Goal: Task Accomplishment & Management: Use online tool/utility

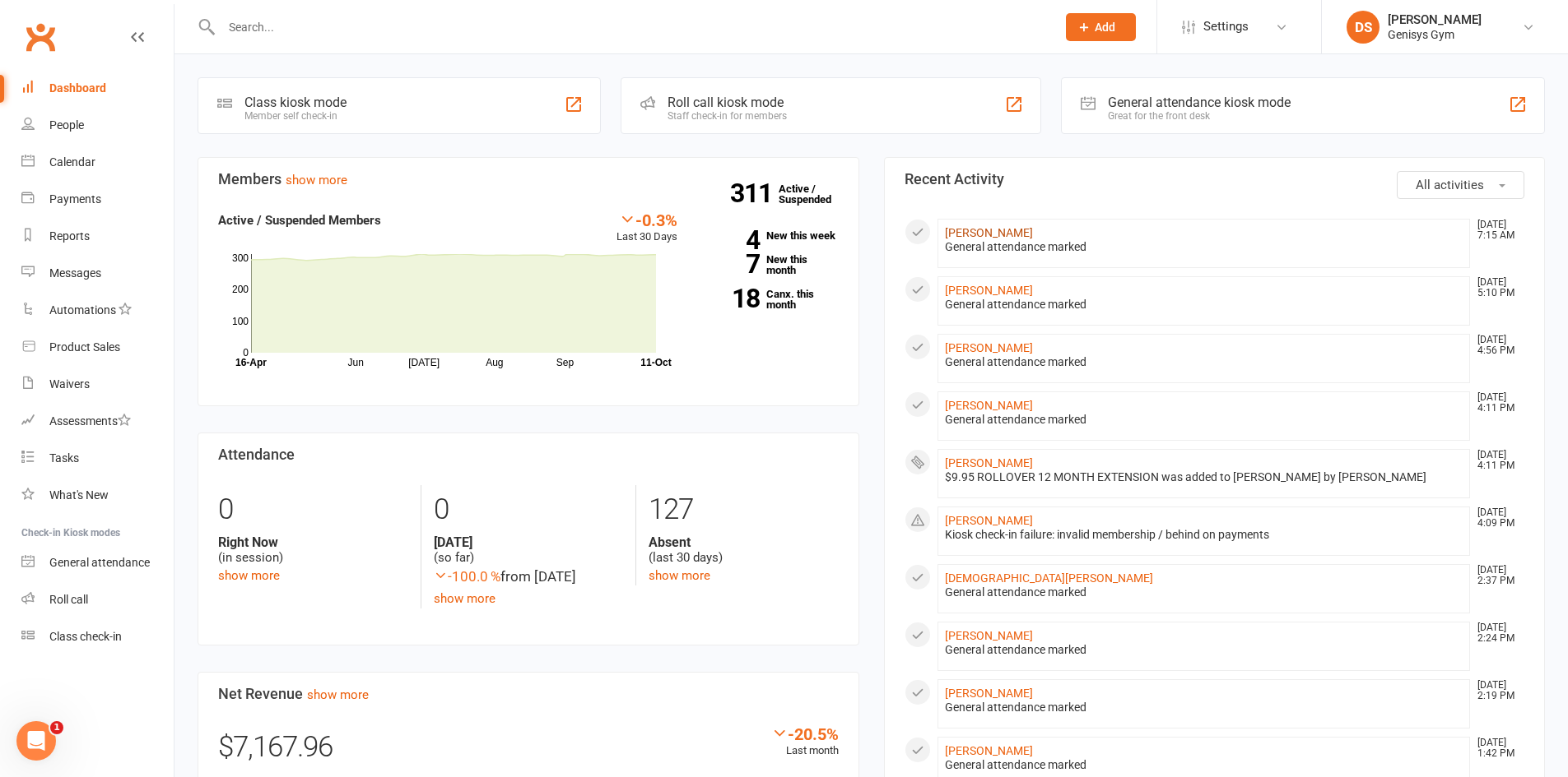
click at [980, 236] on link "[PERSON_NAME]" at bounding box center [989, 233] width 88 height 13
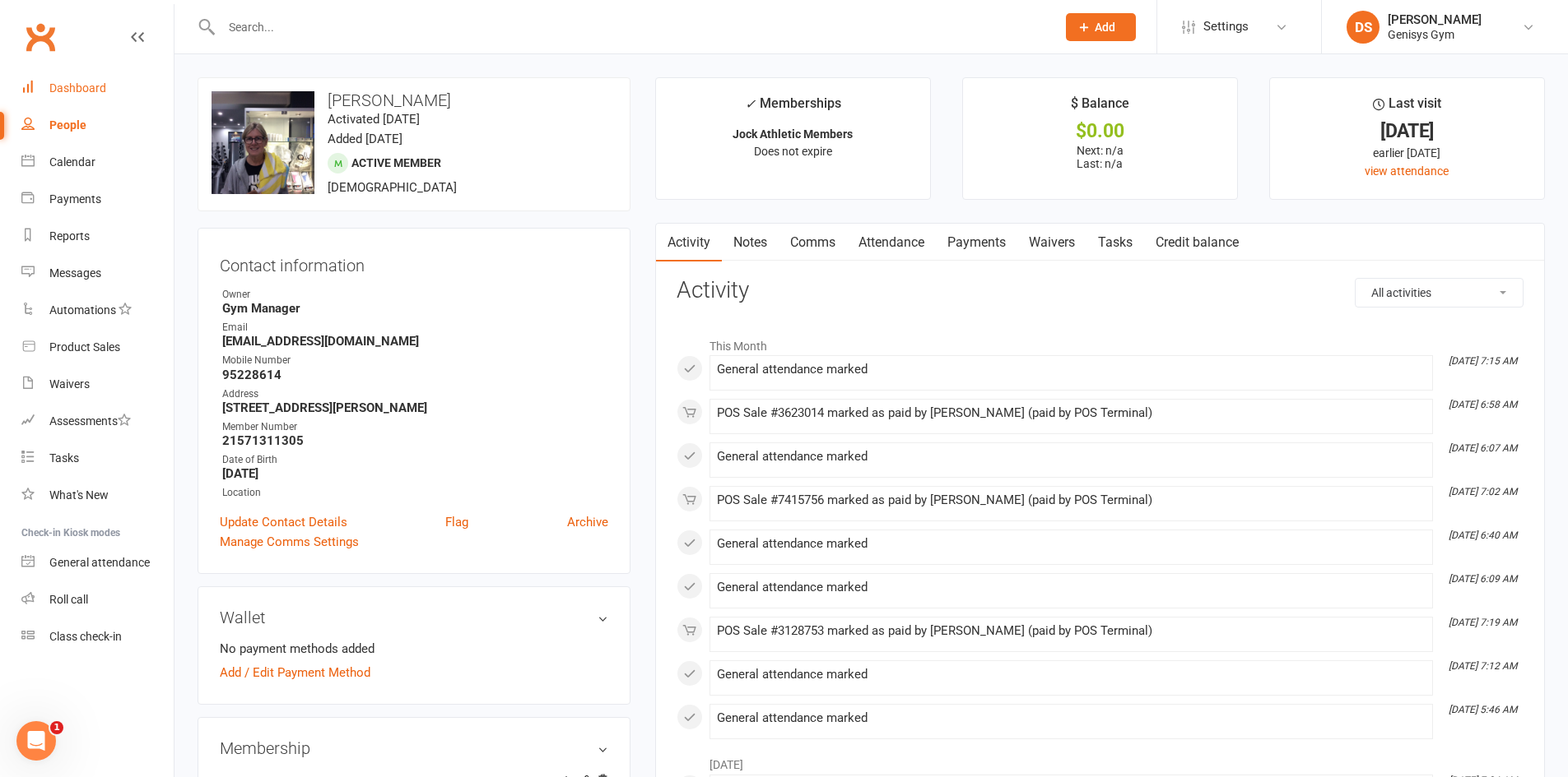
click at [114, 72] on link "Dashboard" at bounding box center [98, 88] width 153 height 37
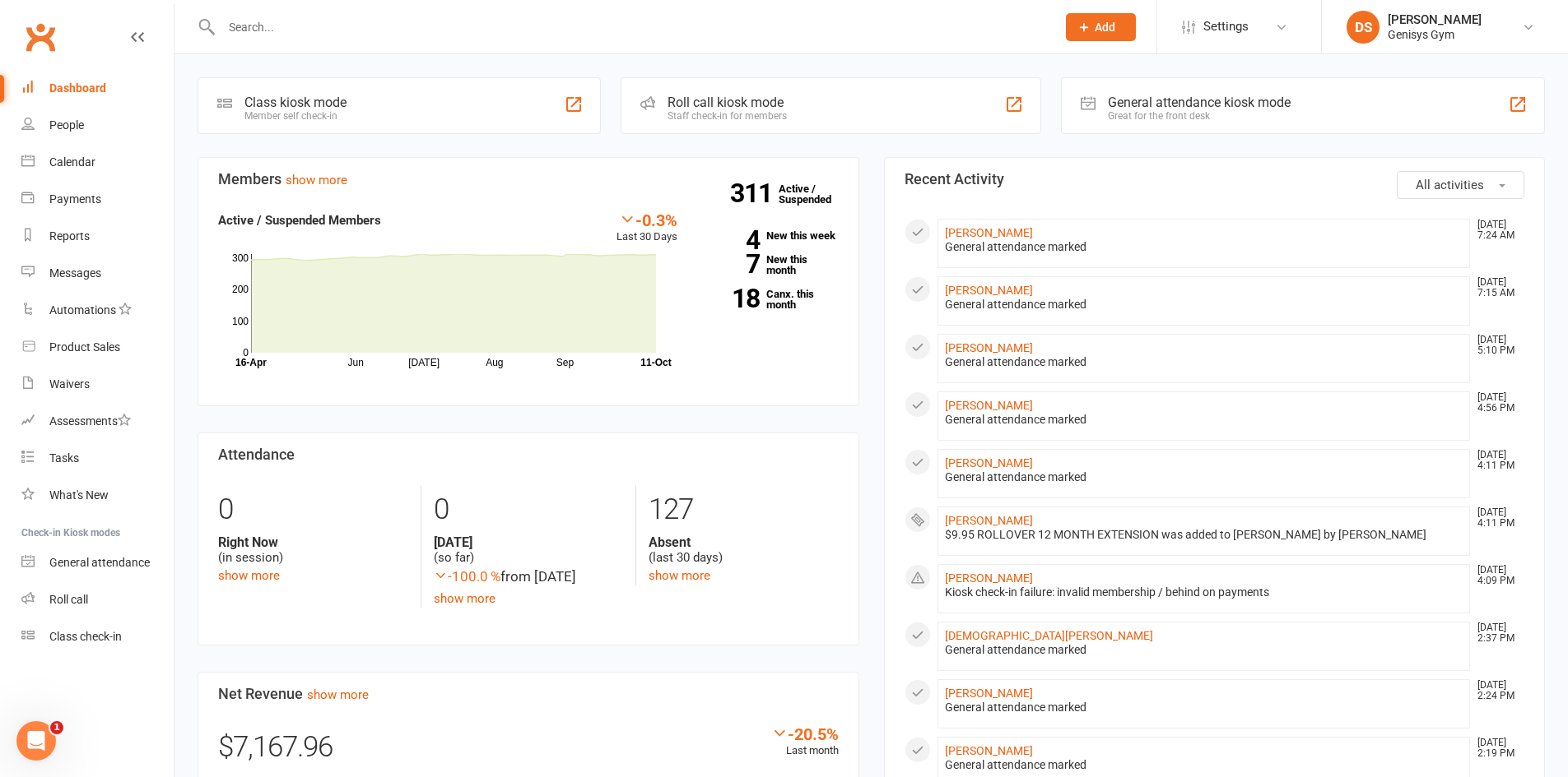
click at [276, 30] on input "text" at bounding box center [631, 28] width 828 height 23
click at [284, 25] on input "text" at bounding box center [631, 28] width 828 height 23
click at [244, 24] on input "text" at bounding box center [631, 28] width 828 height 23
click at [711, 67] on div "Coming up Today Event/Booking Time Location Trainer Attendees Waitlist No event…" at bounding box center [871, 764] width 1393 height 1420
click at [323, 13] on div at bounding box center [621, 27] width 847 height 53
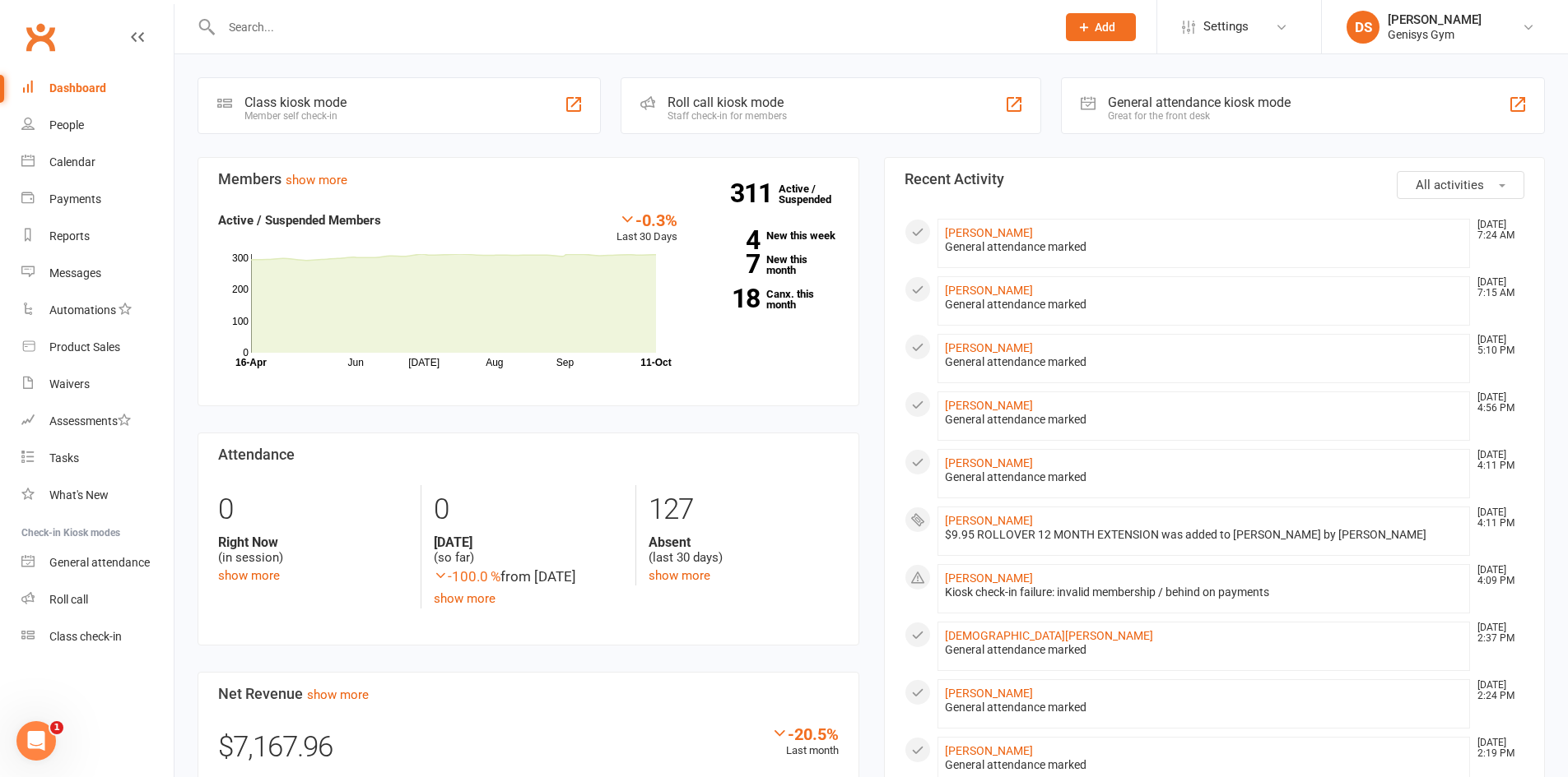
click at [319, 26] on input "text" at bounding box center [631, 28] width 828 height 23
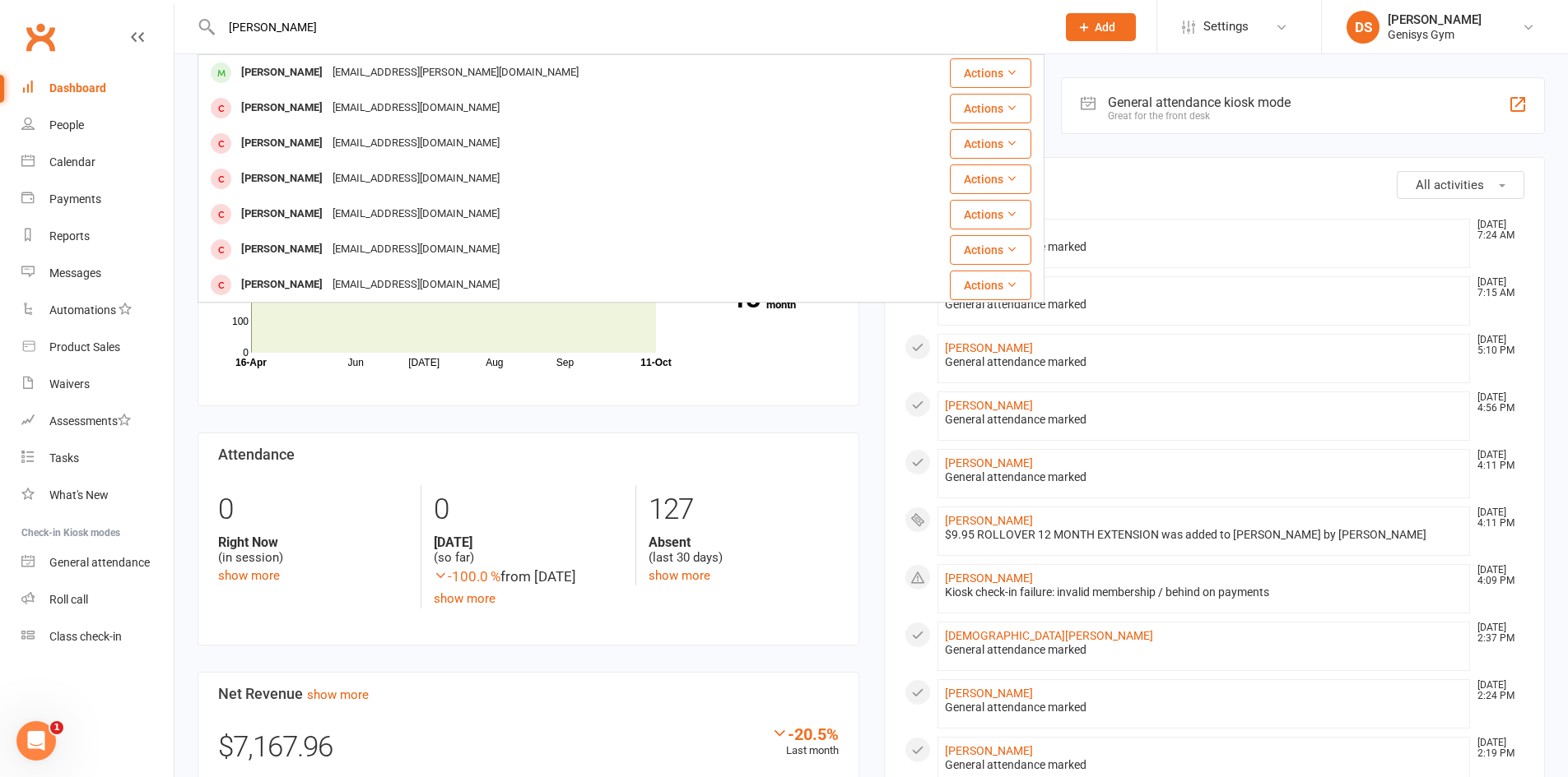
type input "neil walk"
click at [328, 65] on div "family.walker@bigpond.com" at bounding box center [455, 73] width 256 height 24
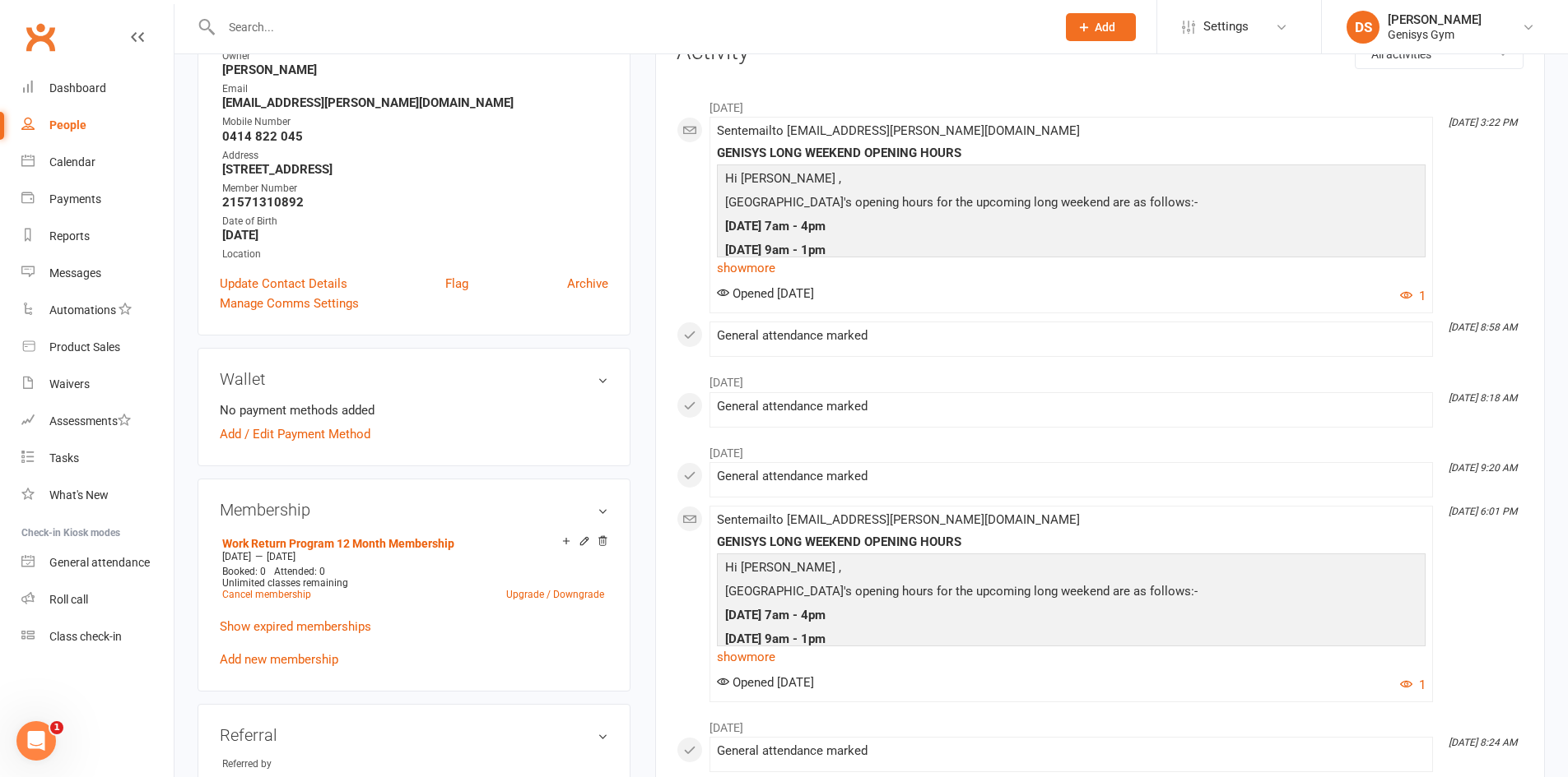
scroll to position [247, 0]
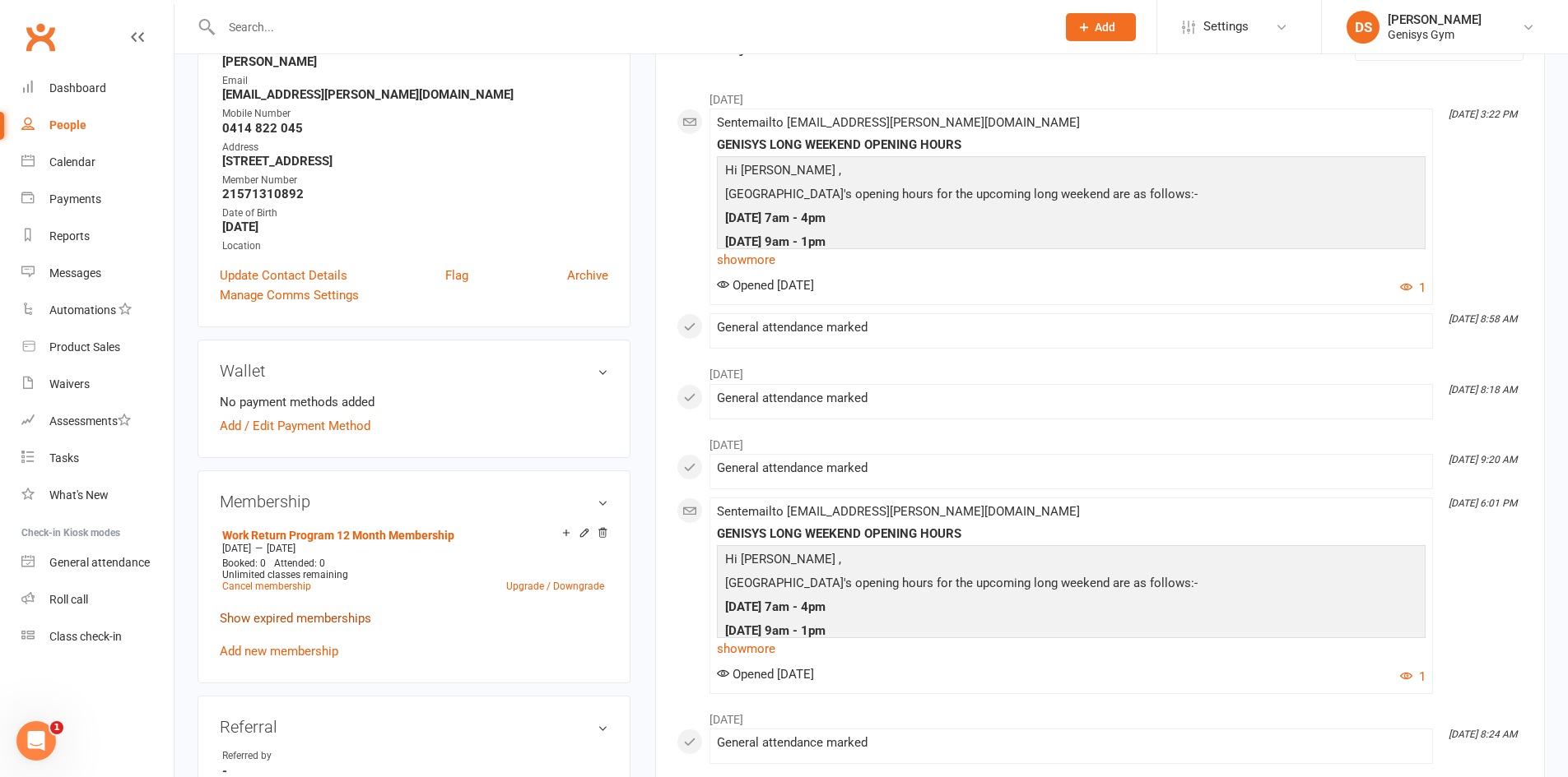
click at [354, 613] on link "Show expired memberships" at bounding box center [295, 619] width 152 height 15
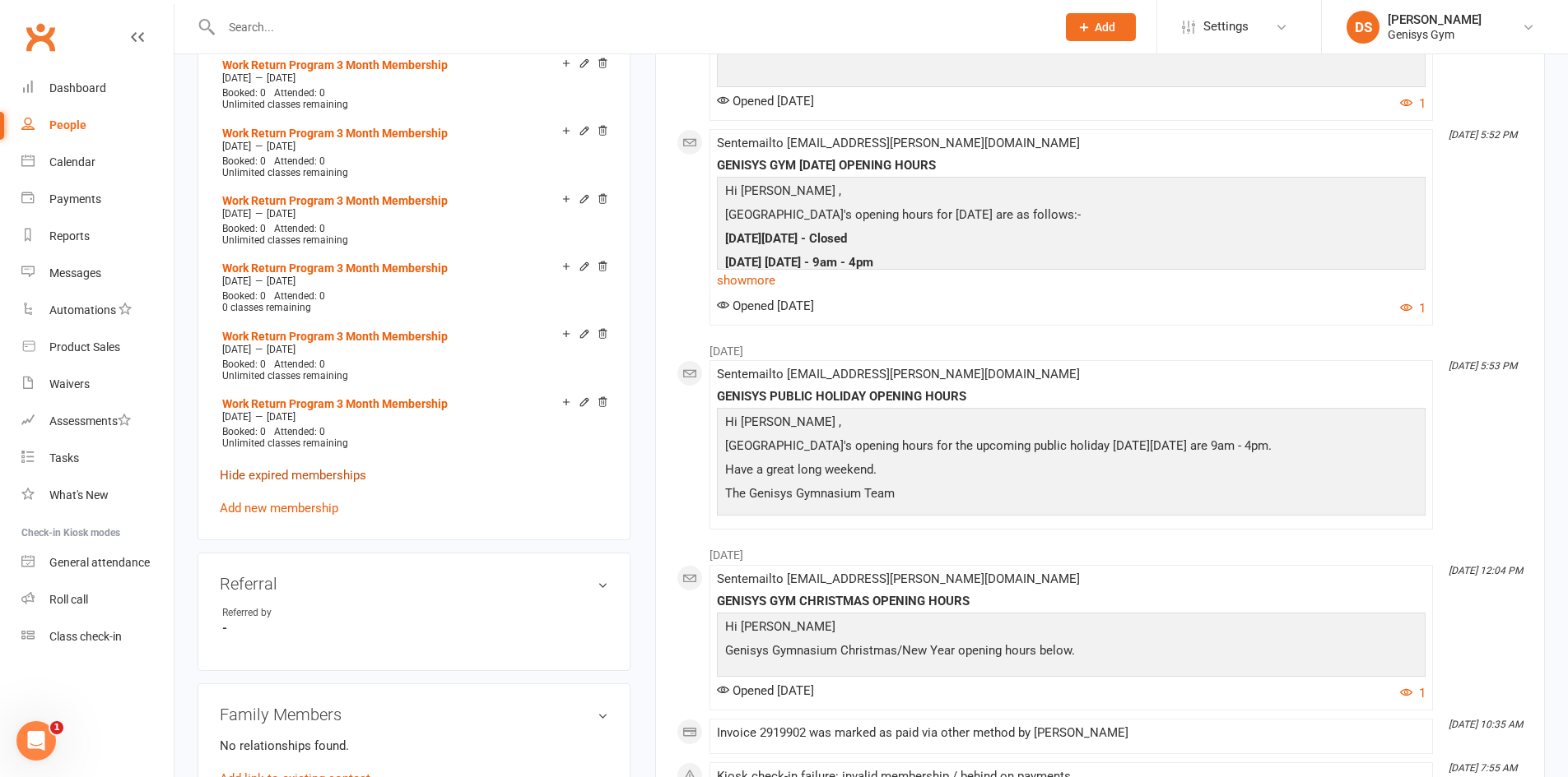
scroll to position [1151, 0]
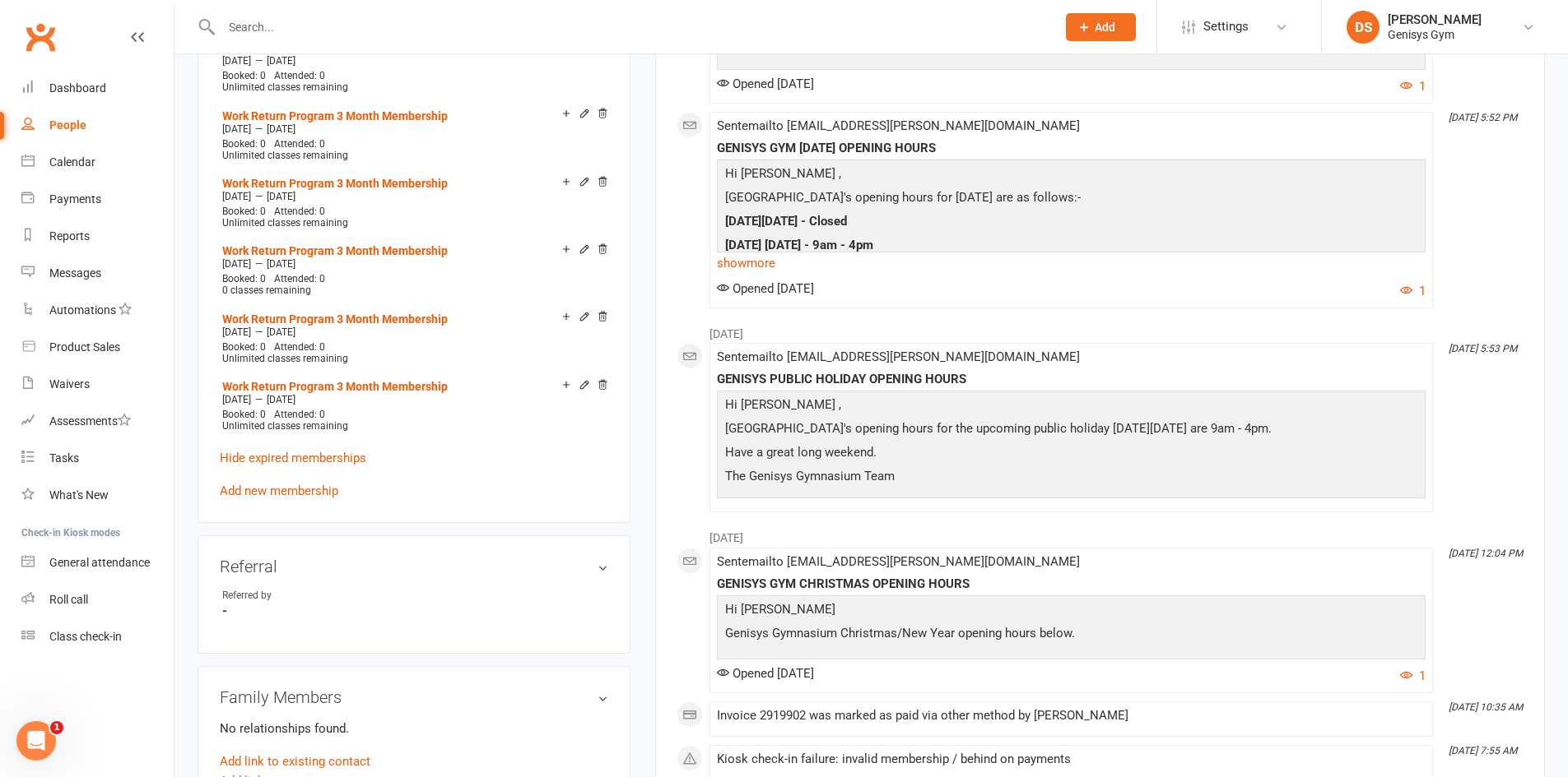
click at [293, 471] on div "Work Return Program 12 Month Membership Oct 24 2024 — Oct 23 2025 Booked: 0 Att…" at bounding box center [414, 59] width 389 height 883
click at [293, 484] on link "Add new membership" at bounding box center [279, 491] width 118 height 15
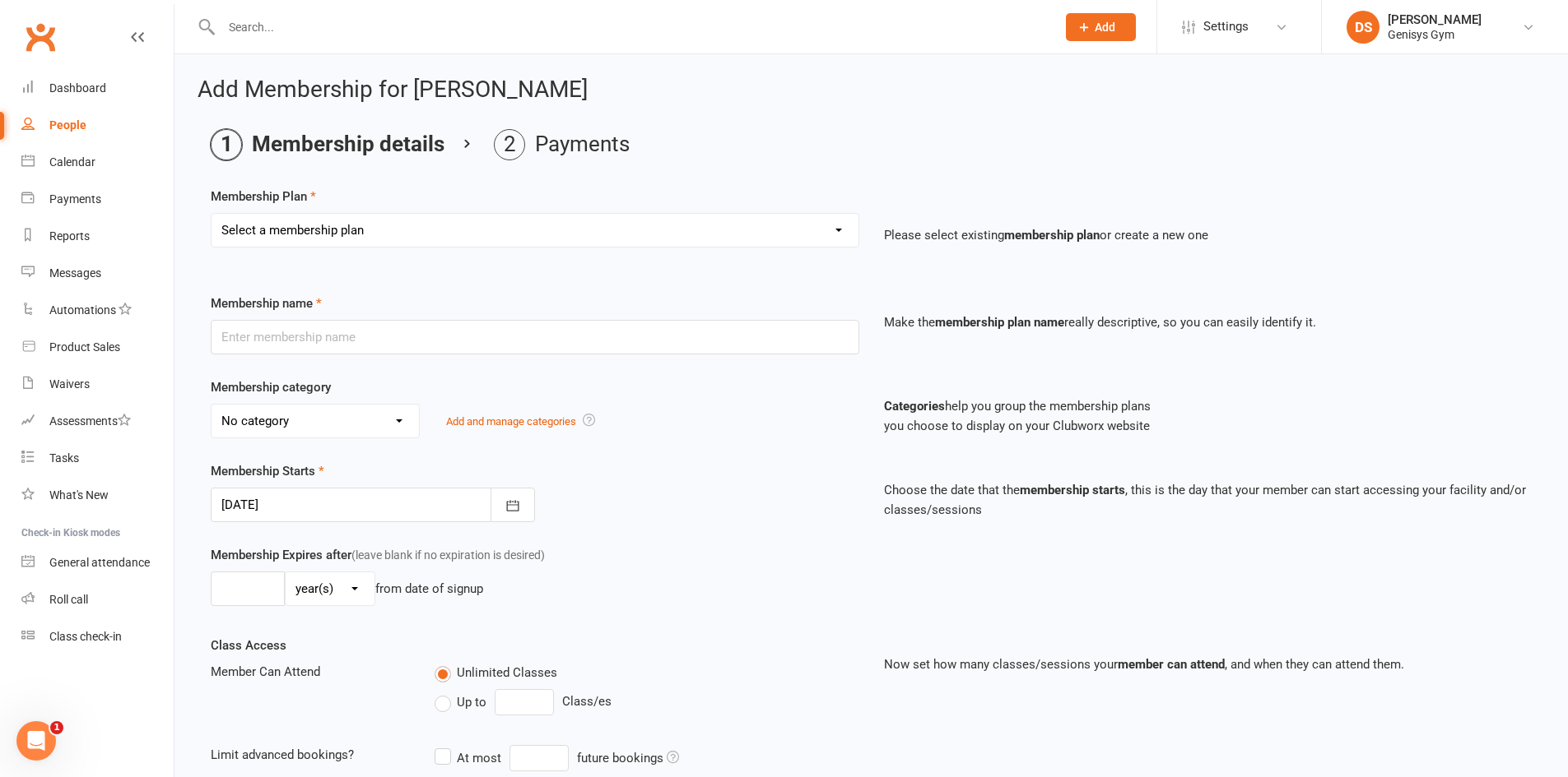
click at [406, 237] on select "Select a membership plan Create new Membership Plan 12 Month Membership Christm…" at bounding box center [535, 230] width 647 height 33
select select "14"
click at [212, 214] on select "Select a membership plan Create new Membership Plan 12 Month Membership Christm…" at bounding box center [535, 230] width 647 height 33
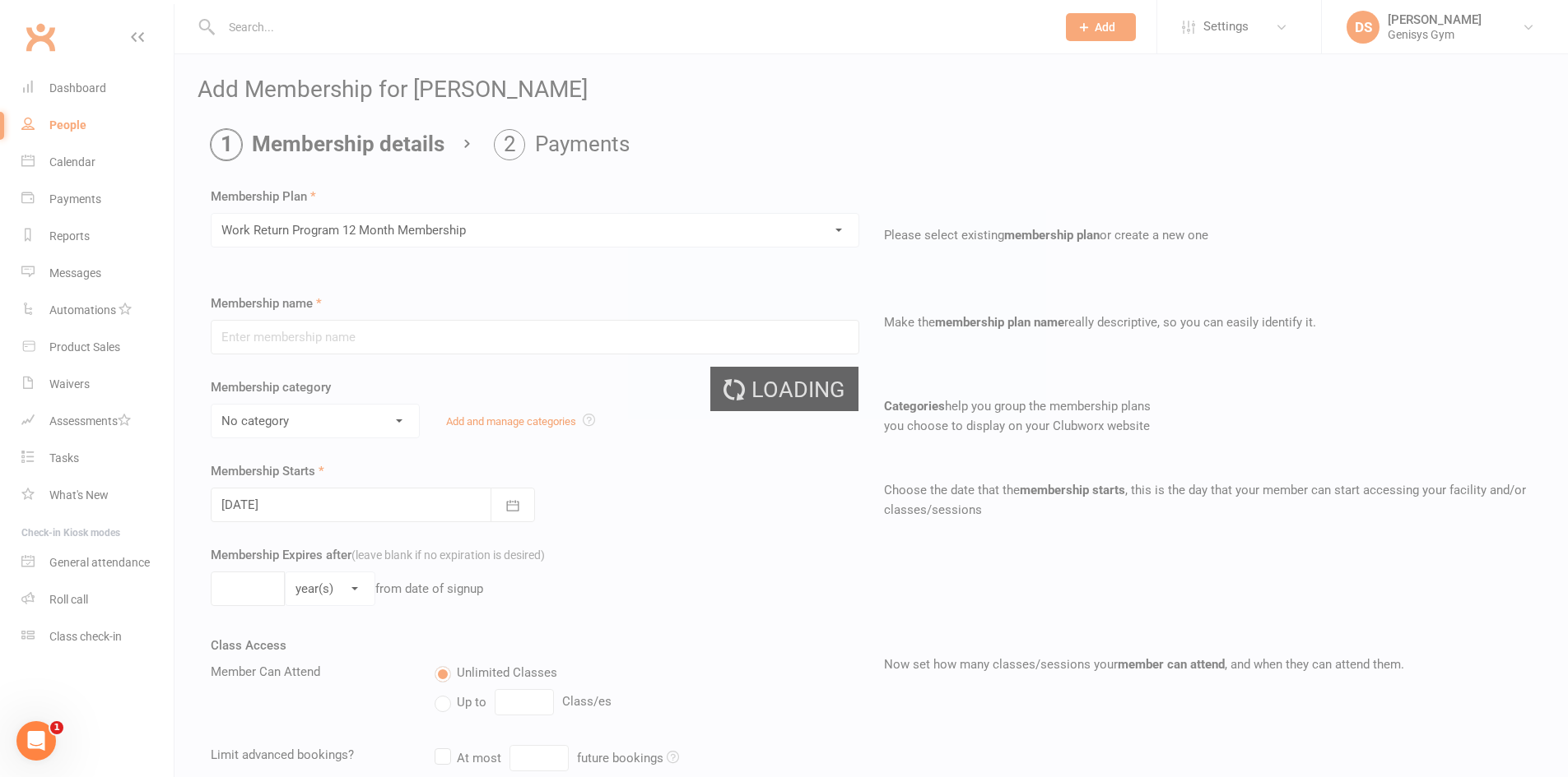
type input "Work Return Program 12 Month Membership"
select select "2"
type input "1"
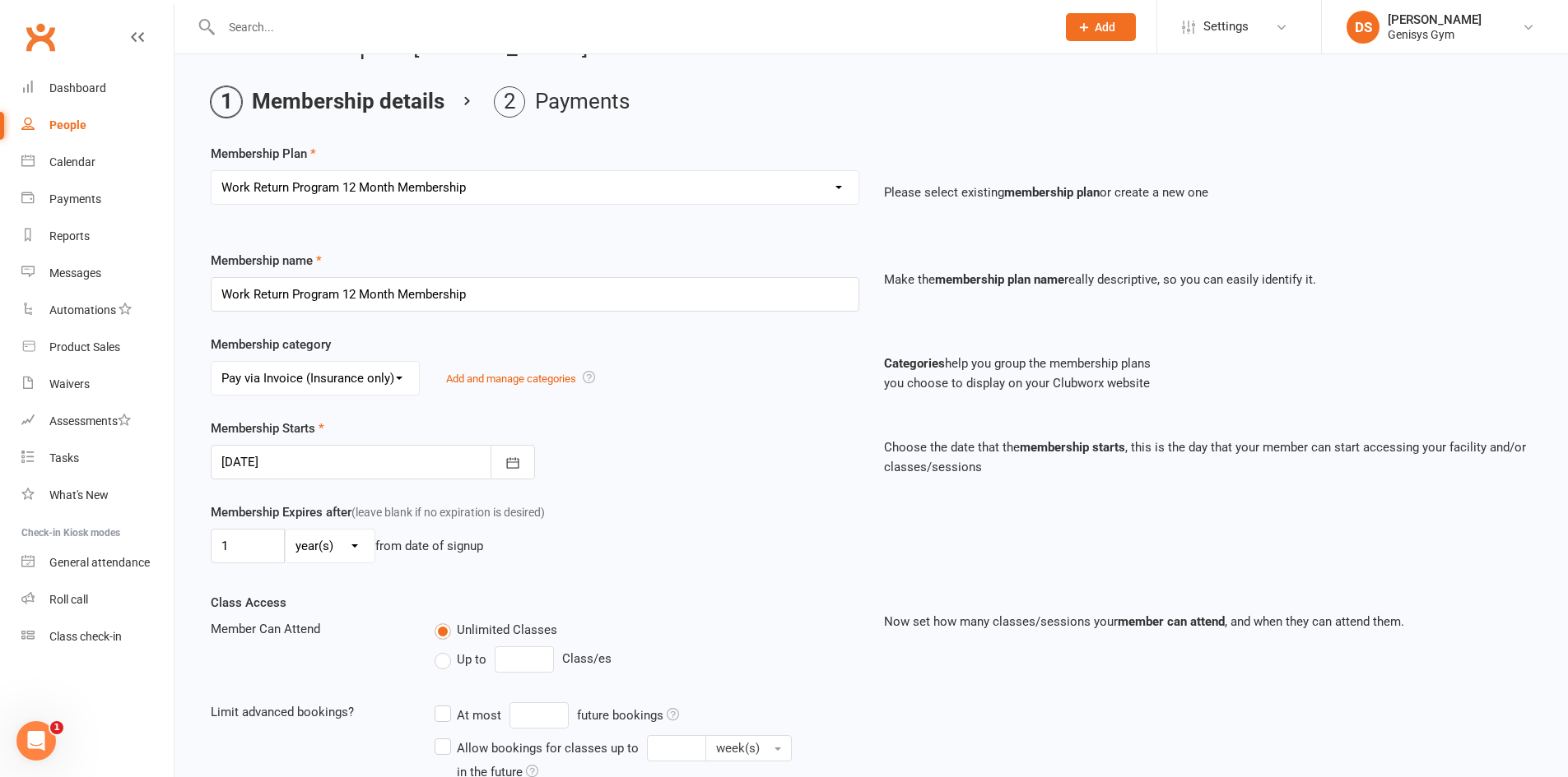
scroll to position [83, 0]
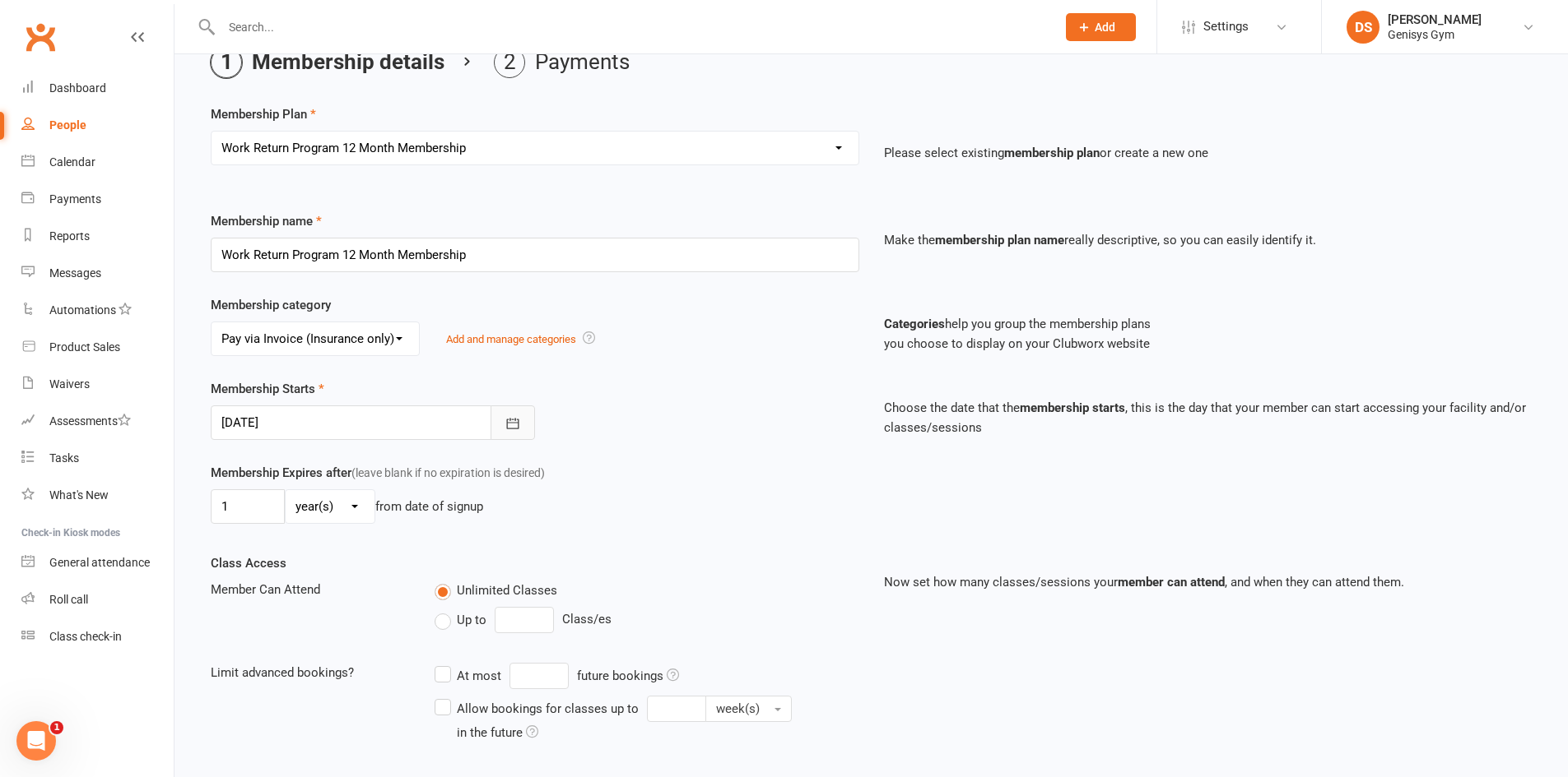
click at [501, 426] on button "button" at bounding box center [512, 422] width 44 height 34
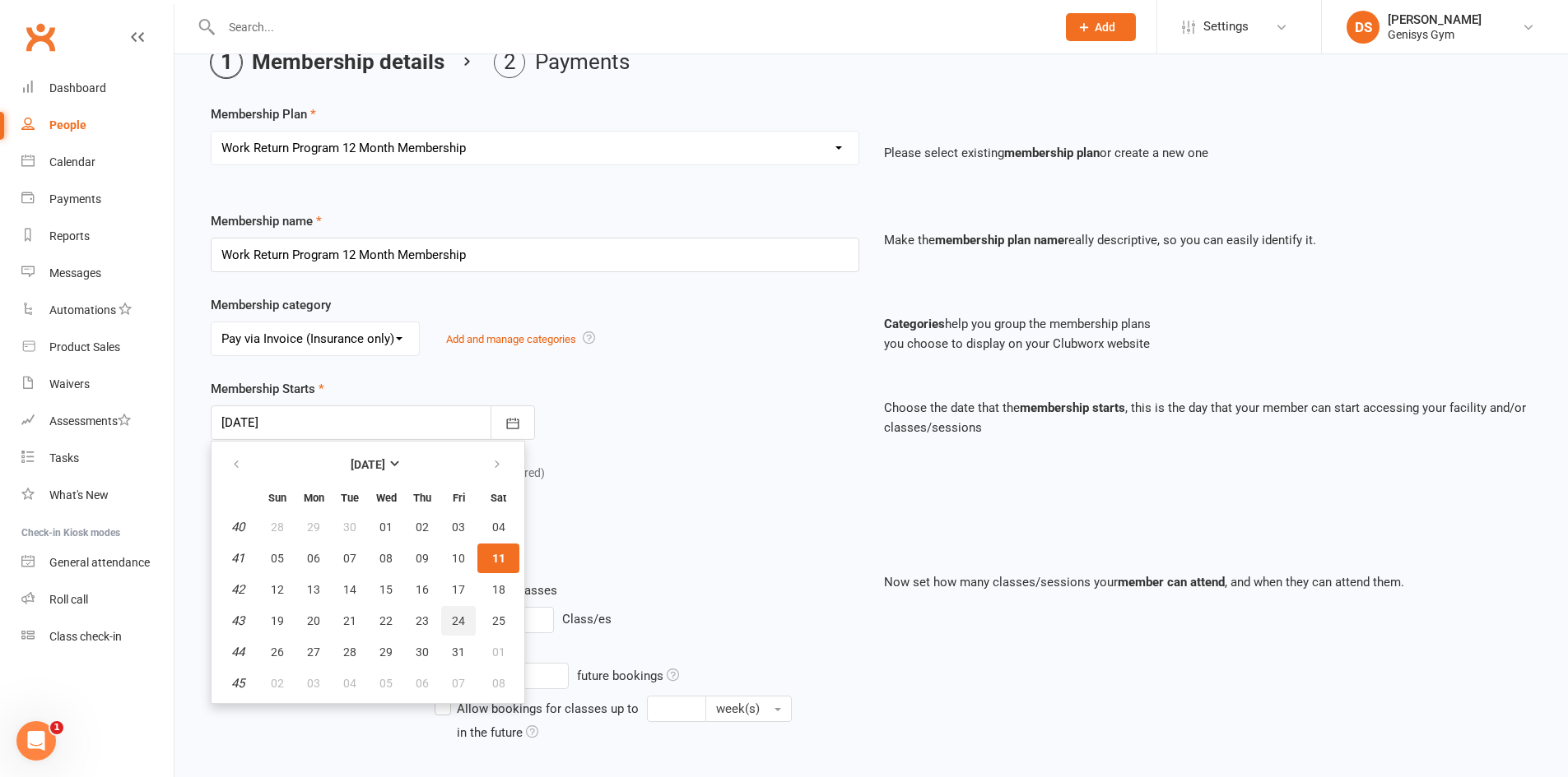
click at [447, 622] on button "24" at bounding box center [458, 621] width 34 height 30
type input "24 Oct 2025"
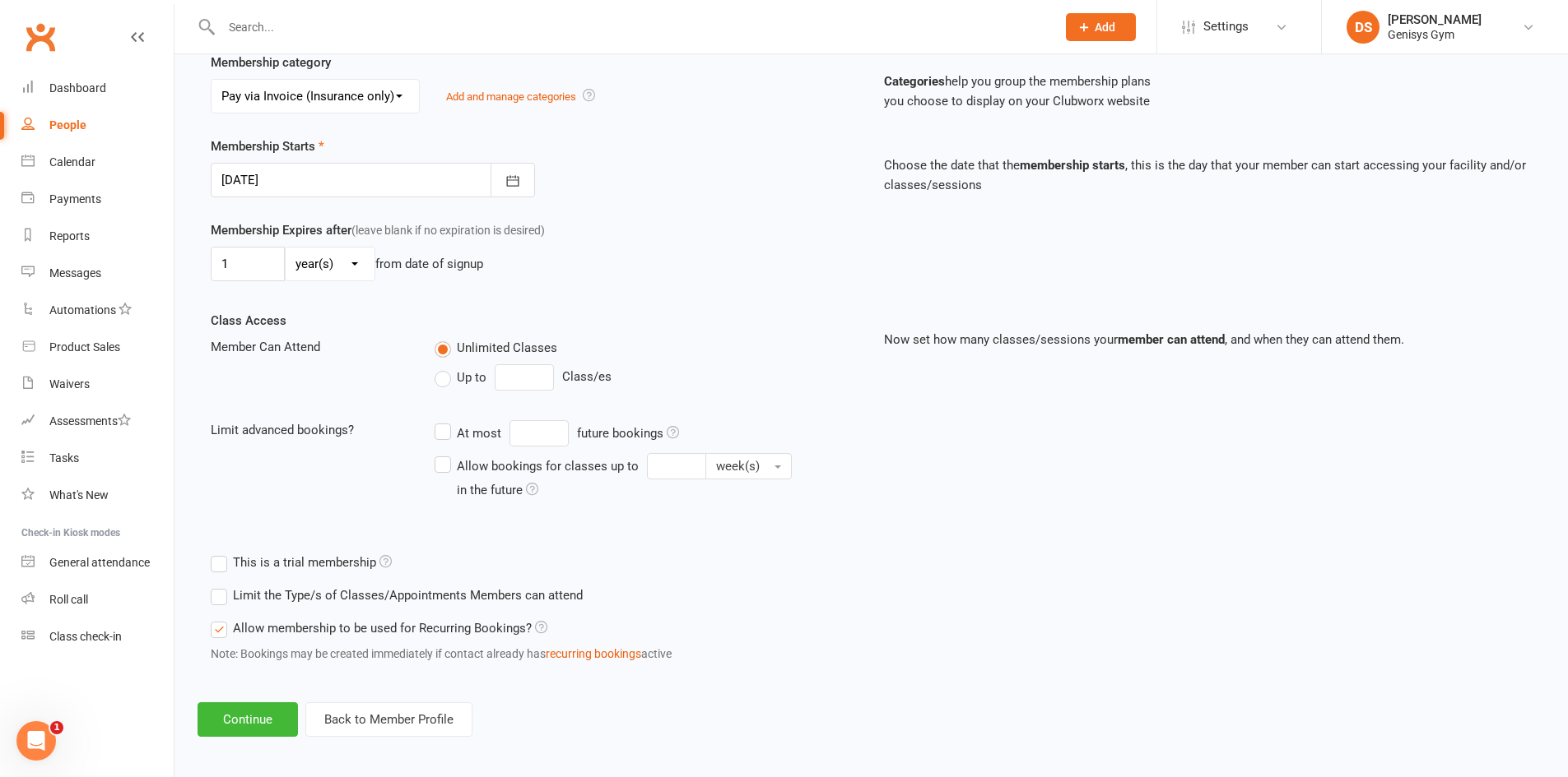
scroll to position [333, 0]
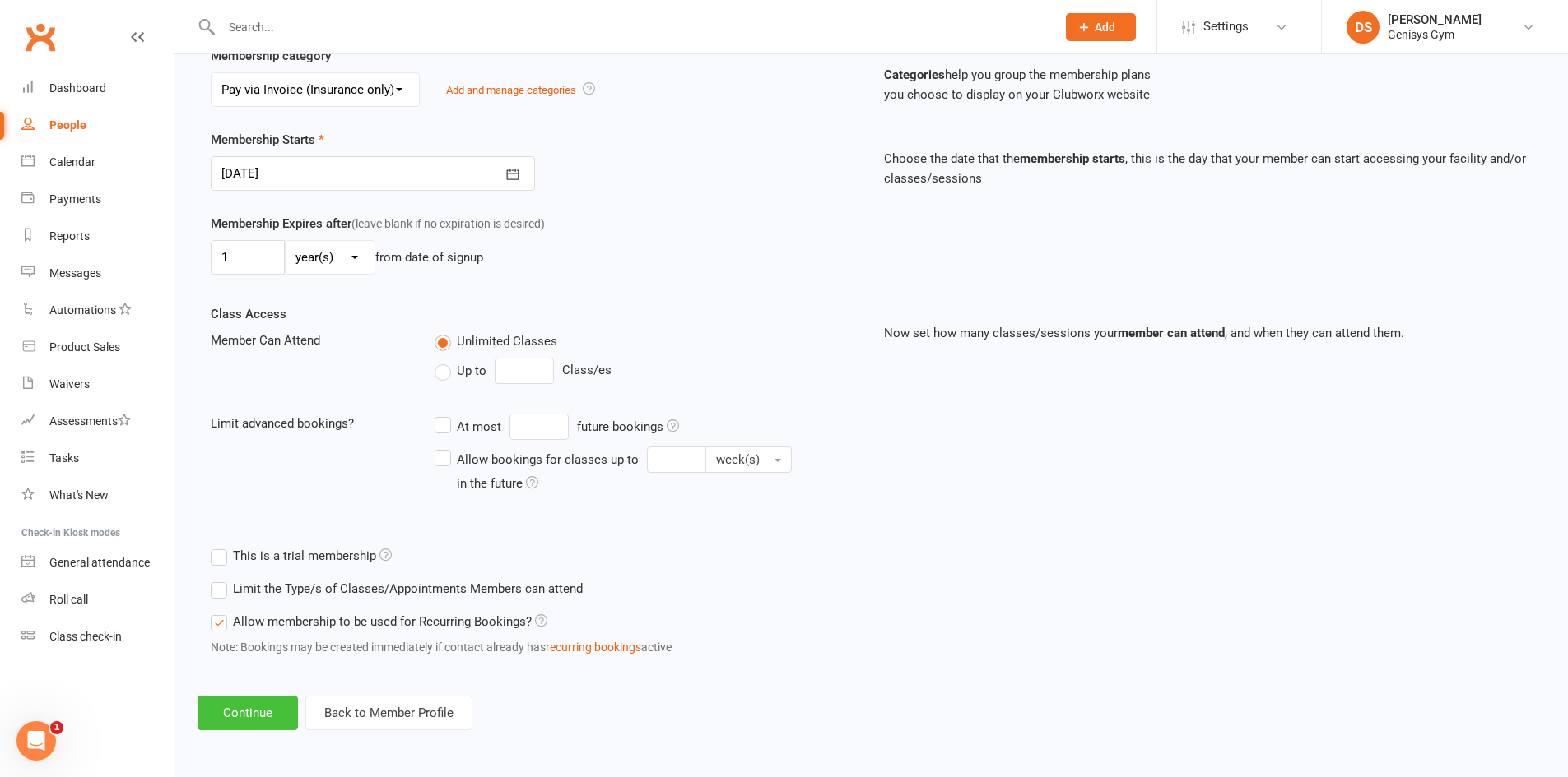
click at [264, 711] on button "Continue" at bounding box center [248, 713] width 100 height 34
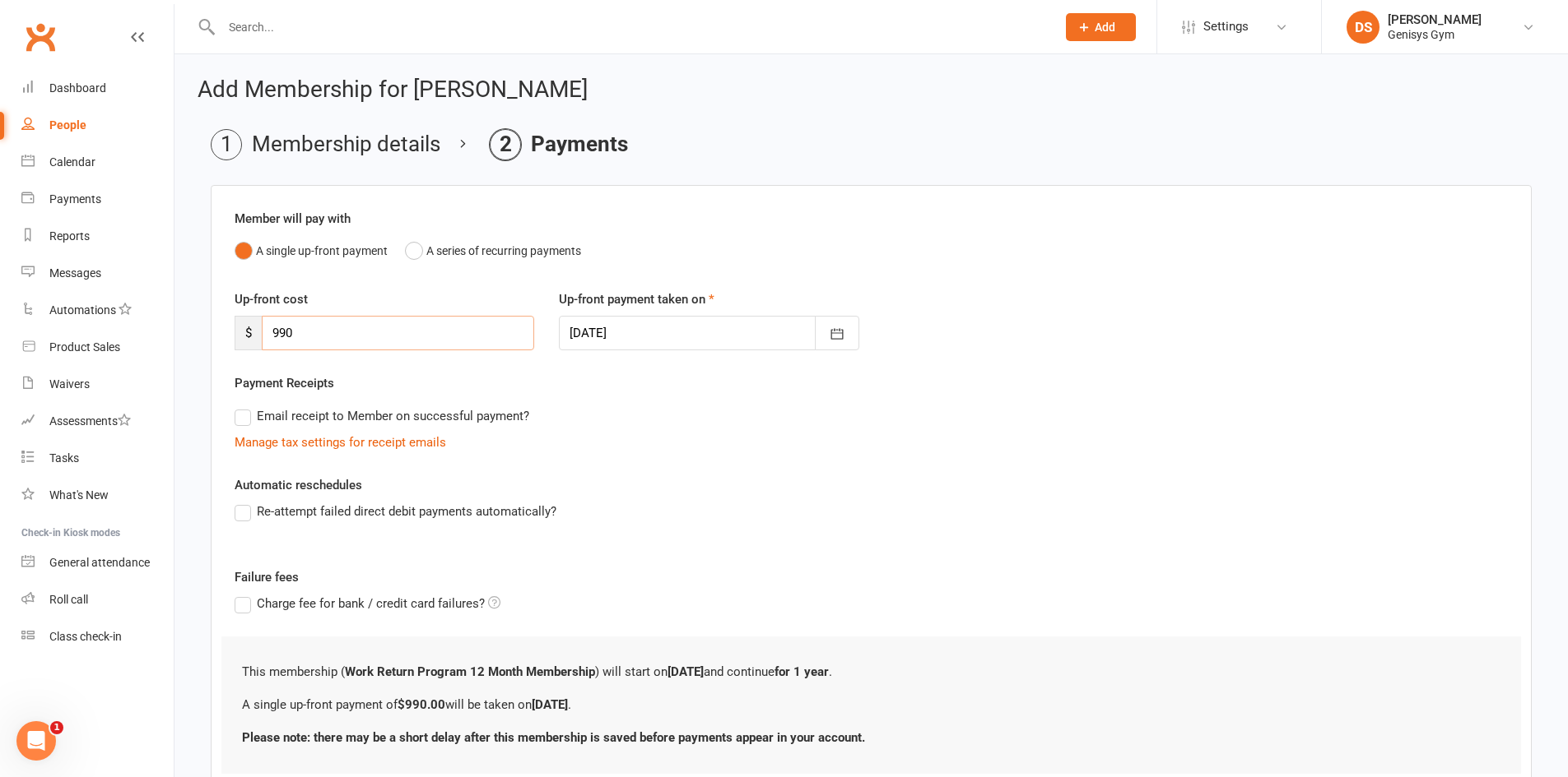
click at [323, 344] on input "990" at bounding box center [398, 333] width 273 height 34
type input "9"
click at [335, 345] on input "13" at bounding box center [398, 333] width 273 height 34
type input "1386"
click at [827, 338] on button "button" at bounding box center [837, 333] width 44 height 34
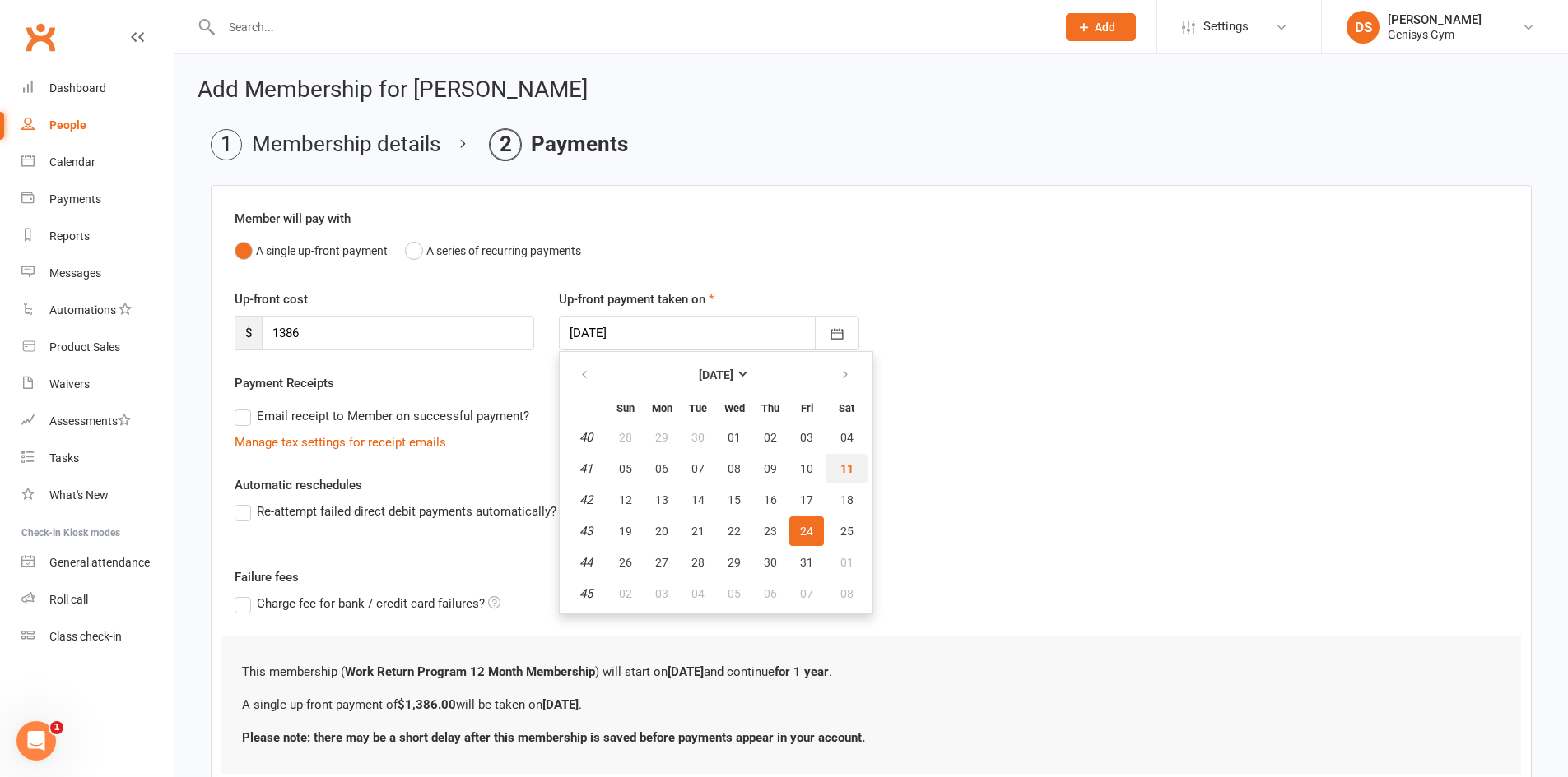
click at [853, 465] on button "11" at bounding box center [847, 469] width 42 height 30
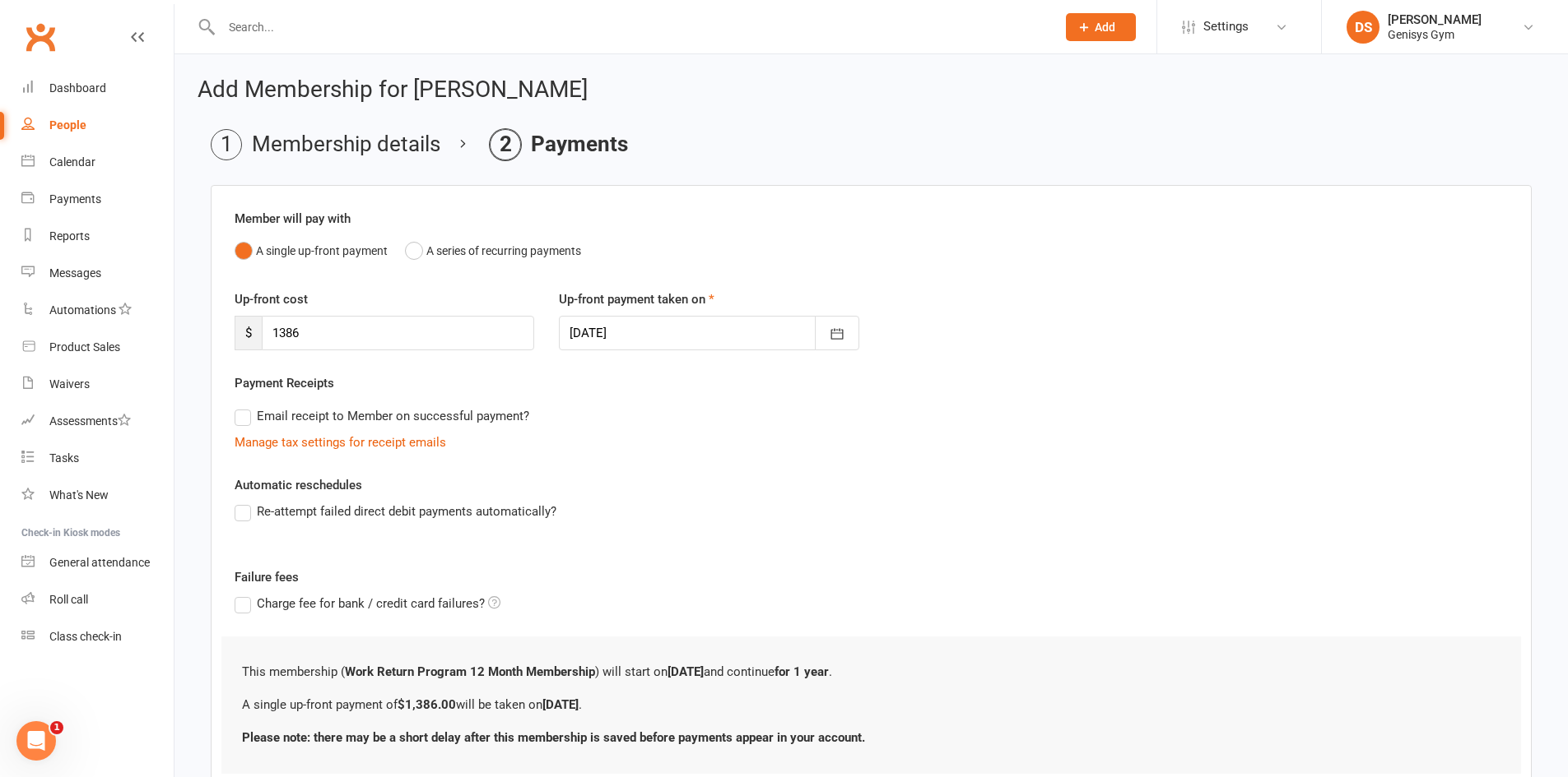
type input "[DATE]"
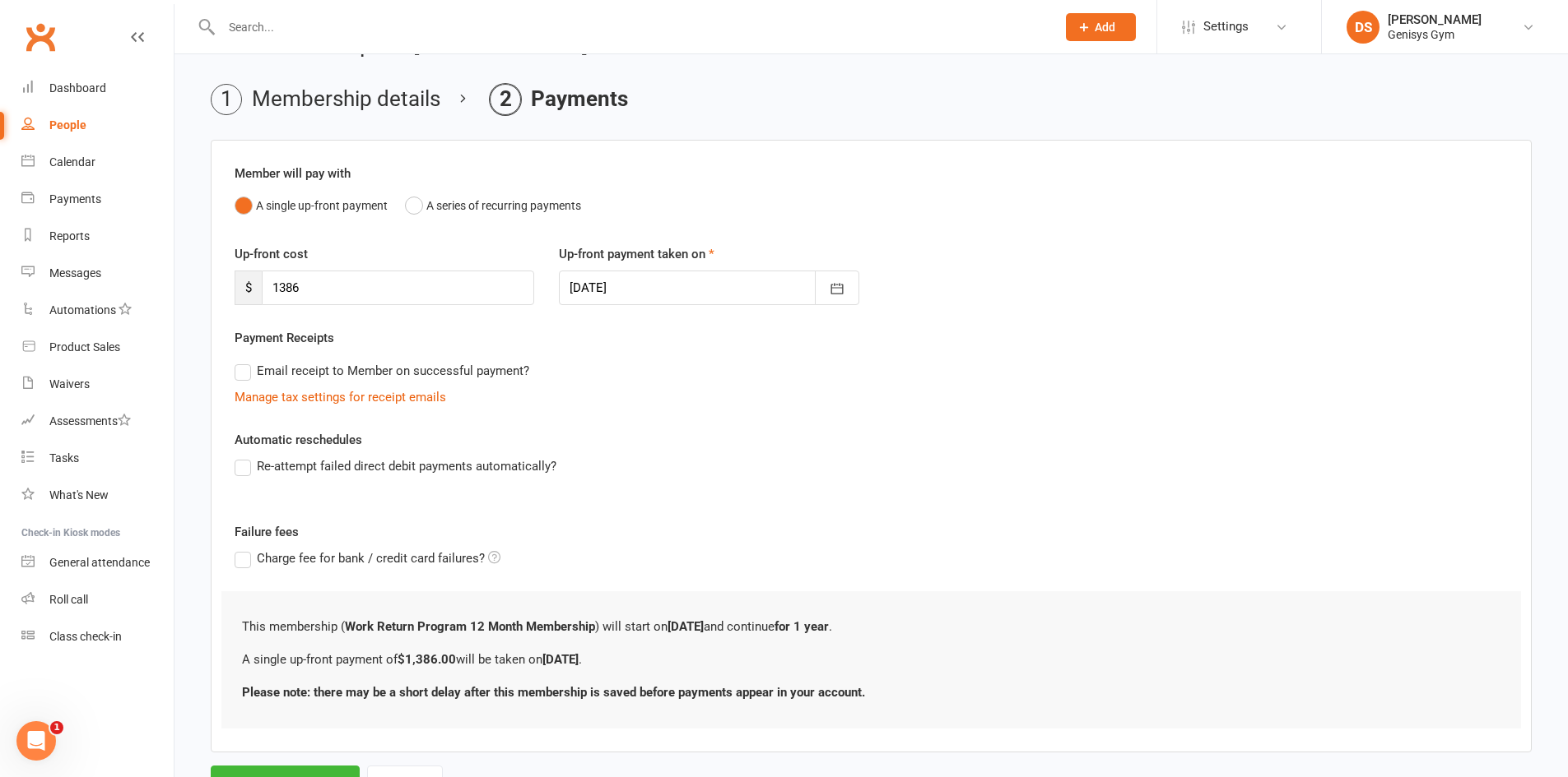
scroll to position [118, 0]
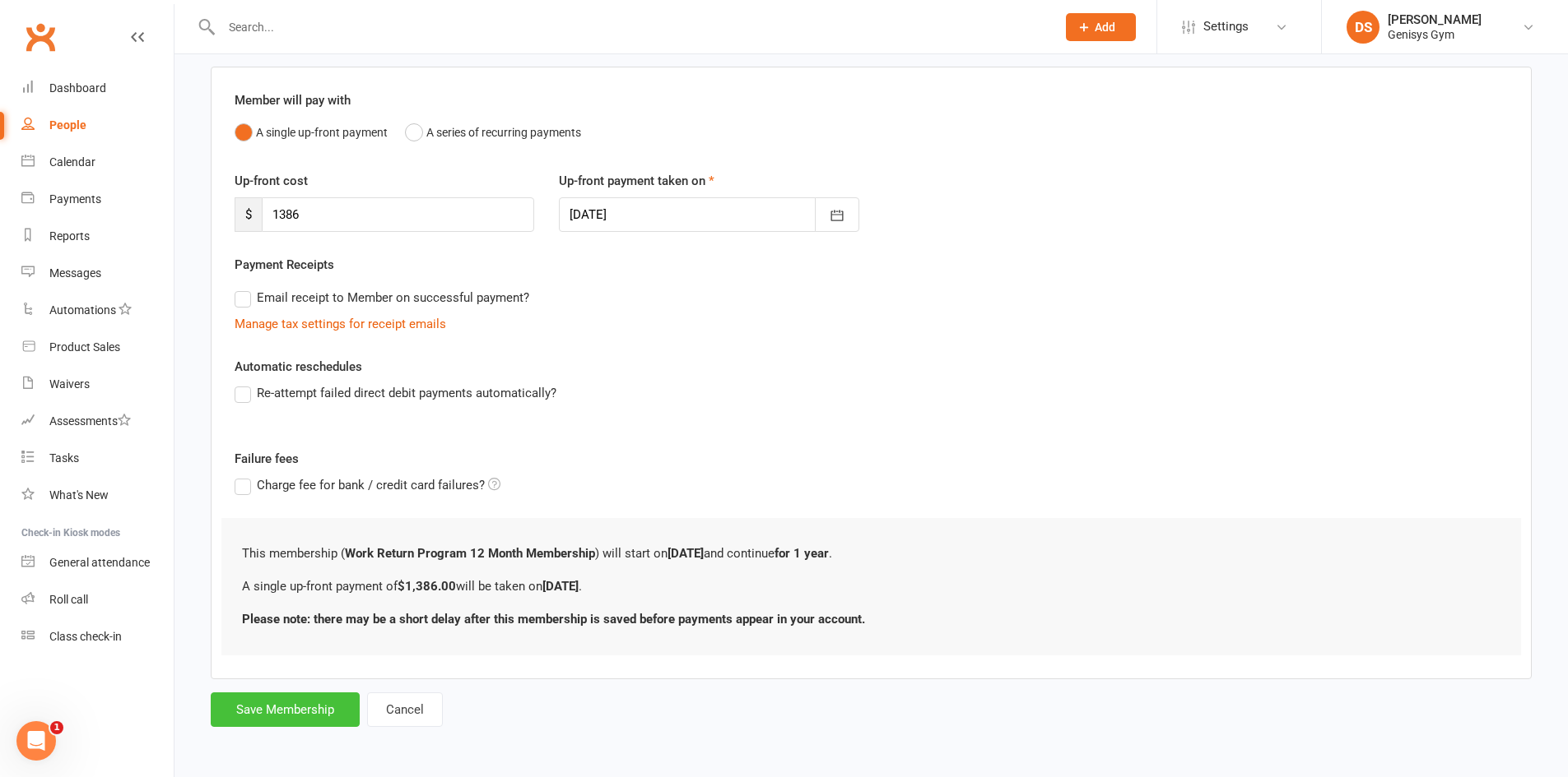
click at [274, 708] on button "Save Membership" at bounding box center [285, 709] width 149 height 34
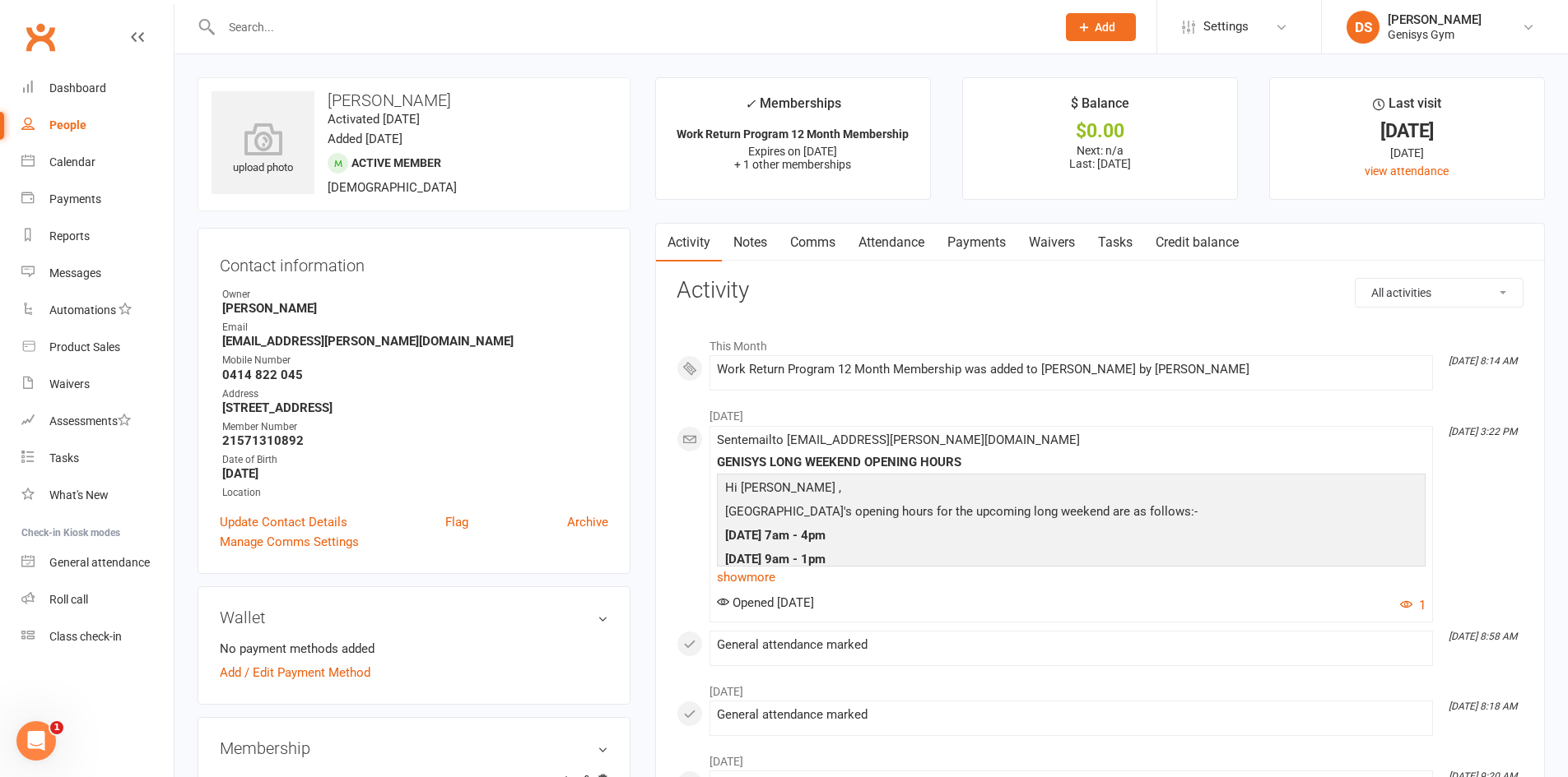
click at [956, 238] on link "Payments" at bounding box center [977, 242] width 82 height 38
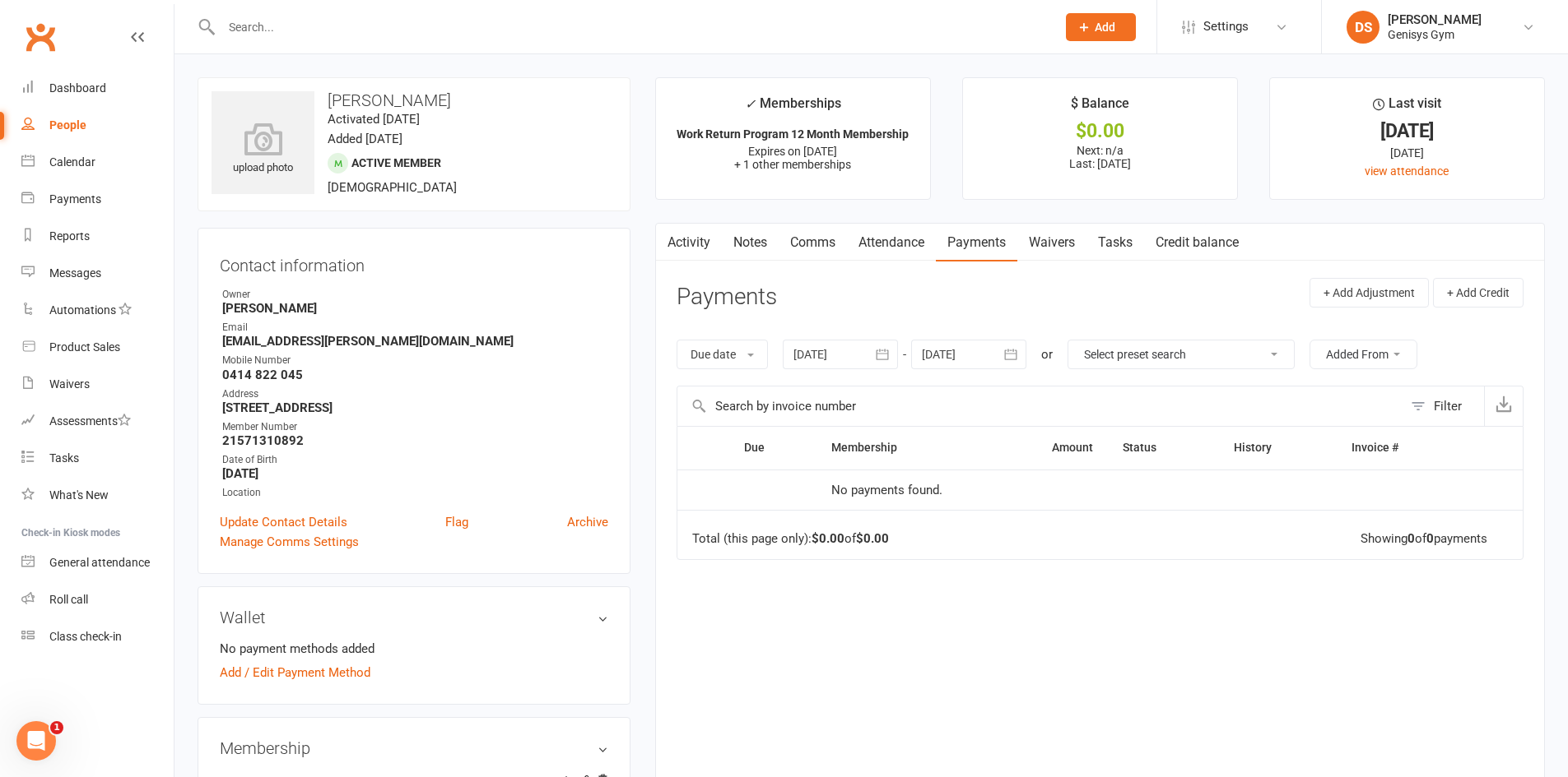
drag, startPoint x: 879, startPoint y: 245, endPoint x: 671, endPoint y: 221, distance: 209.4
click at [877, 246] on link "Attendance" at bounding box center [891, 242] width 89 height 38
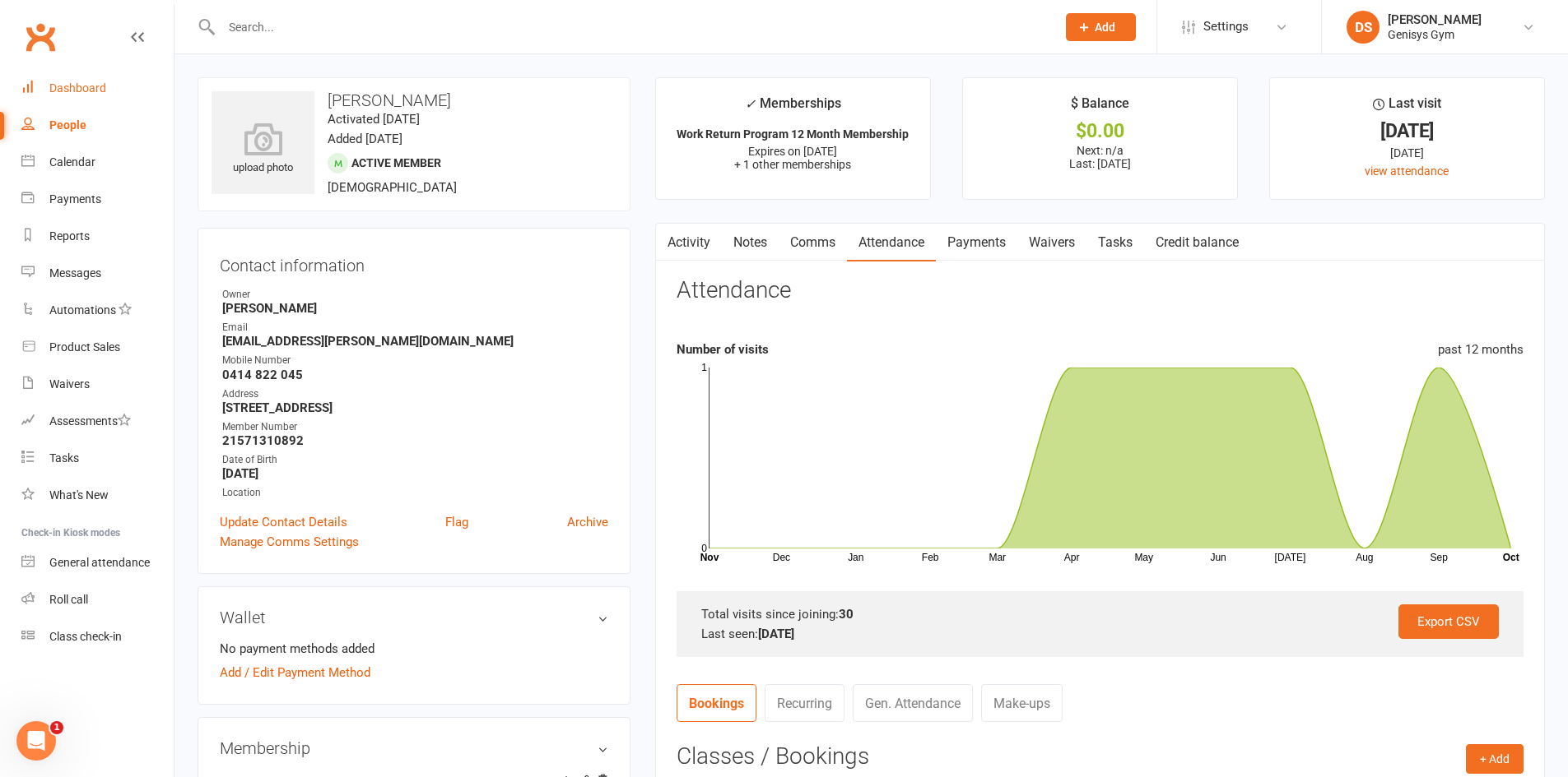
click at [60, 86] on div "Dashboard" at bounding box center [78, 88] width 57 height 13
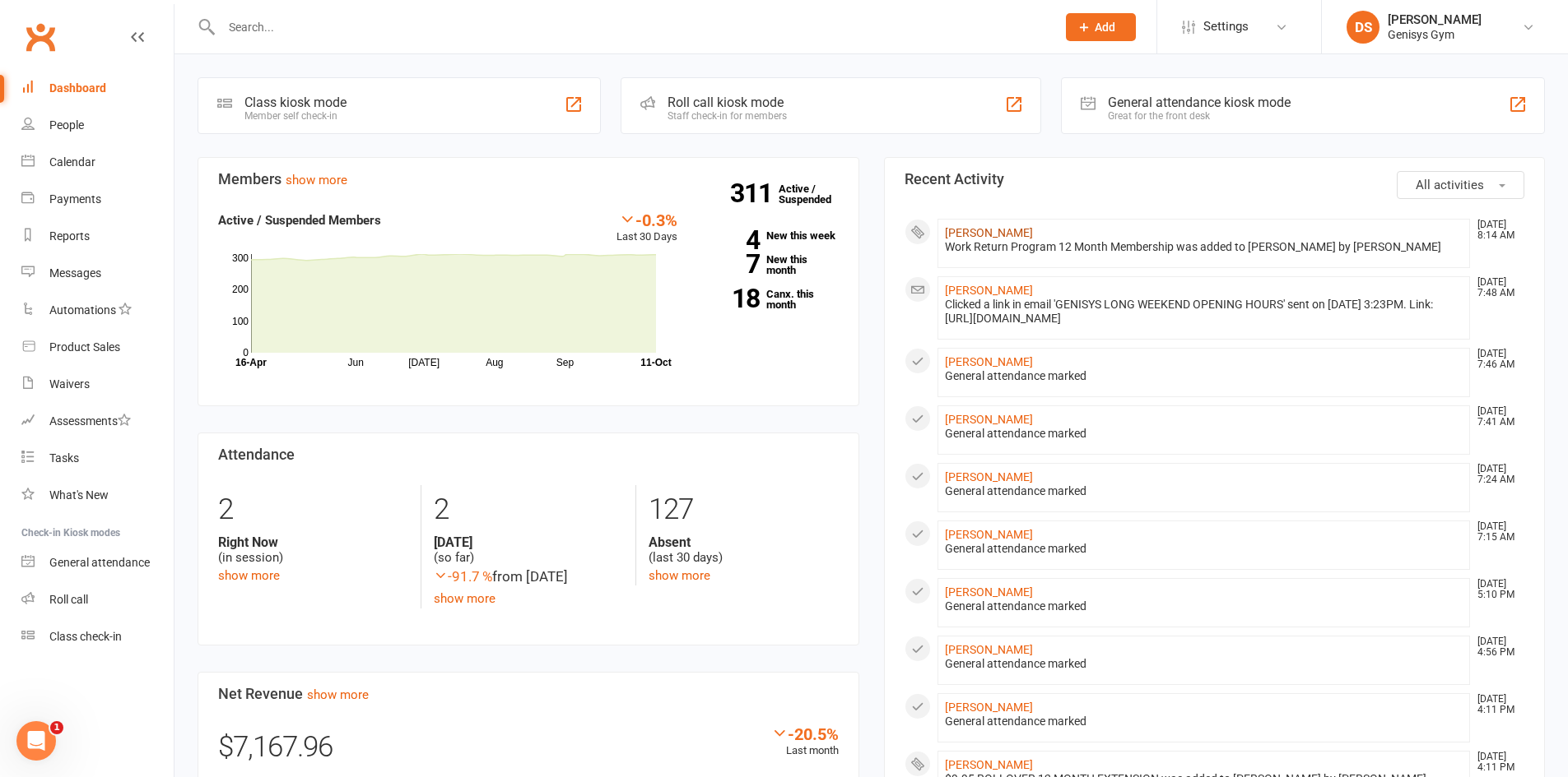
click at [979, 238] on link "Neil Walker" at bounding box center [989, 233] width 88 height 13
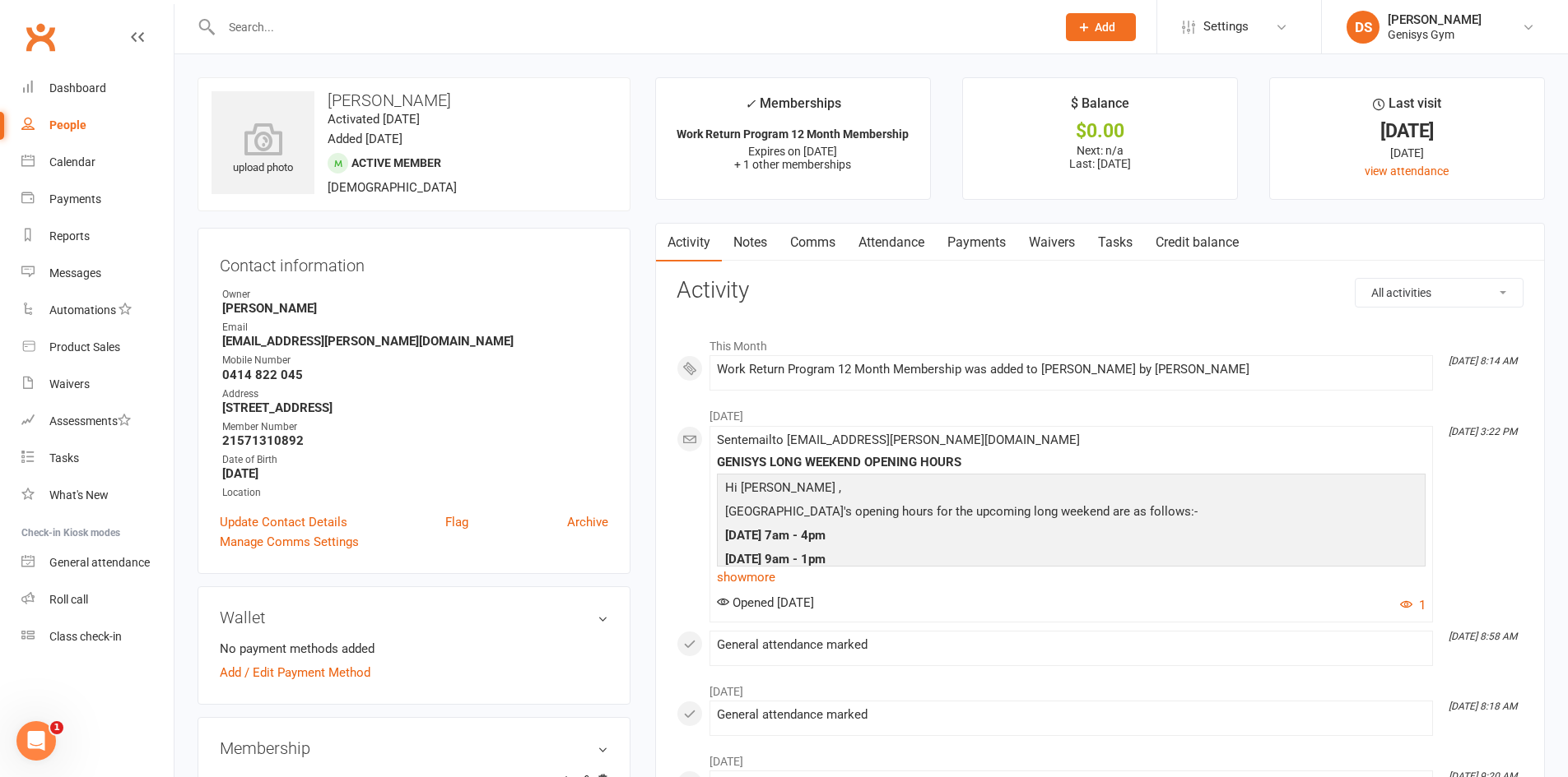
click at [973, 238] on link "Payments" at bounding box center [977, 242] width 82 height 38
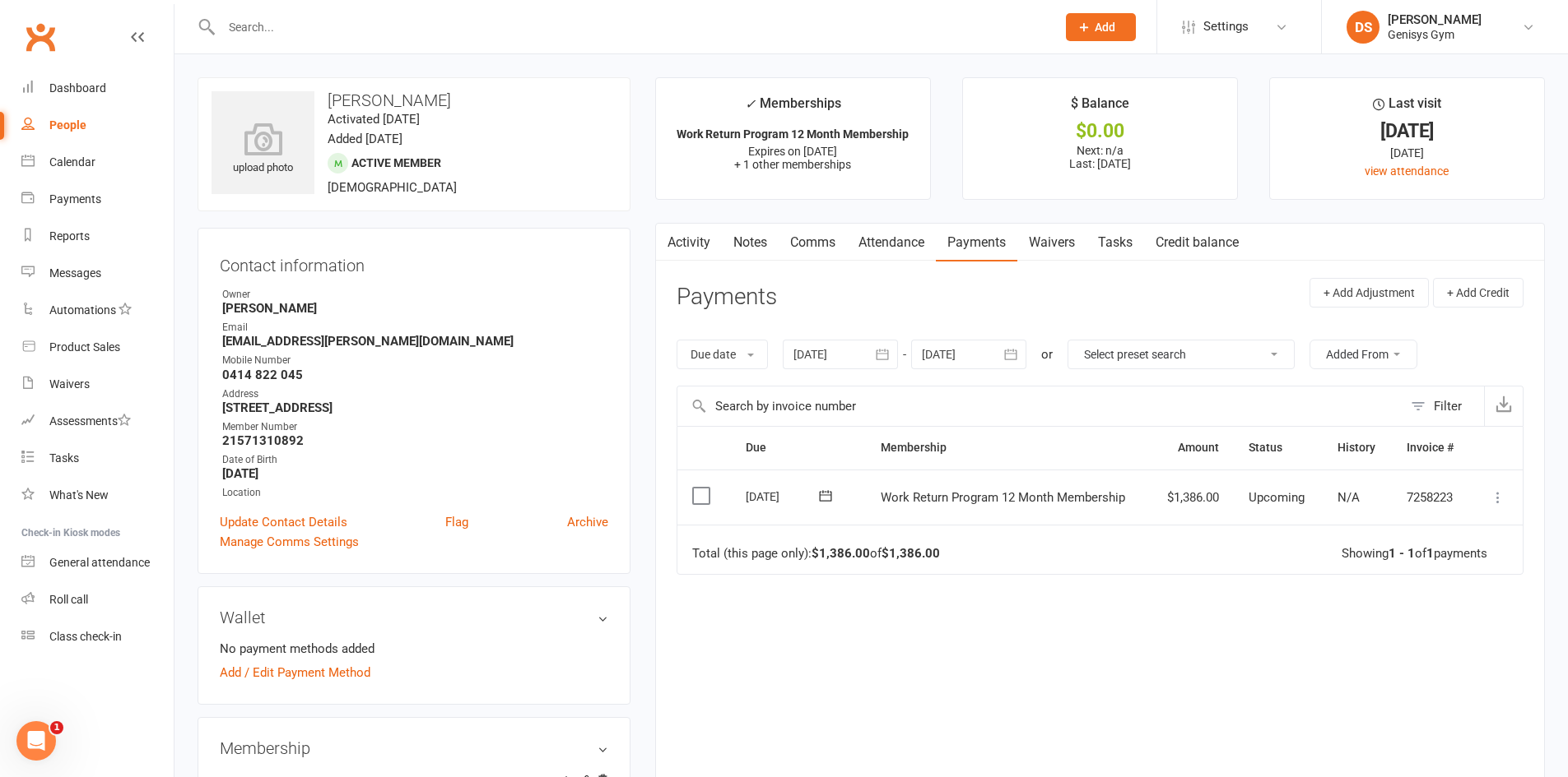
click at [1490, 494] on icon at bounding box center [1498, 498] width 17 height 17
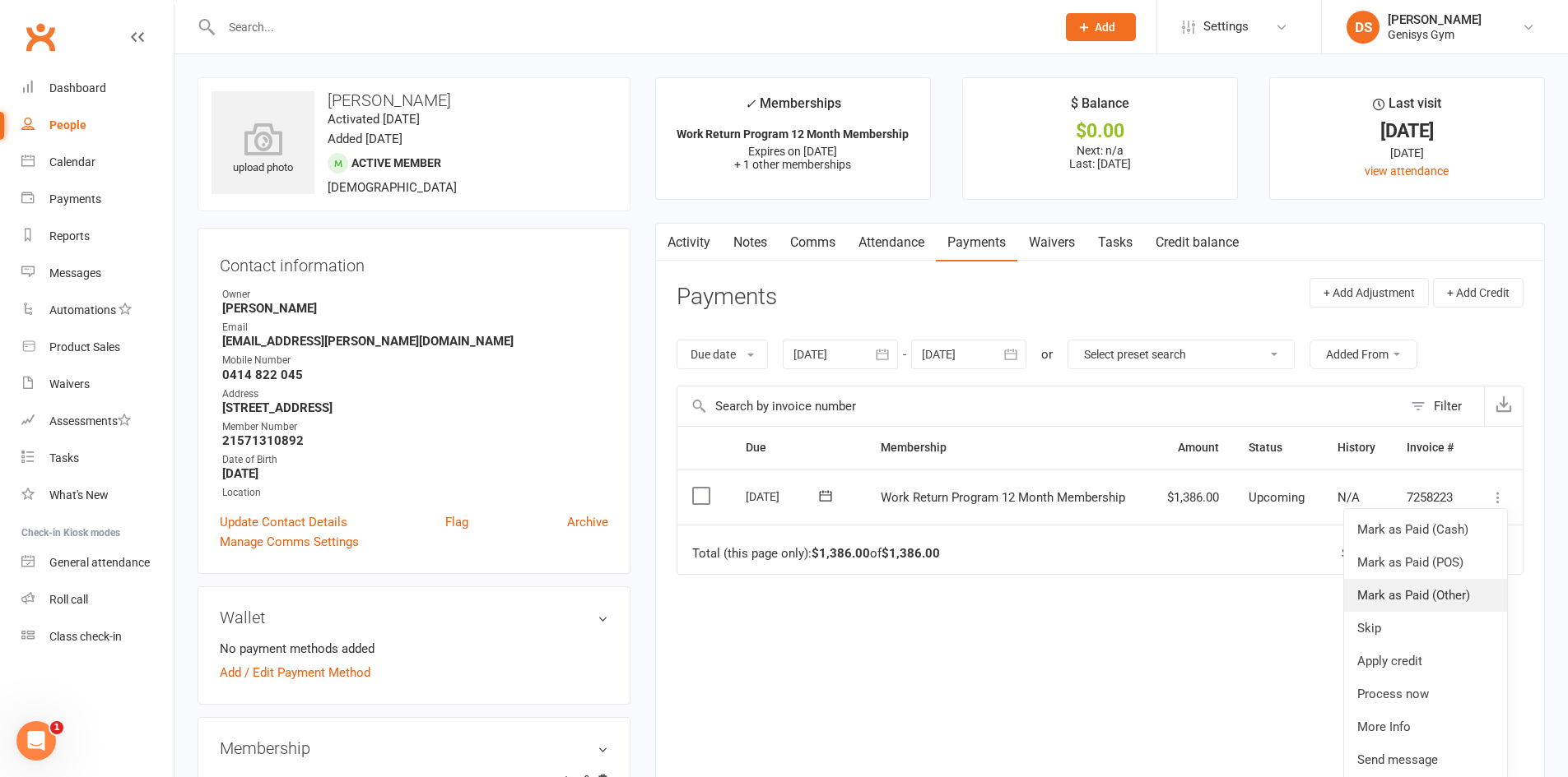
click at [1441, 590] on link "Mark as Paid (Other)" at bounding box center [1425, 595] width 163 height 33
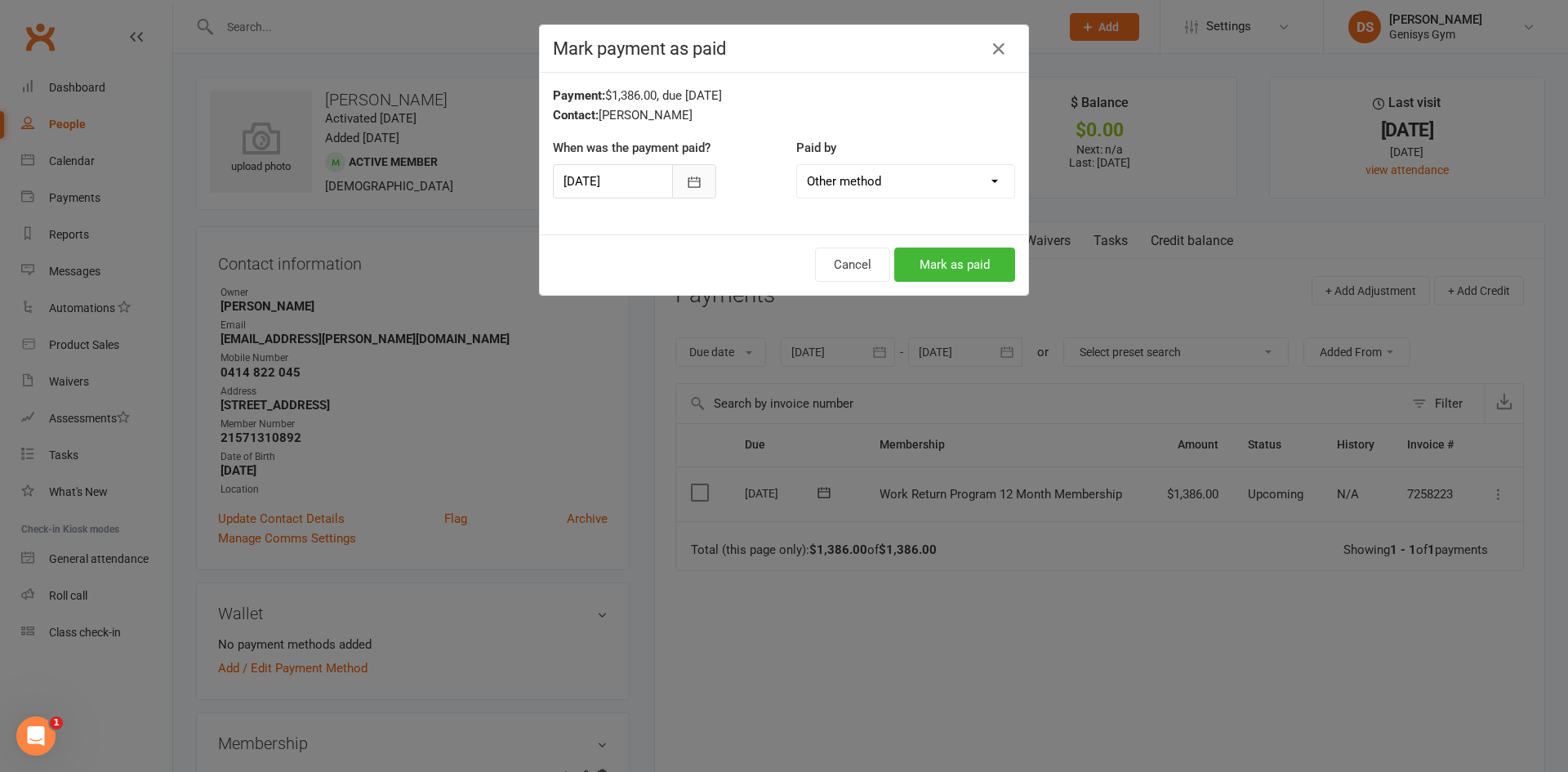
click at [672, 178] on button "button" at bounding box center [694, 181] width 44 height 34
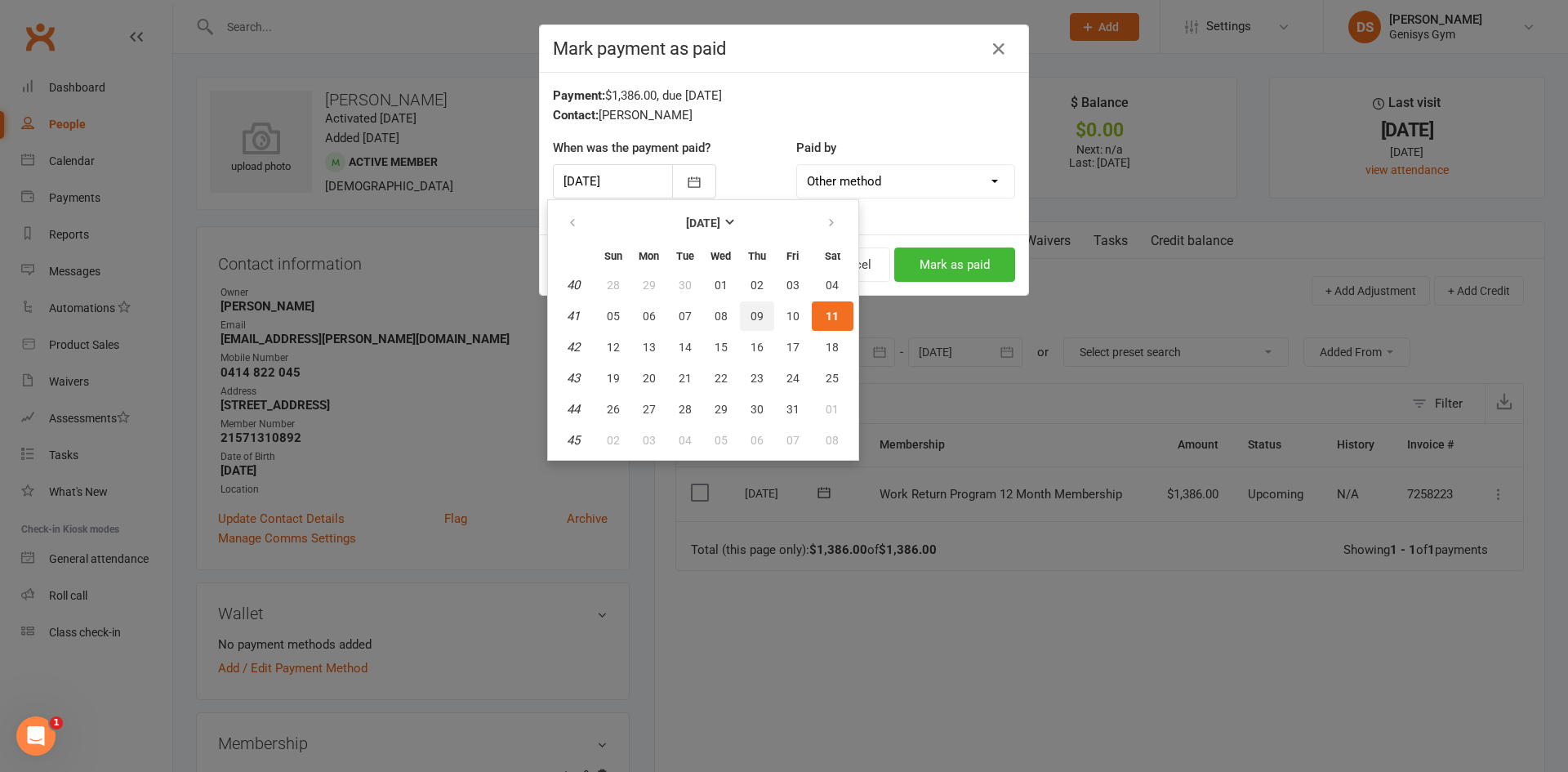
click at [751, 321] on span "09" at bounding box center [758, 316] width 13 height 13
type input "09 Oct 2025"
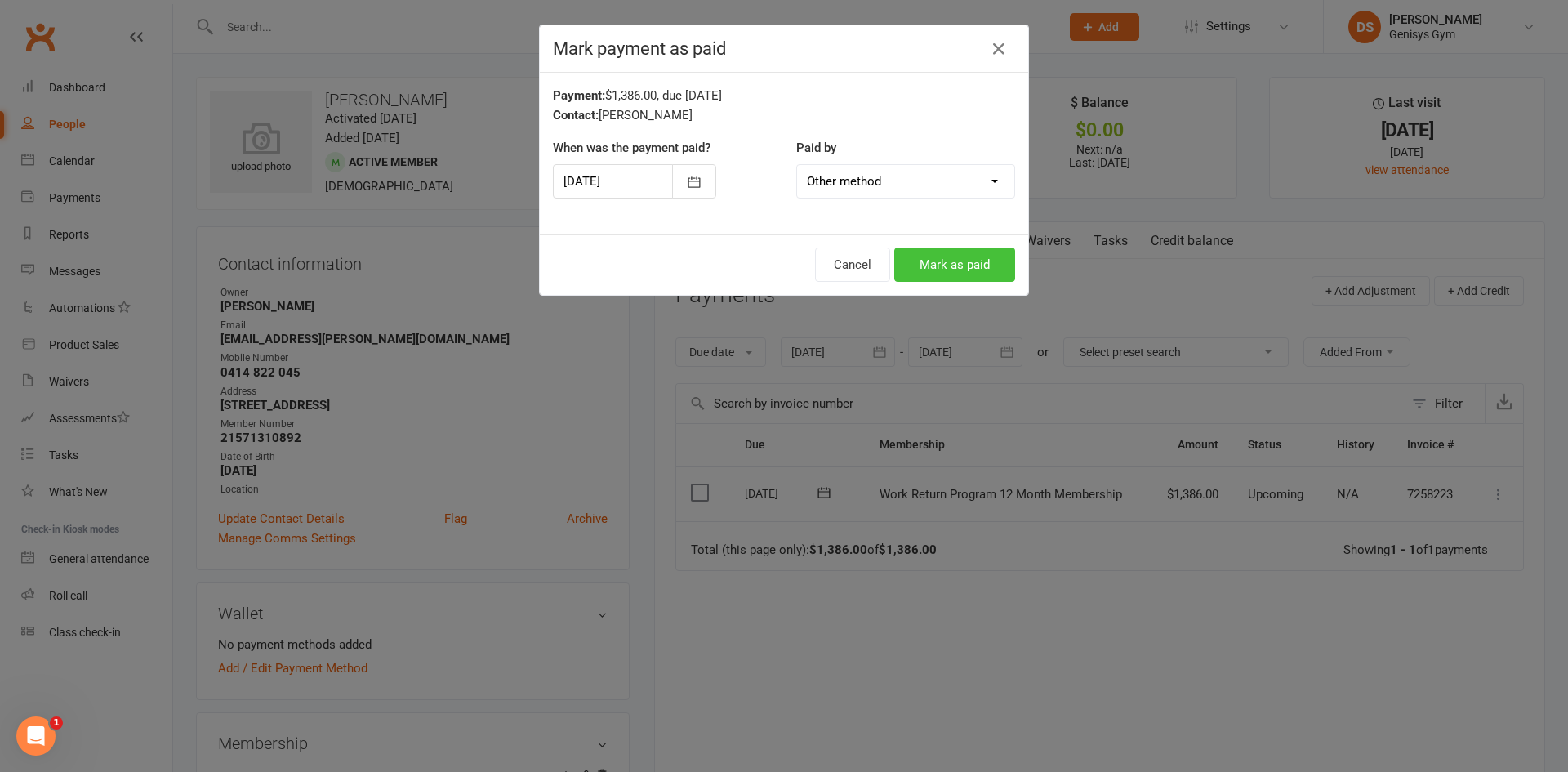
click at [948, 261] on button "Mark as paid" at bounding box center [955, 264] width 121 height 34
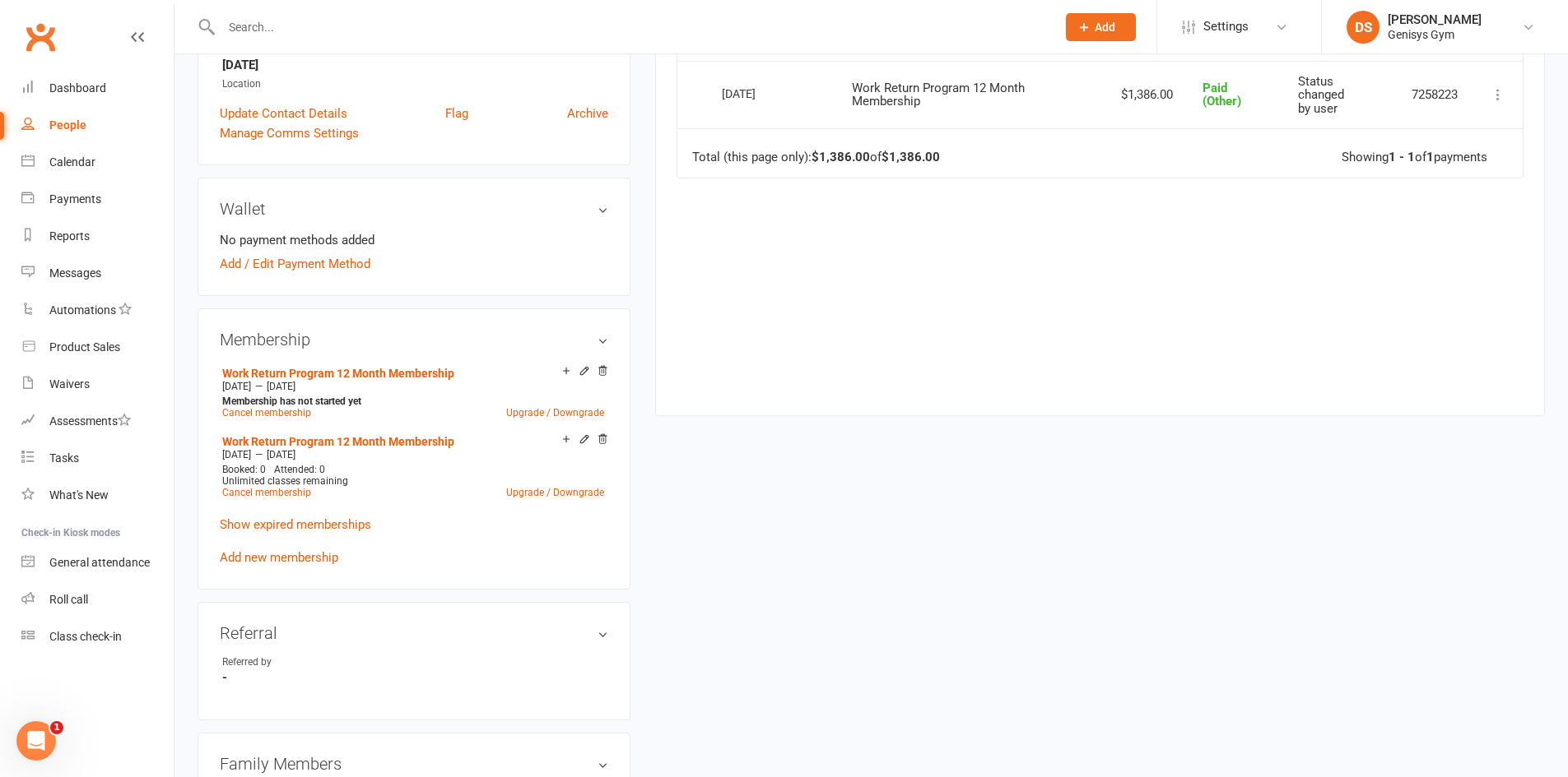
scroll to position [411, 0]
click at [272, 27] on input "text" at bounding box center [631, 28] width 828 height 23
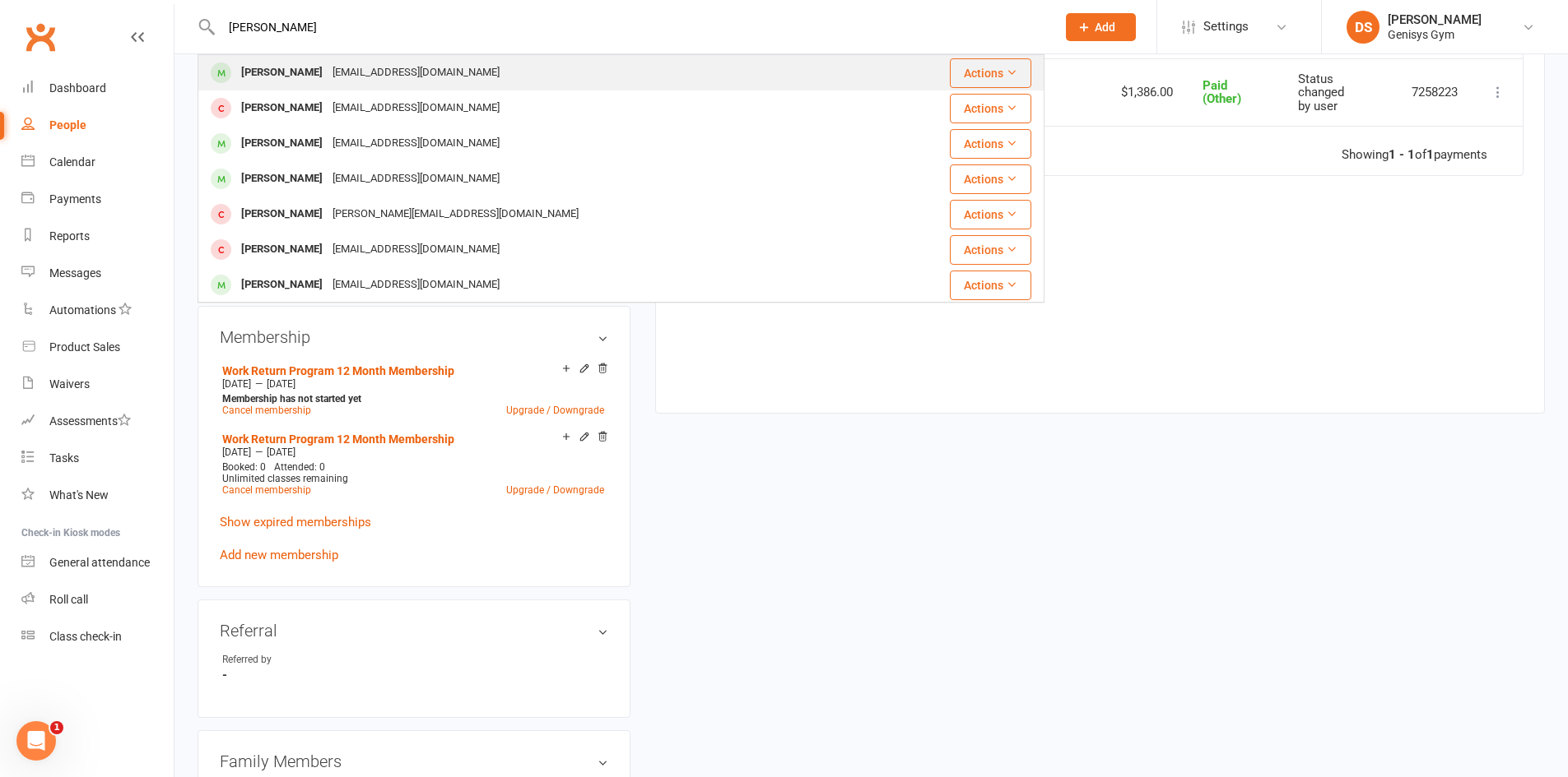
type input "joann"
click at [294, 75] on div "Joanne Toby" at bounding box center [282, 73] width 92 height 24
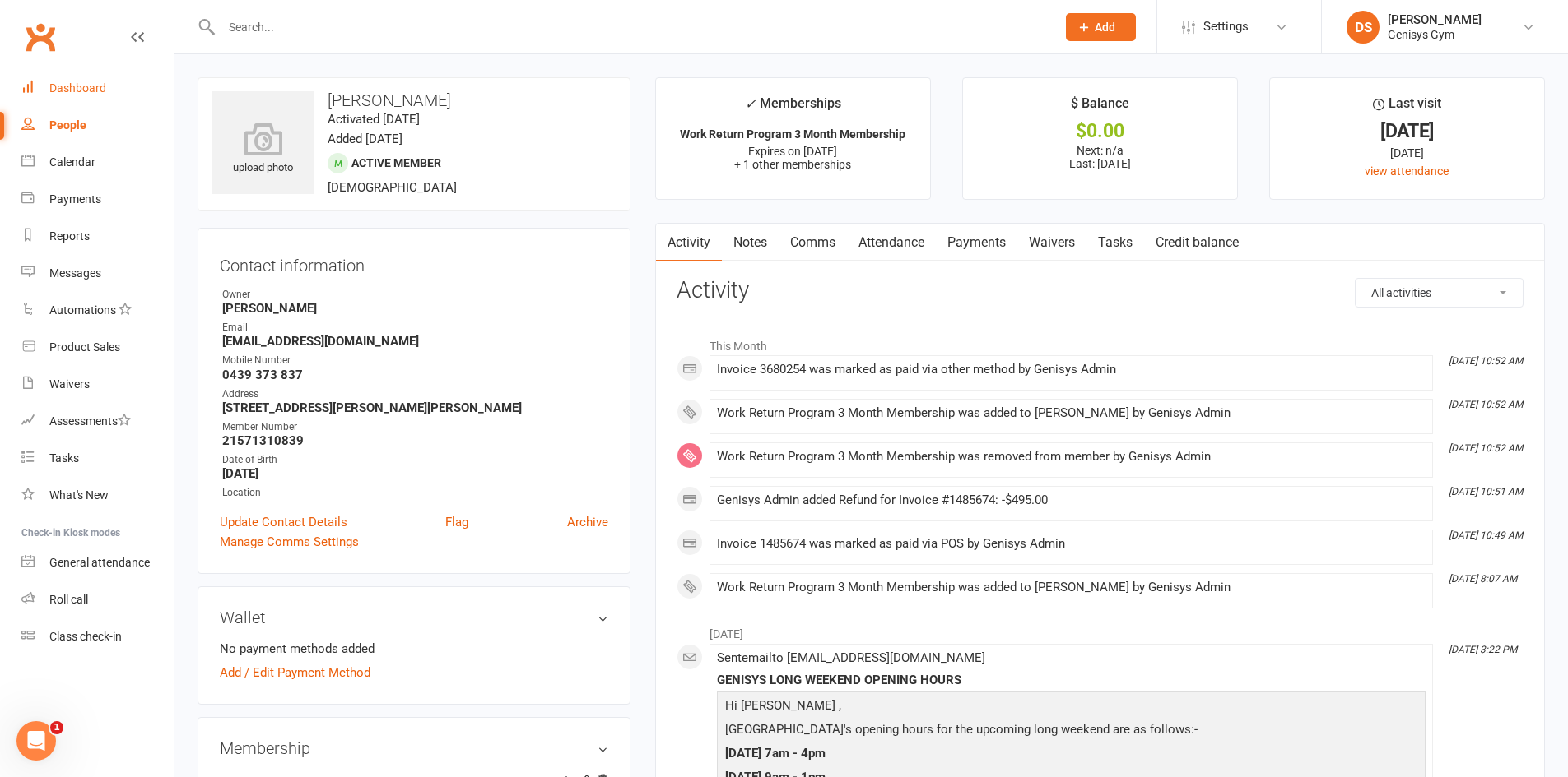
click at [95, 70] on link "Dashboard" at bounding box center [98, 88] width 153 height 37
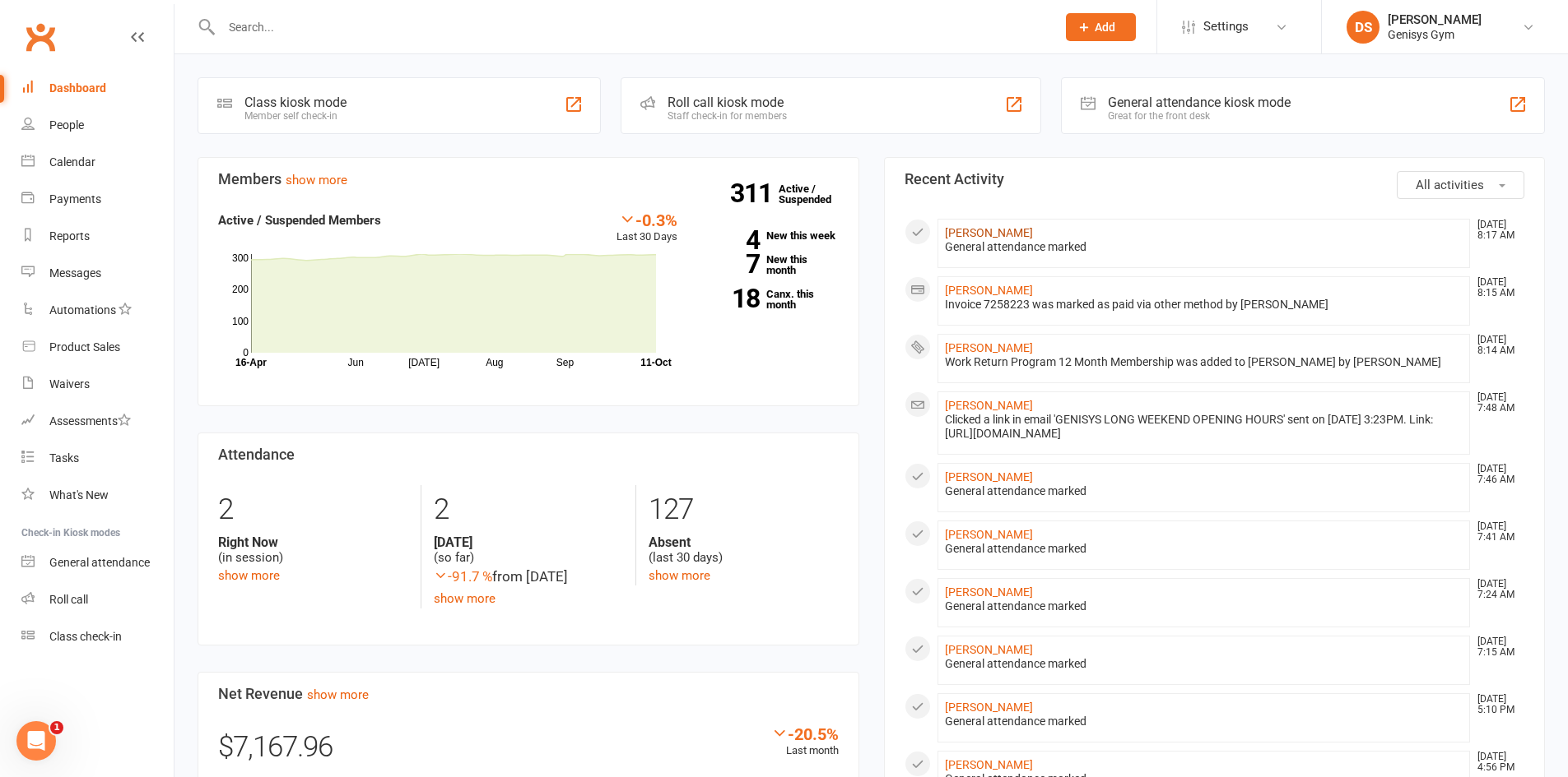
click at [1002, 236] on link "[PERSON_NAME]" at bounding box center [989, 233] width 88 height 13
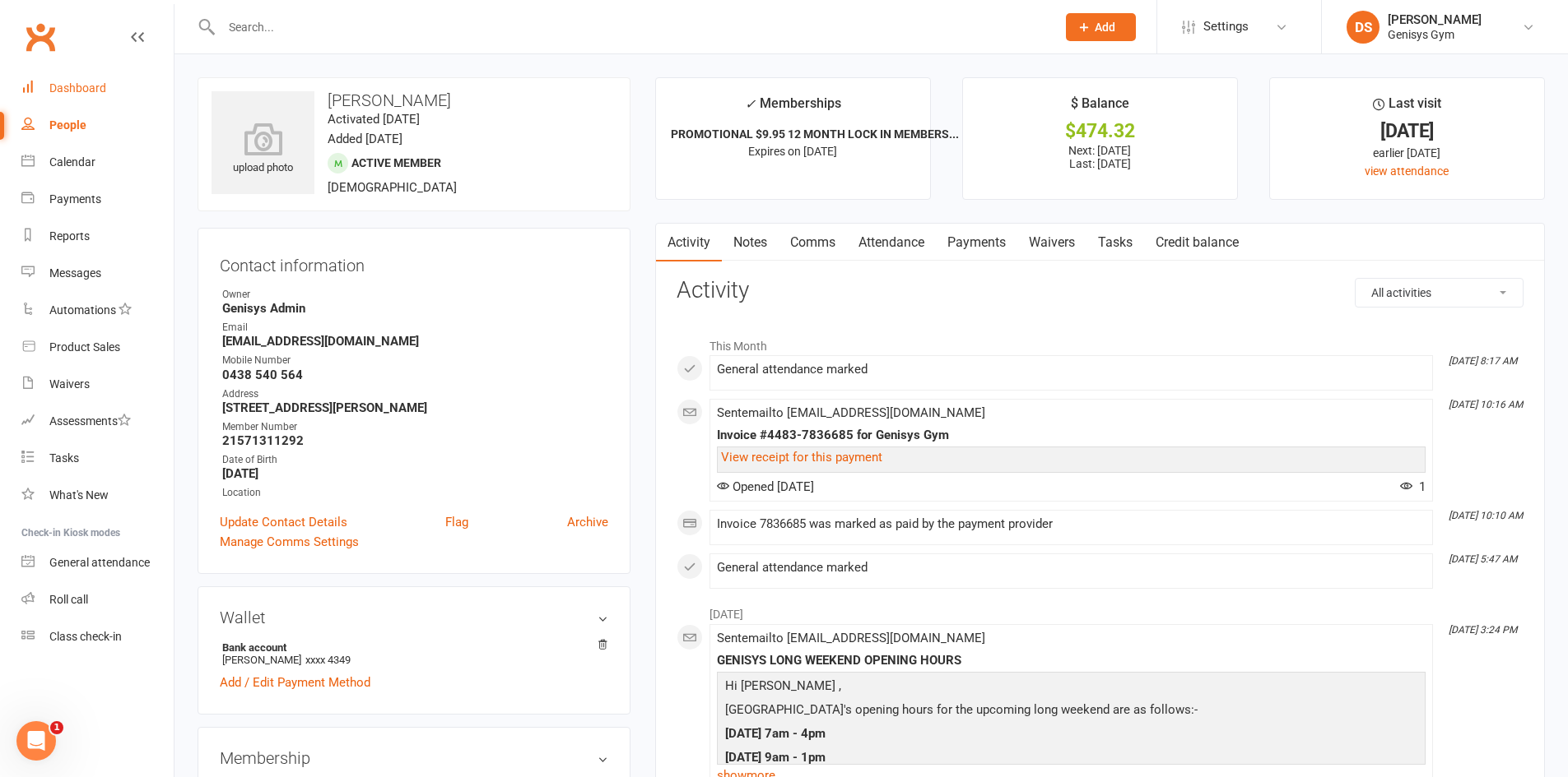
click at [68, 94] on div "Dashboard" at bounding box center [78, 88] width 57 height 13
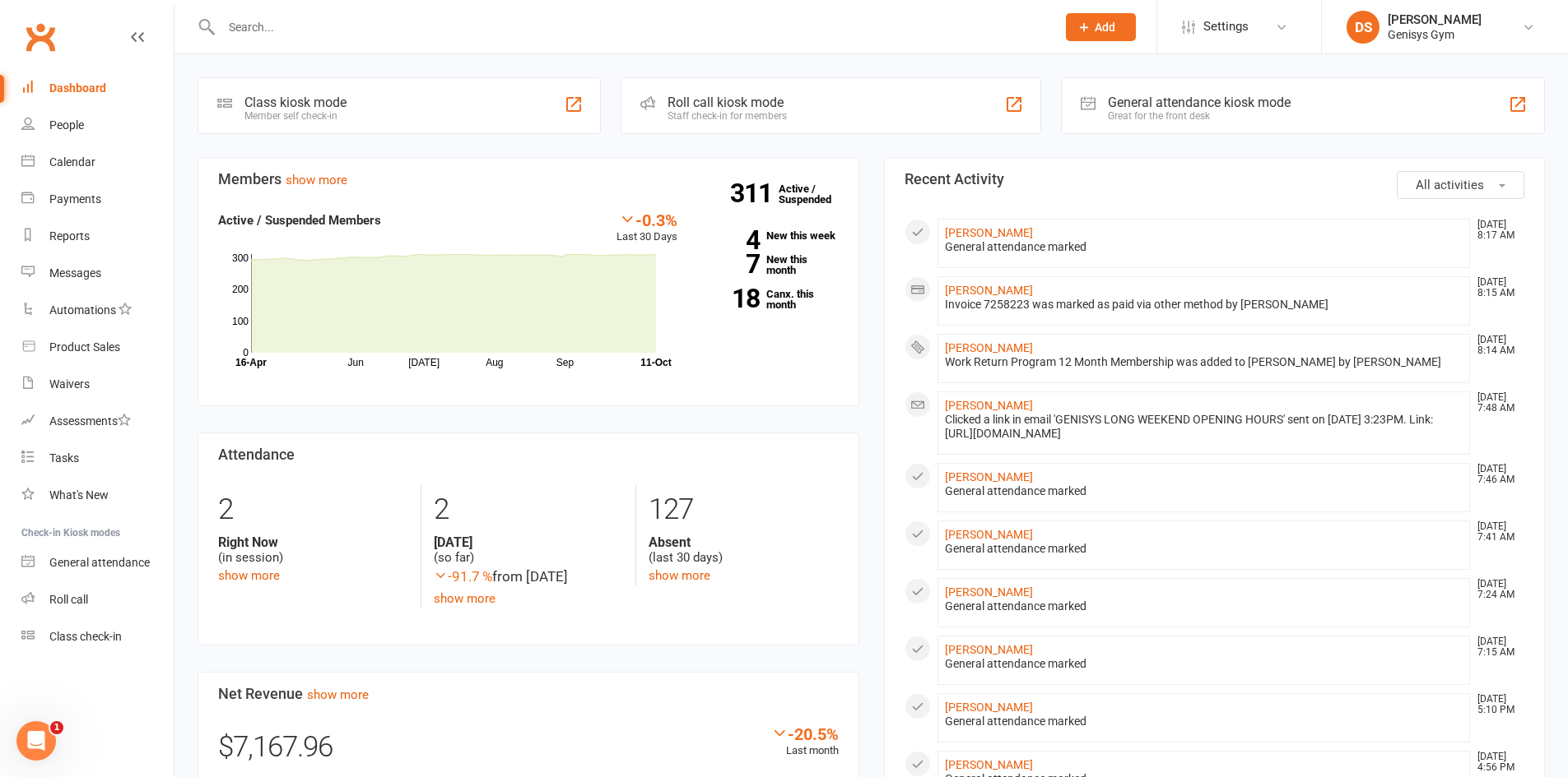
click at [415, 37] on input "text" at bounding box center [631, 28] width 828 height 23
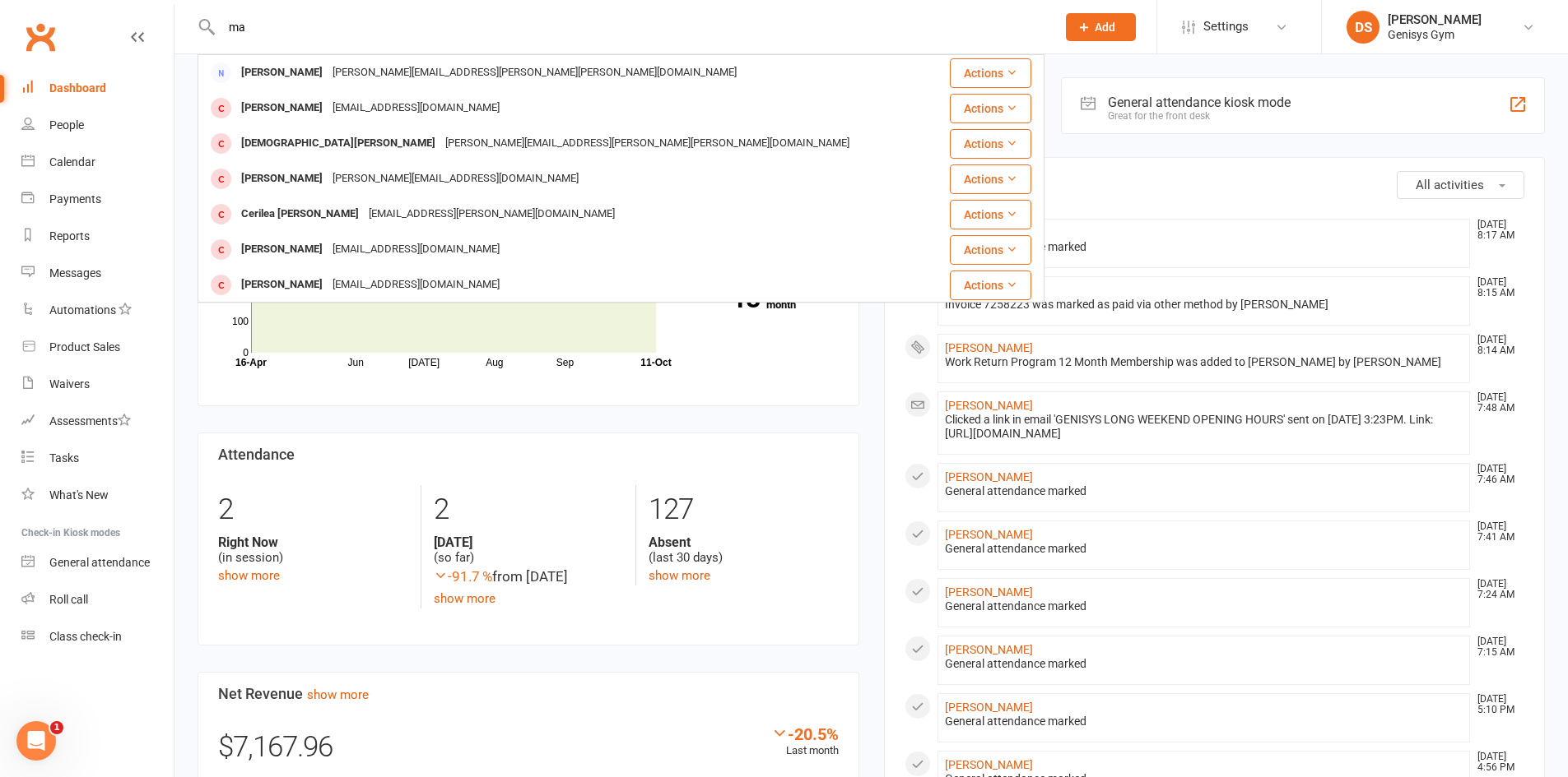
type input "m"
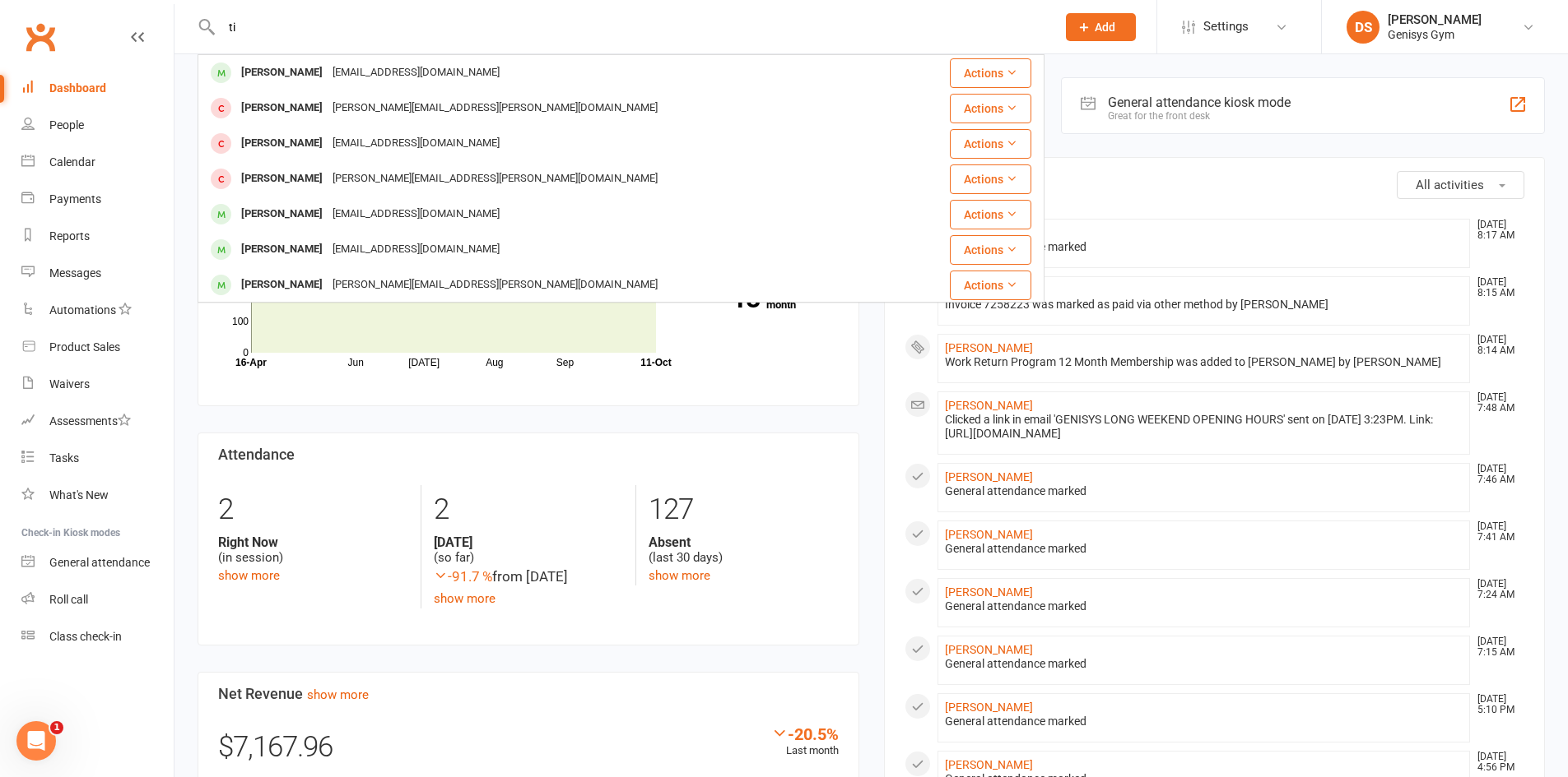
type input "t"
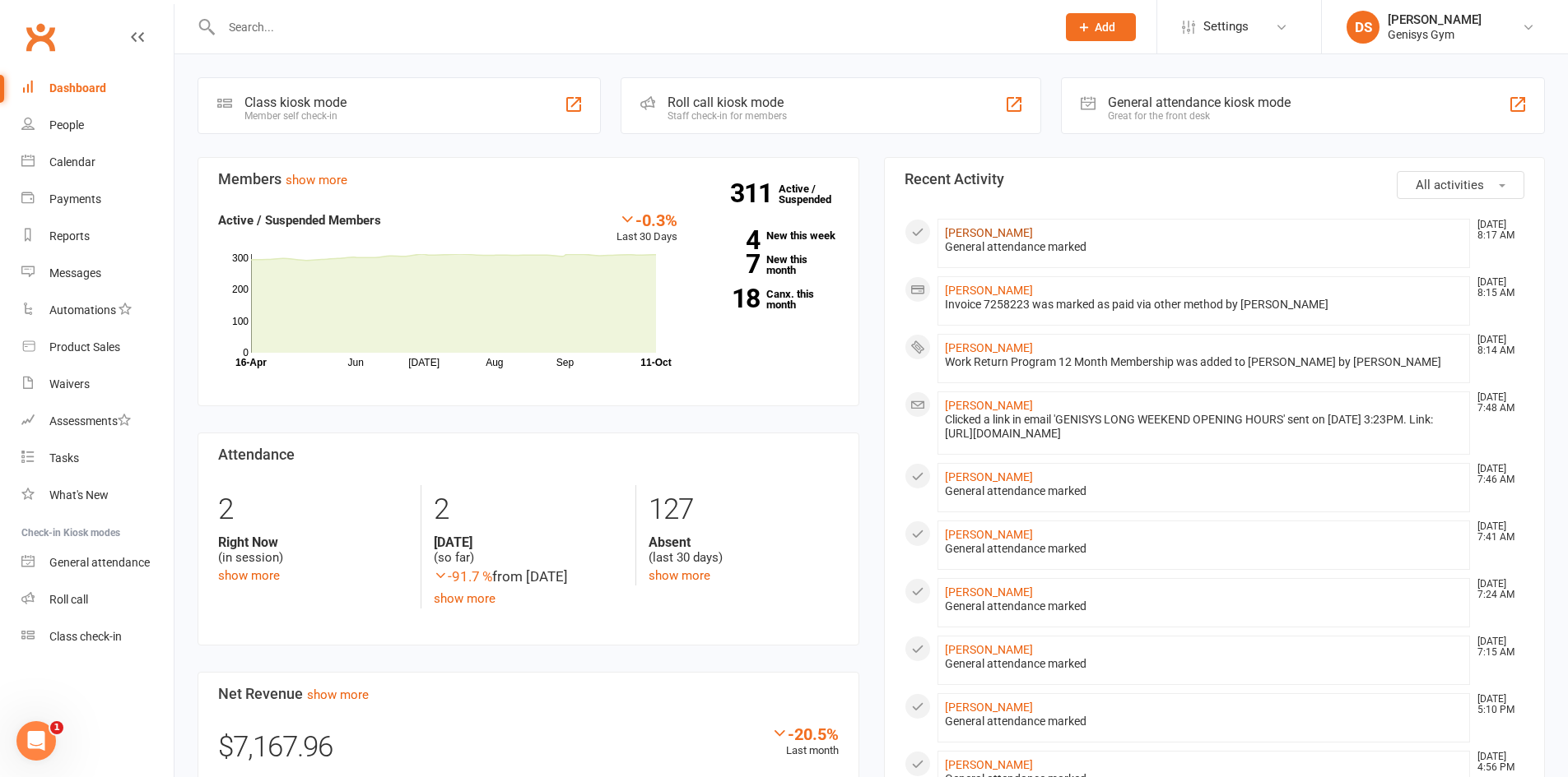
click at [986, 233] on link "[PERSON_NAME]" at bounding box center [989, 233] width 88 height 13
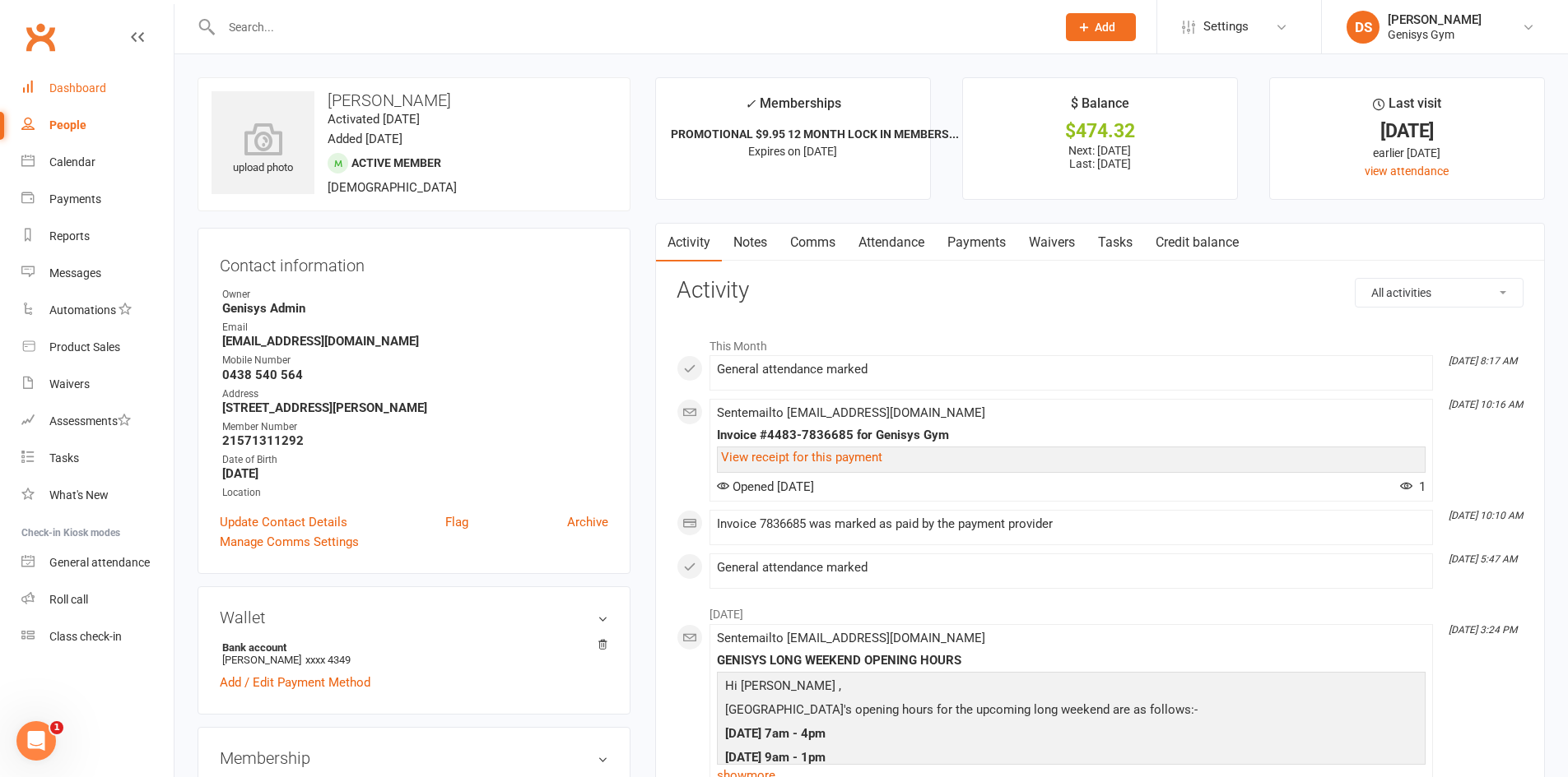
click at [68, 93] on div "Dashboard" at bounding box center [78, 88] width 57 height 13
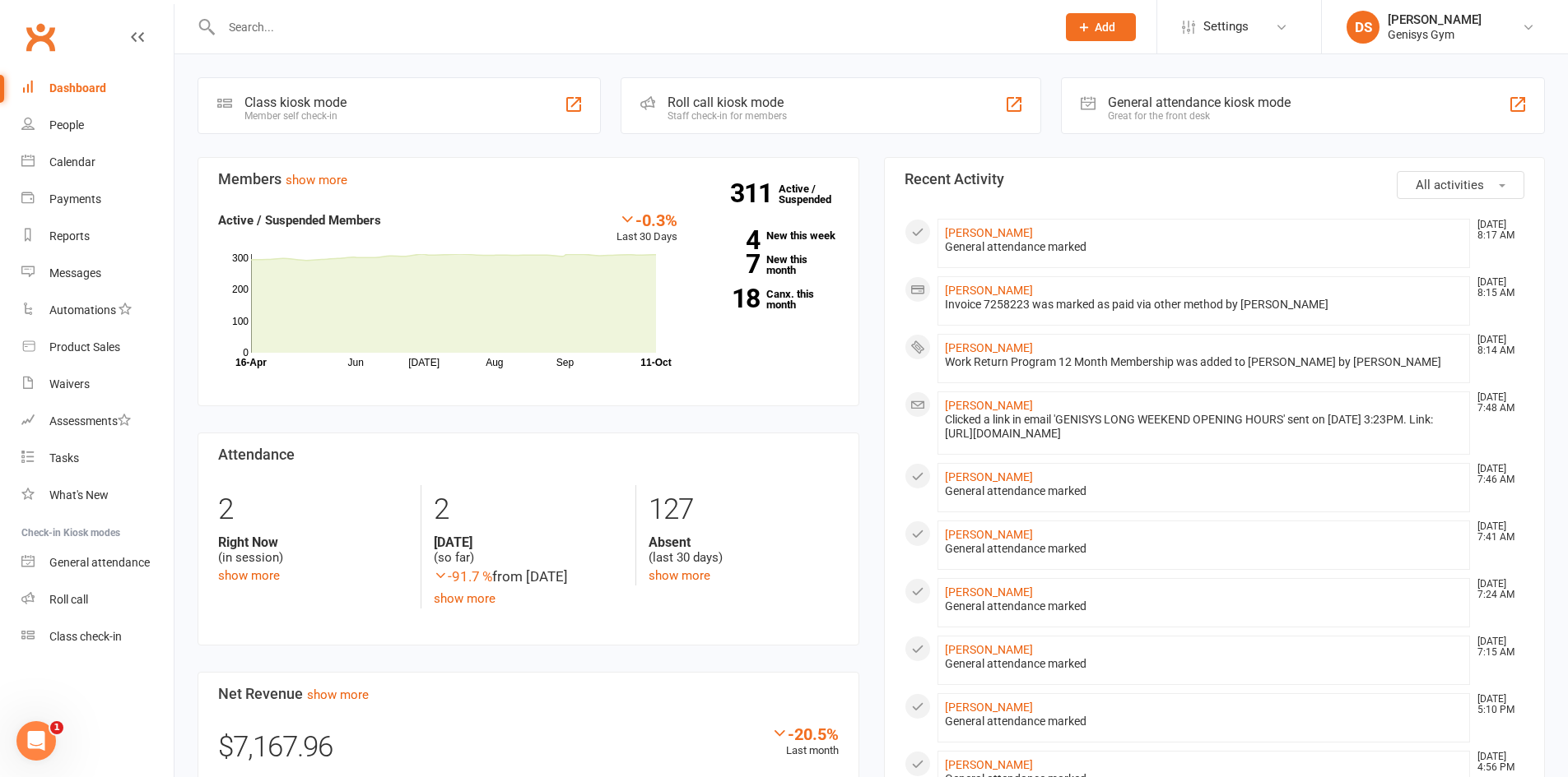
click at [303, 19] on input "text" at bounding box center [631, 28] width 828 height 23
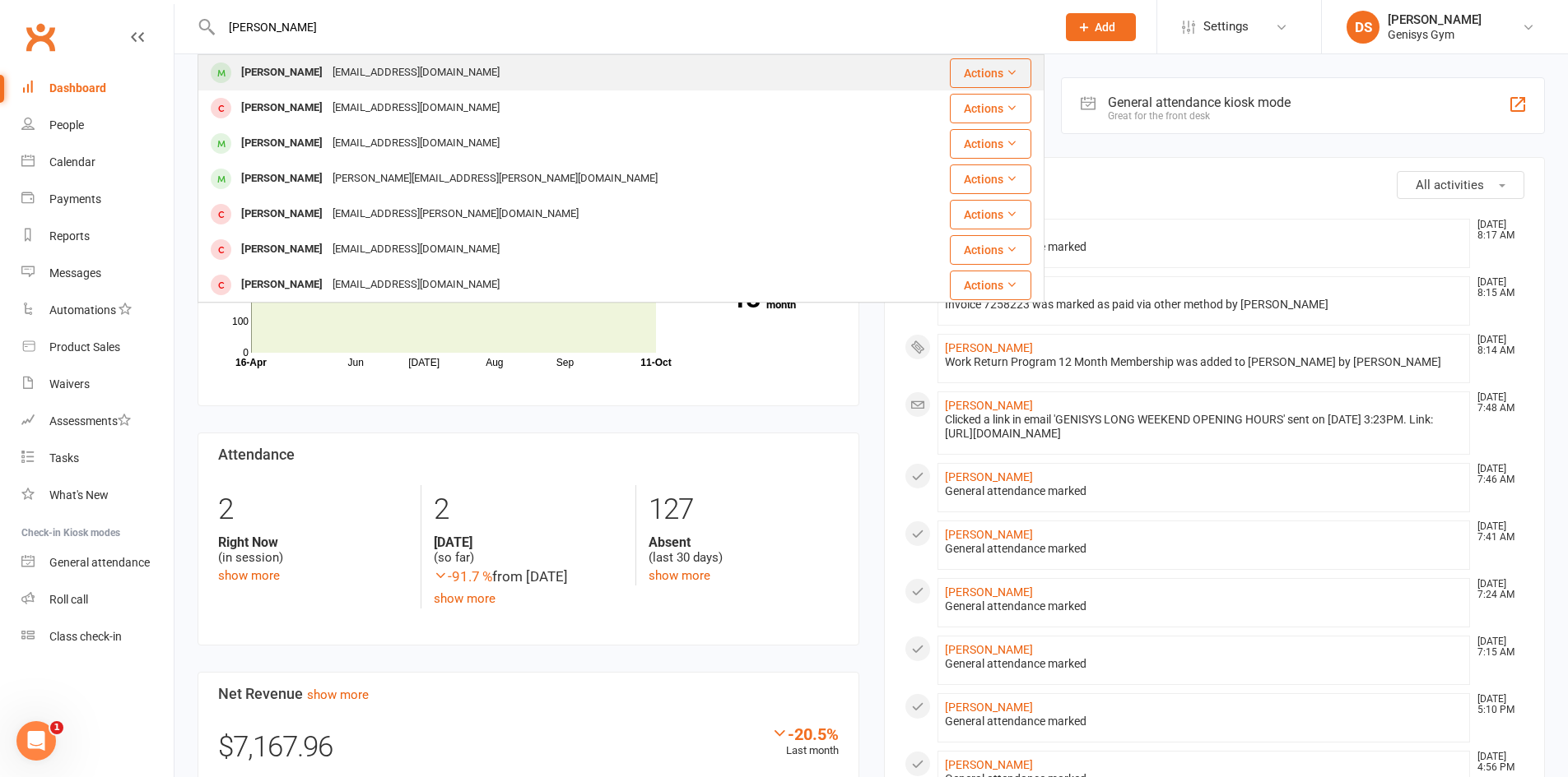
type input "joanne"
click at [328, 74] on div "joannetoby85@gmail.com" at bounding box center [416, 73] width 177 height 24
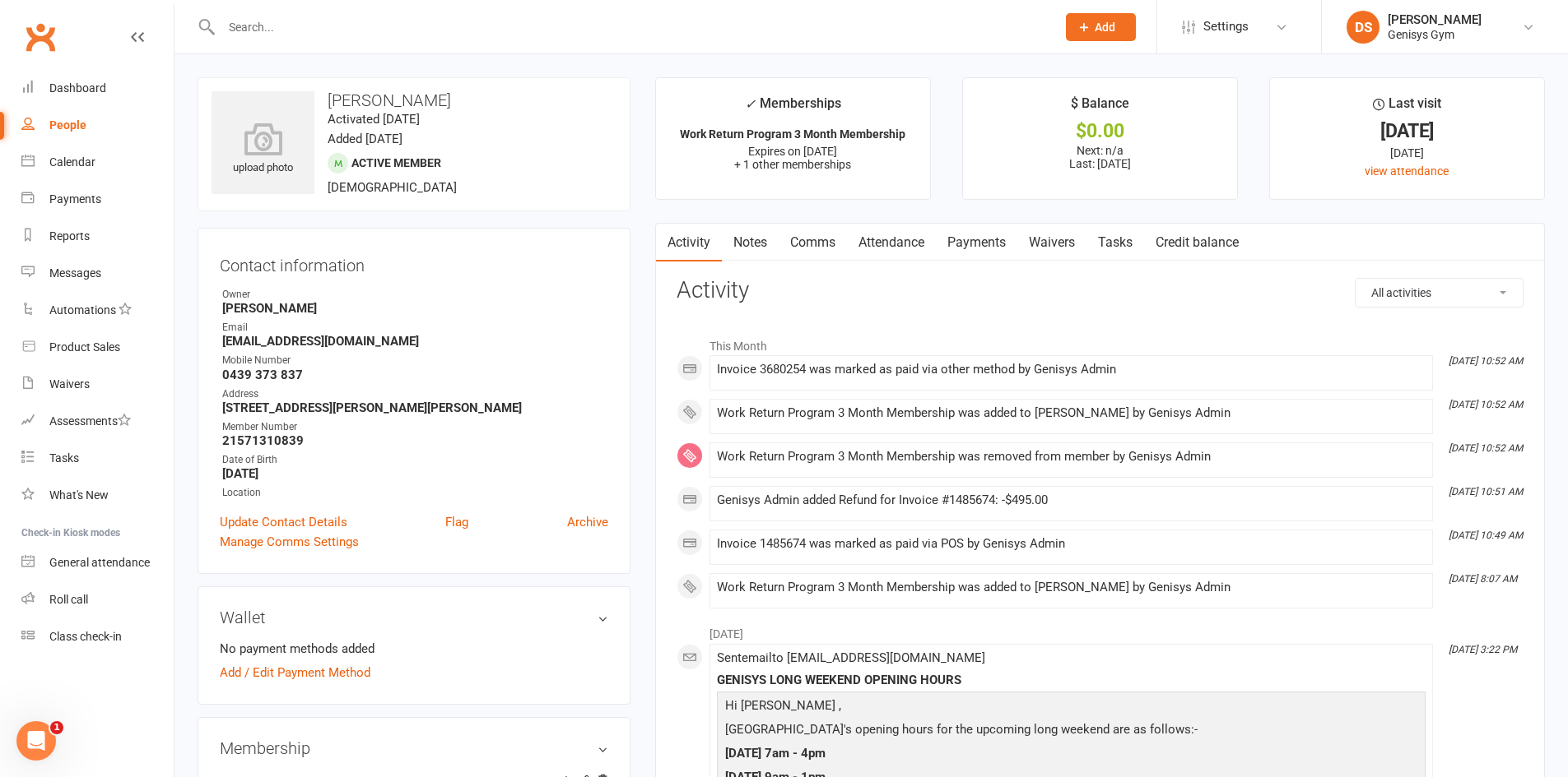
click at [983, 244] on link "Payments" at bounding box center [977, 242] width 82 height 38
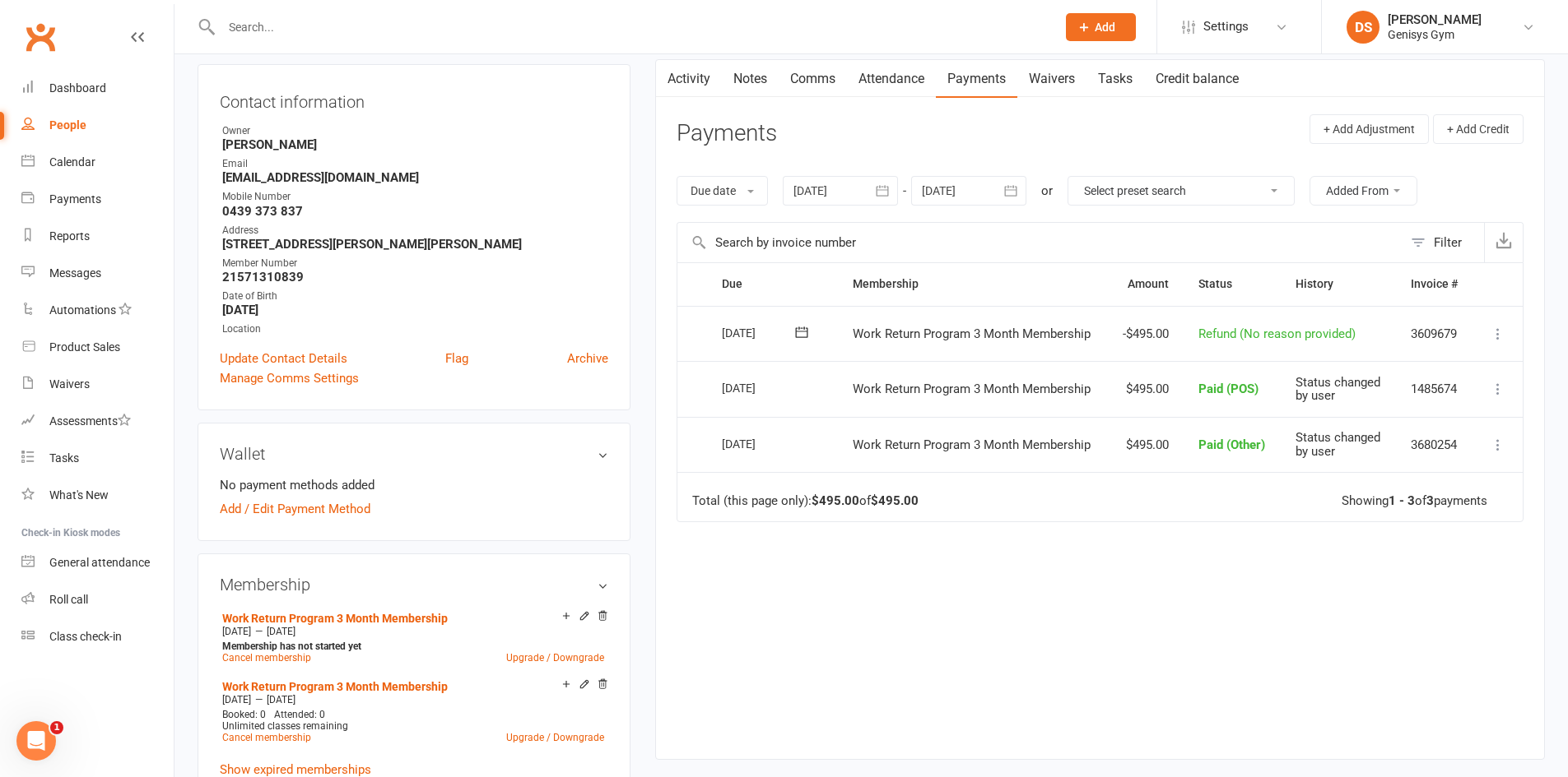
scroll to position [164, 0]
click at [282, 18] on input "text" at bounding box center [631, 28] width 828 height 23
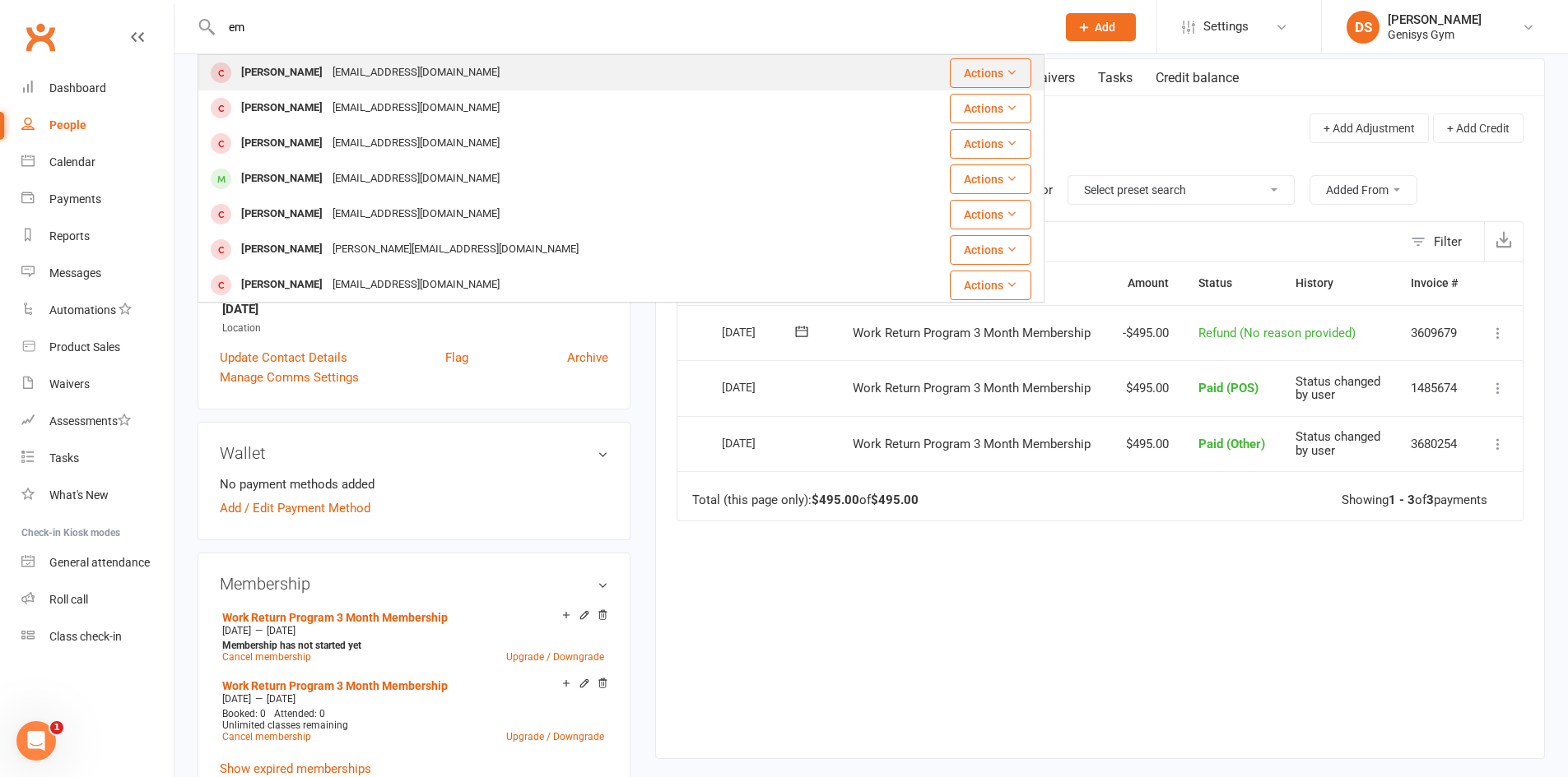
type input "e"
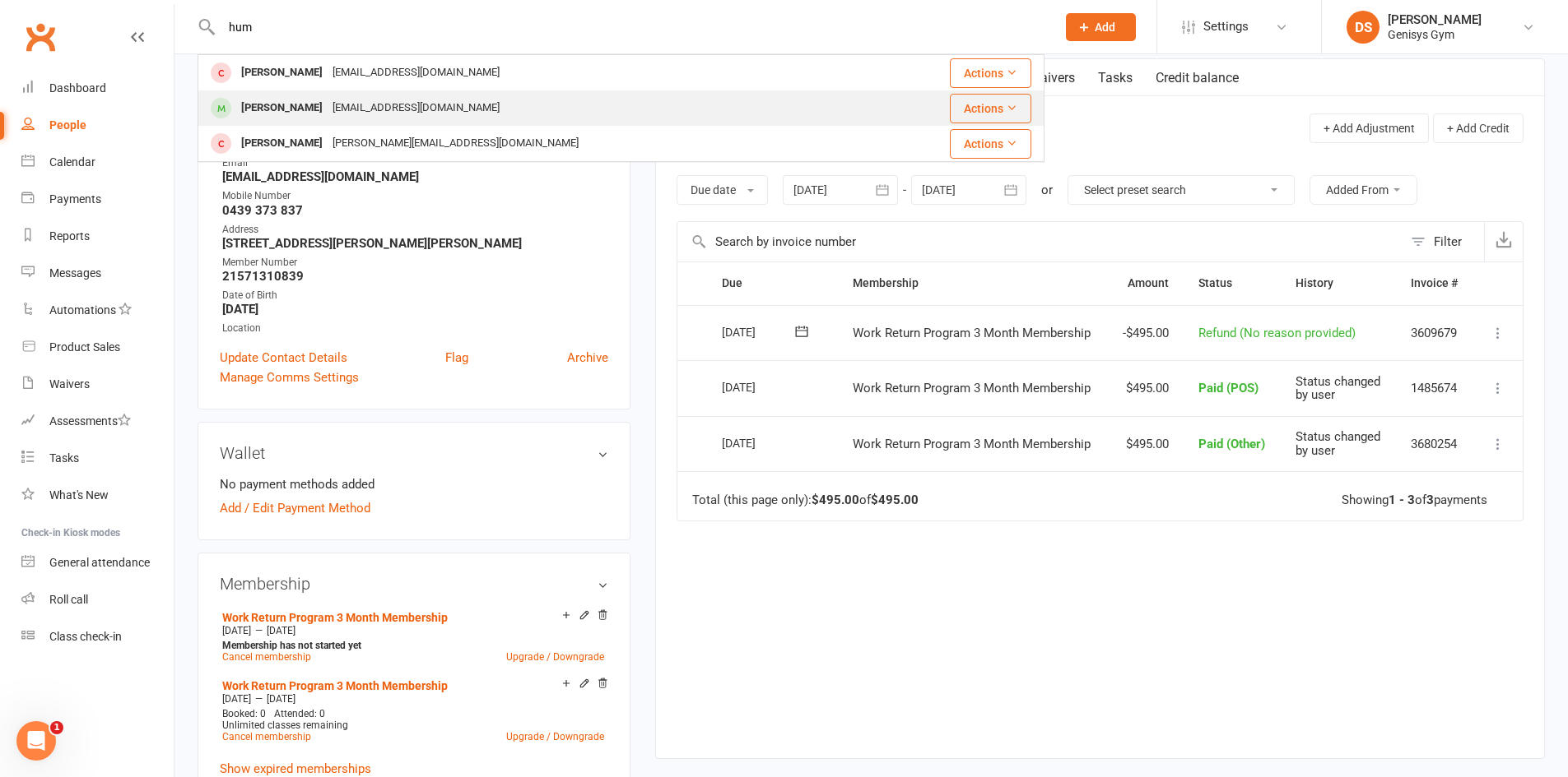
type input "hum"
click at [379, 107] on div "ameliekhumphries@hotmail.com" at bounding box center [416, 108] width 177 height 24
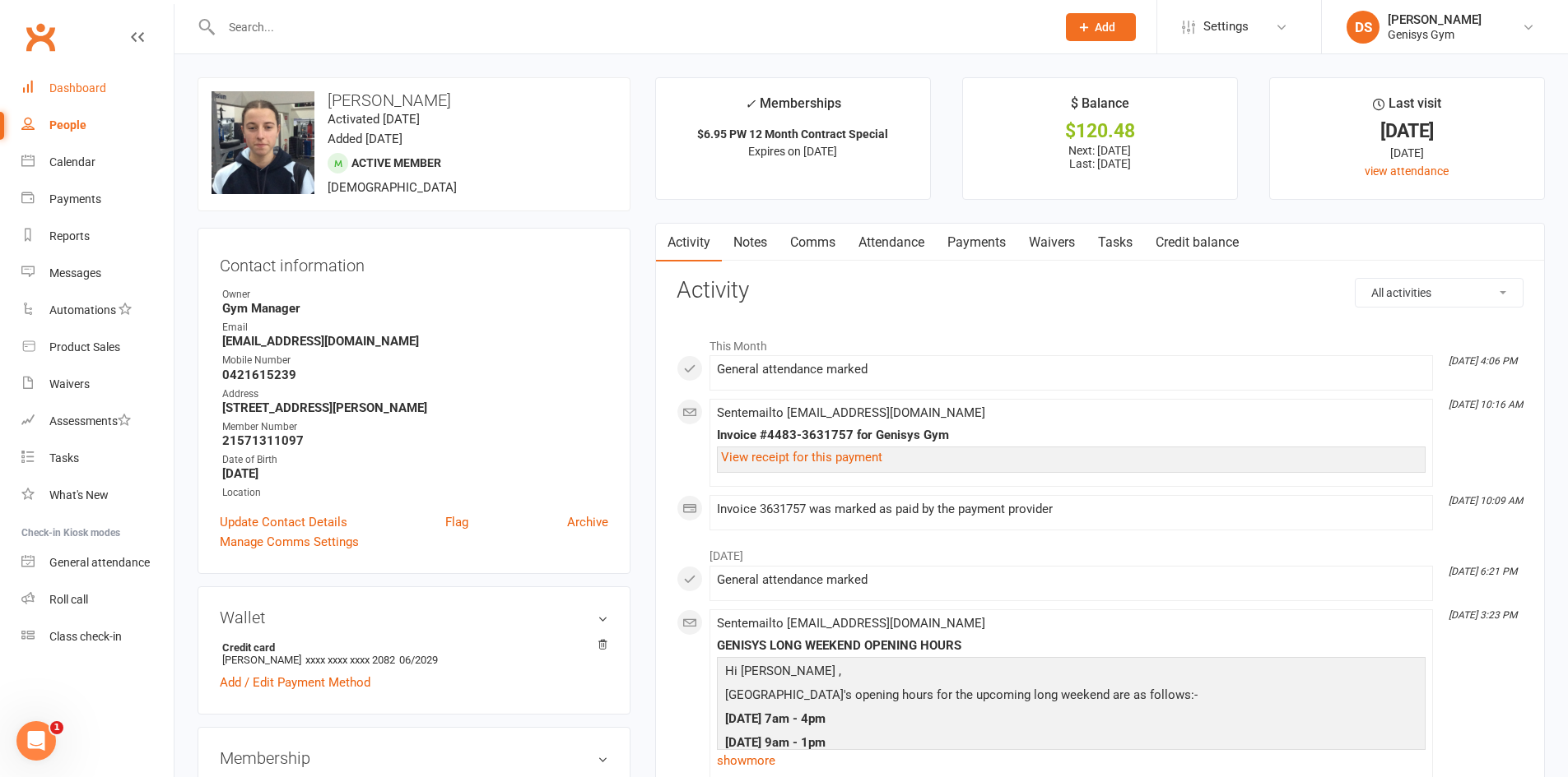
click at [60, 80] on link "Dashboard" at bounding box center [98, 88] width 153 height 37
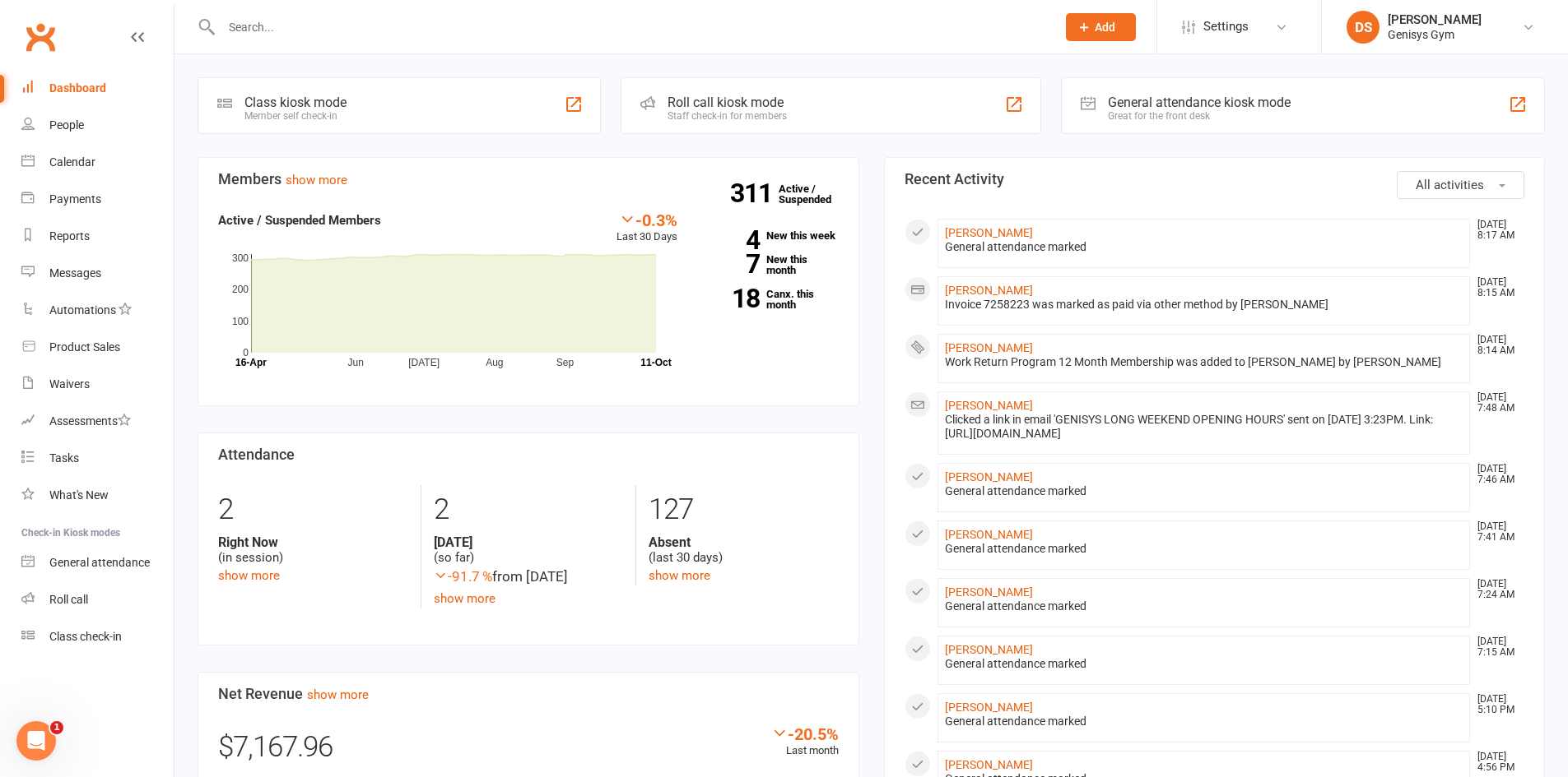
click at [273, 46] on div at bounding box center [621, 27] width 847 height 53
click at [273, 35] on input "text" at bounding box center [631, 28] width 828 height 23
click at [859, 152] on div "Coming up Today Event/Booking Time Location Trainer Attendees Waitlist No event…" at bounding box center [871, 748] width 1393 height 1387
click at [99, 340] on link "Product Sales" at bounding box center [98, 348] width 153 height 37
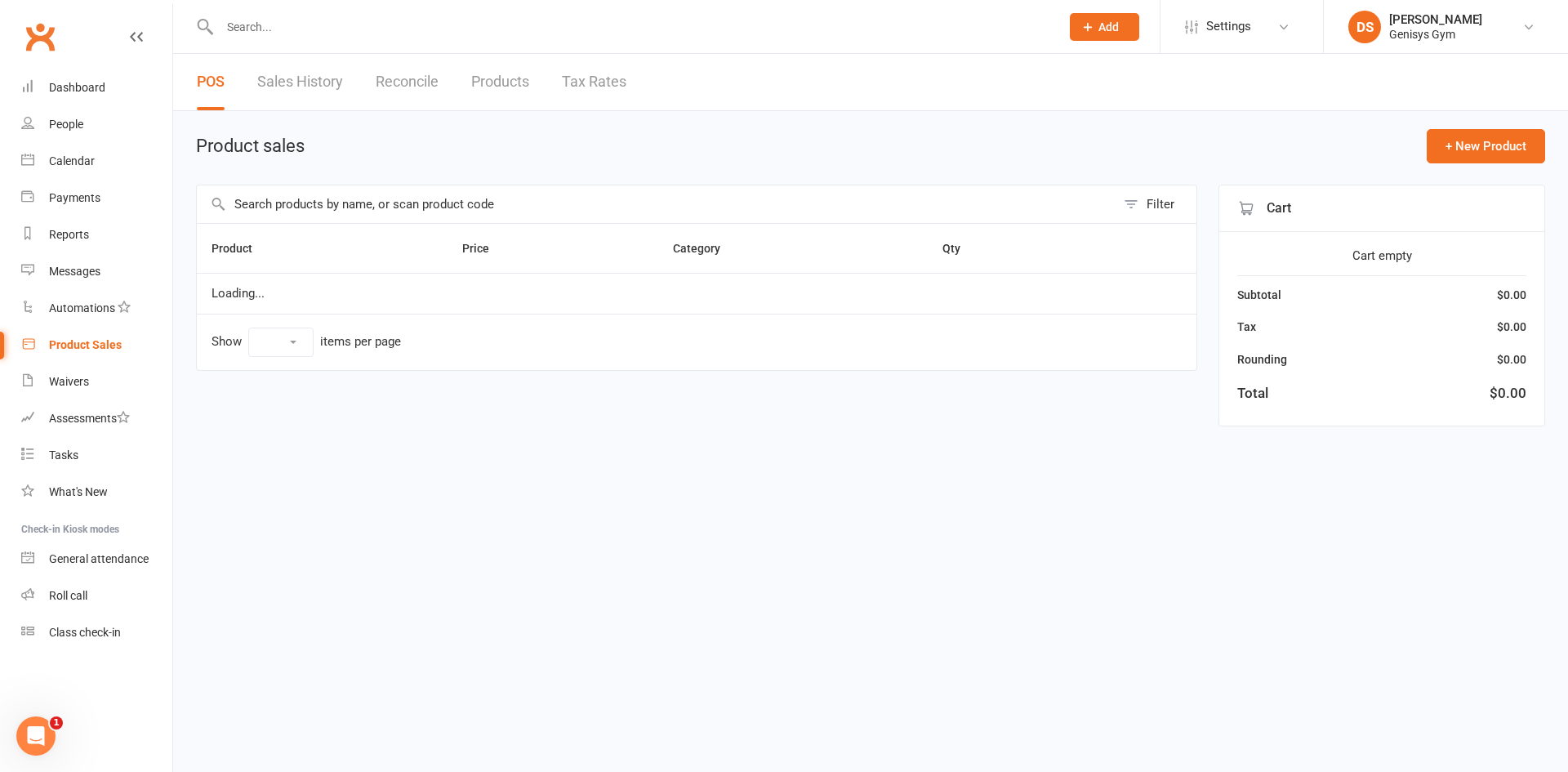
select select "10"
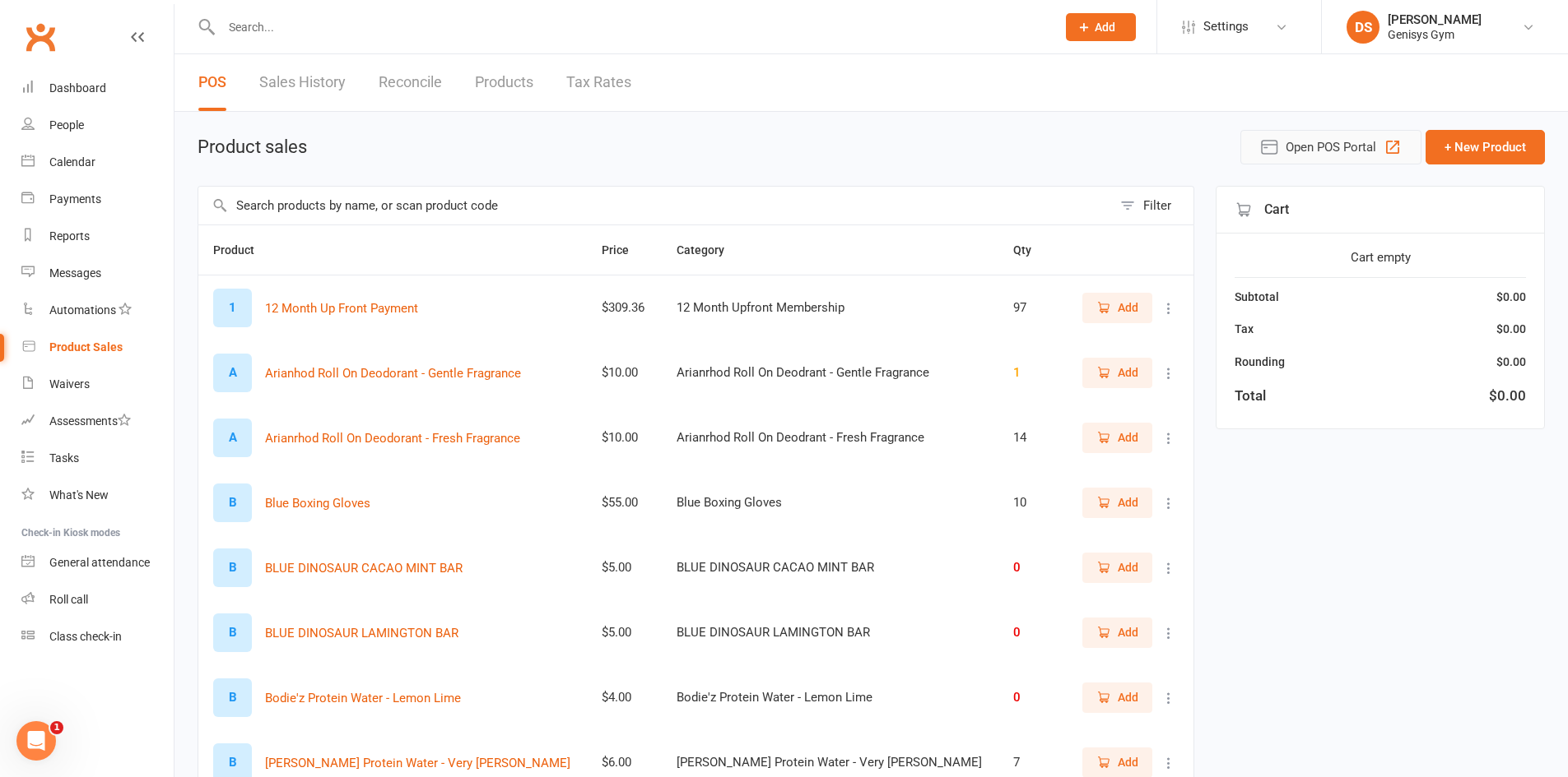
click at [1279, 133] on button "Open POS Portal" at bounding box center [1330, 147] width 181 height 34
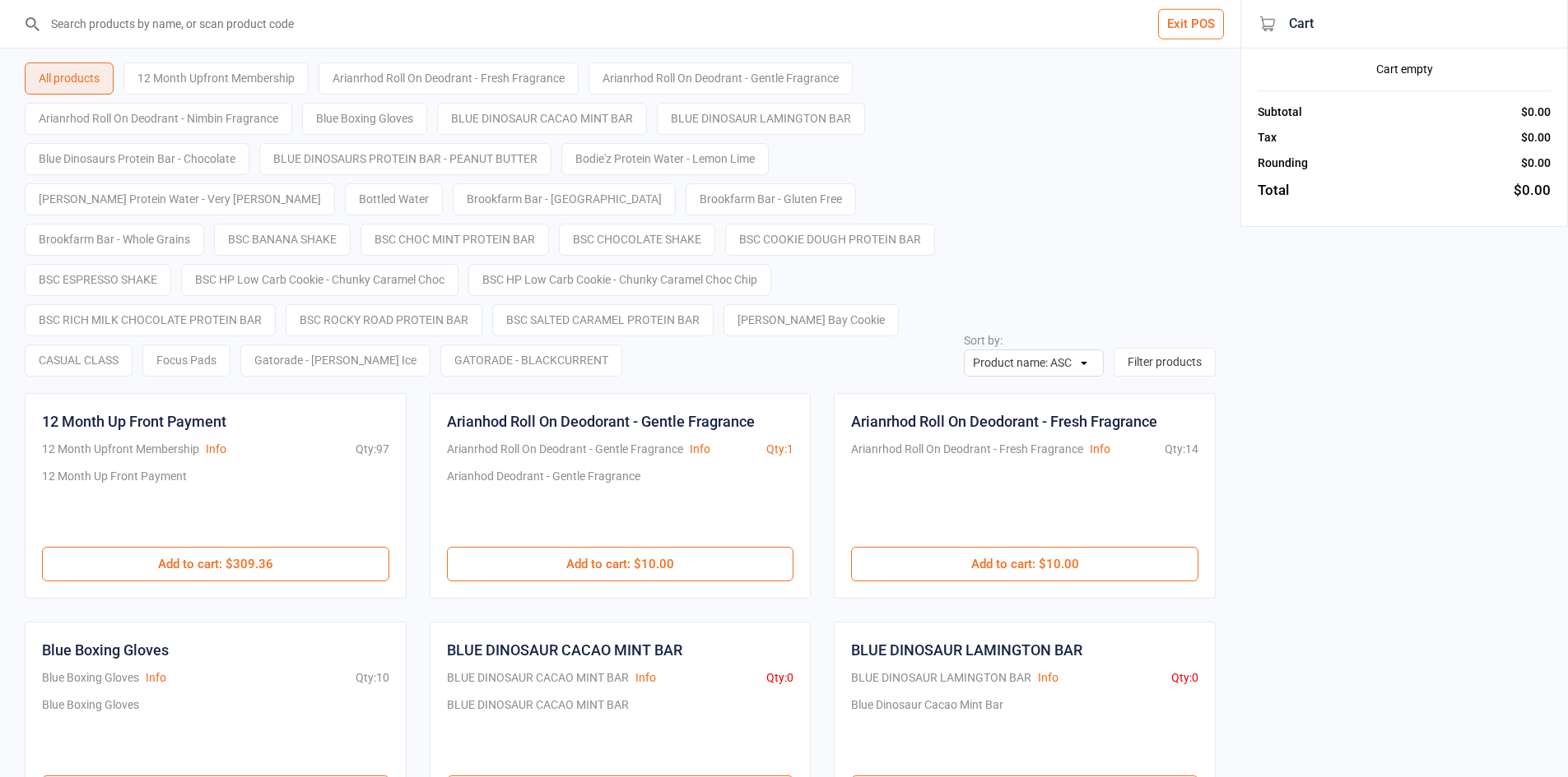
drag, startPoint x: 1182, startPoint y: 18, endPoint x: 917, endPoint y: 88, distance: 274.1
click at [1182, 18] on button "Exit POS" at bounding box center [1190, 24] width 66 height 31
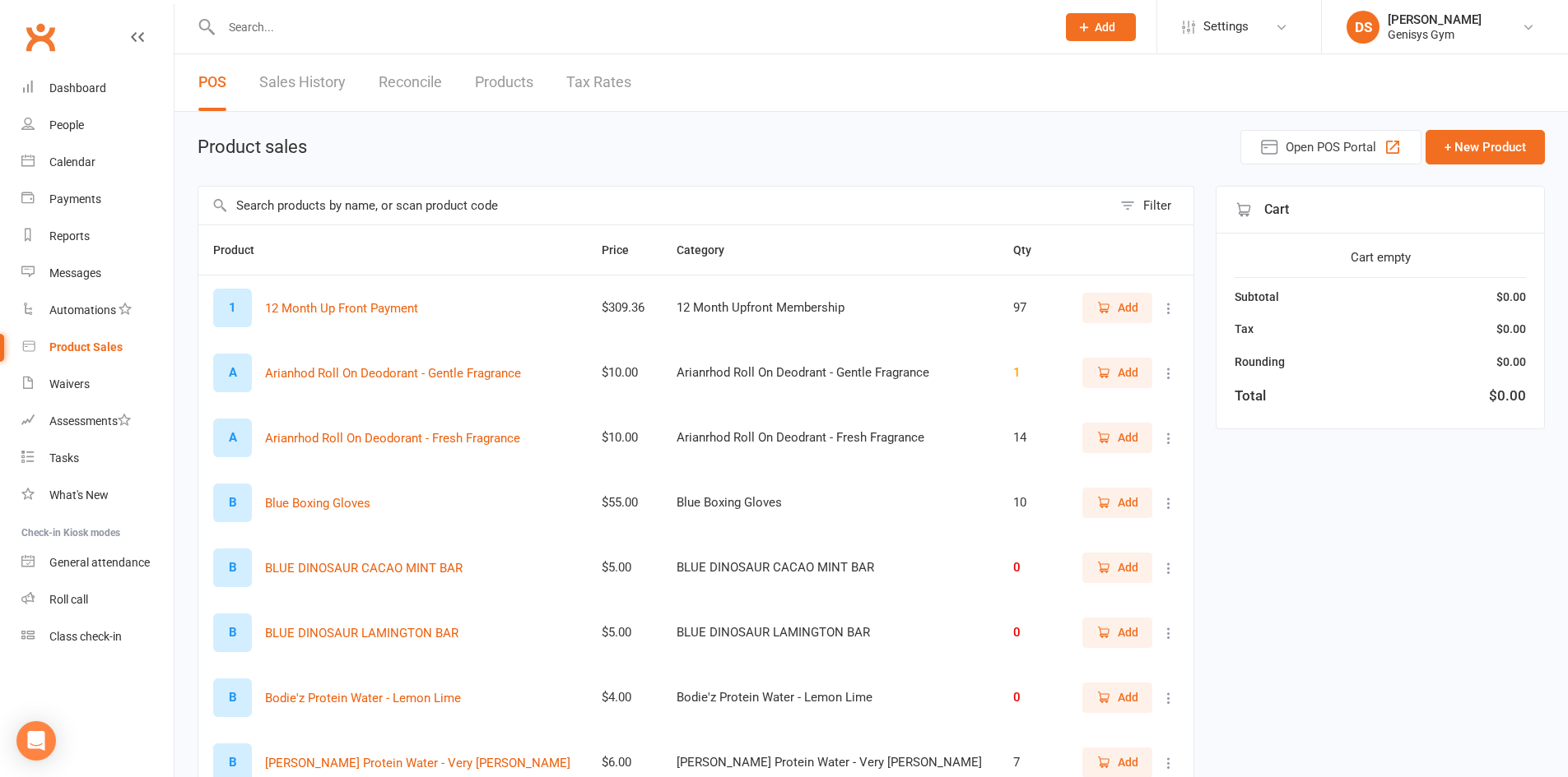
click at [250, 33] on input "text" at bounding box center [631, 28] width 828 height 23
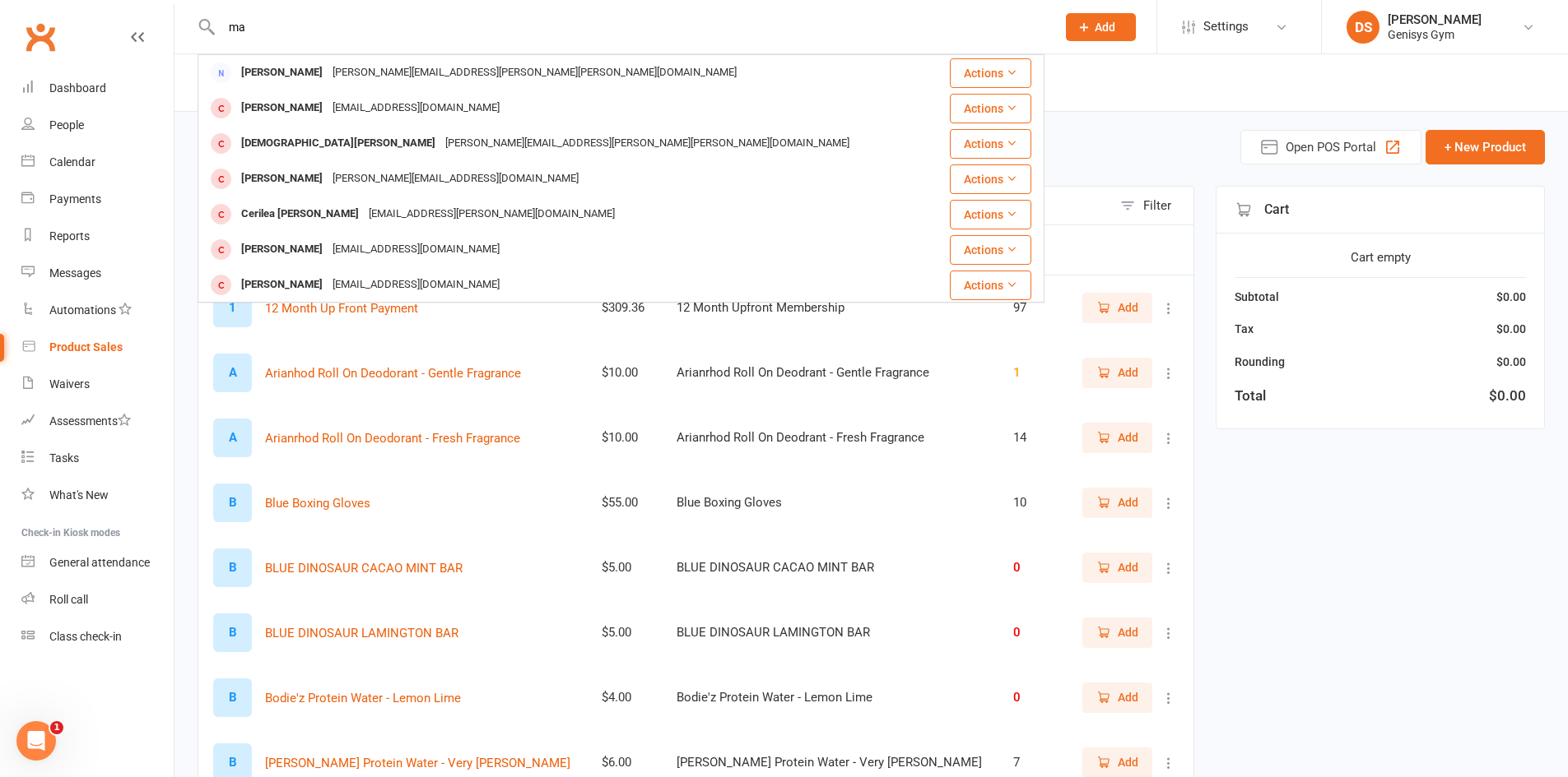
type input "m"
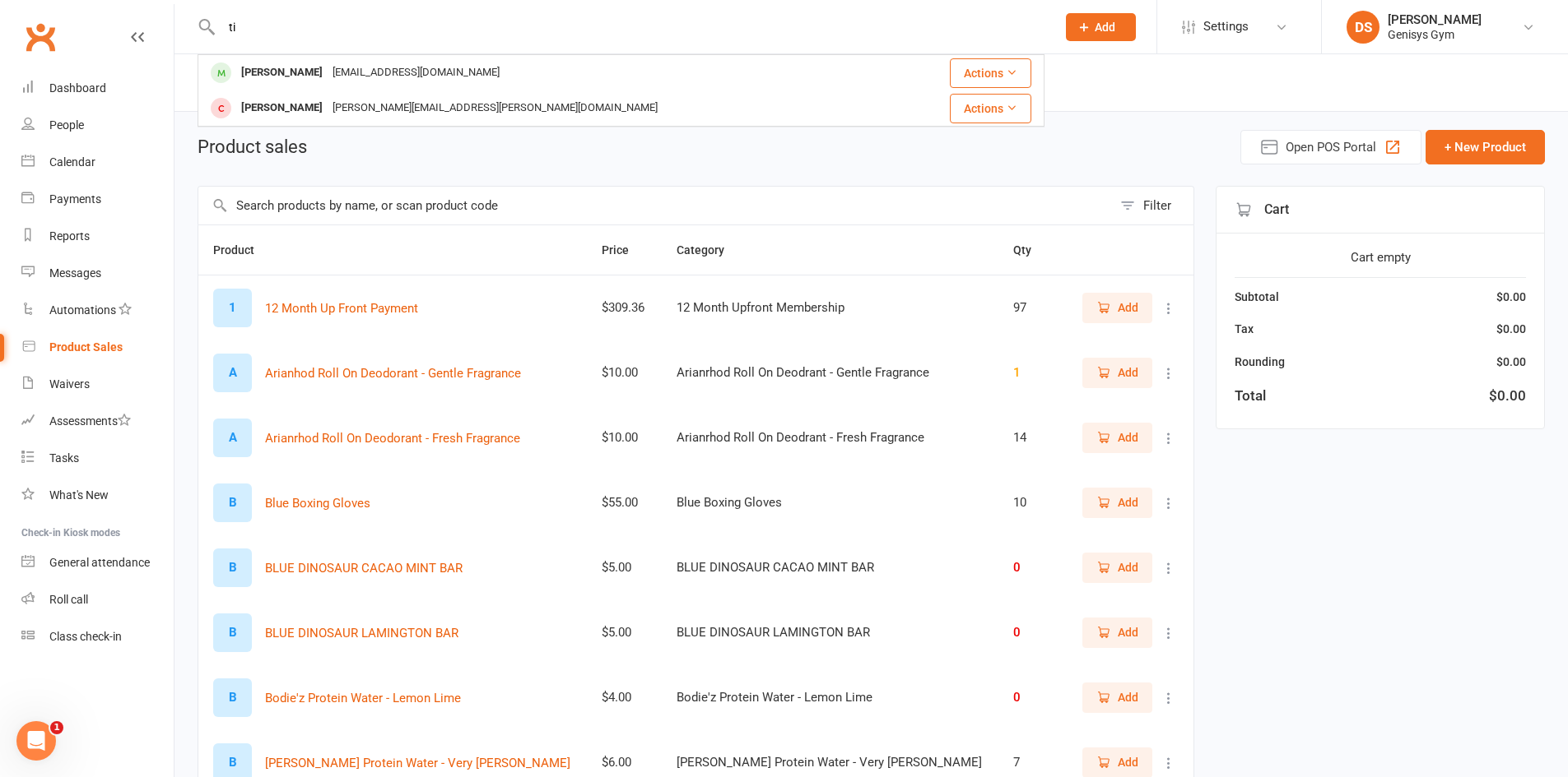
type input "t"
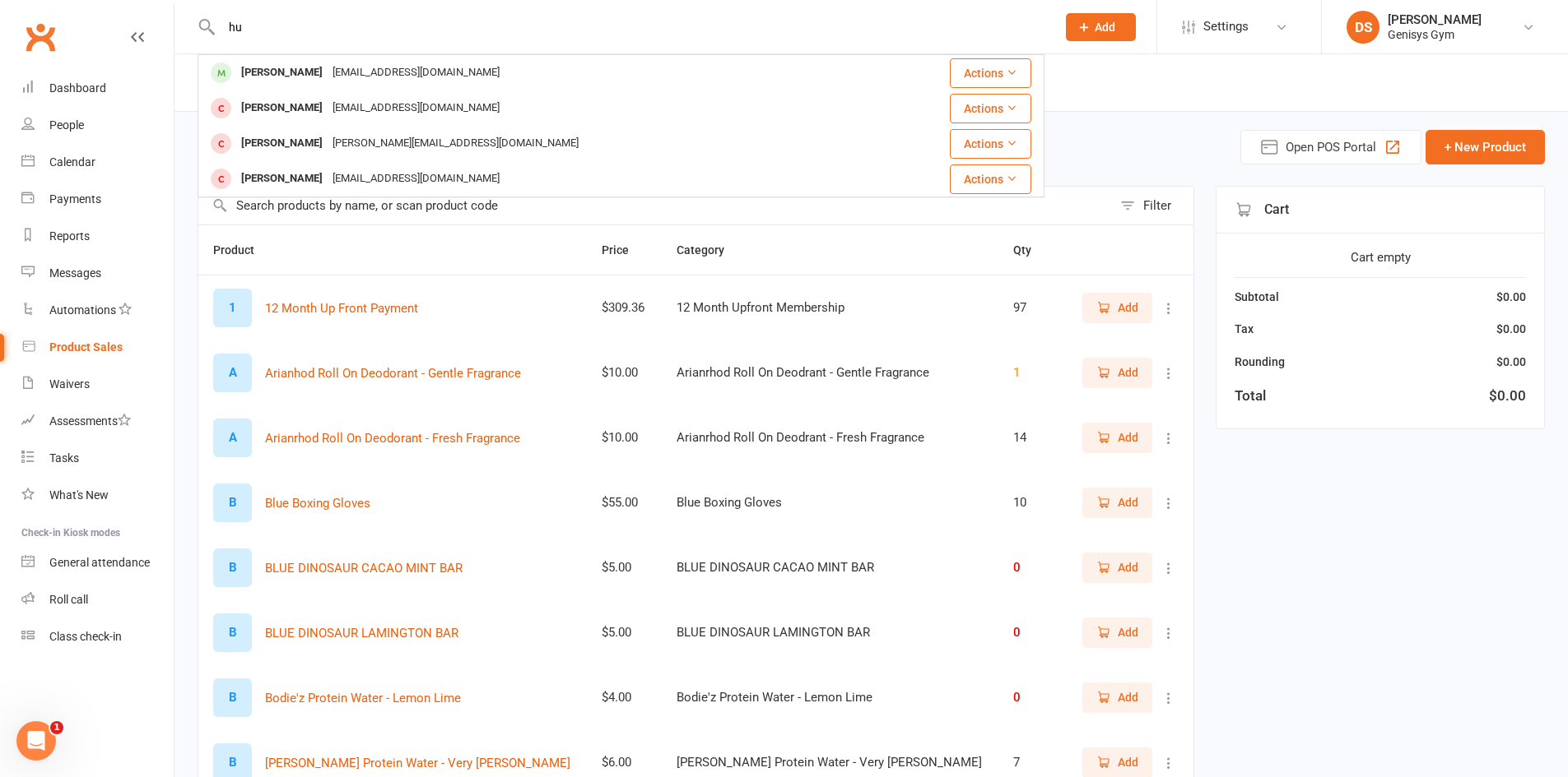
type input "h"
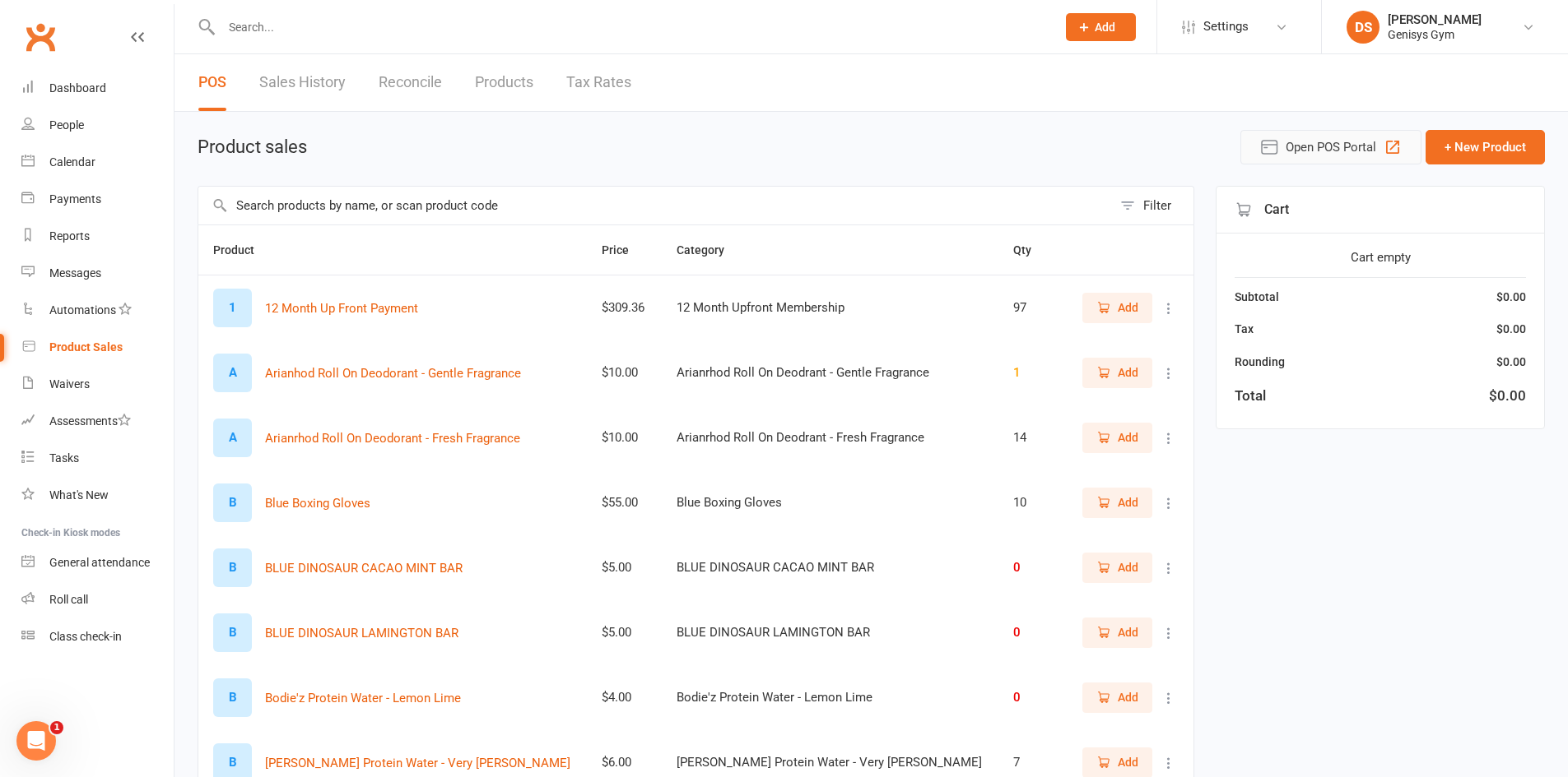
click at [1259, 153] on icon "button" at bounding box center [1269, 148] width 20 height 20
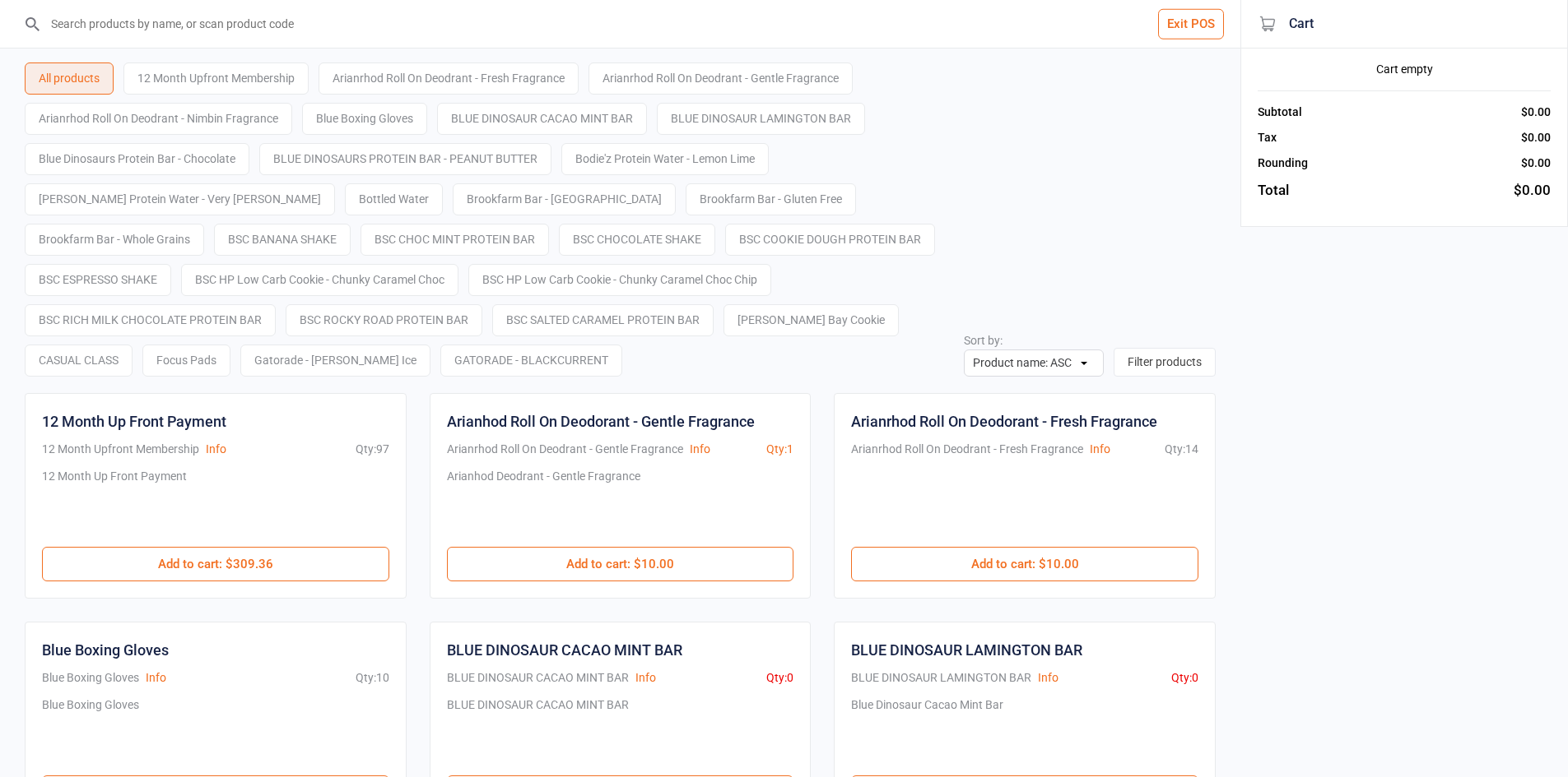
click at [155, 36] on input "search" at bounding box center [630, 23] width 1174 height 48
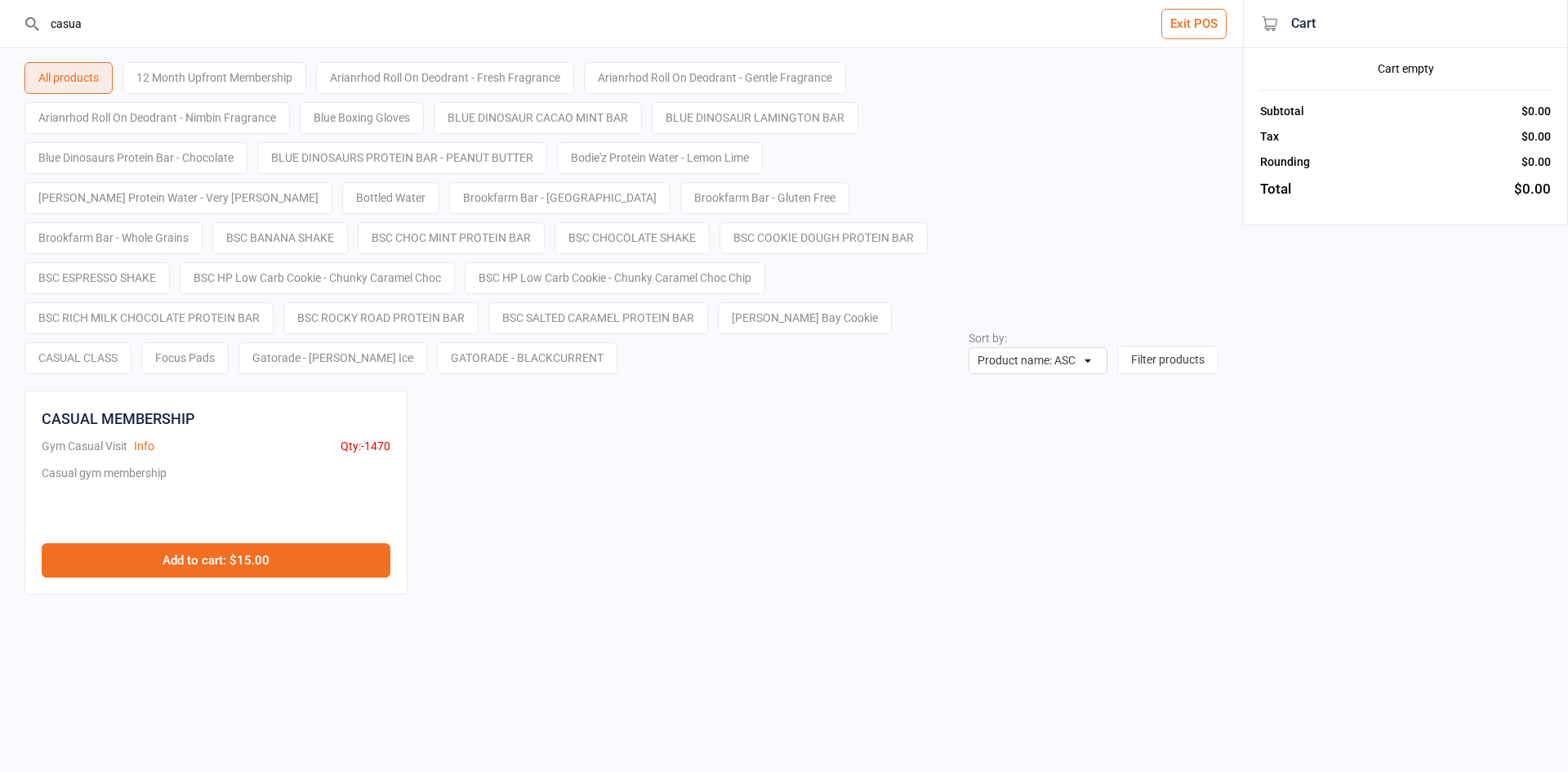
type input "casua"
click at [250, 560] on button "Add to cart : $15.00" at bounding box center [215, 560] width 349 height 34
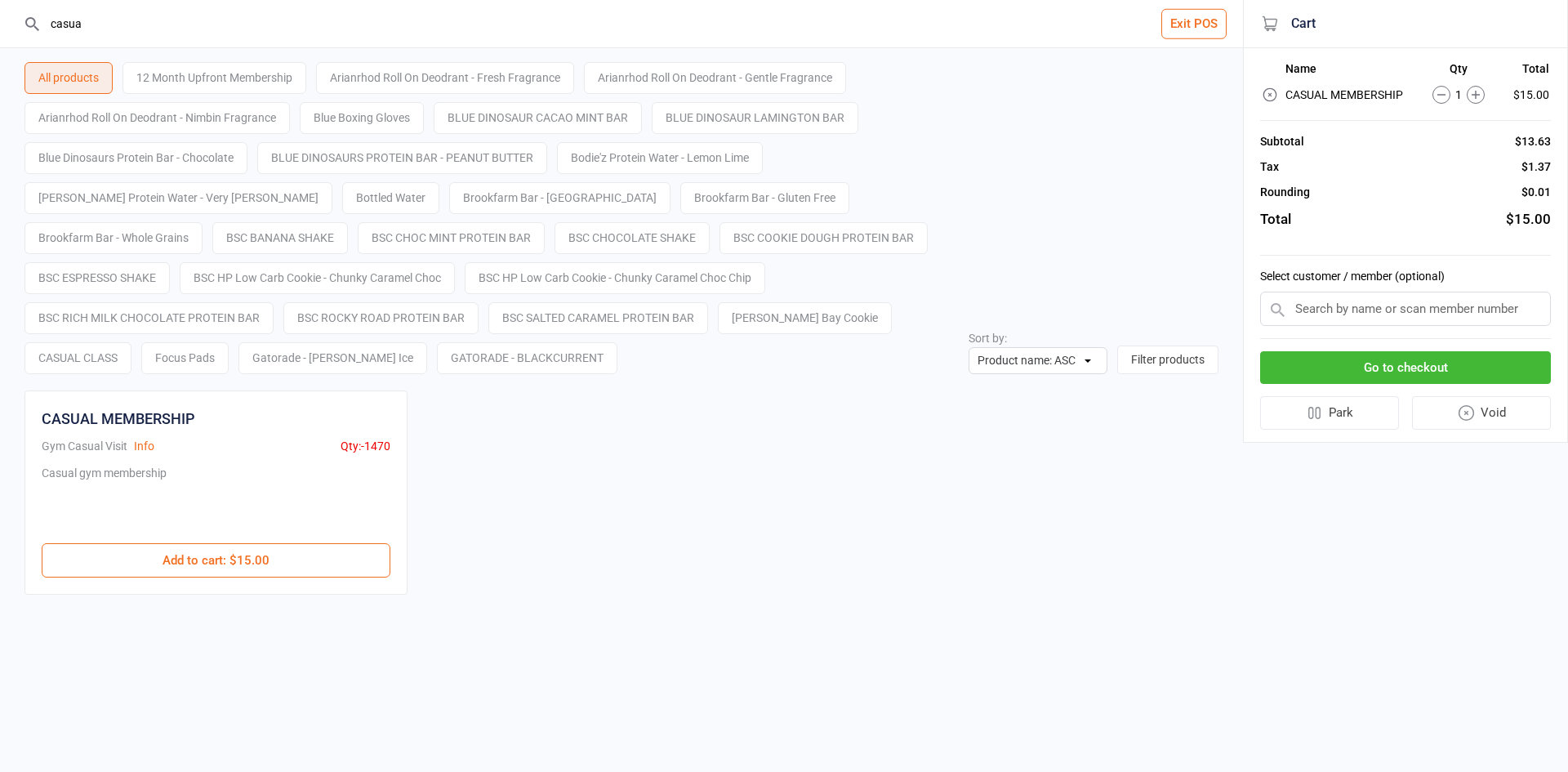
click at [1299, 296] on input "text" at bounding box center [1405, 308] width 291 height 34
click at [1359, 348] on div "Go to checkout Park Void" at bounding box center [1405, 390] width 291 height 104
click at [1368, 357] on button "Go to checkout" at bounding box center [1405, 368] width 291 height 33
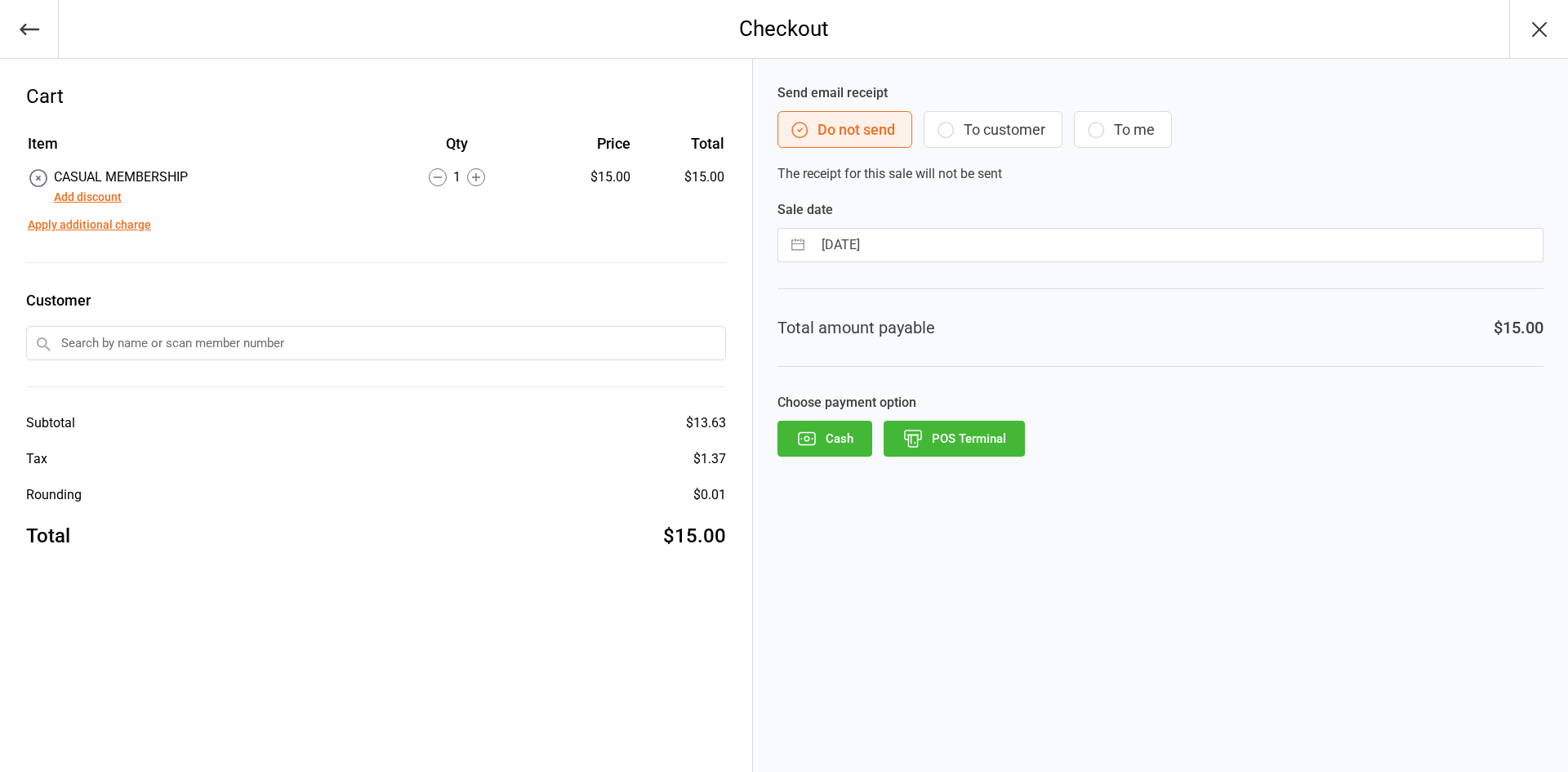
click at [103, 205] on button "Add discount" at bounding box center [88, 197] width 68 height 17
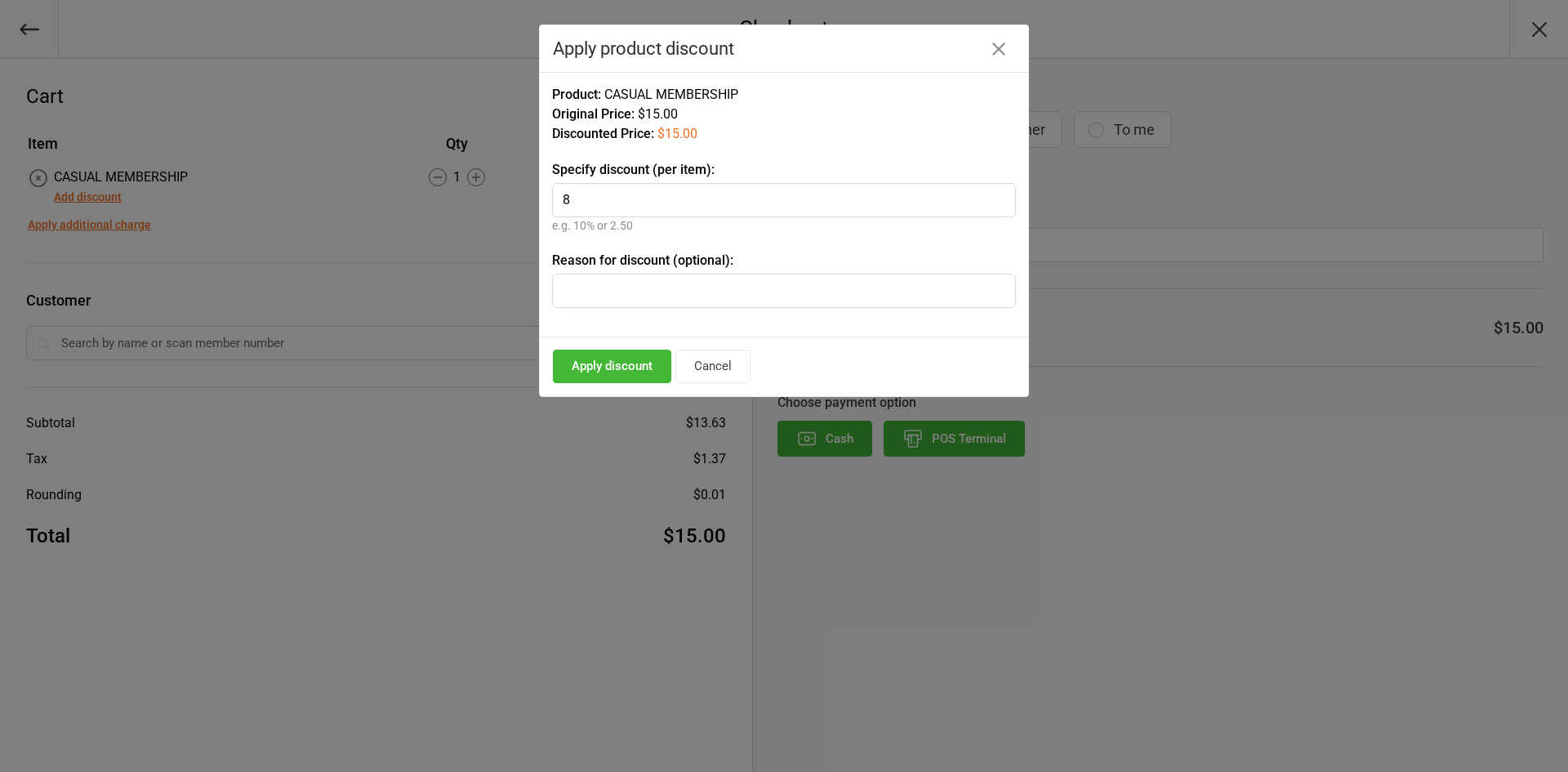
type input "8"
type input "Jock"
click at [599, 373] on button "Apply discount" at bounding box center [612, 366] width 118 height 33
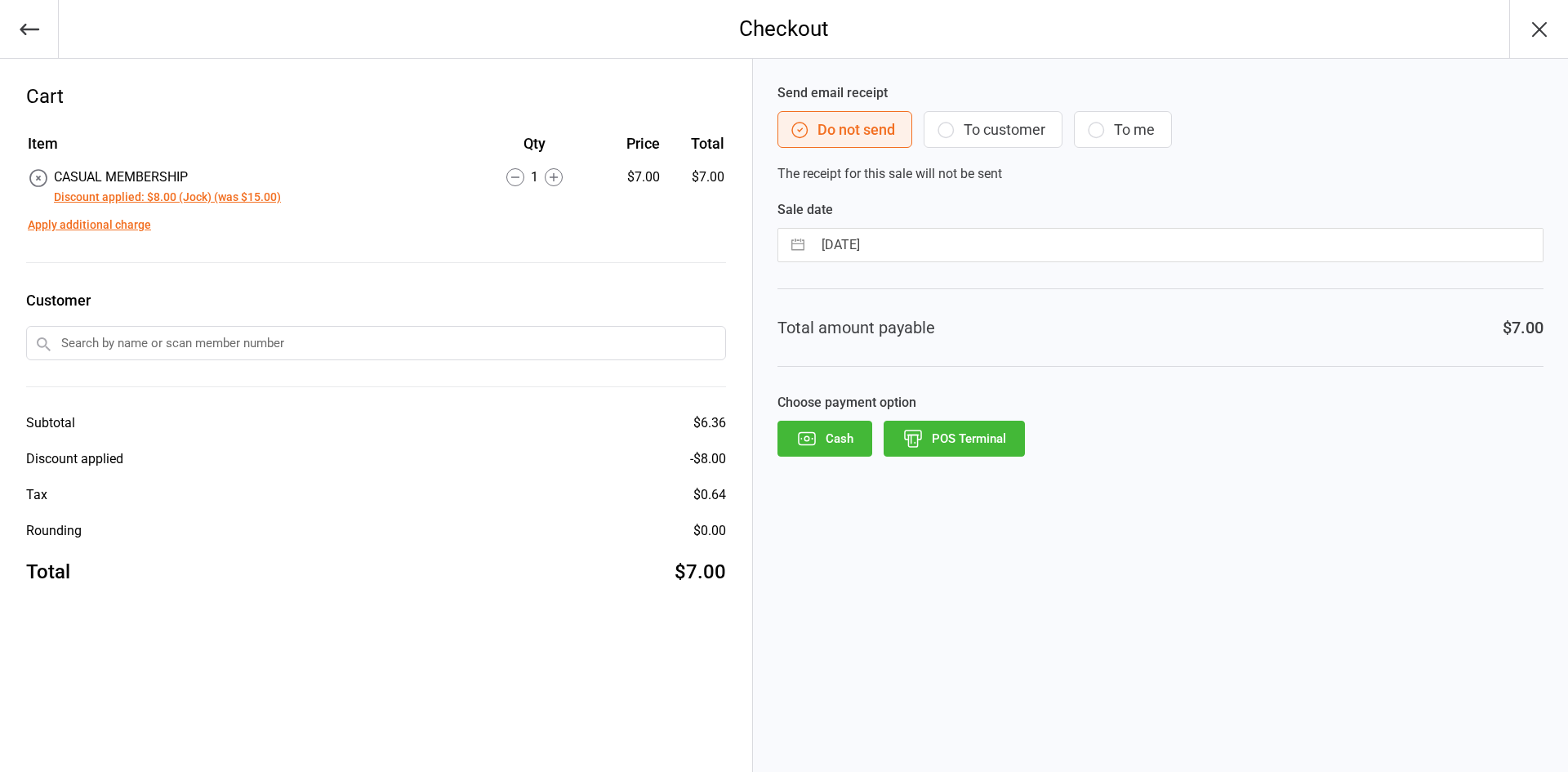
click at [969, 436] on button "POS Terminal" at bounding box center [955, 438] width 142 height 36
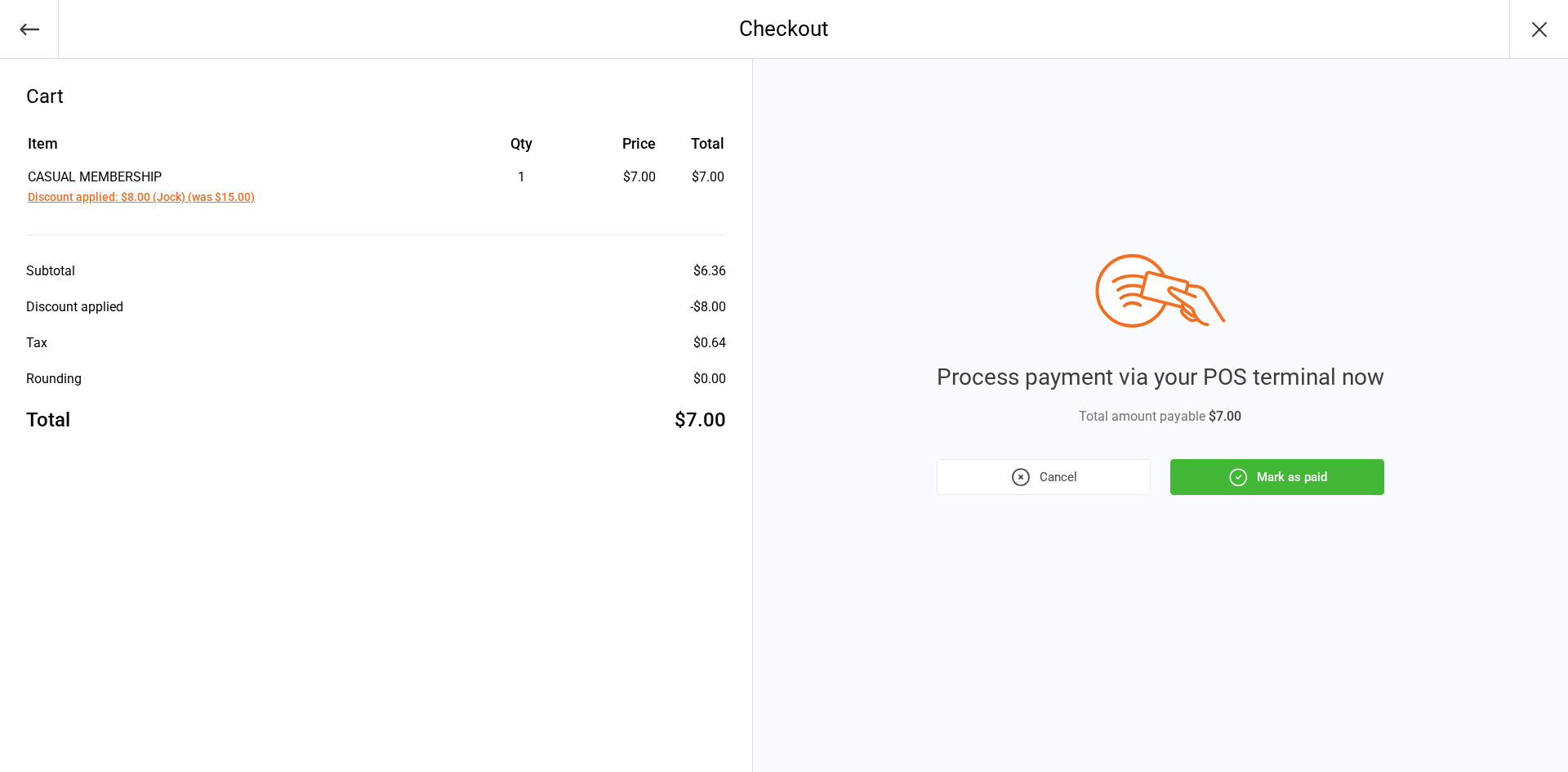
click at [1274, 463] on button "Mark as paid" at bounding box center [1277, 477] width 214 height 36
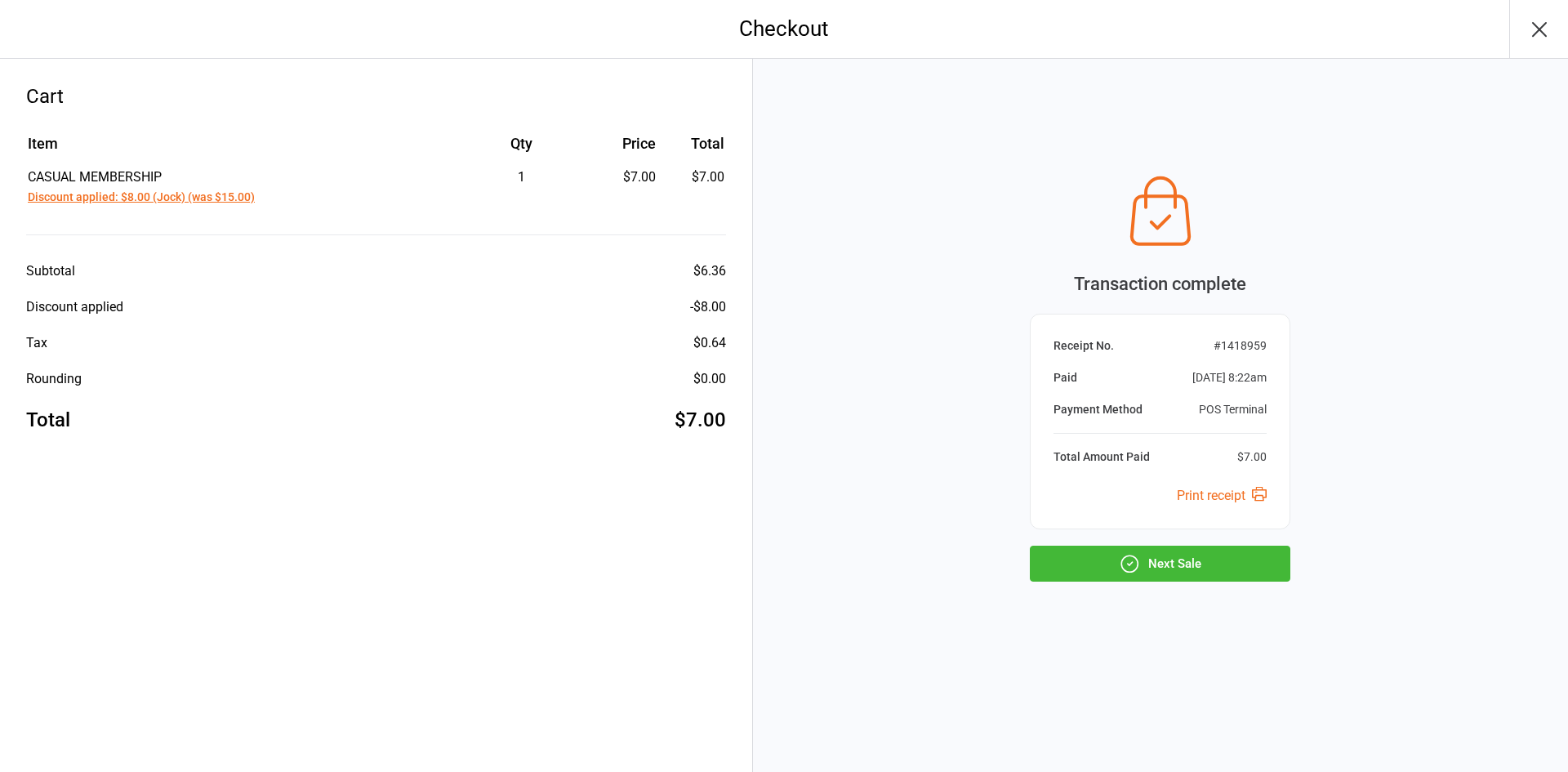
click at [1156, 566] on button "Next Sale" at bounding box center [1160, 563] width 261 height 36
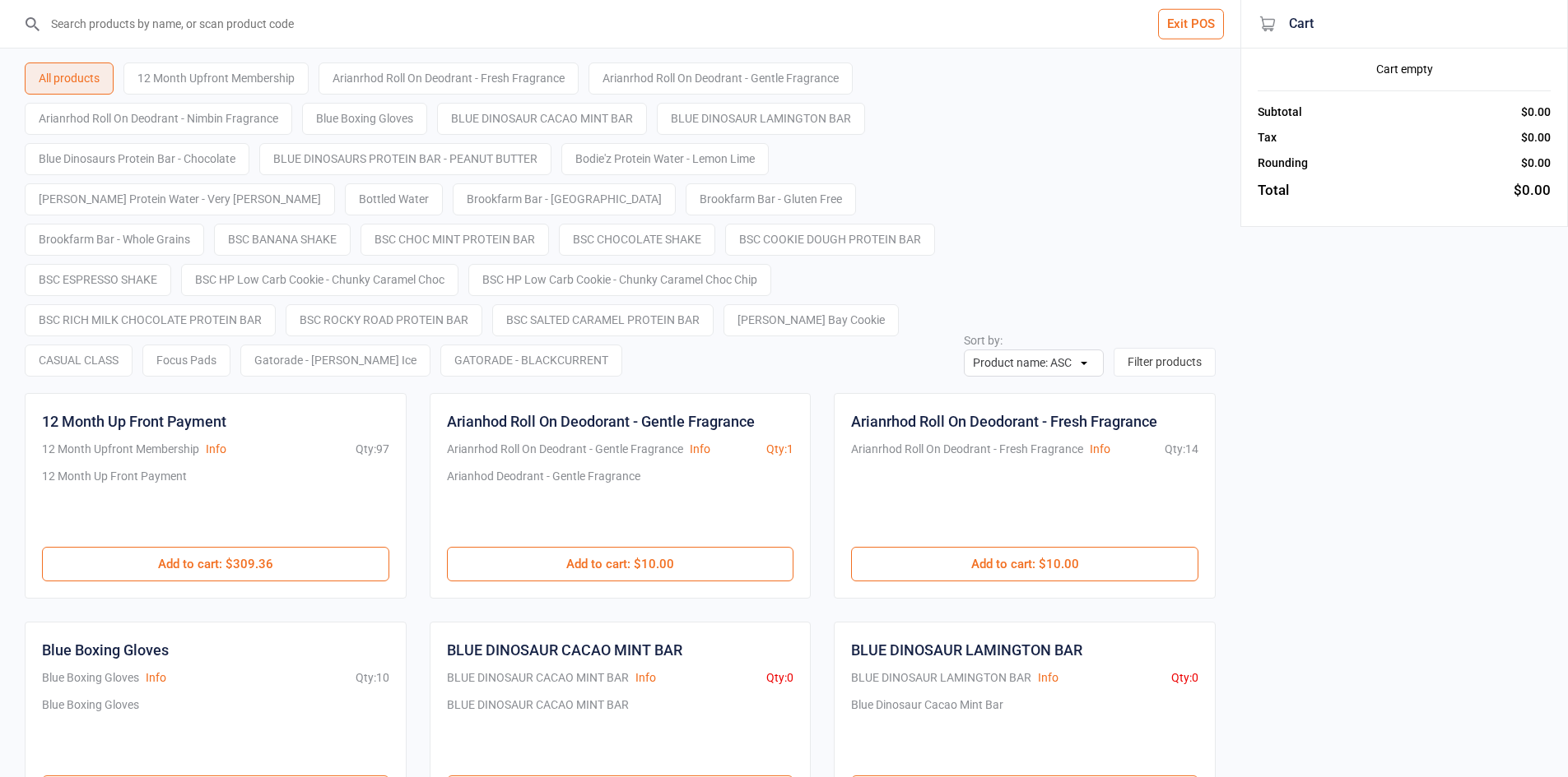
click at [1172, 41] on input "search" at bounding box center [630, 23] width 1174 height 48
click at [1176, 27] on button "Exit POS" at bounding box center [1190, 24] width 66 height 31
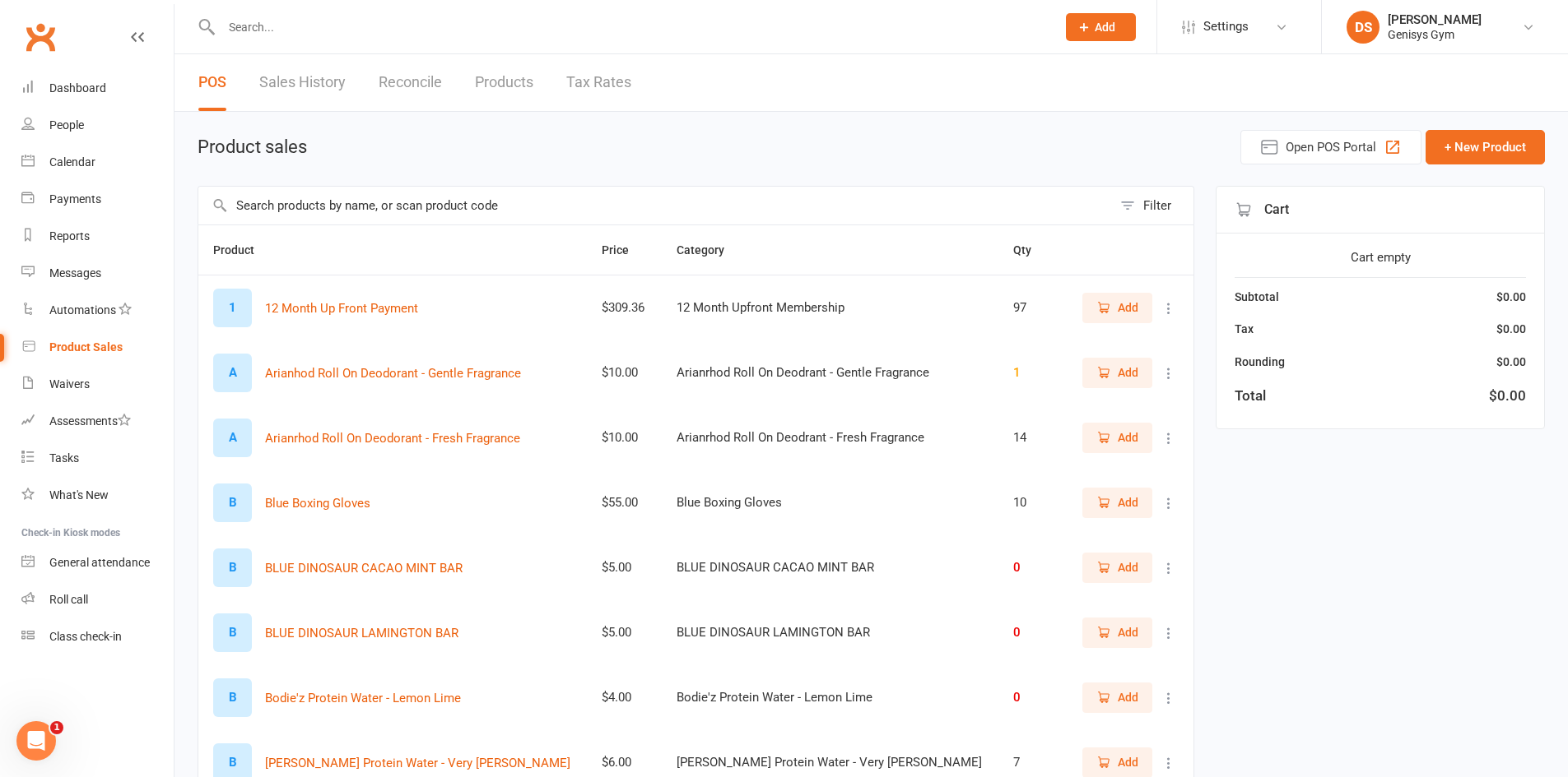
click at [295, 75] on link "Sales History" at bounding box center [303, 83] width 87 height 57
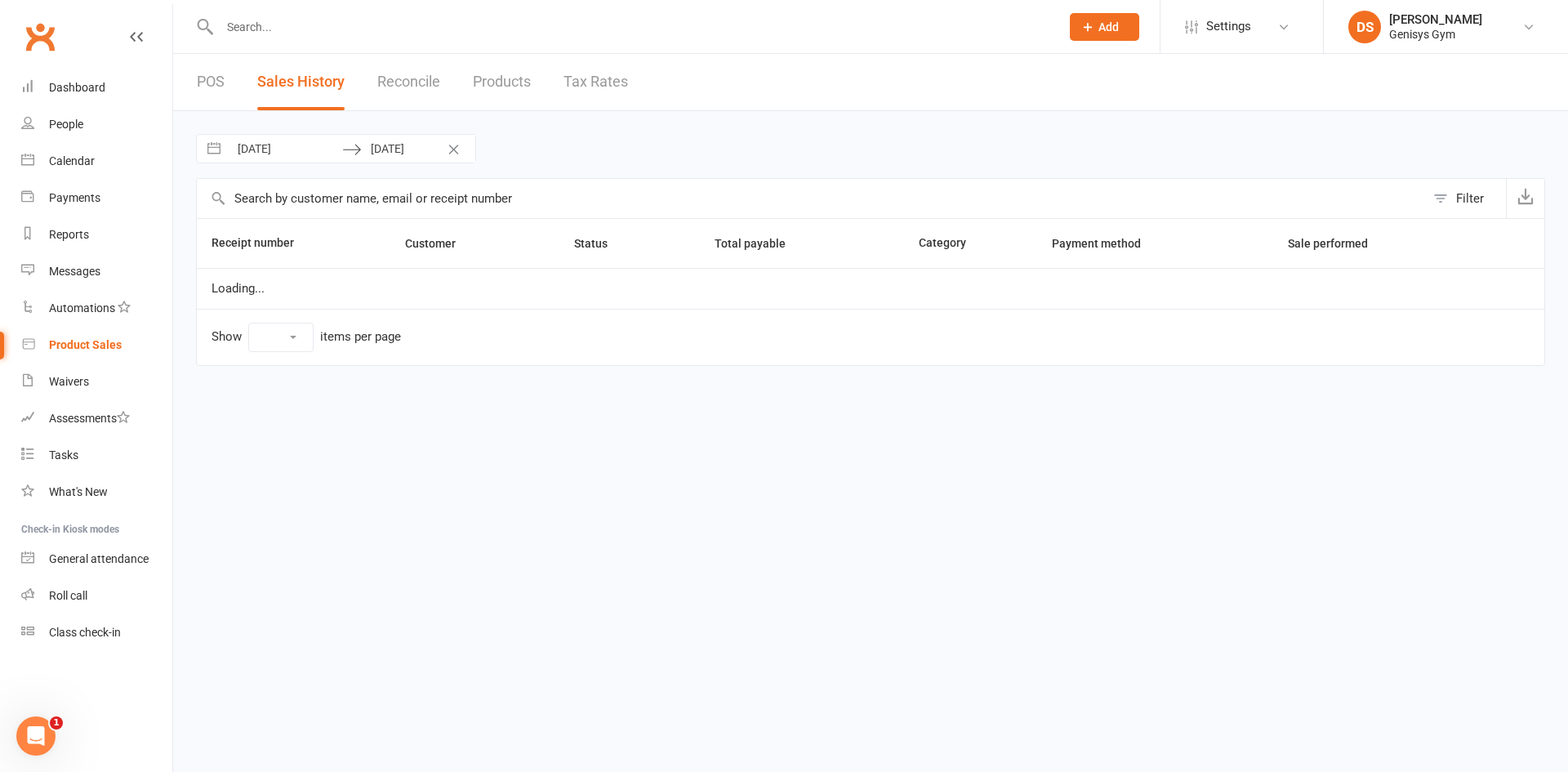
select select "25"
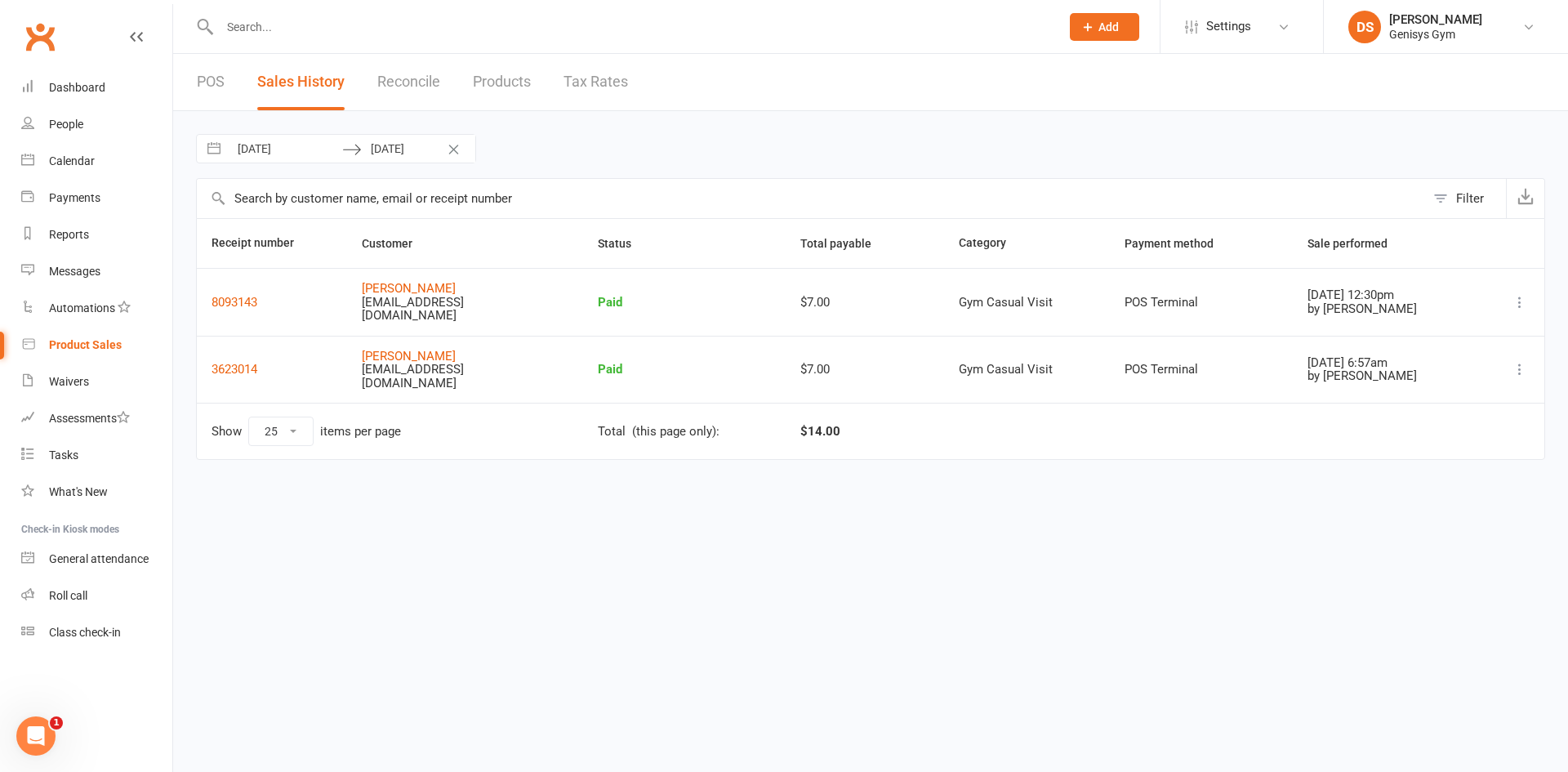
select select "8"
select select "2025"
select select "9"
select select "2025"
select select "10"
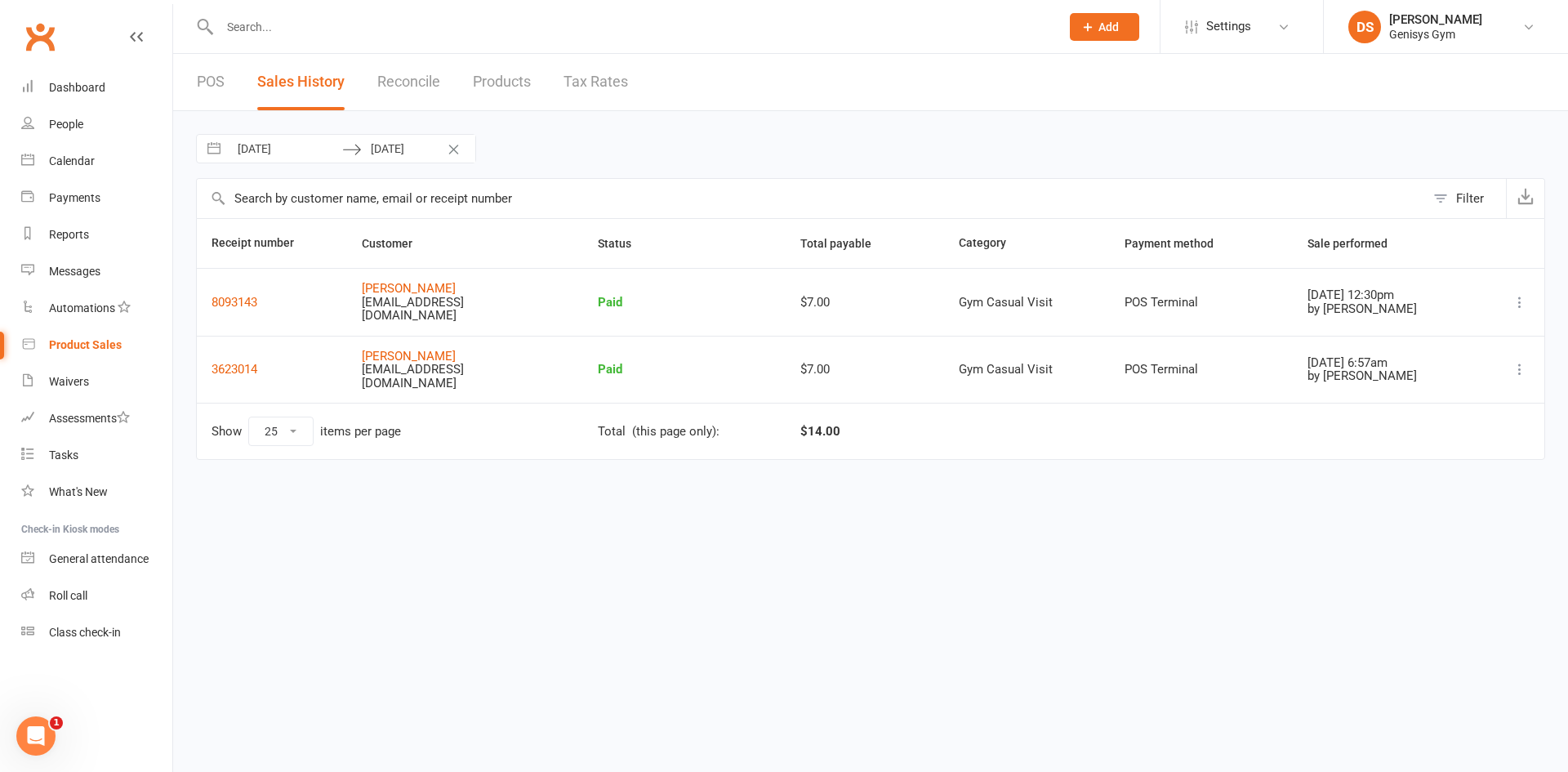
select select "2025"
select select "11"
select select "2025"
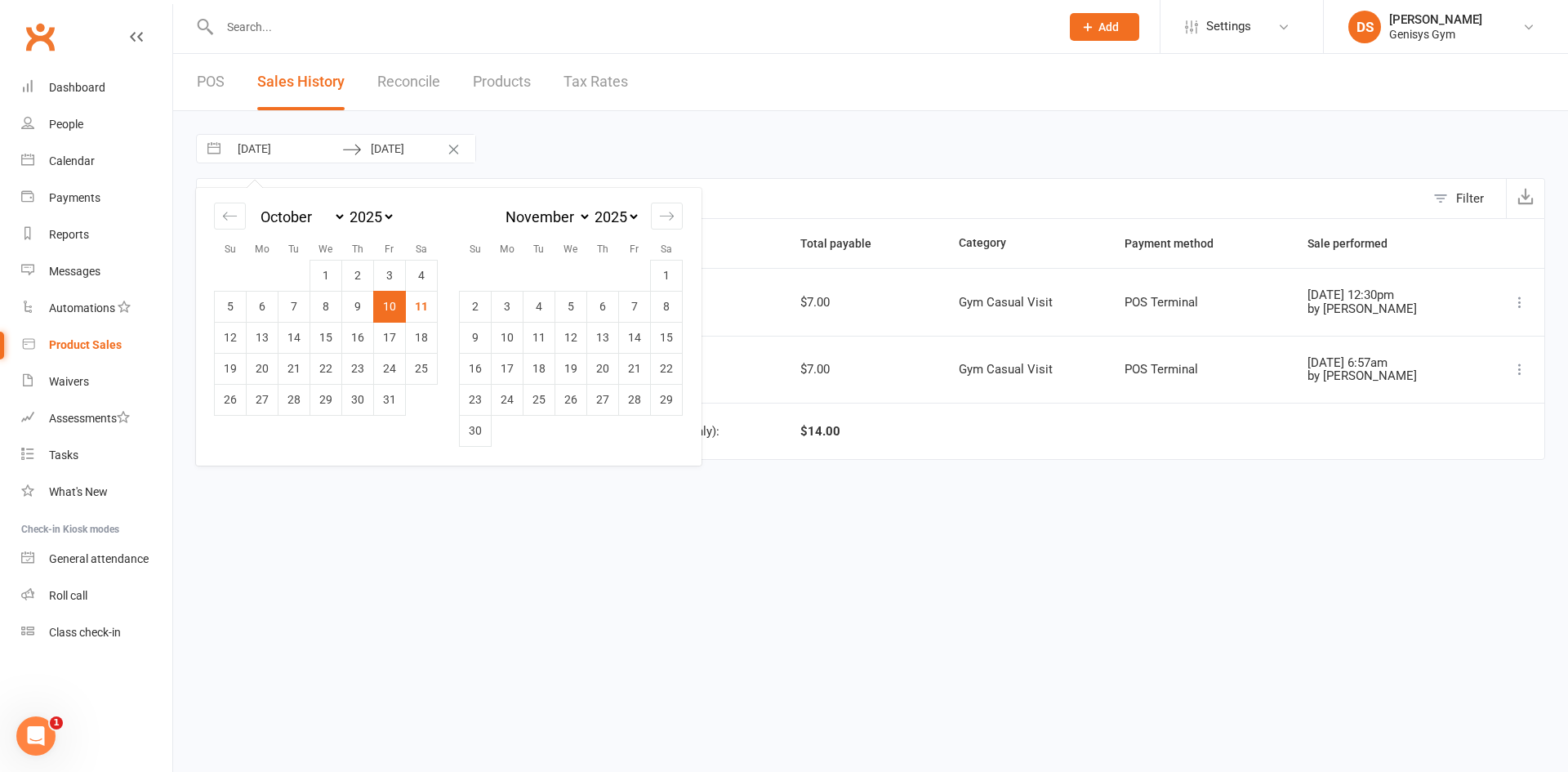
click at [278, 151] on input "10 Oct 2025" at bounding box center [285, 149] width 113 height 28
click at [418, 310] on td "11" at bounding box center [421, 306] width 31 height 31
type input "11 Oct 2025"
click at [418, 310] on td "11" at bounding box center [421, 306] width 31 height 31
type input "[DATE]"
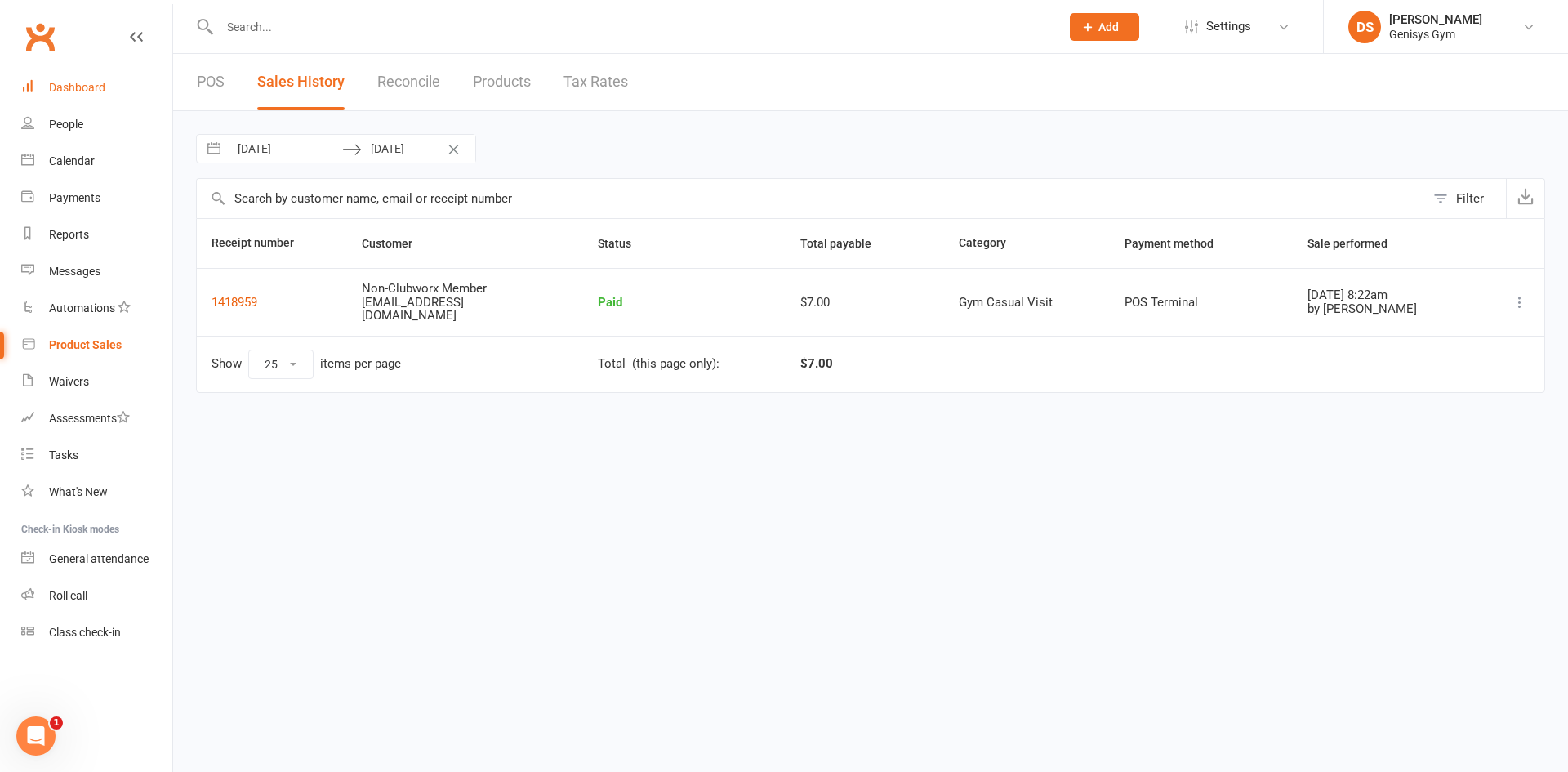
click at [92, 81] on div "Dashboard" at bounding box center [77, 88] width 56 height 13
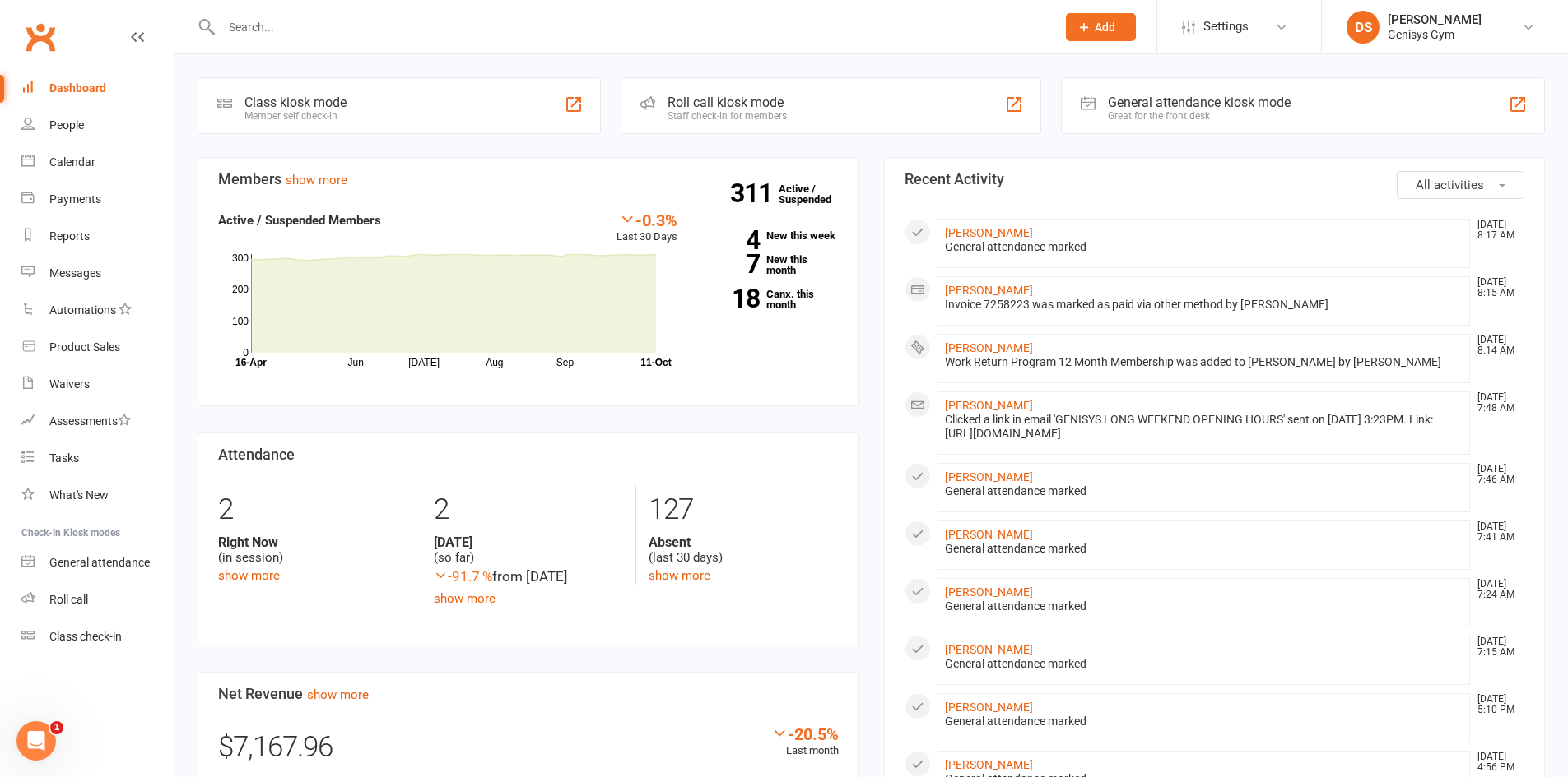
click at [1088, 22] on icon at bounding box center [1084, 28] width 15 height 15
click at [1073, 108] on link "Member" at bounding box center [1083, 111] width 147 height 38
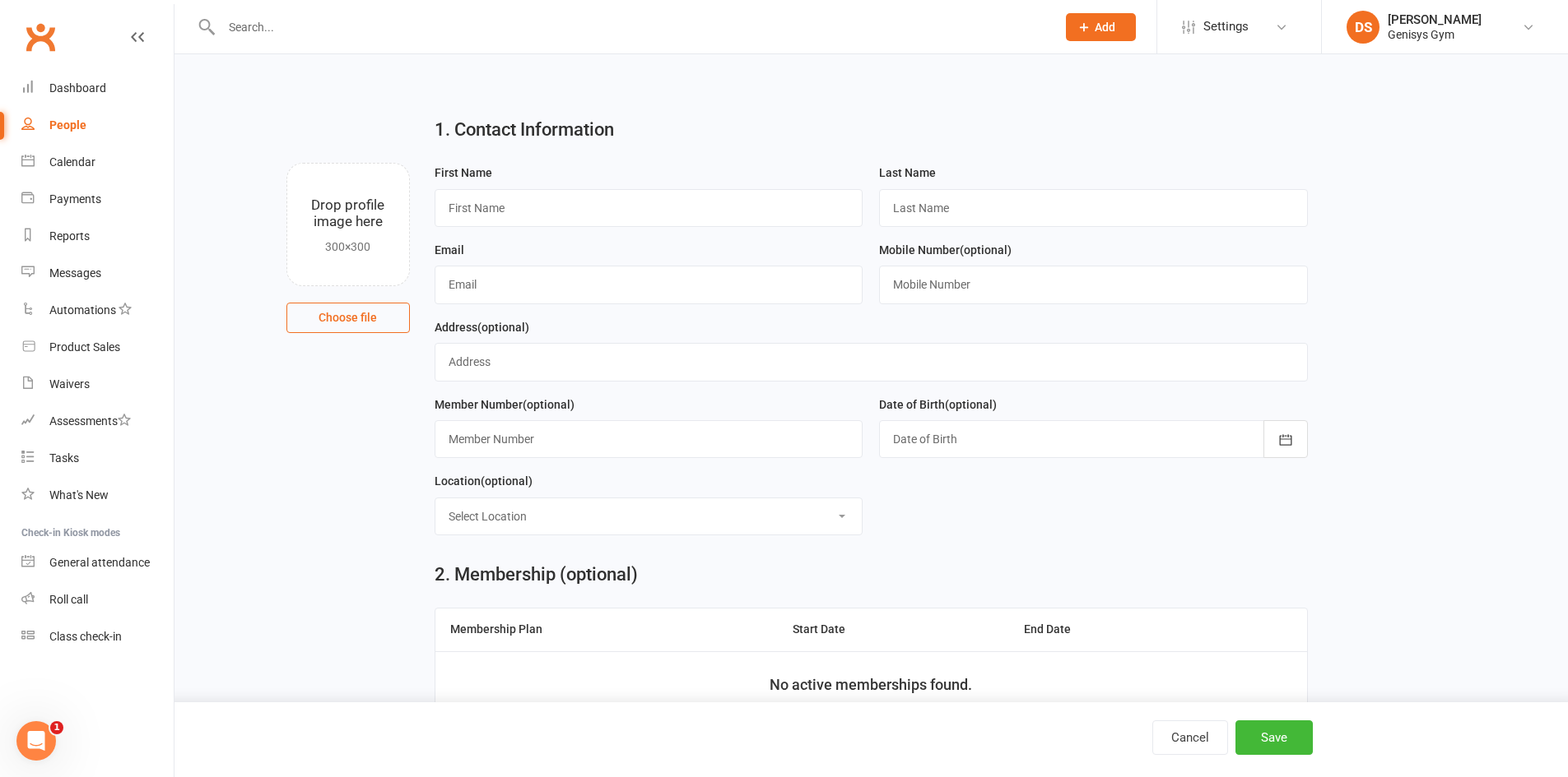
click at [477, 174] on label "First Name" at bounding box center [463, 173] width 58 height 18
click at [495, 204] on input "text" at bounding box center [649, 208] width 429 height 38
type input "Emily"
type input "Humphrey"
type input "schoolforliving@gmail.com"
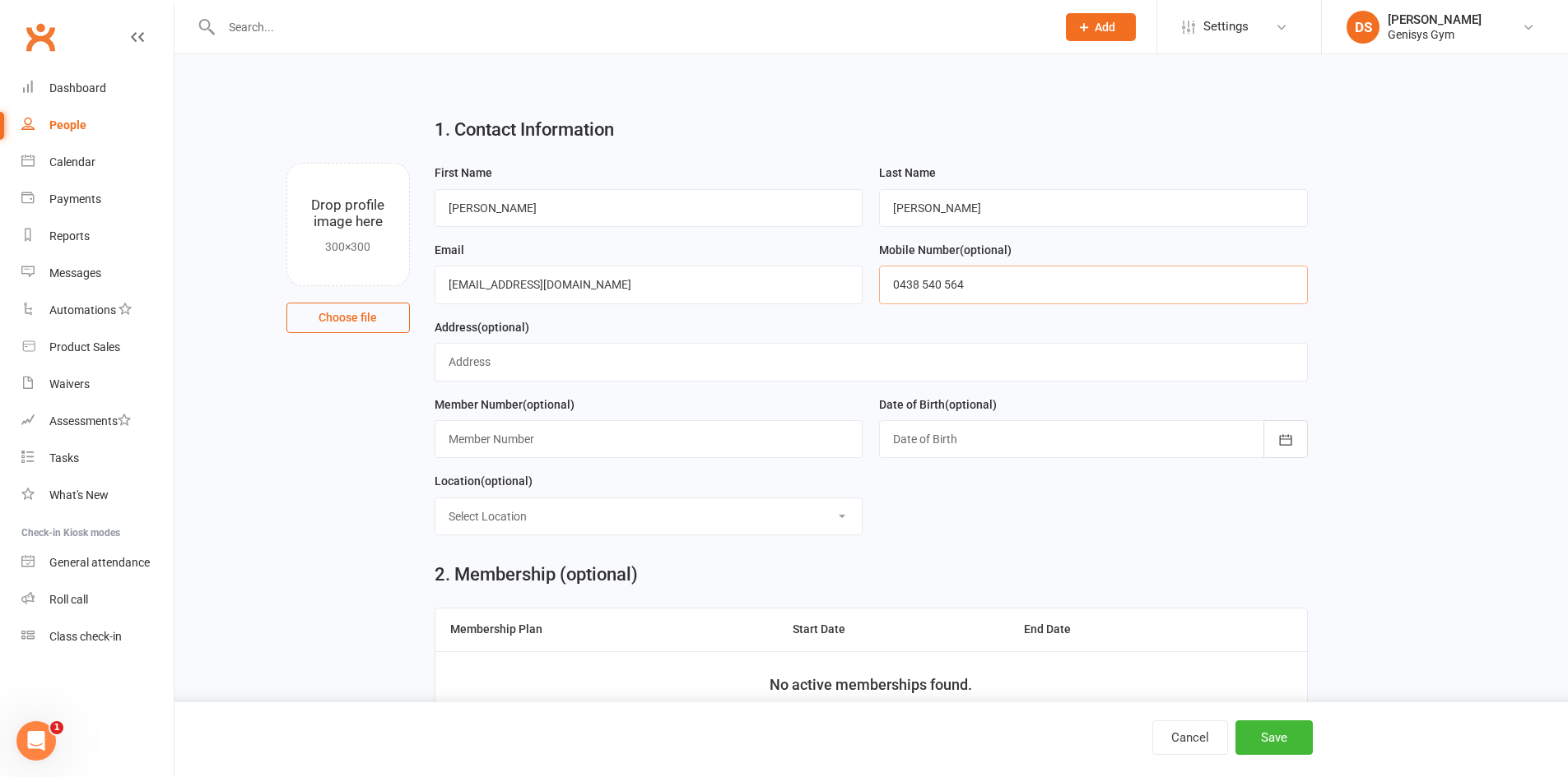
type input "0438 540 564"
click at [510, 378] on input "text" at bounding box center [871, 361] width 873 height 38
type input "43 Marina Cresent, Gymea Bay, NSW 2227"
click at [1305, 430] on button "button" at bounding box center [1285, 439] width 44 height 38
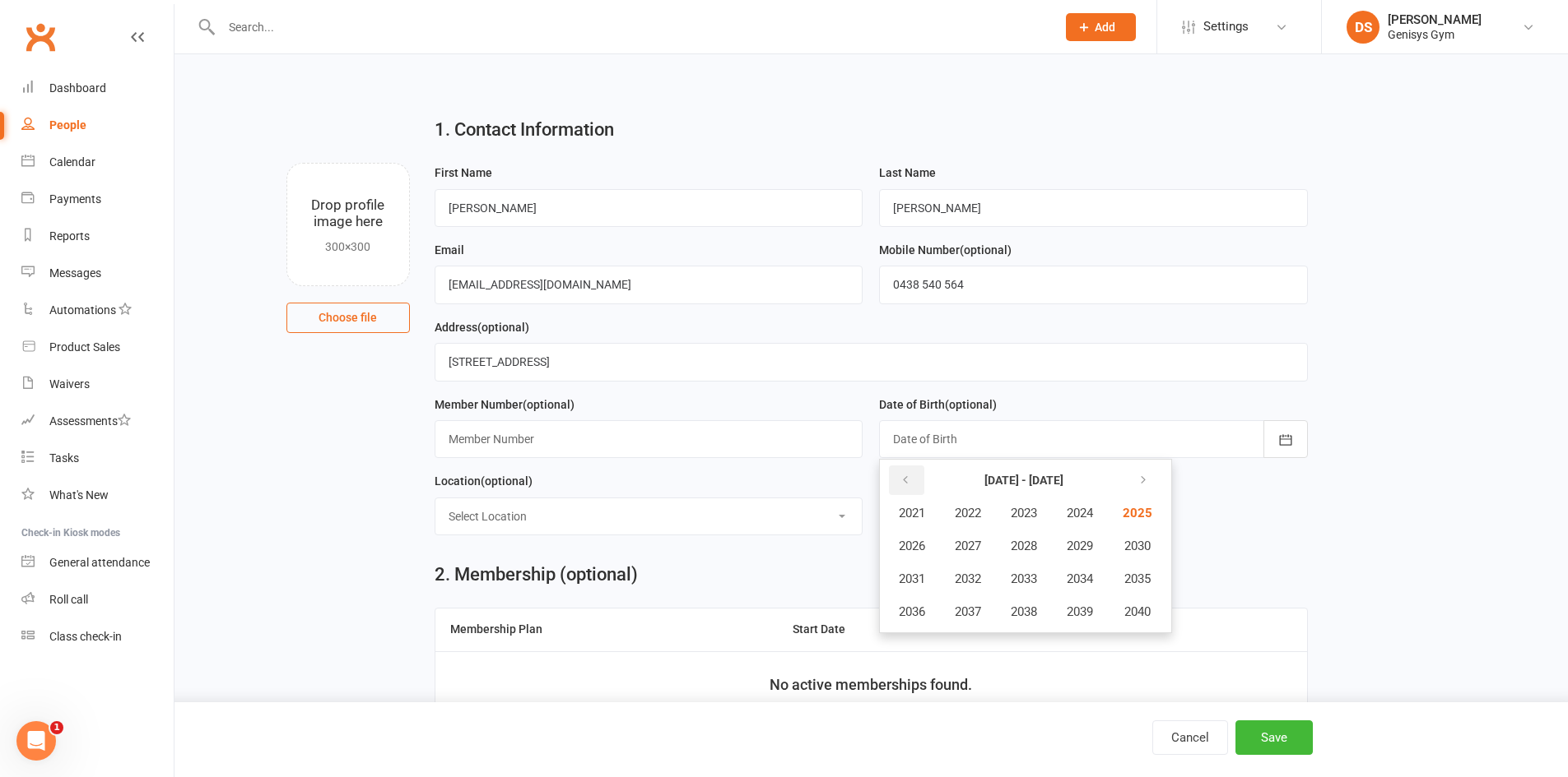
click at [919, 484] on button "button" at bounding box center [907, 480] width 35 height 30
click at [1154, 486] on button "button" at bounding box center [1141, 480] width 35 height 30
click at [1048, 587] on button "2013" at bounding box center [1023, 579] width 54 height 31
click at [1016, 521] on span "February" at bounding box center [1000, 514] width 47 height 15
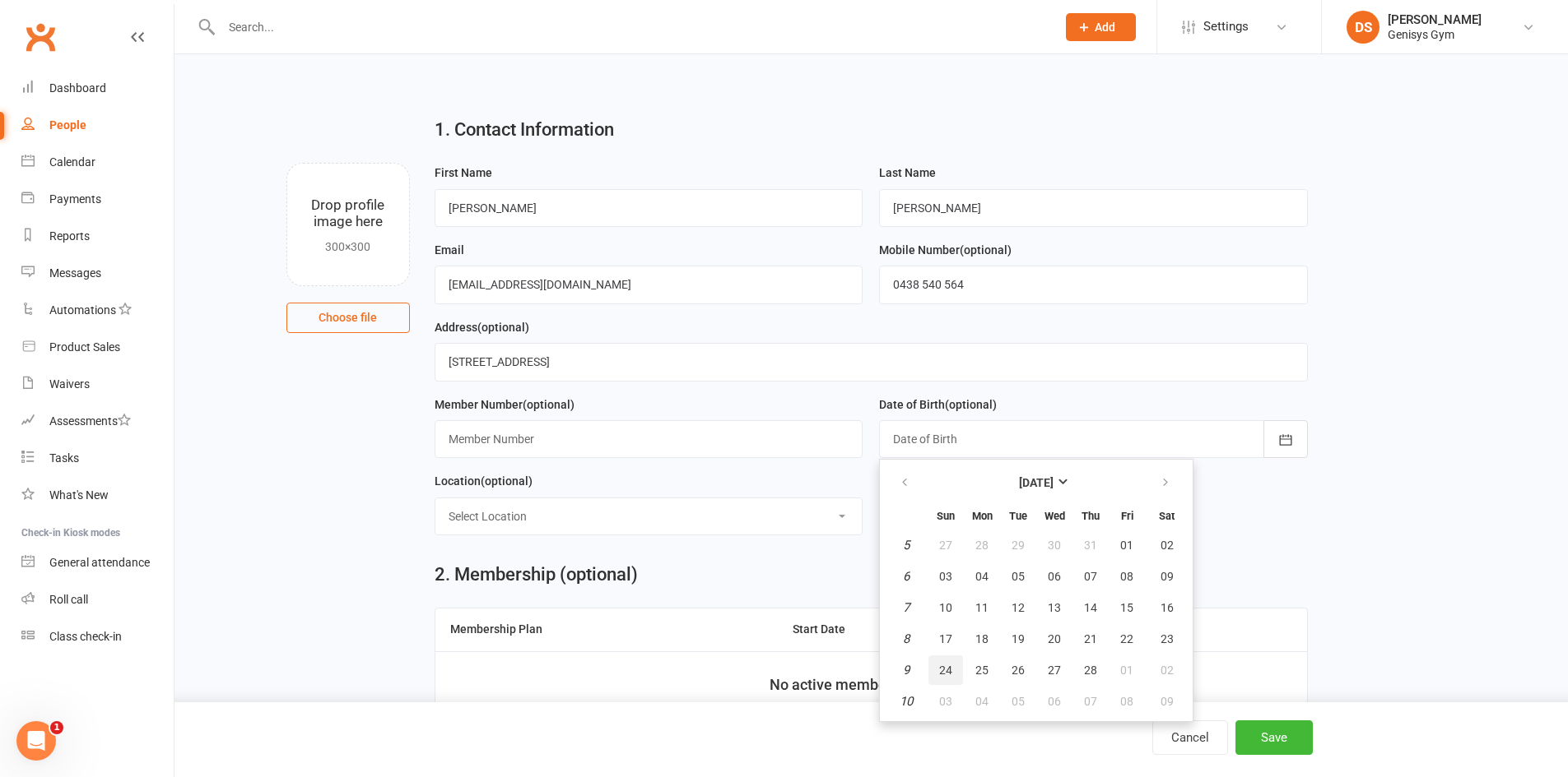
click at [946, 664] on button "24" at bounding box center [945, 670] width 34 height 30
type input "24 Feb 2013"
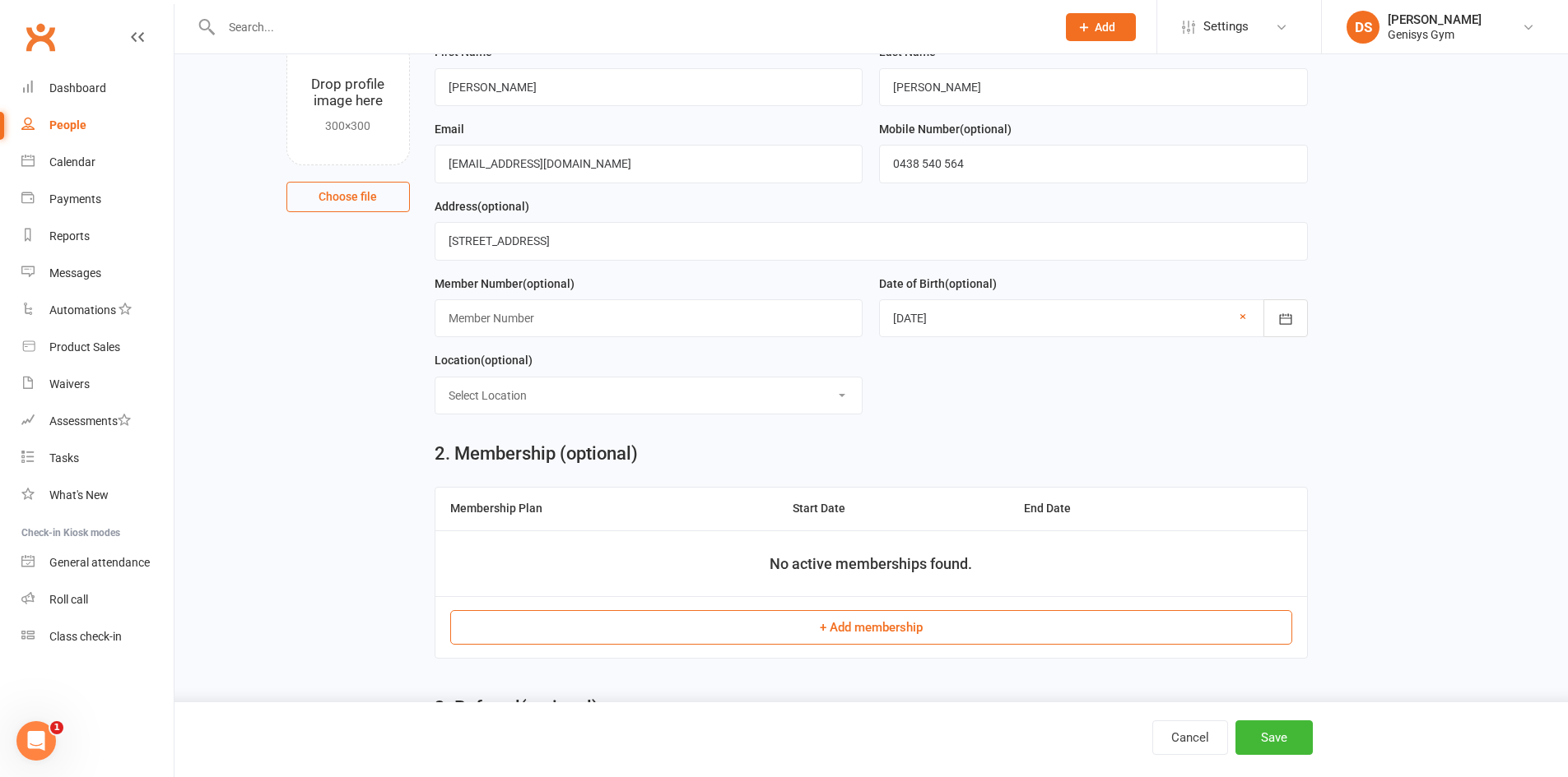
scroll to position [247, 0]
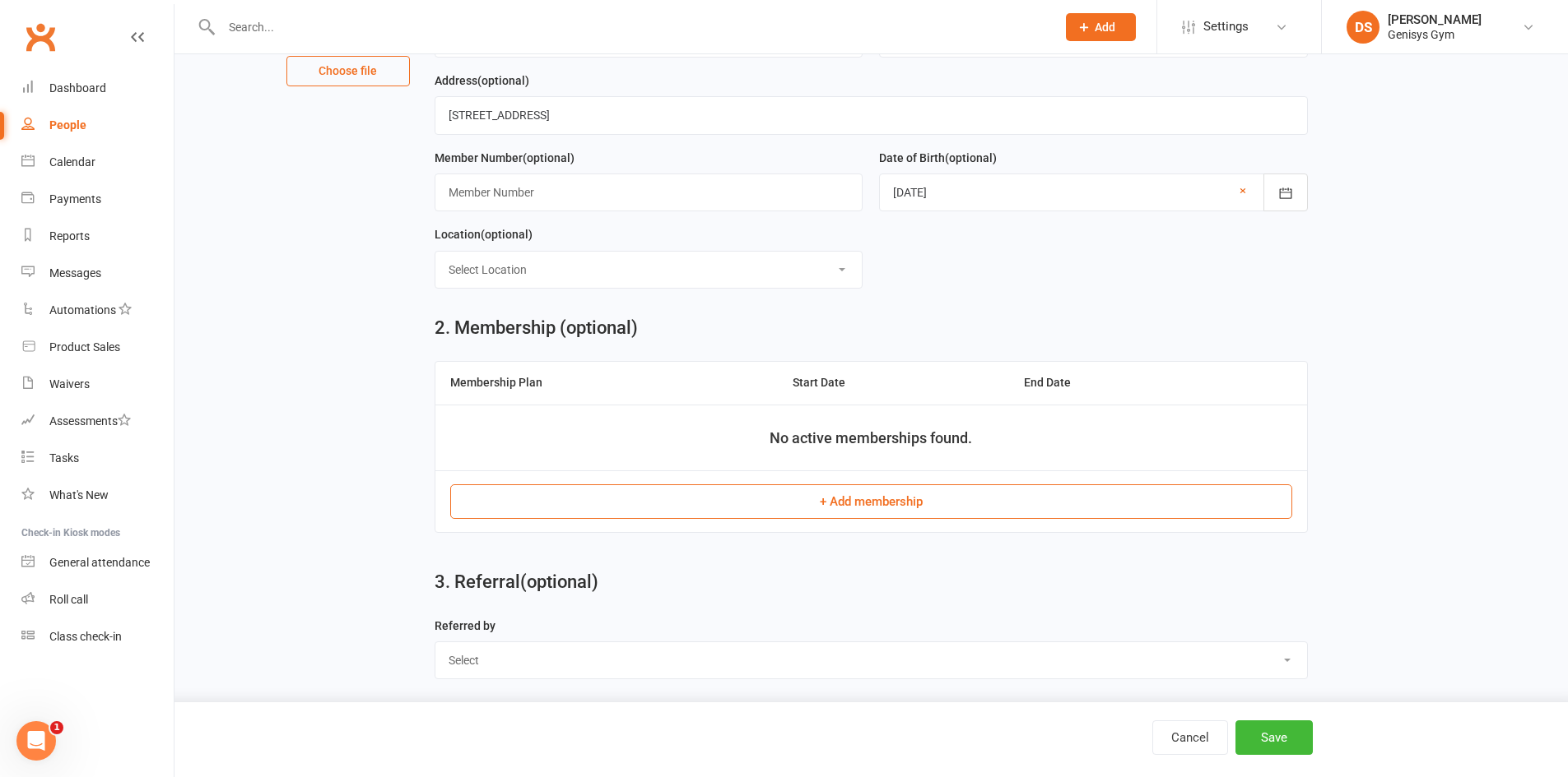
click at [815, 516] on button "+ Add membership" at bounding box center [871, 501] width 842 height 34
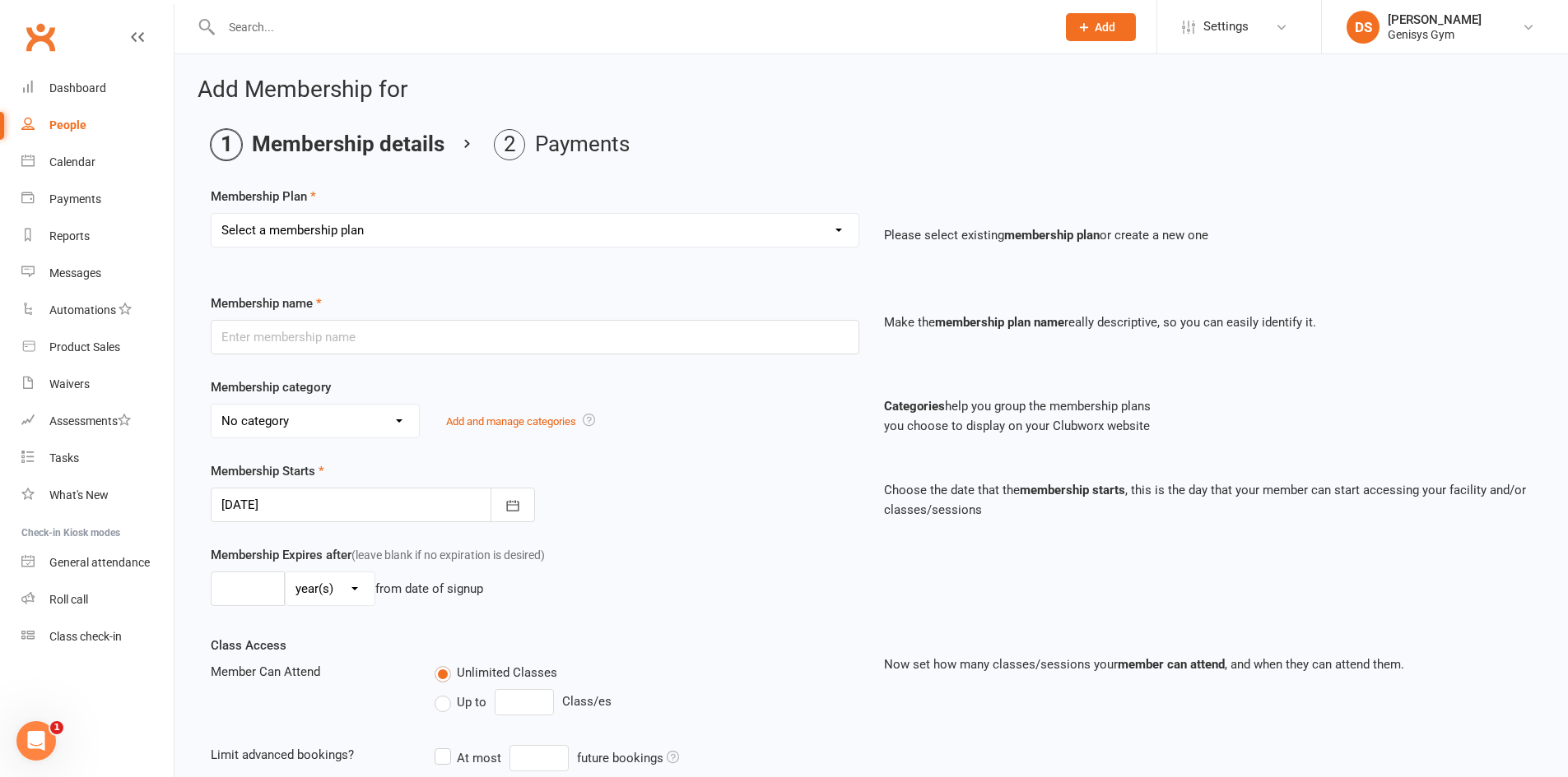
click at [440, 240] on select "Select a membership plan Create new Membership Plan 12 Month Membership Christm…" at bounding box center [535, 230] width 647 height 33
select select "8"
click at [212, 214] on select "Select a membership plan Create new Membership Plan 12 Month Membership Christm…" at bounding box center [535, 230] width 647 height 33
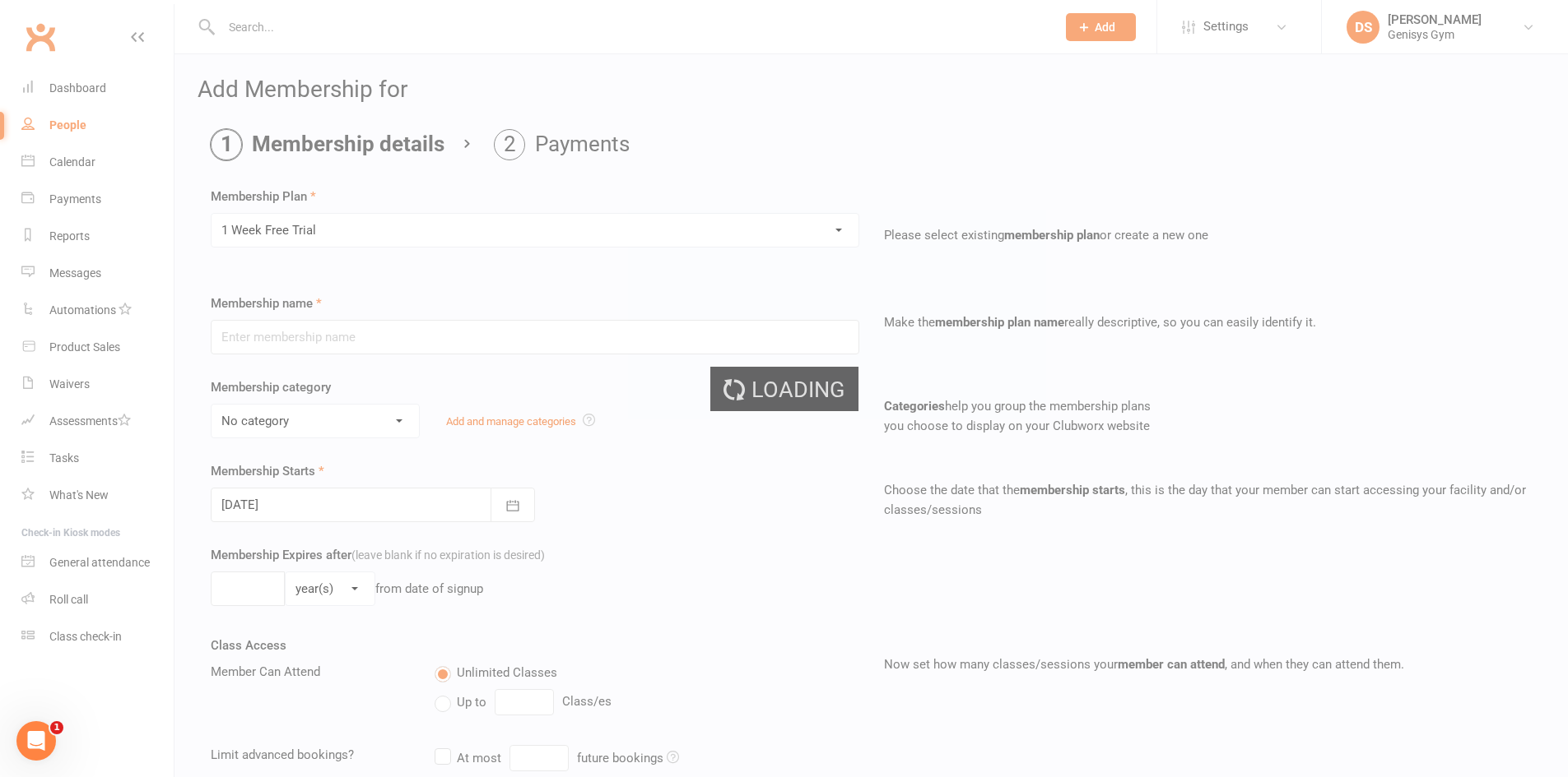
type input "1 Week Free Trial"
select select "0"
type input "1"
select select "1"
type input "0"
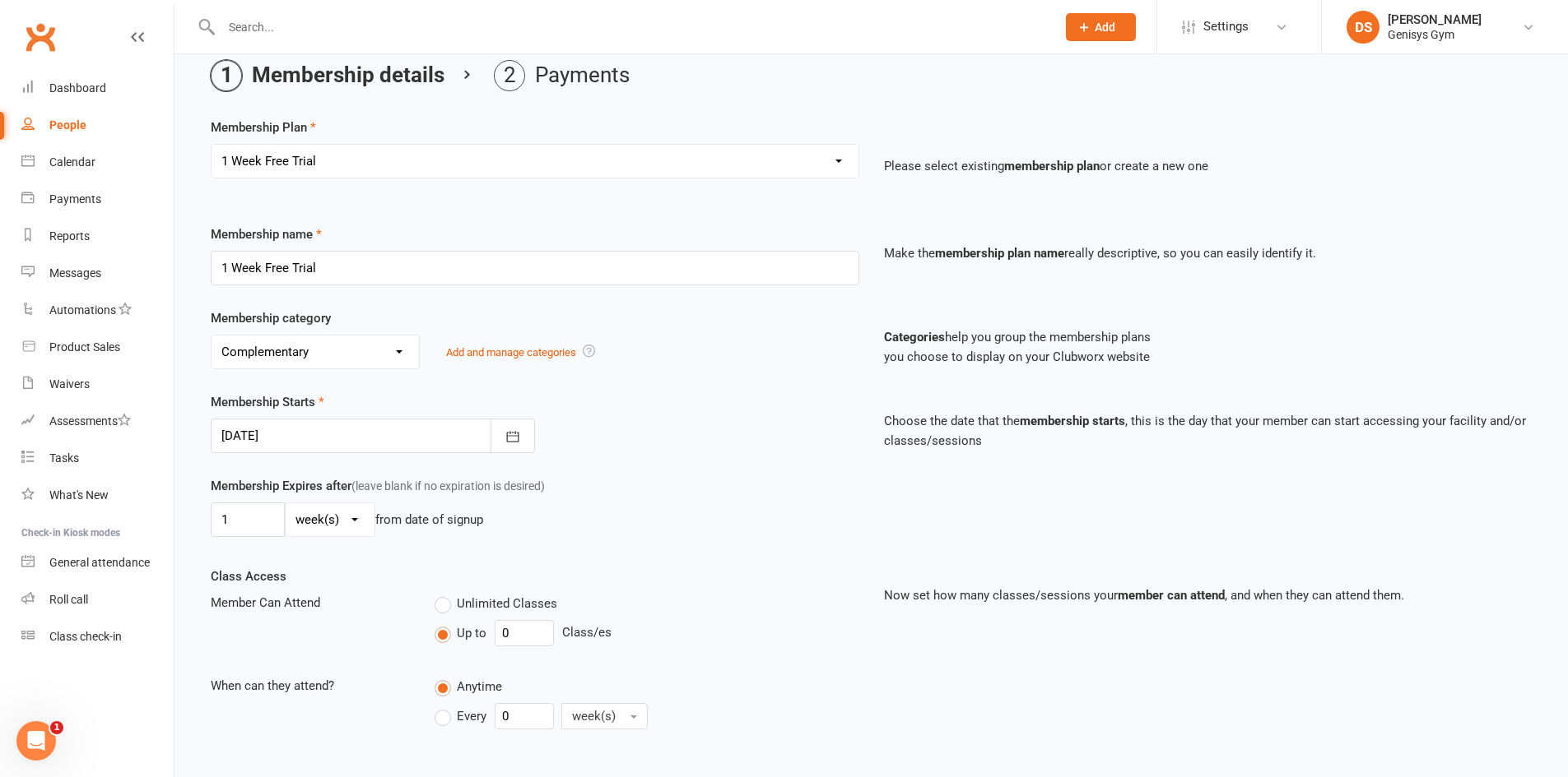
scroll to position [247, 0]
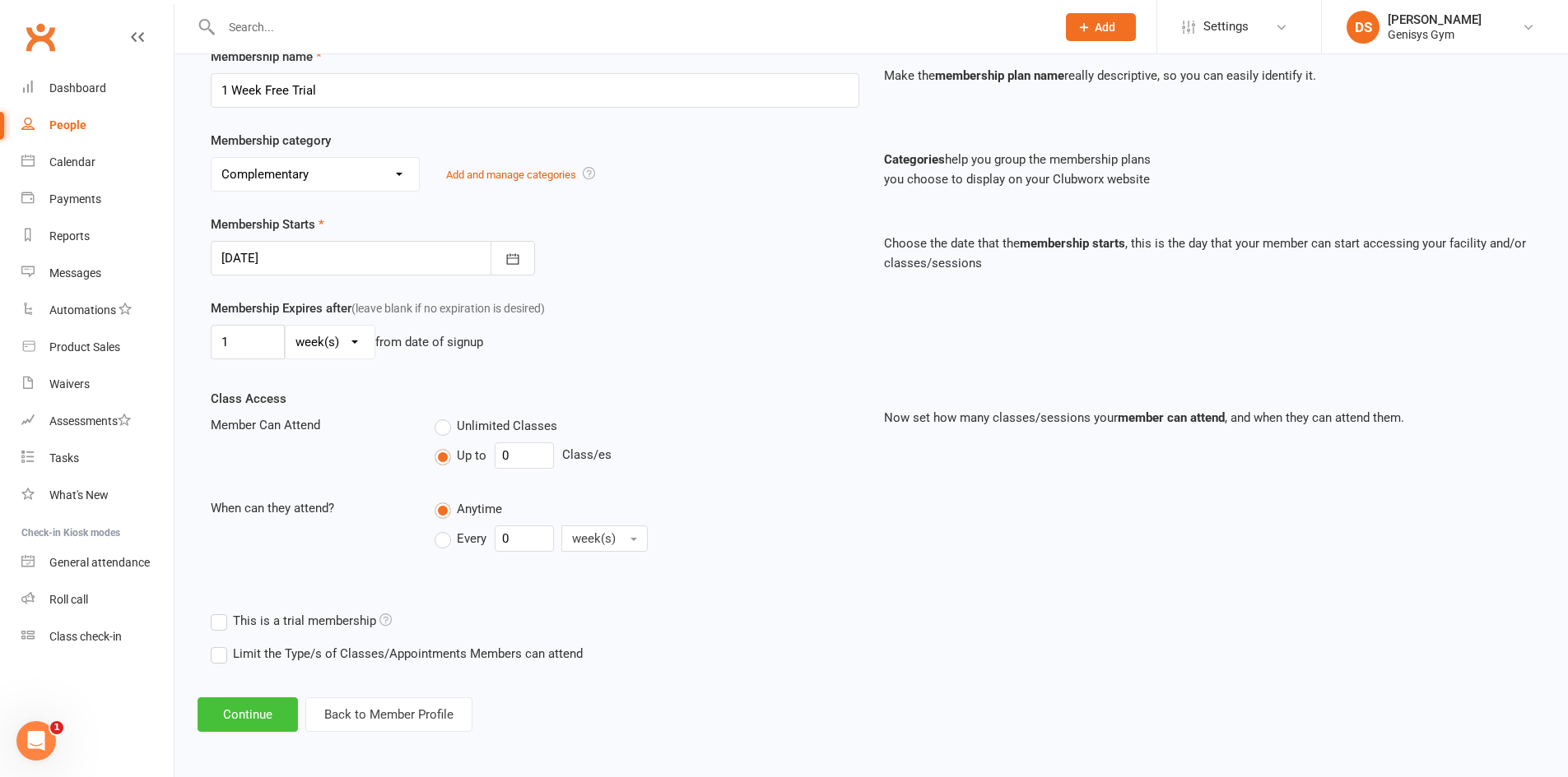
click at [264, 714] on button "Continue" at bounding box center [248, 714] width 100 height 34
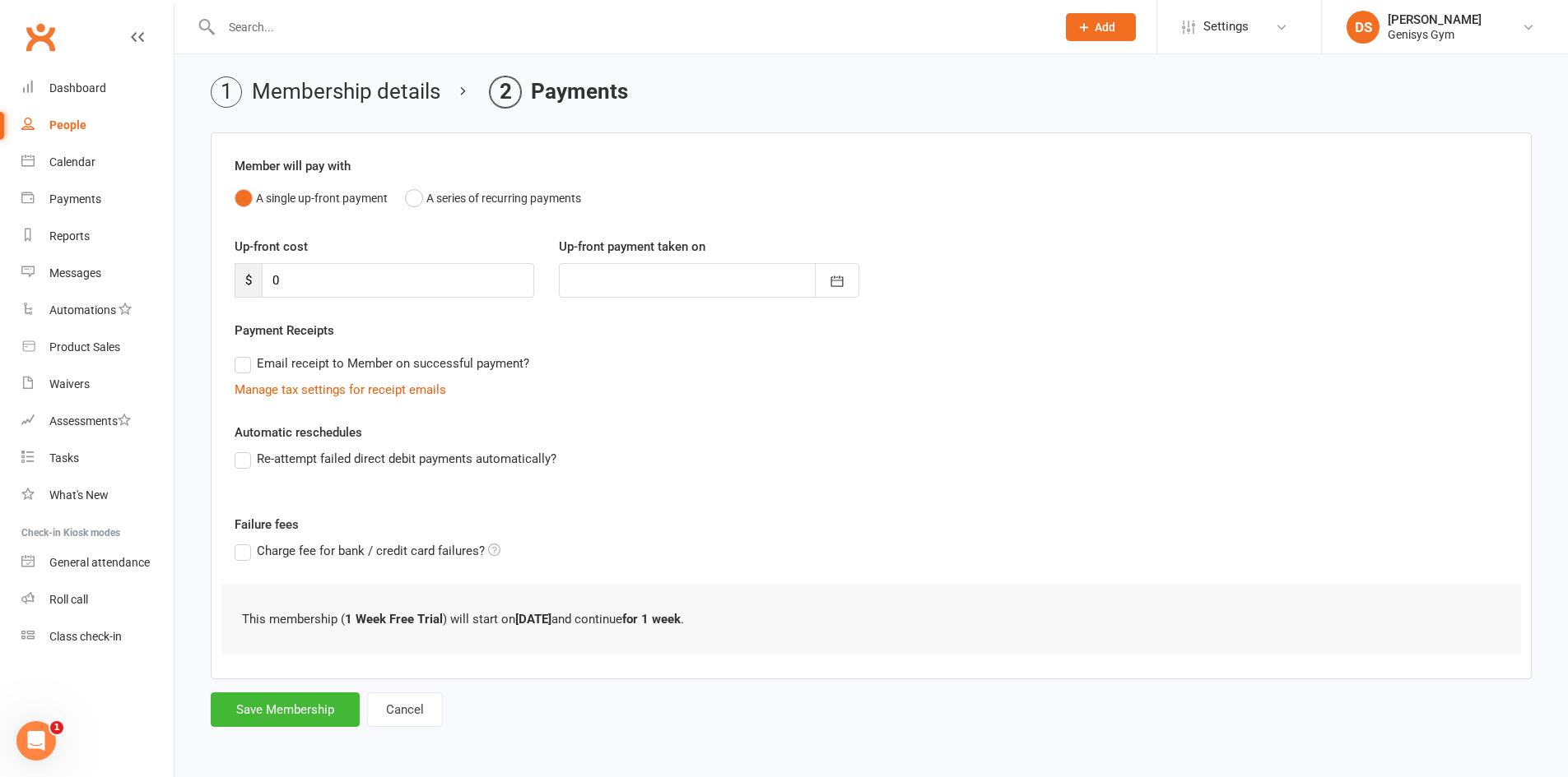
scroll to position [0, 0]
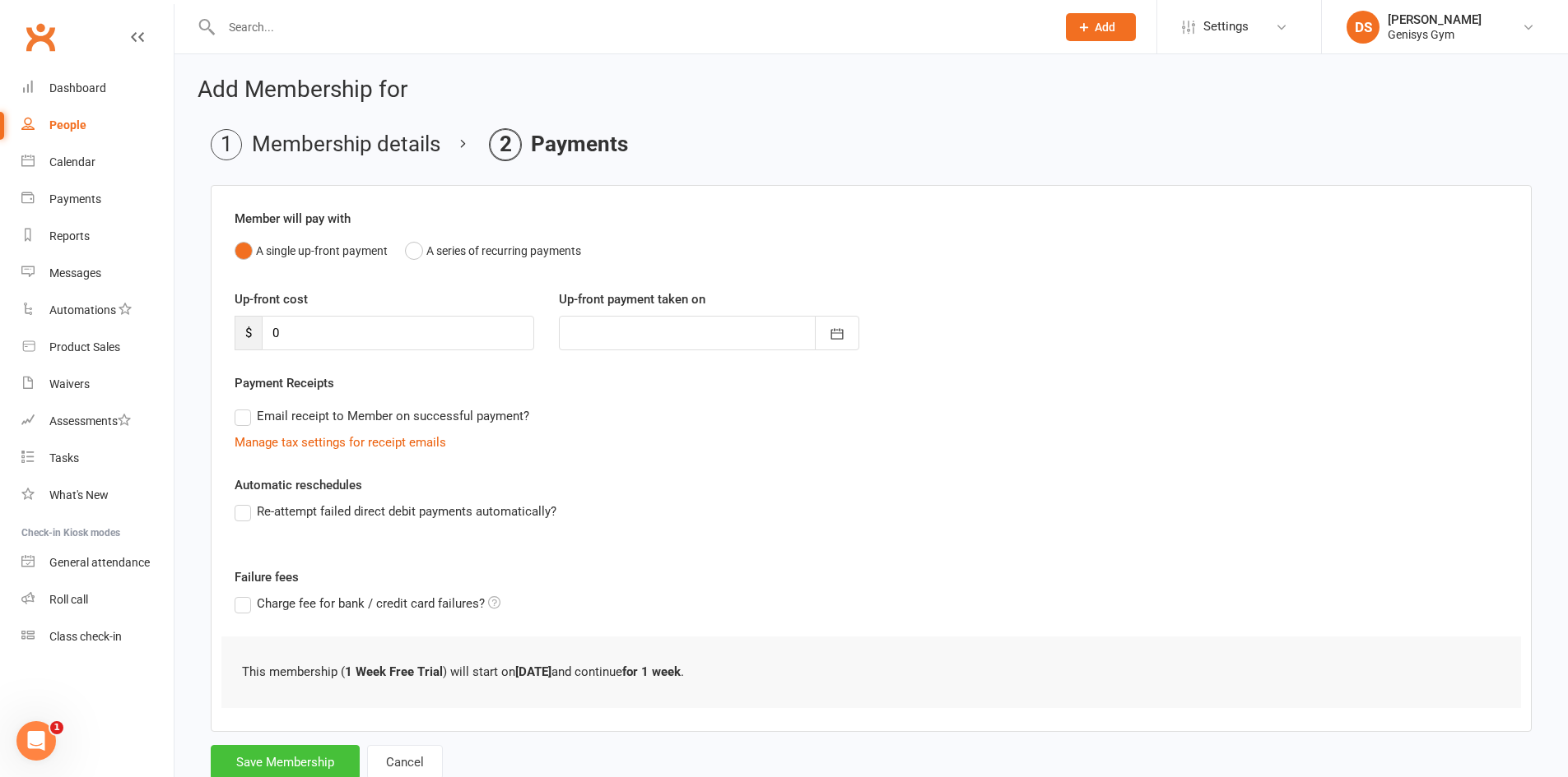
click at [285, 758] on button "Save Membership" at bounding box center [285, 762] width 149 height 34
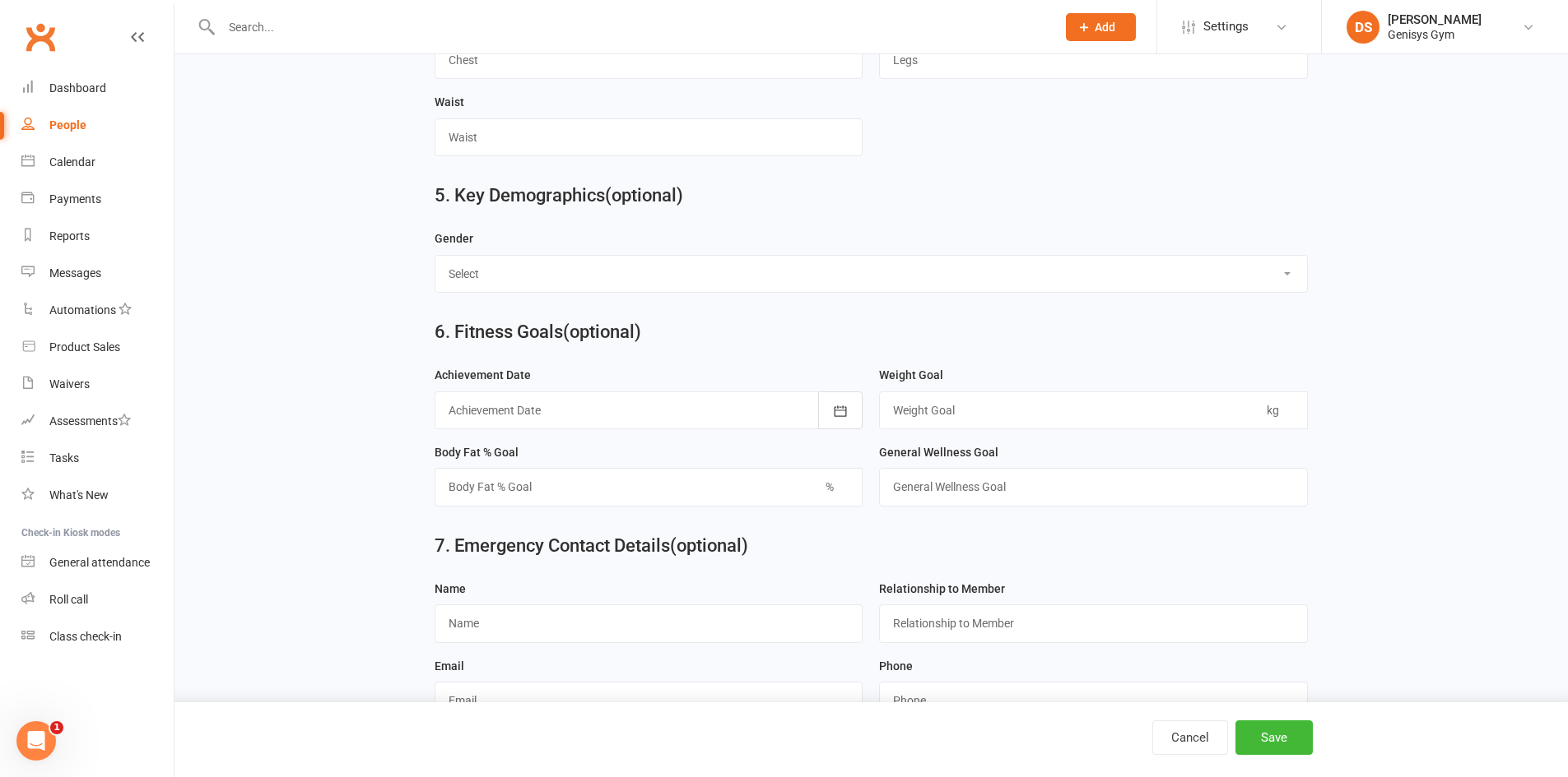
scroll to position [1403, 0]
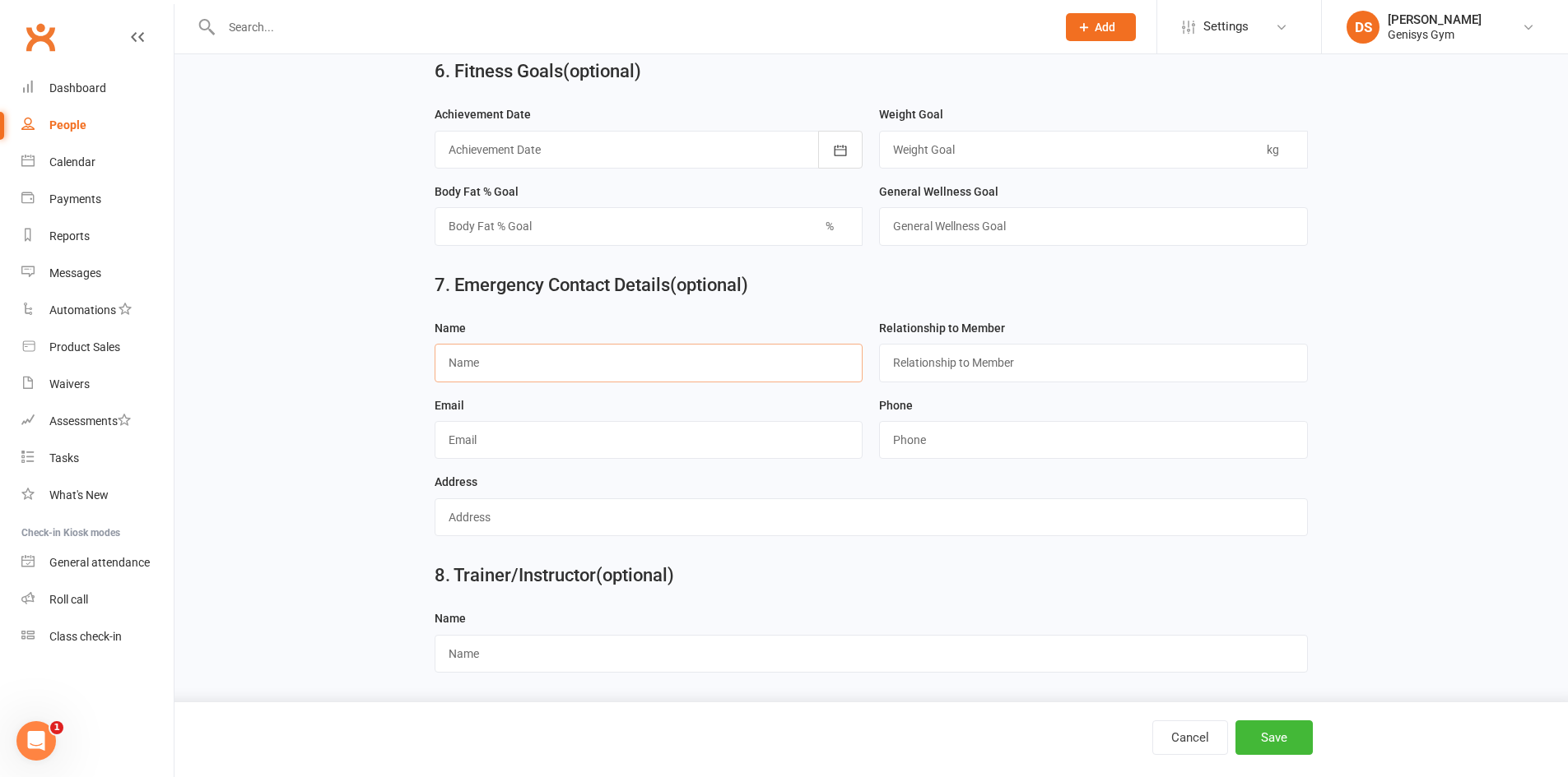
click at [540, 364] on input "text" at bounding box center [649, 362] width 429 height 38
type input "Sarah Tillot"
type input "Mother"
type input "0438540564"
click at [1273, 732] on button "Save" at bounding box center [1274, 737] width 78 height 34
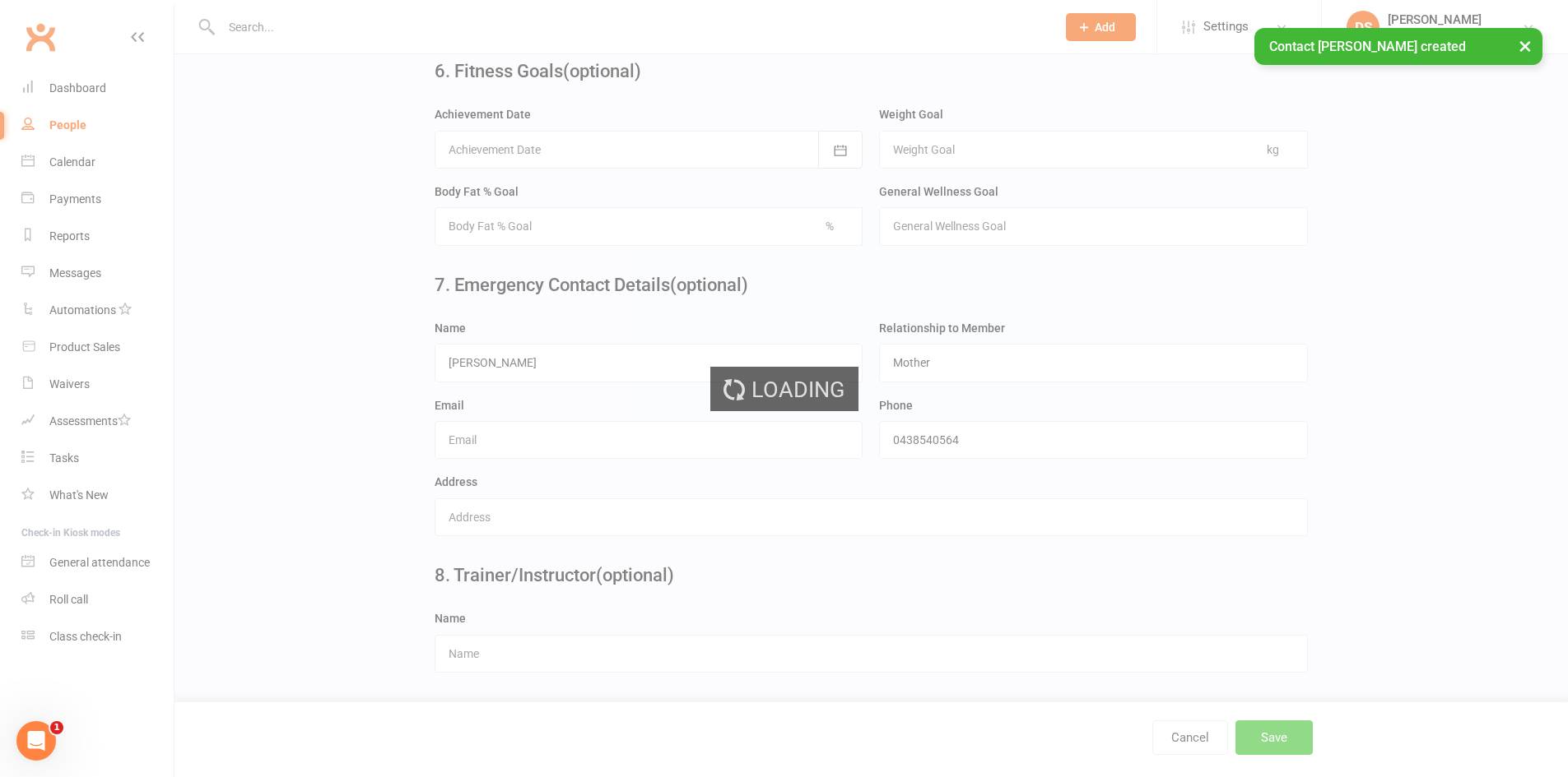
scroll to position [0, 0]
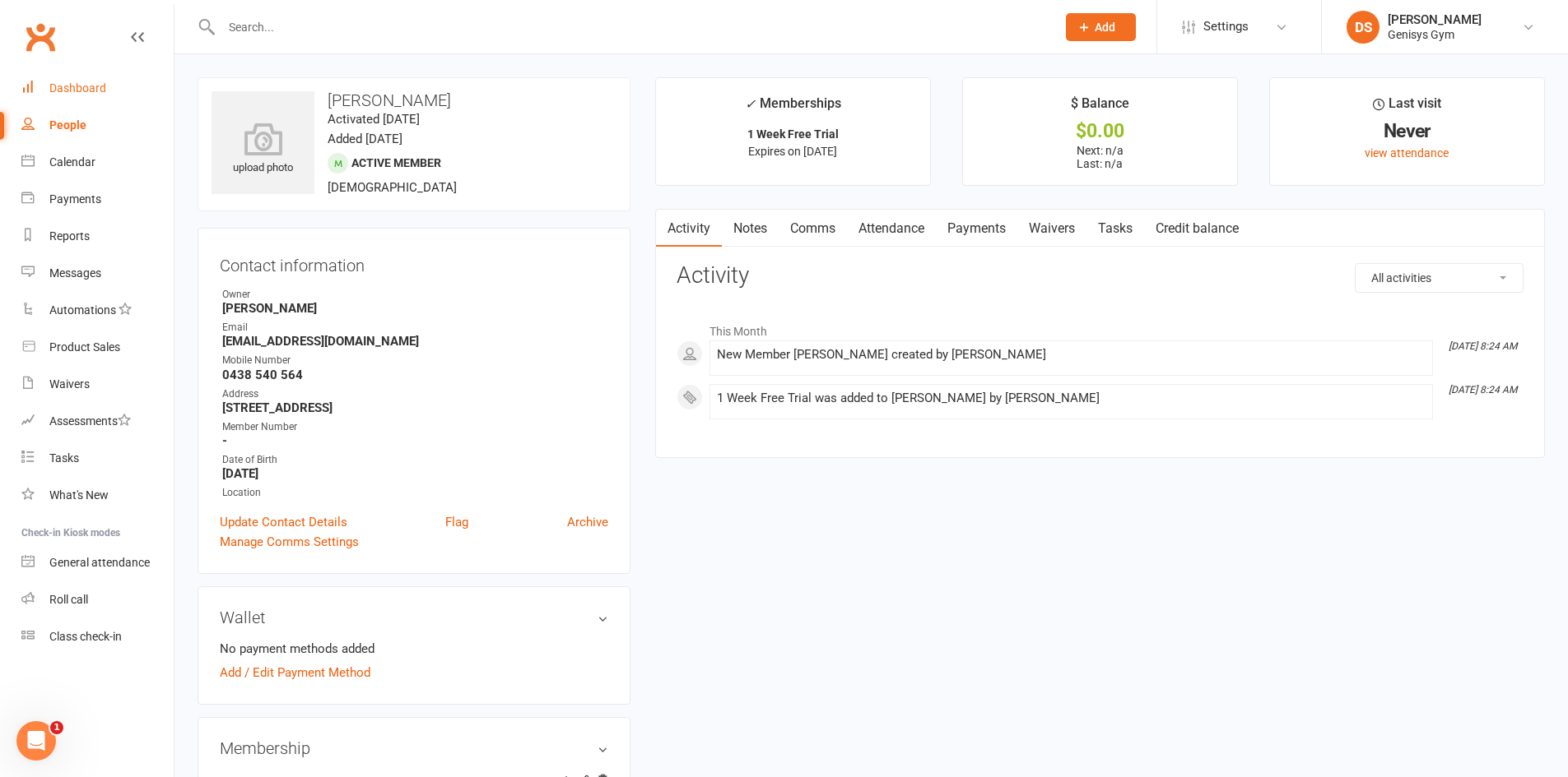
click at [118, 87] on link "Dashboard" at bounding box center [98, 88] width 153 height 37
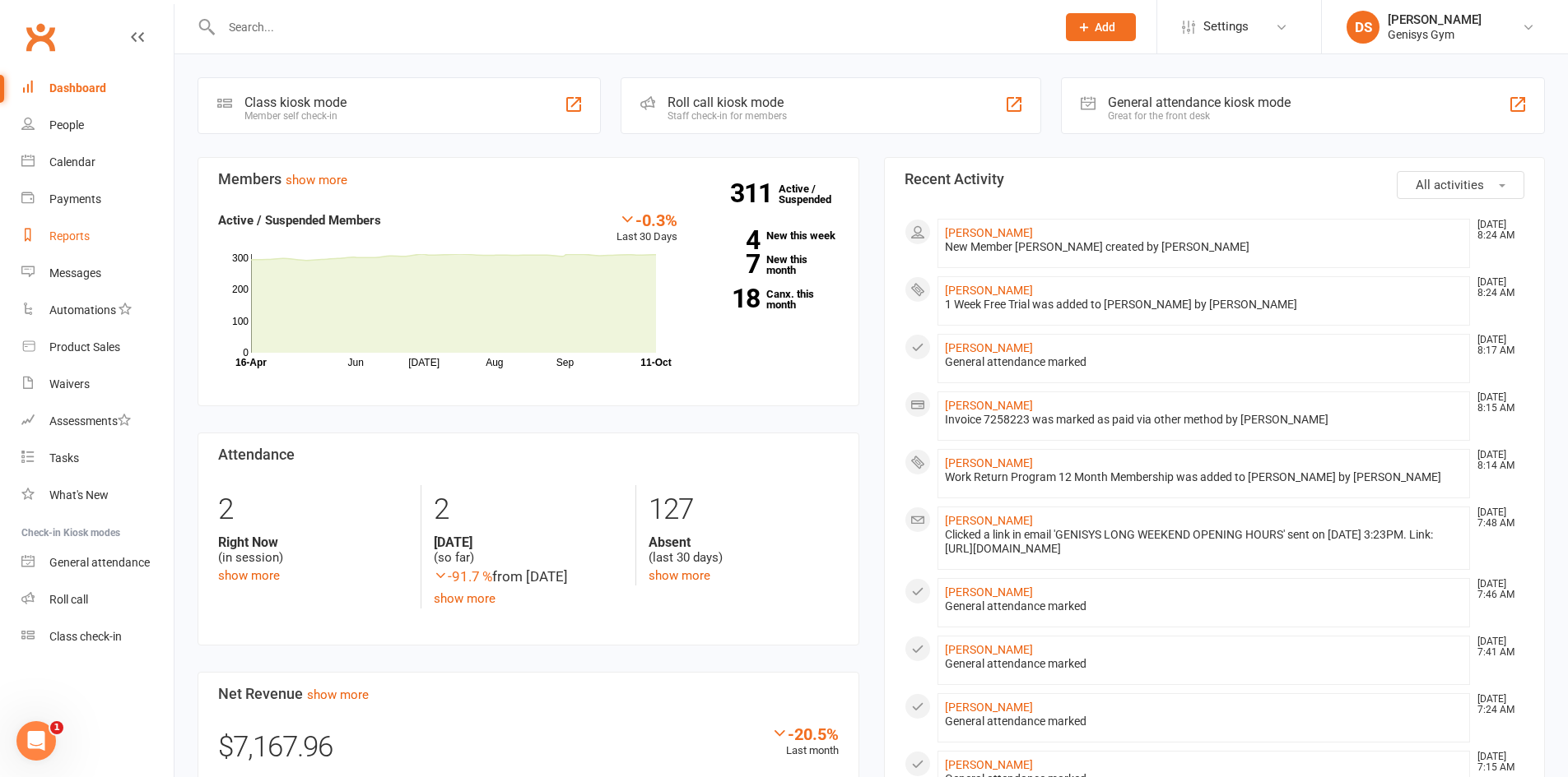
click at [80, 247] on link "Reports" at bounding box center [98, 236] width 153 height 37
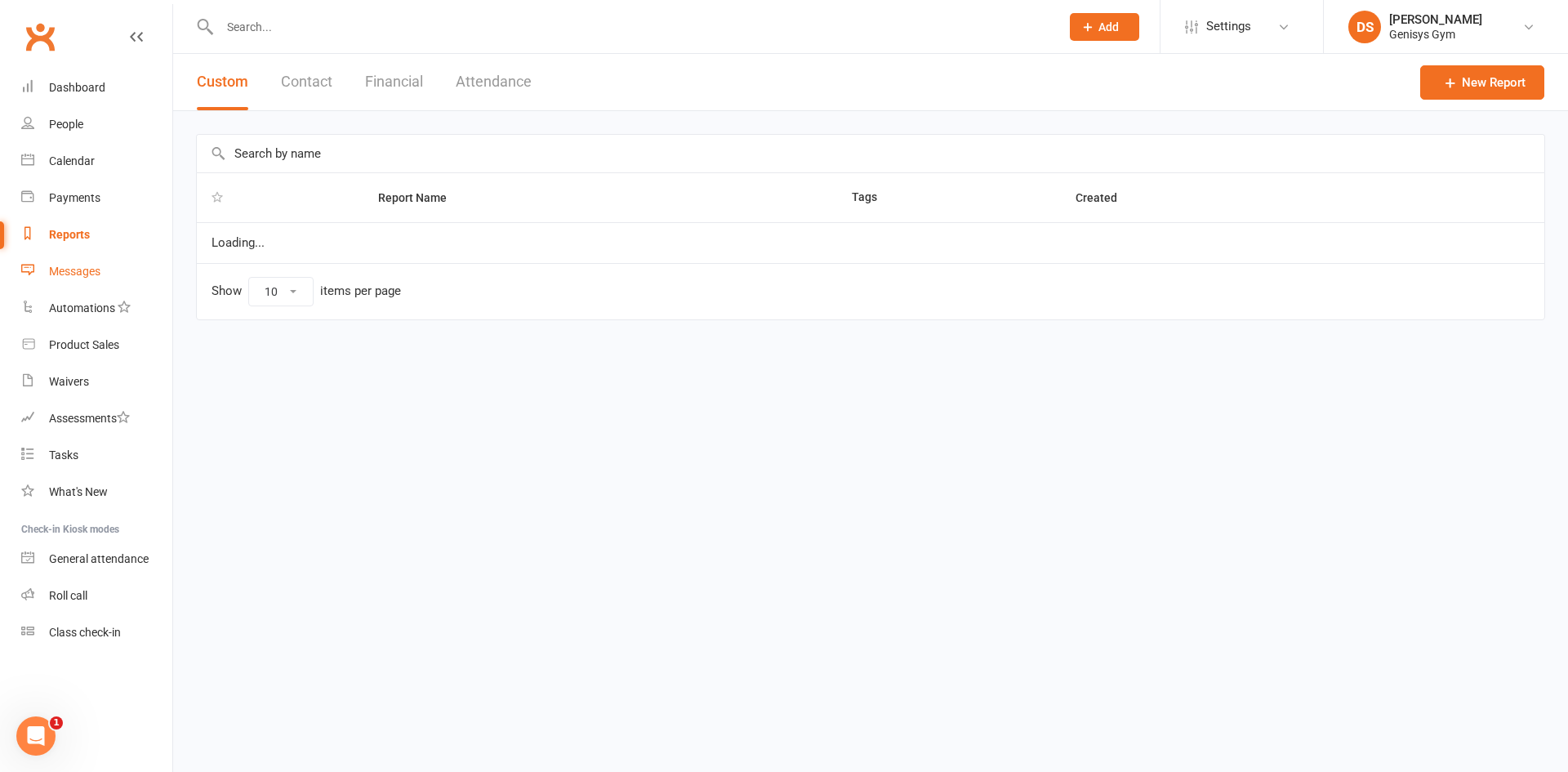
click at [85, 277] on div "Messages" at bounding box center [75, 272] width 51 height 13
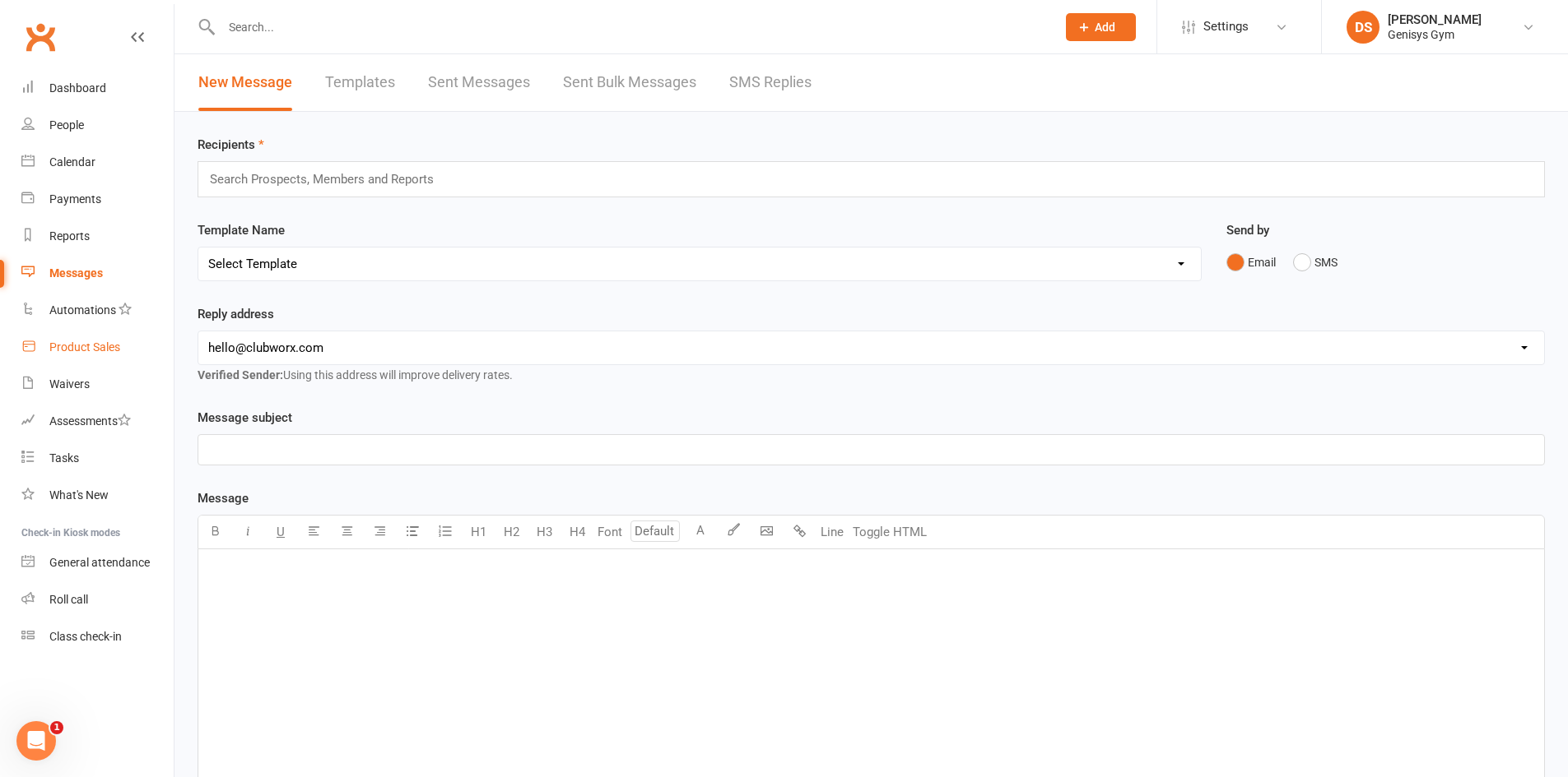
click at [77, 353] on div "Product Sales" at bounding box center [84, 347] width 71 height 13
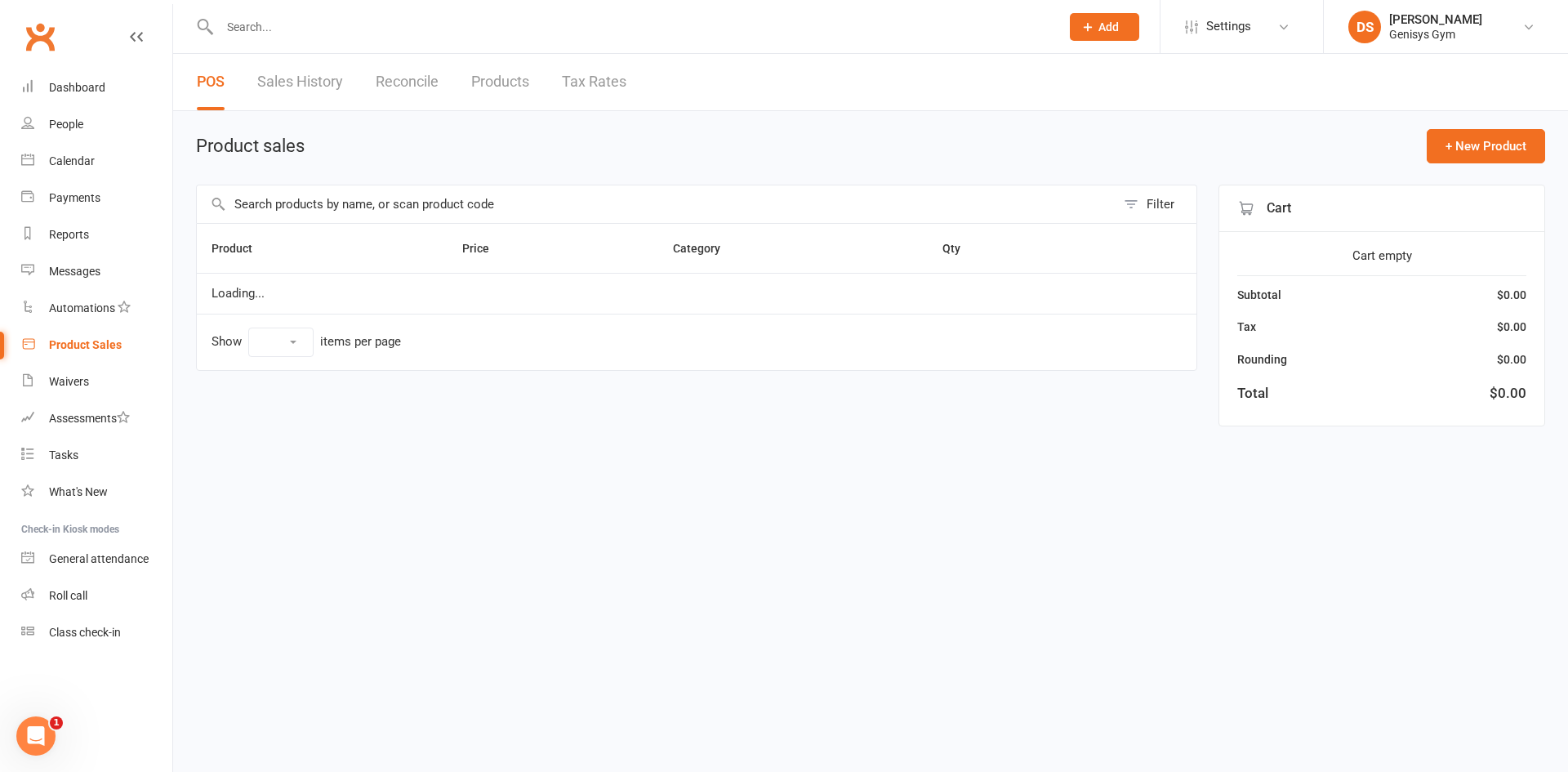
select select "10"
click at [1288, 147] on span "Open POS Portal" at bounding box center [1333, 147] width 90 height 20
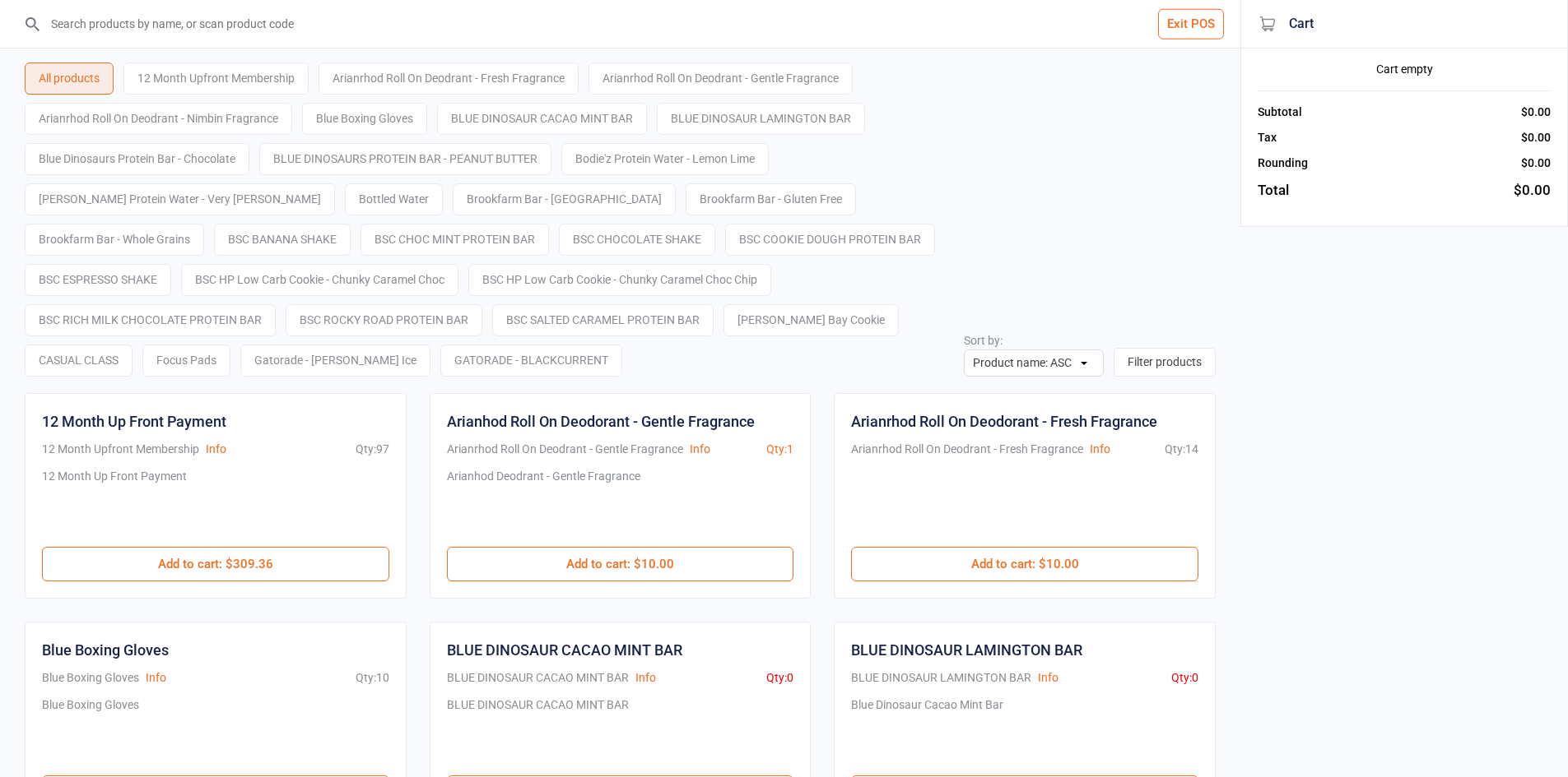
click at [173, 31] on input "search" at bounding box center [630, 23] width 1174 height 48
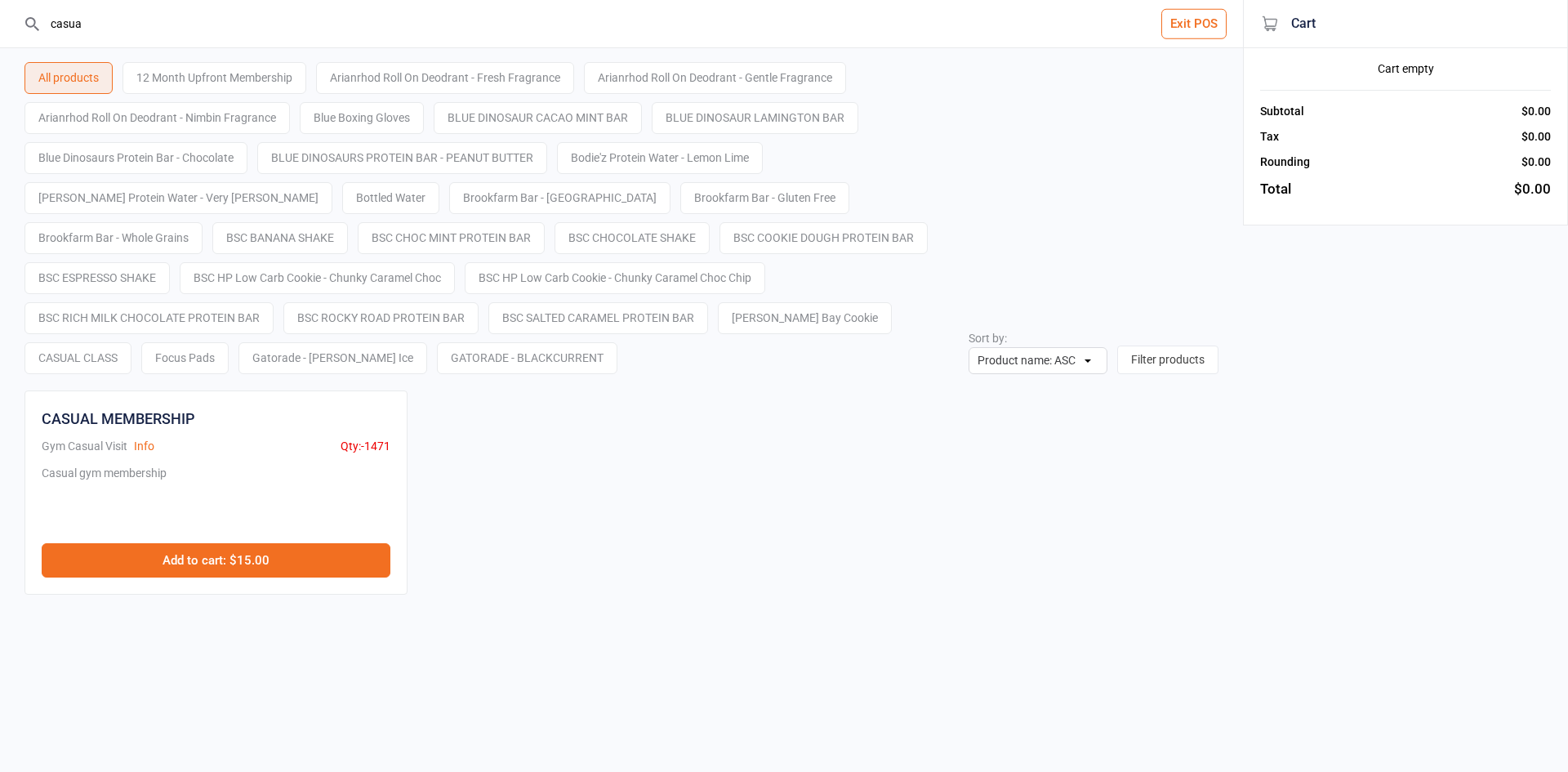
type input "casua"
click at [267, 549] on button "Add to cart : $15.00" at bounding box center [215, 560] width 349 height 34
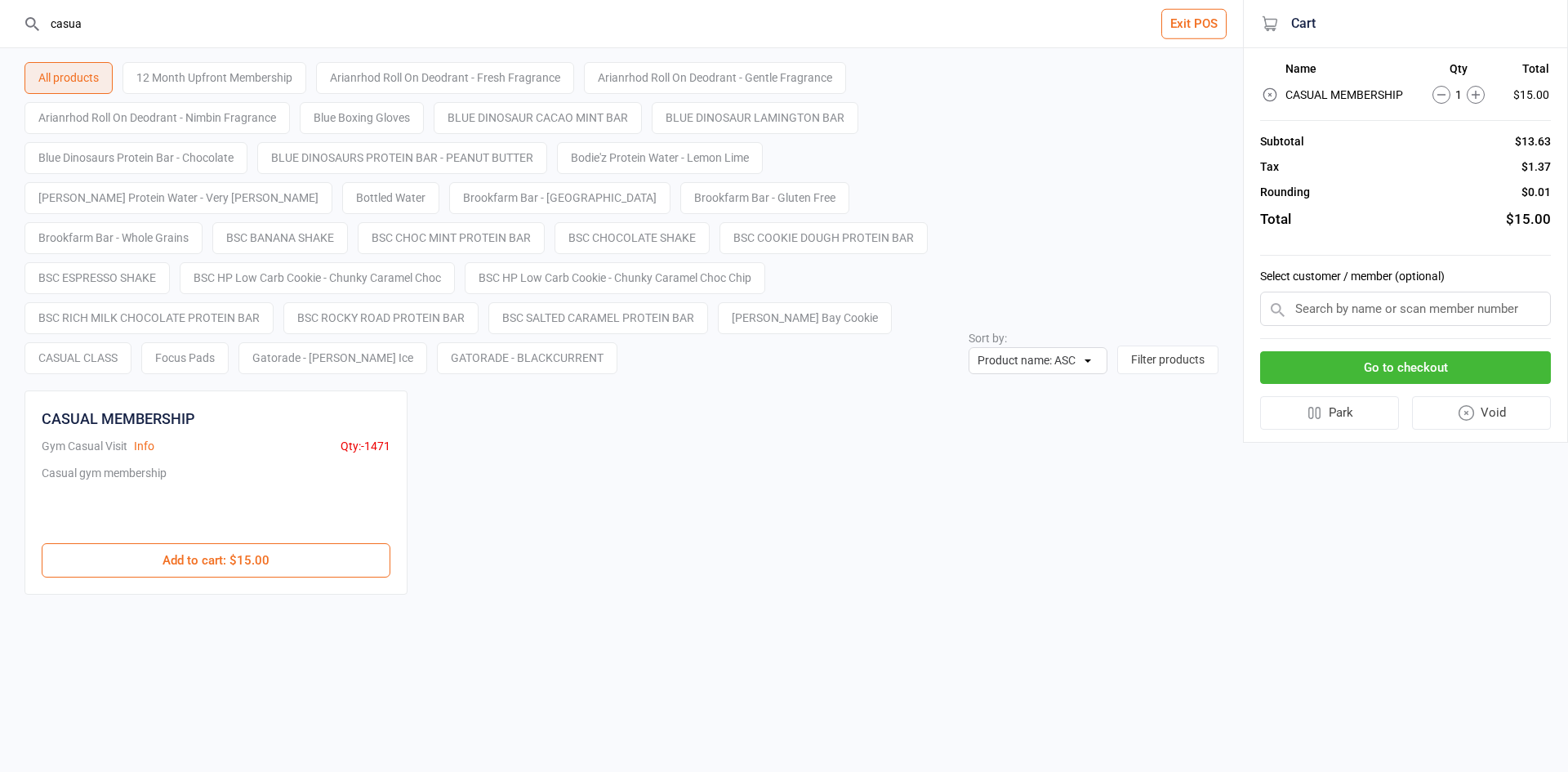
click at [1407, 310] on input "text" at bounding box center [1405, 308] width 291 height 34
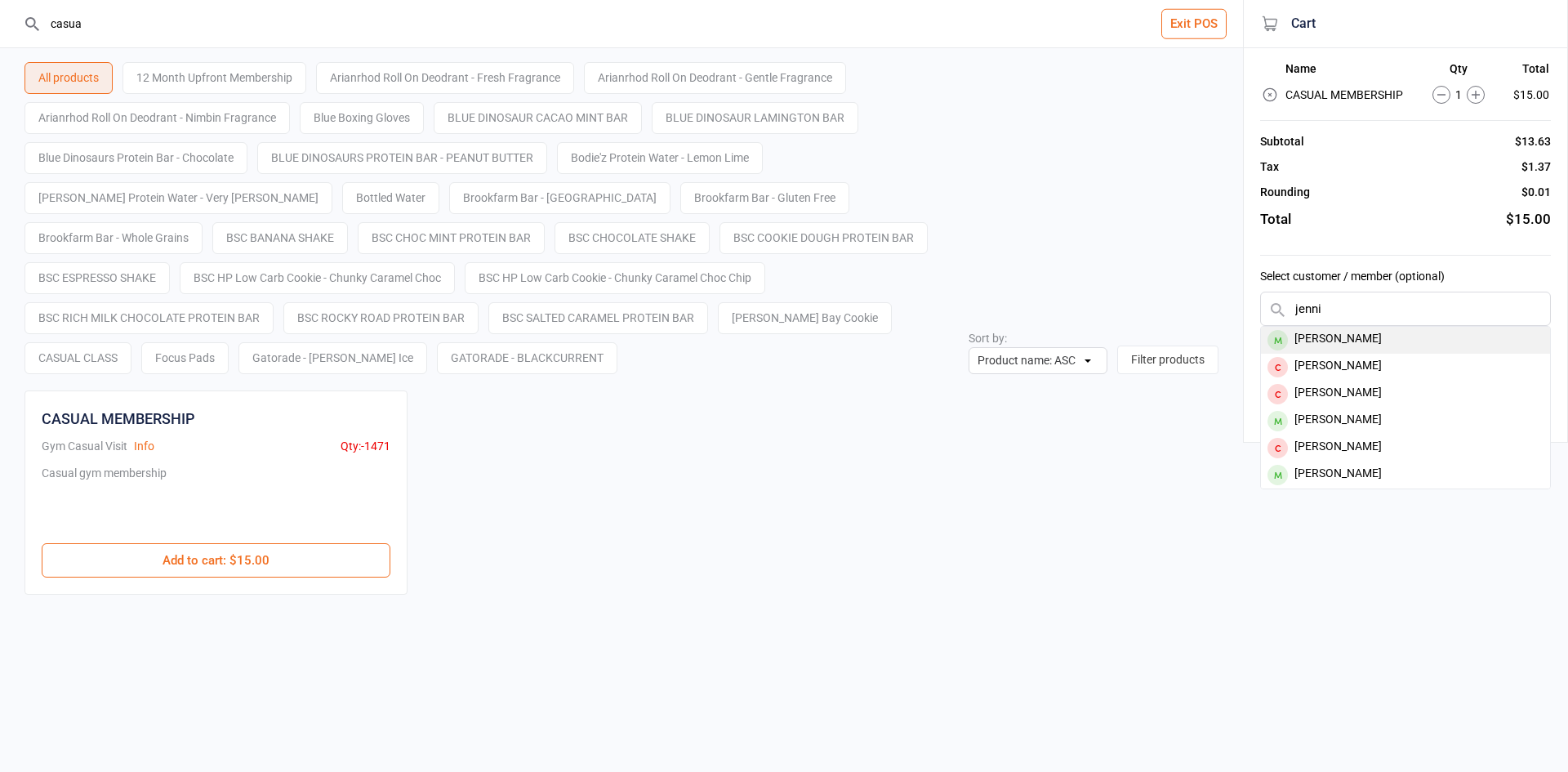
type input "jenni"
click at [1364, 340] on div "[PERSON_NAME]" at bounding box center [1405, 340] width 289 height 27
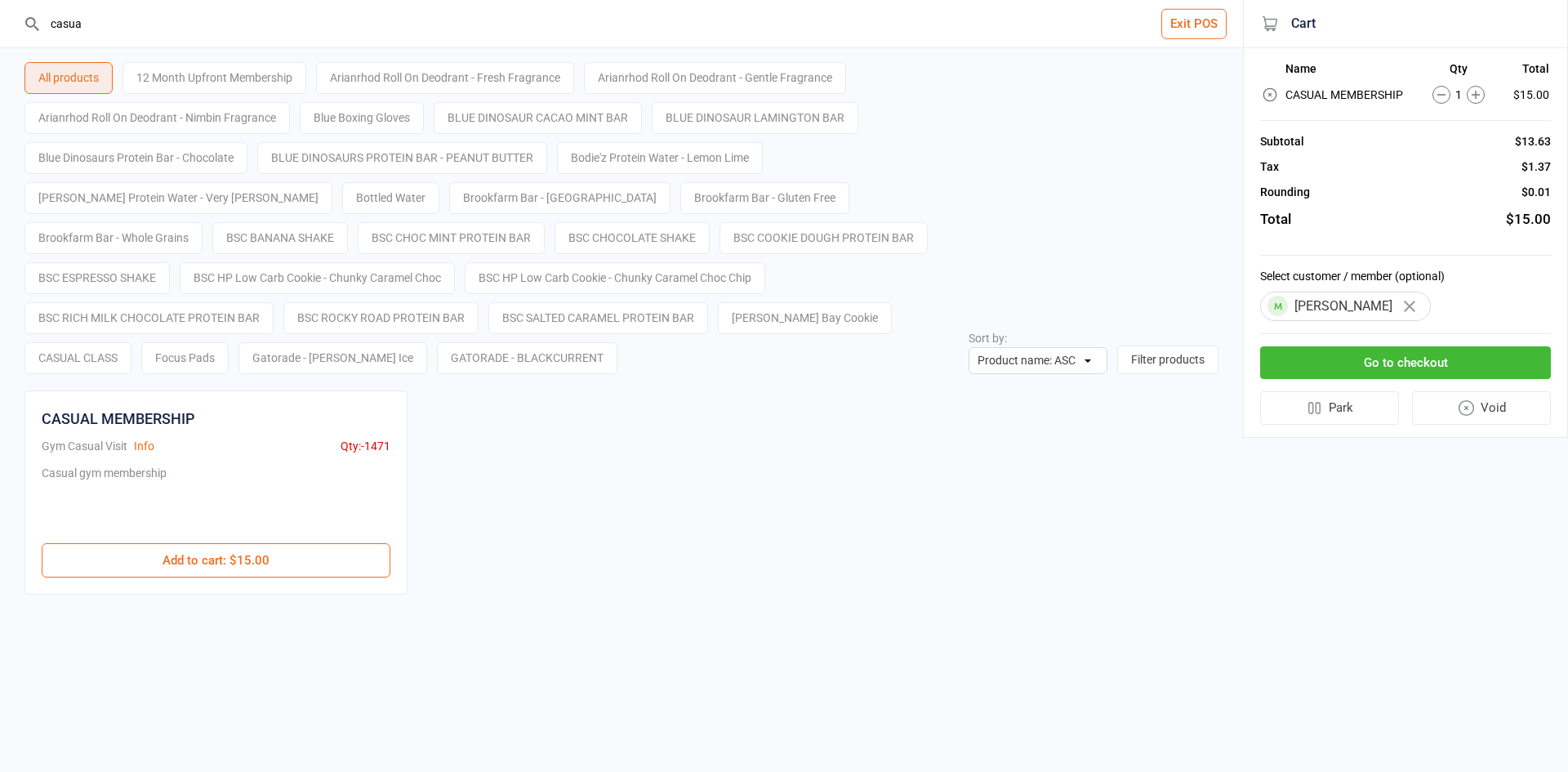
click at [1359, 362] on button "Go to checkout" at bounding box center [1405, 363] width 291 height 33
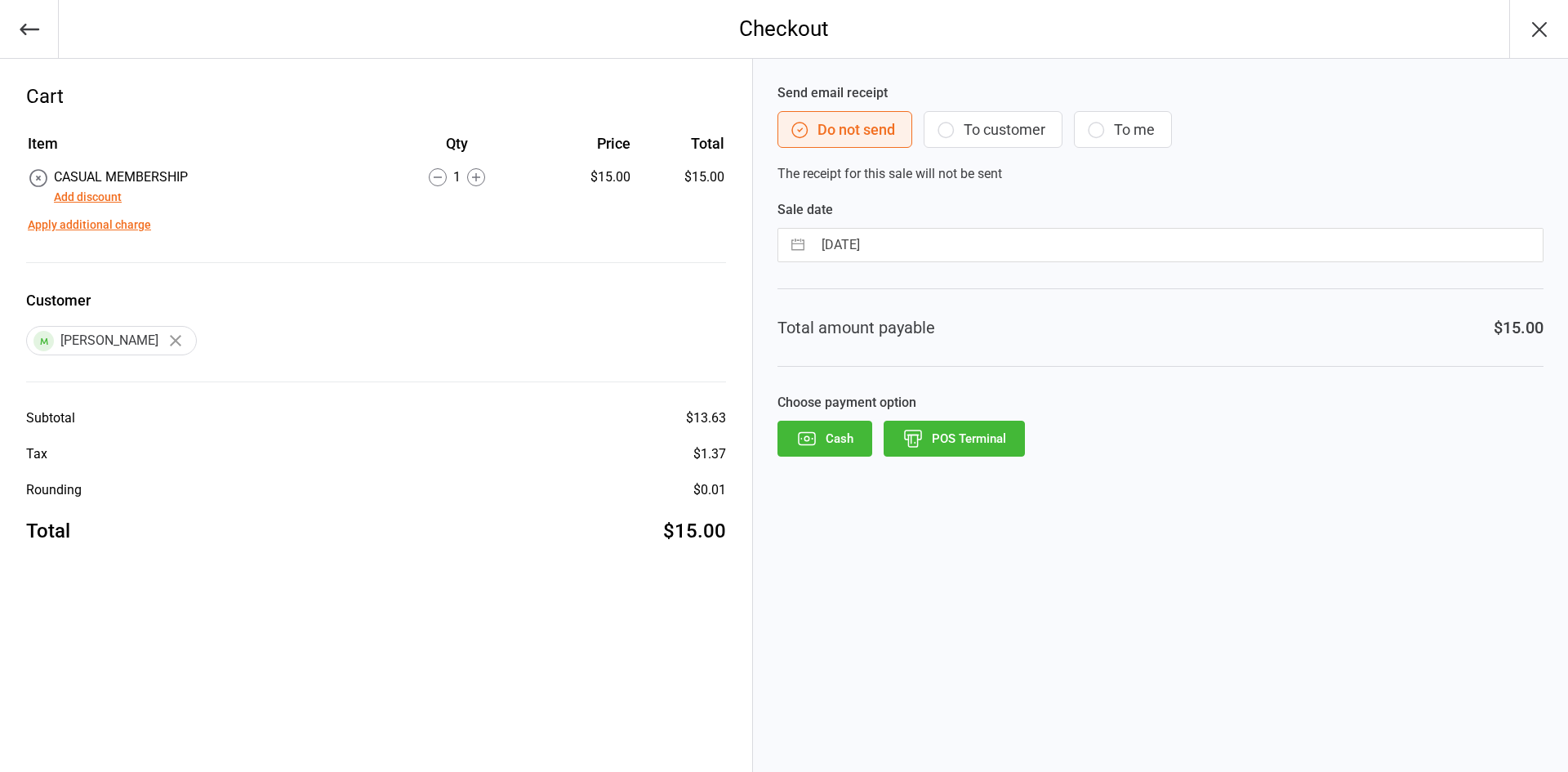
click at [108, 195] on button "Add discount" at bounding box center [88, 197] width 68 height 17
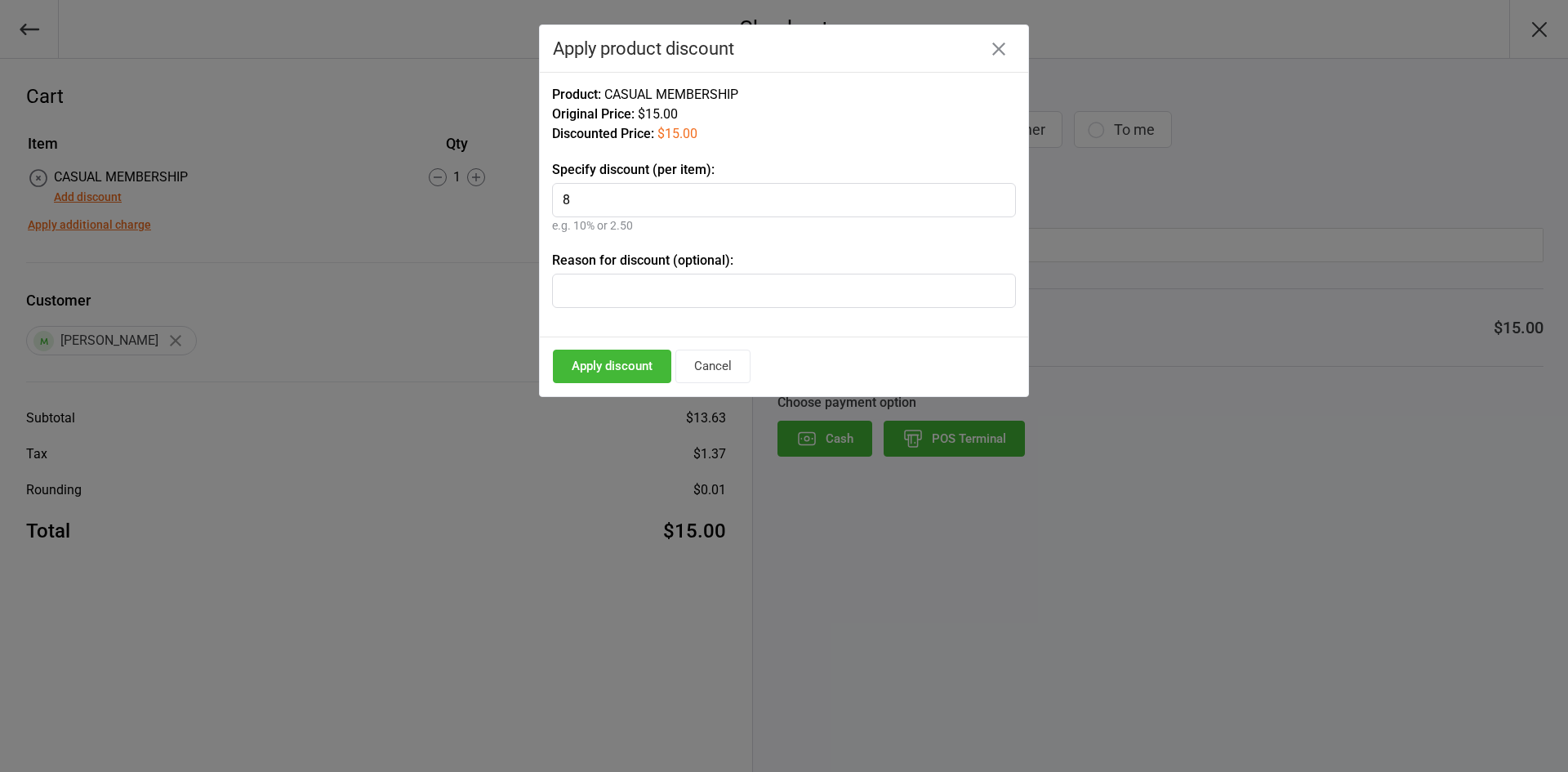
type input "8"
type input "Jock"
click at [635, 375] on button "Apply discount" at bounding box center [612, 366] width 118 height 33
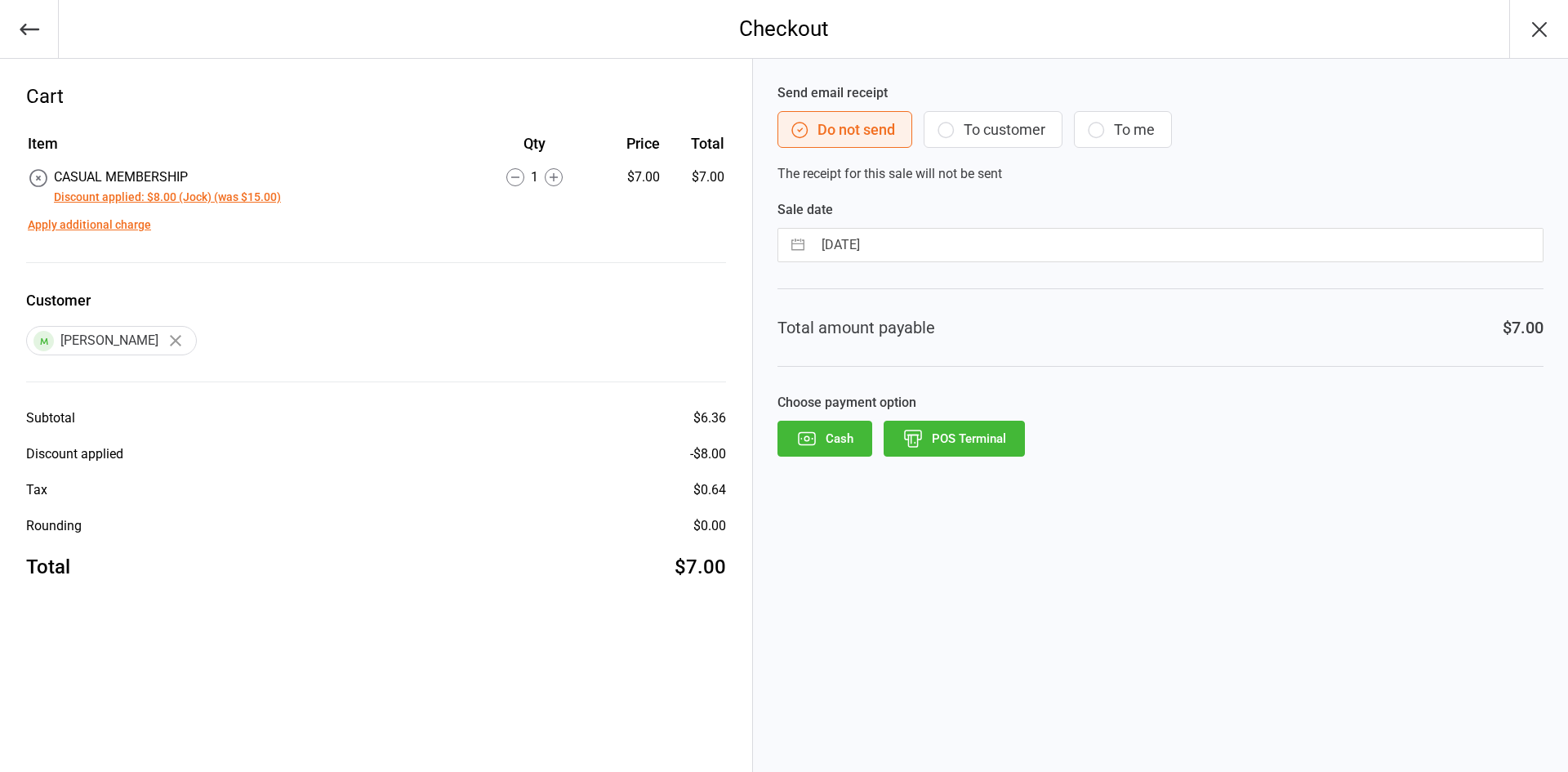
click at [948, 441] on button "POS Terminal" at bounding box center [955, 438] width 142 height 36
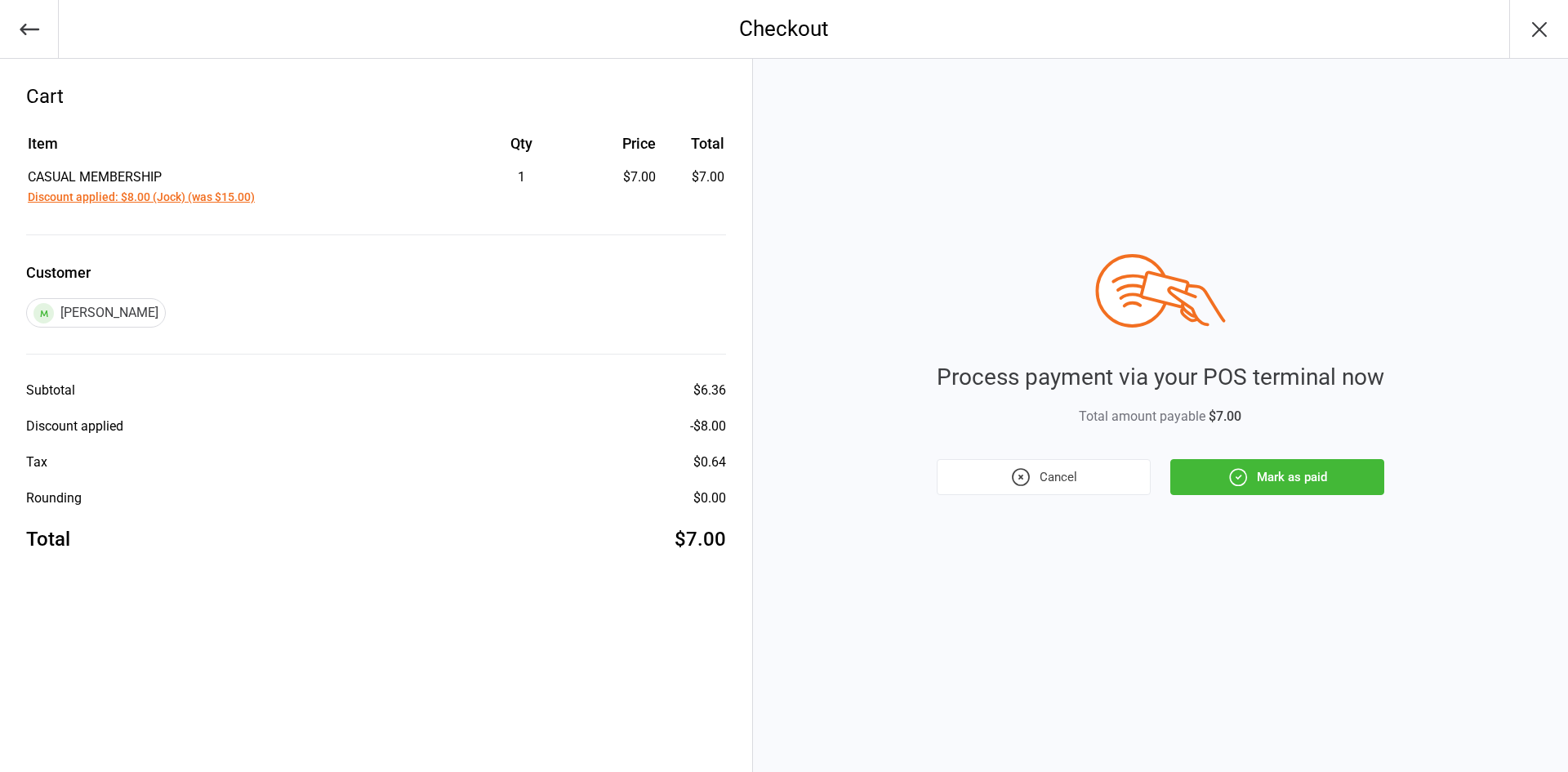
click at [1261, 485] on button "Mark as paid" at bounding box center [1277, 477] width 214 height 36
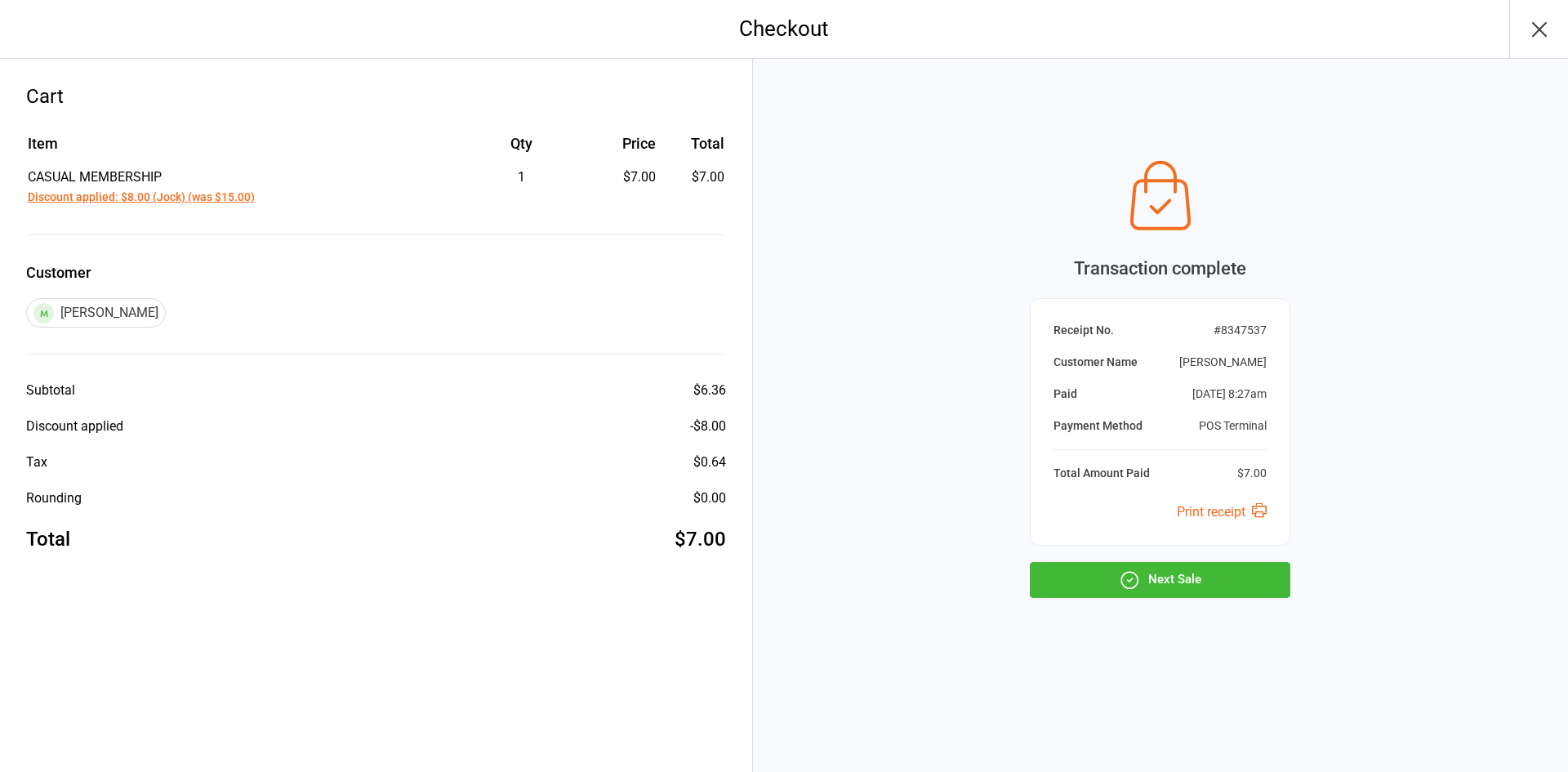
click at [1154, 567] on button "Next Sale" at bounding box center [1160, 580] width 261 height 36
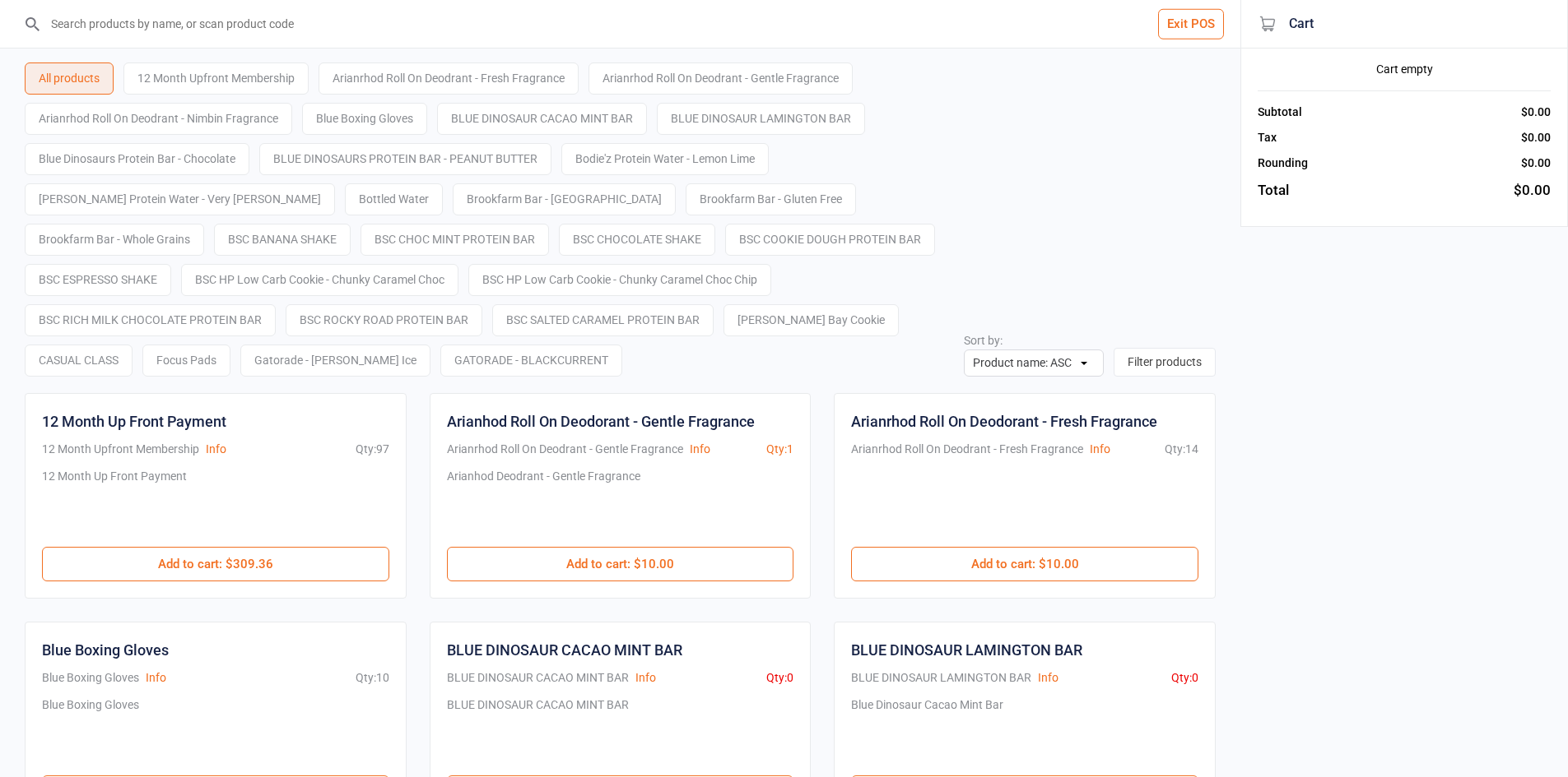
click at [1189, 27] on button "Exit POS" at bounding box center [1190, 24] width 66 height 31
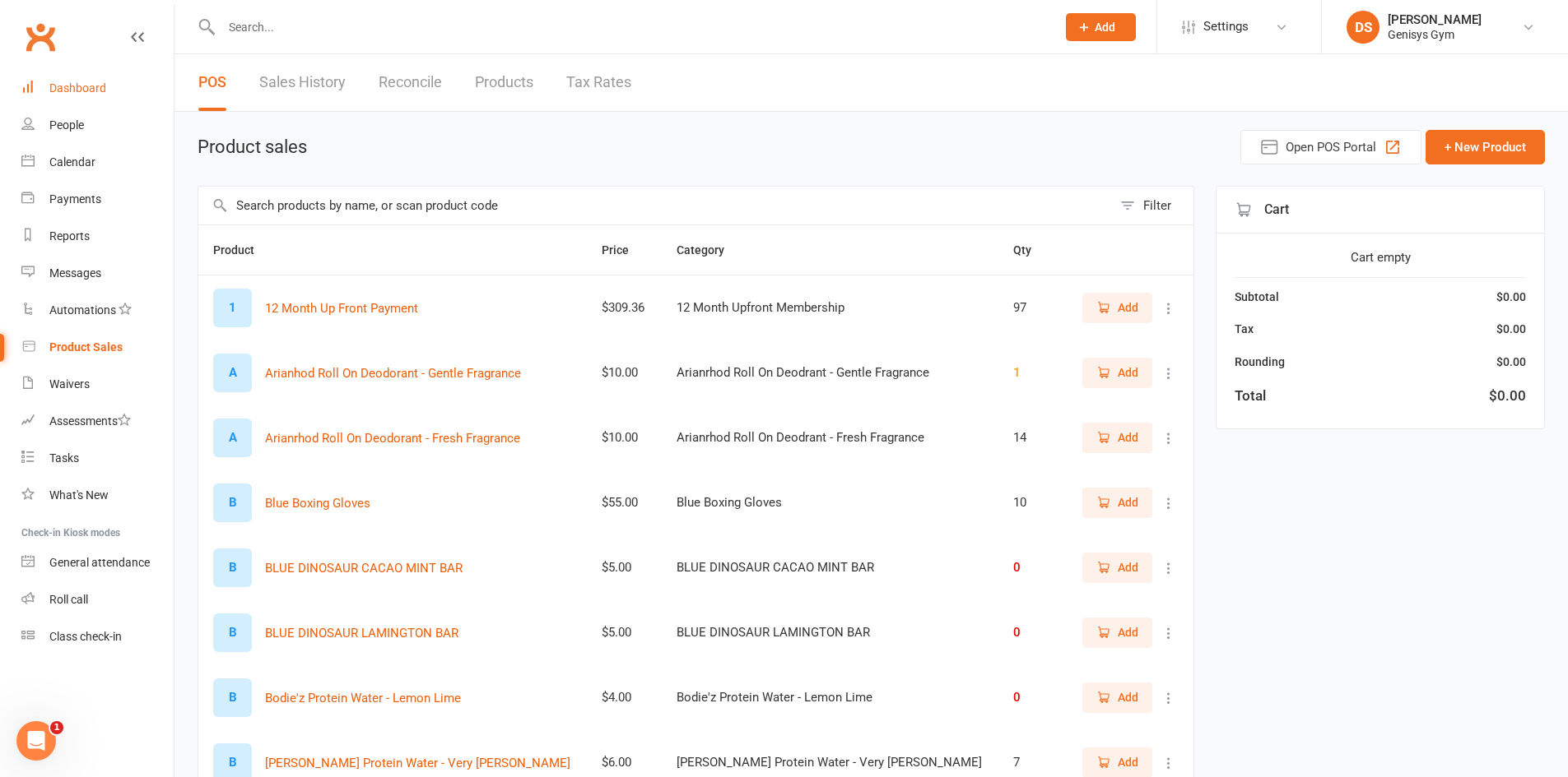
click at [67, 86] on div "Dashboard" at bounding box center [78, 88] width 57 height 13
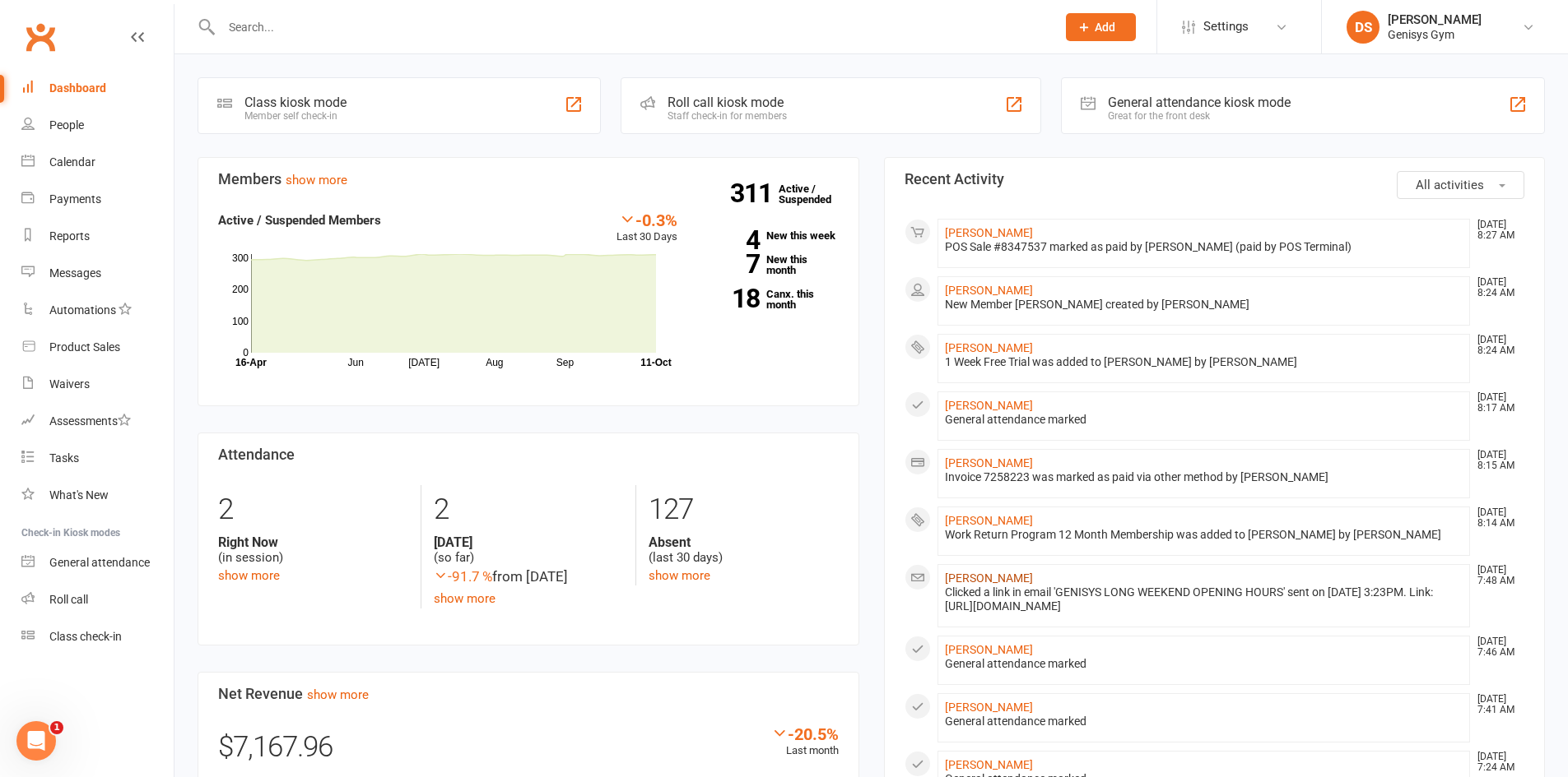
click at [992, 578] on link "[PERSON_NAME]" at bounding box center [989, 579] width 88 height 13
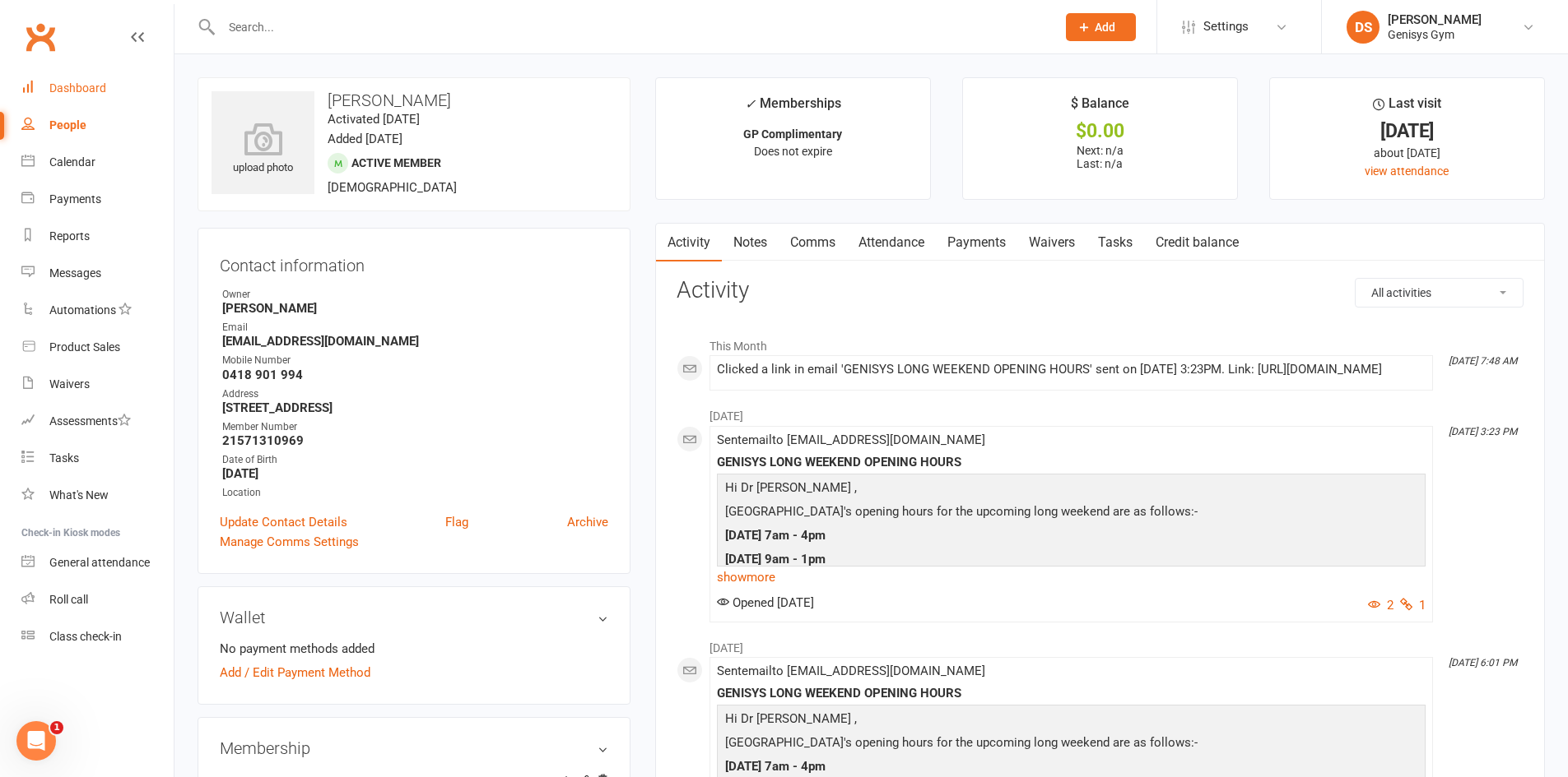
click at [76, 94] on div "Dashboard" at bounding box center [78, 88] width 57 height 13
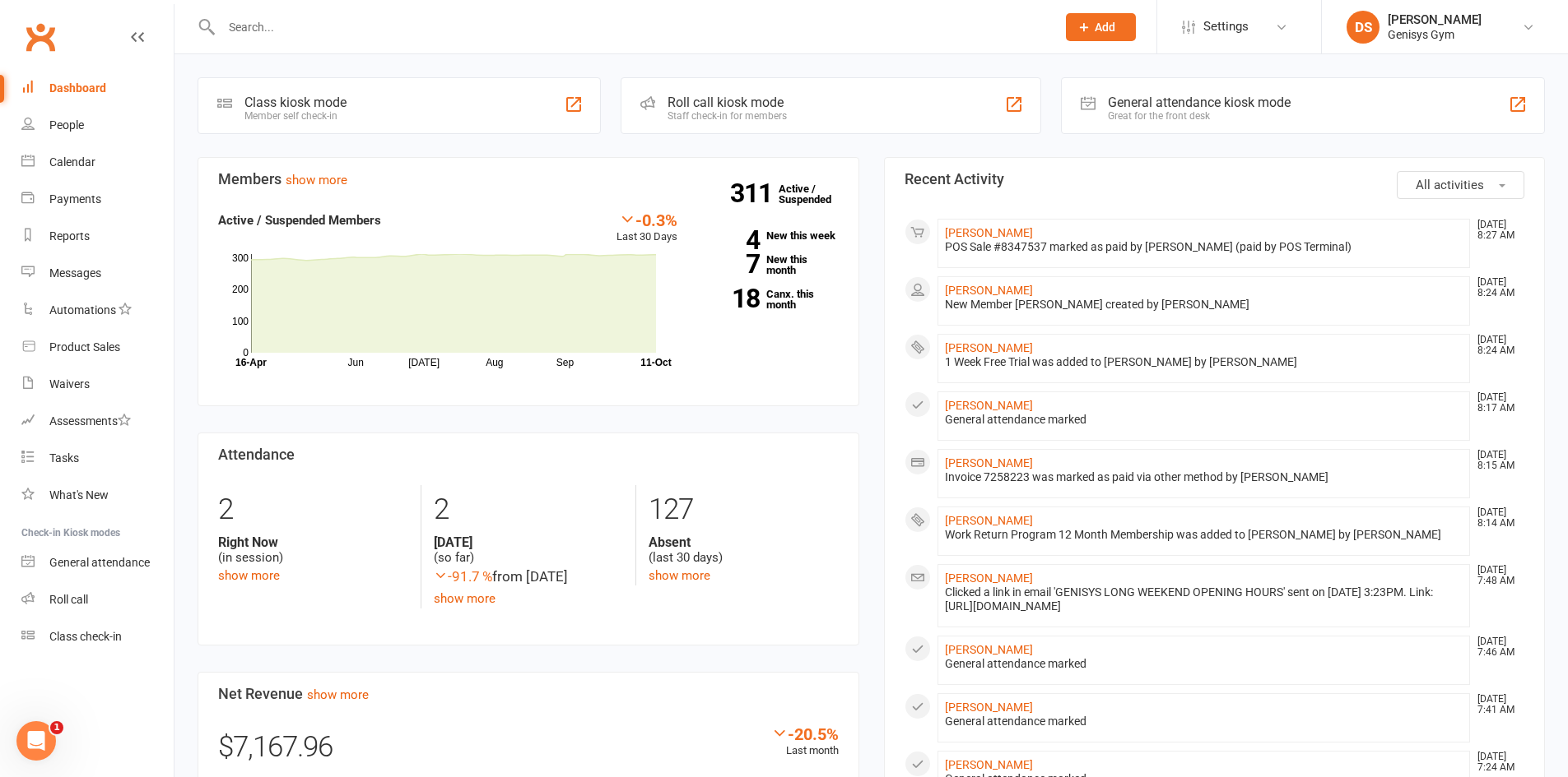
click at [359, 32] on input "text" at bounding box center [631, 28] width 828 height 23
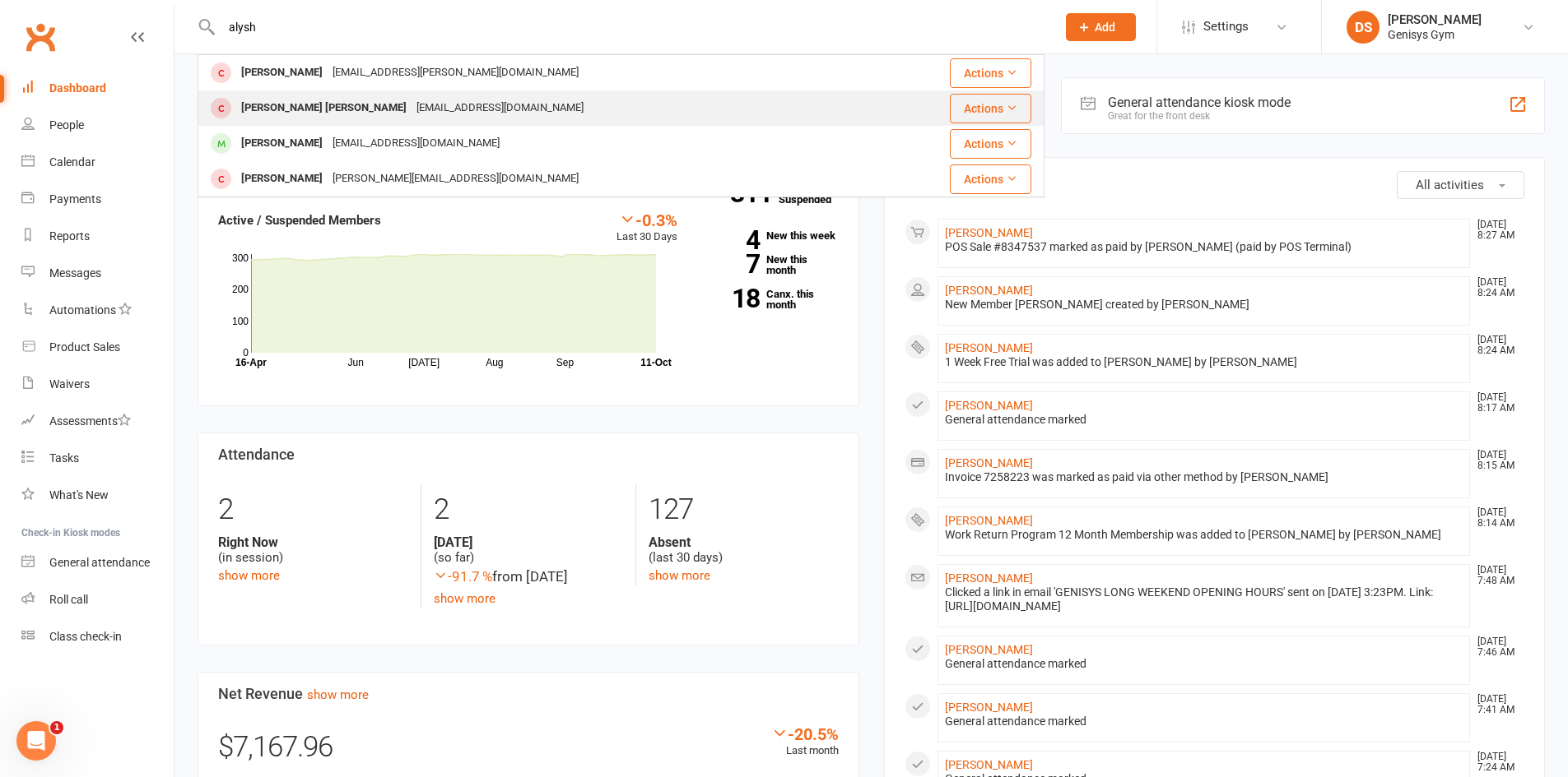
type input "alysh"
click at [365, 113] on div "[PERSON_NAME] [PERSON_NAME]" at bounding box center [324, 108] width 175 height 24
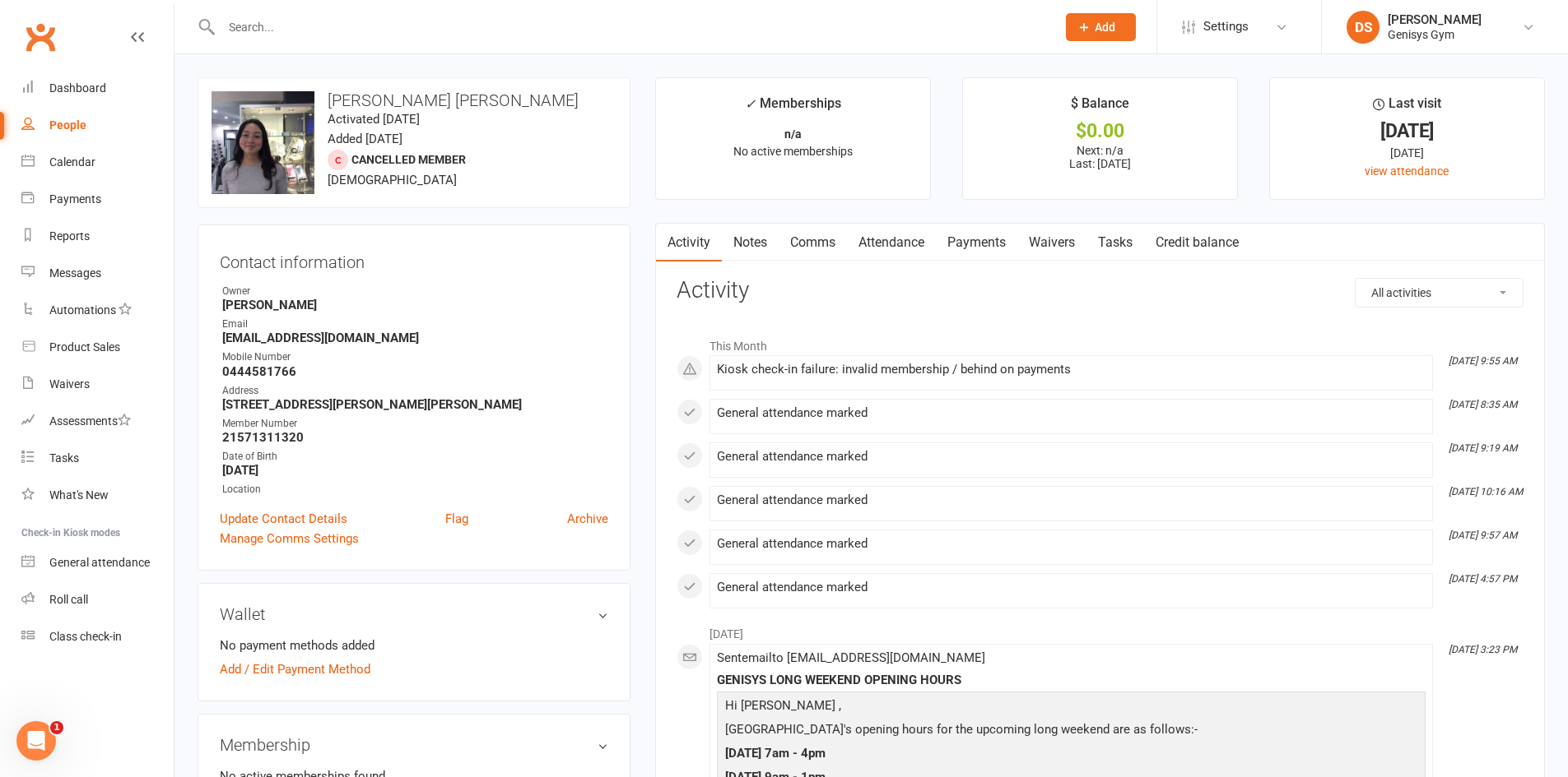
scroll to position [247, 0]
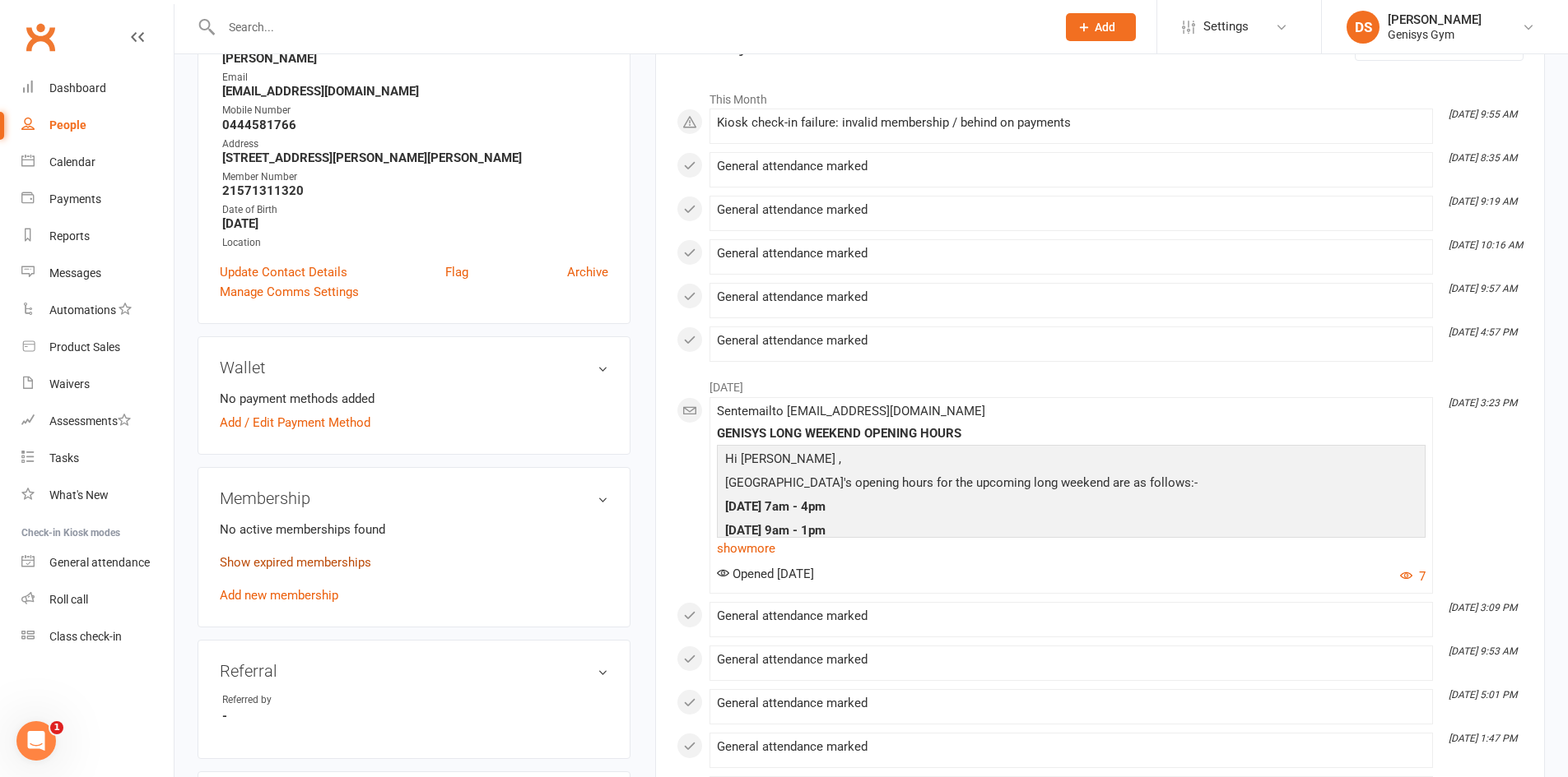
click at [359, 560] on link "Show expired memberships" at bounding box center [295, 563] width 152 height 15
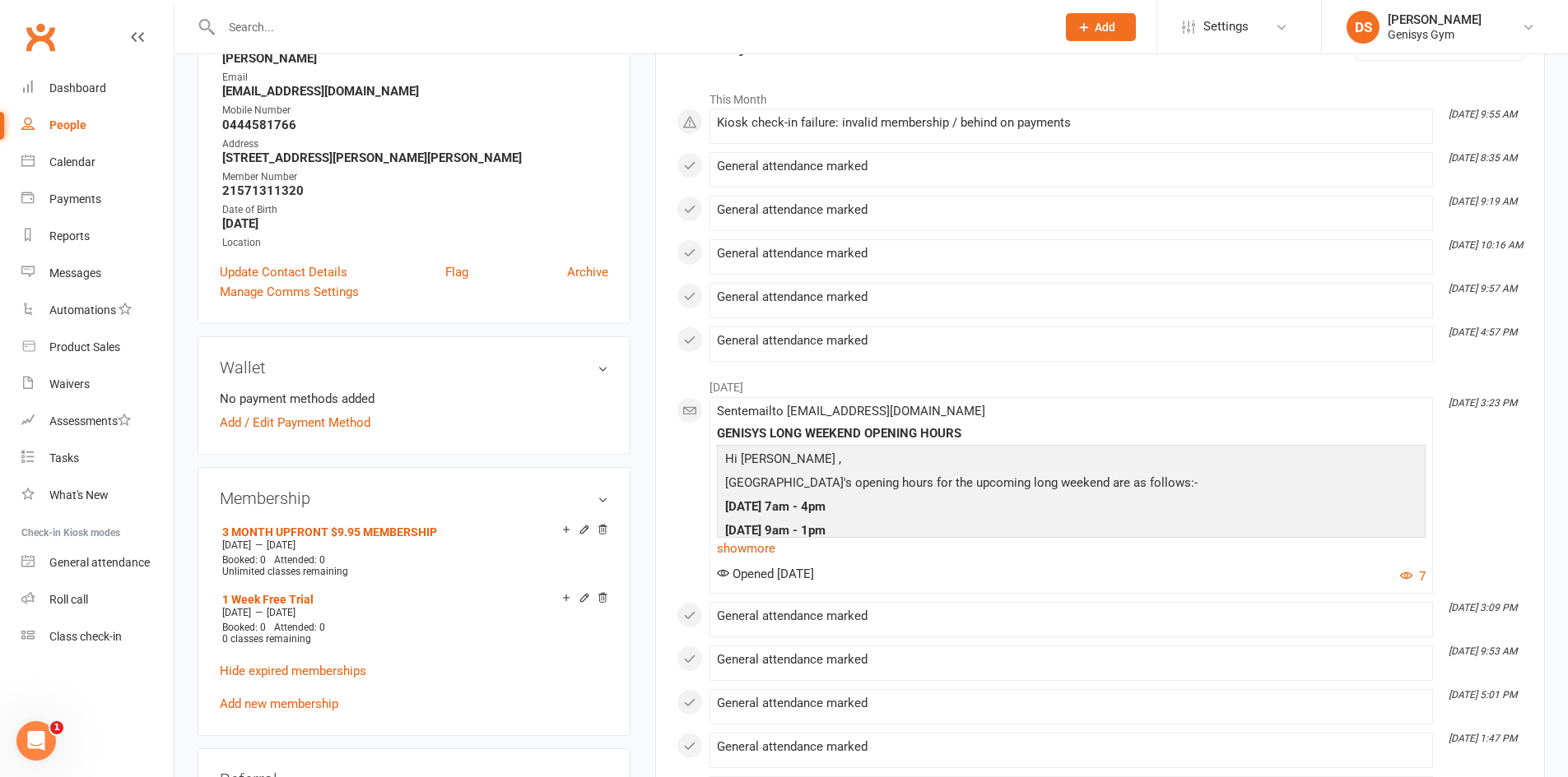
scroll to position [0, 0]
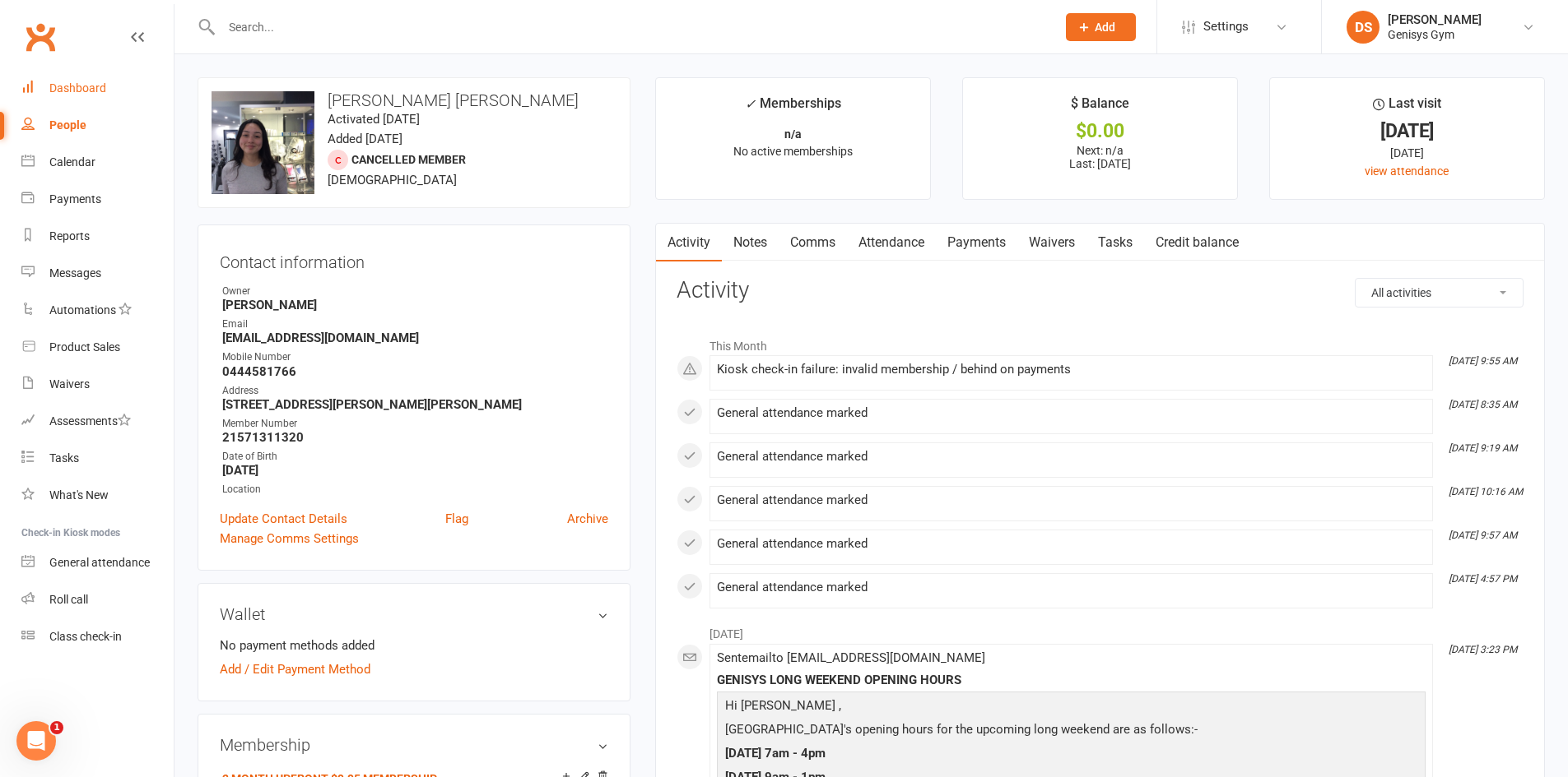
click at [84, 96] on link "Dashboard" at bounding box center [98, 88] width 153 height 37
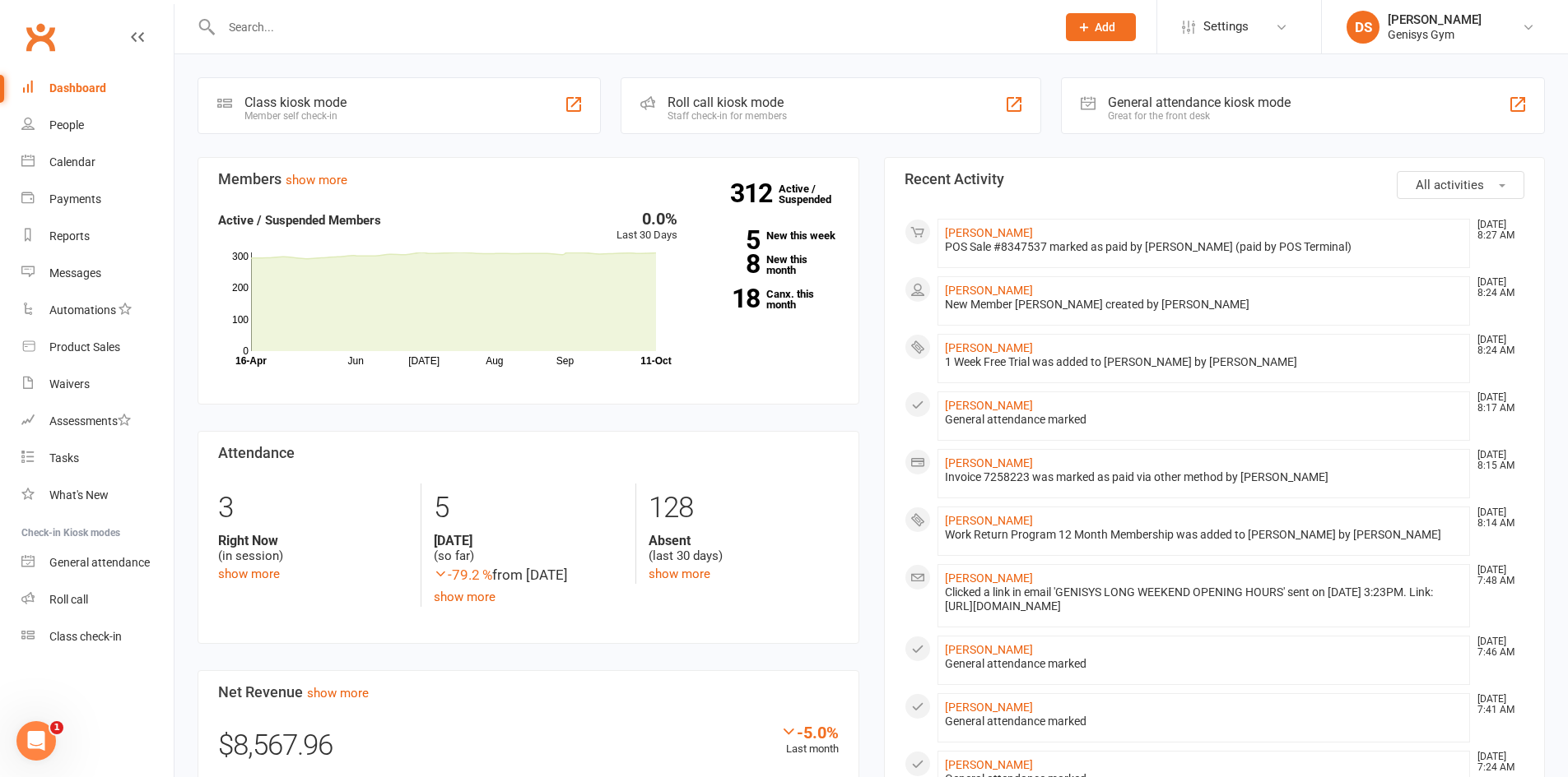
click at [774, 776] on div "$8,567.96" at bounding box center [528, 749] width 621 height 54
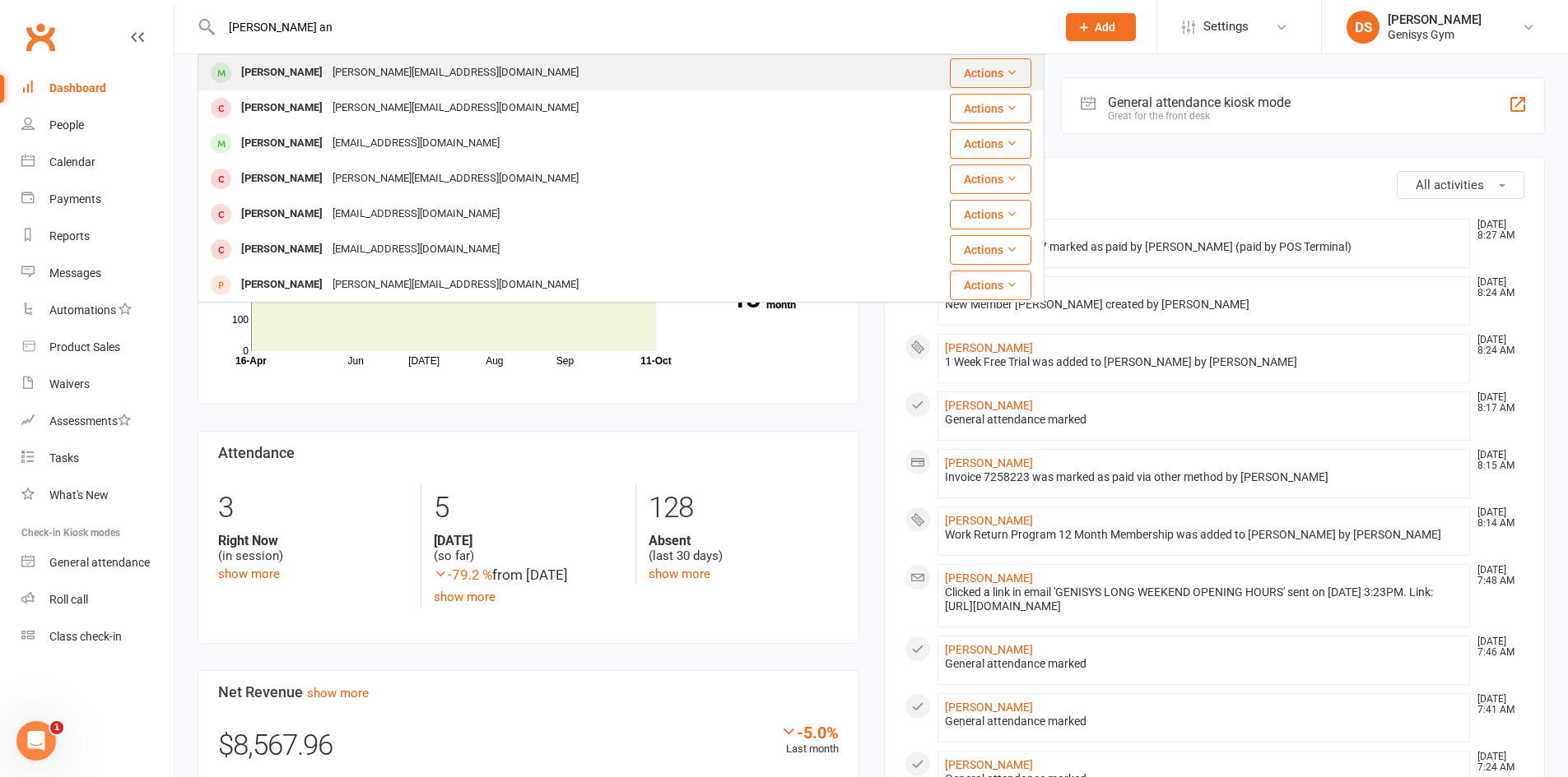
type input "[PERSON_NAME] an"
click at [279, 83] on div "[PERSON_NAME]" at bounding box center [282, 73] width 92 height 24
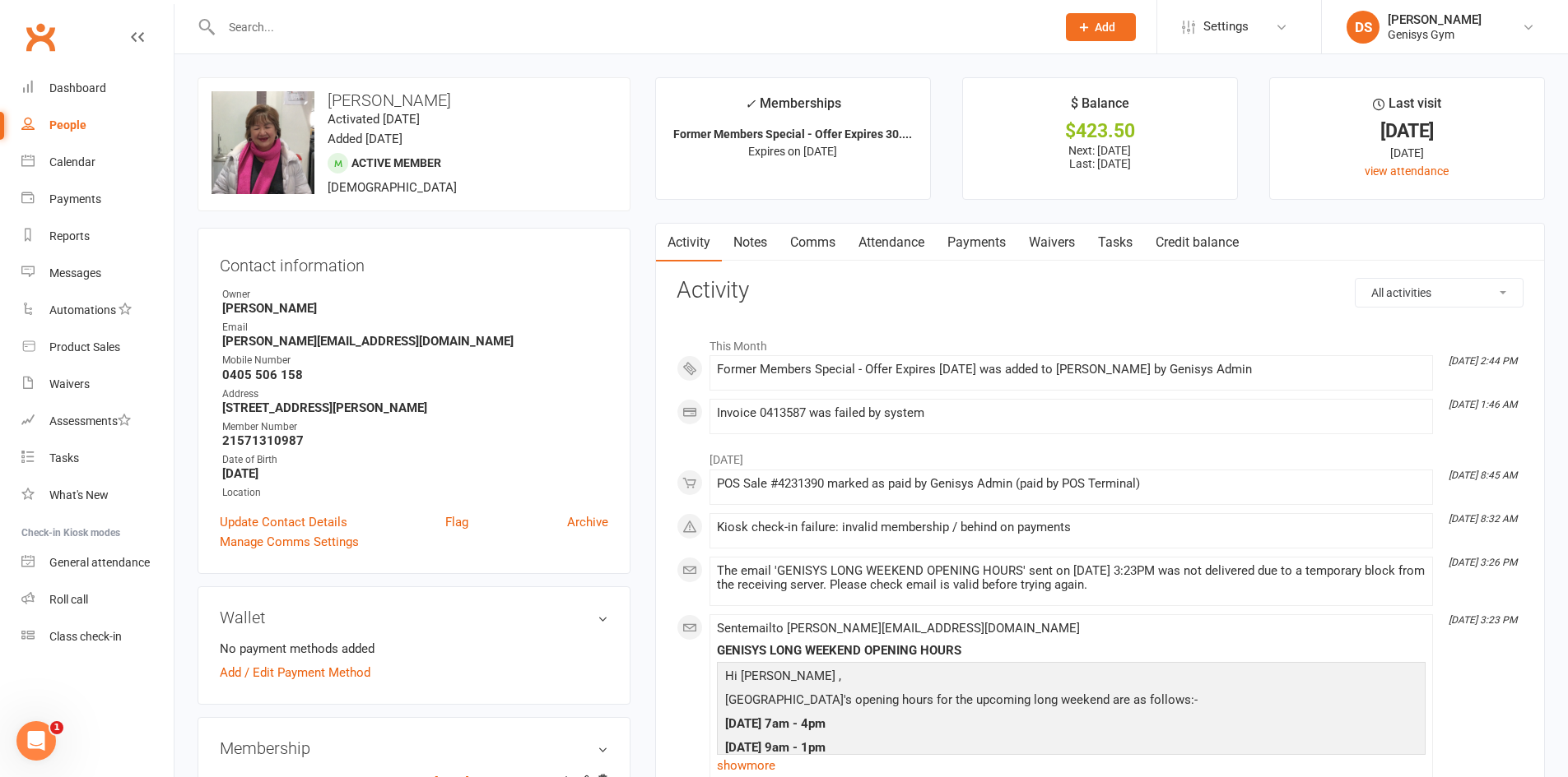
click at [961, 242] on link "Payments" at bounding box center [977, 242] width 82 height 38
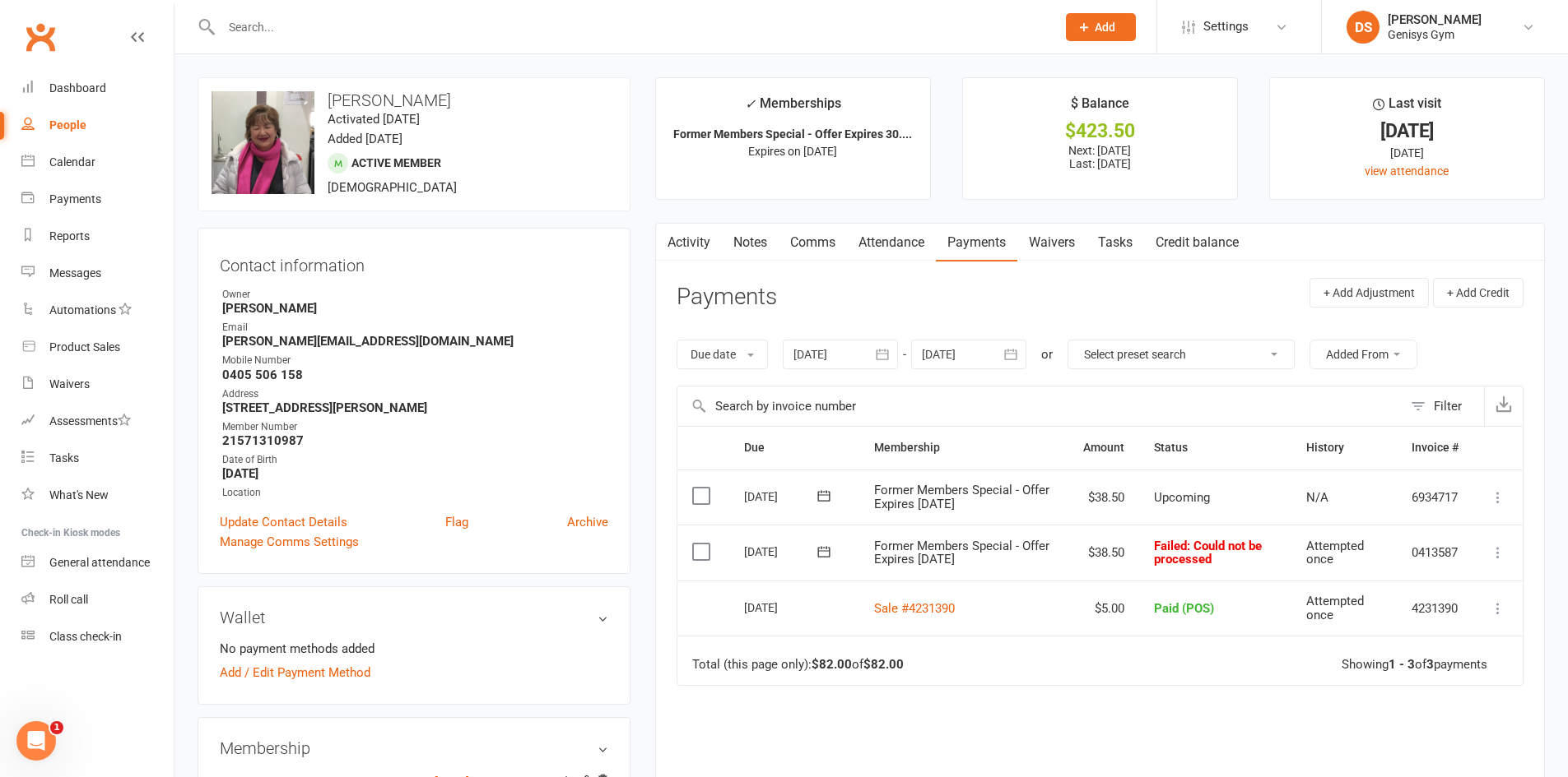
click at [1100, 317] on header "Payments + Add Adjustment + Add Credit" at bounding box center [1099, 301] width 847 height 45
click at [261, 23] on input "text" at bounding box center [631, 28] width 828 height 23
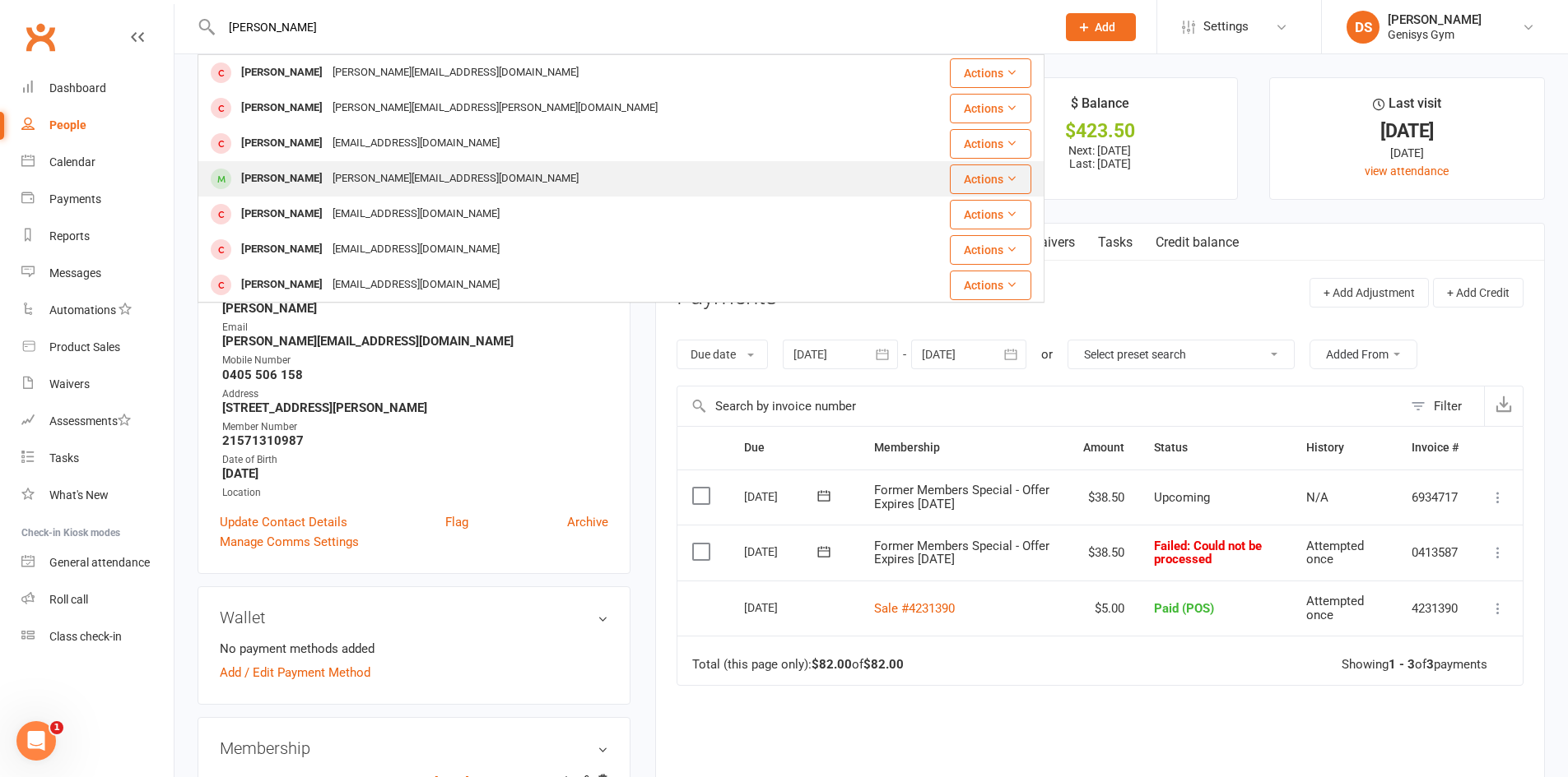
type input "andrew m"
click at [313, 172] on div "Andrew Moverley" at bounding box center [282, 178] width 92 height 24
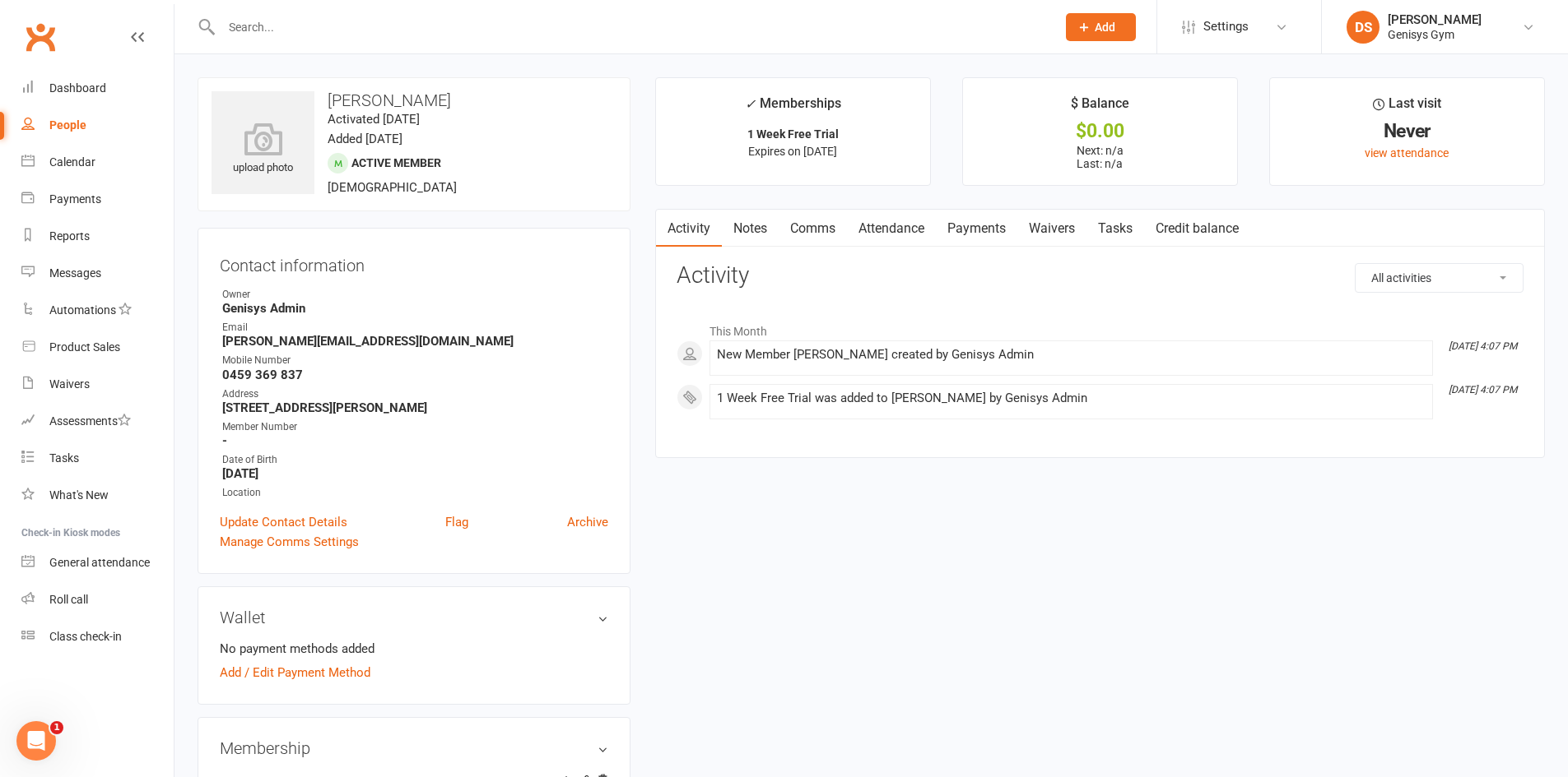
click at [231, 31] on input "text" at bounding box center [631, 28] width 828 height 23
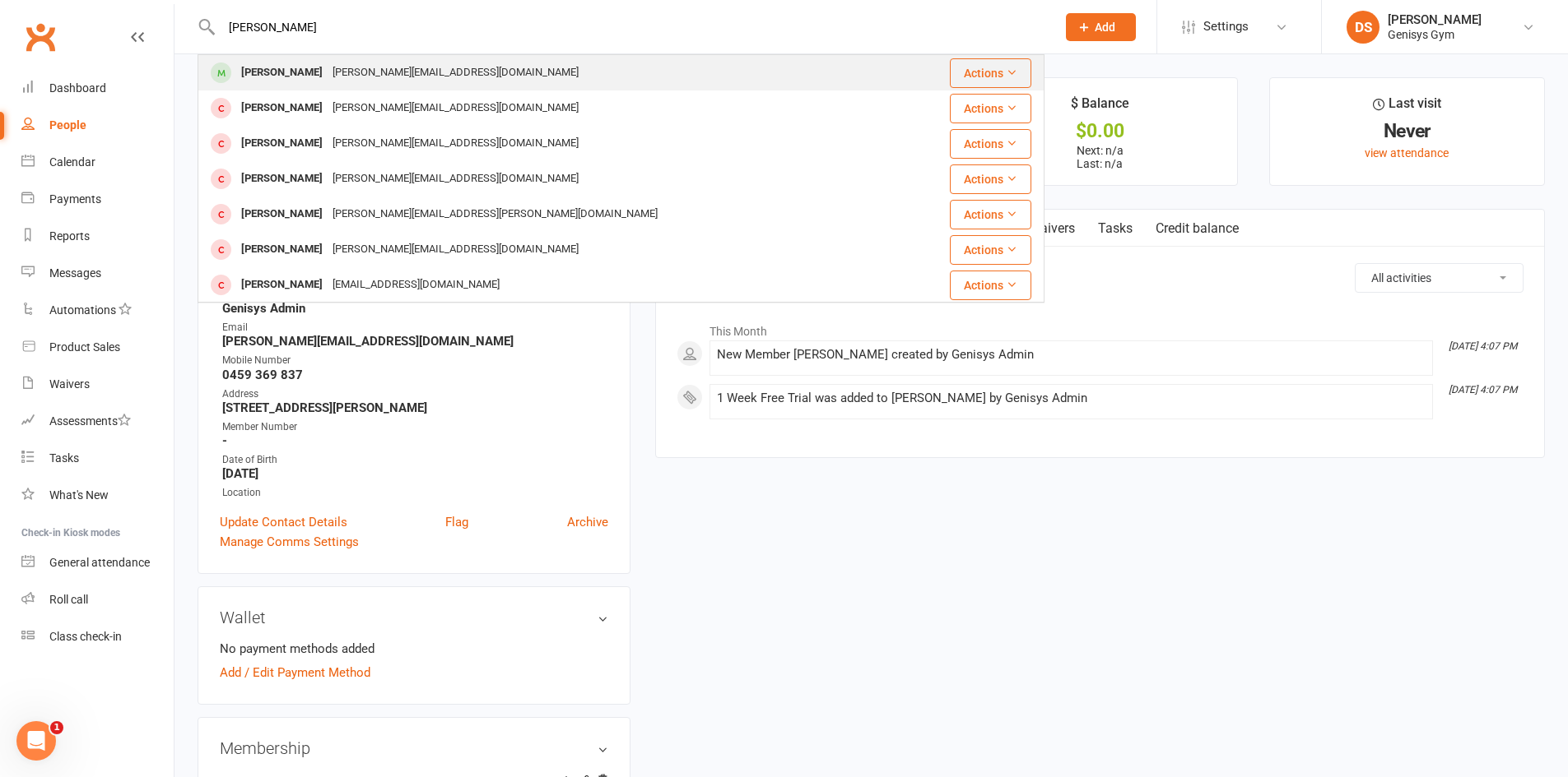
type input "david no"
click at [328, 75] on div "norris.david17@yahoo.com" at bounding box center [455, 73] width 256 height 24
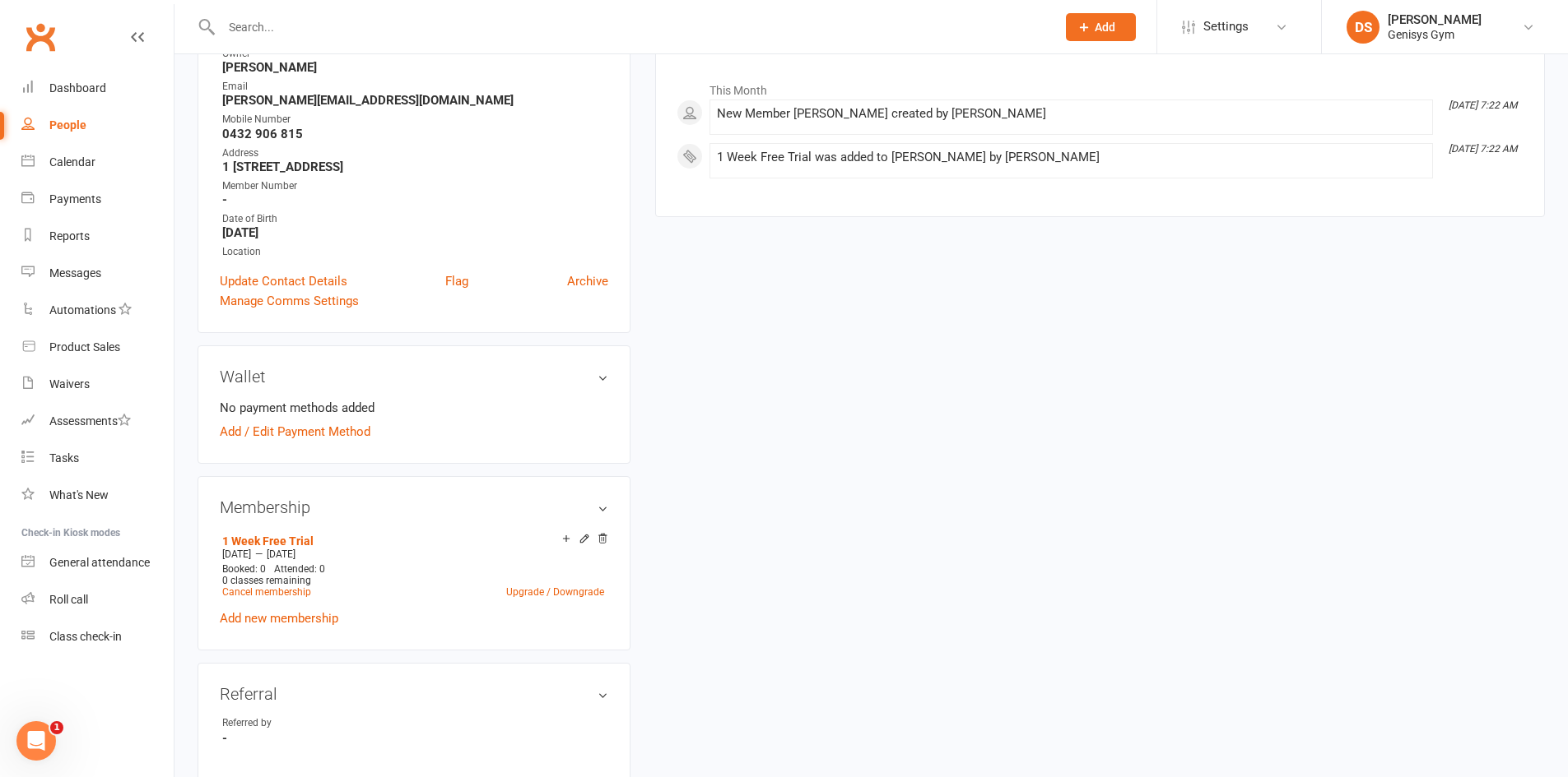
scroll to position [247, 0]
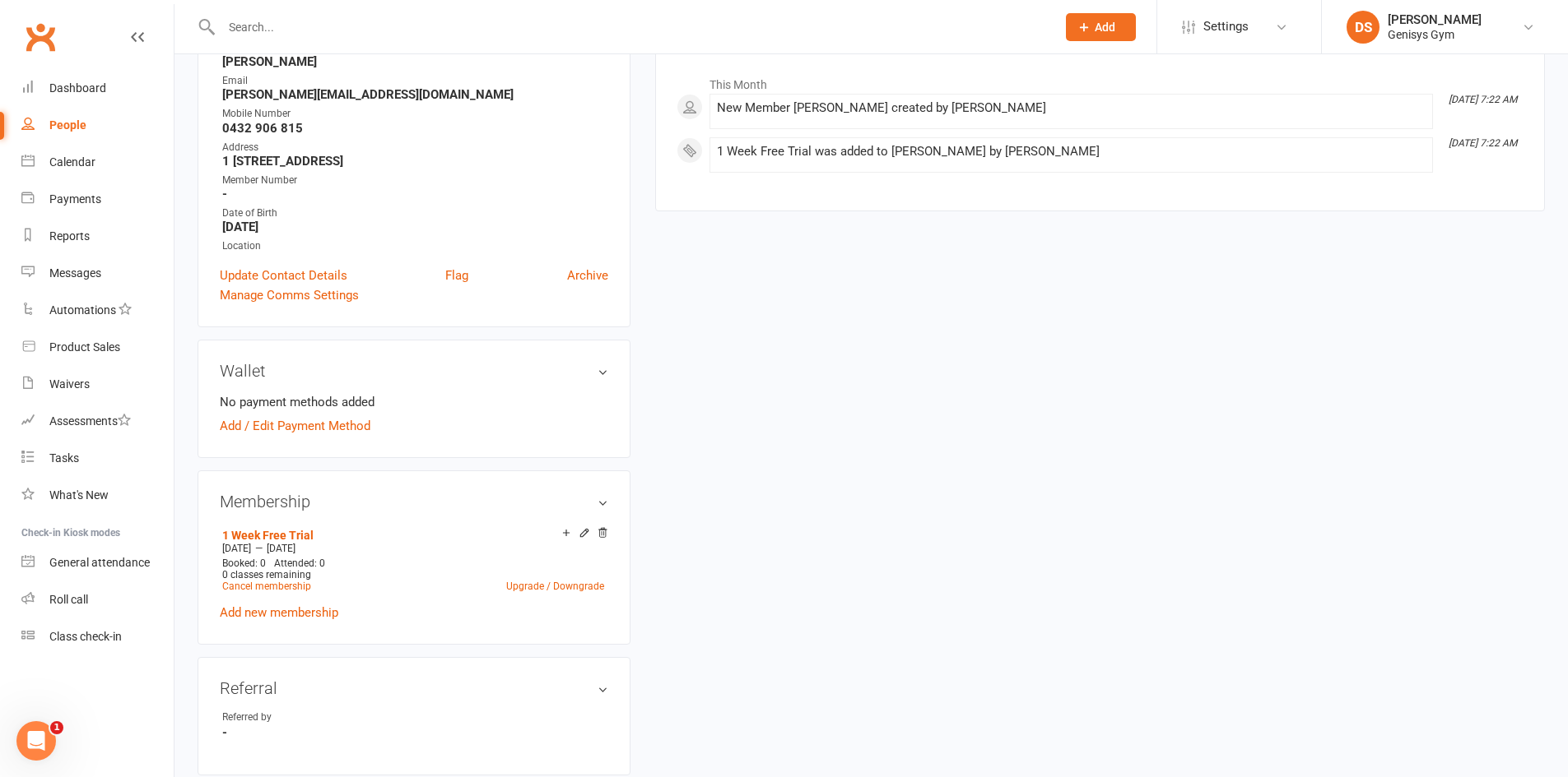
click at [281, 36] on input "text" at bounding box center [631, 28] width 828 height 23
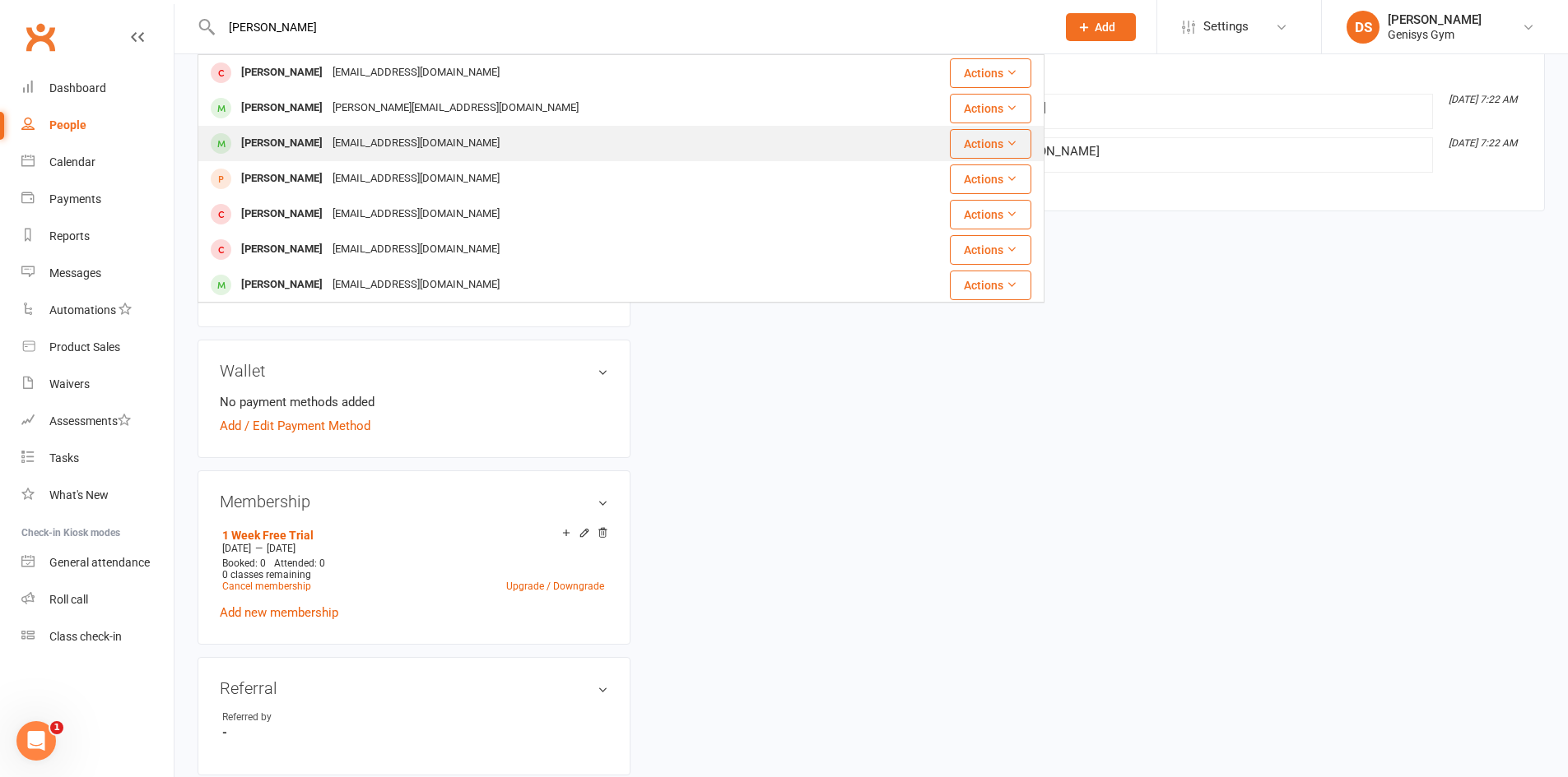
type input "james r"
click at [328, 153] on div "JM374112@gmail.com" at bounding box center [416, 143] width 177 height 24
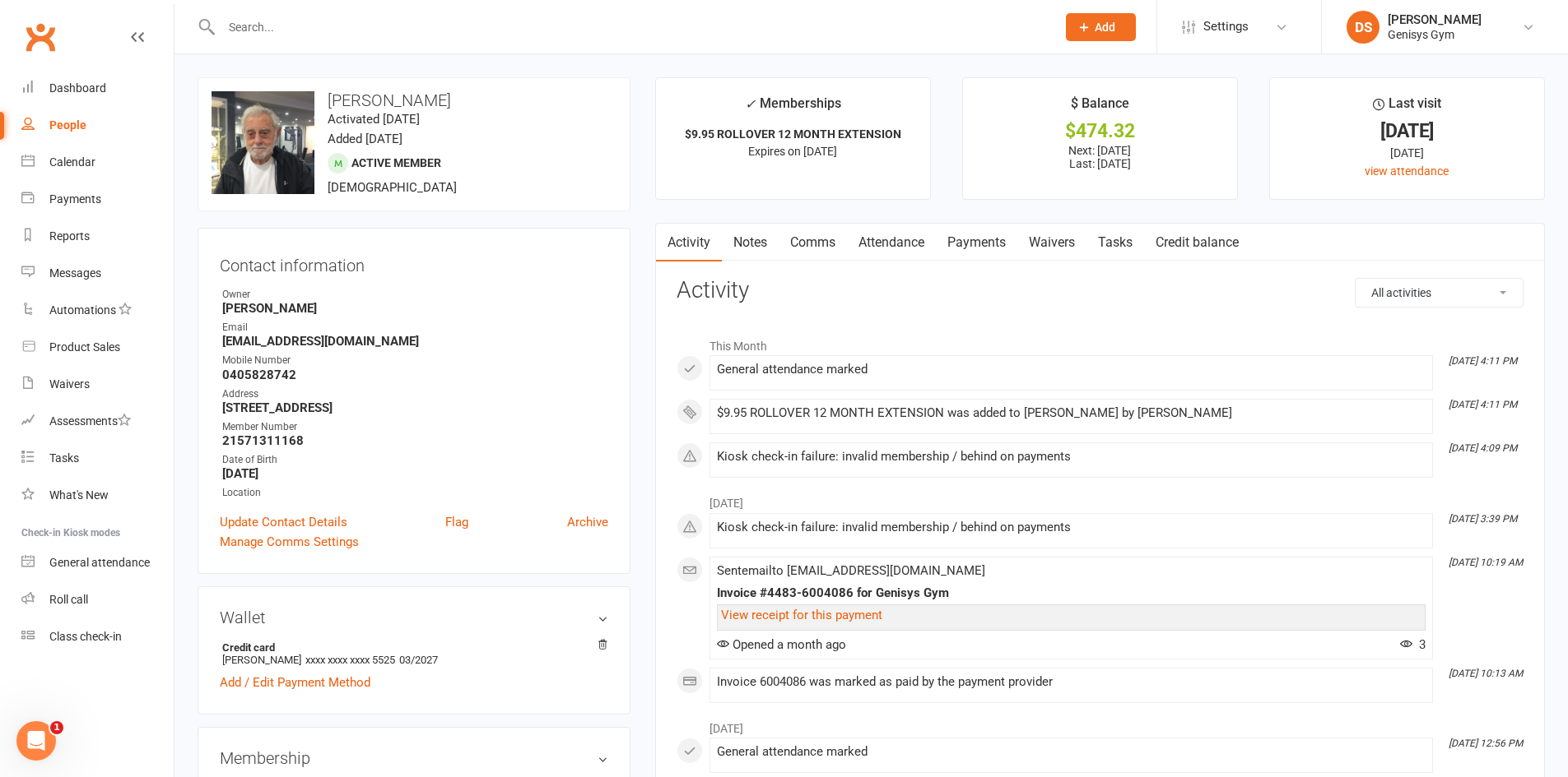
click at [342, 28] on input "text" at bounding box center [631, 28] width 828 height 23
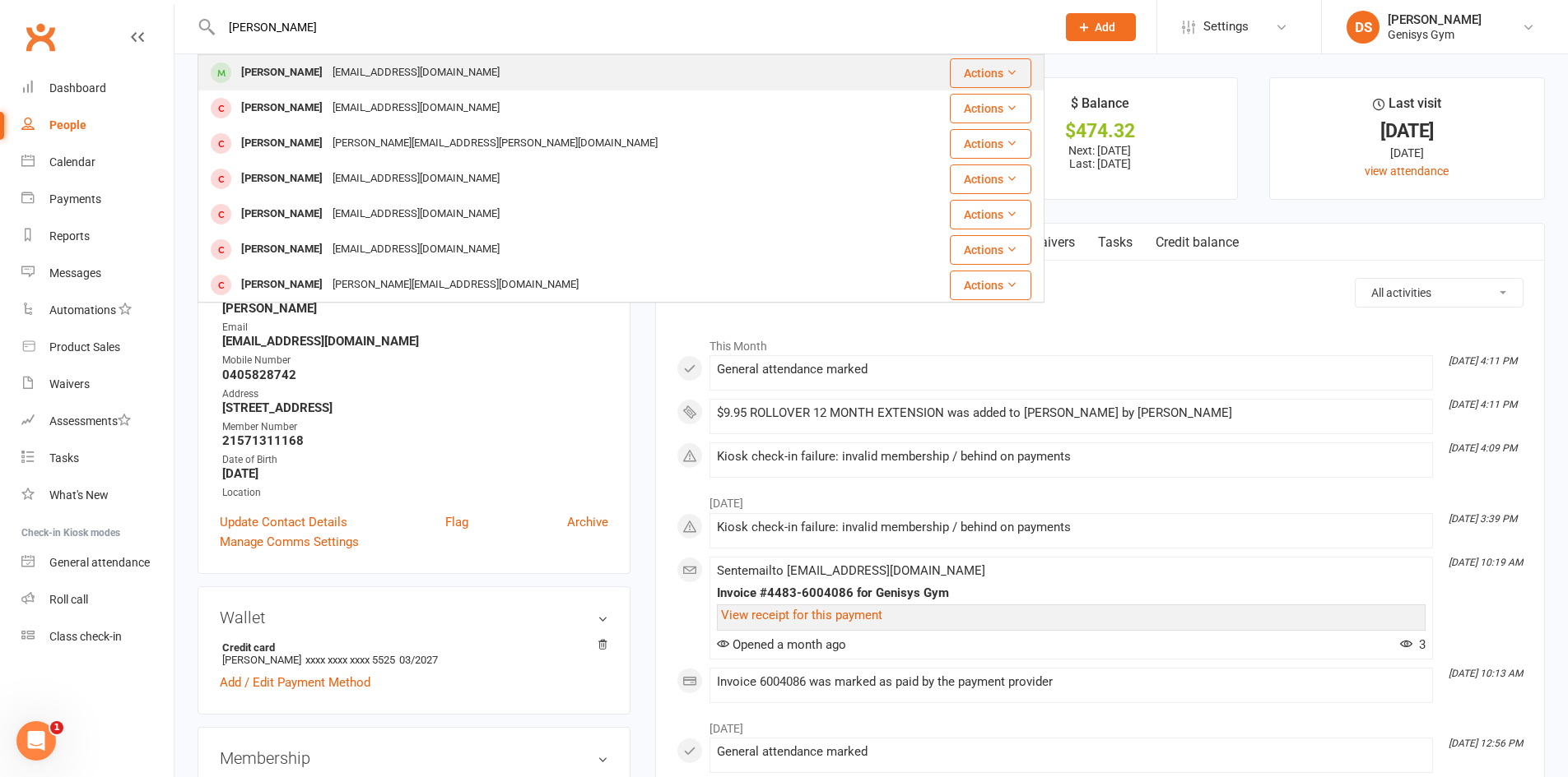
type input "liam simp"
click at [343, 59] on div "Liam Simpson liamryansimpson@hotmail.com" at bounding box center [550, 73] width 702 height 33
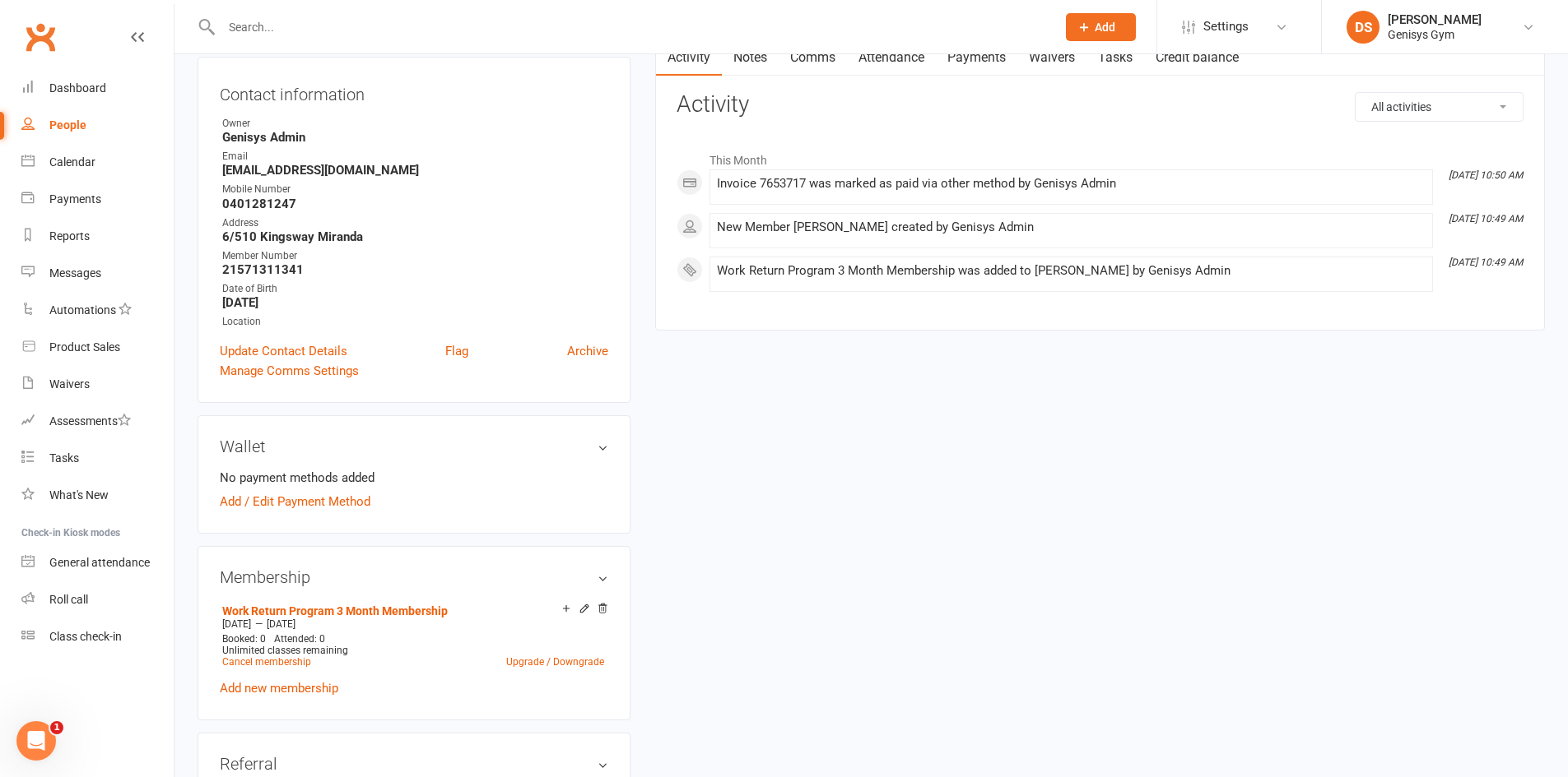
scroll to position [247, 0]
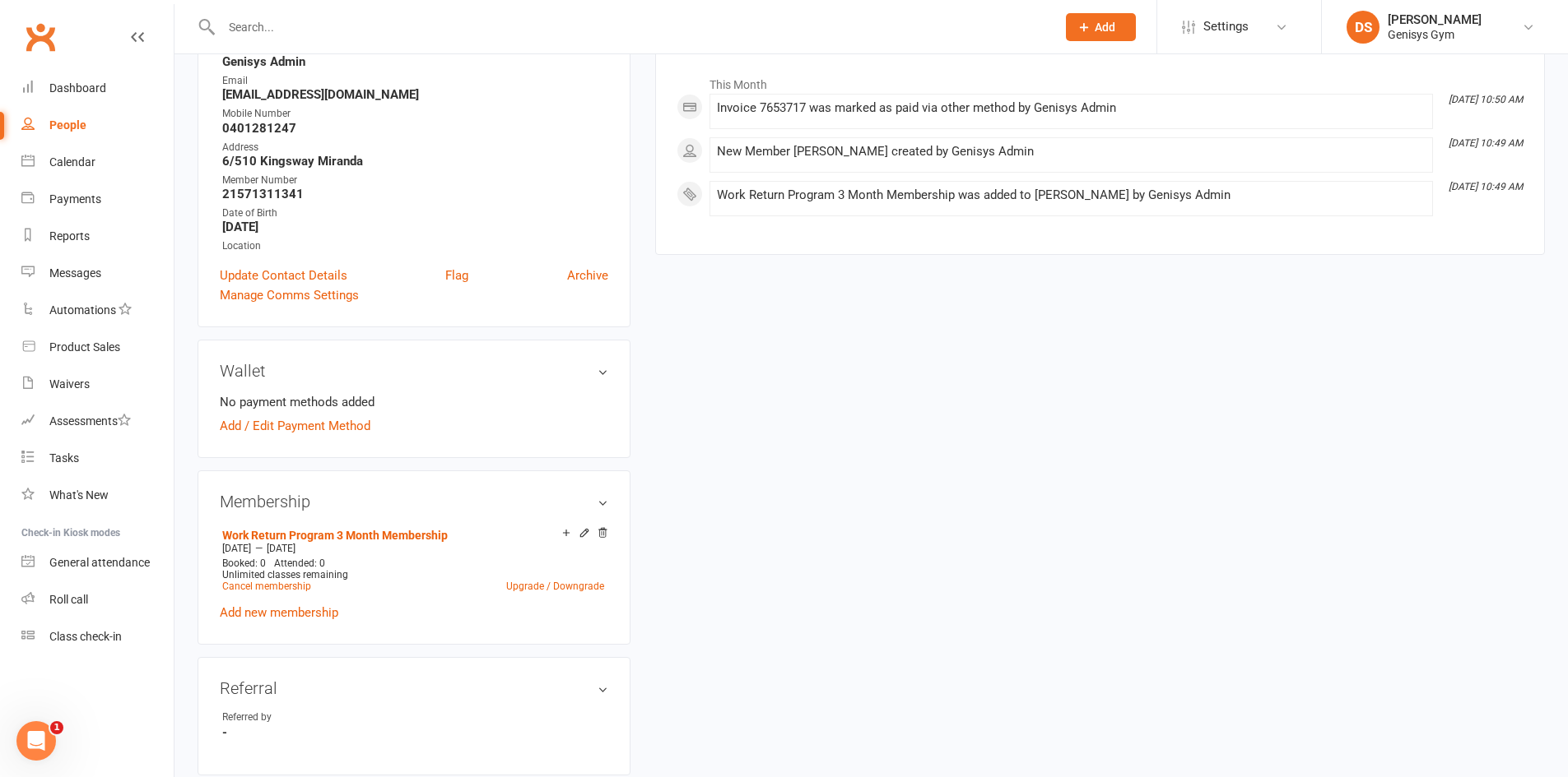
drag, startPoint x: 84, startPoint y: 119, endPoint x: 84, endPoint y: 104, distance: 15.0
click at [84, 117] on link "People" at bounding box center [98, 125] width 153 height 37
select select "100"
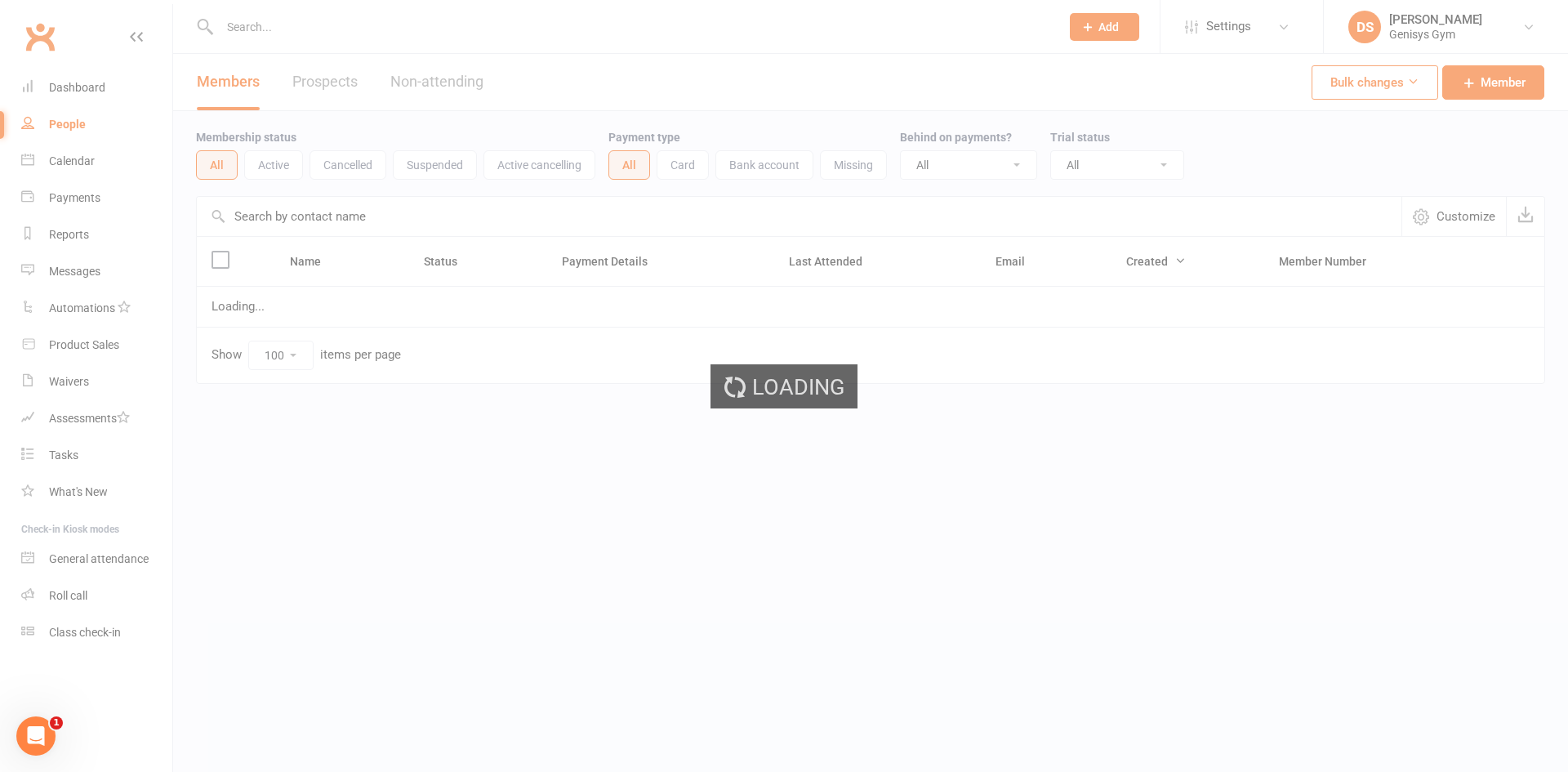
click at [84, 81] on div "Loading" at bounding box center [784, 386] width 1568 height 772
click at [84, 85] on div "Dashboard" at bounding box center [77, 88] width 56 height 13
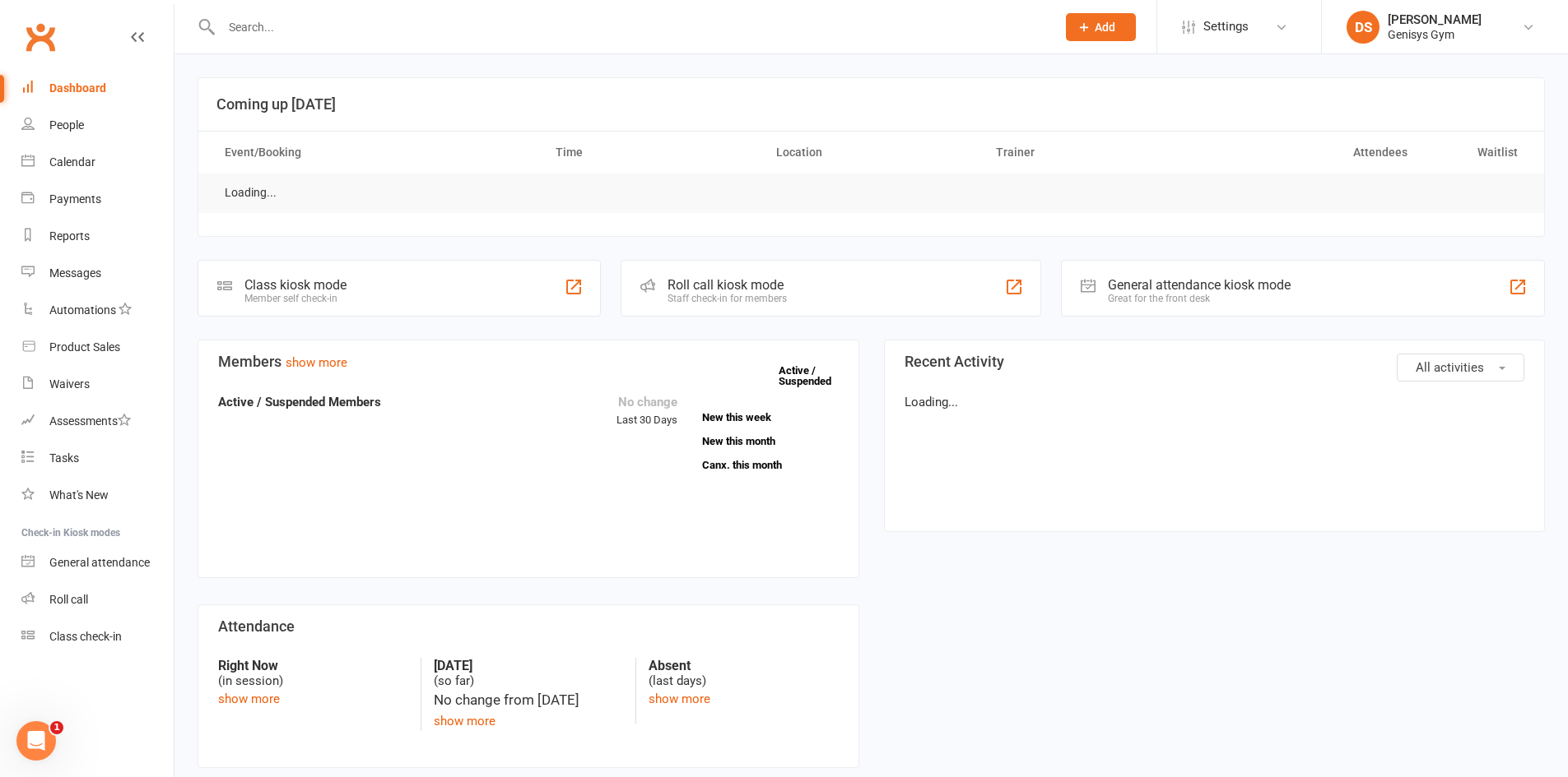
click at [90, 88] on div "Dashboard" at bounding box center [78, 88] width 57 height 13
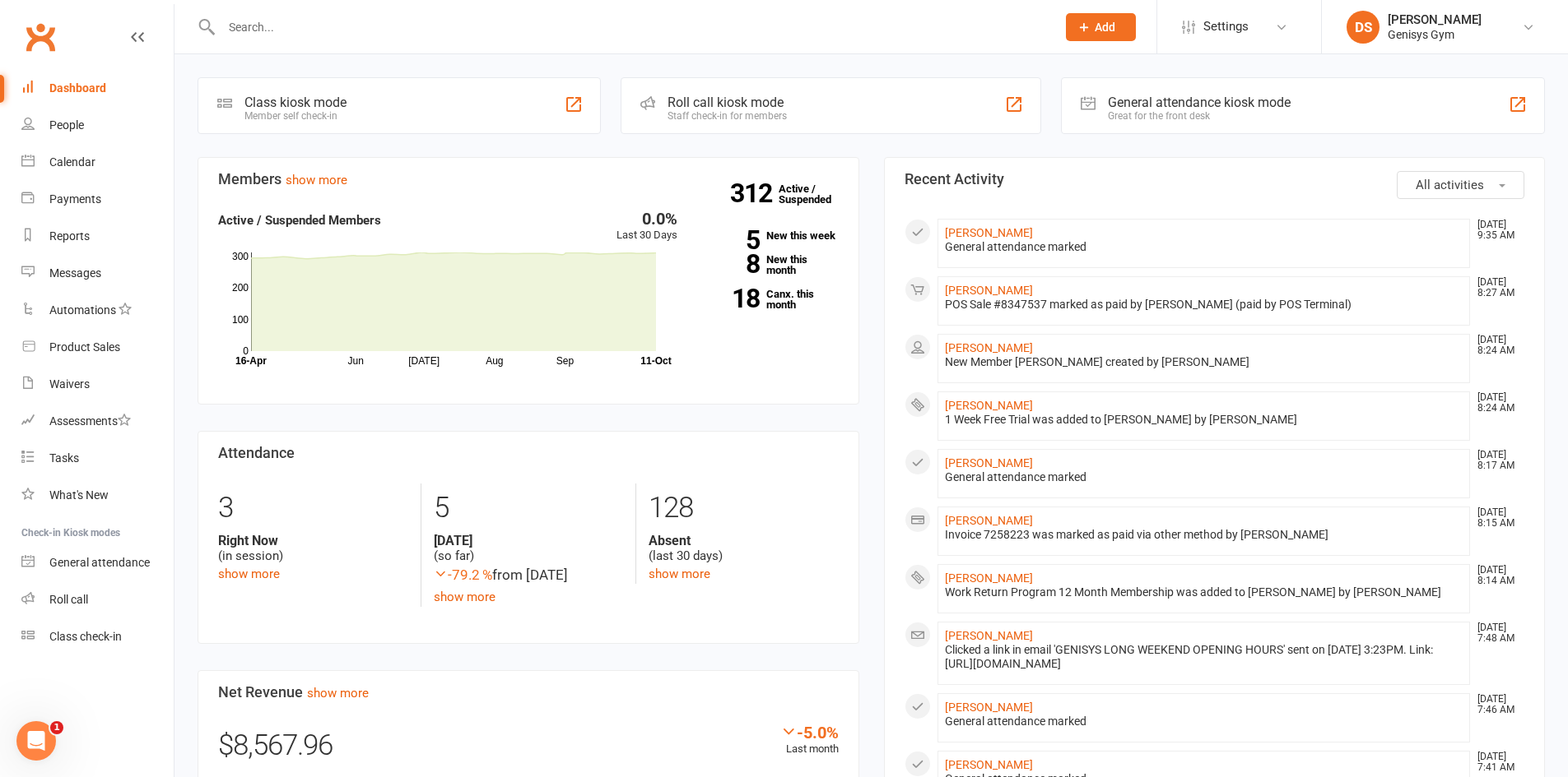
click at [977, 223] on li "Grace Tharimu Oct 11, 9:35 AM General attendance marked" at bounding box center [1204, 243] width 533 height 49
click at [977, 225] on li "Grace Tharimu Oct 11, 9:35 AM General attendance marked" at bounding box center [1204, 243] width 533 height 49
click at [977, 227] on link "[PERSON_NAME]" at bounding box center [989, 233] width 88 height 13
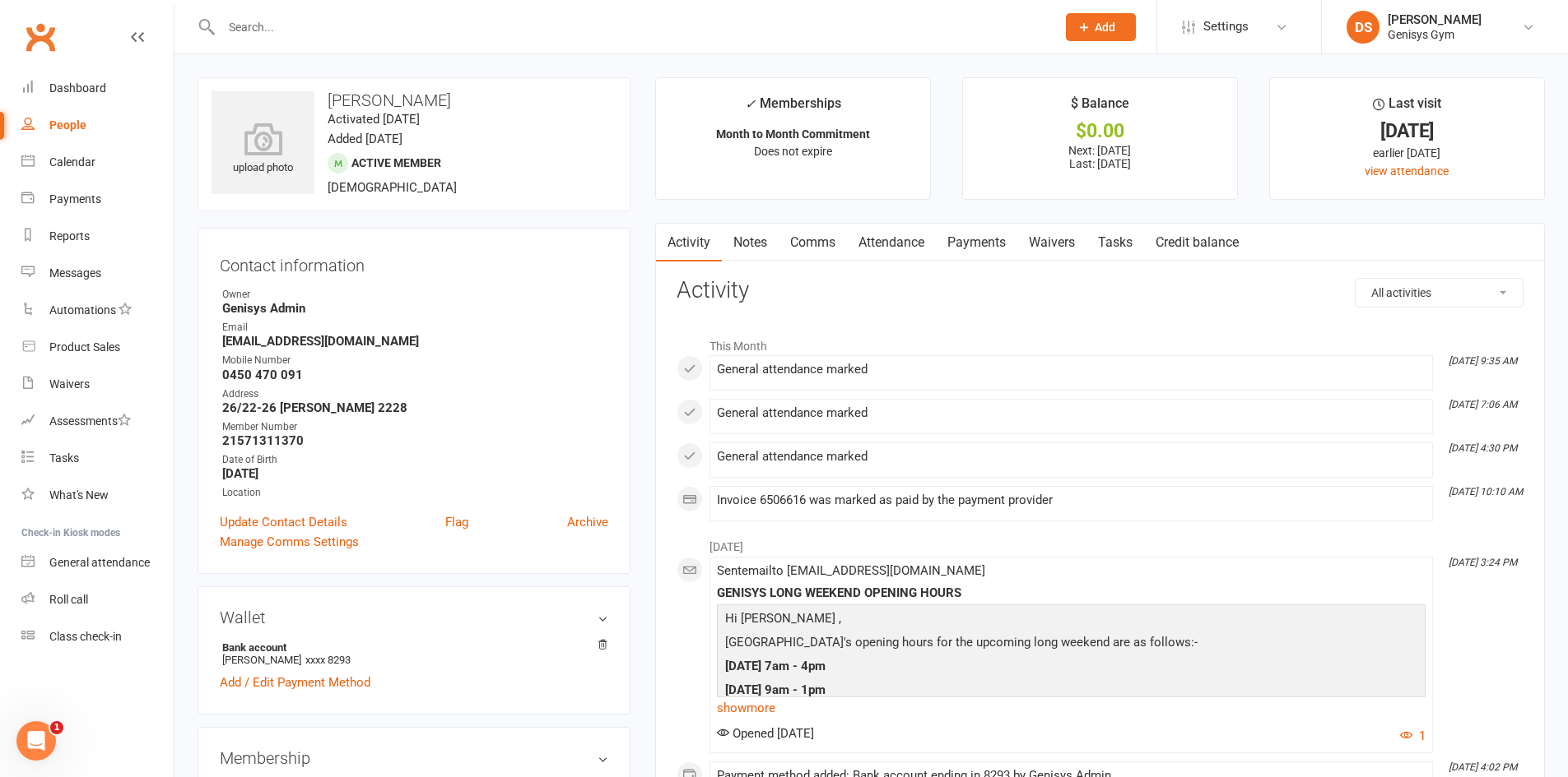
click at [960, 238] on link "Payments" at bounding box center [977, 242] width 82 height 38
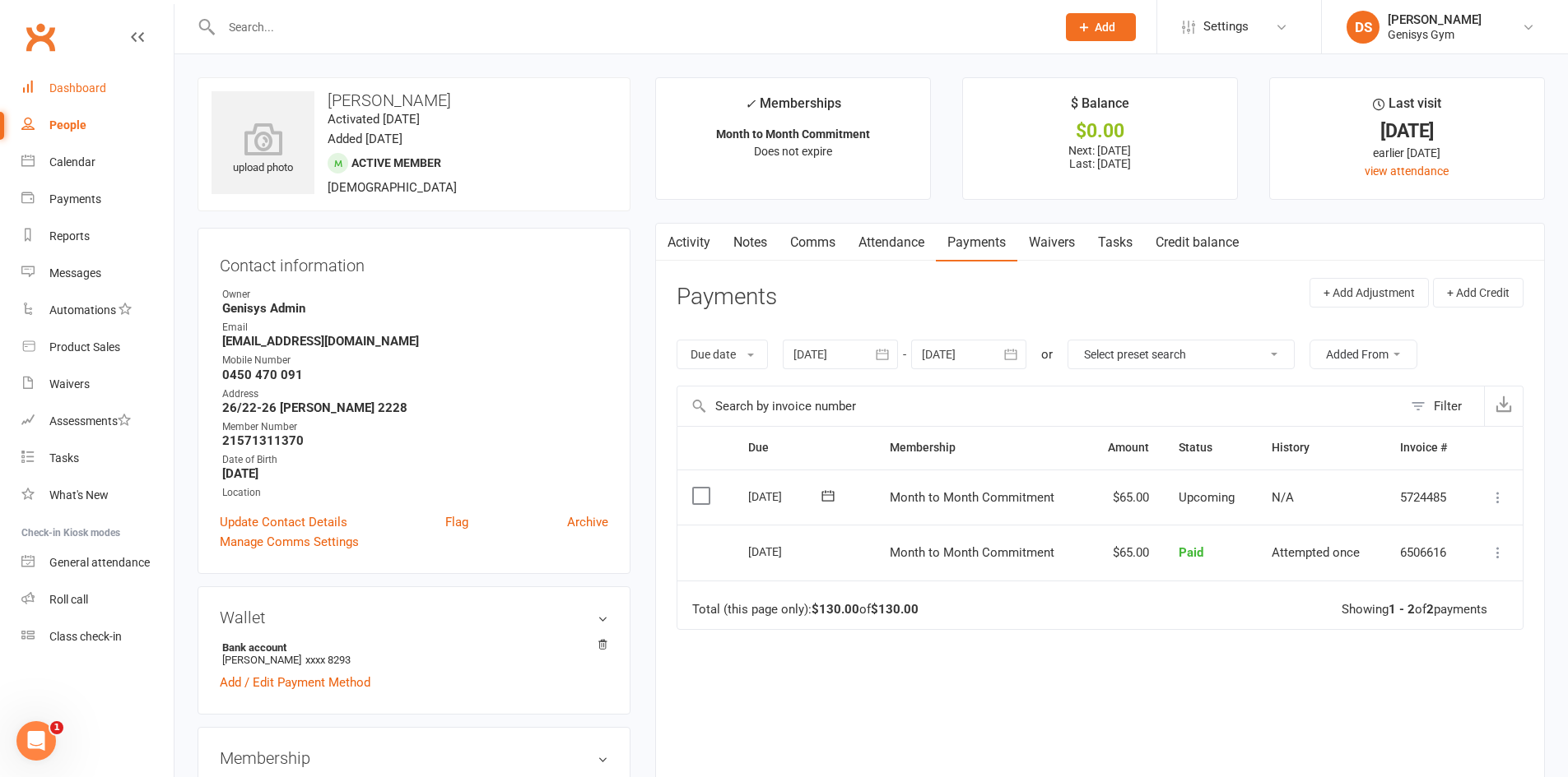
click at [73, 93] on div "Dashboard" at bounding box center [78, 88] width 57 height 13
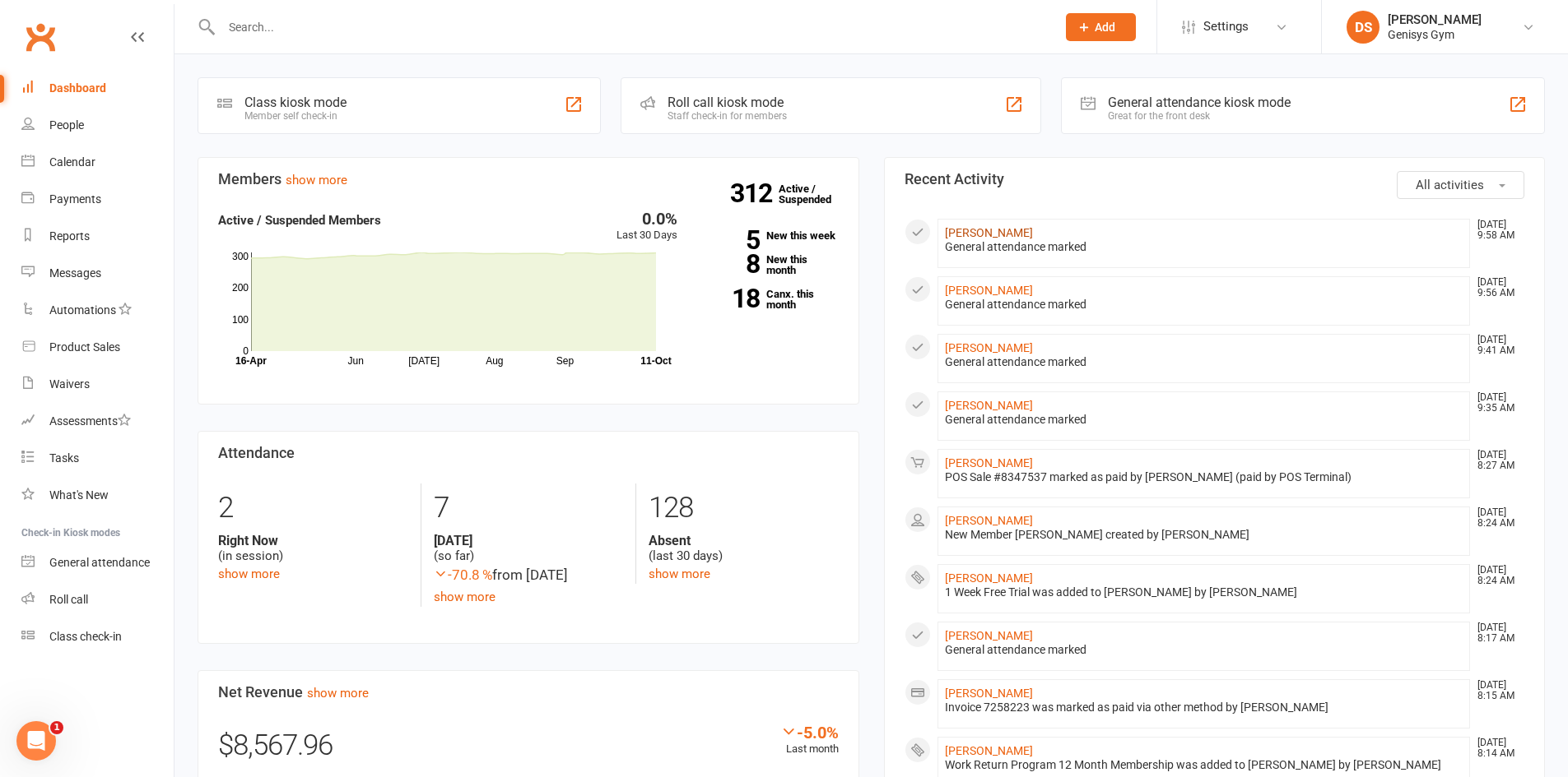
click at [1005, 236] on link "[PERSON_NAME]" at bounding box center [989, 233] width 88 height 13
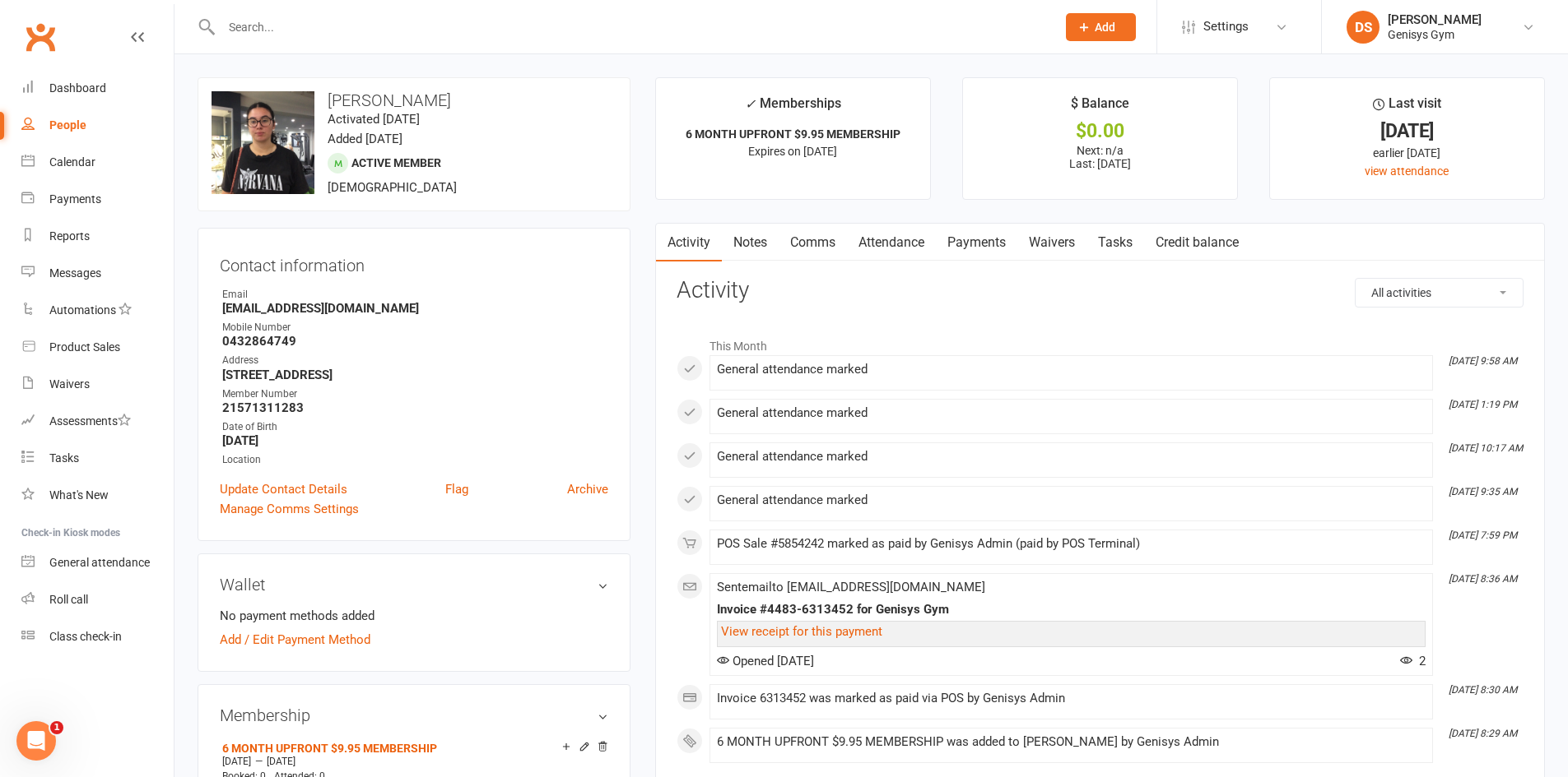
click at [938, 242] on link "Payments" at bounding box center [977, 242] width 82 height 38
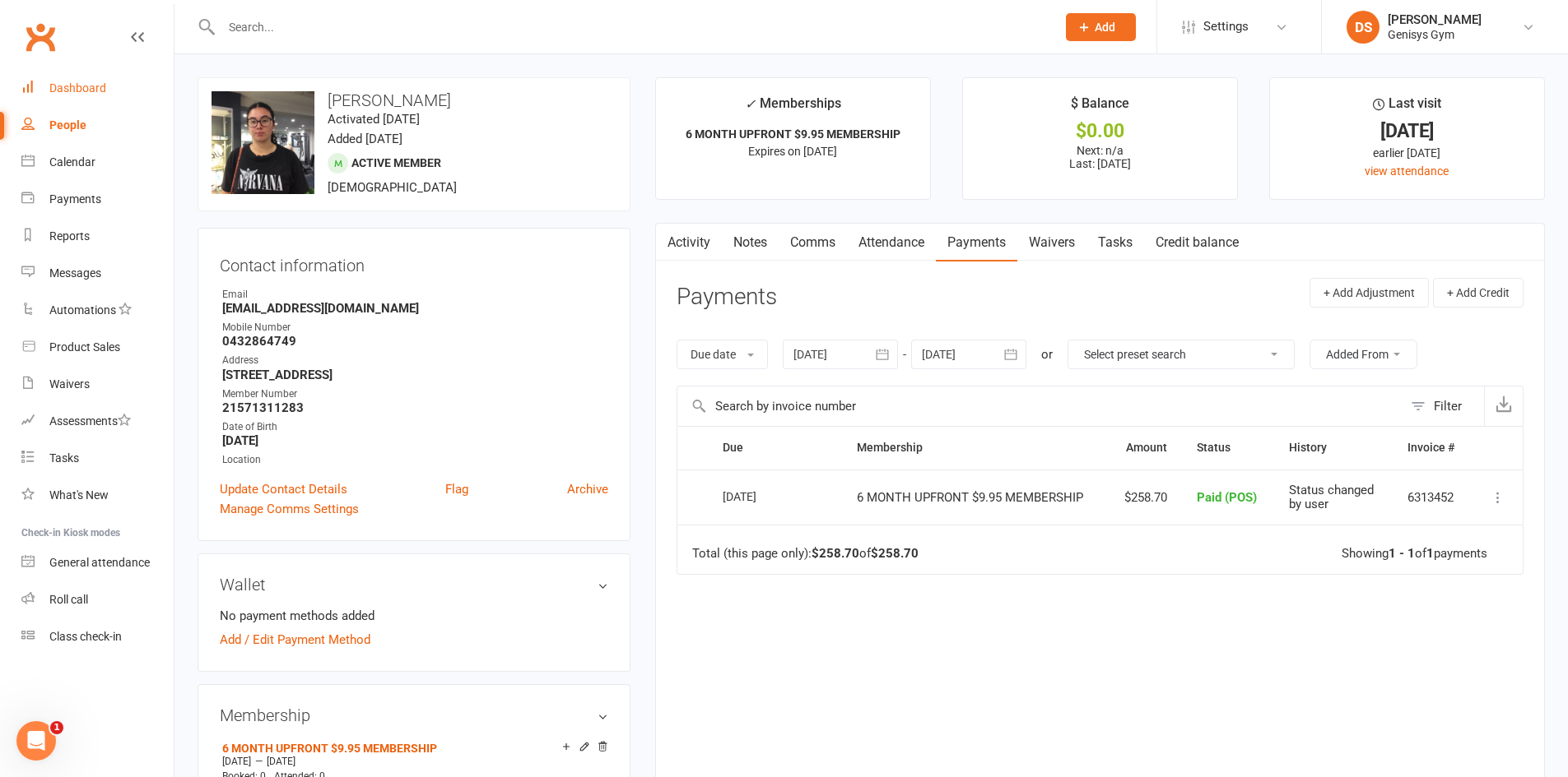
click at [91, 83] on div "Dashboard" at bounding box center [78, 88] width 57 height 13
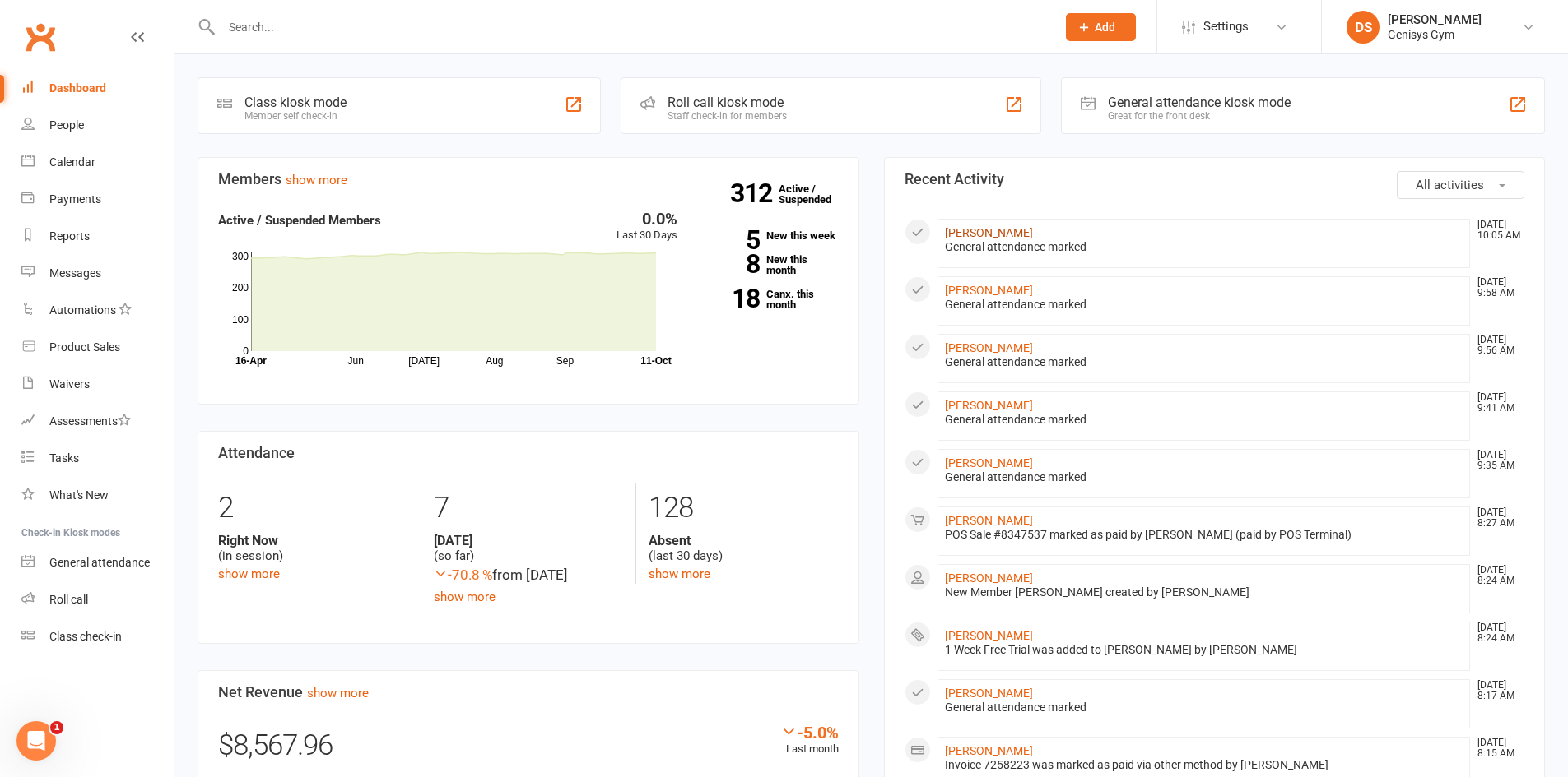
click at [990, 228] on link "[PERSON_NAME]" at bounding box center [989, 233] width 88 height 13
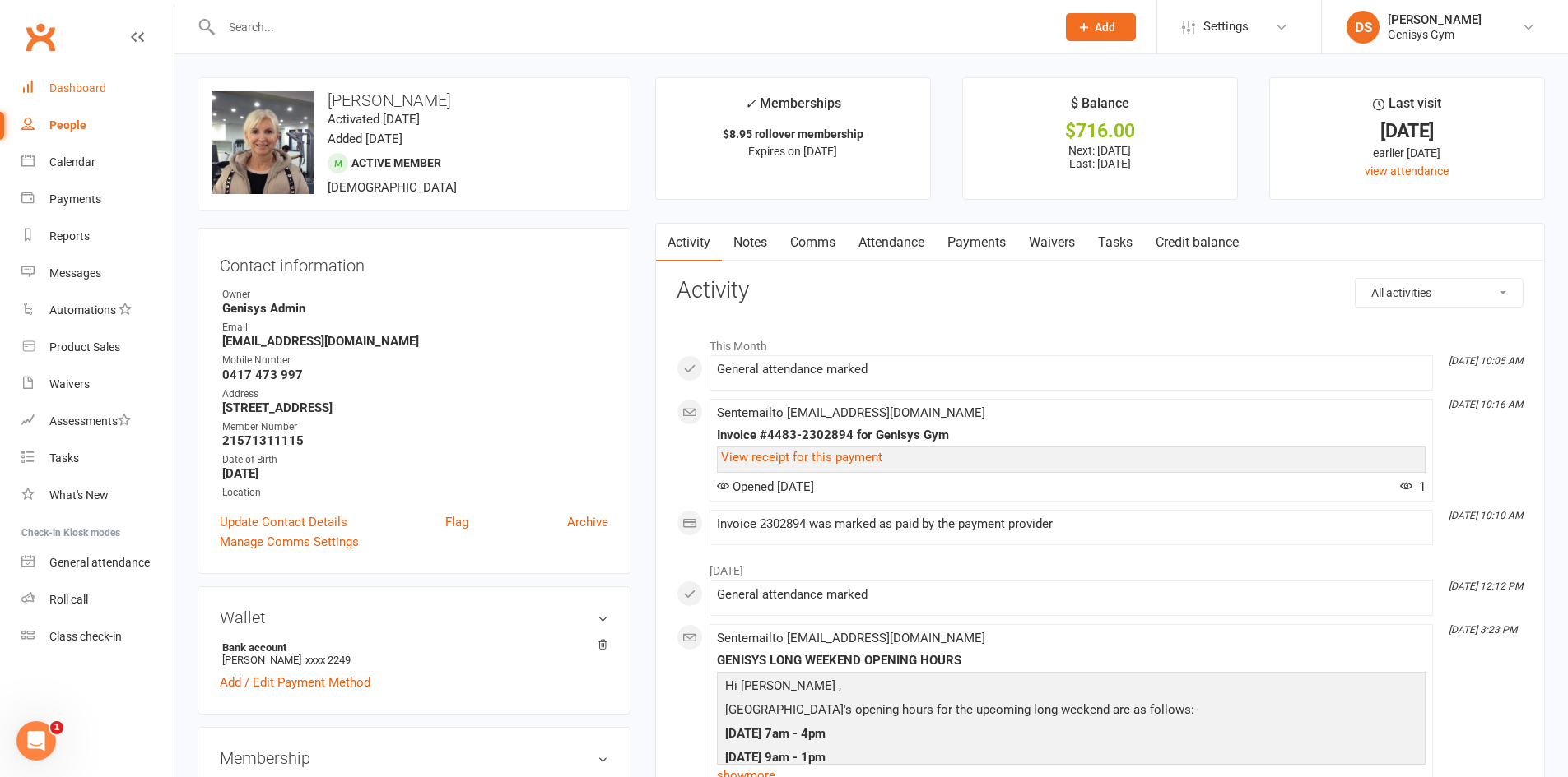
click at [93, 94] on div "Dashboard" at bounding box center [78, 88] width 57 height 13
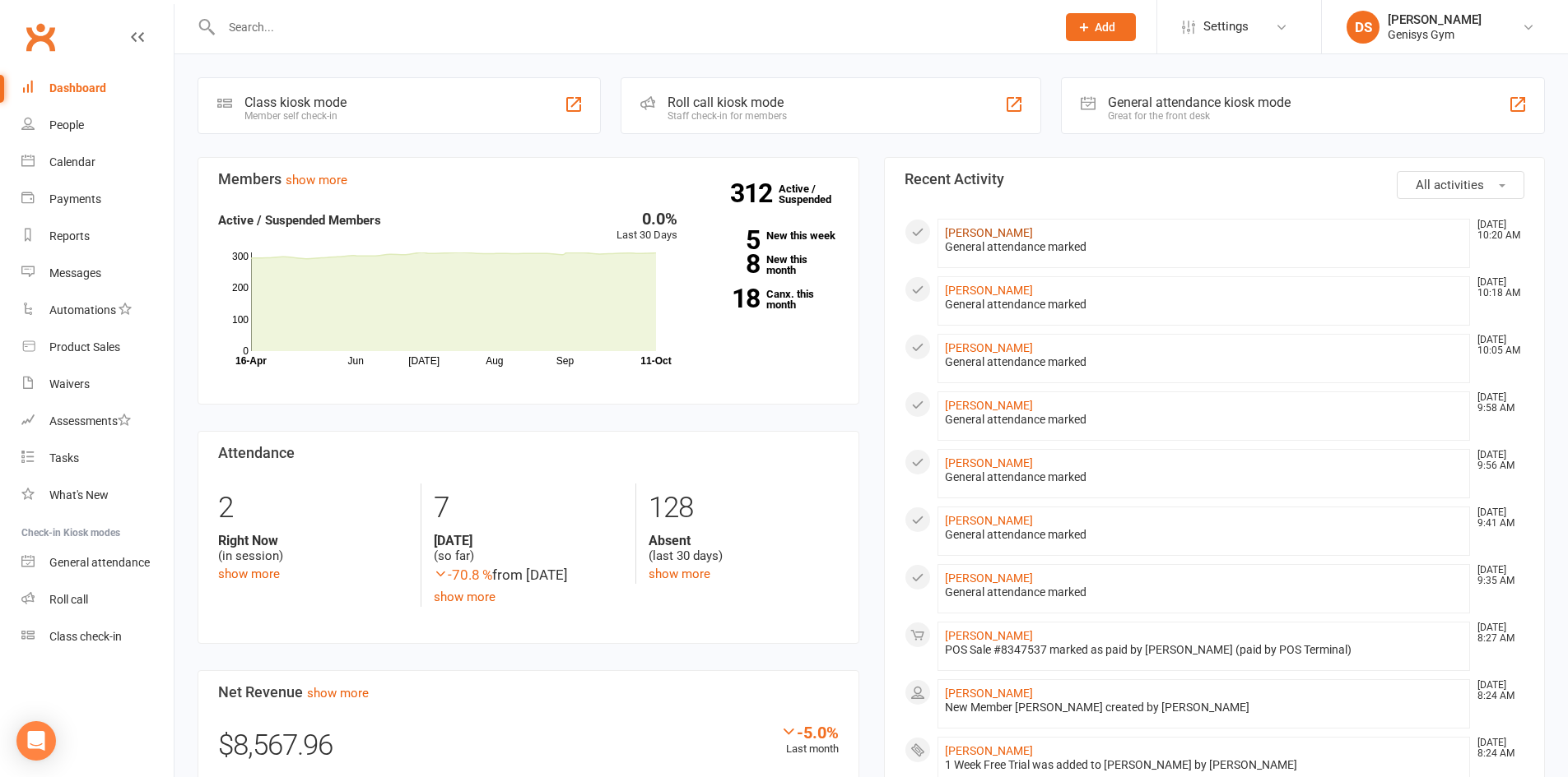
click at [996, 228] on link "[PERSON_NAME]" at bounding box center [989, 233] width 88 height 13
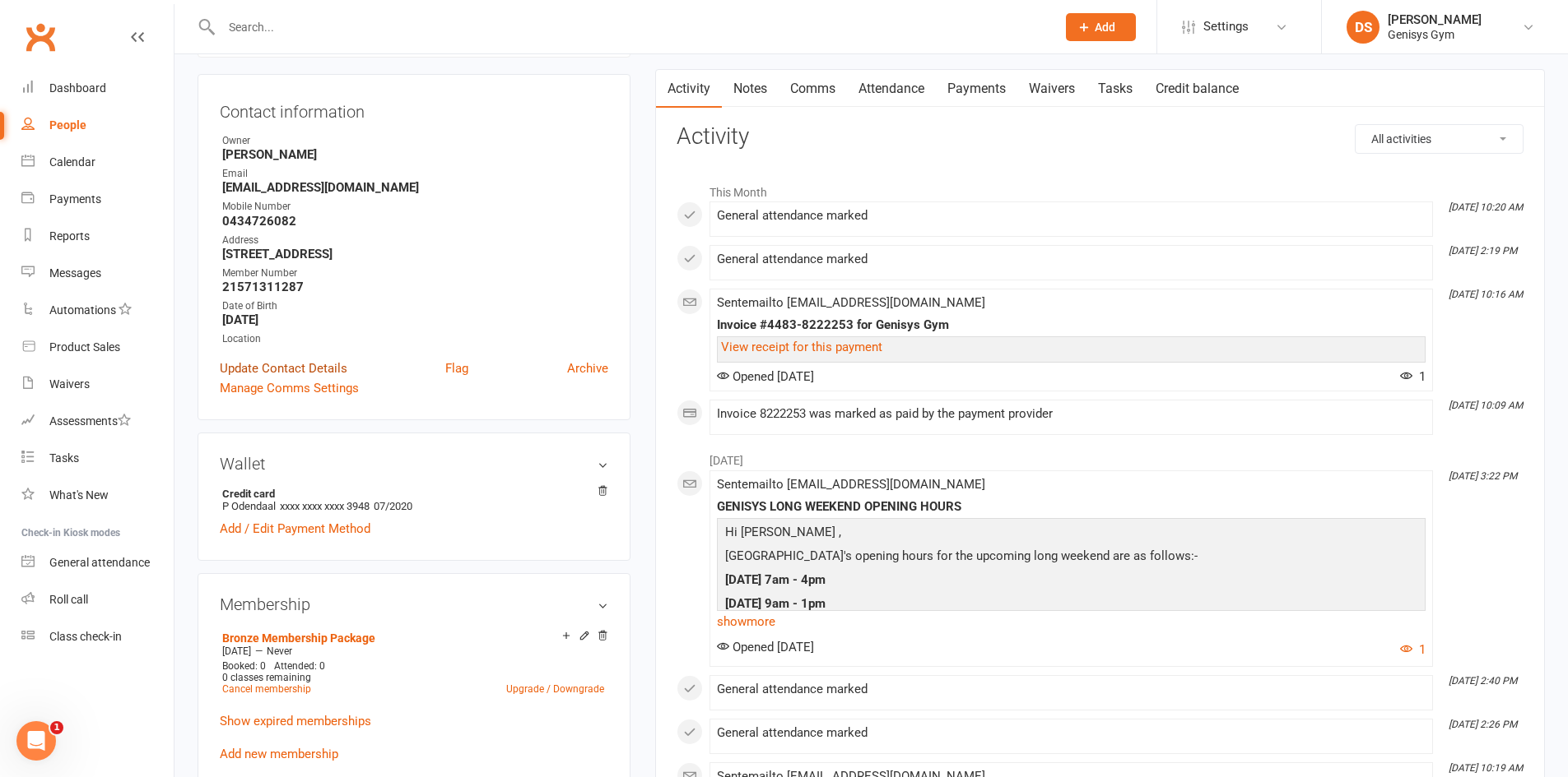
scroll to position [411, 0]
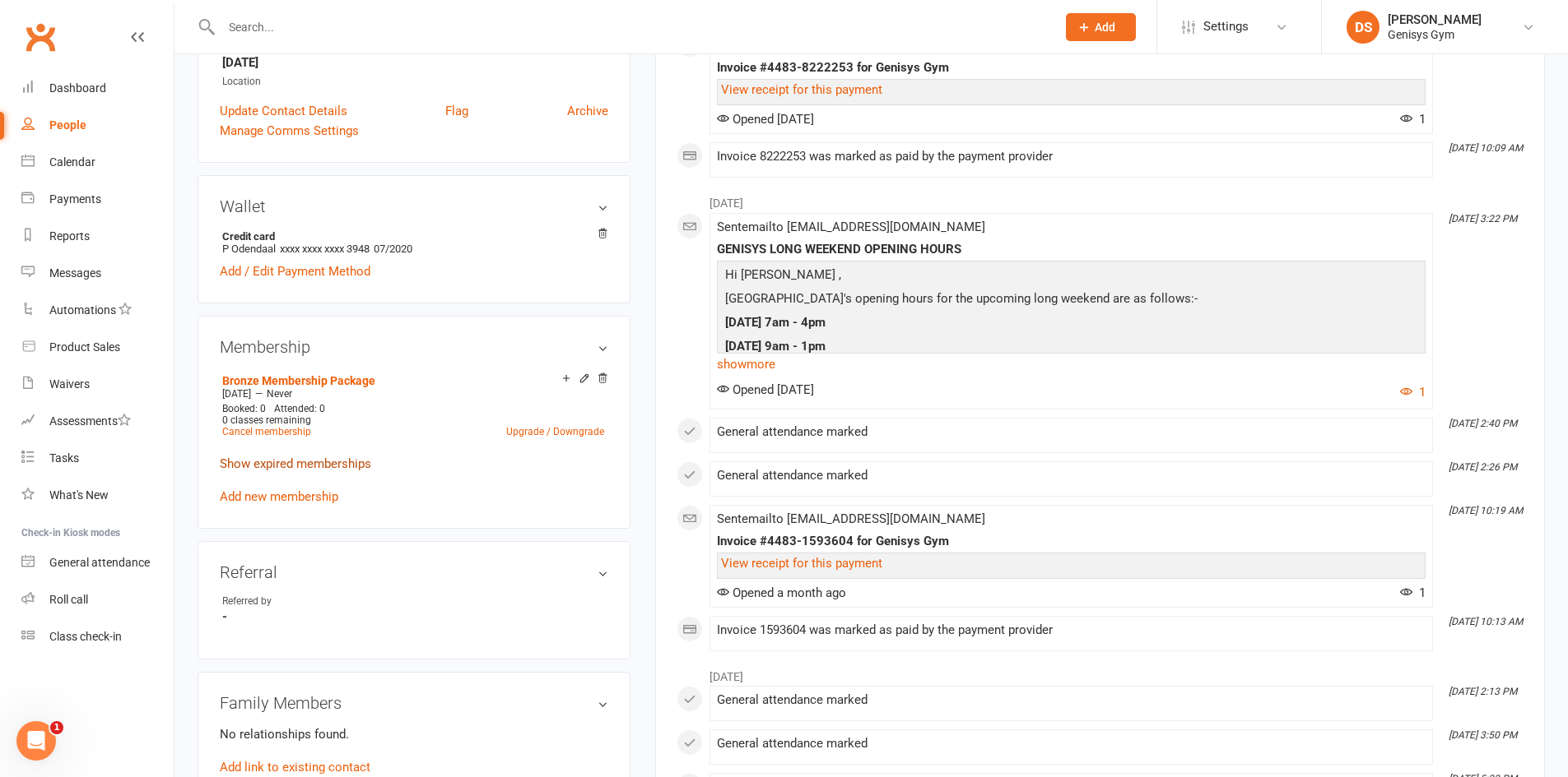
drag, startPoint x: 319, startPoint y: 447, endPoint x: 318, endPoint y: 455, distance: 8.1
click at [319, 448] on membership-list "Bronze Membership Package Apr 28 2022 — Never Booked: 0 Attended: 0 0 classes r…" at bounding box center [414, 436] width 389 height 135
click at [318, 457] on link "Show expired memberships" at bounding box center [295, 464] width 152 height 15
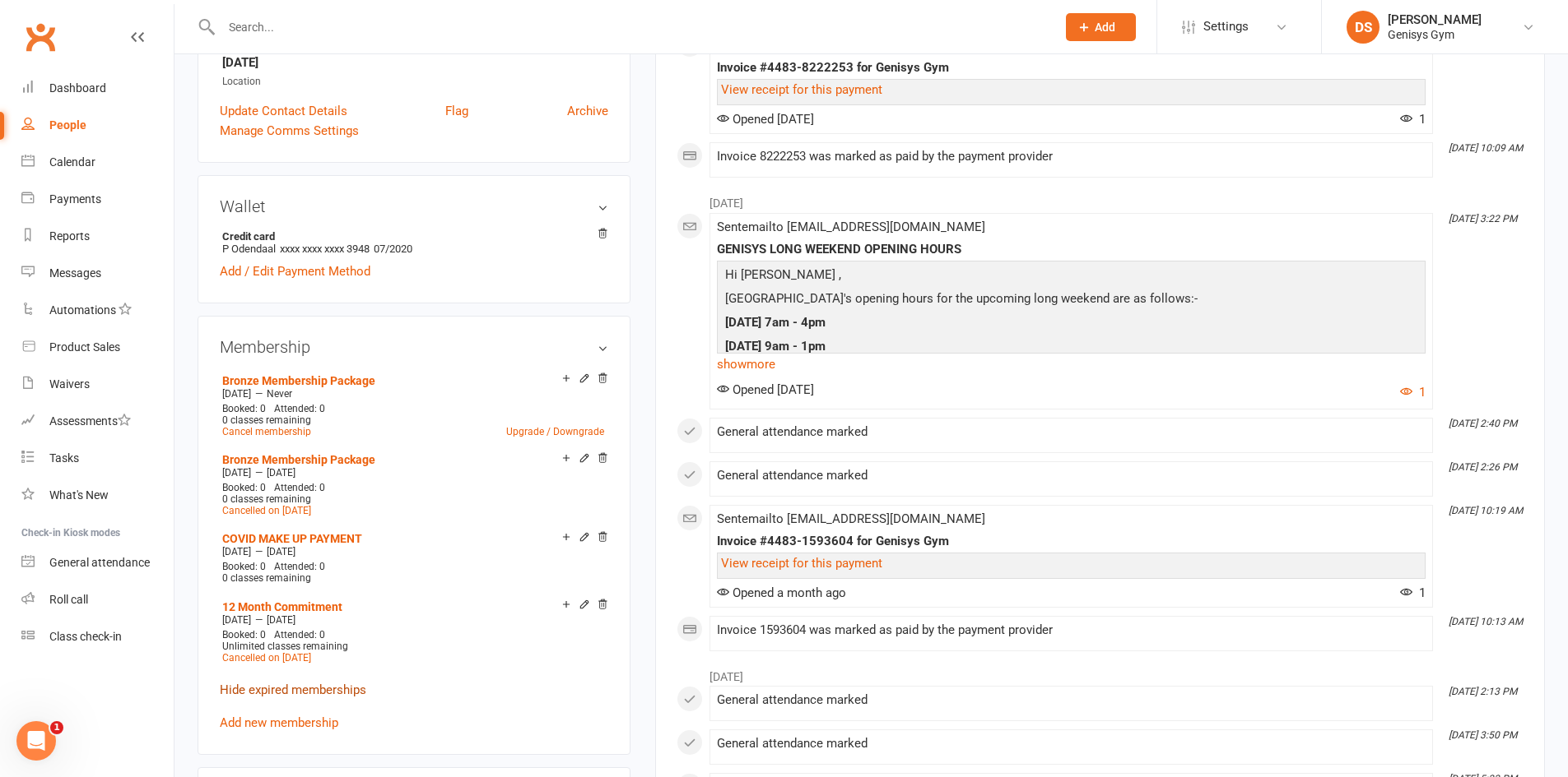
click at [320, 688] on link "Hide expired memberships" at bounding box center [293, 690] width 147 height 15
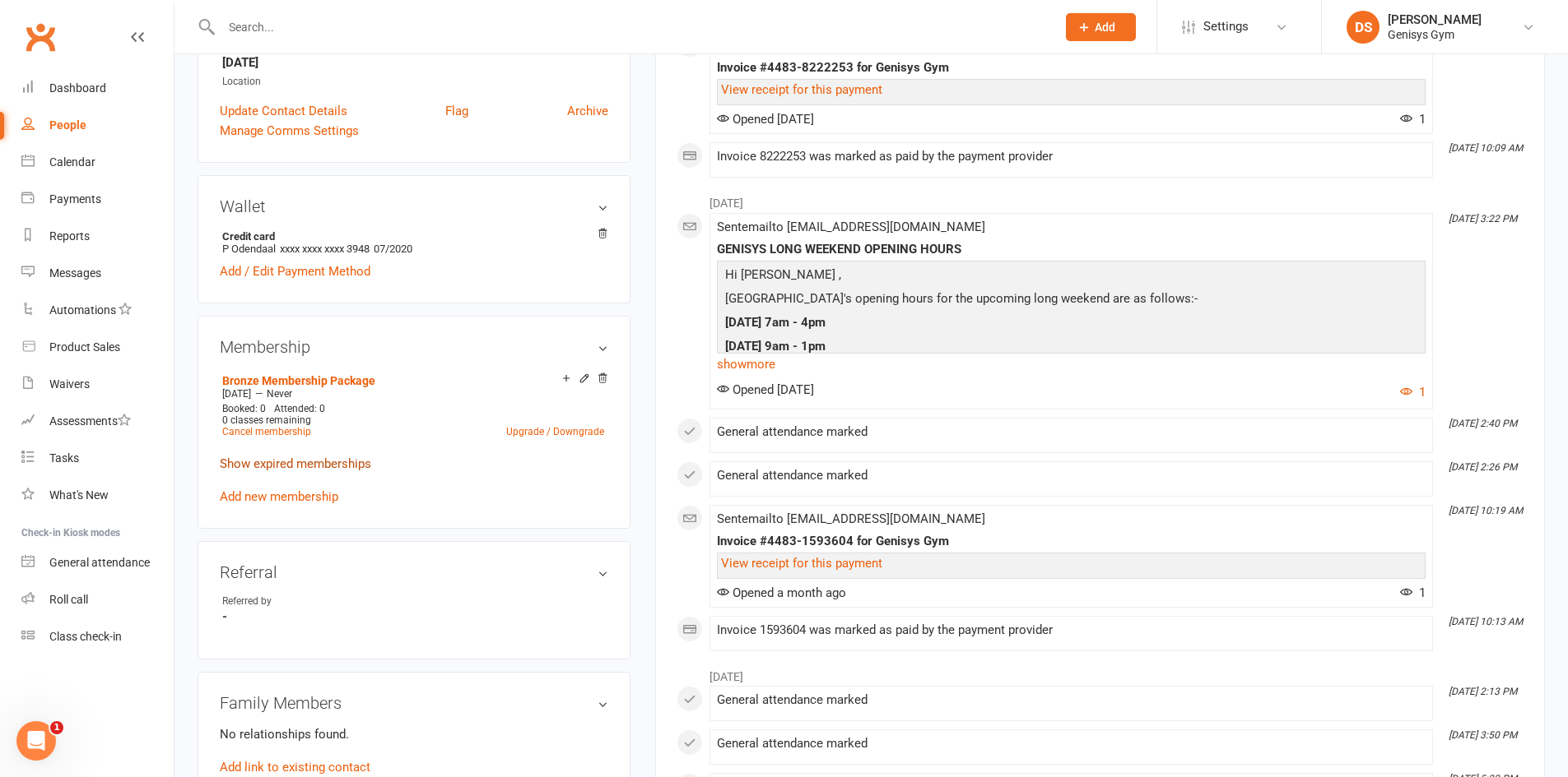
click at [331, 464] on link "Show expired memberships" at bounding box center [295, 464] width 152 height 15
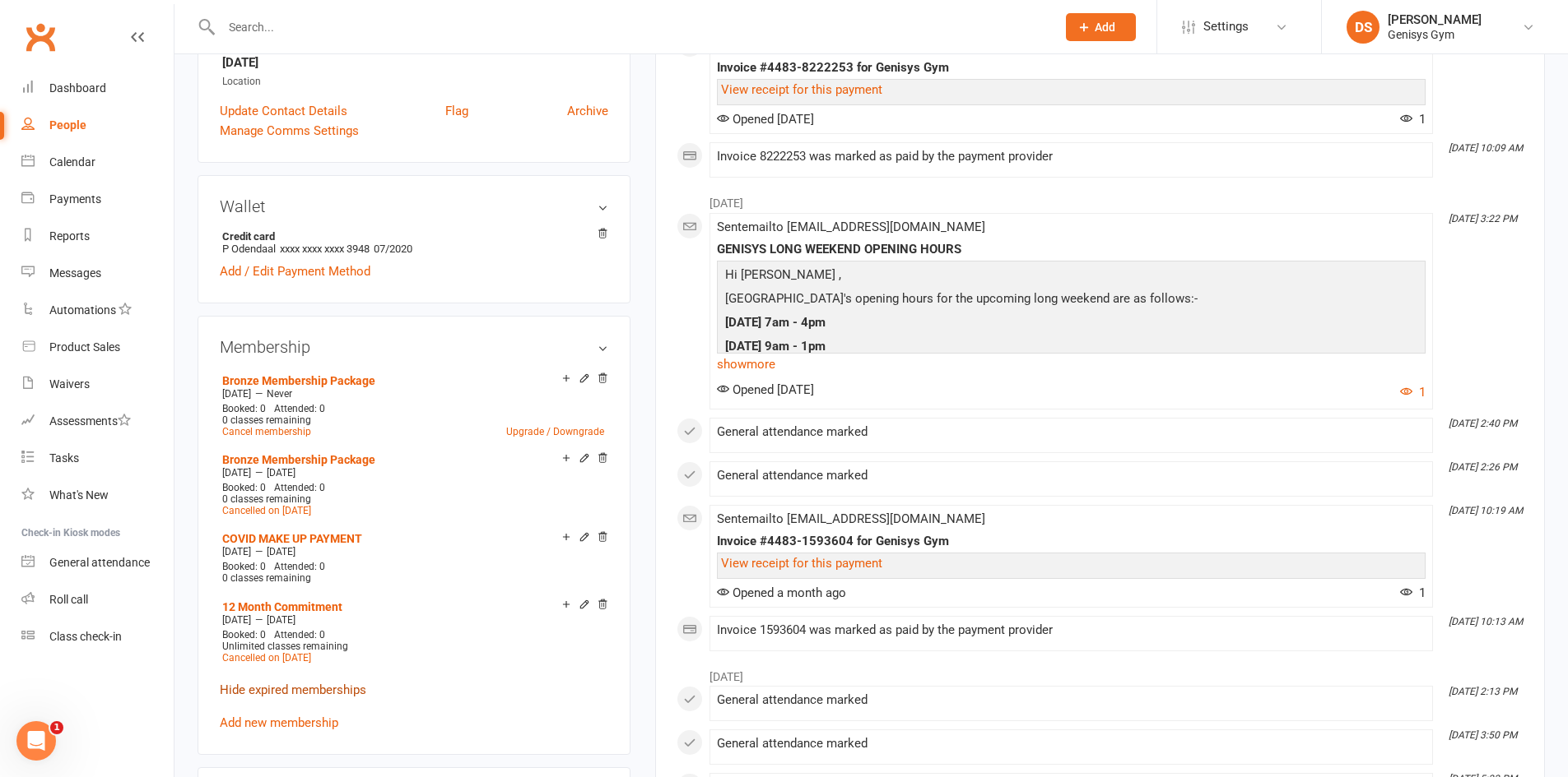
click at [297, 686] on link "Hide expired memberships" at bounding box center [293, 690] width 147 height 15
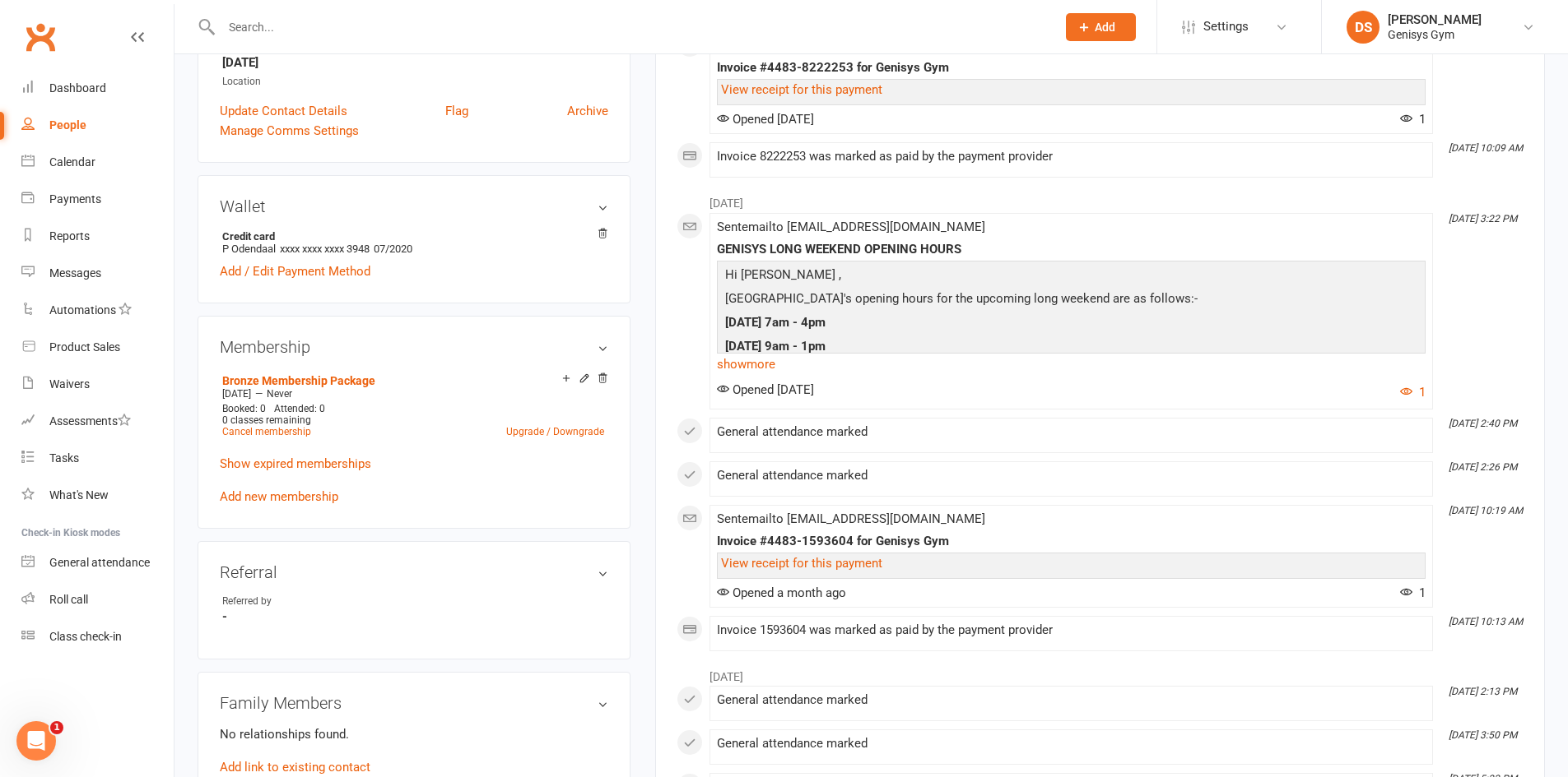
scroll to position [0, 0]
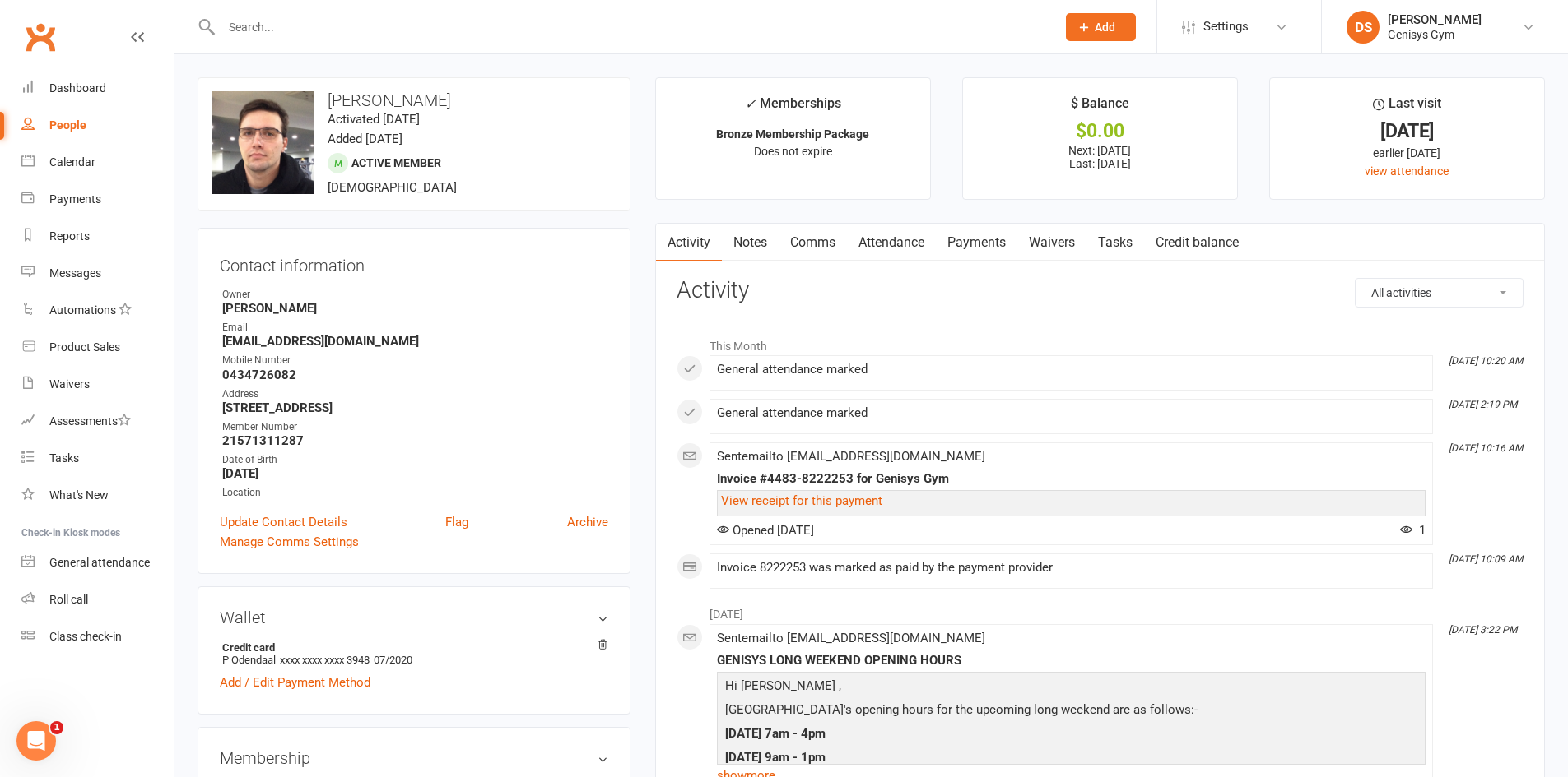
click at [986, 242] on link "Payments" at bounding box center [977, 242] width 82 height 38
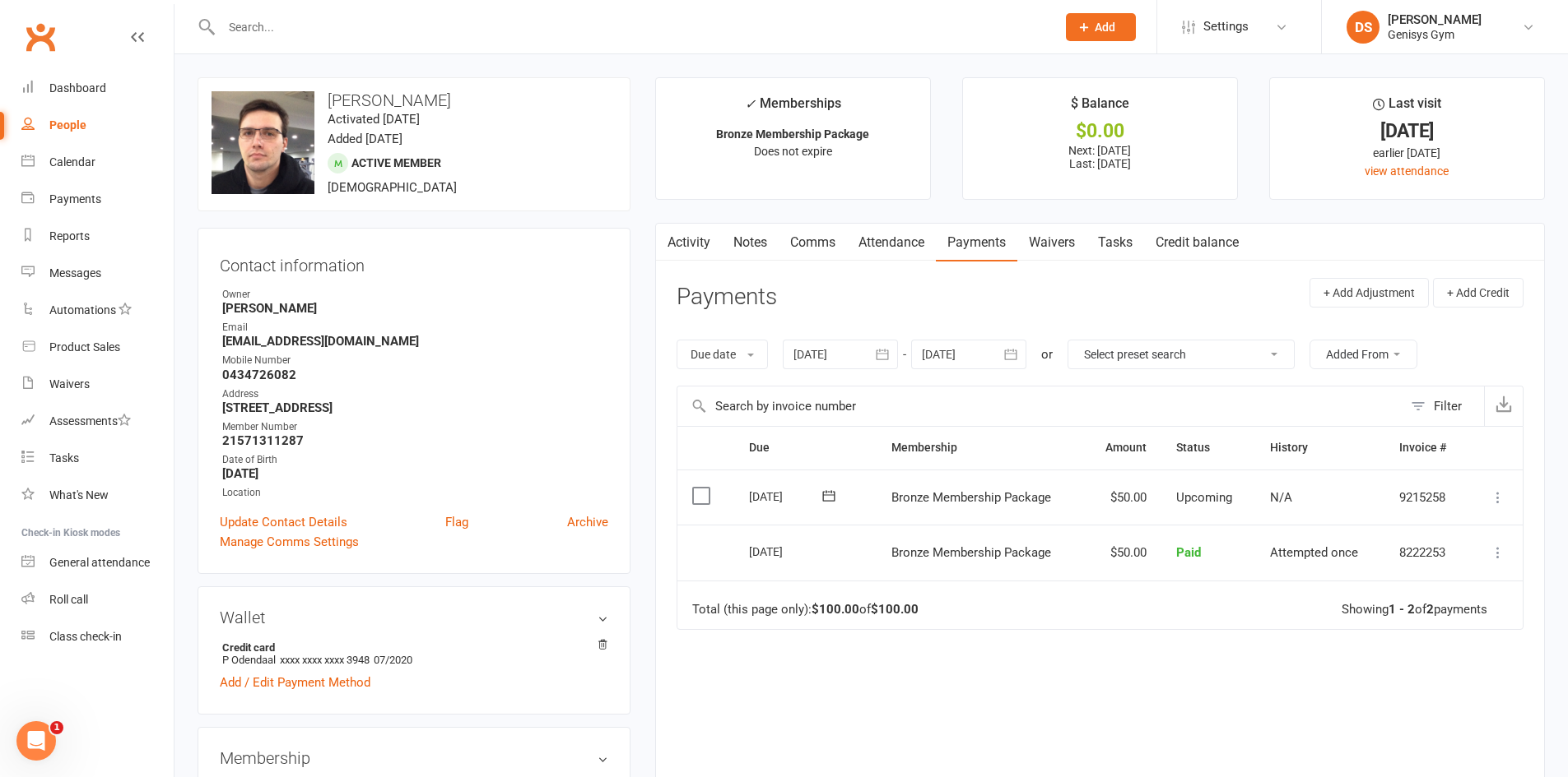
click at [854, 348] on div at bounding box center [840, 355] width 115 height 30
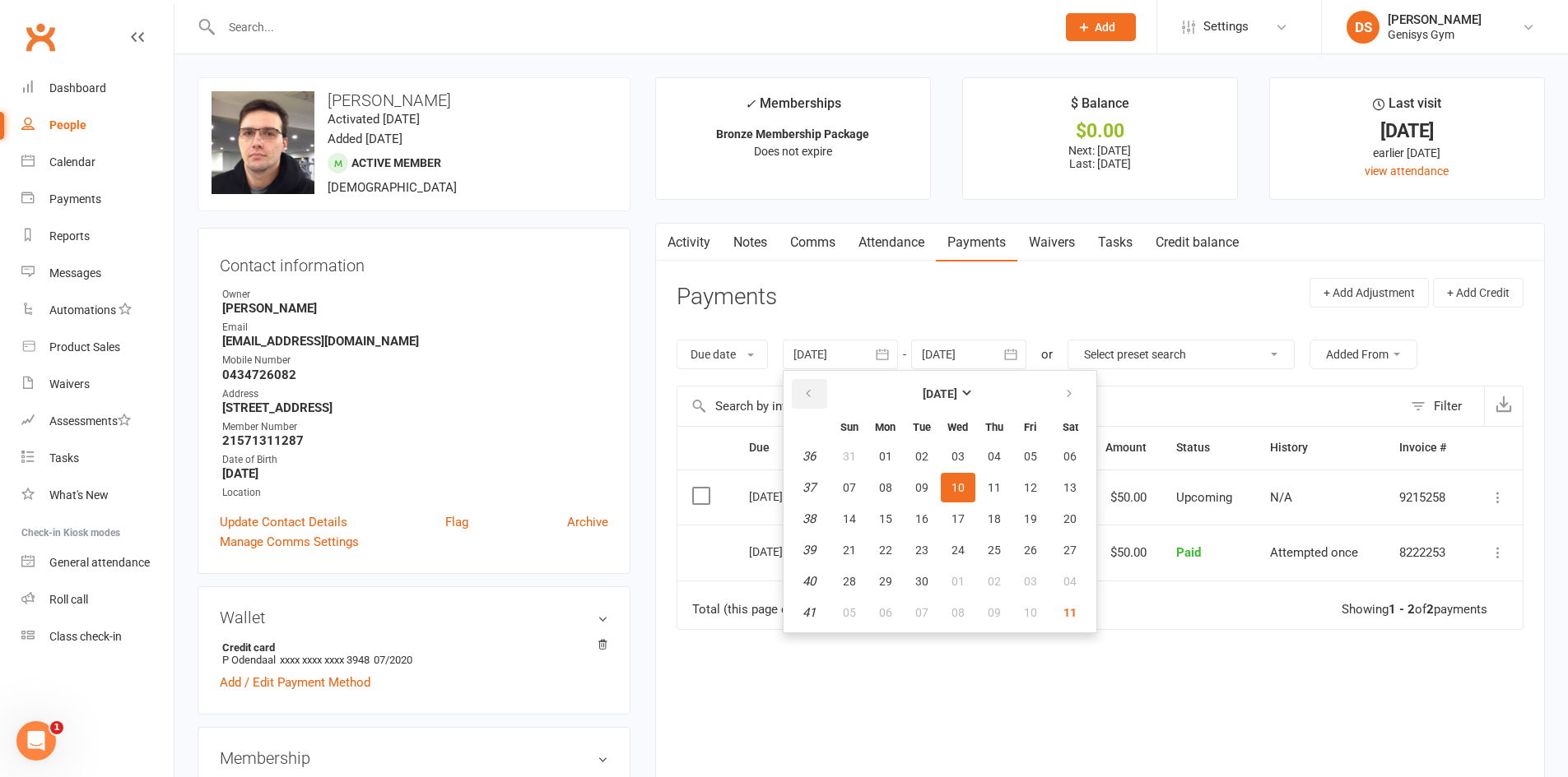
click at [820, 391] on button "button" at bounding box center [809, 394] width 35 height 30
click at [952, 402] on button "May 2025" at bounding box center [940, 394] width 216 height 30
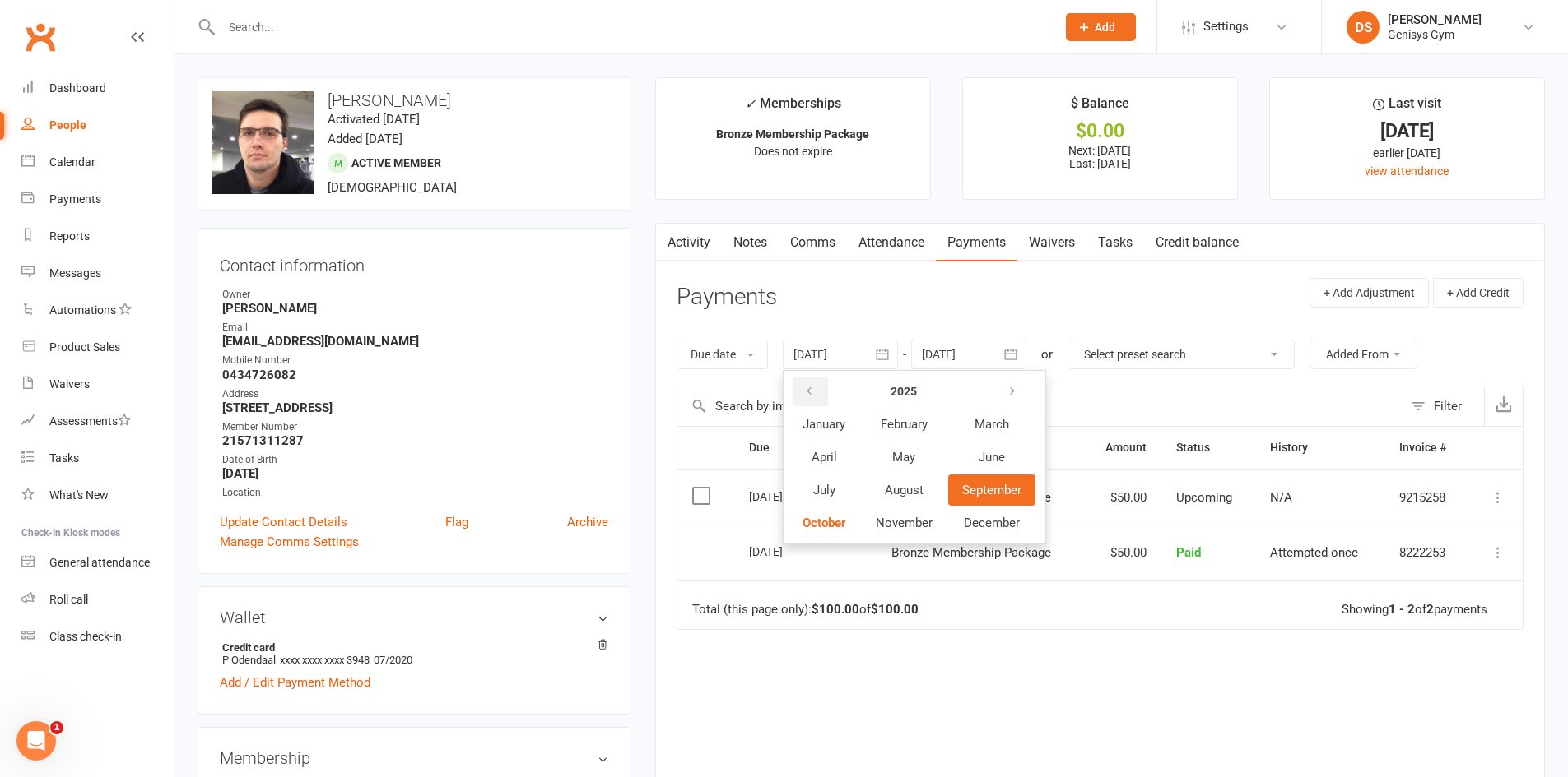
click at [814, 393] on icon "button" at bounding box center [809, 392] width 12 height 13
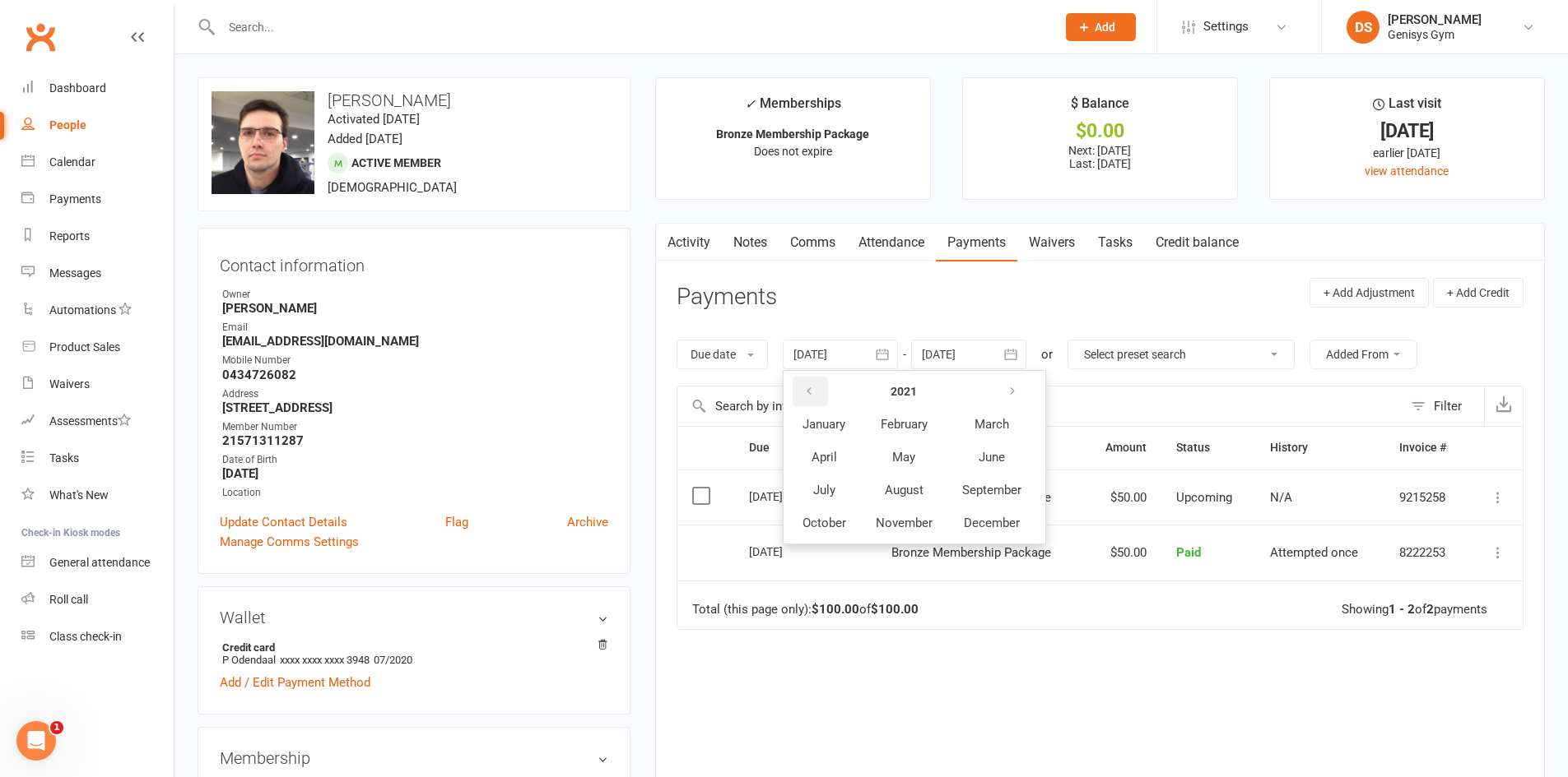
click at [814, 393] on icon "button" at bounding box center [809, 392] width 12 height 13
click at [867, 439] on button "February" at bounding box center [904, 424] width 85 height 31
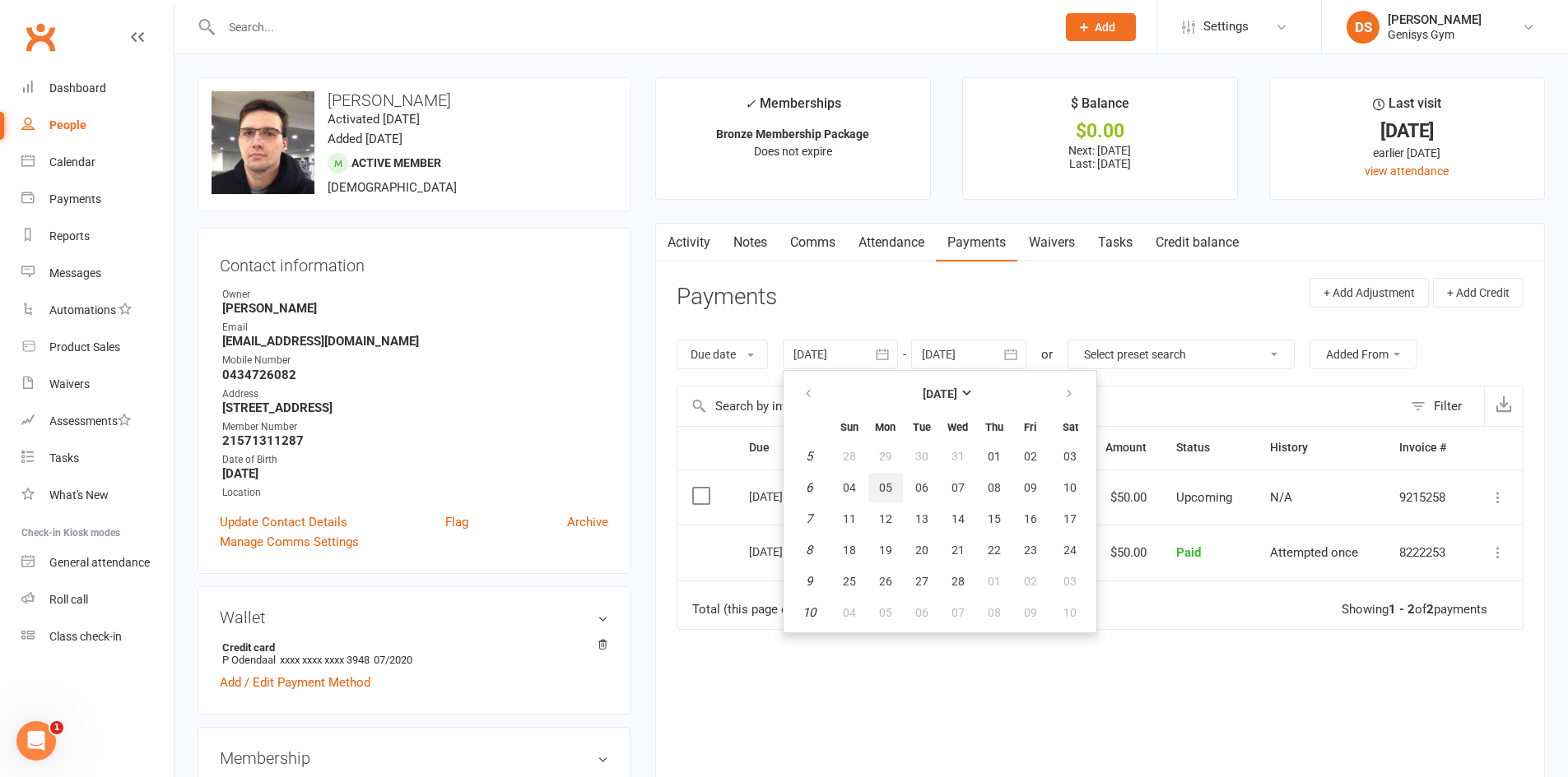
click at [881, 484] on button "05" at bounding box center [885, 488] width 34 height 30
type input "05 Feb 2018"
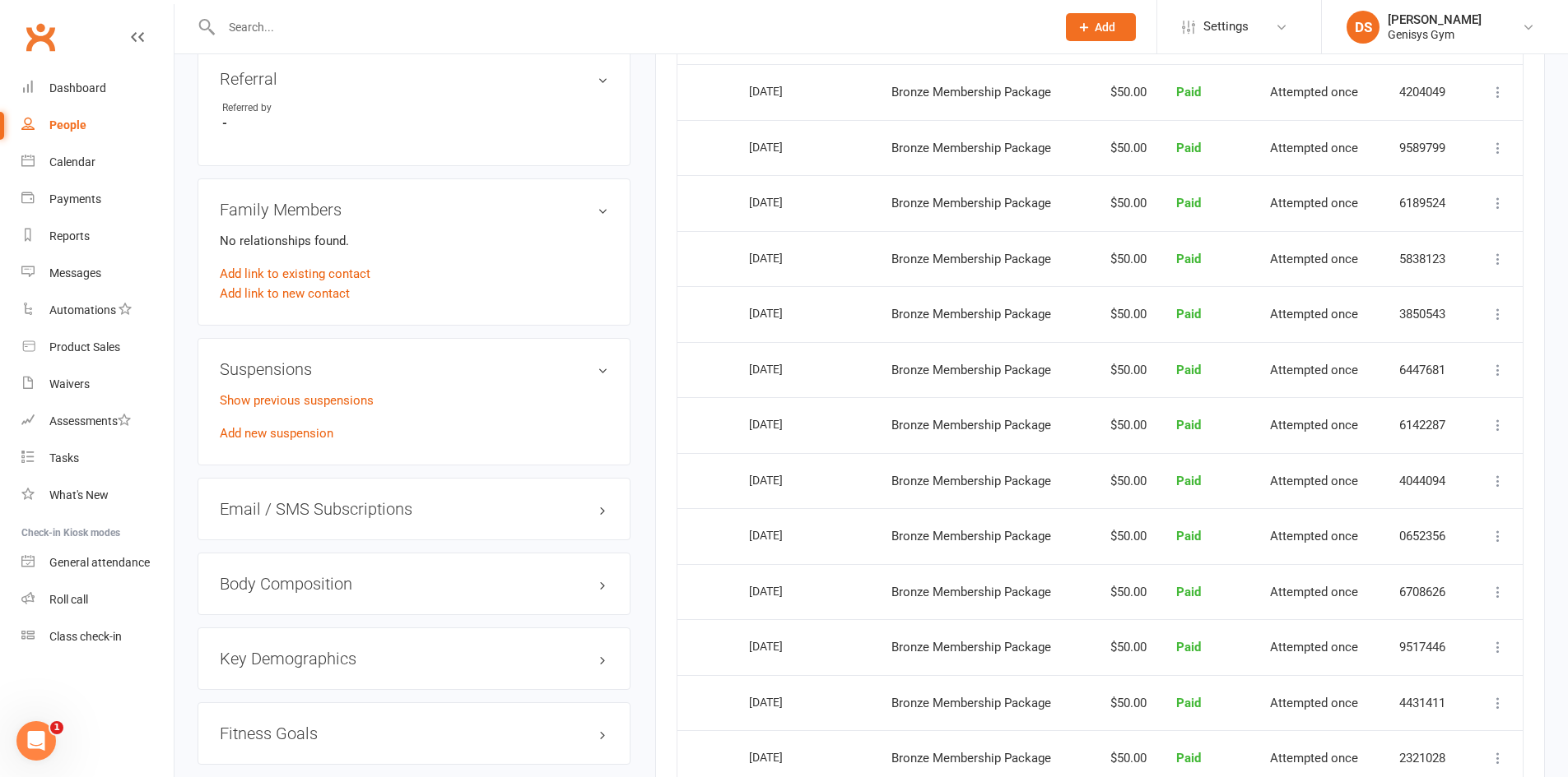
scroll to position [1234, 0]
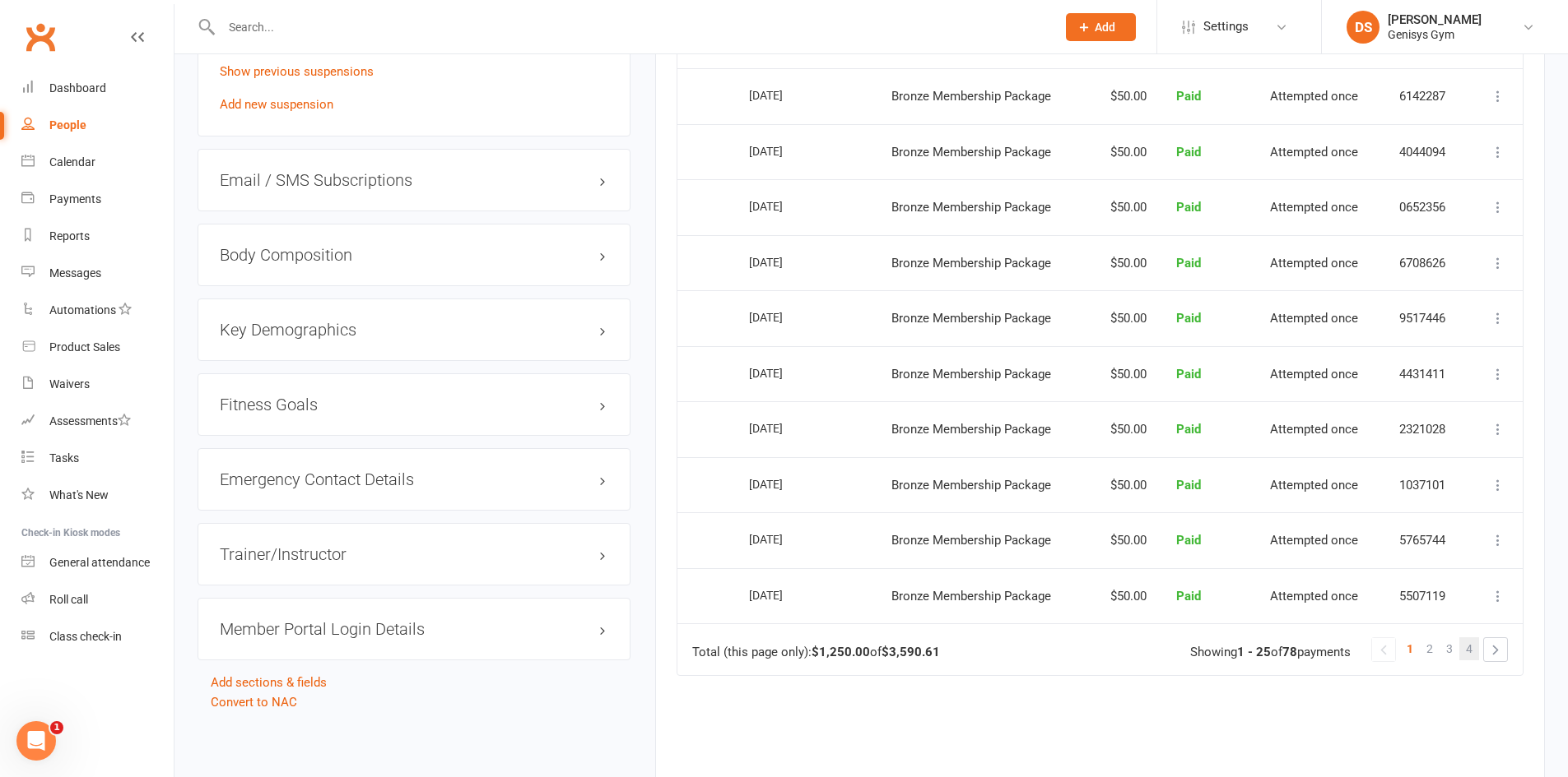
click at [1462, 653] on link "4" at bounding box center [1469, 649] width 20 height 23
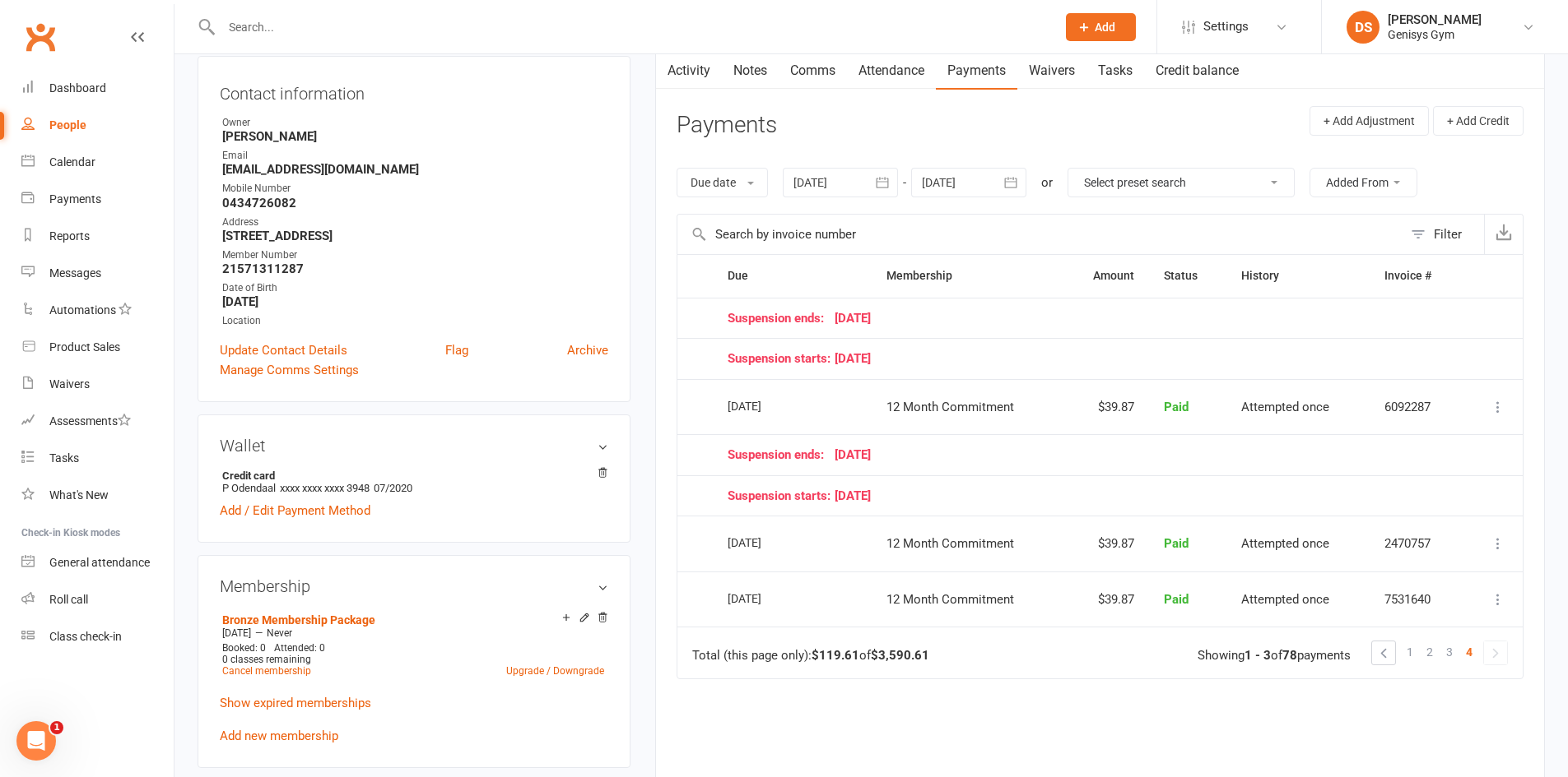
scroll to position [163, 0]
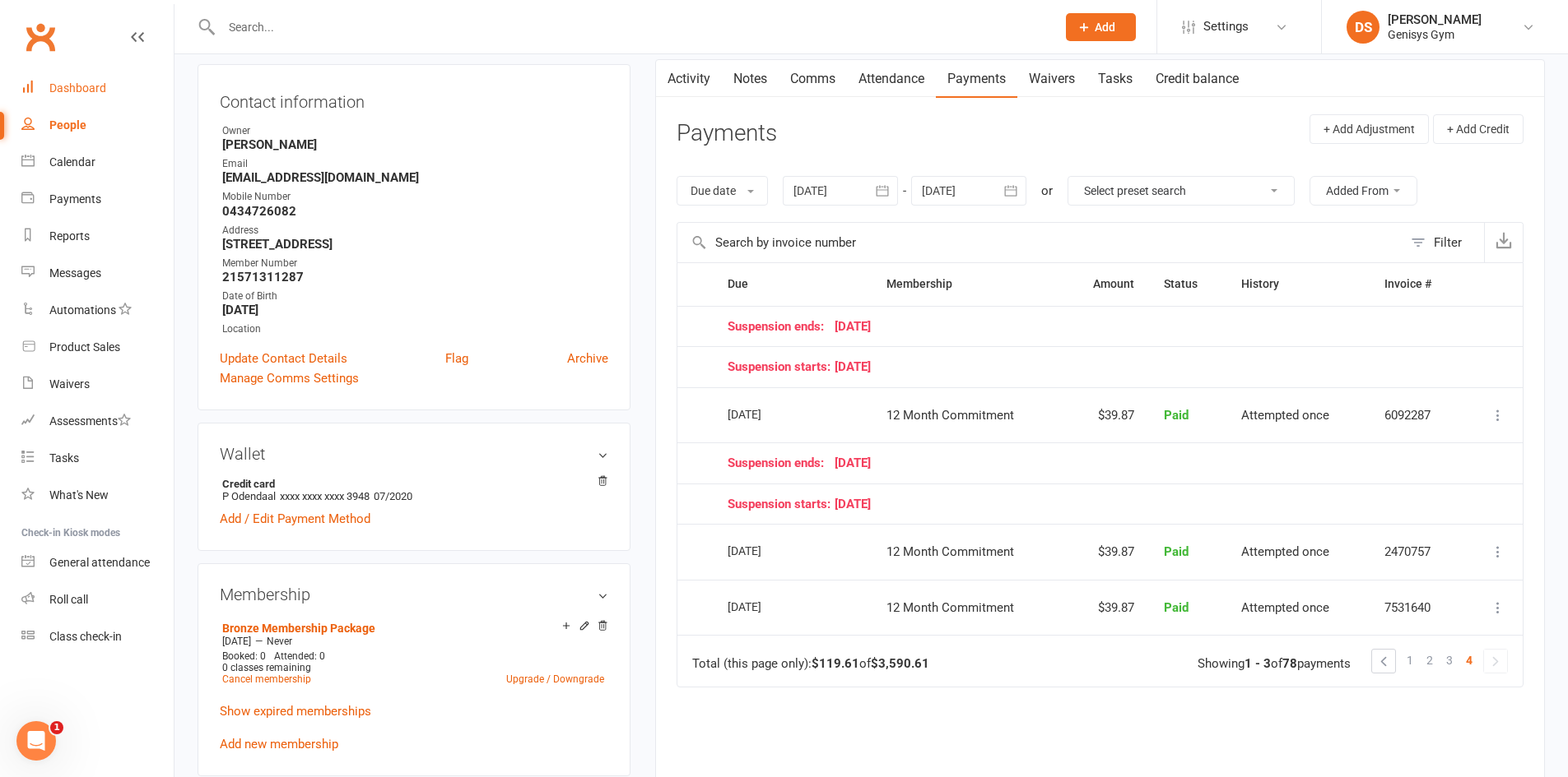
click at [69, 81] on link "Dashboard" at bounding box center [98, 88] width 153 height 37
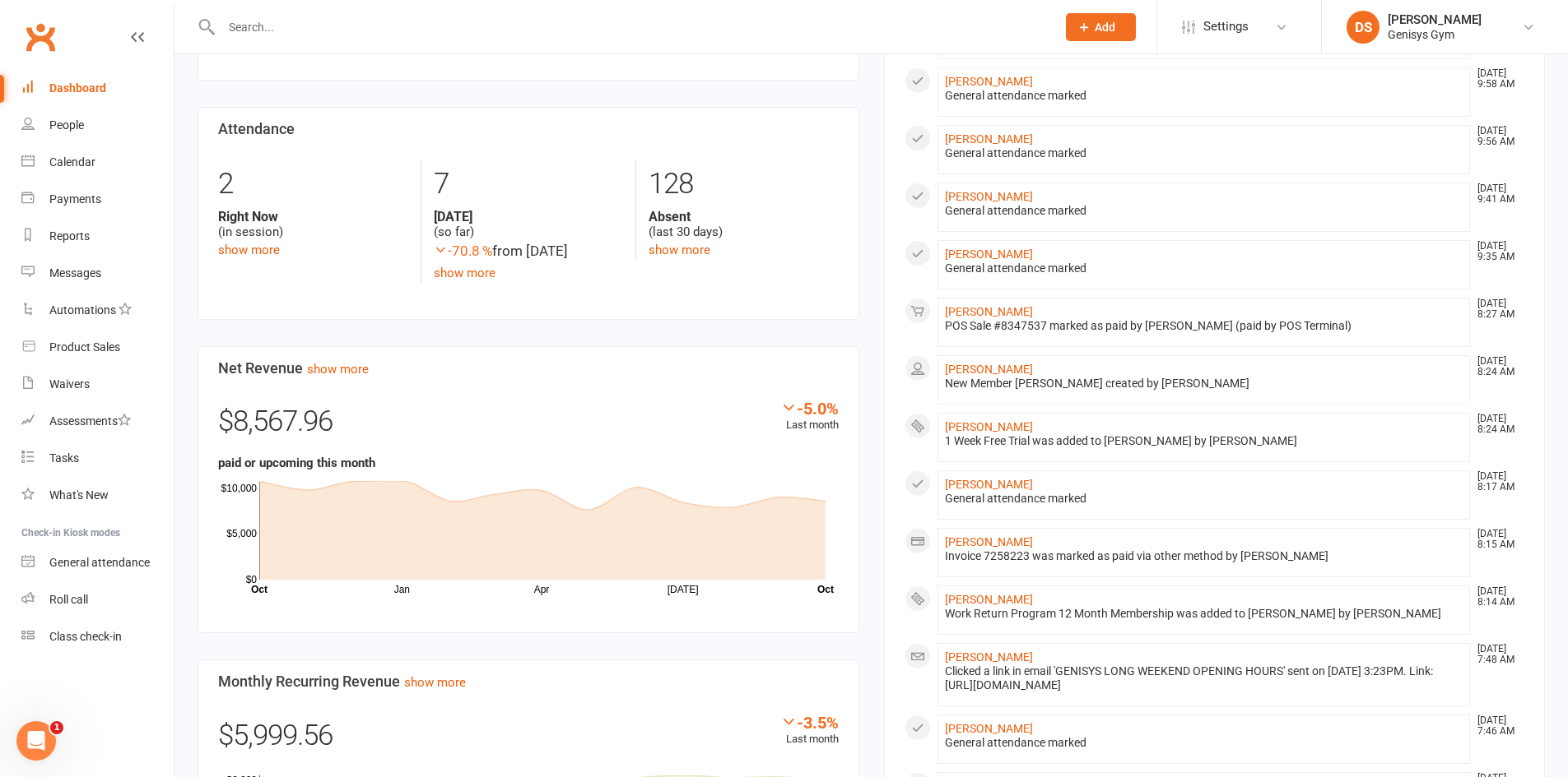
scroll to position [329, 0]
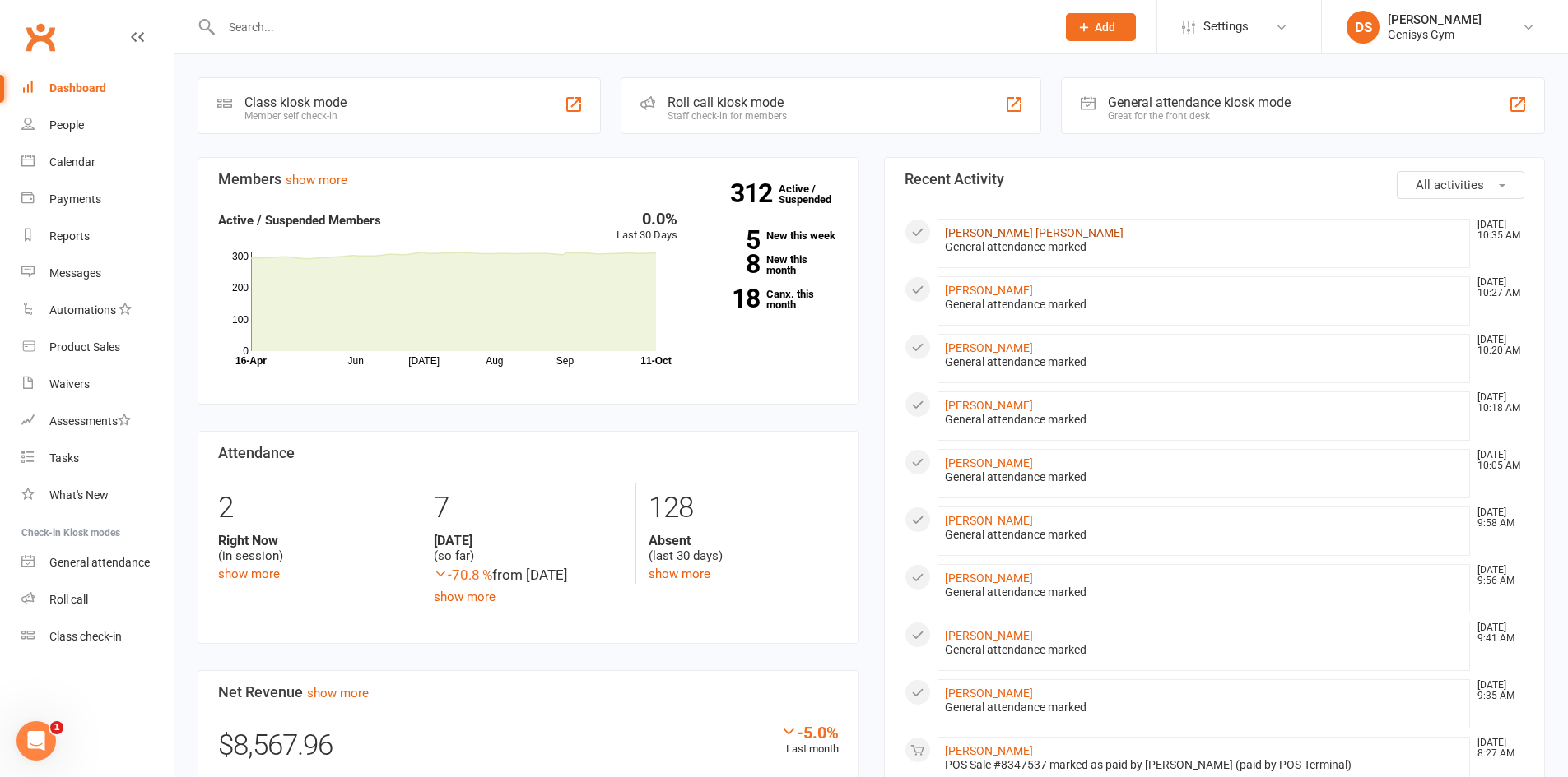
click at [1018, 233] on link "[PERSON_NAME] [PERSON_NAME]" at bounding box center [1034, 233] width 178 height 13
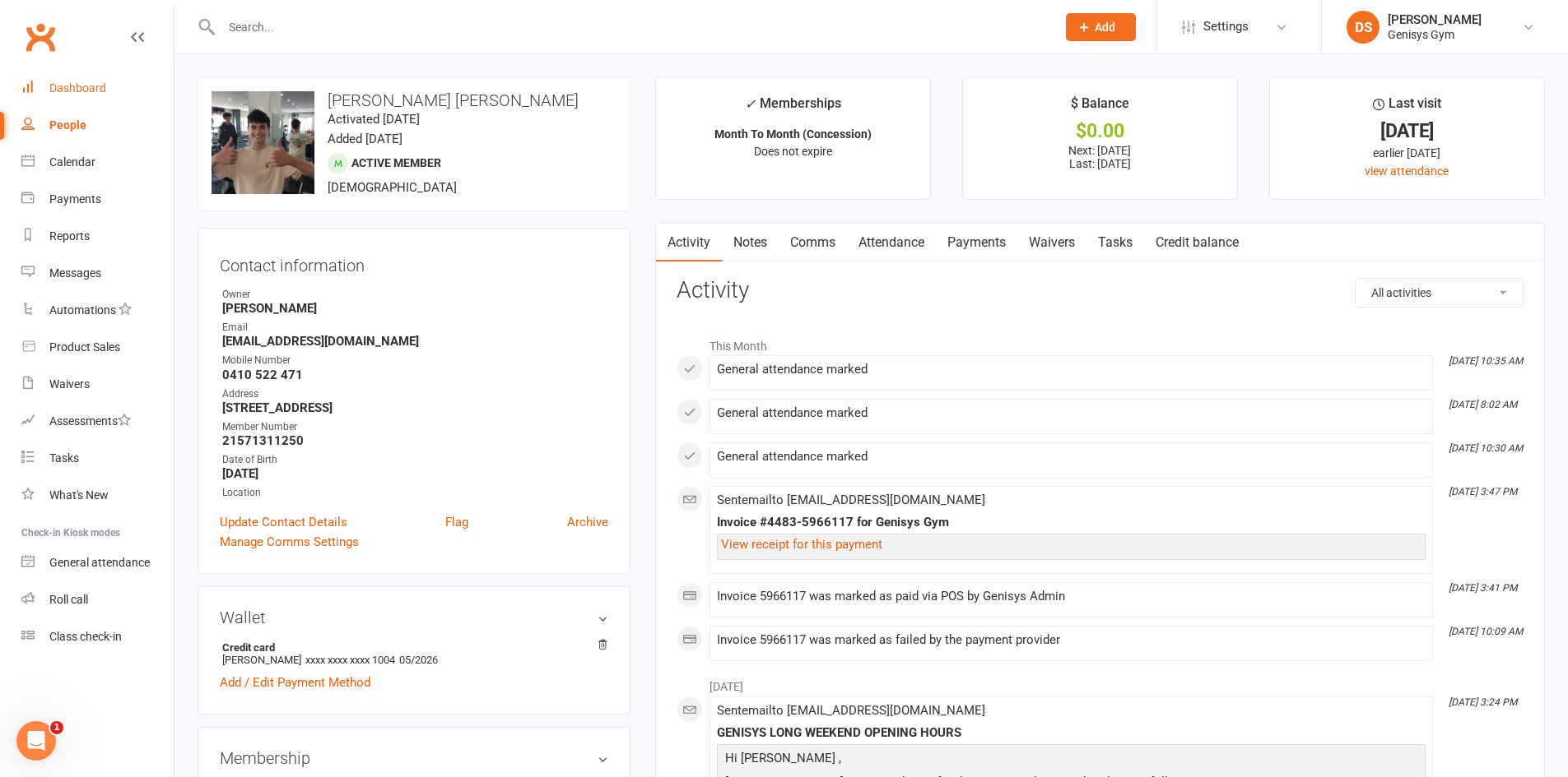
click at [95, 81] on link "Dashboard" at bounding box center [98, 88] width 153 height 37
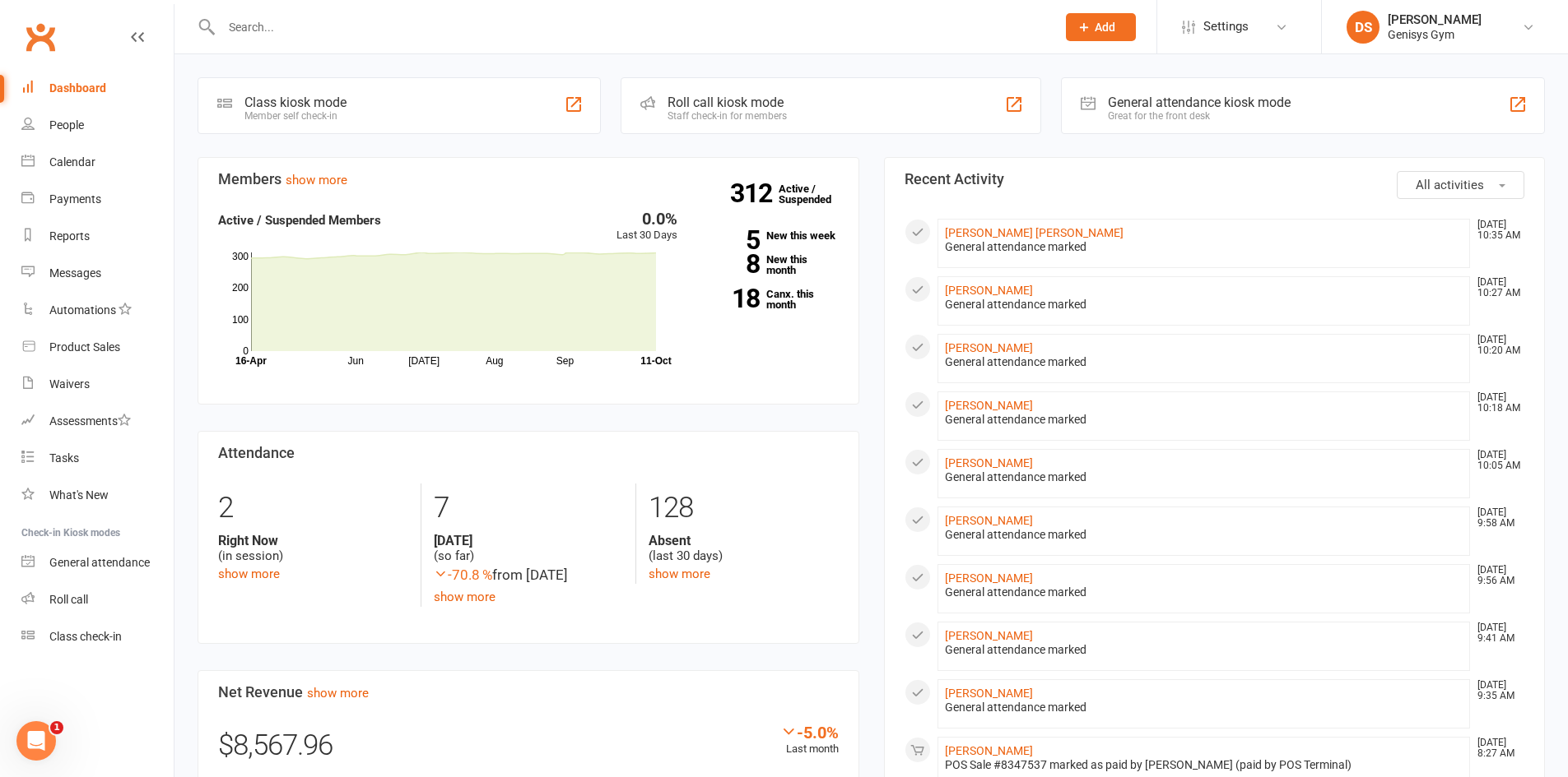
click at [264, 16] on input "text" at bounding box center [631, 28] width 828 height 23
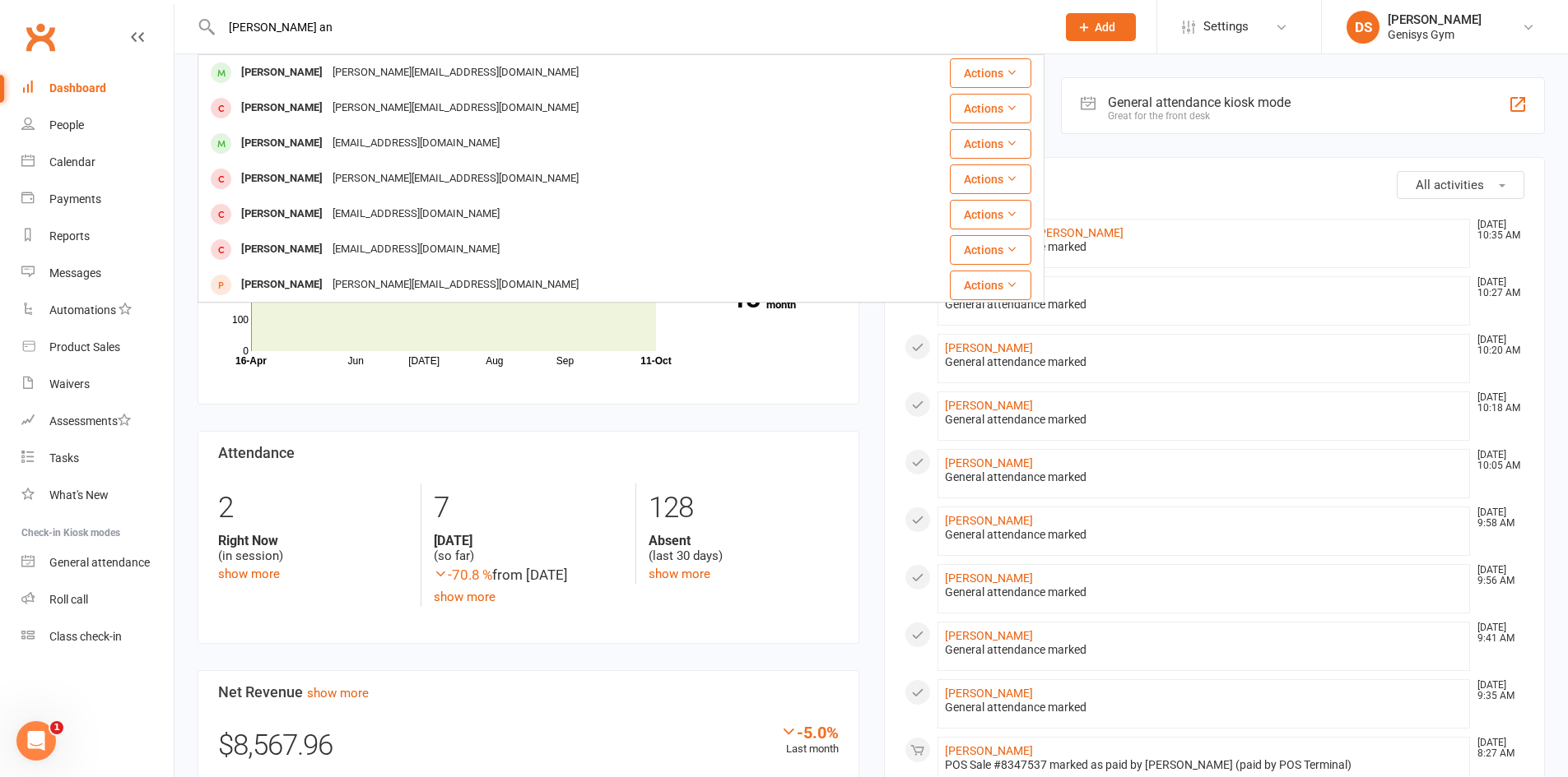
type input "rita an"
click at [296, 65] on div "Rita Andrews" at bounding box center [282, 73] width 92 height 24
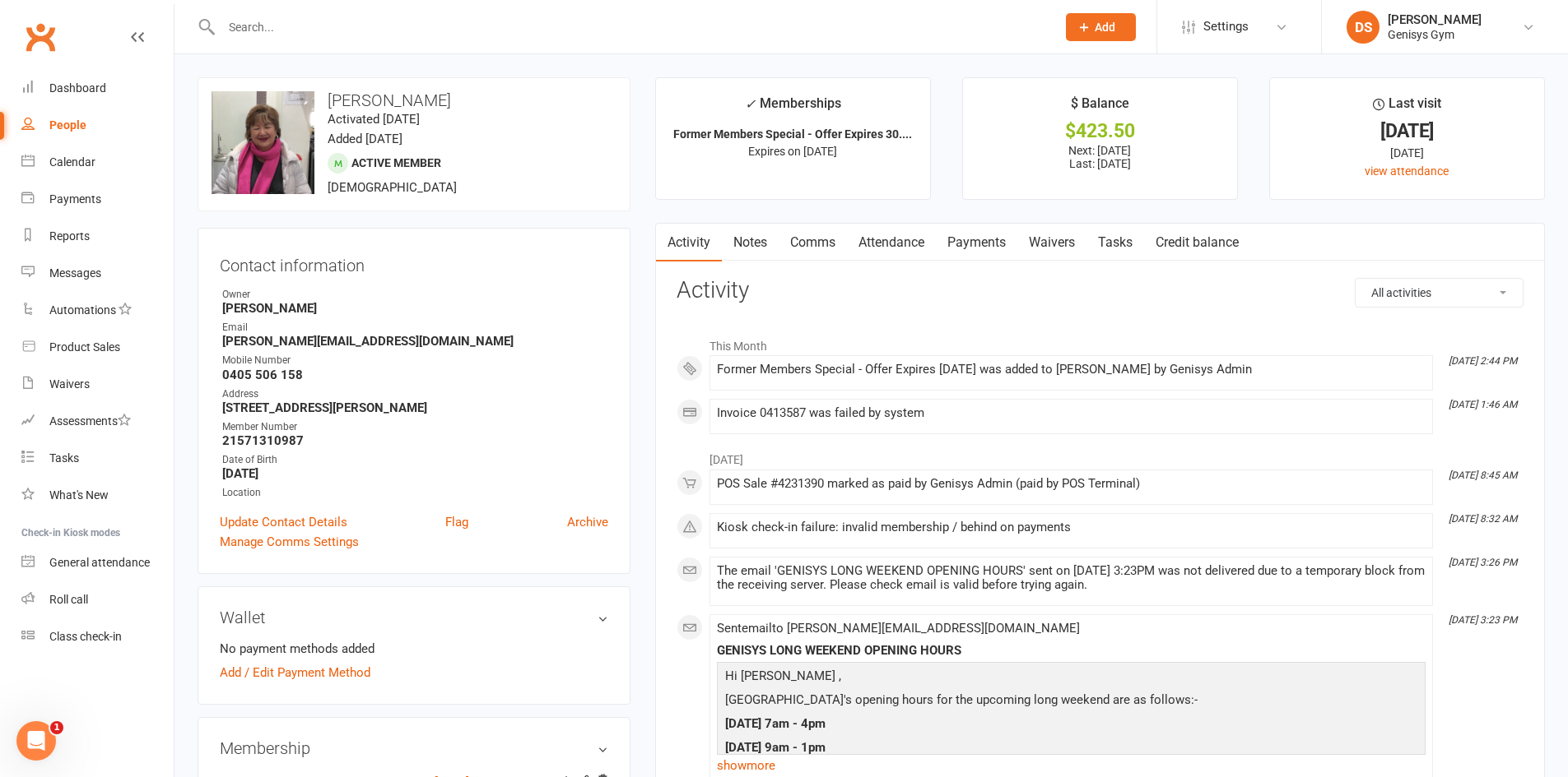
click at [287, 28] on input "text" at bounding box center [631, 28] width 828 height 23
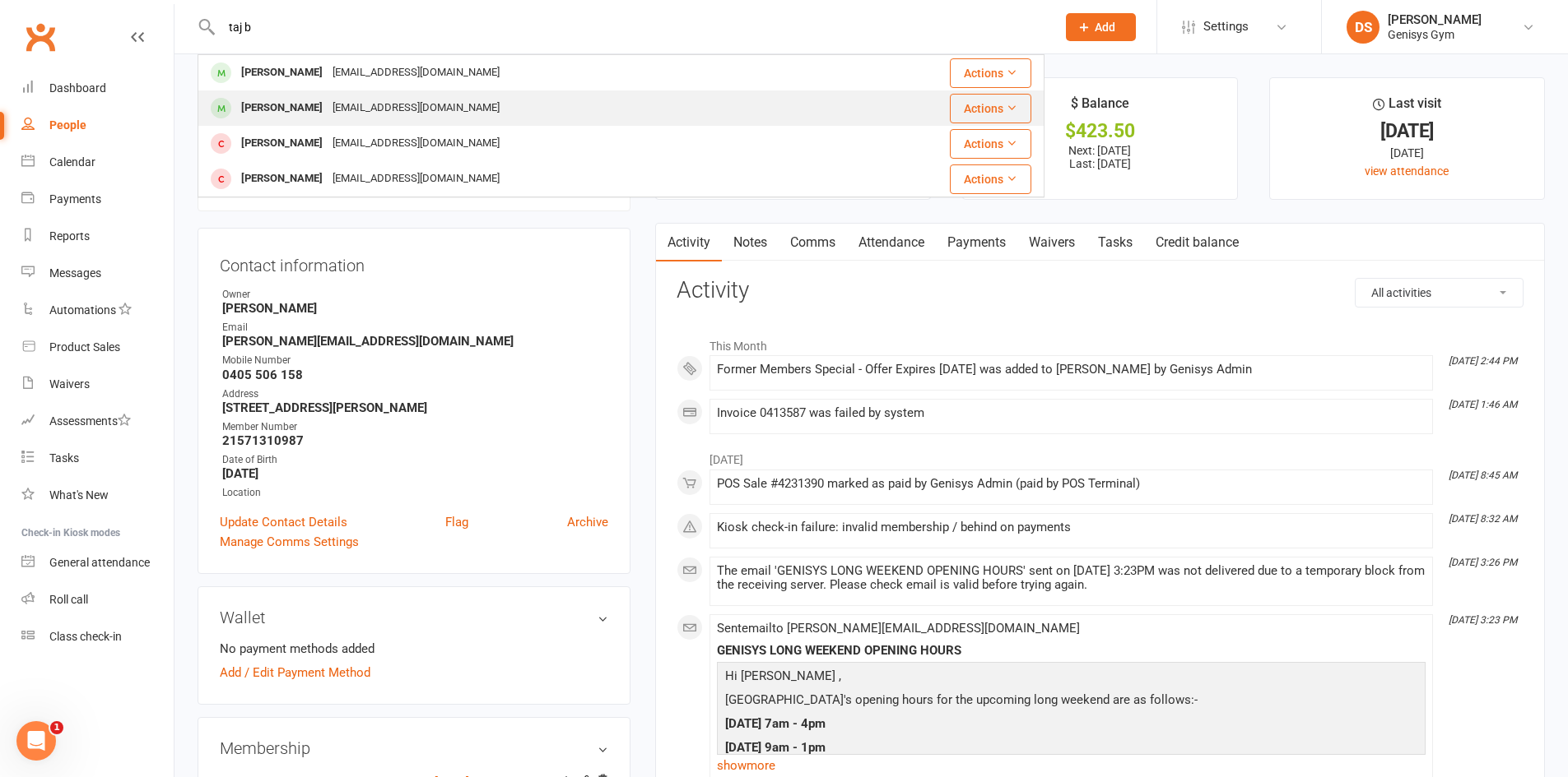
type input "taj b"
click at [335, 98] on div "tajbuchanan714@gmail.com" at bounding box center [416, 108] width 177 height 24
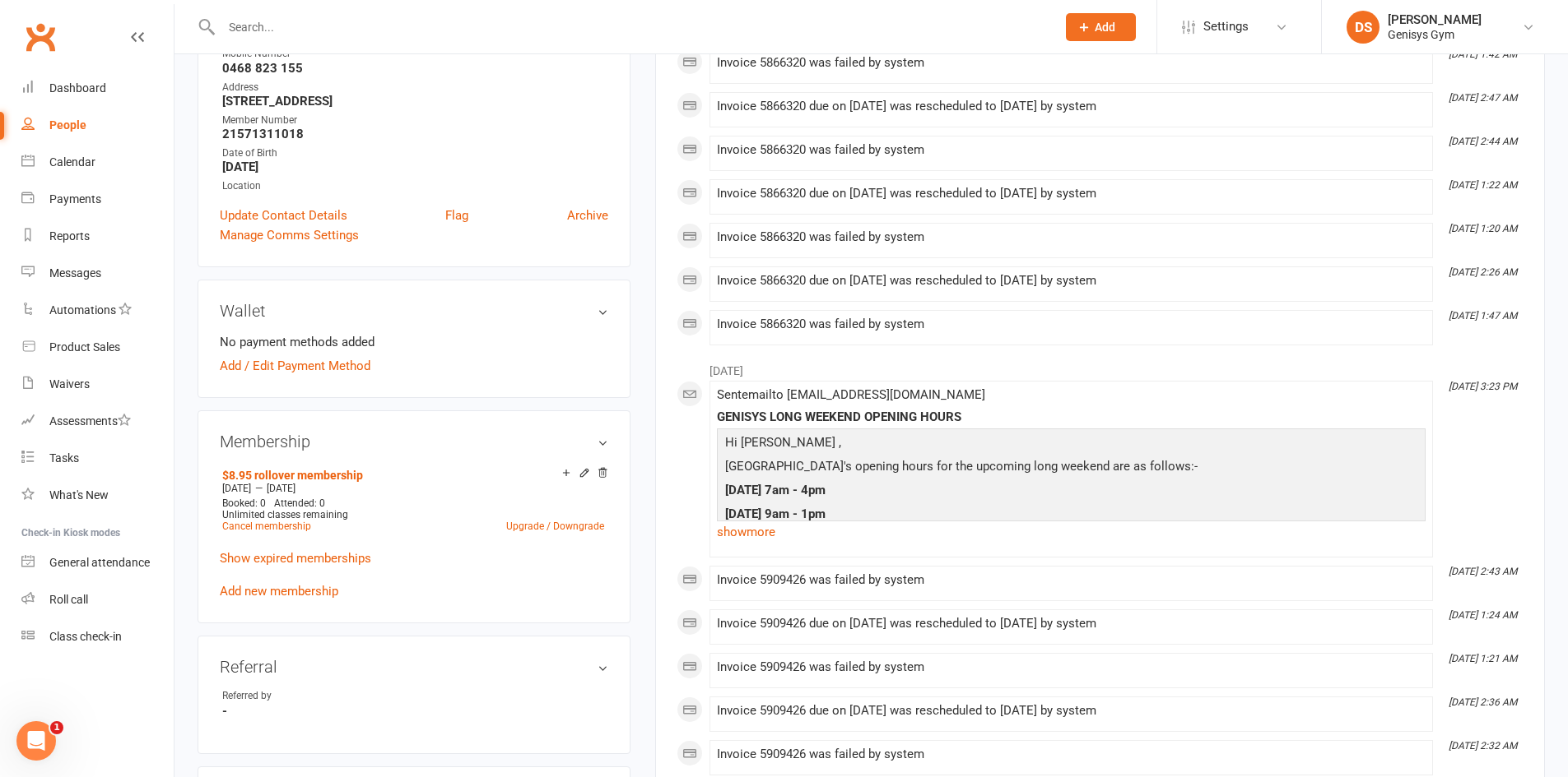
scroll to position [329, 0]
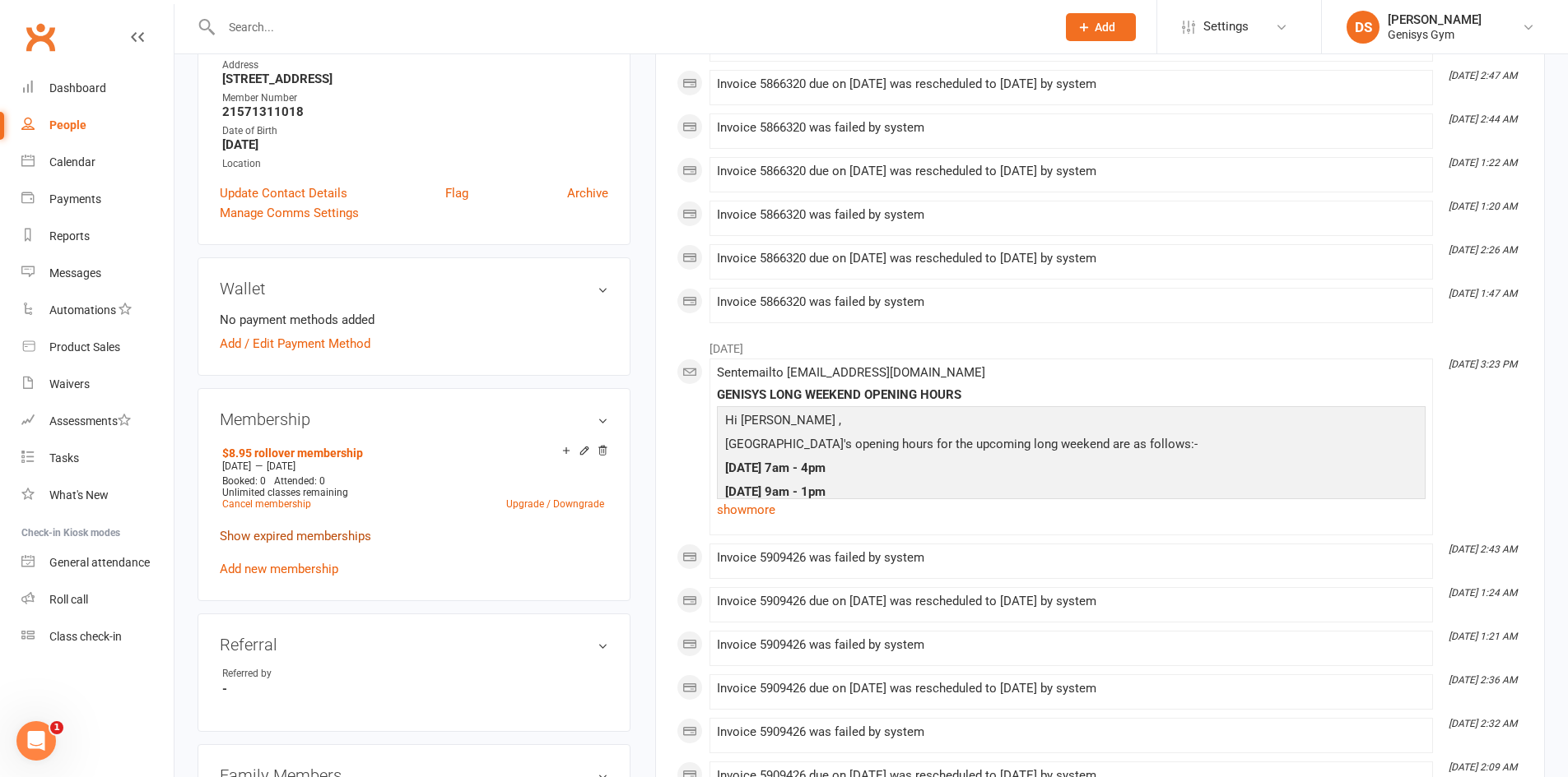
click at [328, 531] on link "Show expired memberships" at bounding box center [295, 536] width 152 height 15
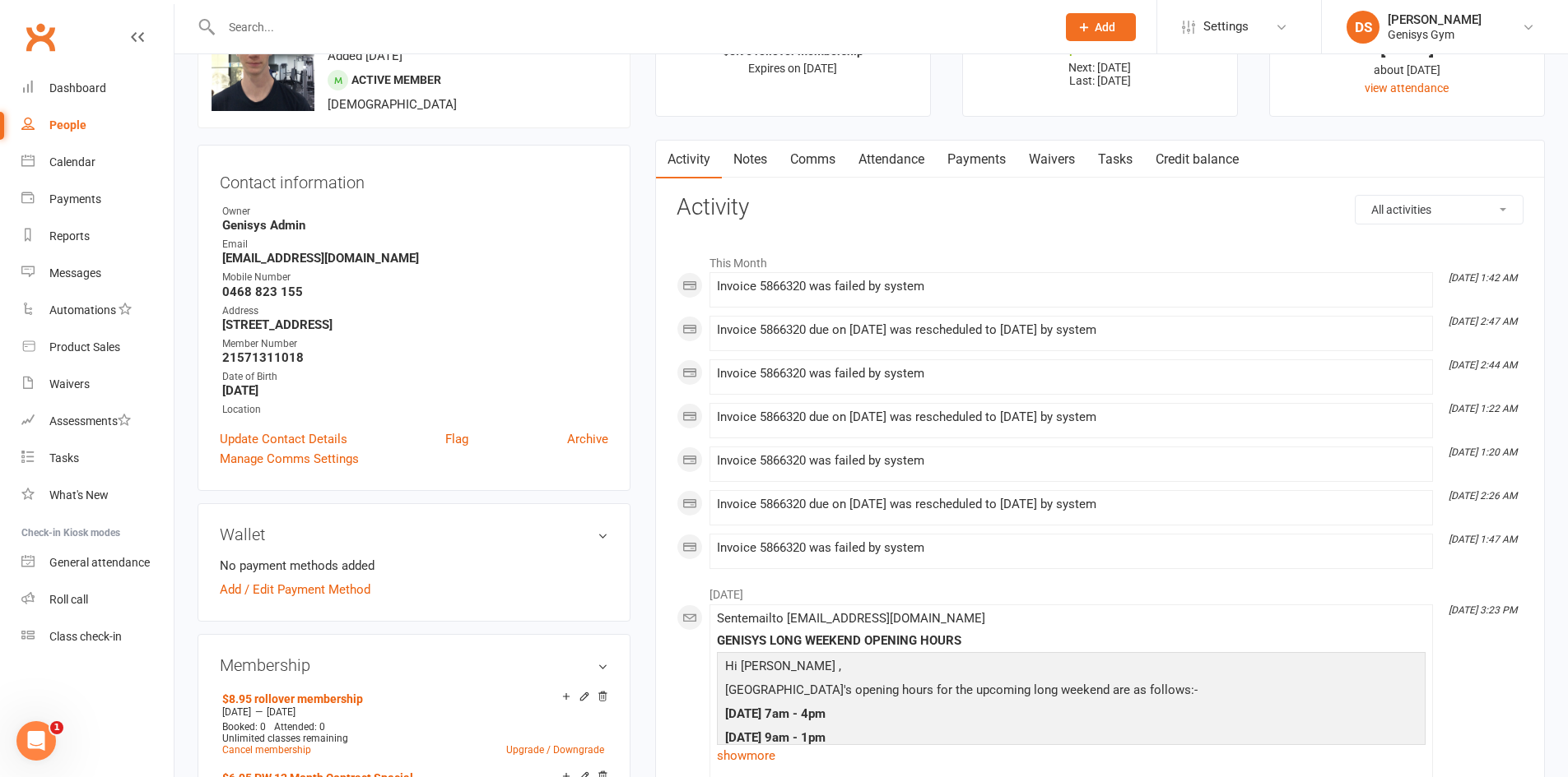
scroll to position [83, 0]
click at [994, 158] on link "Payments" at bounding box center [977, 160] width 82 height 38
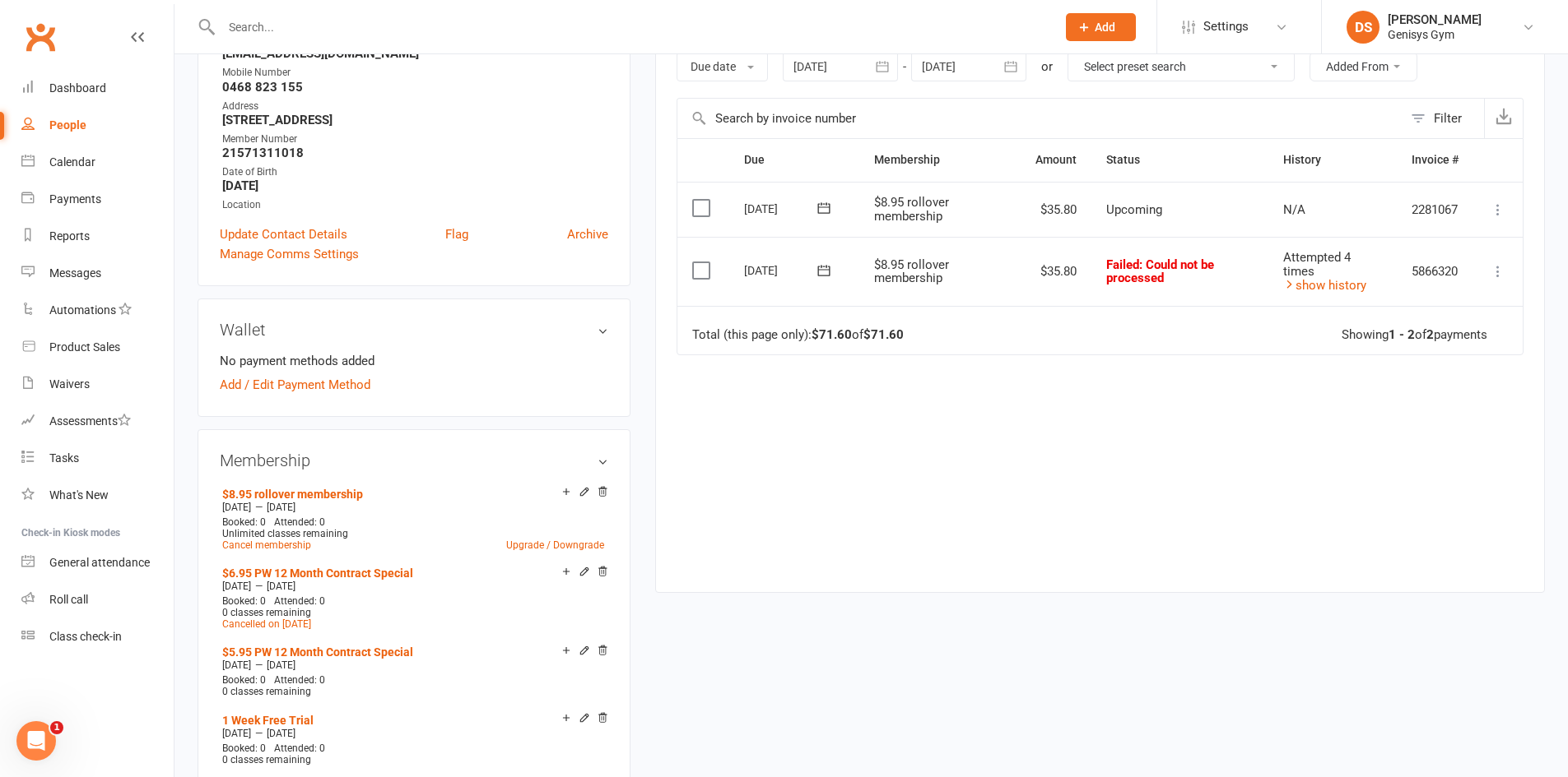
scroll to position [329, 0]
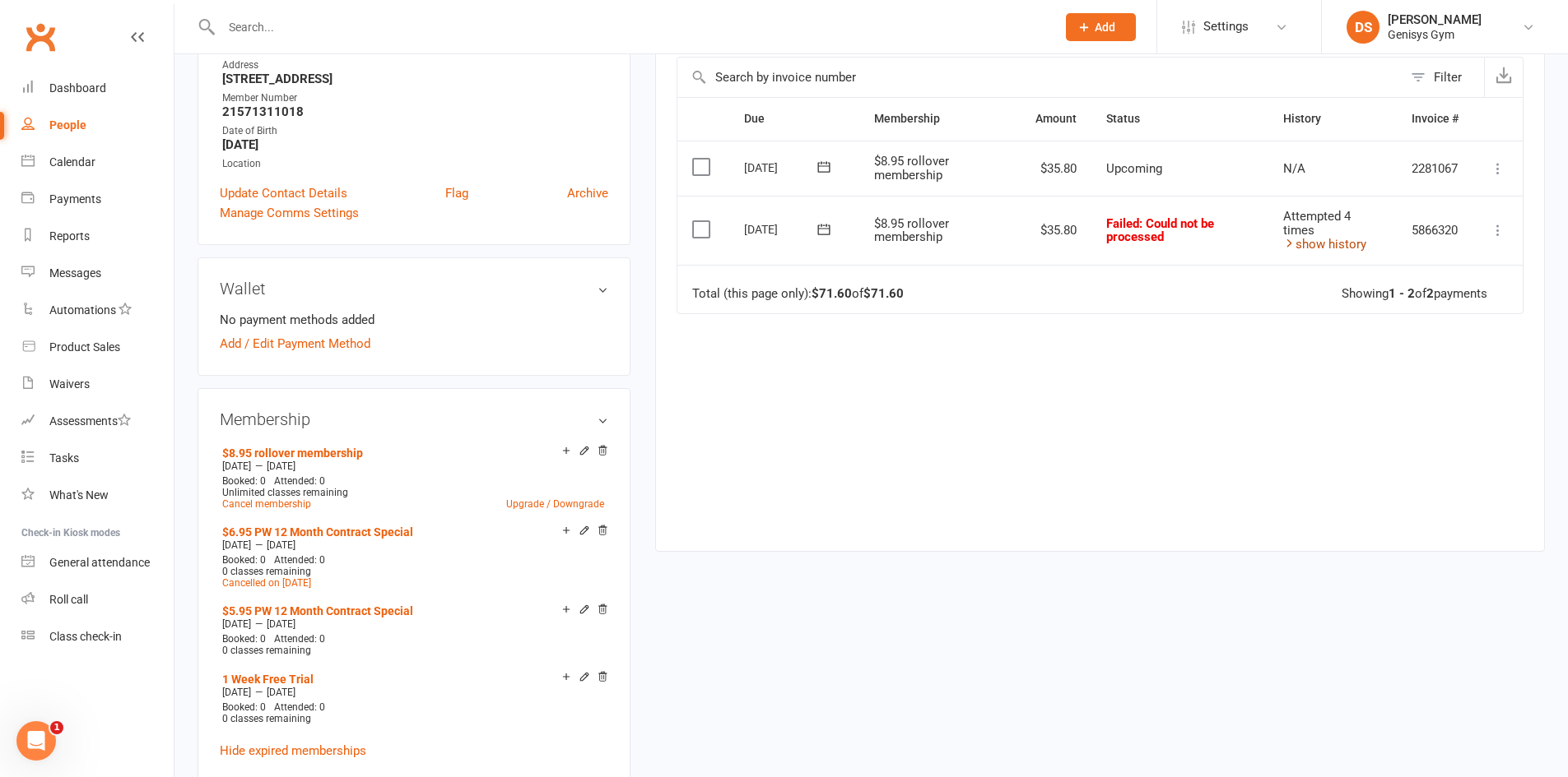
click at [1340, 240] on link "show history" at bounding box center [1324, 244] width 83 height 15
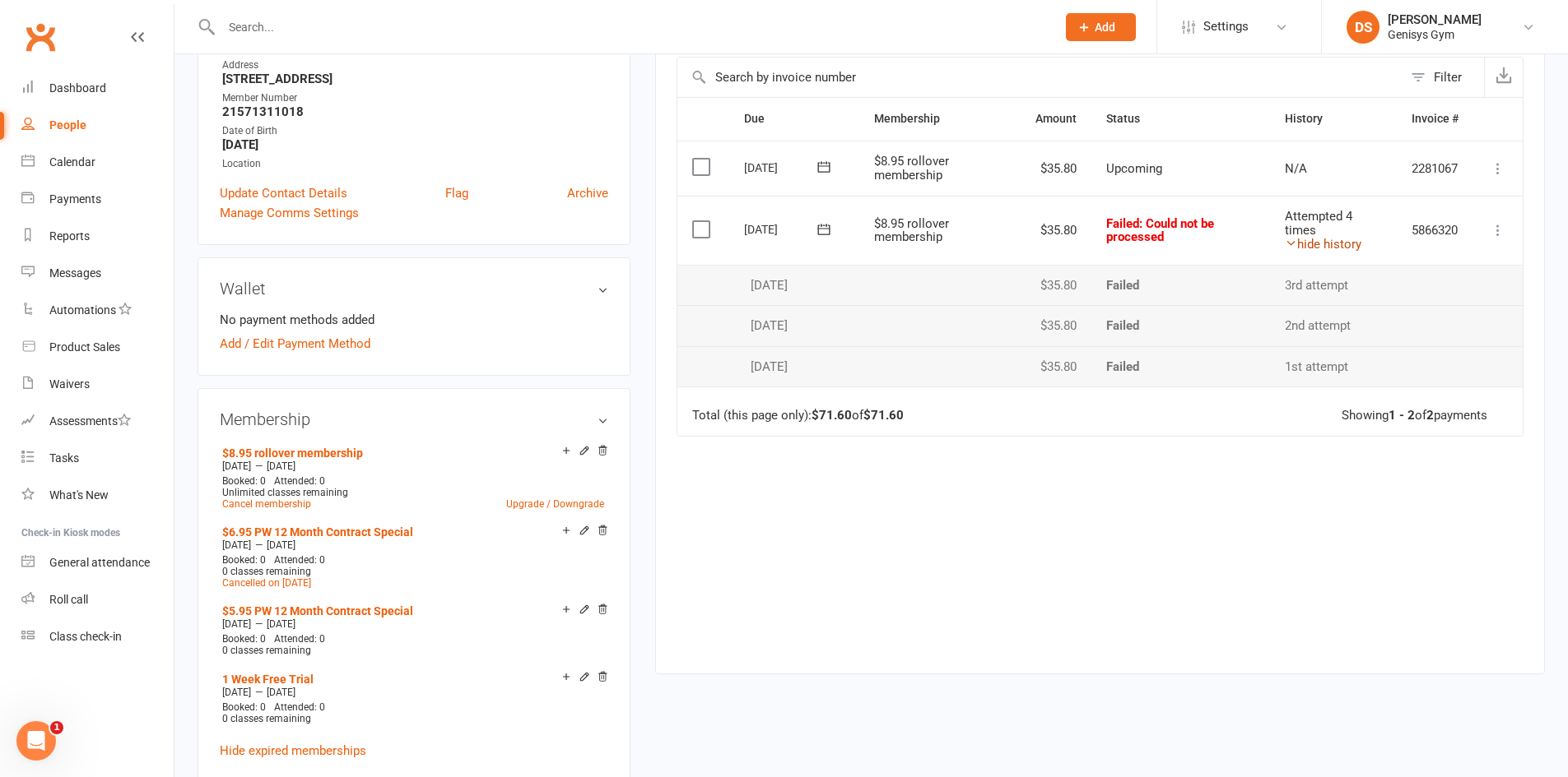
click at [1340, 240] on link "hide history" at bounding box center [1323, 244] width 77 height 15
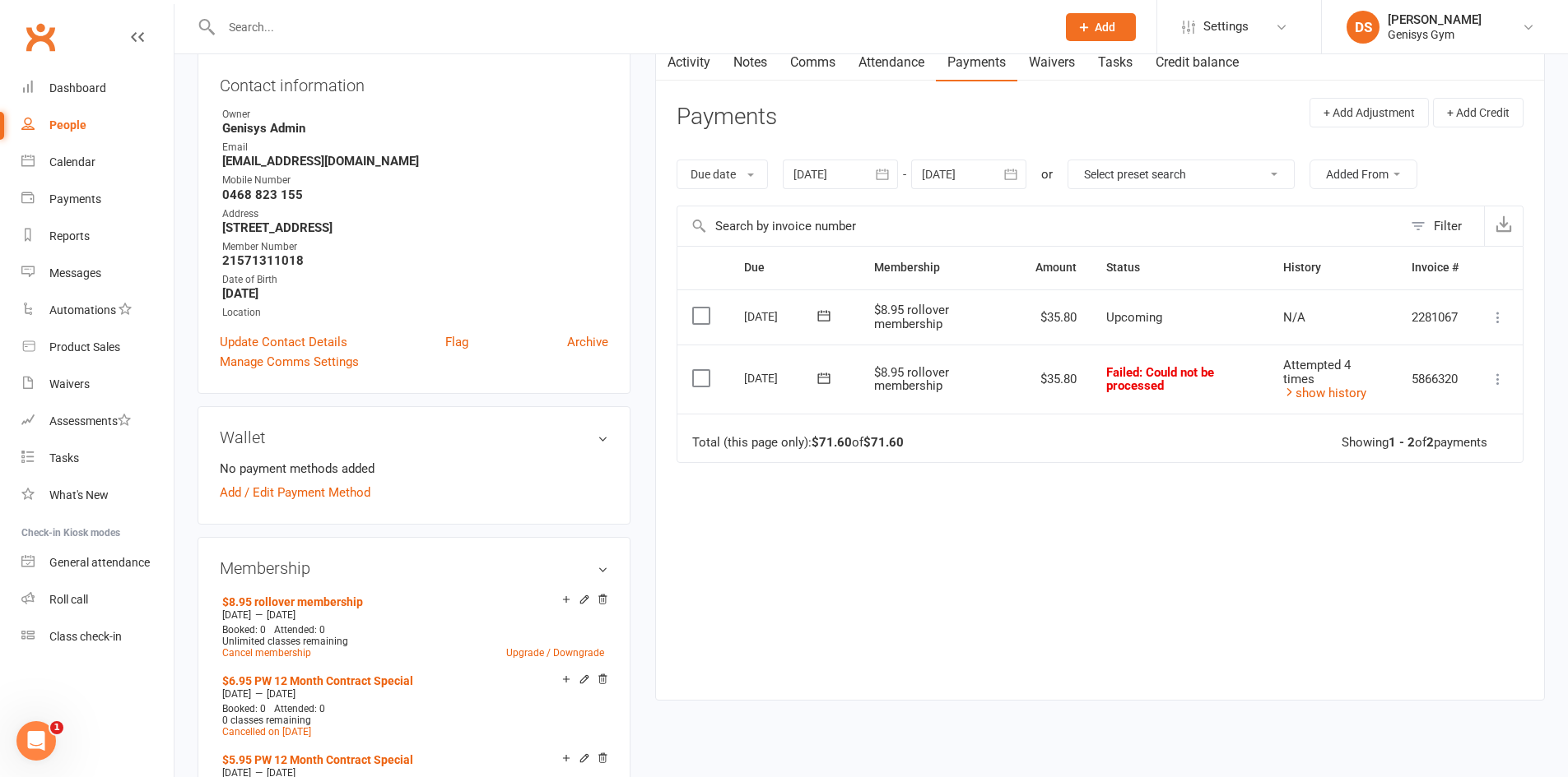
scroll to position [164, 0]
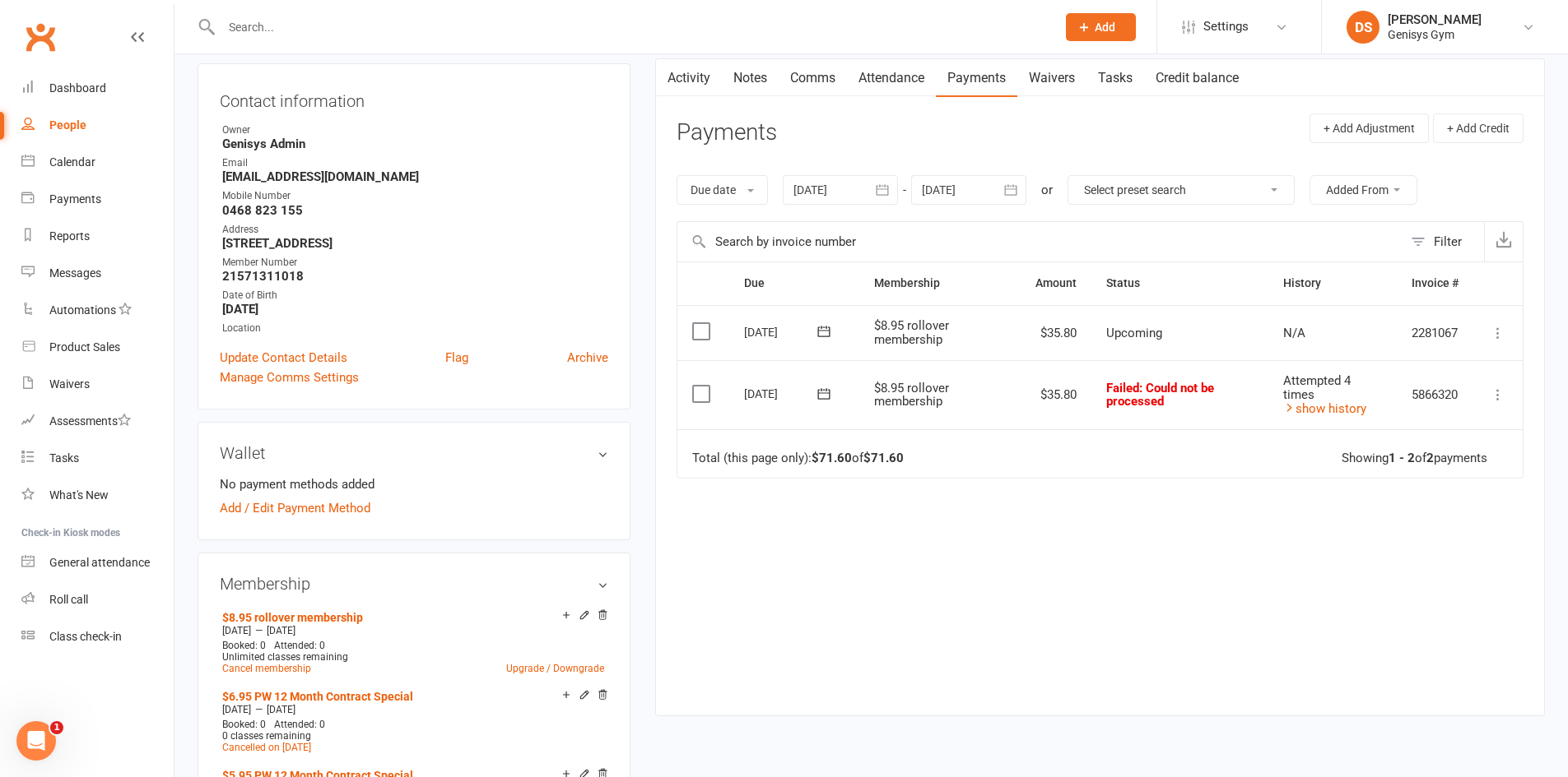
click at [893, 201] on button "button" at bounding box center [883, 190] width 30 height 30
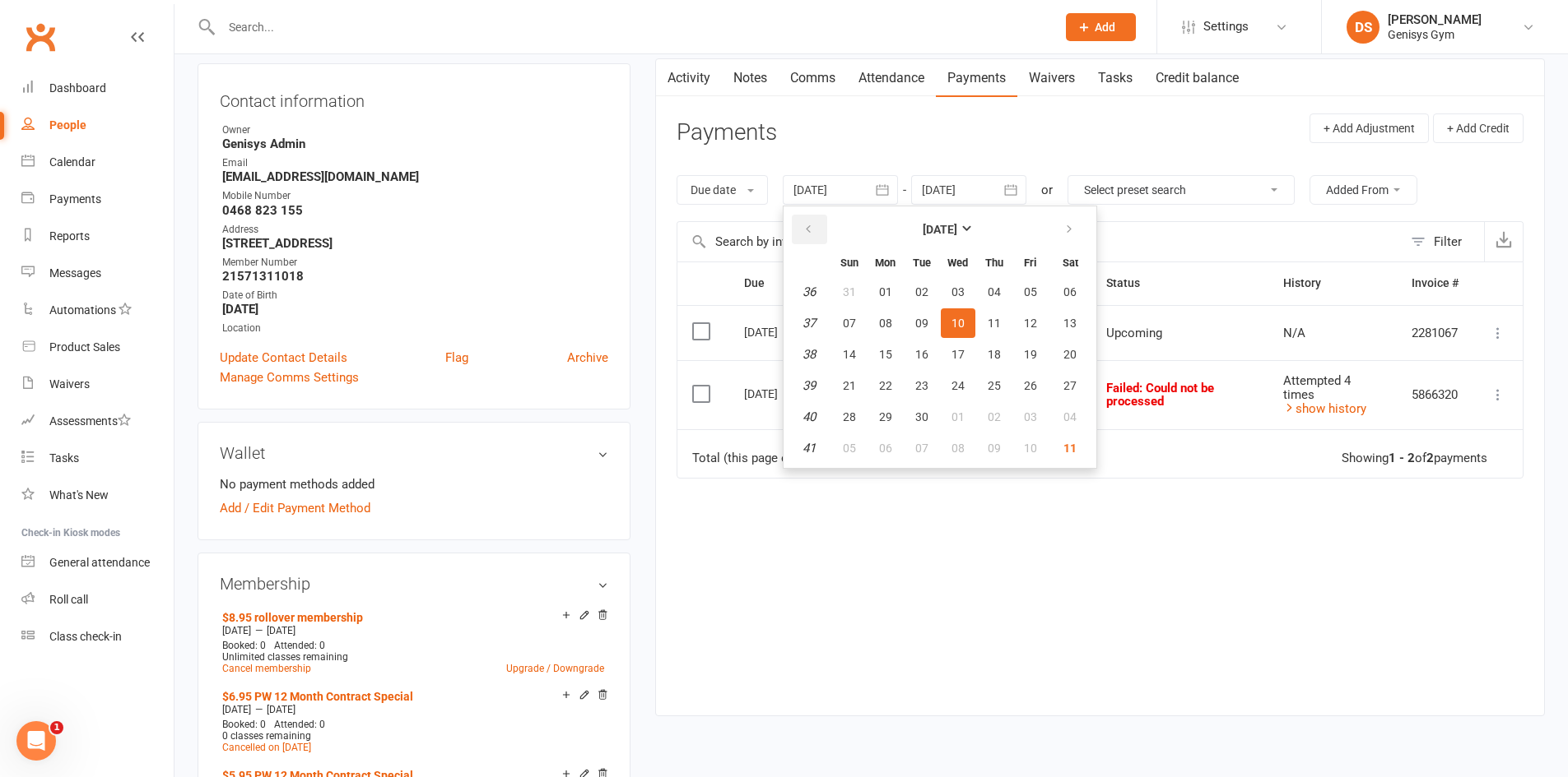
click at [825, 230] on button "button" at bounding box center [809, 230] width 35 height 30
click at [861, 318] on button "08" at bounding box center [849, 323] width 34 height 30
type input "08 Jun 2025"
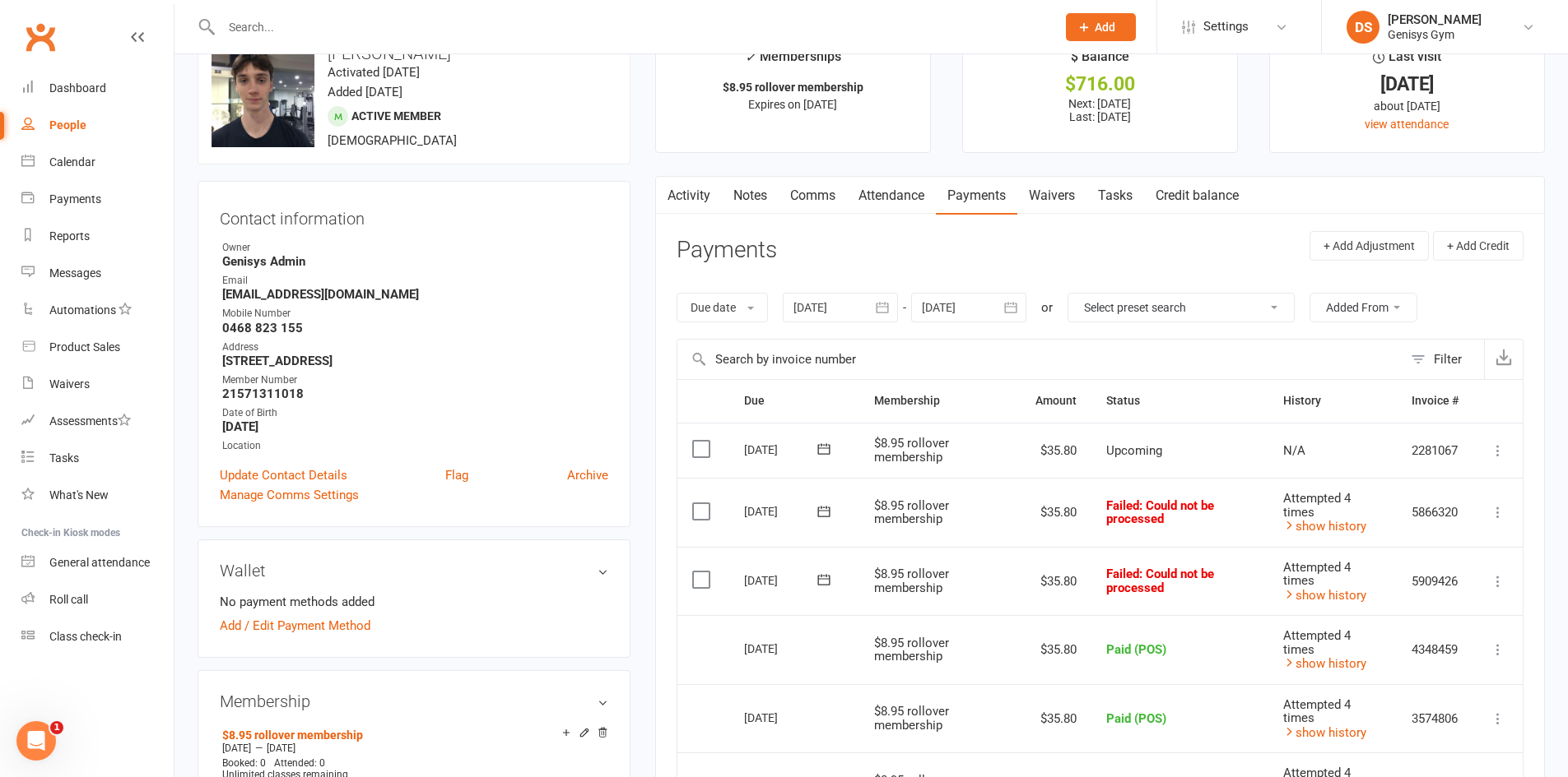
scroll to position [0, 0]
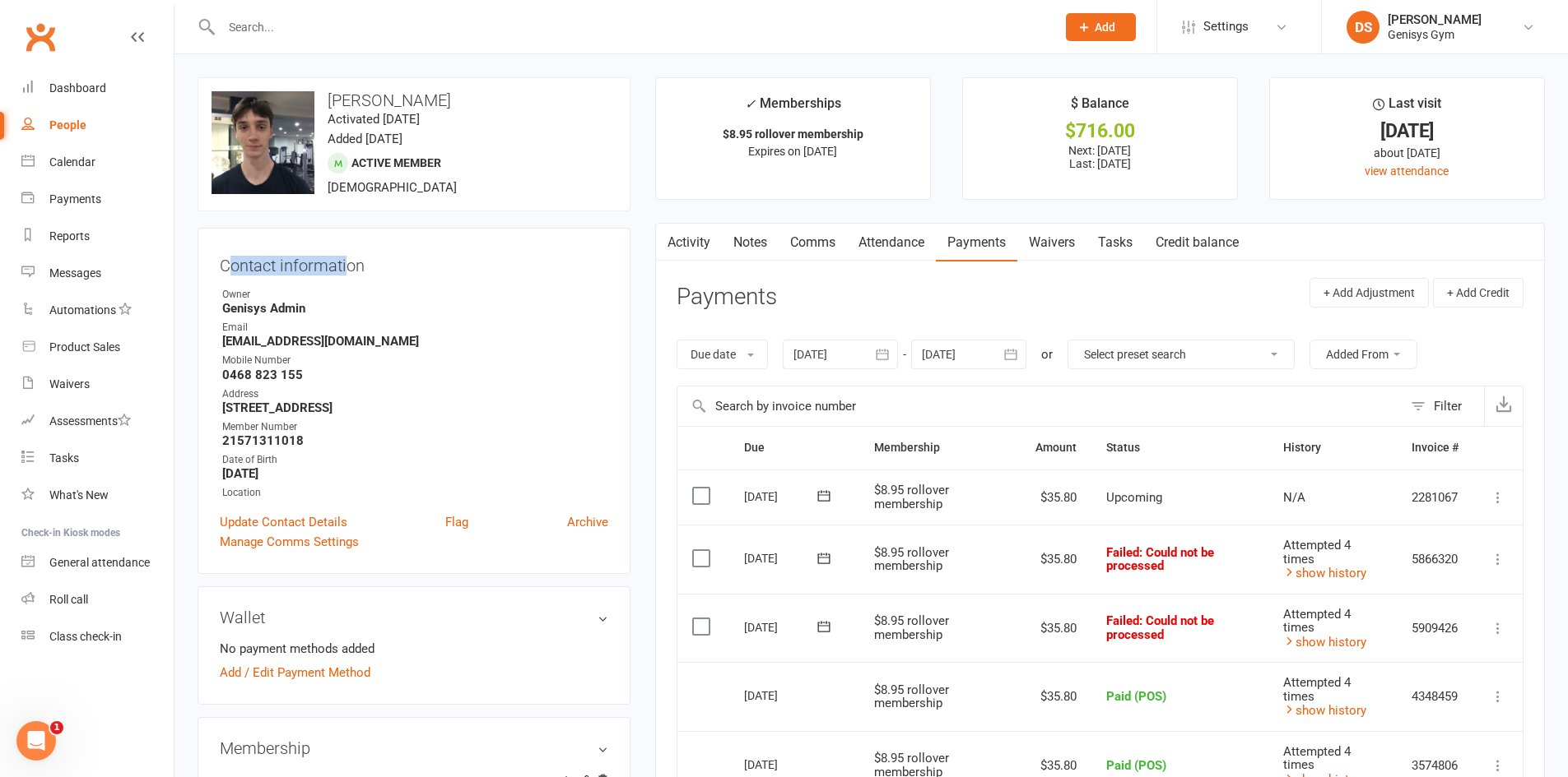
drag, startPoint x: 225, startPoint y: 268, endPoint x: 347, endPoint y: 273, distance: 122.1
click at [347, 273] on h3 "Contact information" at bounding box center [414, 263] width 389 height 25
click at [347, 270] on h3 "Contact information" at bounding box center [414, 263] width 389 height 25
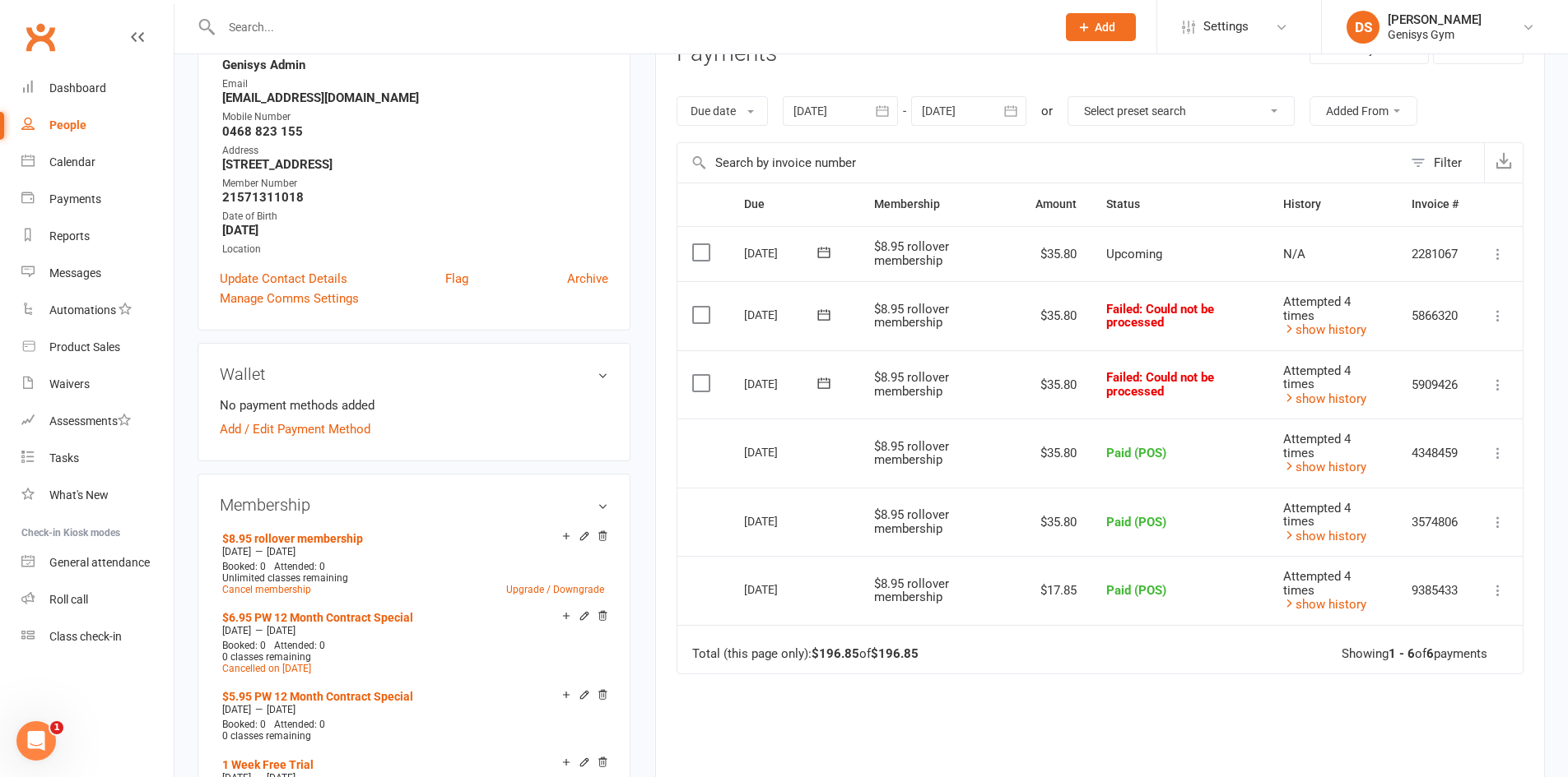
scroll to position [247, 0]
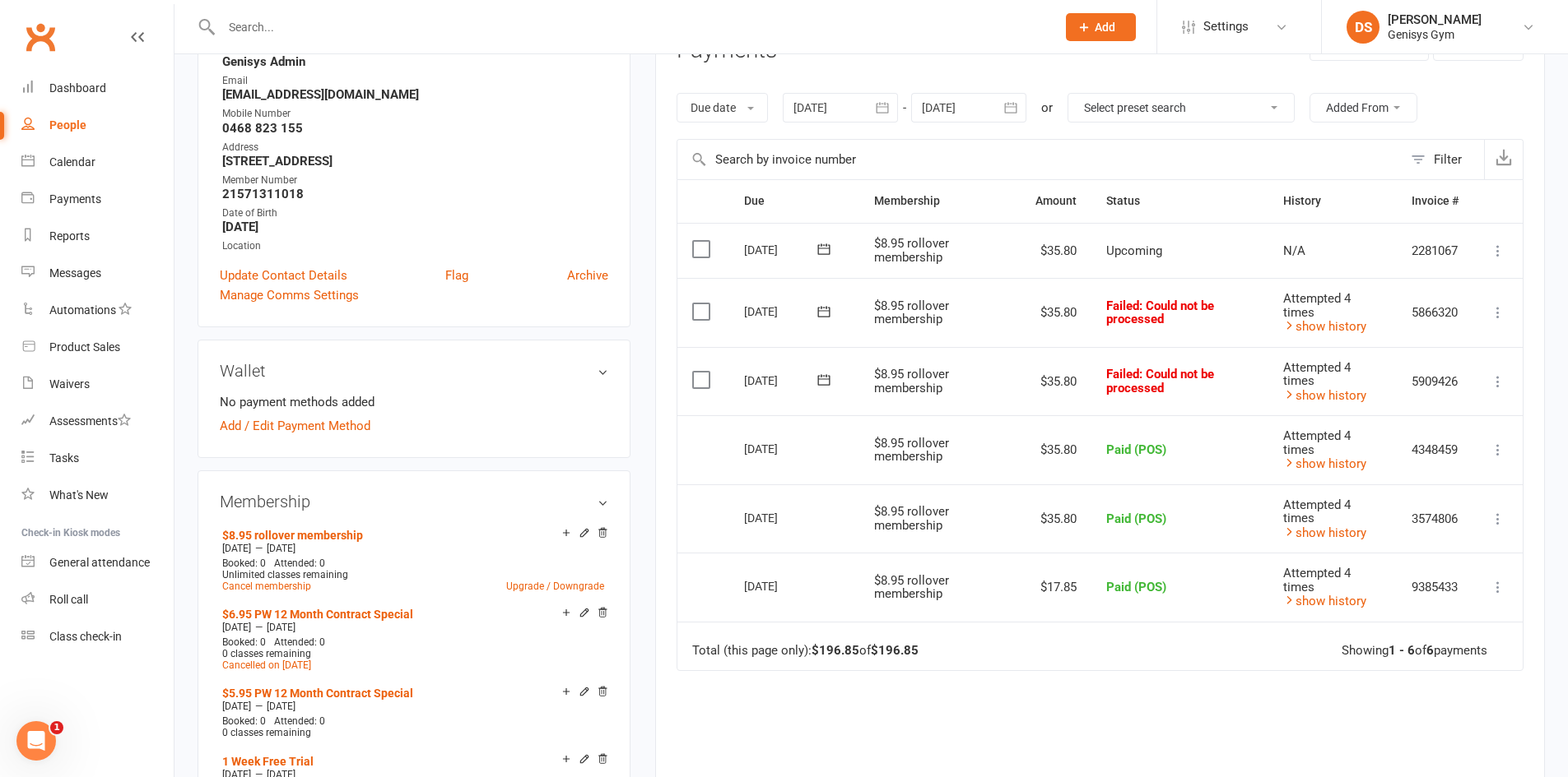
click at [605, 373] on h3 "Wallet" at bounding box center [414, 371] width 389 height 18
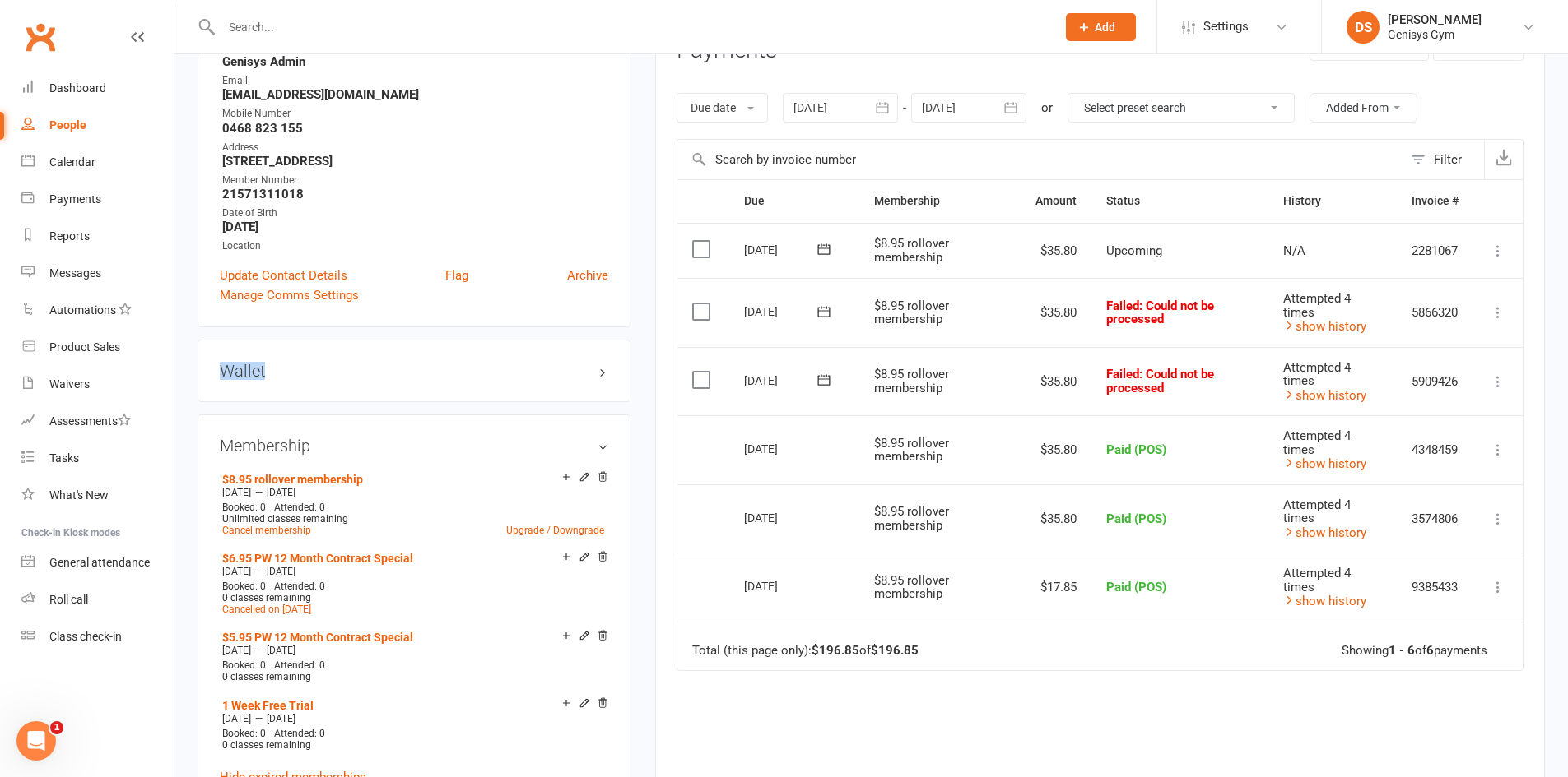
click at [605, 373] on h3 "Wallet" at bounding box center [414, 371] width 389 height 18
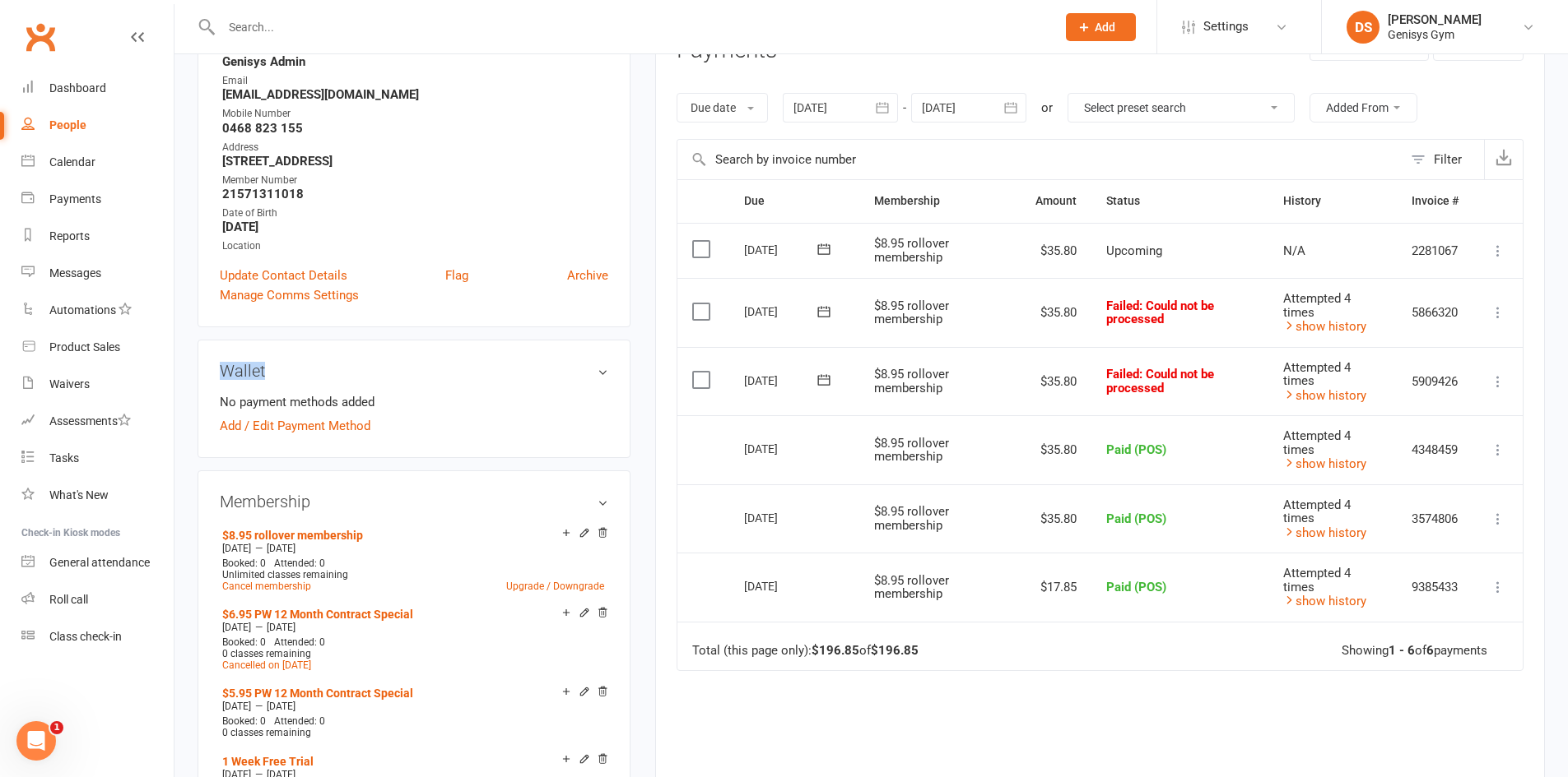
click at [565, 362] on h3 "Wallet" at bounding box center [414, 371] width 389 height 18
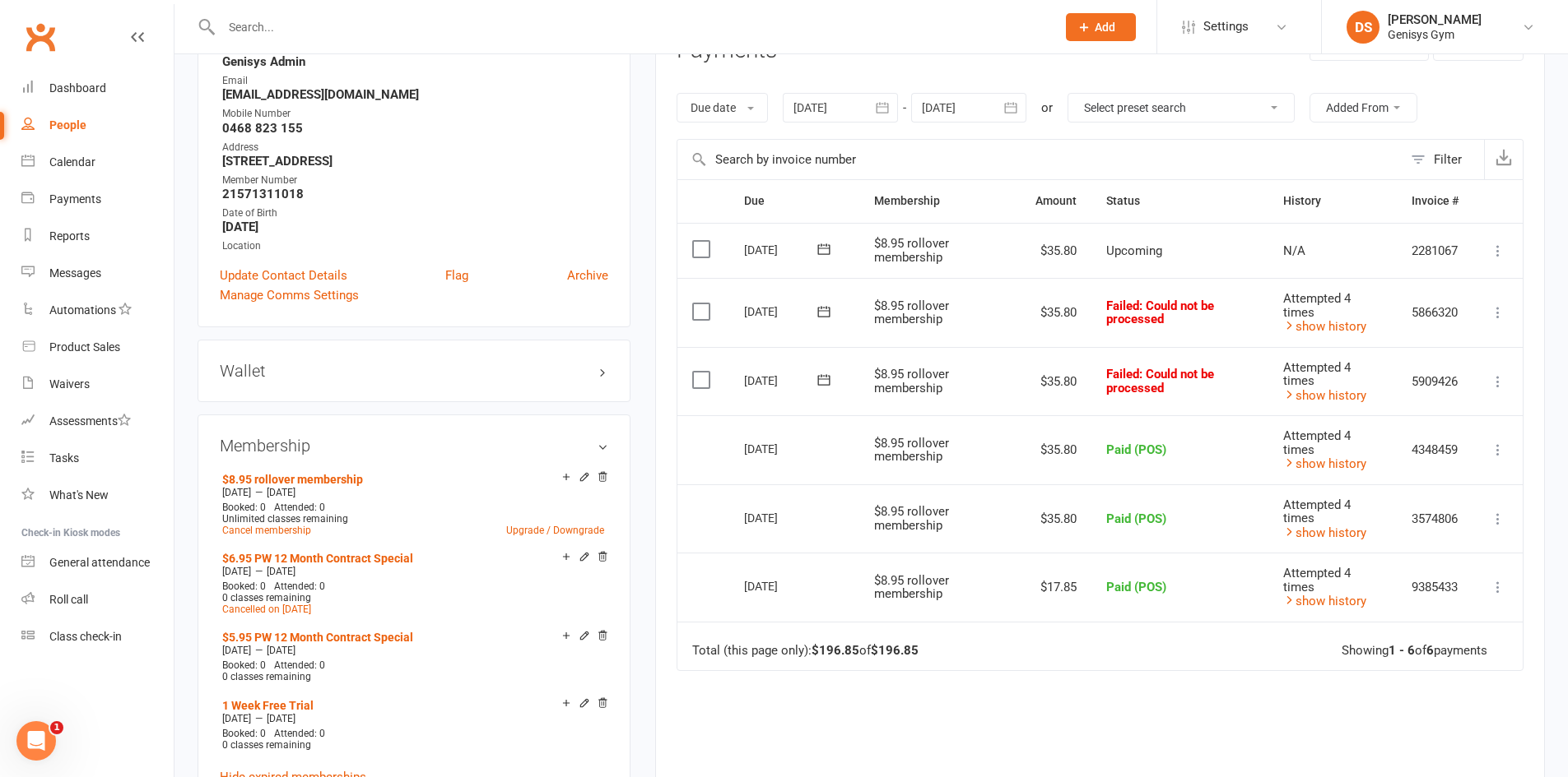
click at [614, 369] on div "Wallet No payment methods added Add / Edit Payment Method" at bounding box center [414, 371] width 433 height 63
click at [623, 363] on div "Wallet No payment methods added Add / Edit Payment Method" at bounding box center [414, 371] width 433 height 63
click at [596, 370] on h3 "Wallet" at bounding box center [414, 371] width 389 height 18
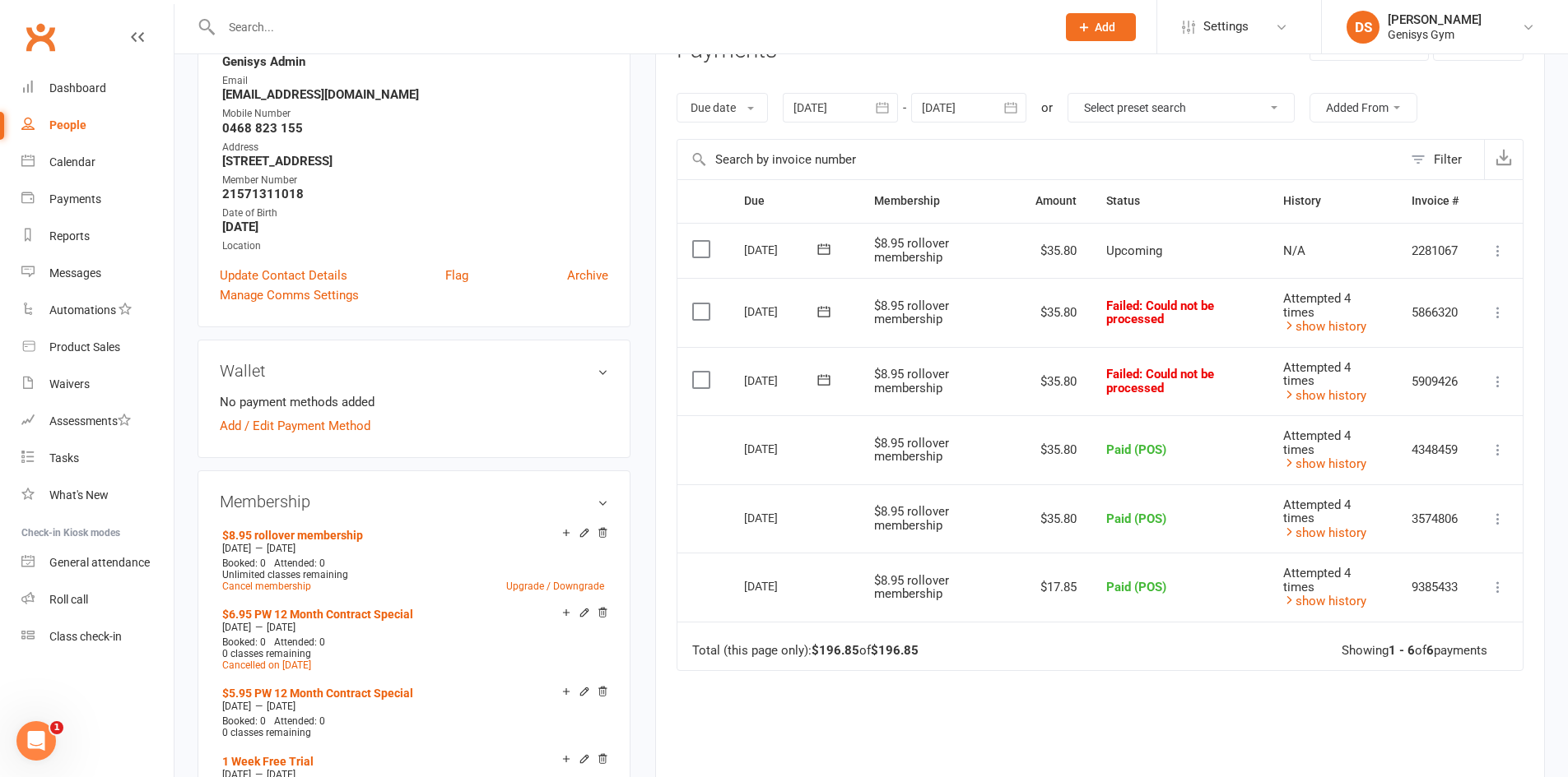
click at [597, 373] on h3 "Wallet" at bounding box center [414, 371] width 389 height 18
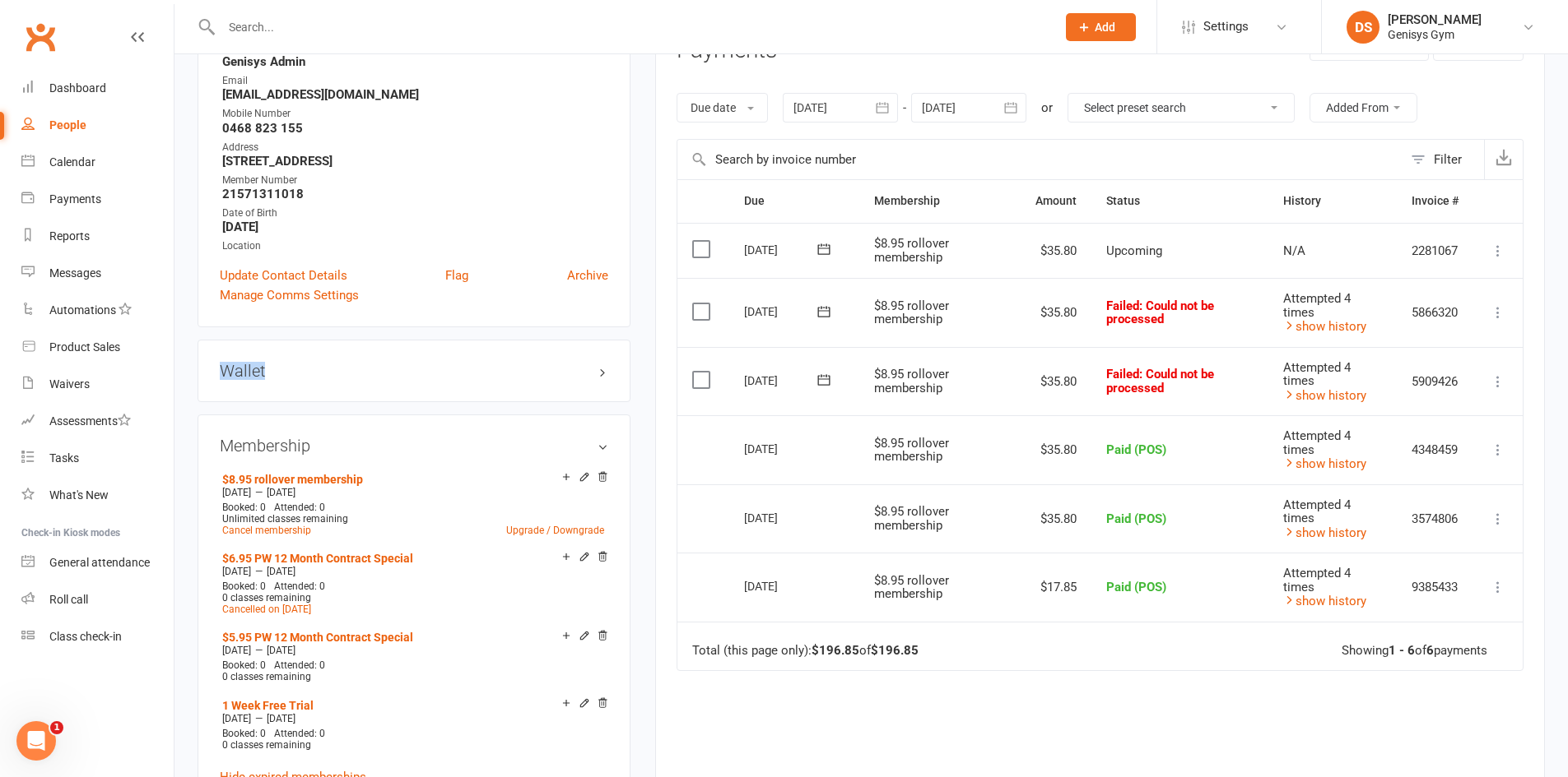
click at [597, 373] on h3 "Wallet" at bounding box center [414, 371] width 389 height 18
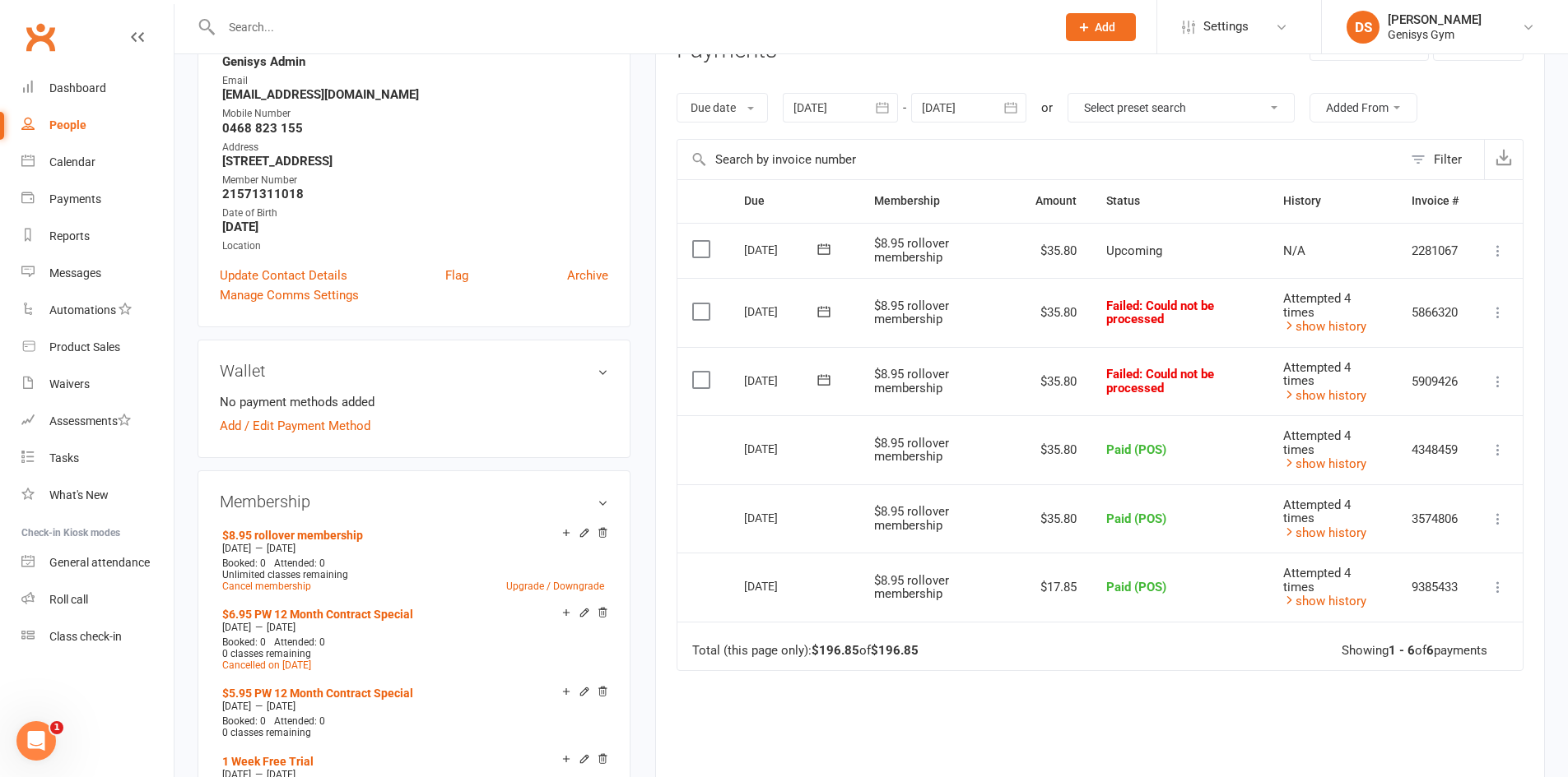
drag, startPoint x: 408, startPoint y: 390, endPoint x: 350, endPoint y: 383, distance: 58.4
click at [405, 390] on div "Wallet No payment methods added Add / Edit Payment Method" at bounding box center [414, 399] width 433 height 118
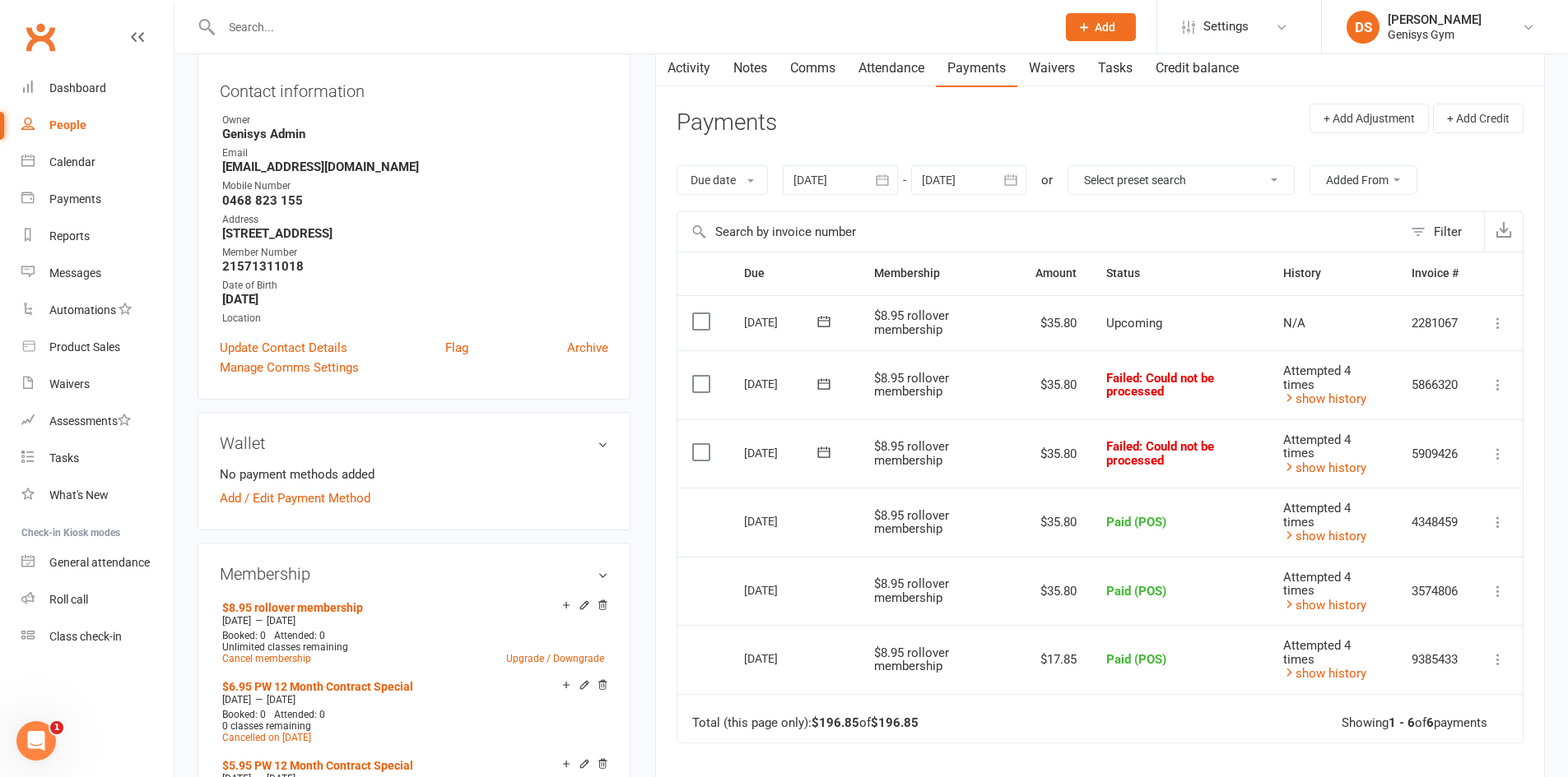
scroll to position [83, 0]
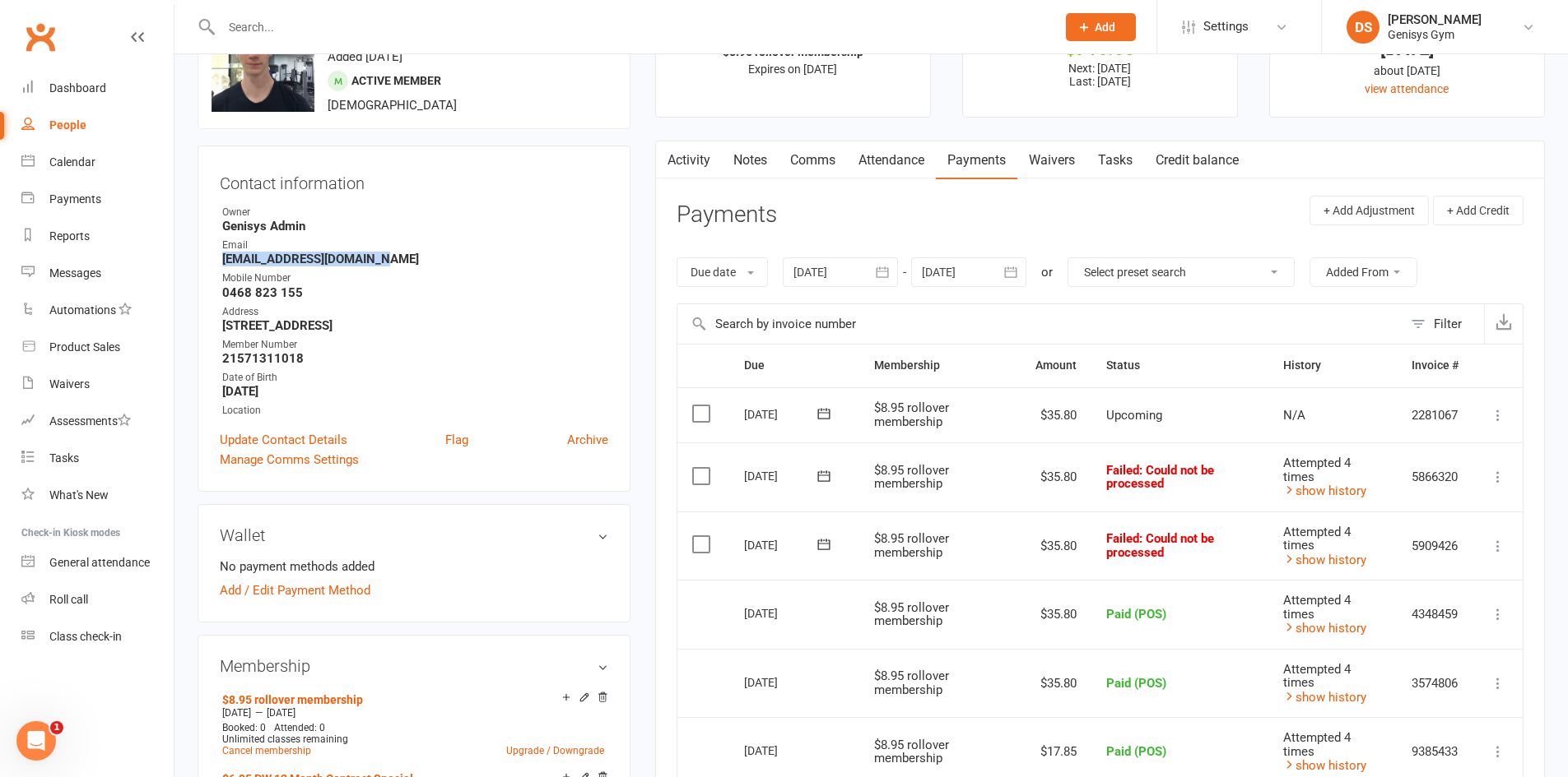
drag, startPoint x: 377, startPoint y: 263, endPoint x: 214, endPoint y: 265, distance: 163.0
click at [214, 265] on div "Contact information Owner Genisys Admin Email tajbuchanan714@gmail.com Mobile N…" at bounding box center [414, 318] width 433 height 346
copy strong "tajbuchanan714@gmail.com"
click at [460, 270] on ul "Owner Genisys Admin Email tajbuchanan714@gmail.com Mobile Number 0468 823 155 A…" at bounding box center [414, 312] width 389 height 214
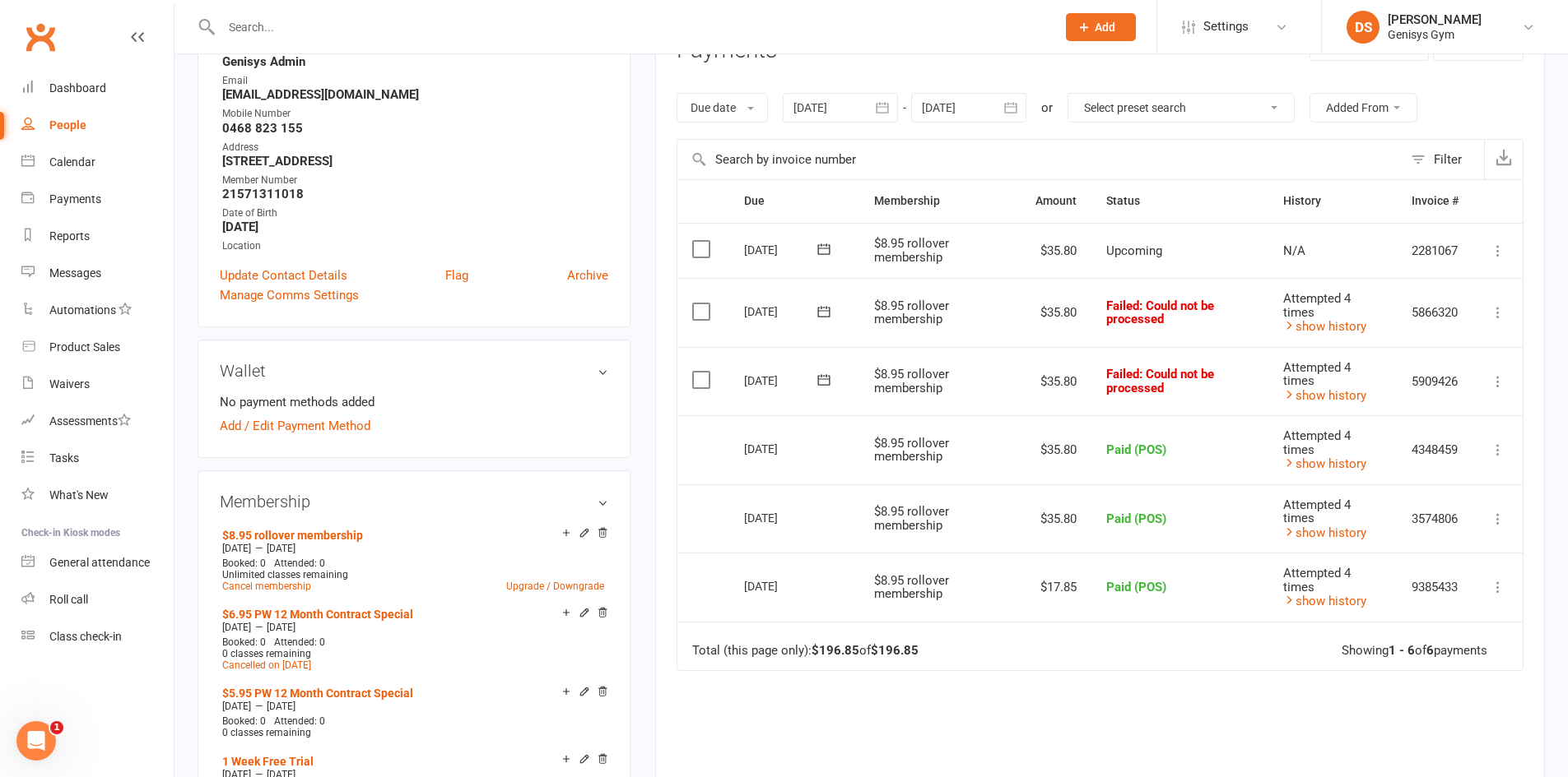
scroll to position [0, 0]
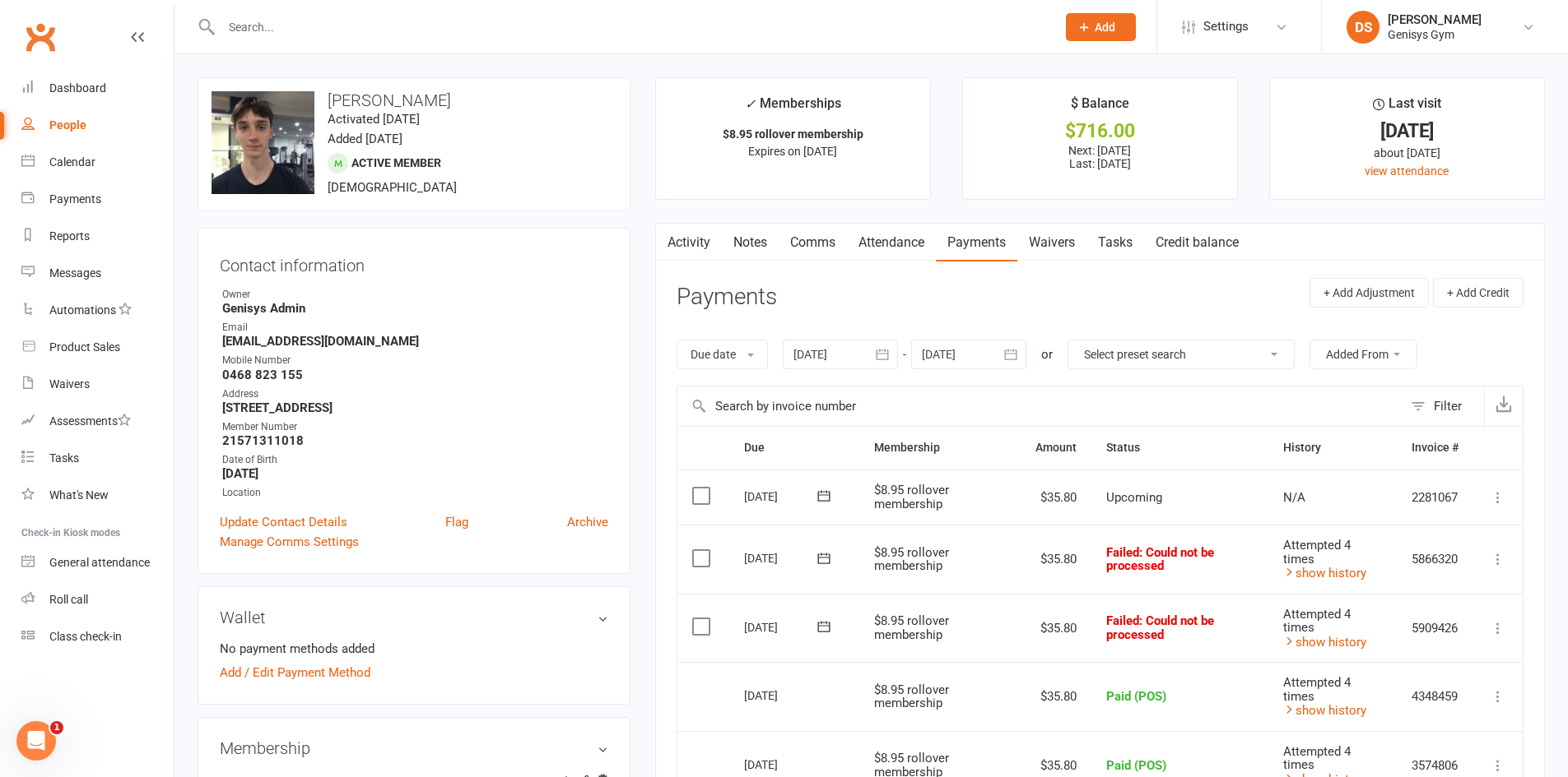
click at [872, 250] on link "Attendance" at bounding box center [891, 242] width 89 height 38
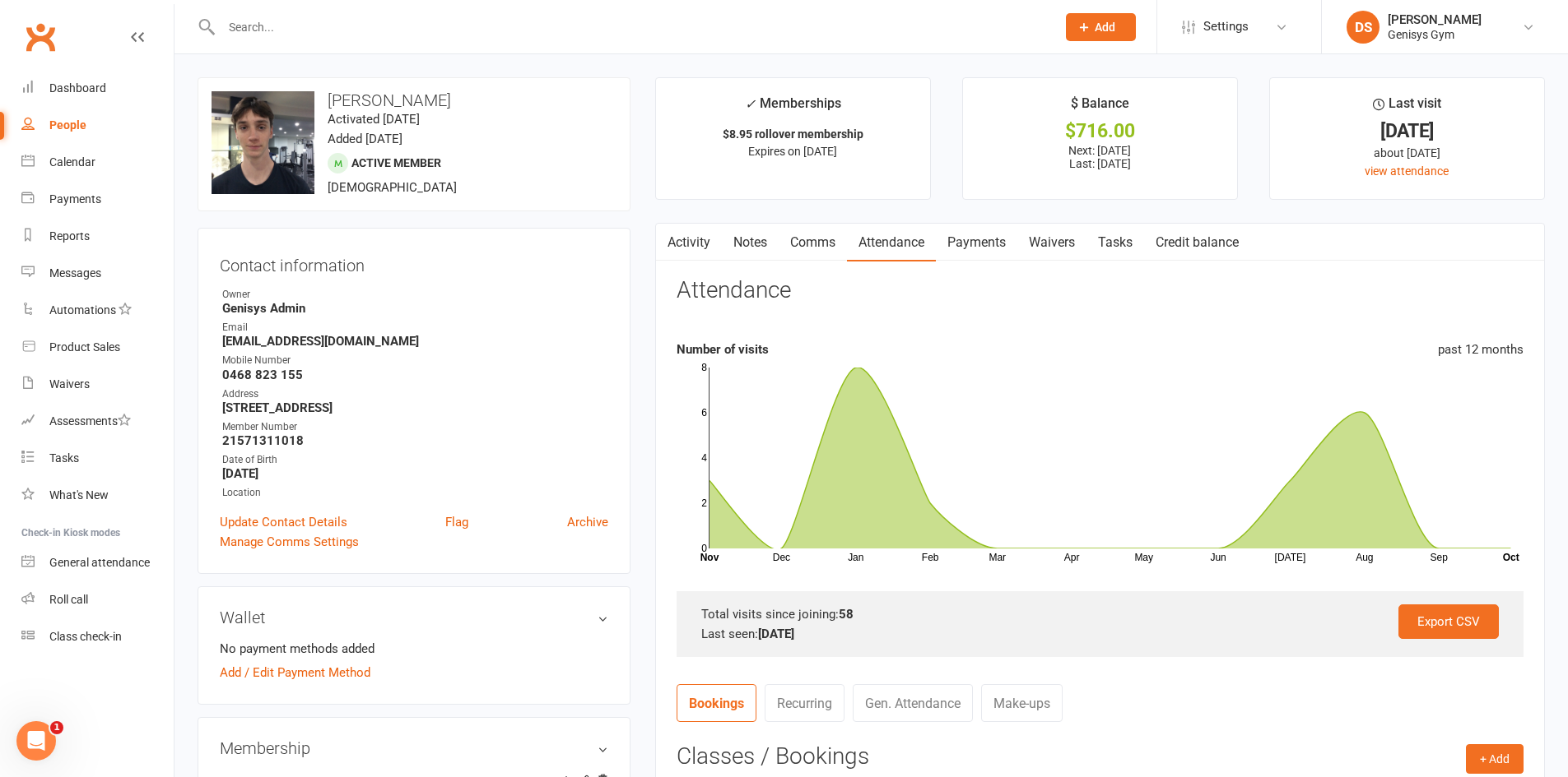
click at [702, 244] on link "Activity" at bounding box center [688, 242] width 66 height 38
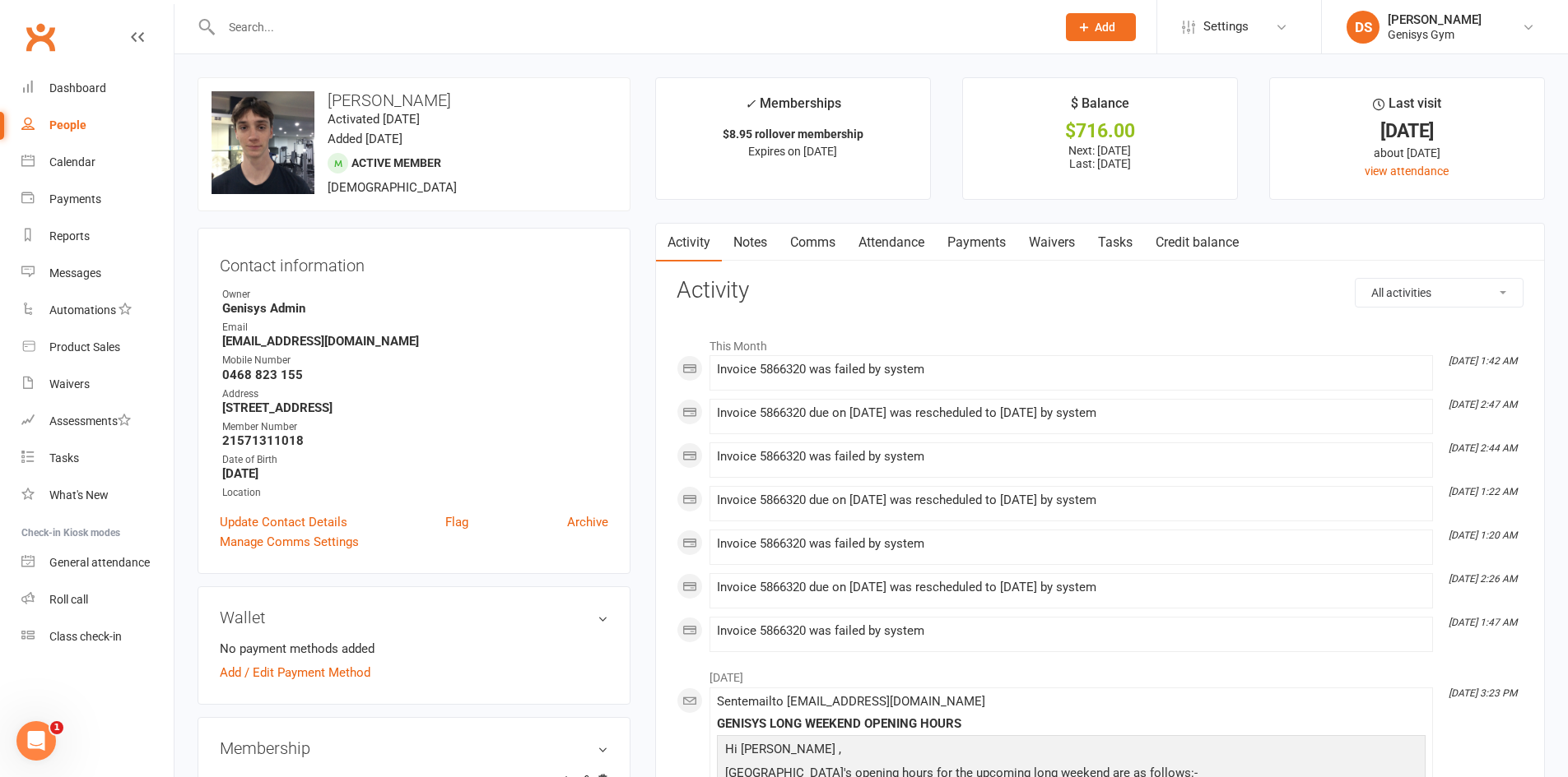
click at [415, 339] on strong "tajbuchanan714@gmail.com" at bounding box center [415, 342] width 386 height 15
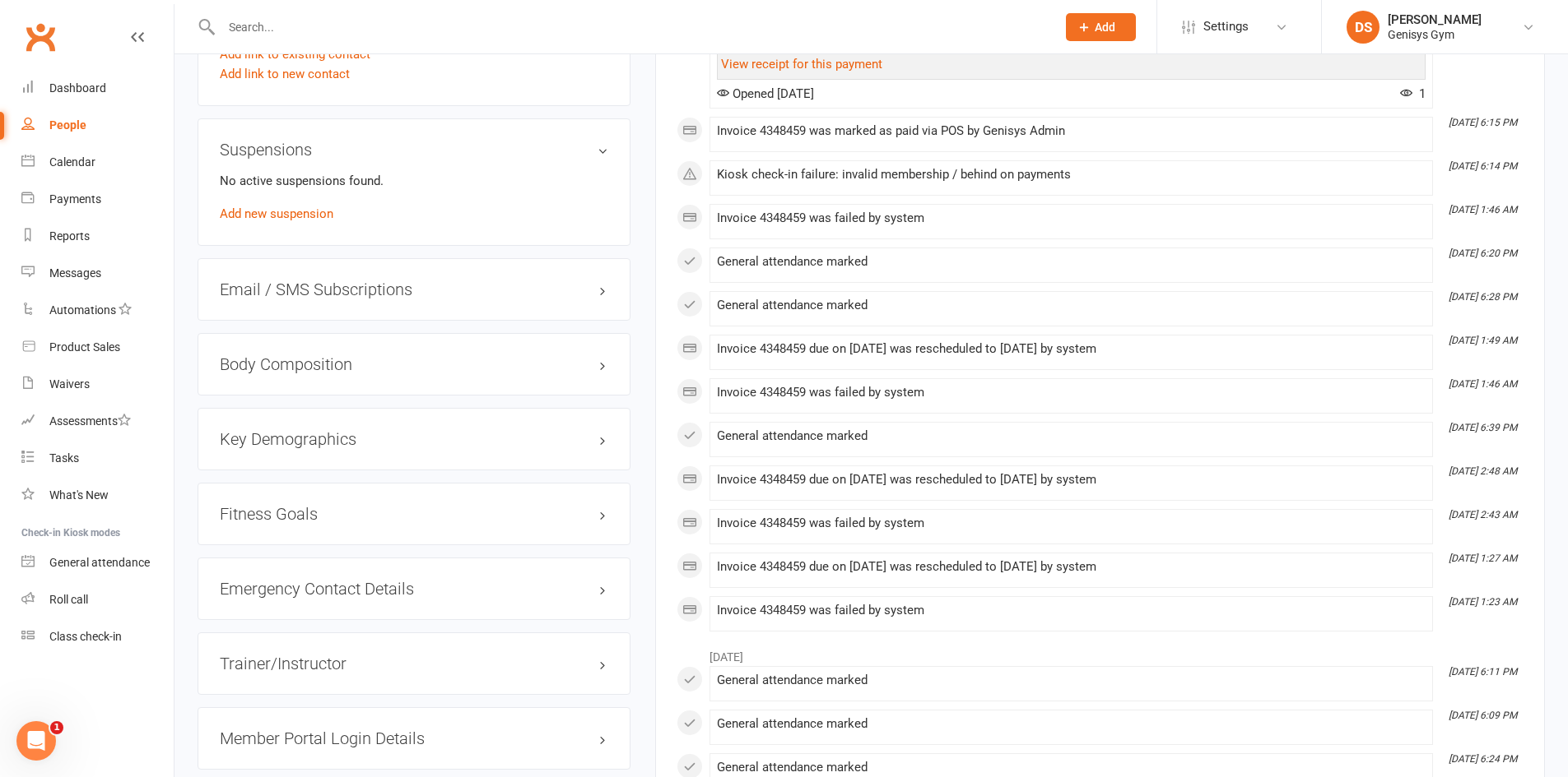
scroll to position [1481, 0]
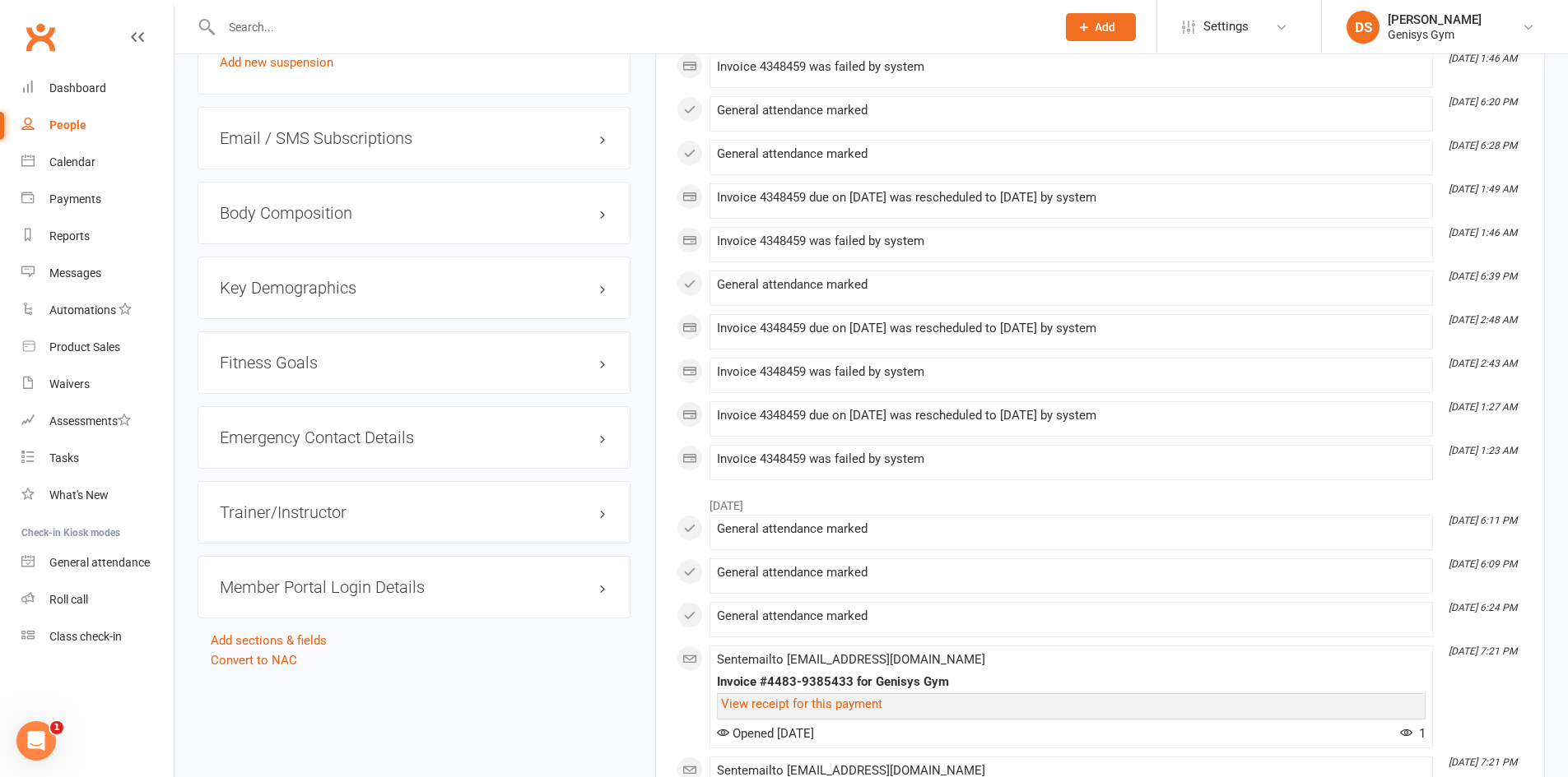
click at [346, 447] on div "Emergency Contact Details edit" at bounding box center [414, 437] width 433 height 63
click at [377, 429] on h3 "Emergency Contact Details edit" at bounding box center [414, 438] width 389 height 18
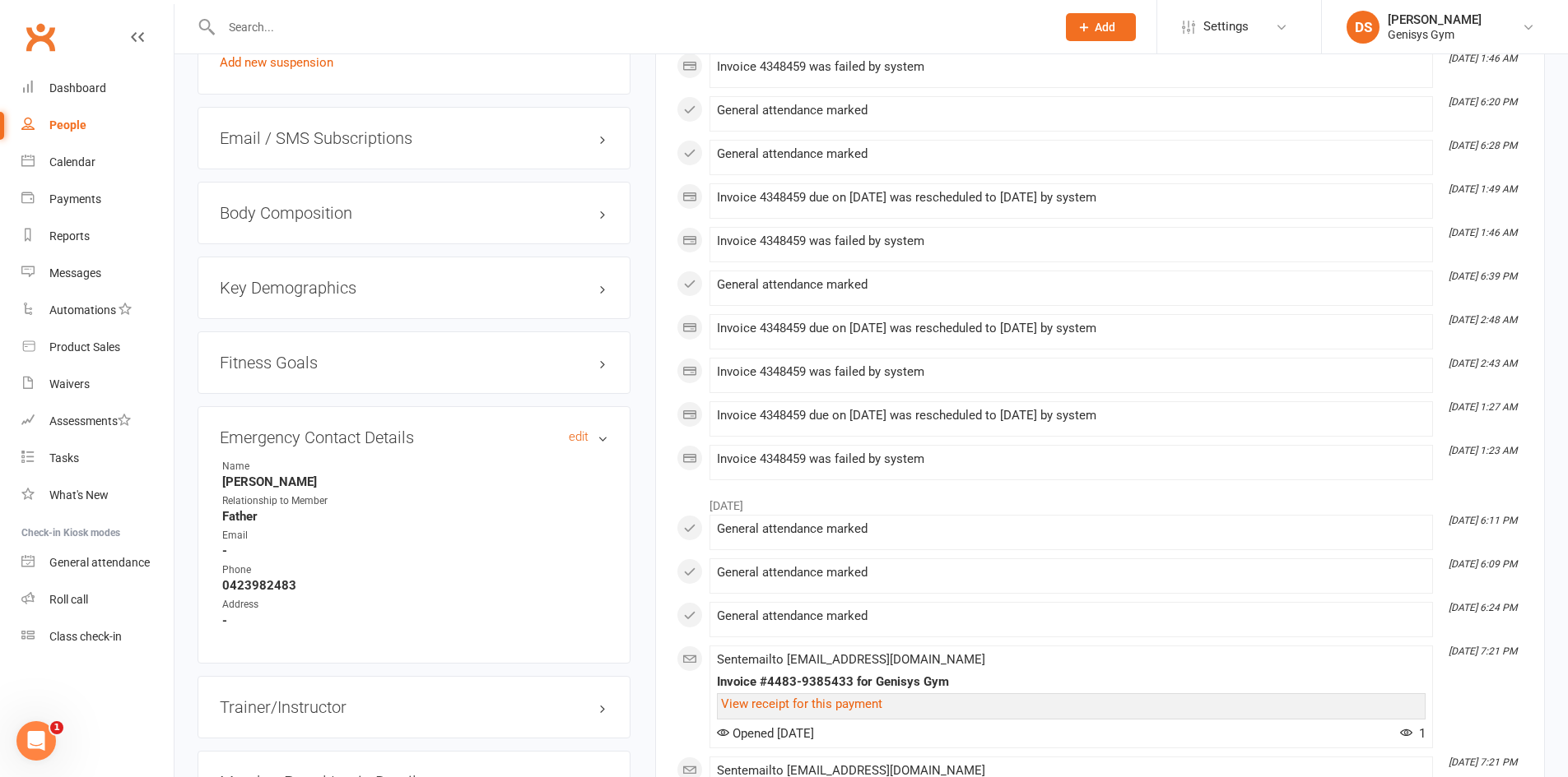
click at [377, 429] on h3 "Emergency Contact Details edit" at bounding box center [414, 438] width 389 height 18
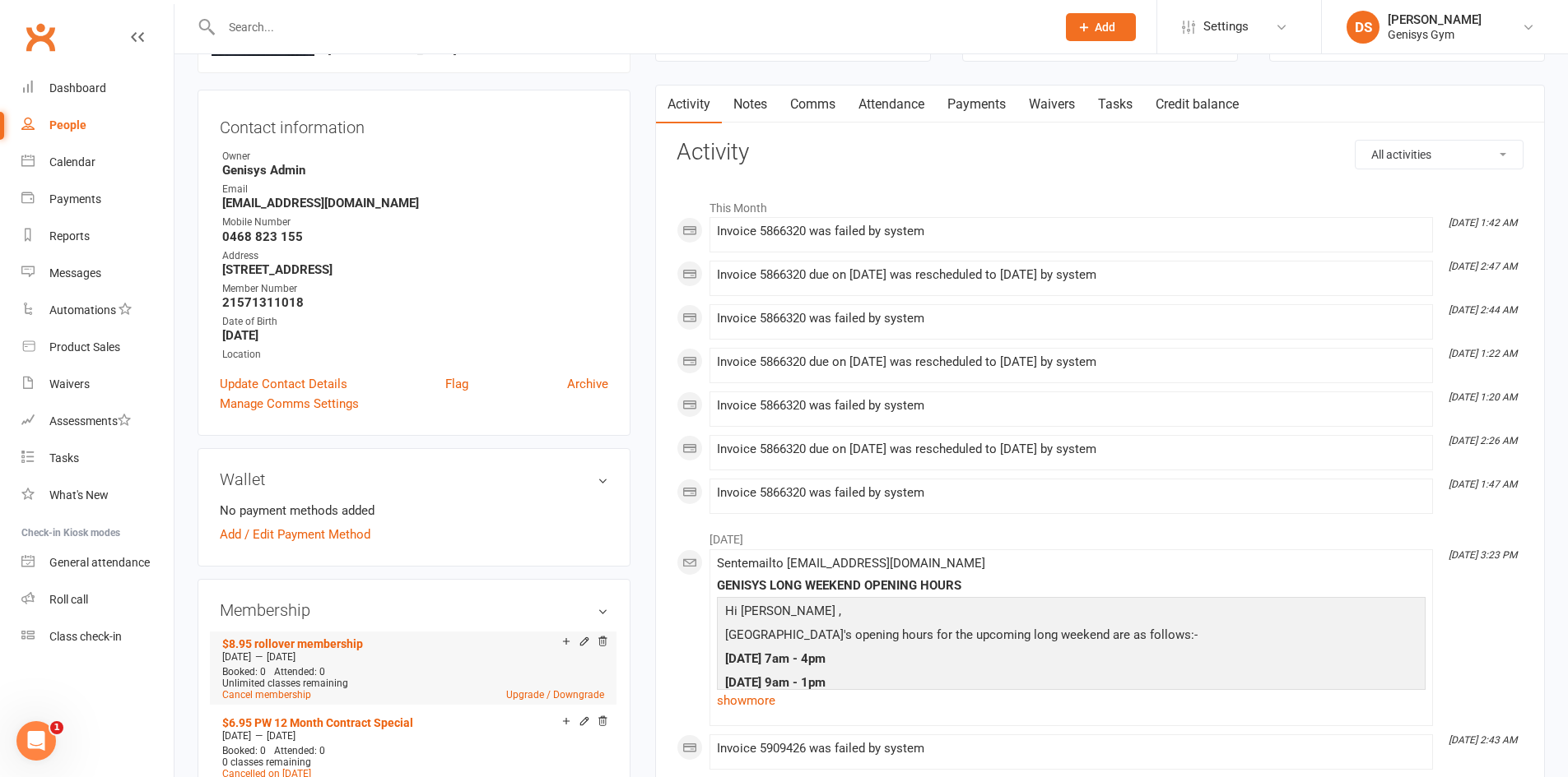
scroll to position [0, 0]
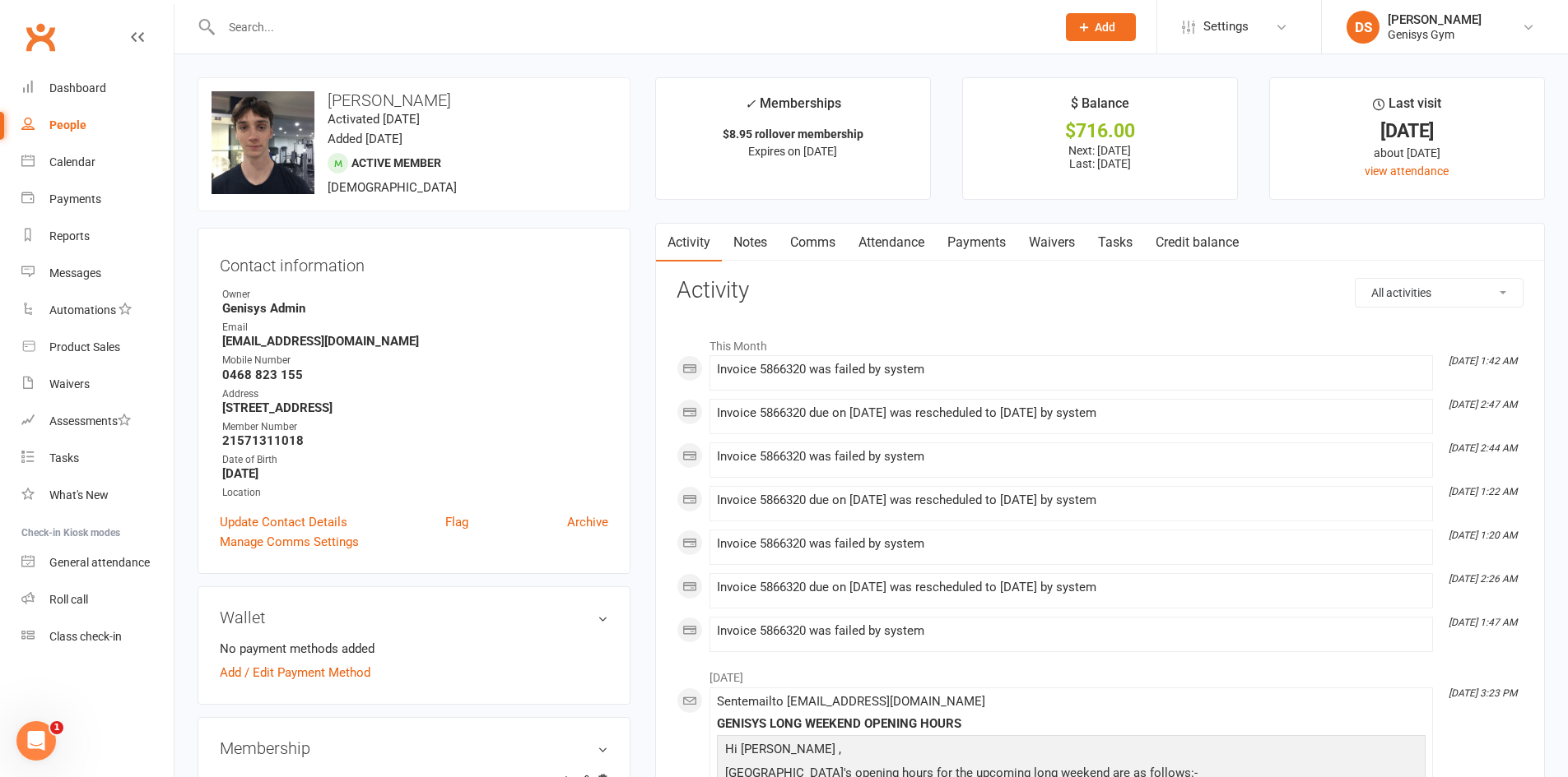
click at [979, 248] on link "Payments" at bounding box center [977, 242] width 82 height 38
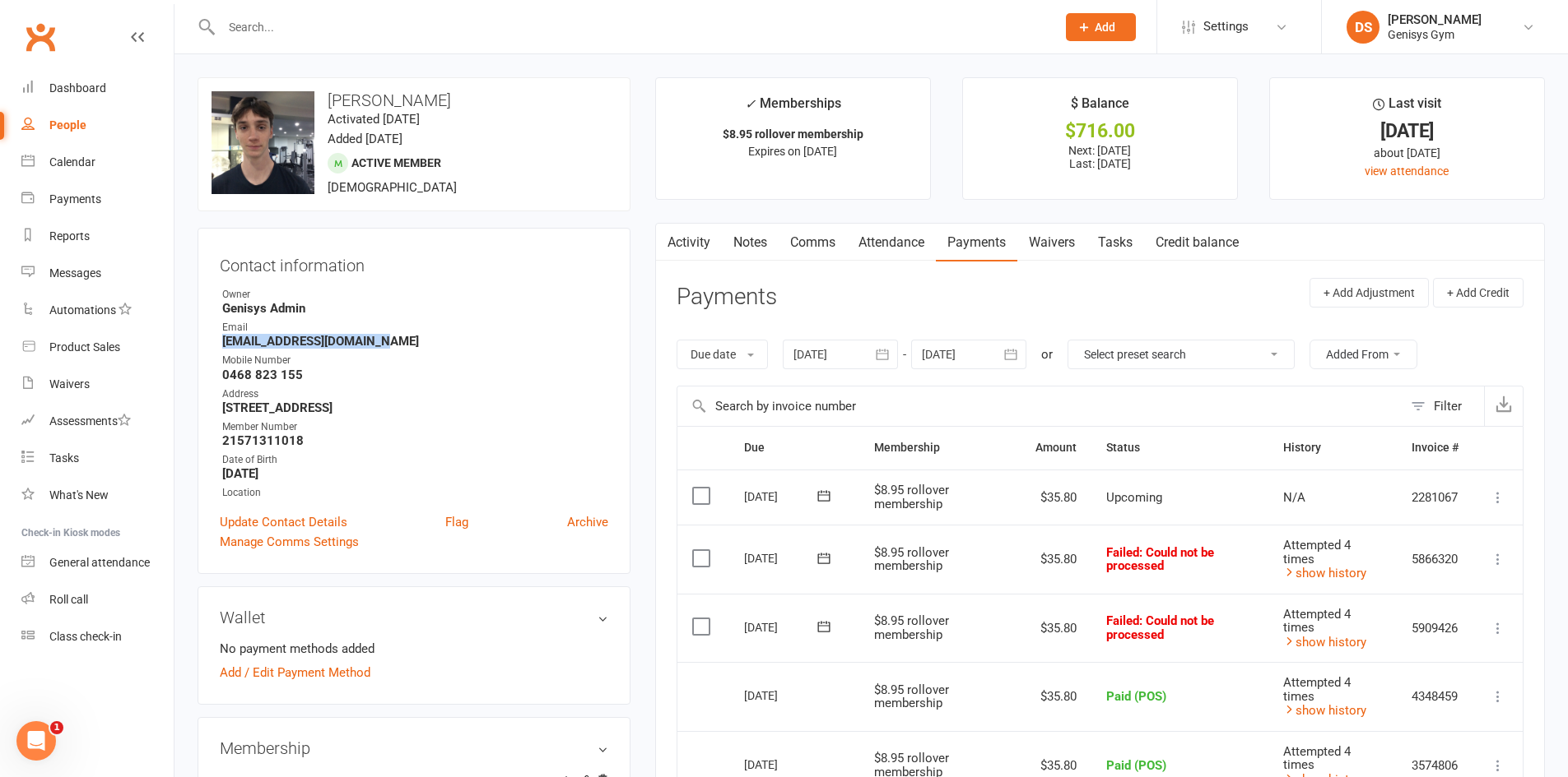
drag, startPoint x: 353, startPoint y: 343, endPoint x: 219, endPoint y: 344, distance: 134.0
click at [219, 344] on div "Contact information Owner Genisys Admin Email tajbuchanan714@gmail.com Mobile N…" at bounding box center [414, 400] width 433 height 346
copy strong "tajbuchanan714@gmail.com"
drag, startPoint x: 195, startPoint y: 259, endPoint x: 213, endPoint y: 301, distance: 45.7
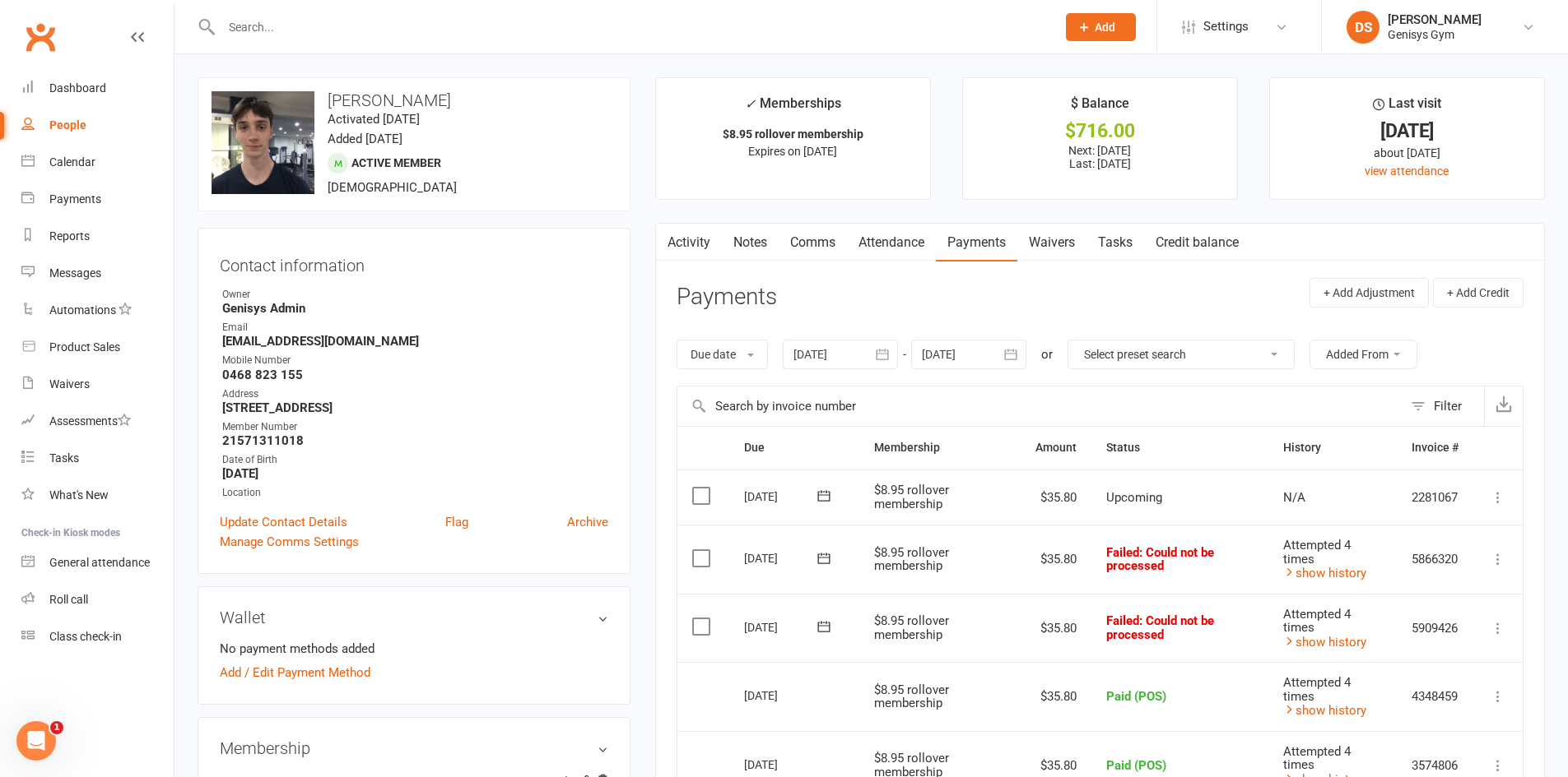
click at [305, 33] on input "text" at bounding box center [631, 28] width 828 height 23
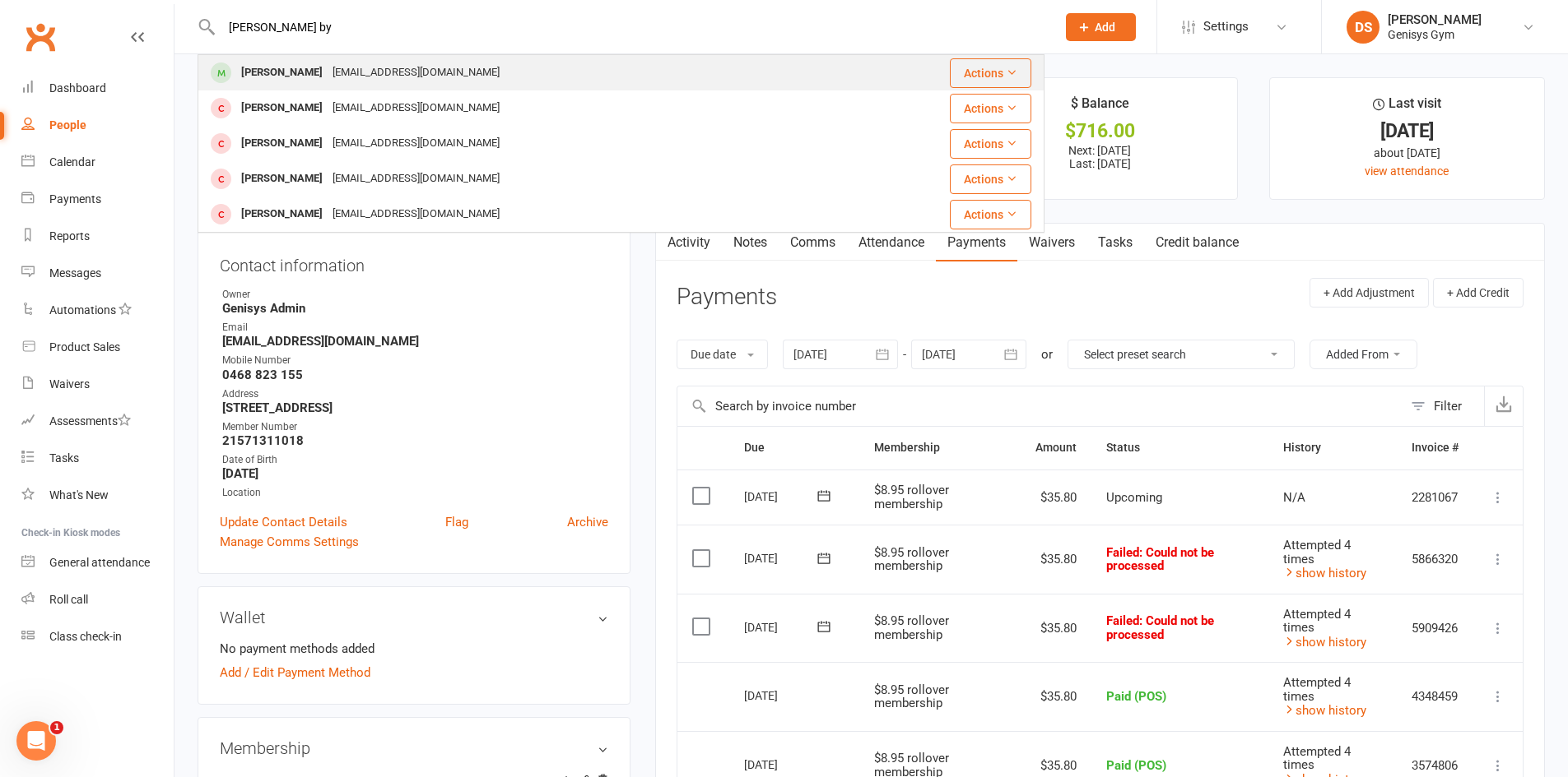
type input "zane by"
click at [308, 68] on div "Zane Bywater" at bounding box center [282, 73] width 92 height 24
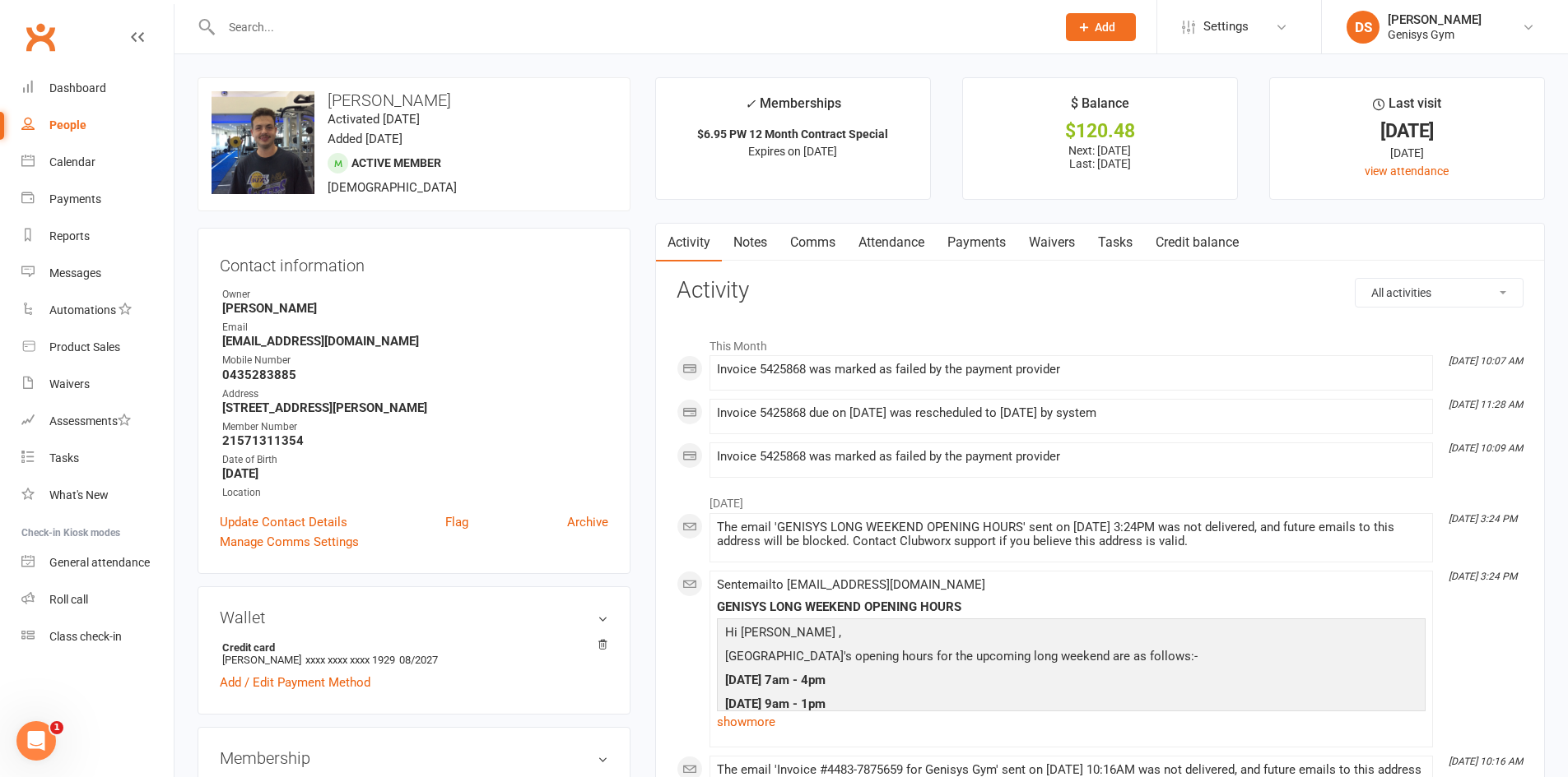
click at [960, 233] on link "Payments" at bounding box center [977, 242] width 82 height 38
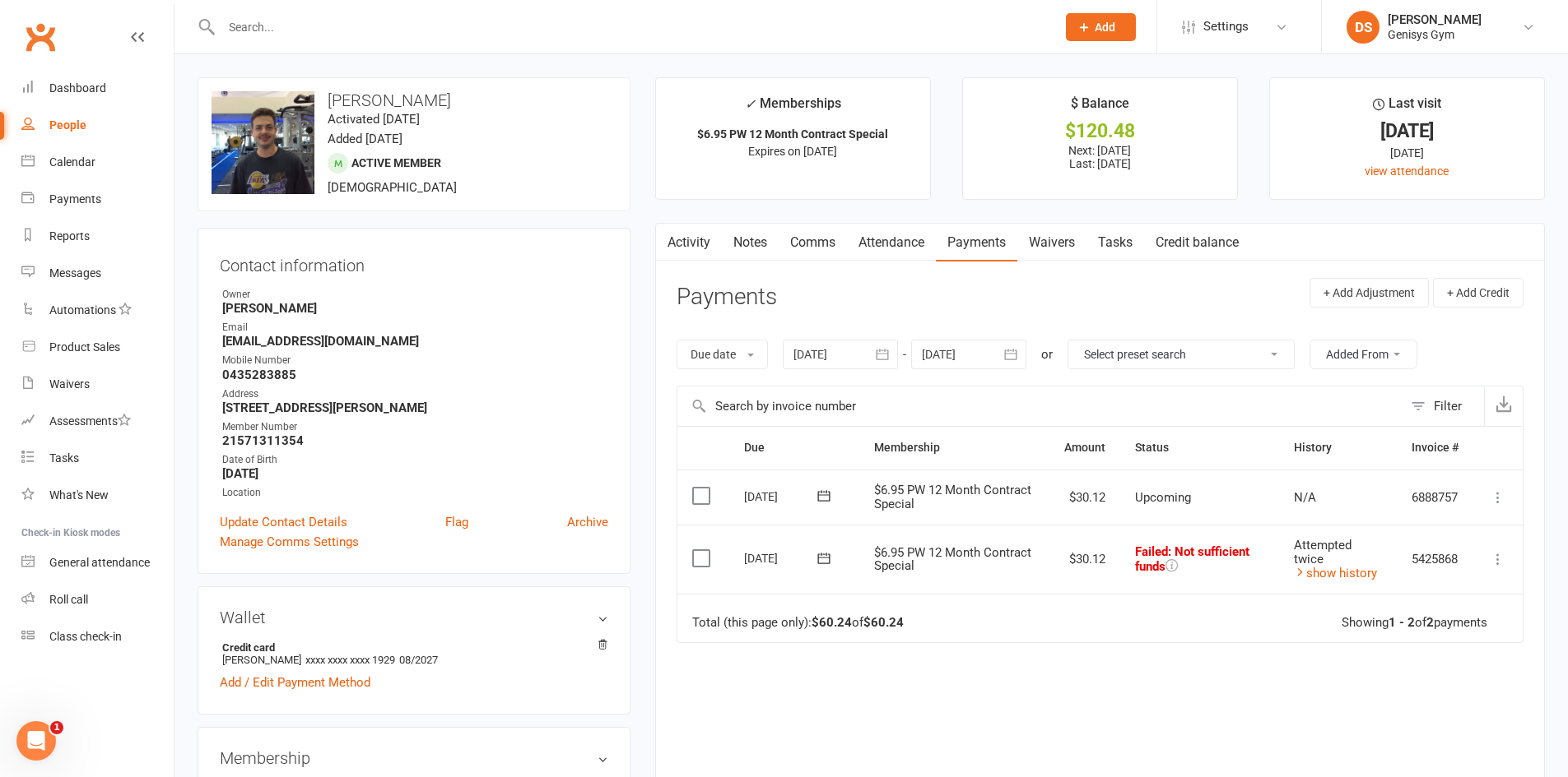
click at [885, 351] on icon "button" at bounding box center [882, 354] width 17 height 17
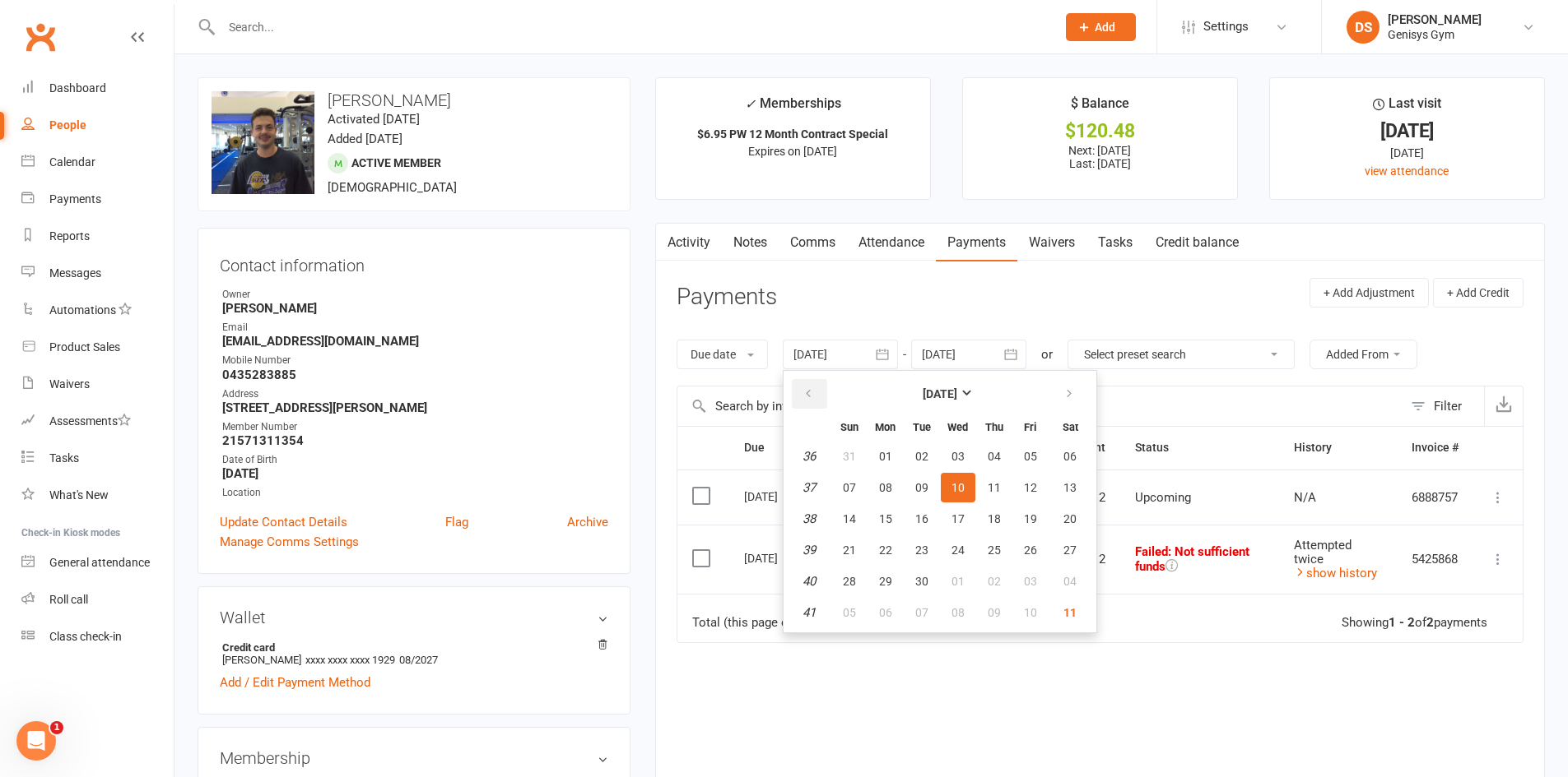
click at [808, 400] on icon "button" at bounding box center [808, 394] width 12 height 13
click at [911, 487] on button "08" at bounding box center [921, 488] width 34 height 30
type input "08 Jul 2025"
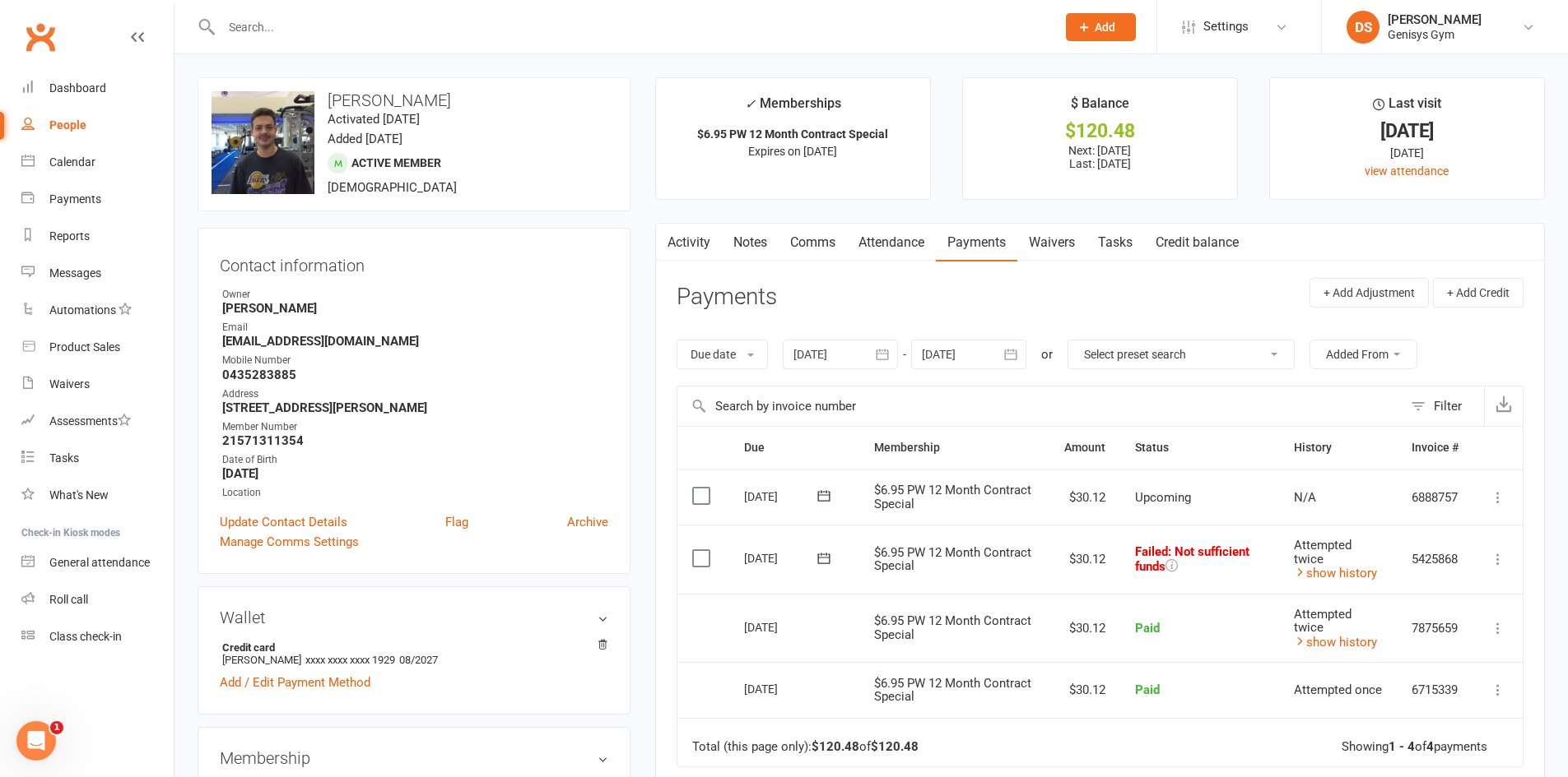
click at [675, 242] on button "button" at bounding box center [666, 242] width 21 height 37
click at [686, 241] on link "Activity" at bounding box center [688, 242] width 66 height 38
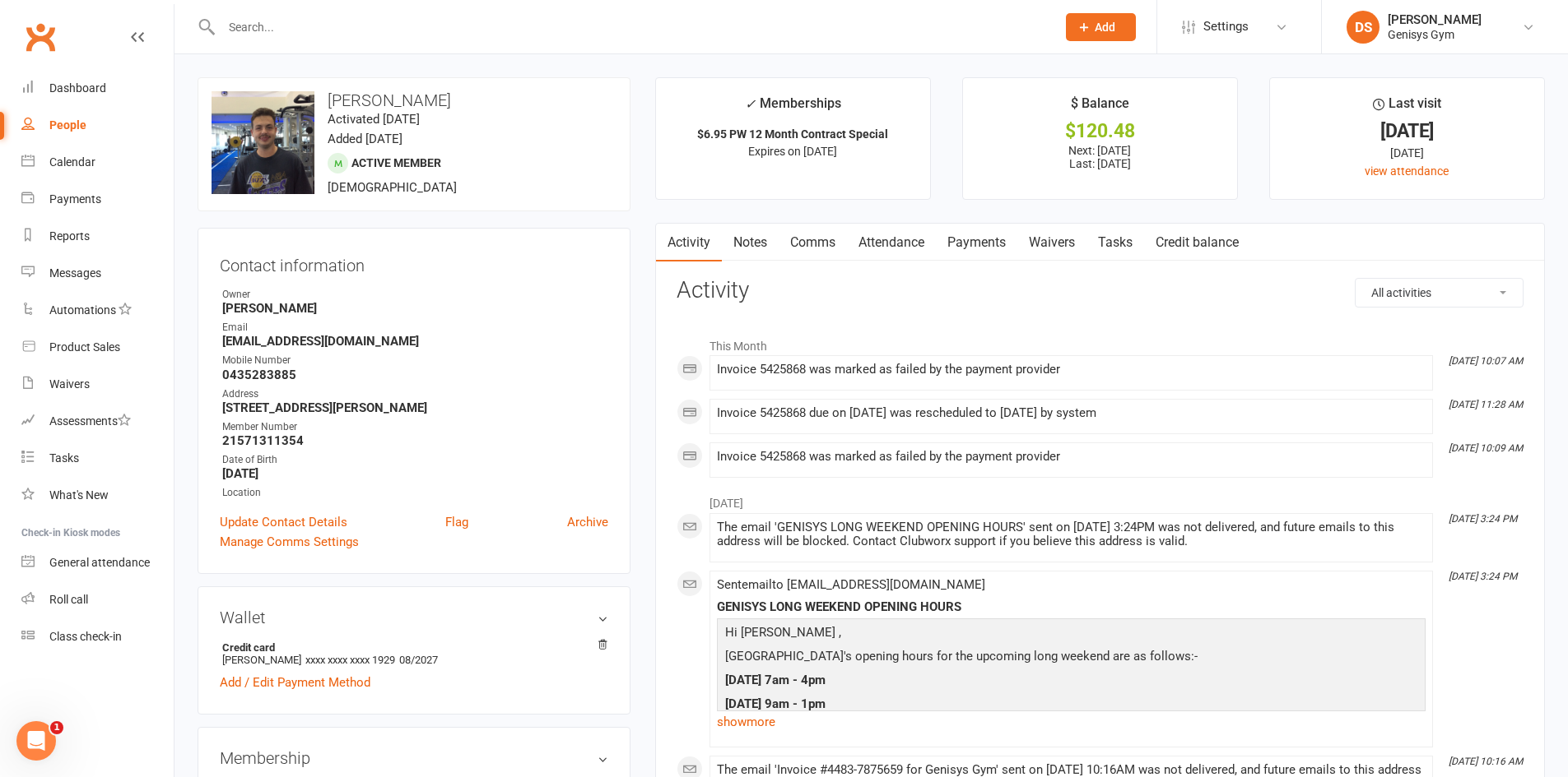
click at [311, 44] on div at bounding box center [621, 27] width 847 height 53
click at [294, 27] on input "text" at bounding box center [631, 28] width 828 height 23
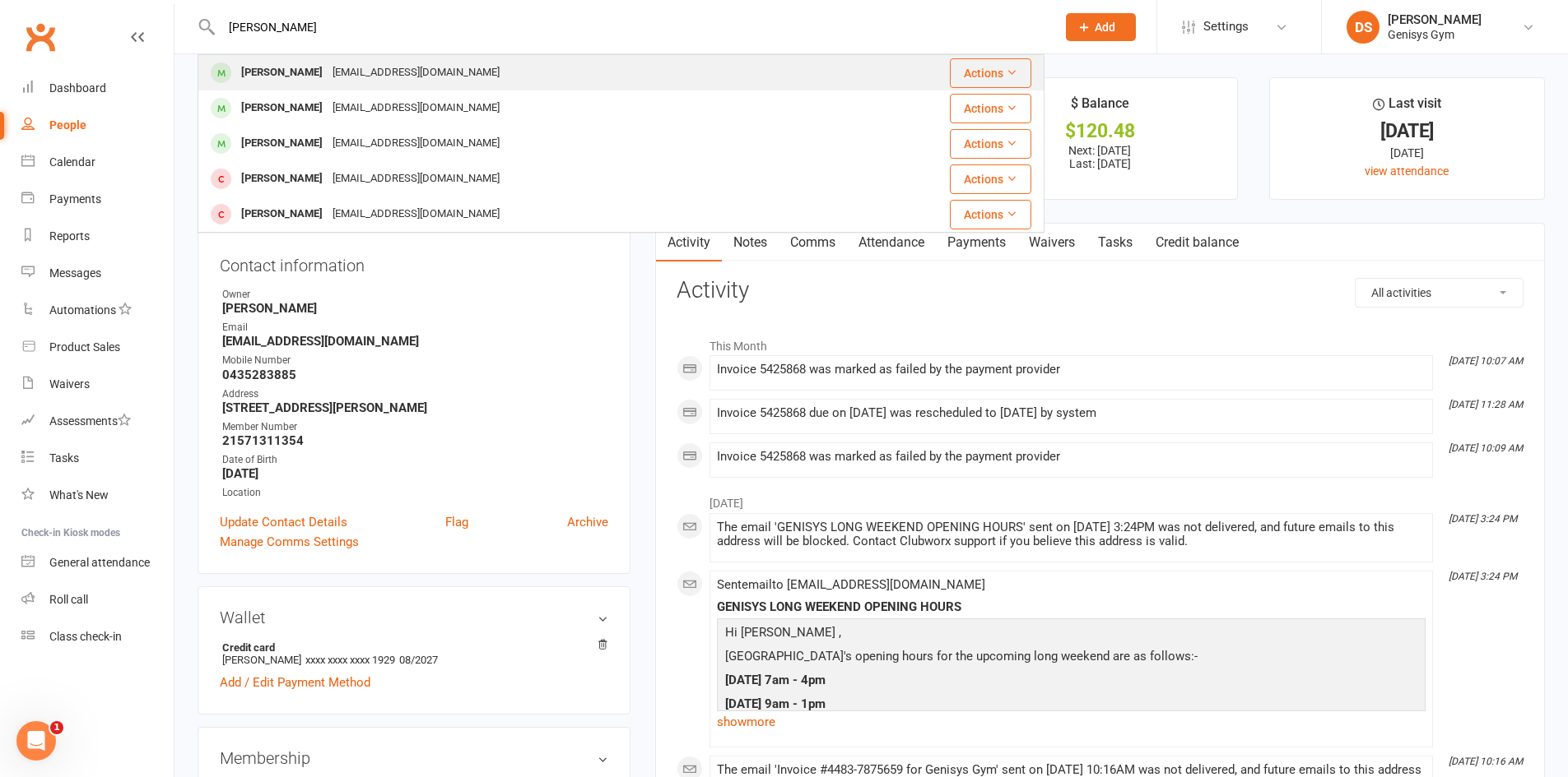
type input "noah f"
click at [332, 69] on div "noahfarley99@gmail.com" at bounding box center [416, 73] width 177 height 24
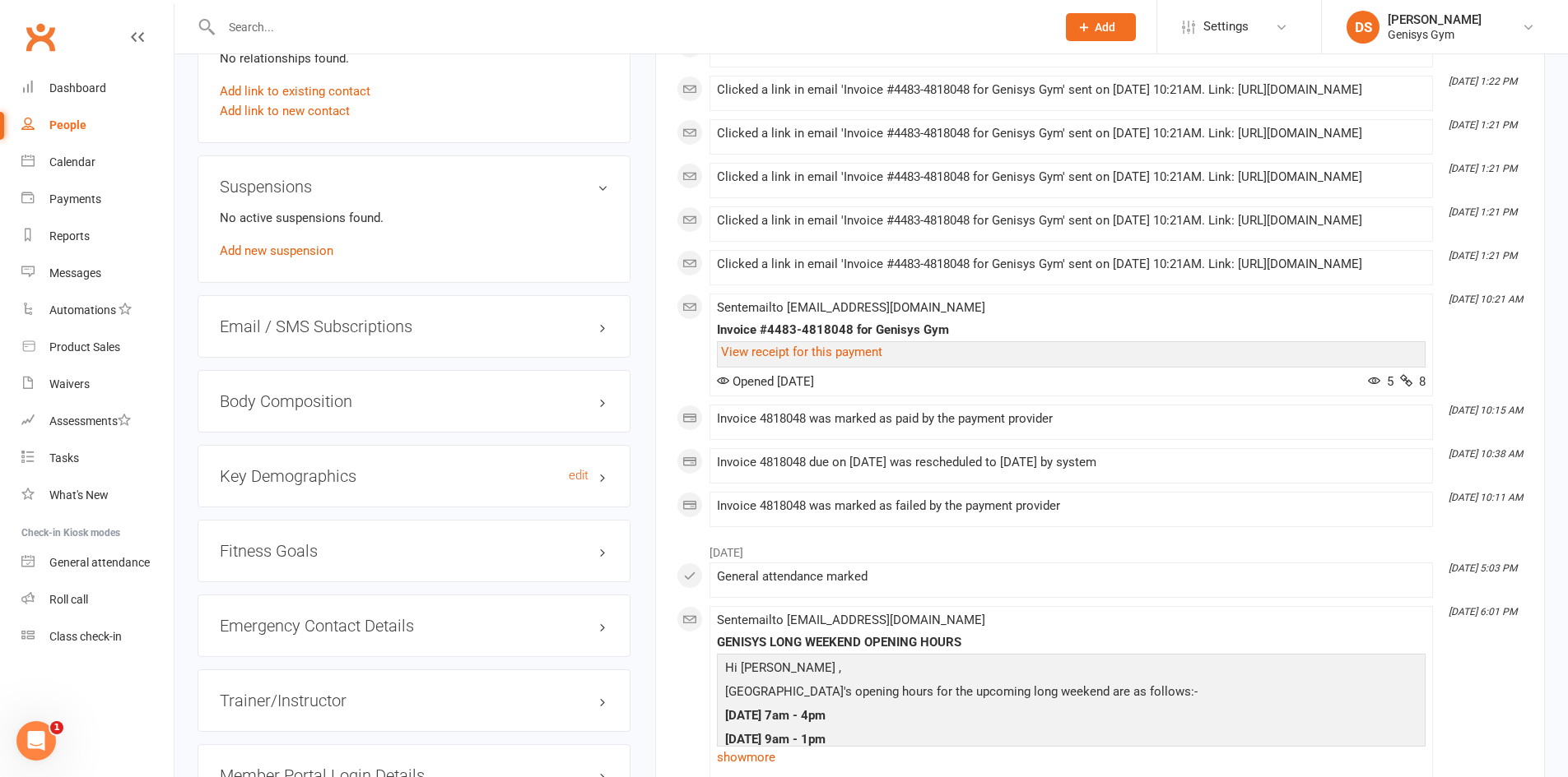
scroll to position [1234, 0]
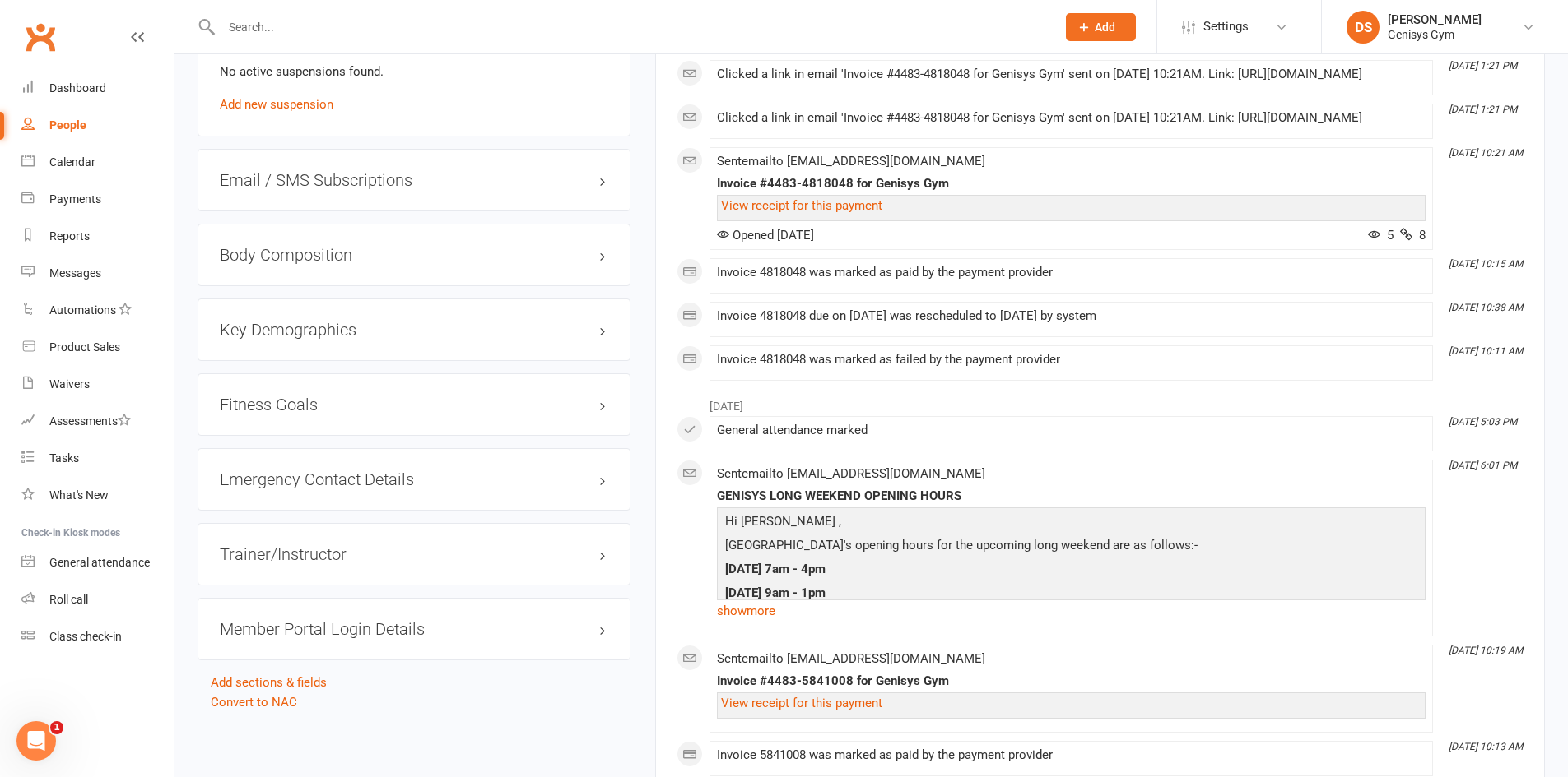
click at [392, 460] on div "Emergency Contact Details edit" at bounding box center [414, 479] width 433 height 63
click at [392, 463] on div "Emergency Contact Details edit" at bounding box center [414, 479] width 433 height 63
click at [392, 466] on div "Emergency Contact Details edit" at bounding box center [414, 479] width 433 height 63
click at [397, 478] on h3 "Emergency Contact Details edit" at bounding box center [414, 479] width 389 height 18
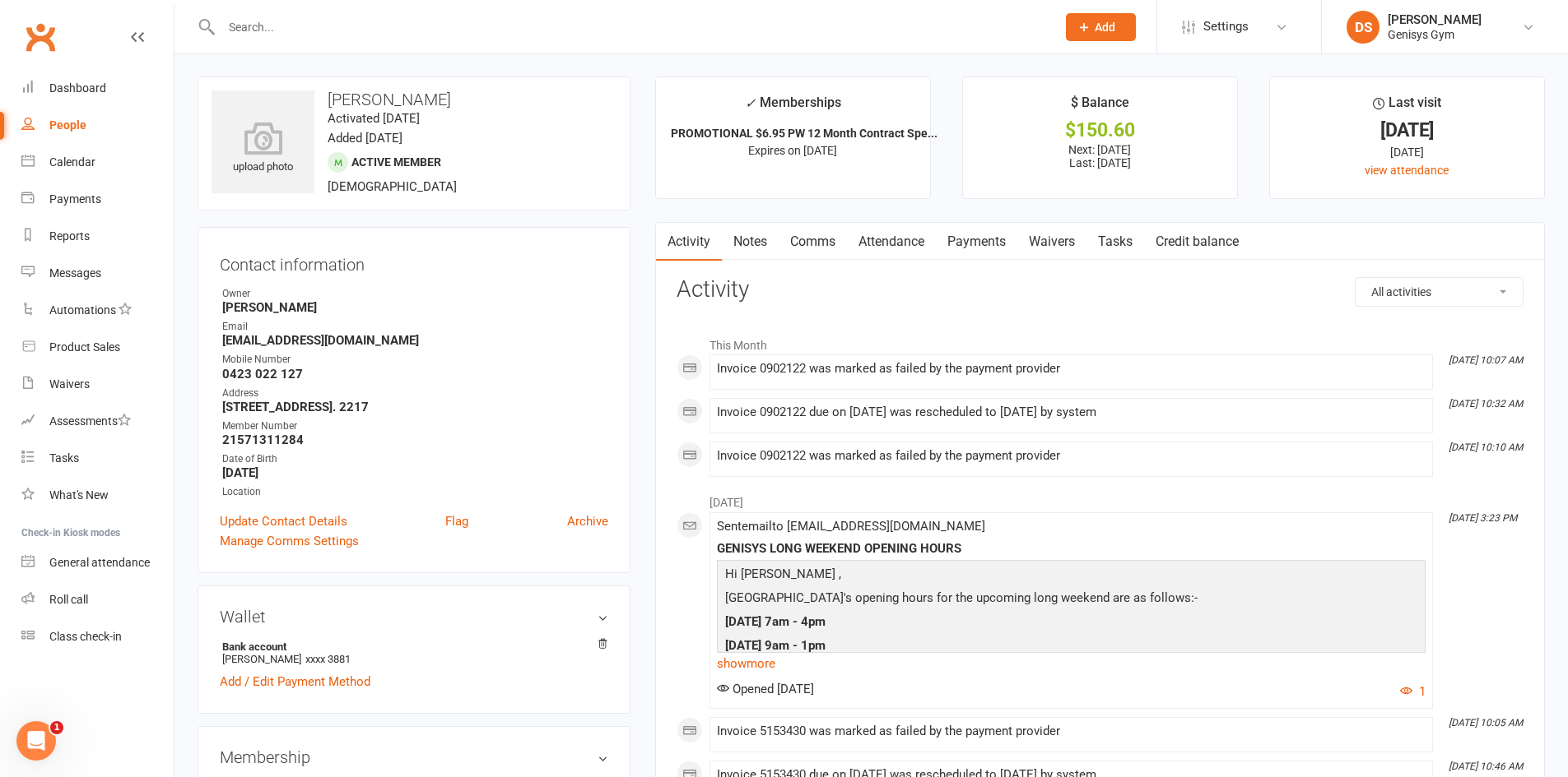
scroll to position [0, 0]
click at [969, 232] on link "Payments" at bounding box center [977, 242] width 82 height 38
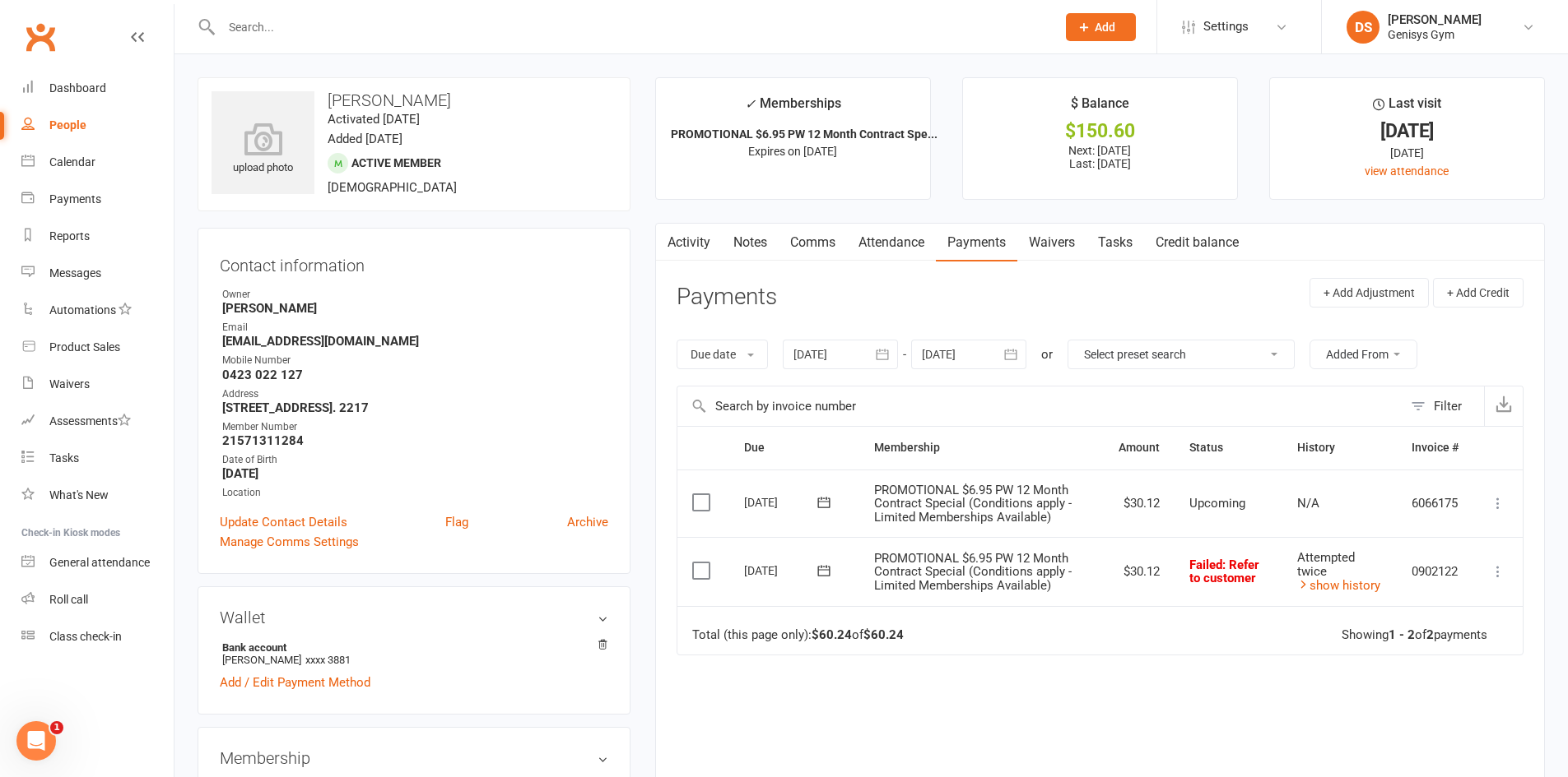
click at [883, 360] on icon "button" at bounding box center [882, 354] width 17 height 17
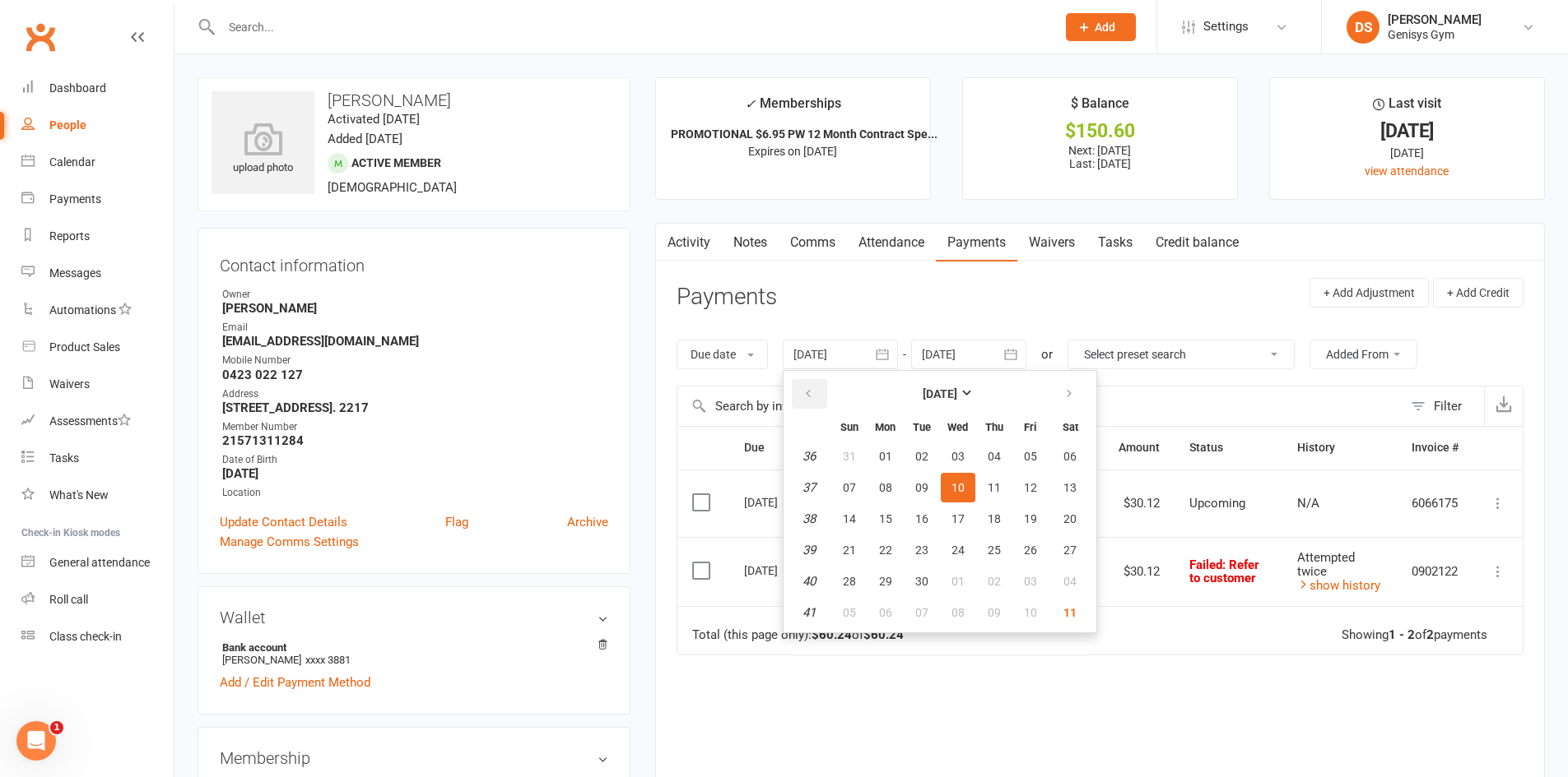
click at [811, 381] on button "button" at bounding box center [809, 394] width 35 height 30
drag, startPoint x: 811, startPoint y: 381, endPoint x: 836, endPoint y: 432, distance: 56.8
click at [810, 382] on button "button" at bounding box center [809, 394] width 35 height 30
click at [805, 392] on icon "button" at bounding box center [808, 394] width 12 height 13
click at [842, 479] on button "08" at bounding box center [849, 488] width 34 height 30
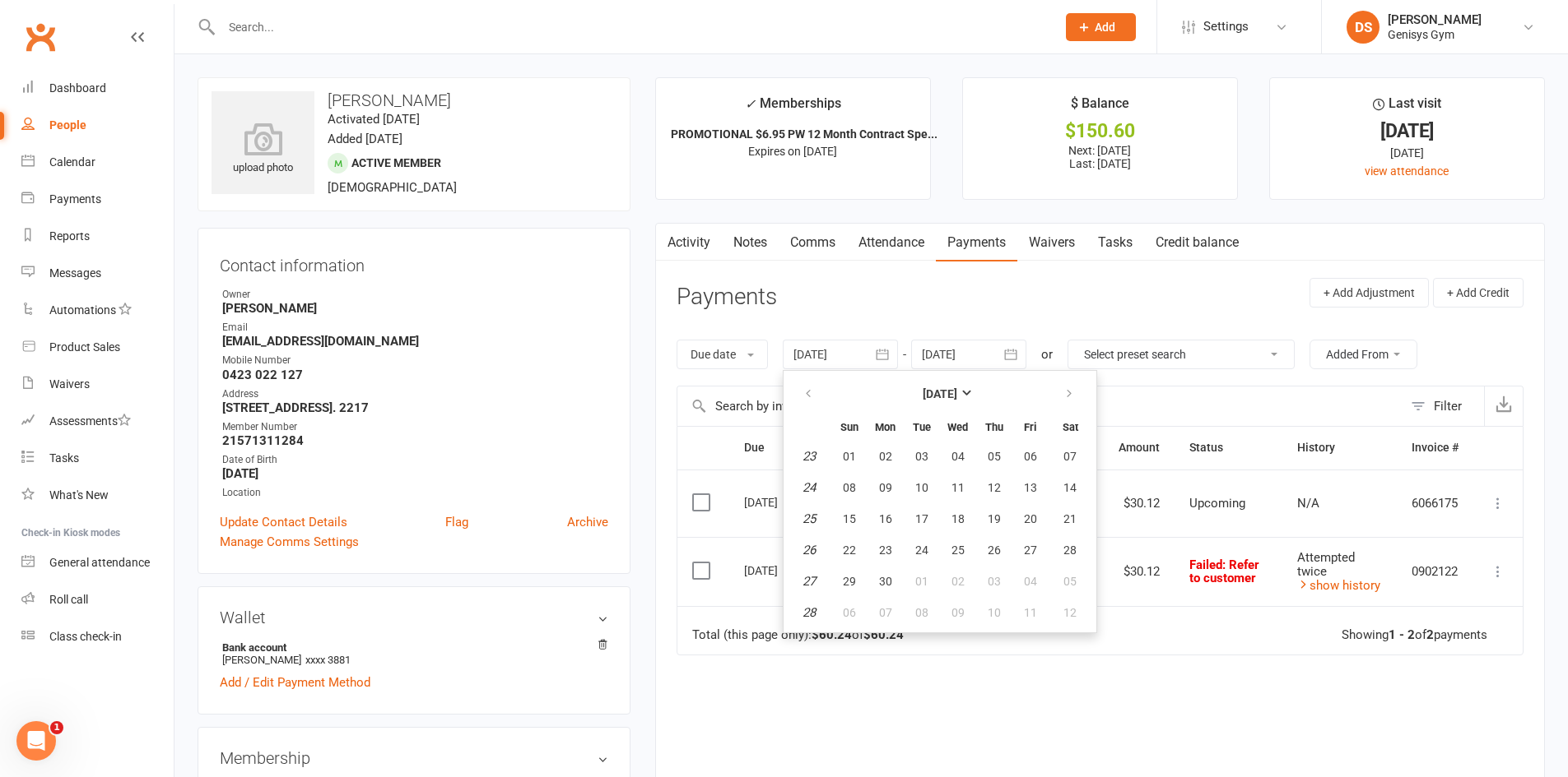
type input "08 Jun 2025"
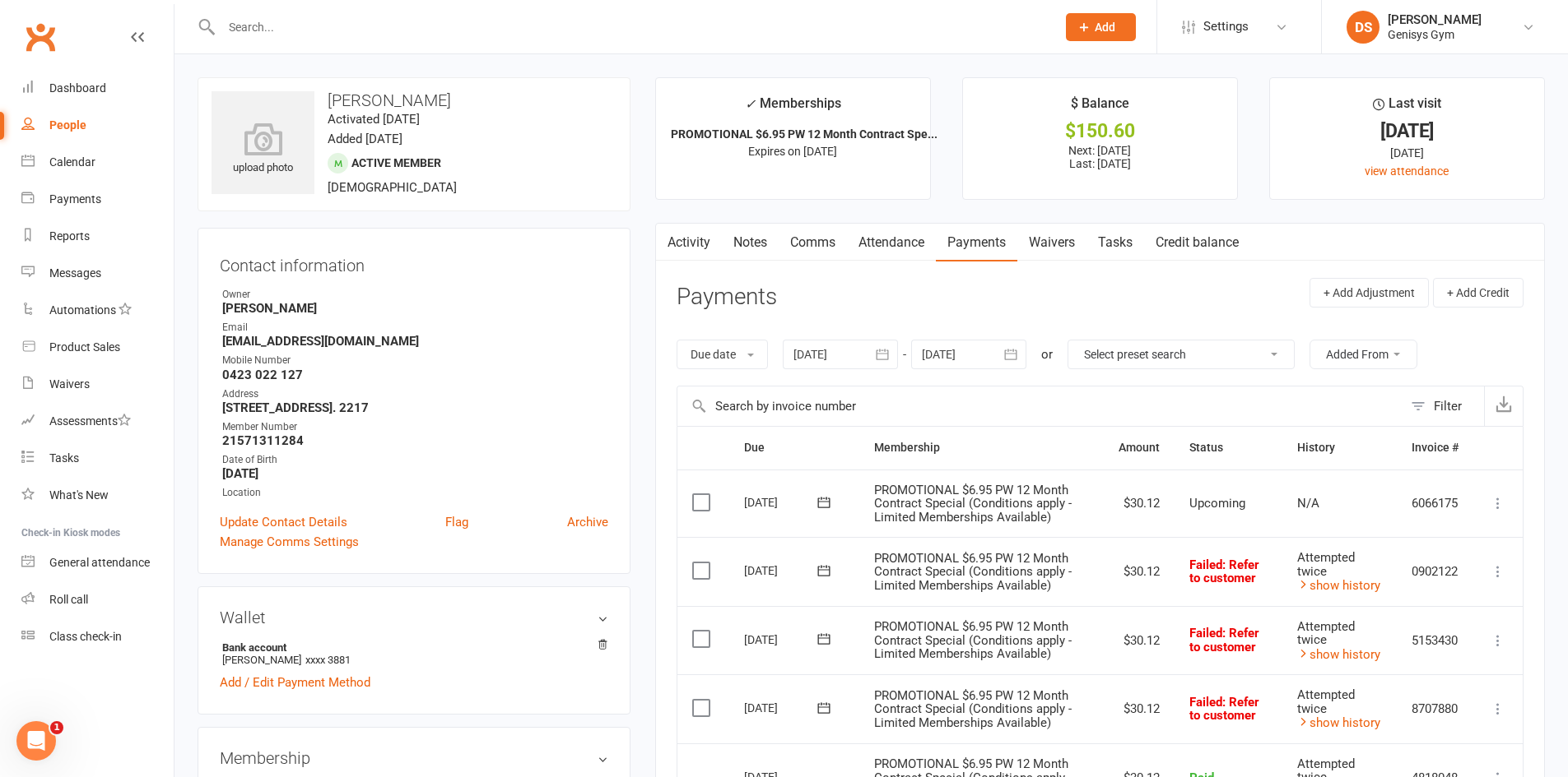
click at [329, 99] on h3 "Noah Farley" at bounding box center [414, 101] width 405 height 18
drag, startPoint x: 330, startPoint y: 98, endPoint x: 409, endPoint y: 93, distance: 79.2
click at [409, 93] on h3 "Noah Farley" at bounding box center [414, 101] width 405 height 18
click at [410, 93] on h3 "Noah Farley" at bounding box center [414, 101] width 405 height 18
drag, startPoint x: 412, startPoint y: 94, endPoint x: 331, endPoint y: 105, distance: 81.7
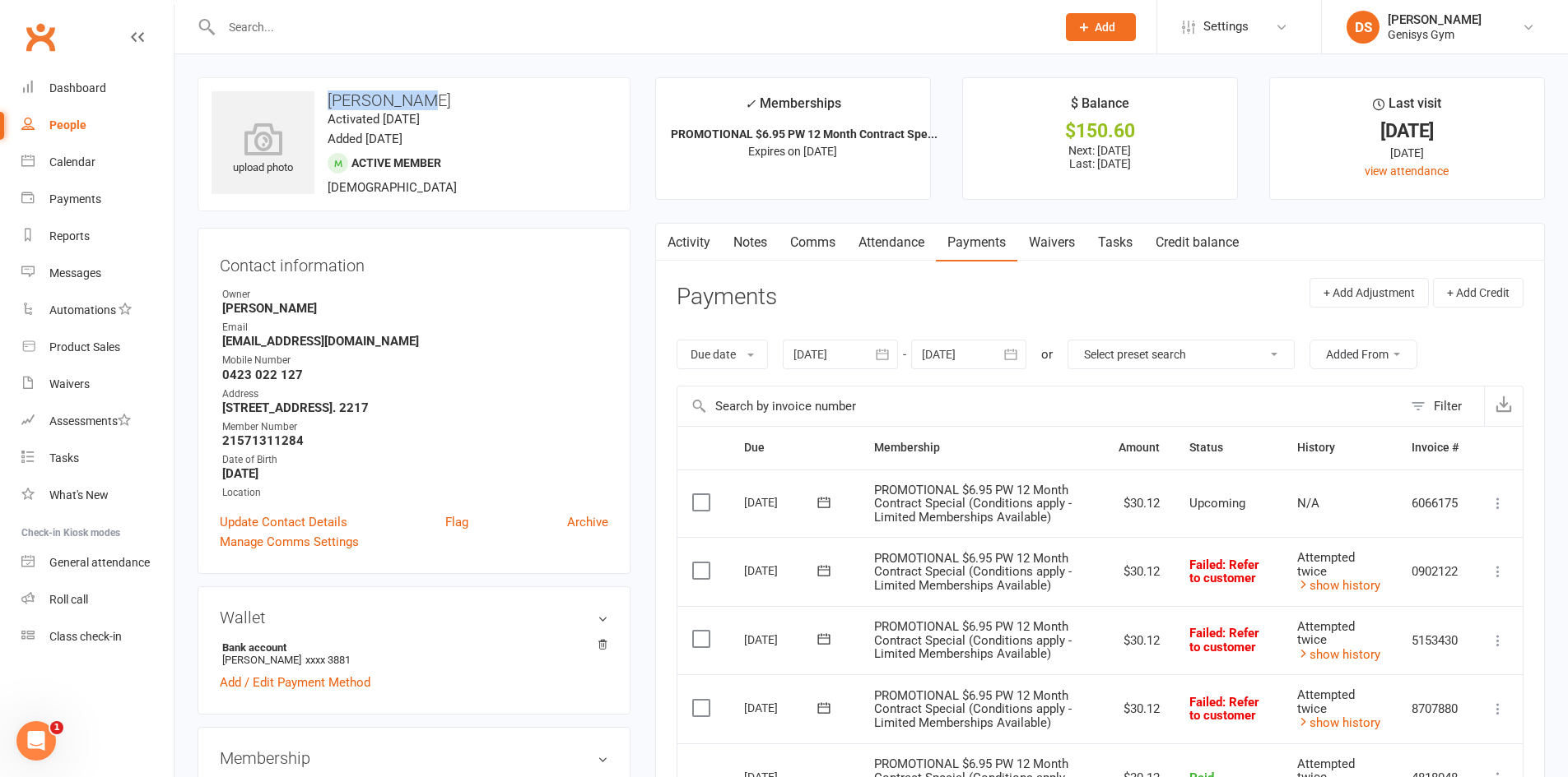
click at [331, 105] on h3 "Noah Farley" at bounding box center [414, 101] width 405 height 18
click at [331, 100] on h3 "Noah Farley" at bounding box center [414, 101] width 405 height 18
click at [329, 99] on h3 "Noah Farley" at bounding box center [414, 101] width 405 height 18
drag, startPoint x: 329, startPoint y: 99, endPoint x: 409, endPoint y: 98, distance: 80.0
click at [408, 98] on h3 "Noah Farley" at bounding box center [414, 101] width 405 height 18
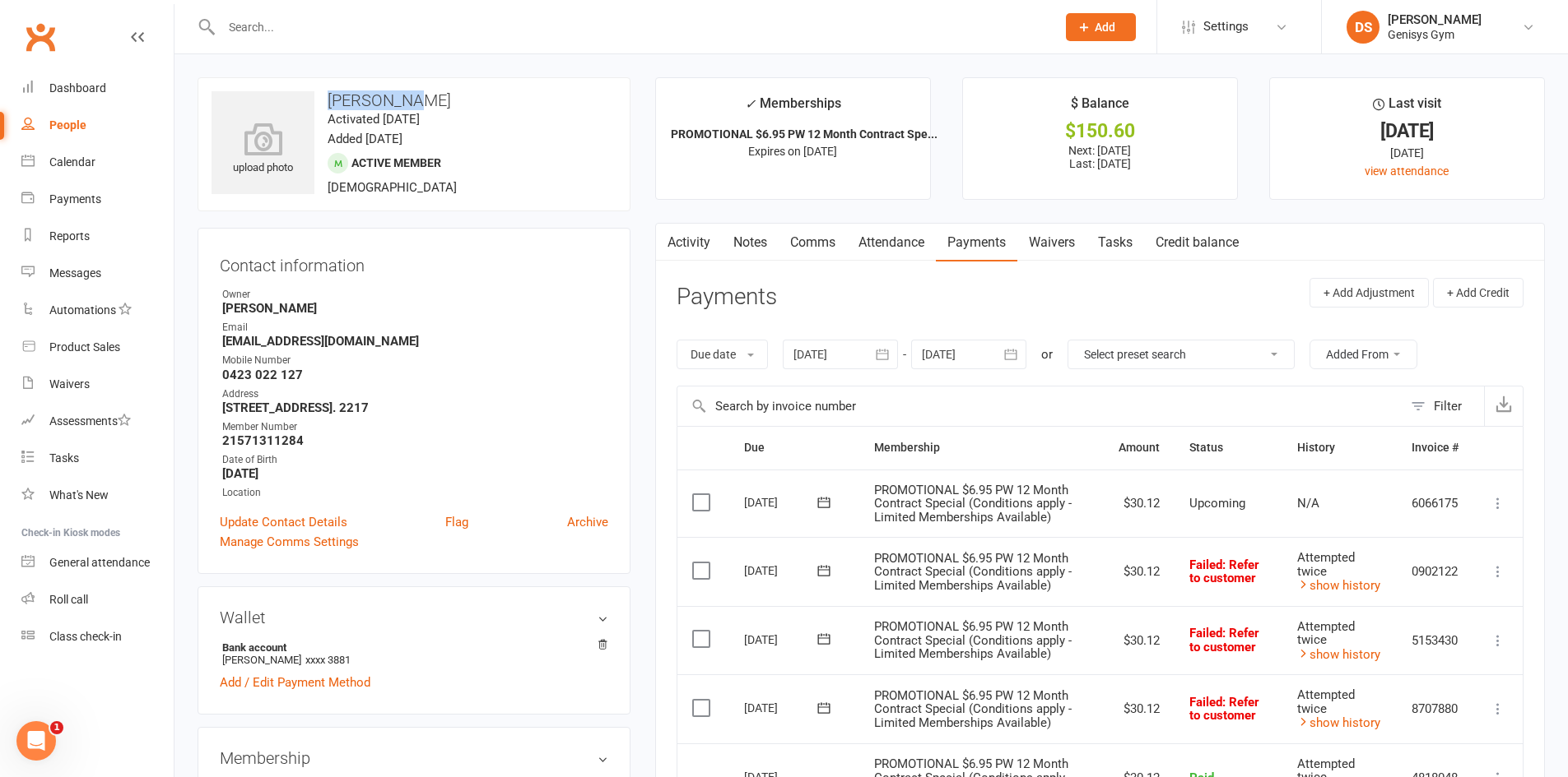
click at [409, 98] on h3 "Noah Farley" at bounding box center [414, 101] width 405 height 18
drag, startPoint x: 401, startPoint y: 99, endPoint x: 331, endPoint y: 99, distance: 70.0
click at [331, 99] on h3 "Noah Farley" at bounding box center [414, 101] width 405 height 18
drag, startPoint x: 330, startPoint y: 98, endPoint x: 419, endPoint y: 96, distance: 89.0
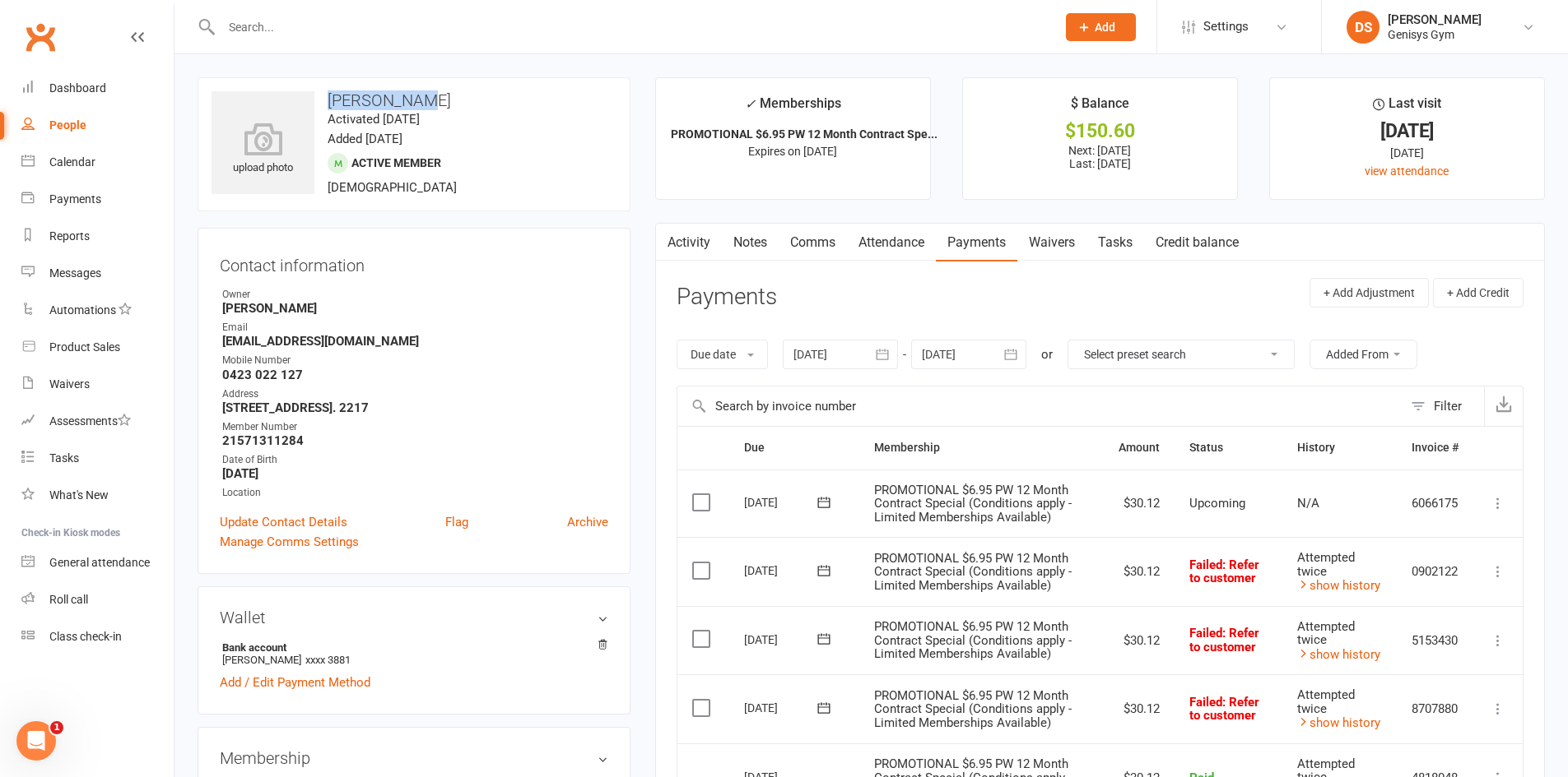
click at [419, 96] on h3 "Noah Farley" at bounding box center [414, 101] width 405 height 18
click at [415, 97] on h3 "Noah Farley" at bounding box center [414, 101] width 405 height 18
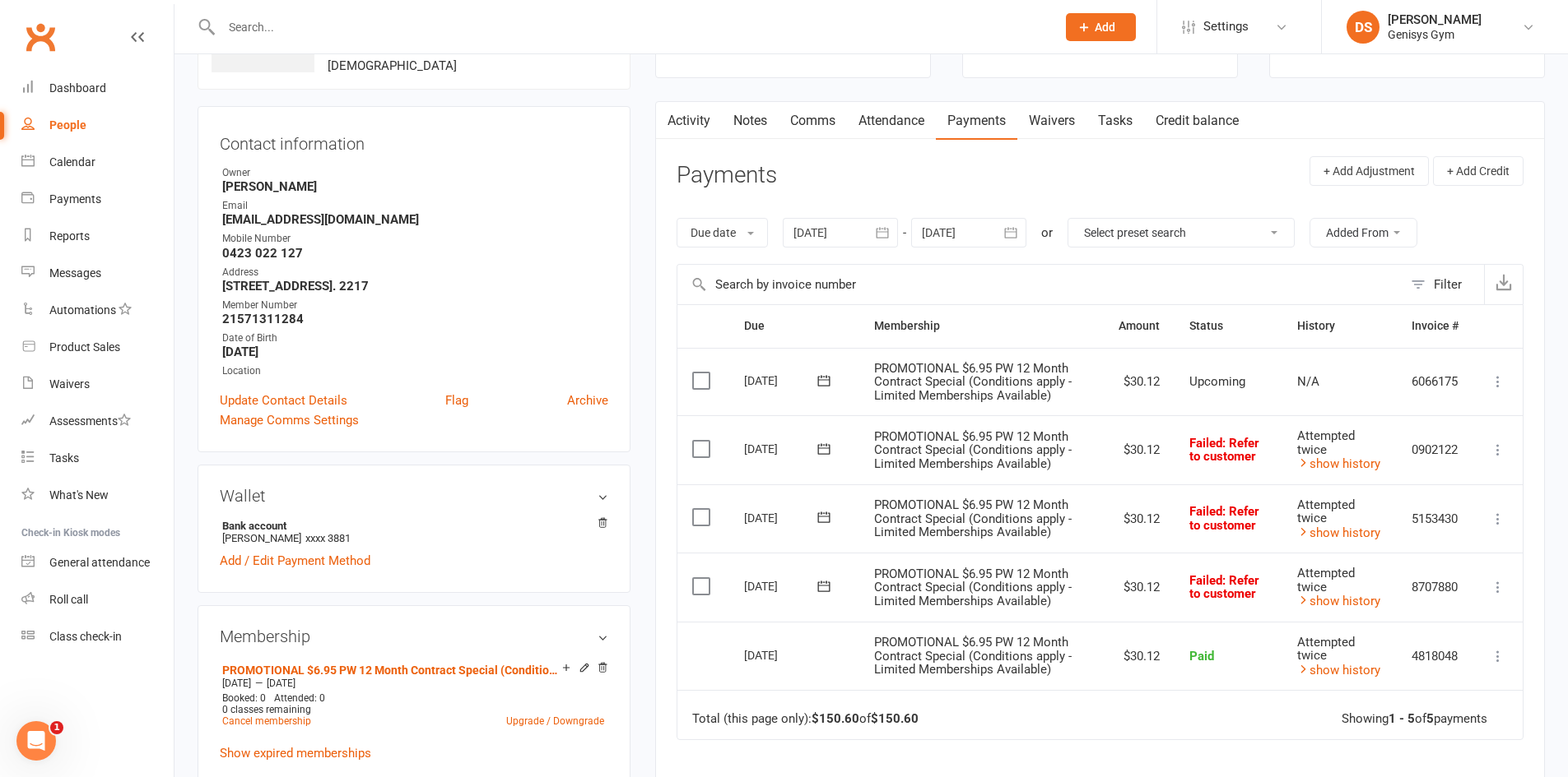
scroll to position [247, 0]
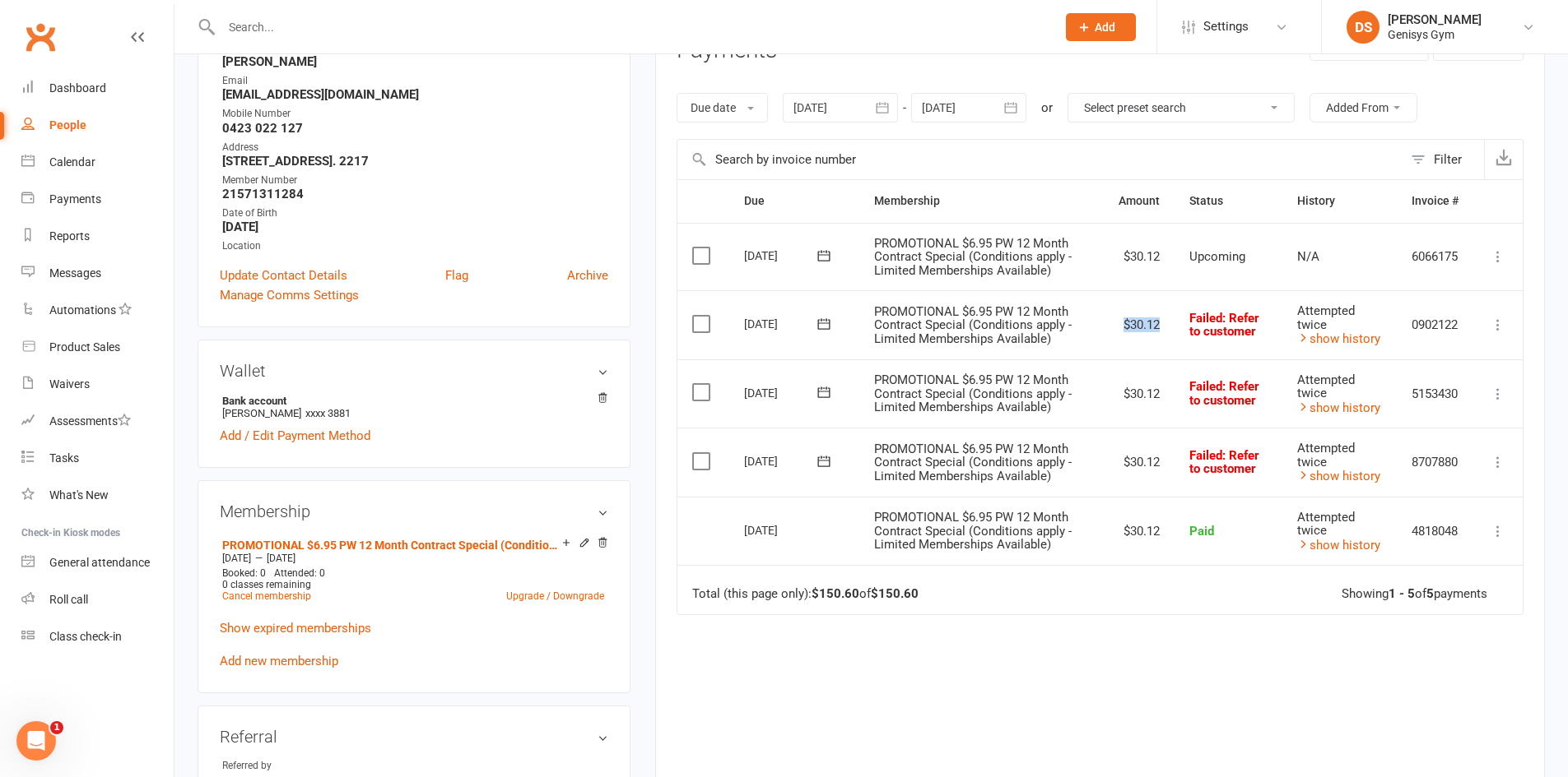
drag, startPoint x: 1119, startPoint y: 323, endPoint x: 1141, endPoint y: 389, distance: 69.6
click at [1161, 323] on td "$30.12" at bounding box center [1138, 324] width 71 height 69
click at [1138, 396] on td "$30.12" at bounding box center [1138, 394] width 71 height 69
drag, startPoint x: 1119, startPoint y: 397, endPoint x: 1153, endPoint y: 389, distance: 34.9
click at [1153, 389] on td "$30.12" at bounding box center [1138, 394] width 71 height 69
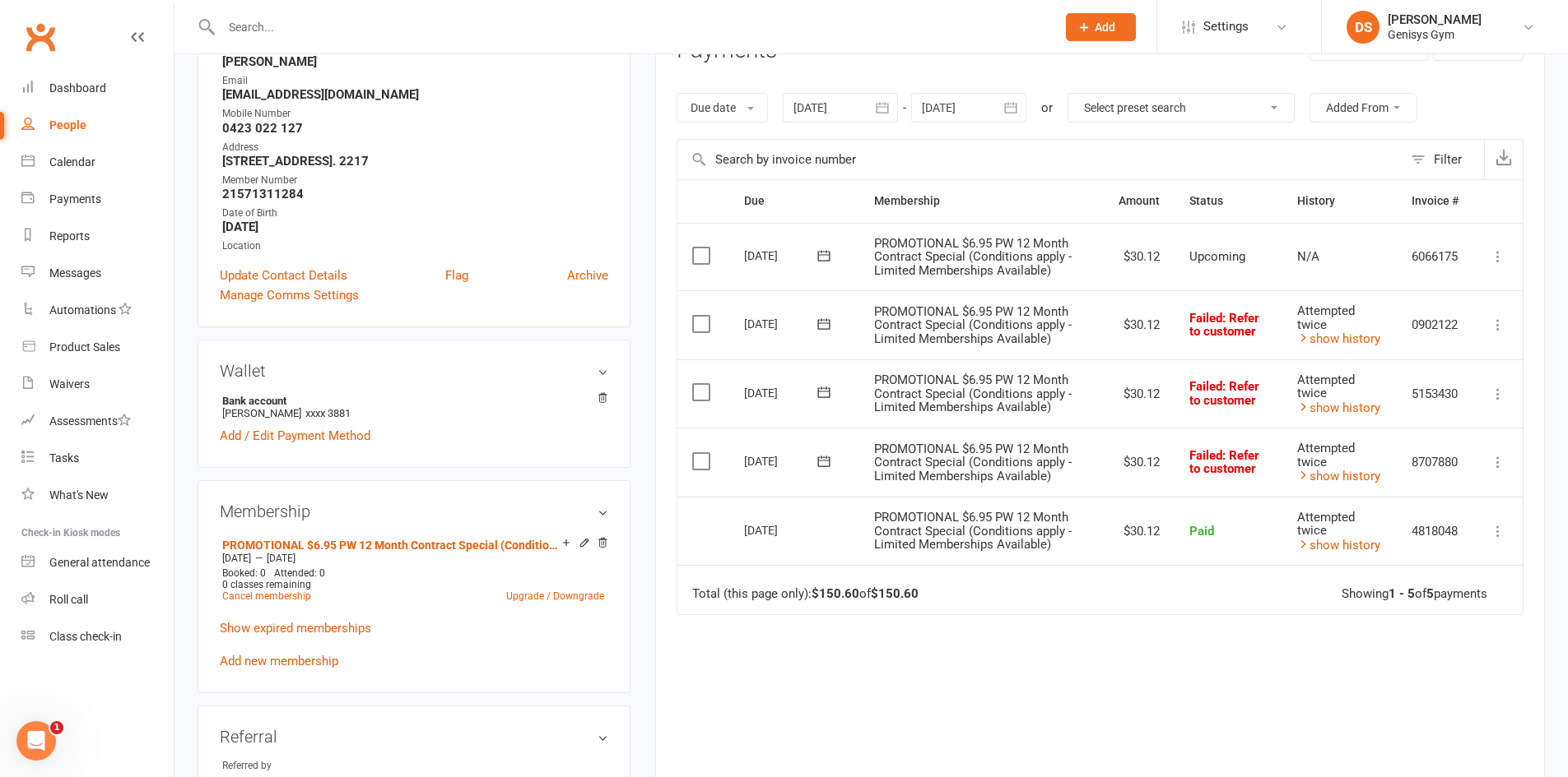
click at [1153, 389] on td "$30.12" at bounding box center [1138, 394] width 71 height 69
drag, startPoint x: 1118, startPoint y: 463, endPoint x: 1156, endPoint y: 459, distance: 38.2
click at [1156, 459] on td "$30.12" at bounding box center [1138, 462] width 71 height 69
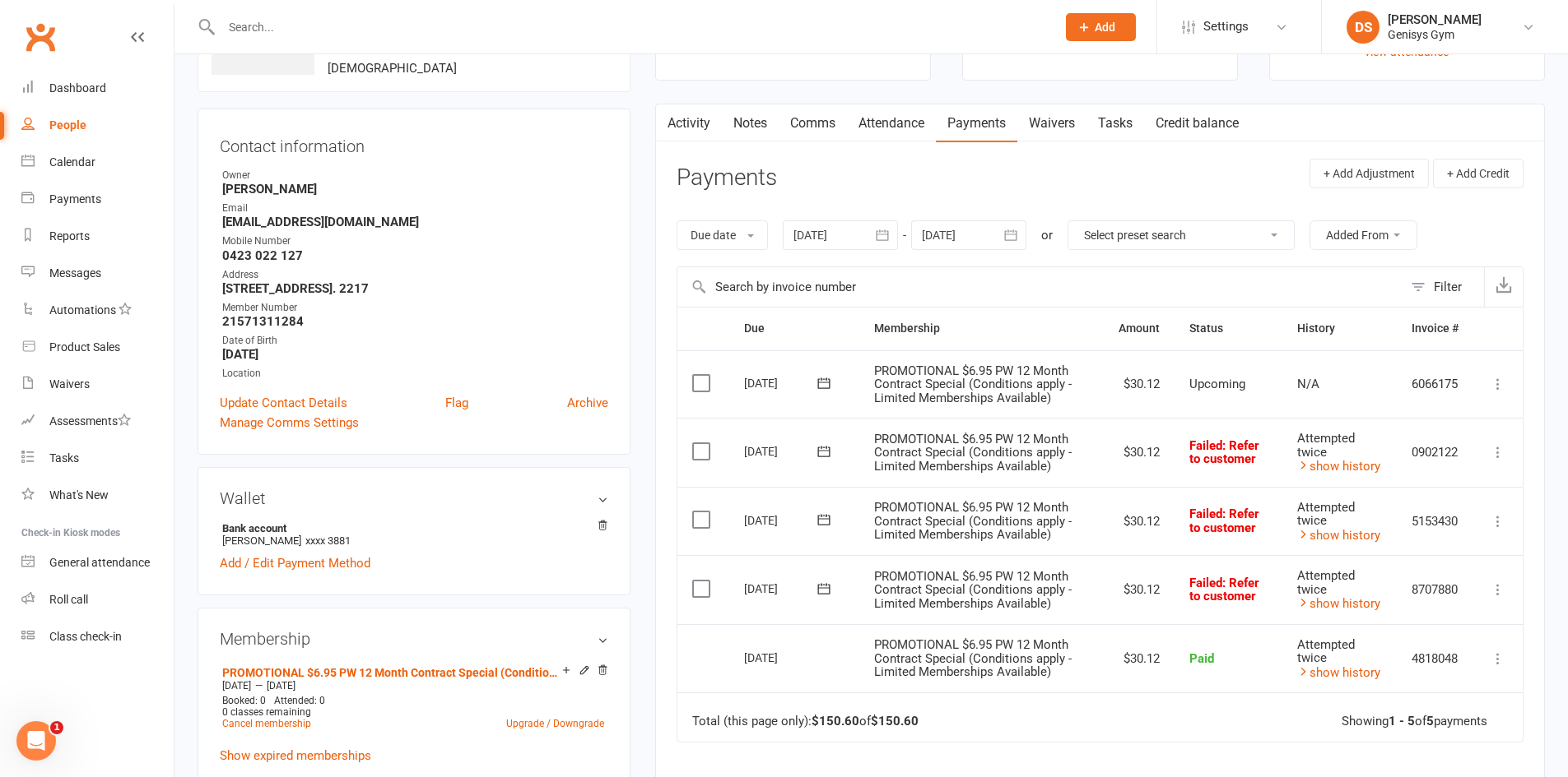
scroll to position [0, 0]
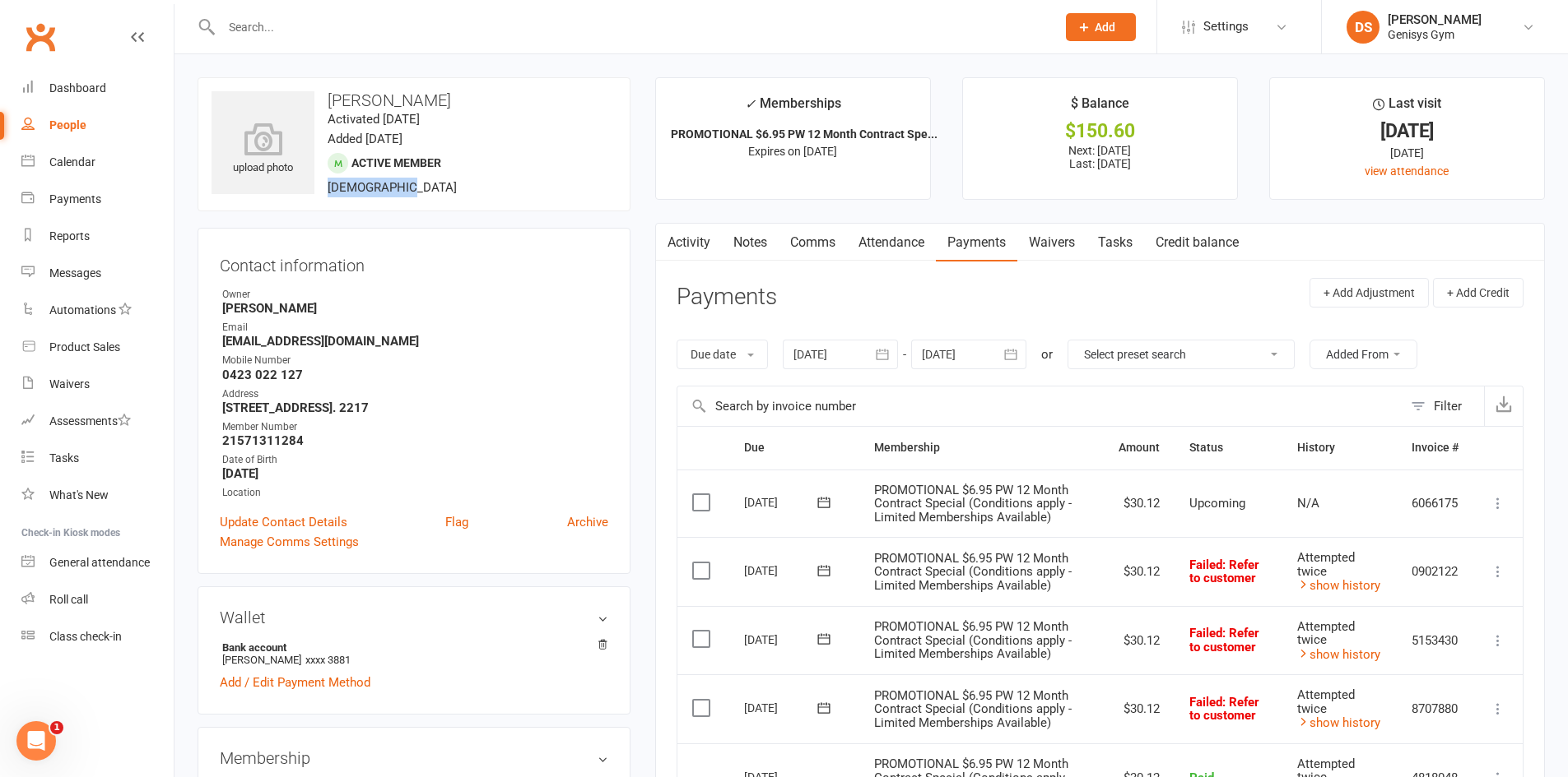
drag, startPoint x: 331, startPoint y: 186, endPoint x: 394, endPoint y: 189, distance: 63.1
click at [394, 189] on span "17 years old" at bounding box center [392, 188] width 129 height 15
click at [395, 189] on div "upload photo Noah Farley Activated 22 September, 2023 Added 22 September, 2023 …" at bounding box center [414, 144] width 433 height 134
click at [394, 188] on span "17 years old" at bounding box center [392, 188] width 129 height 15
drag, startPoint x: 333, startPoint y: 186, endPoint x: 400, endPoint y: 187, distance: 67.0
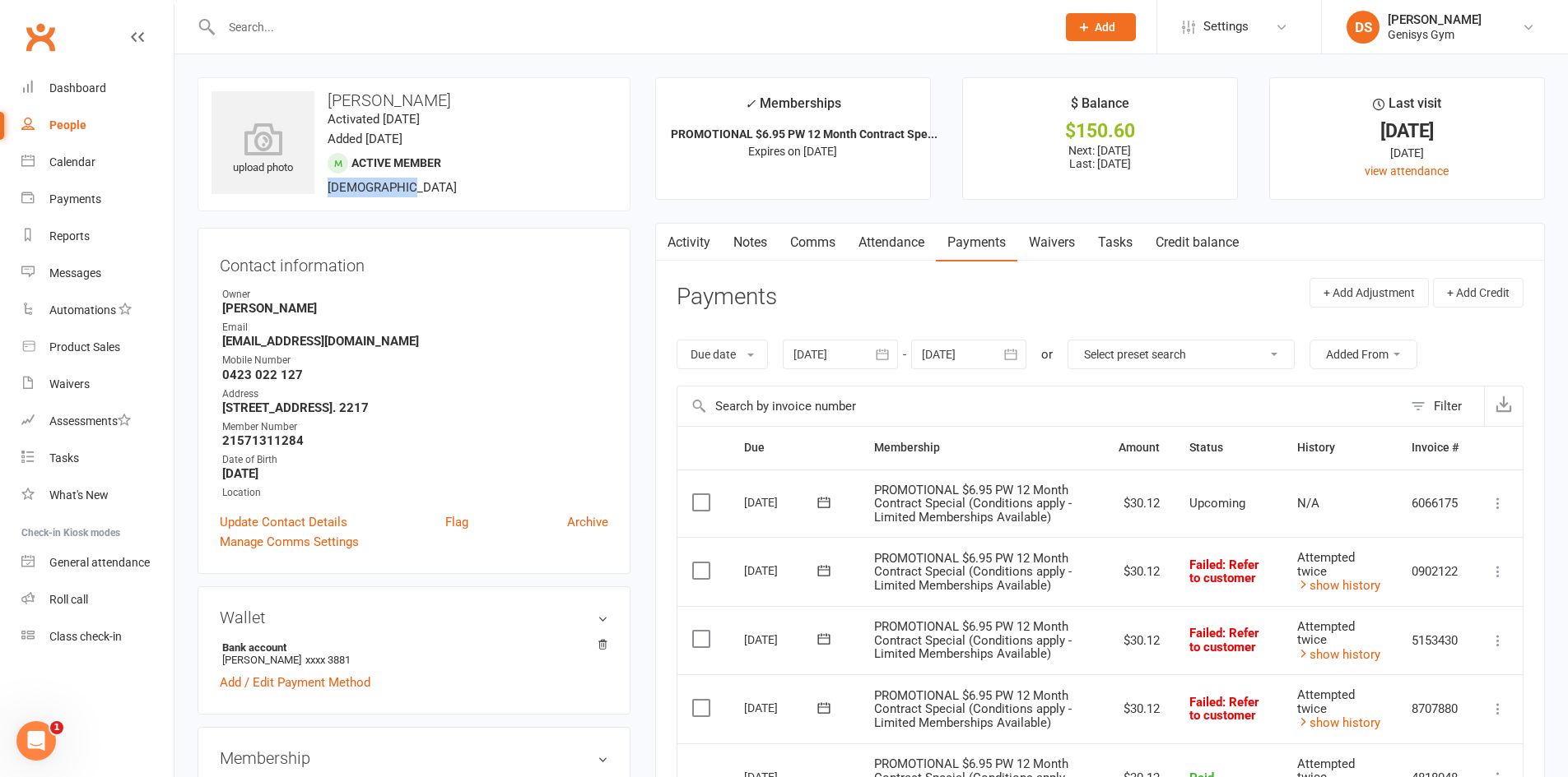
click at [400, 187] on div "upload photo Noah Farley Activated 22 September, 2023 Added 22 September, 2023 …" at bounding box center [414, 144] width 433 height 134
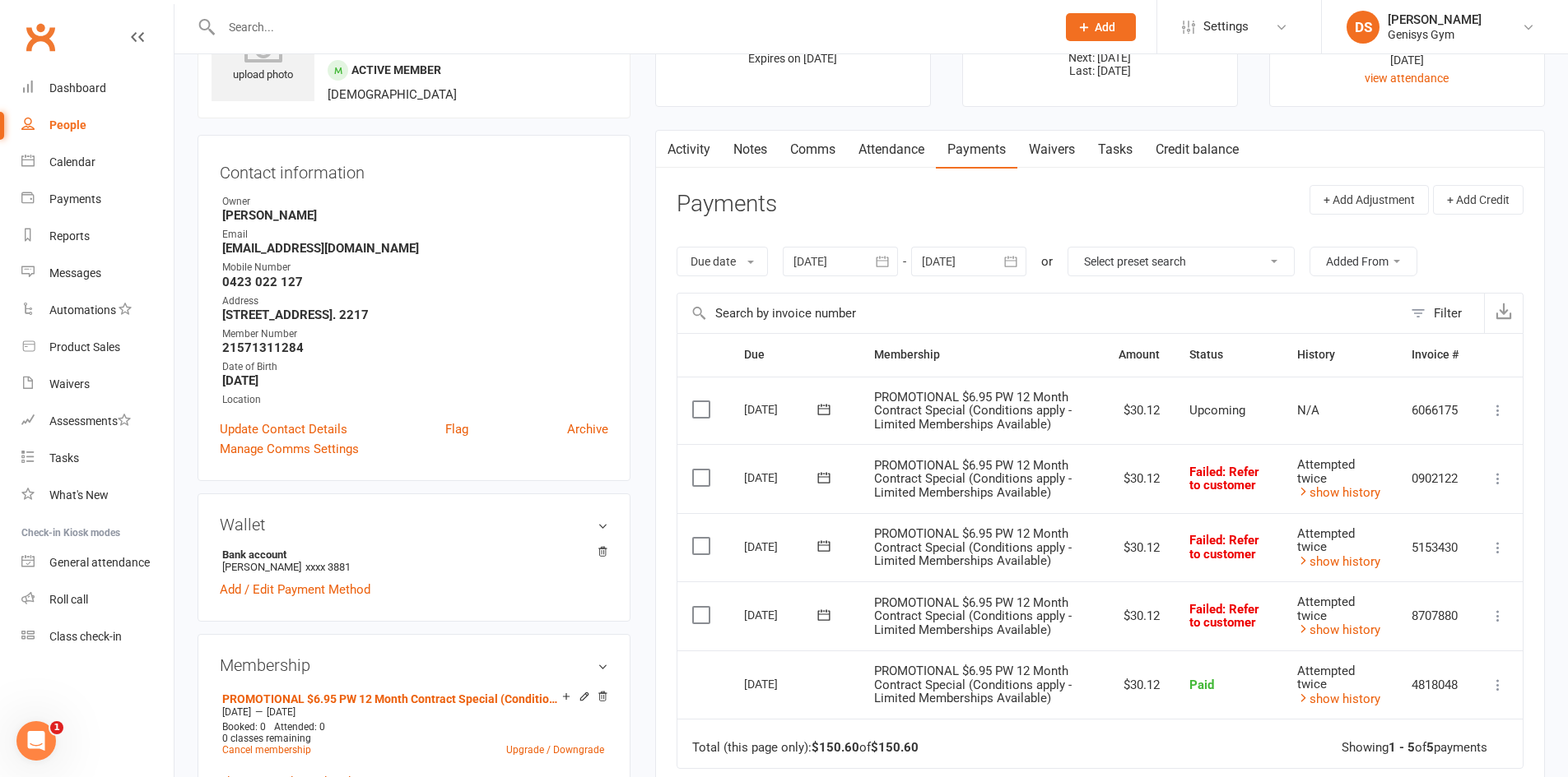
scroll to position [247, 0]
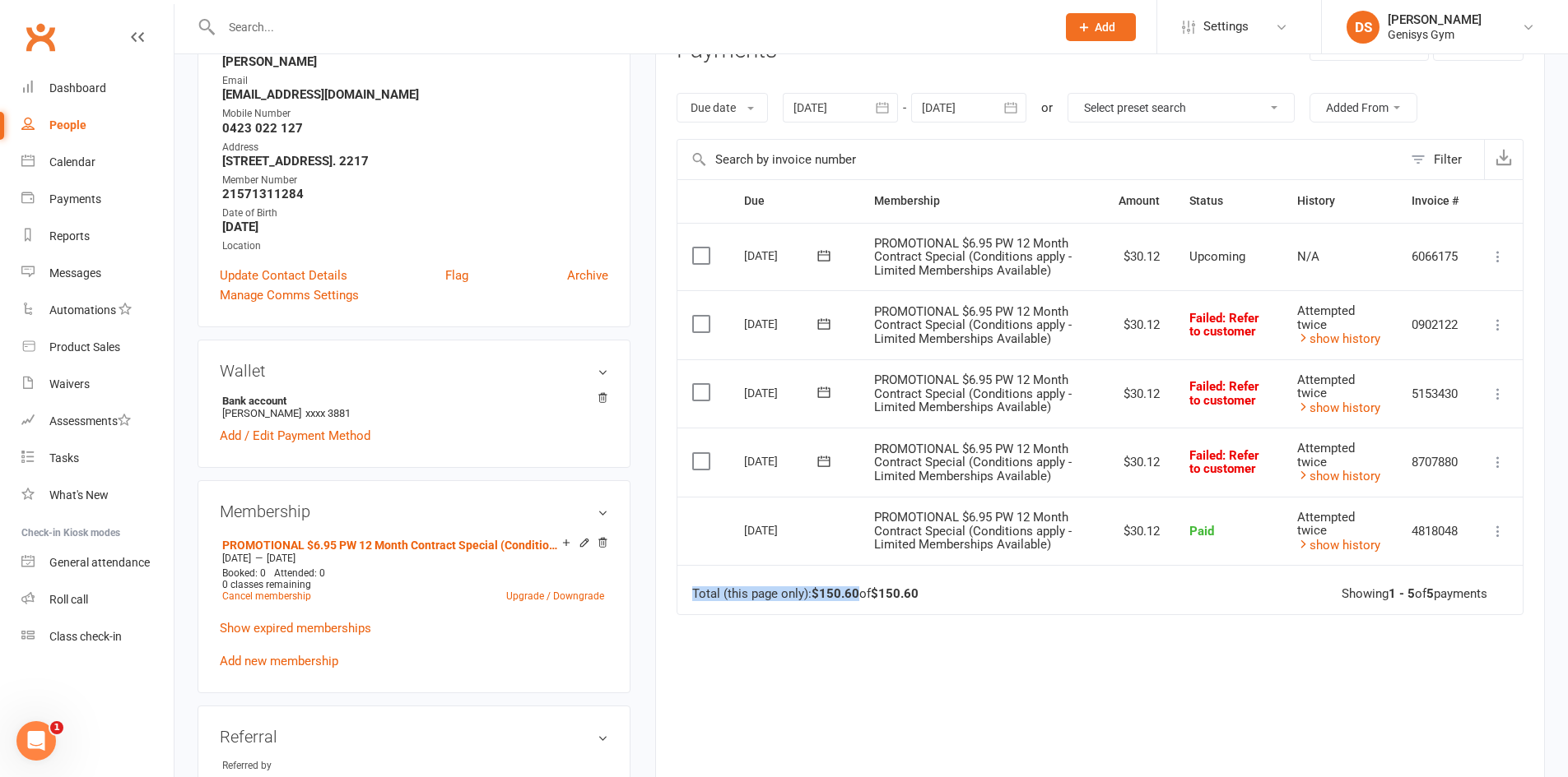
drag, startPoint x: 924, startPoint y: 594, endPoint x: 859, endPoint y: 597, distance: 65.1
click at [859, 597] on td "Total (this page only): $150.60 of $150.60 Showing 1 - 5 of 5 payments" at bounding box center [1099, 589] width 845 height 49
click at [881, 594] on strong "$150.60" at bounding box center [894, 594] width 48 height 15
drag, startPoint x: 818, startPoint y: 594, endPoint x: 923, endPoint y: 589, distance: 105.1
click at [923, 589] on td "Total (this page only): $150.60 of $150.60 Showing 1 - 5 of 5 payments" at bounding box center [1099, 589] width 845 height 49
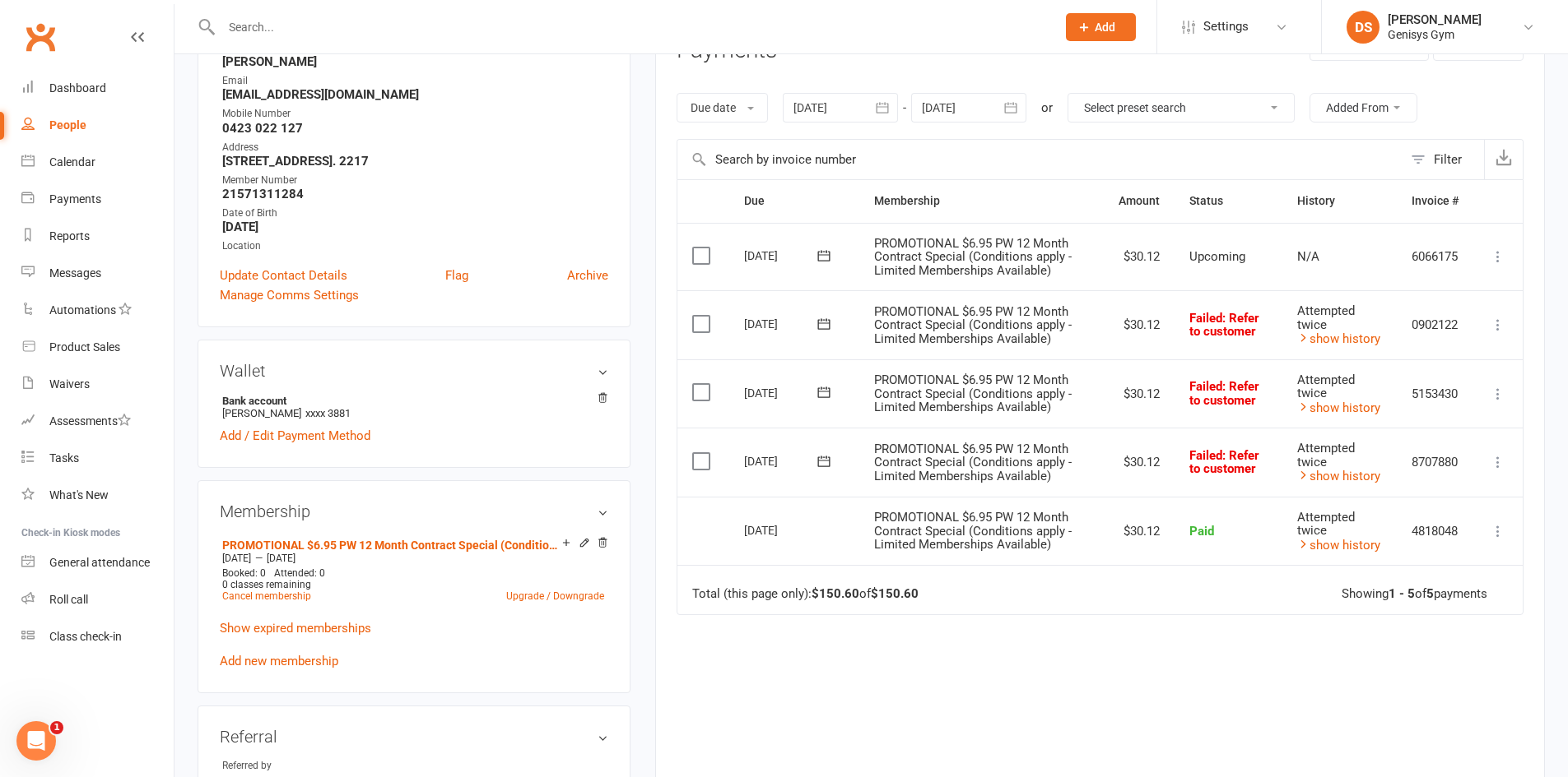
click at [923, 589] on td "Total (this page only): $150.60 of $150.60 Showing 1 - 5 of 5 payments" at bounding box center [1099, 589] width 845 height 49
click at [924, 589] on td "Total (this page only): $150.60 of $150.60 Showing 1 - 5 of 5 payments" at bounding box center [1099, 589] width 845 height 49
drag, startPoint x: 924, startPoint y: 591, endPoint x: 910, endPoint y: 596, distance: 14.9
click at [916, 594] on td "Total (this page only): $150.60 of $150.60 Showing 1 - 5 of 5 payments" at bounding box center [1099, 589] width 845 height 49
click at [918, 594] on strong "$150.60" at bounding box center [894, 594] width 48 height 15
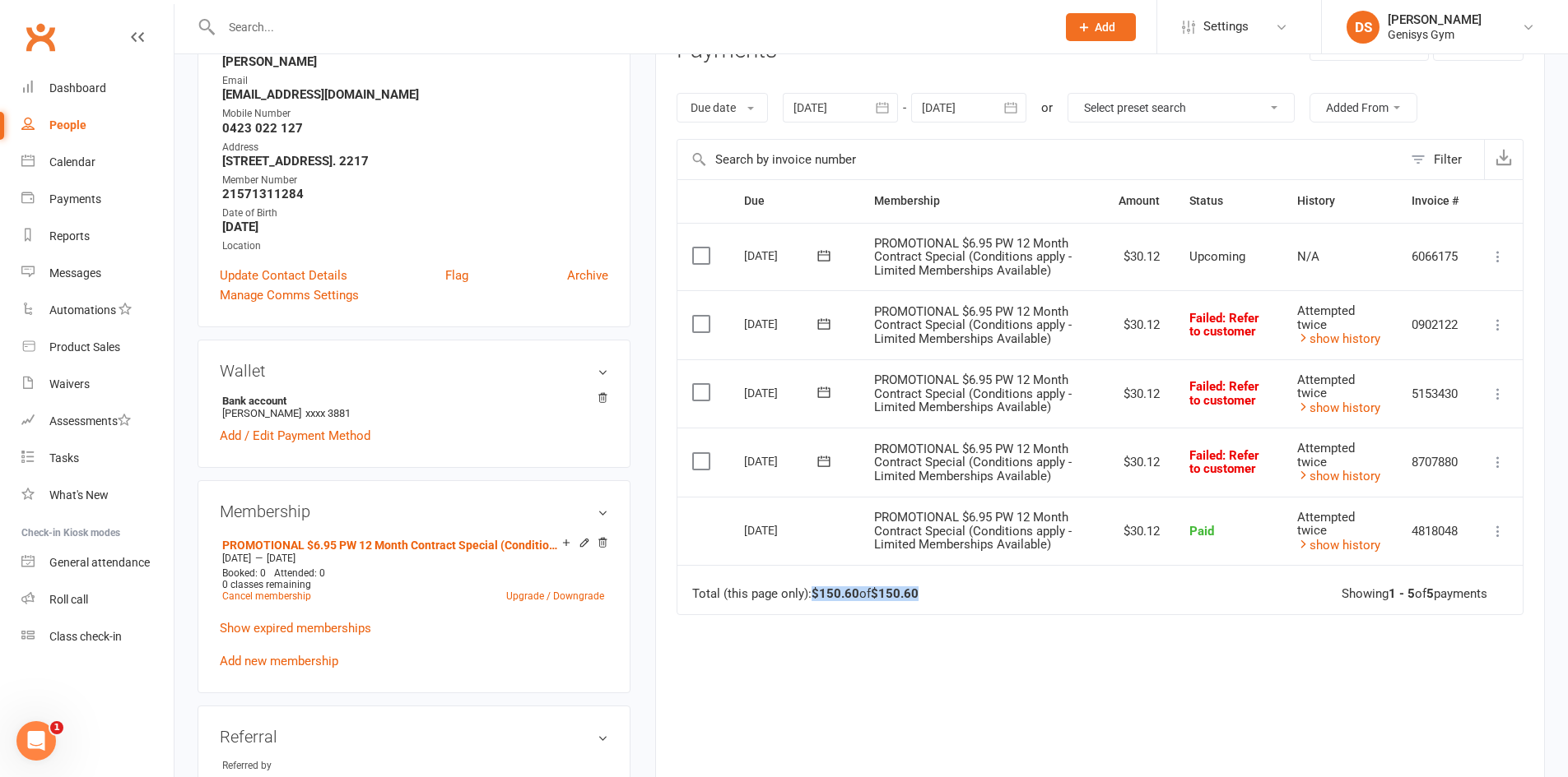
drag, startPoint x: 922, startPoint y: 594, endPoint x: 810, endPoint y: 600, distance: 112.2
click at [811, 600] on div "Total (this page only): $150.60 of $150.60" at bounding box center [805, 594] width 226 height 14
click at [817, 599] on strong "$150.60" at bounding box center [835, 594] width 48 height 15
drag, startPoint x: 817, startPoint y: 594, endPoint x: 925, endPoint y: 591, distance: 108.0
click at [925, 591] on td "Total (this page only): $150.60 of $150.60 Showing 1 - 5 of 5 payments" at bounding box center [1099, 589] width 845 height 49
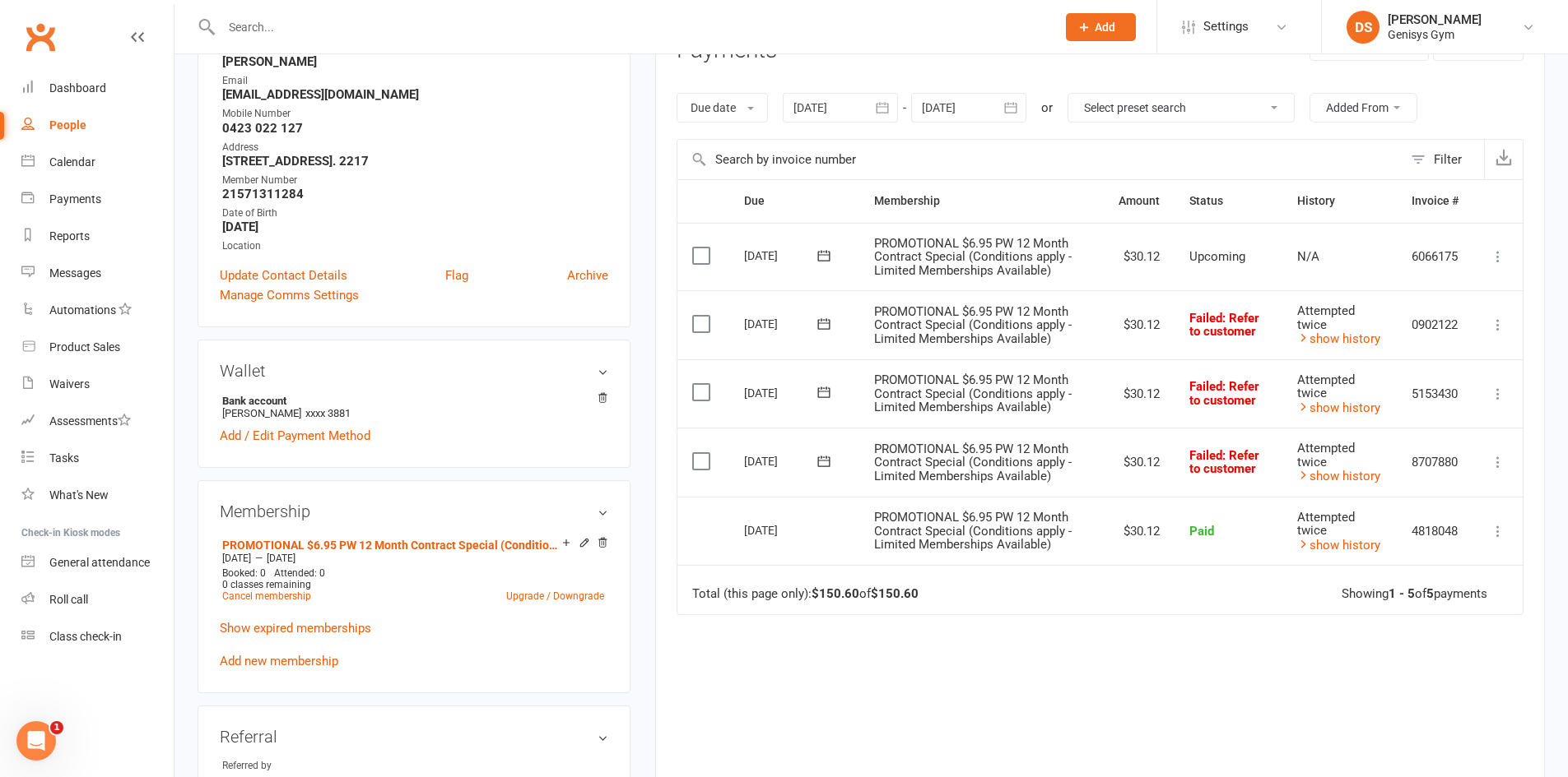
click at [924, 591] on td "Total (this page only): $150.60 of $150.60 Showing 1 - 5 of 5 payments" at bounding box center [1099, 589] width 845 height 49
drag, startPoint x: 919, startPoint y: 592, endPoint x: 826, endPoint y: 595, distance: 93.0
click at [826, 595] on div "Total (this page only): $150.60 of $150.60" at bounding box center [805, 594] width 226 height 14
click at [826, 595] on strong "$150.60" at bounding box center [835, 594] width 48 height 15
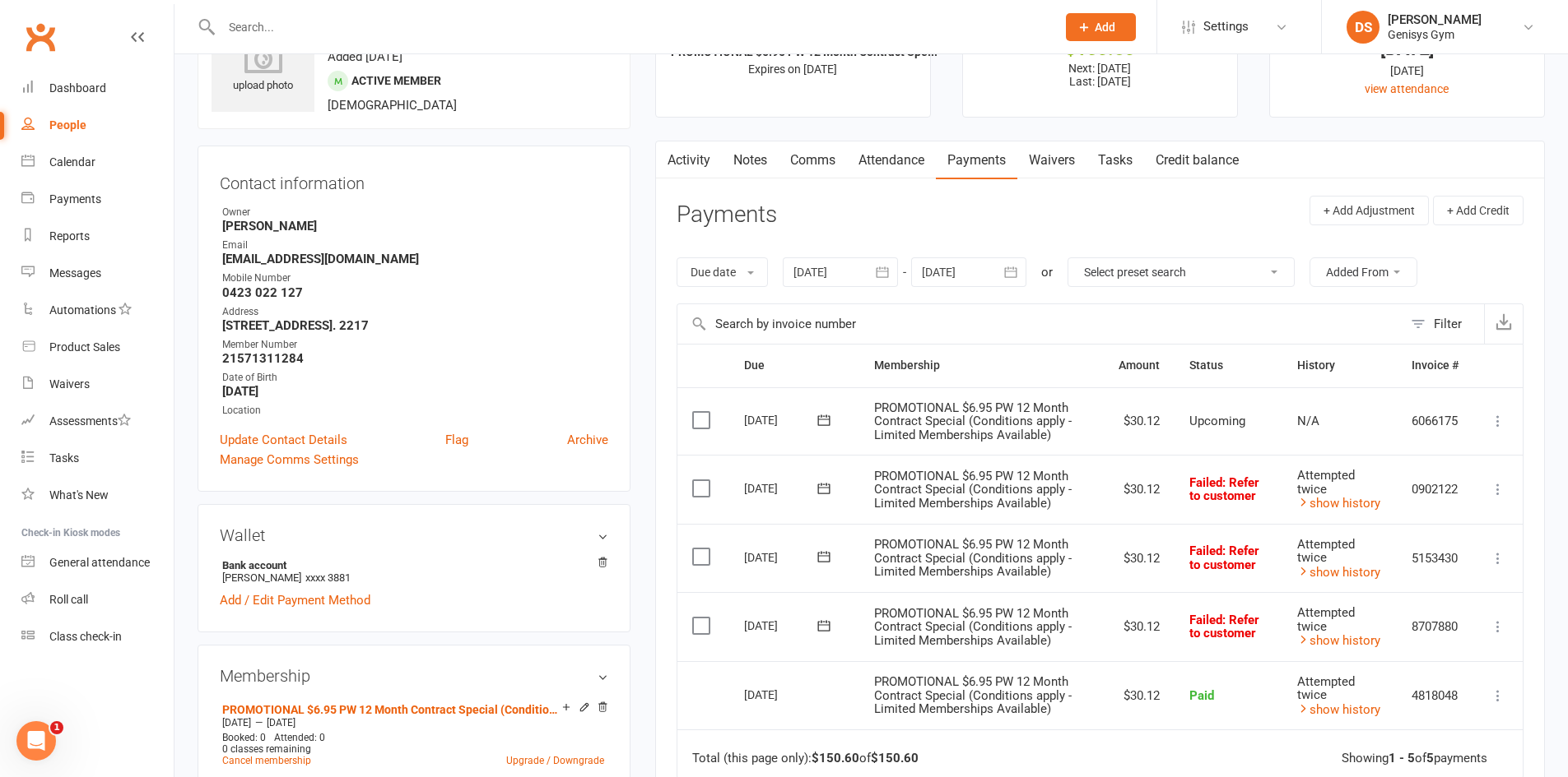
click at [806, 234] on header "Payments + Add Adjustment + Add Credit" at bounding box center [1099, 218] width 847 height 45
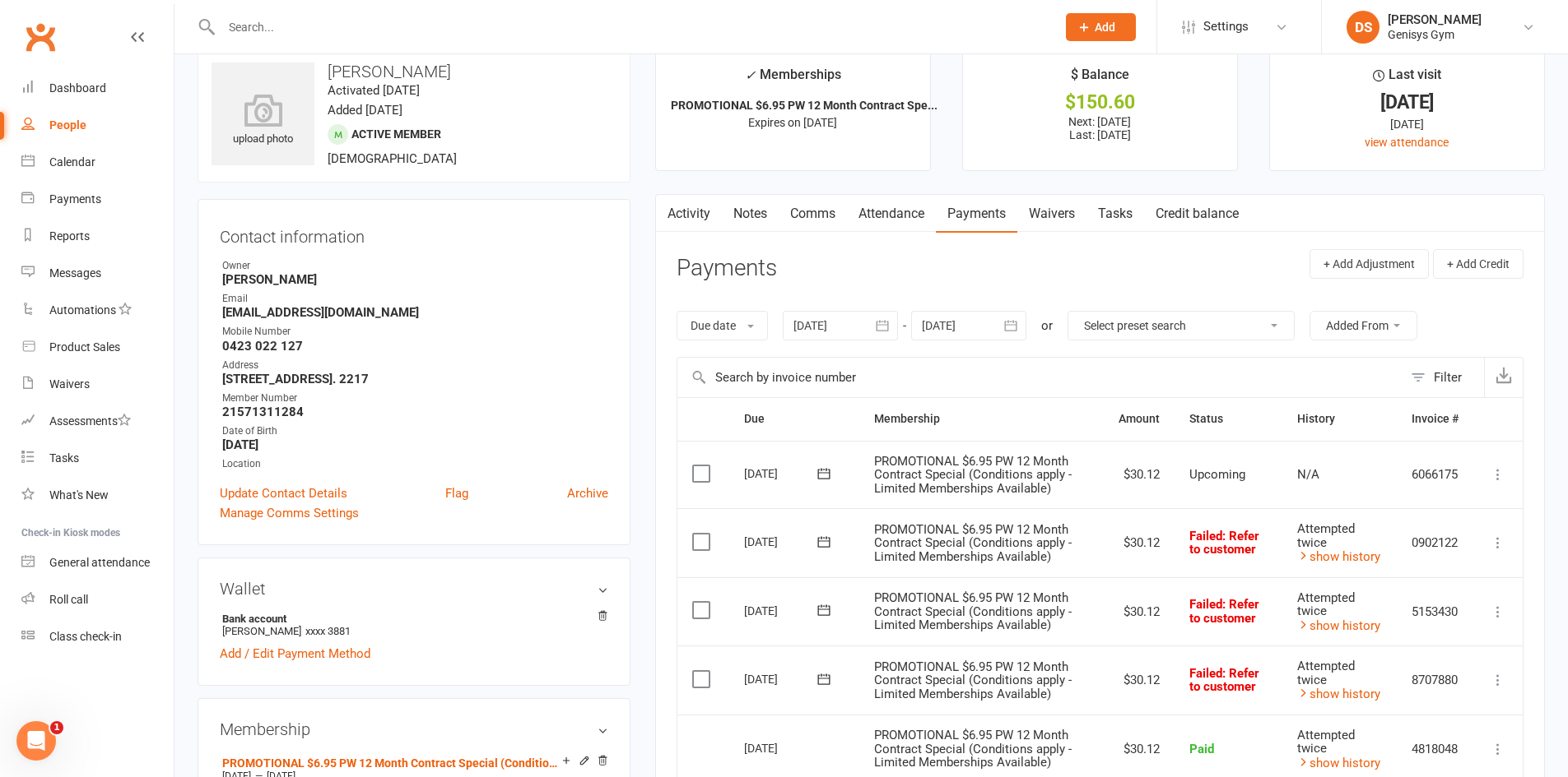
scroll to position [0, 0]
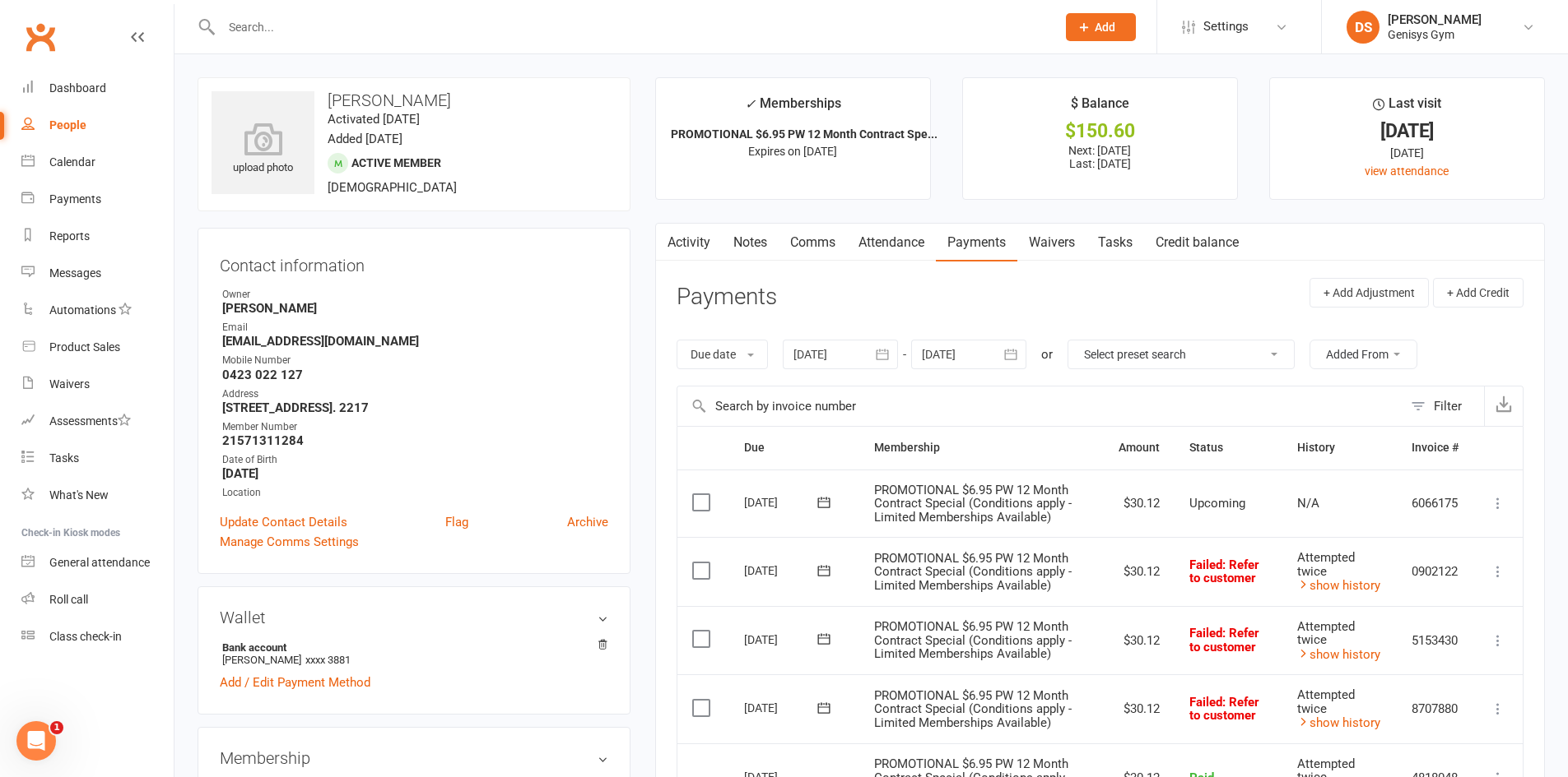
click at [279, 25] on input "text" at bounding box center [631, 28] width 828 height 23
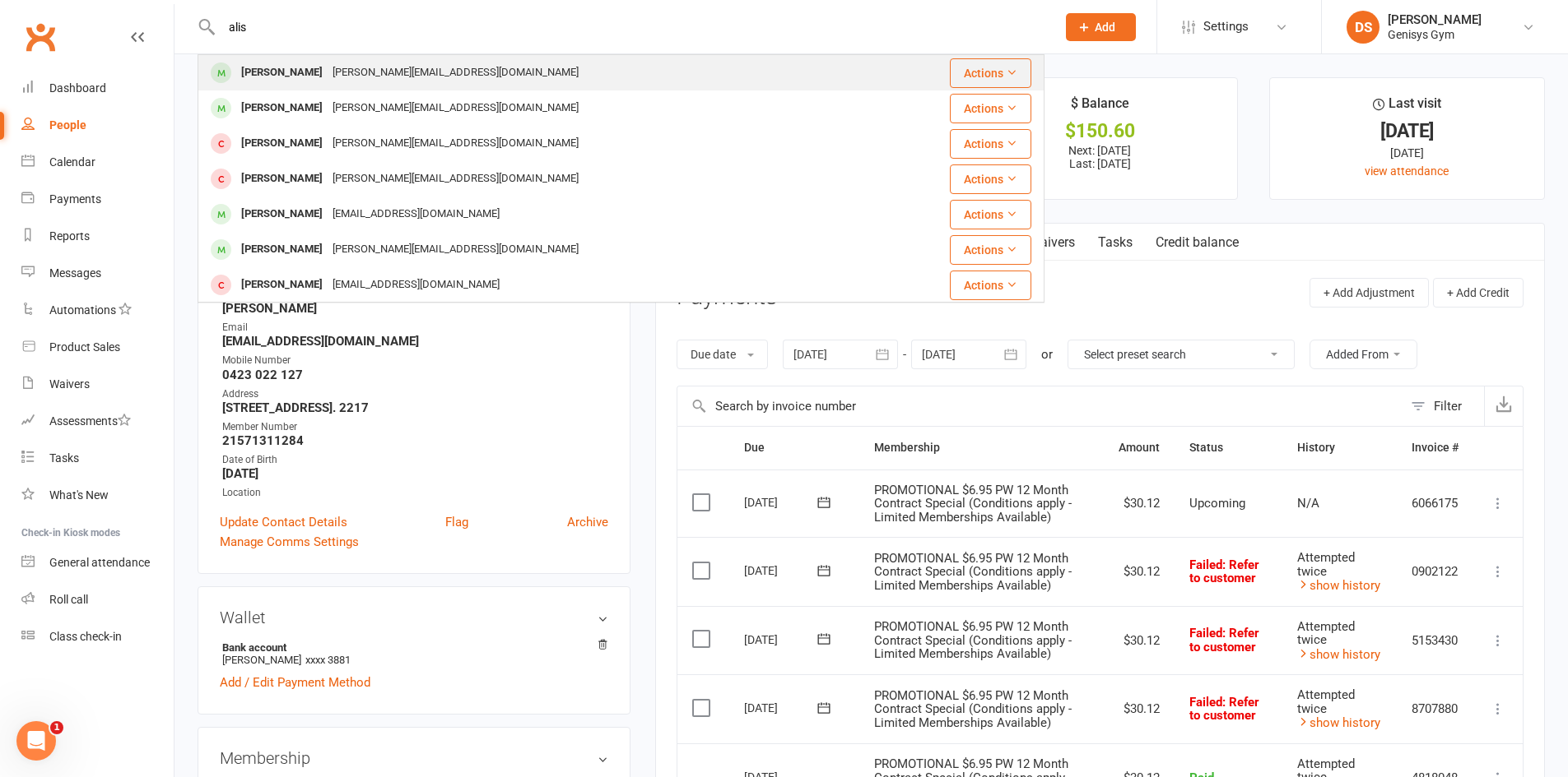
type input "alis"
click at [312, 74] on div "Alistair Larkin" at bounding box center [282, 73] width 92 height 24
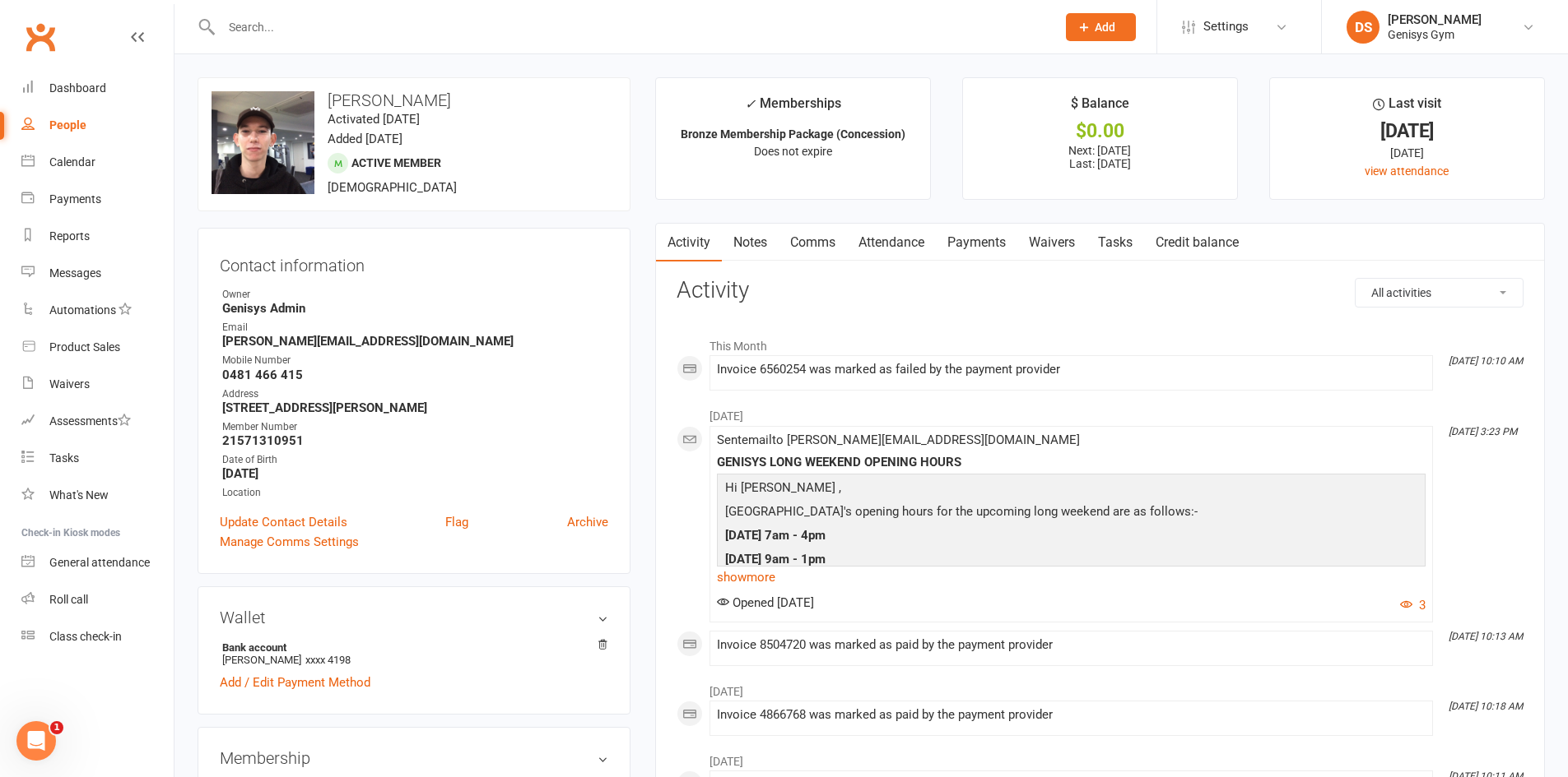
drag, startPoint x: 332, startPoint y: 103, endPoint x: 421, endPoint y: 101, distance: 89.0
click at [421, 101] on h3 "Alistair Larkin" at bounding box center [414, 101] width 405 height 18
click at [966, 243] on link "Payments" at bounding box center [977, 242] width 82 height 38
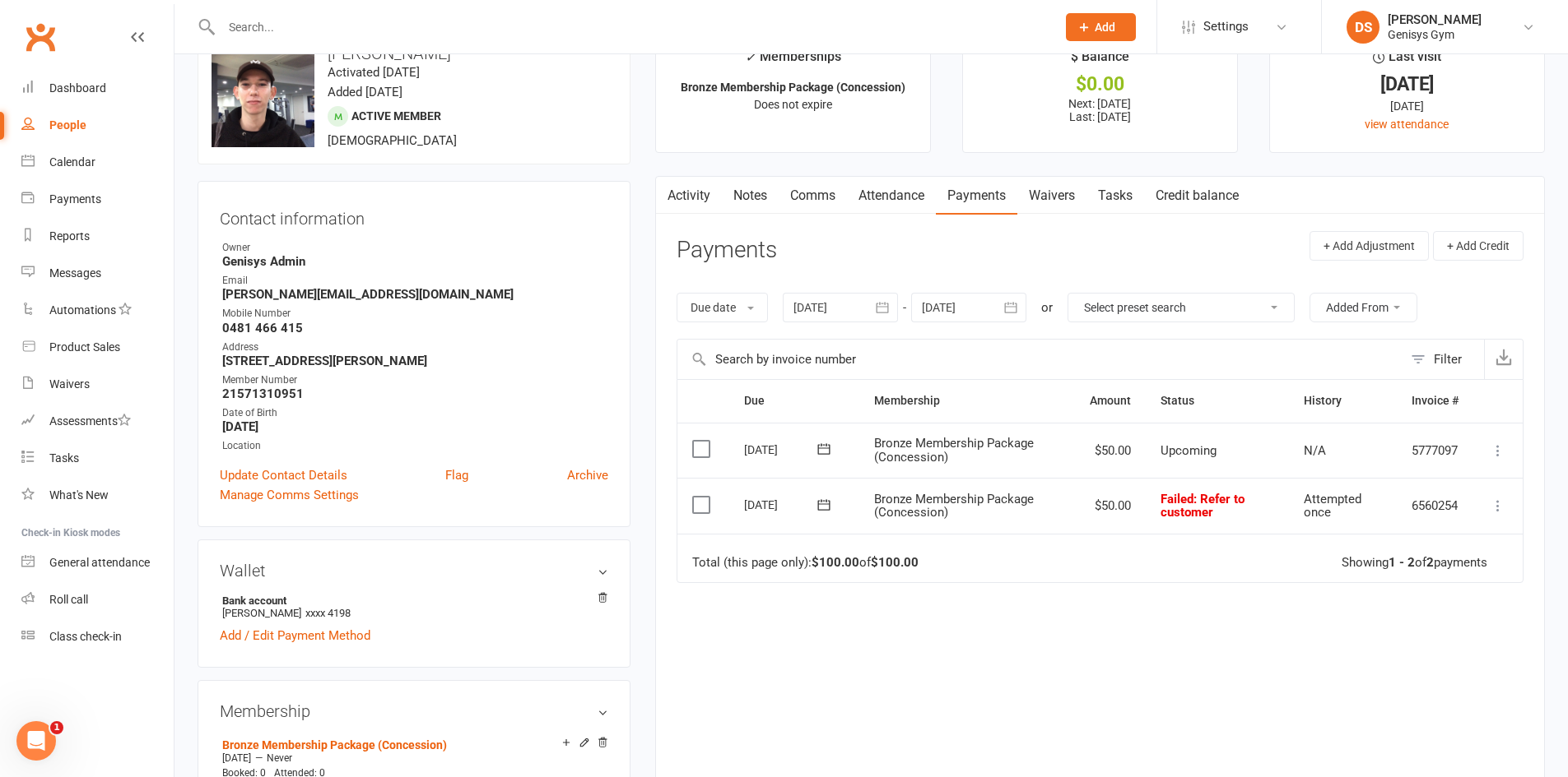
scroll to position [247, 0]
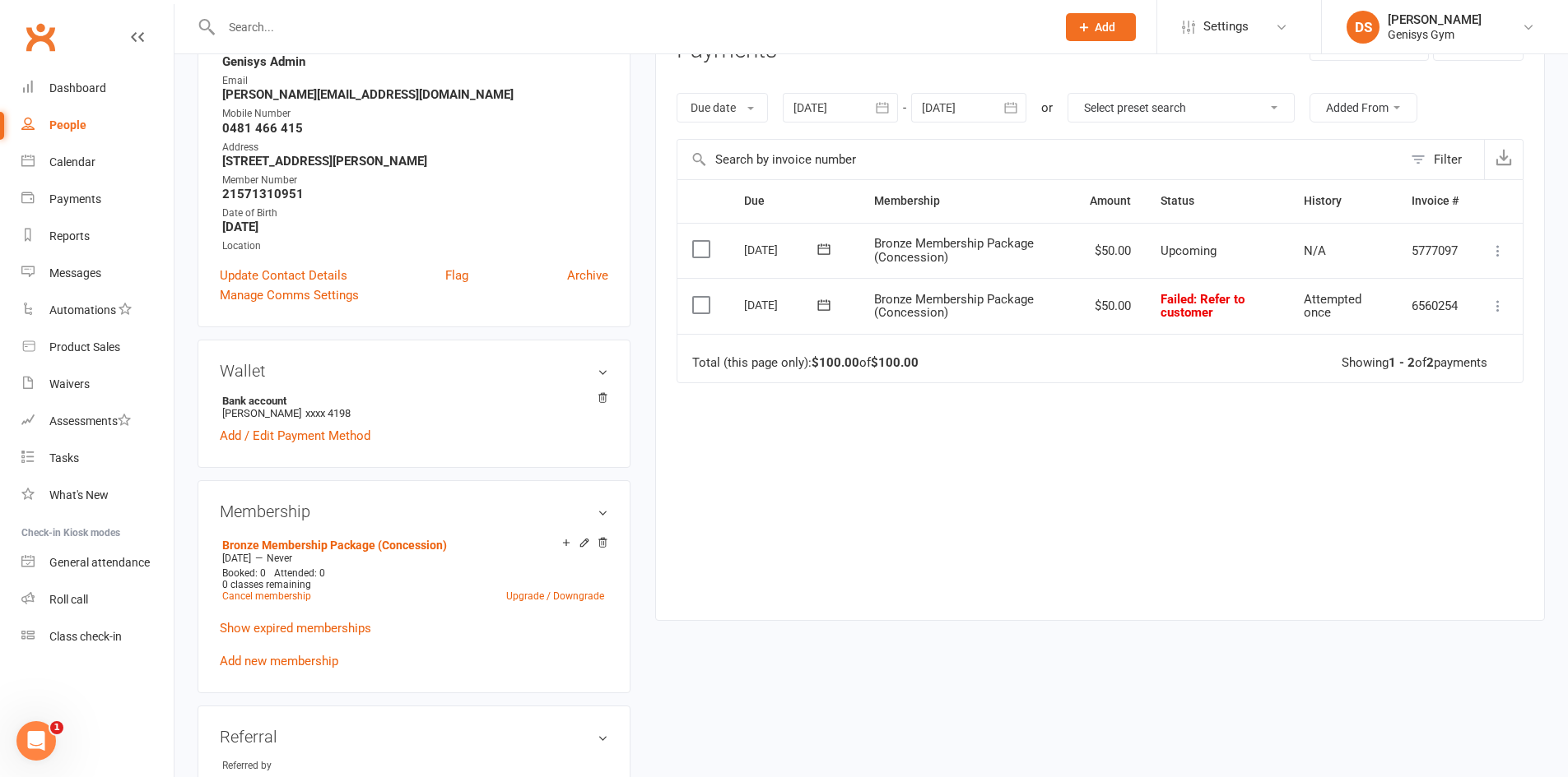
click at [897, 118] on button "button" at bounding box center [883, 108] width 30 height 30
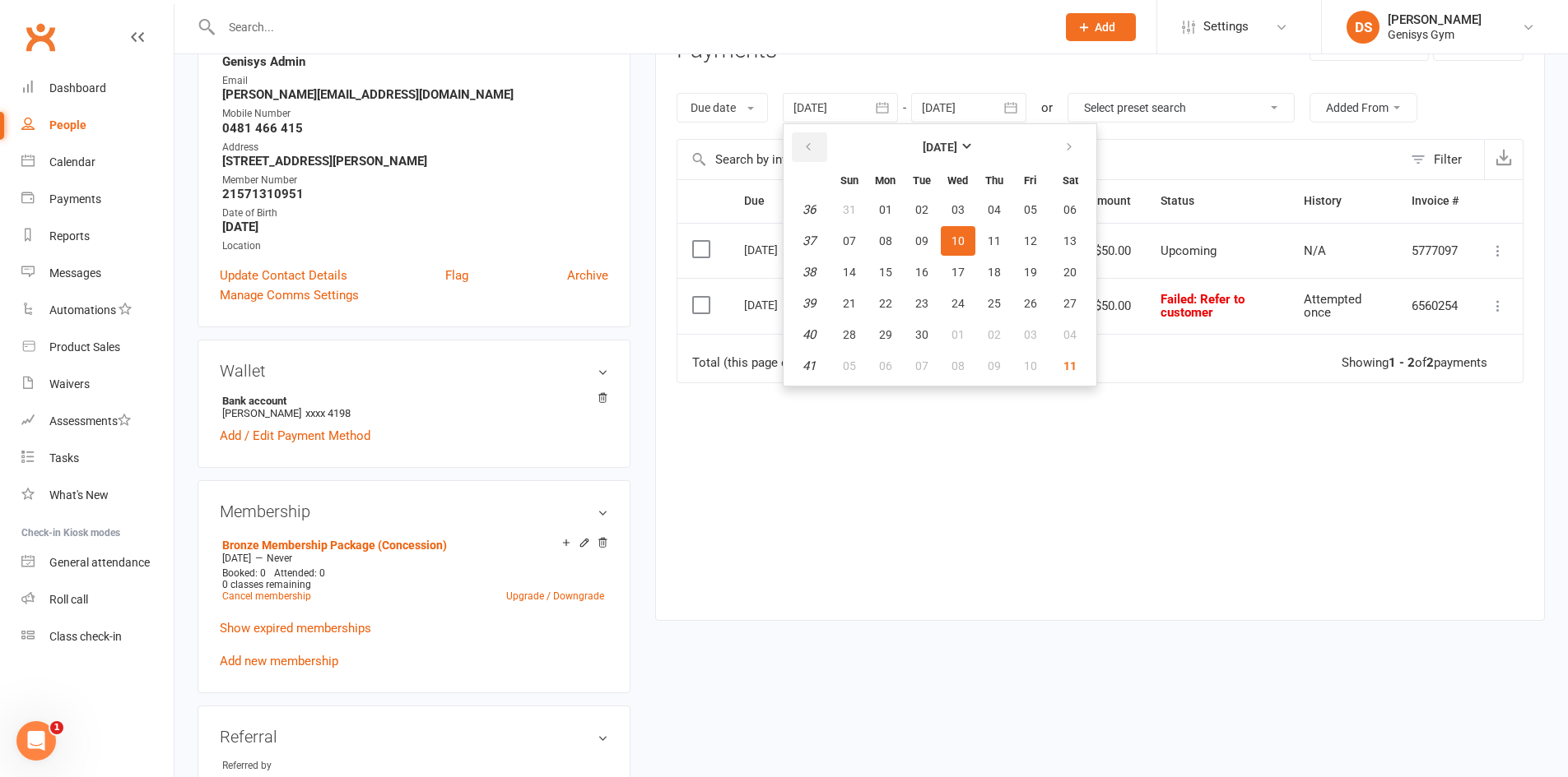
click at [813, 143] on icon "button" at bounding box center [808, 148] width 12 height 13
drag, startPoint x: 813, startPoint y: 143, endPoint x: 836, endPoint y: 194, distance: 55.9
click at [813, 153] on icon "button" at bounding box center [808, 148] width 12 height 13
click at [880, 235] on button "07" at bounding box center [885, 241] width 34 height 30
type input "07 Jul 2025"
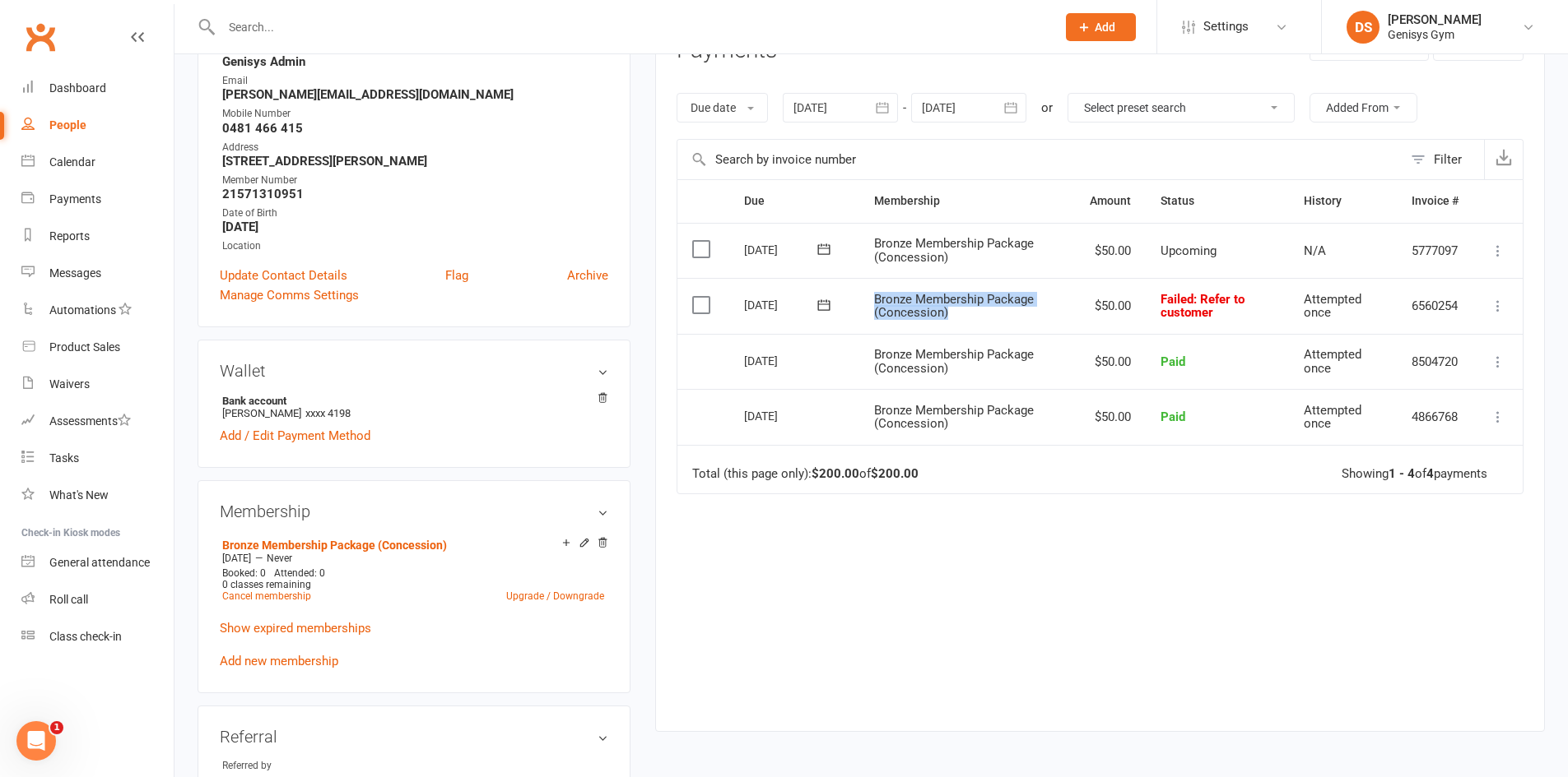
drag, startPoint x: 952, startPoint y: 308, endPoint x: 877, endPoint y: 285, distance: 78.4
click at [877, 285] on td "Bronze Membership Package (Concession)" at bounding box center [967, 306] width 216 height 56
click at [288, 634] on link "Show expired memberships" at bounding box center [295, 629] width 152 height 15
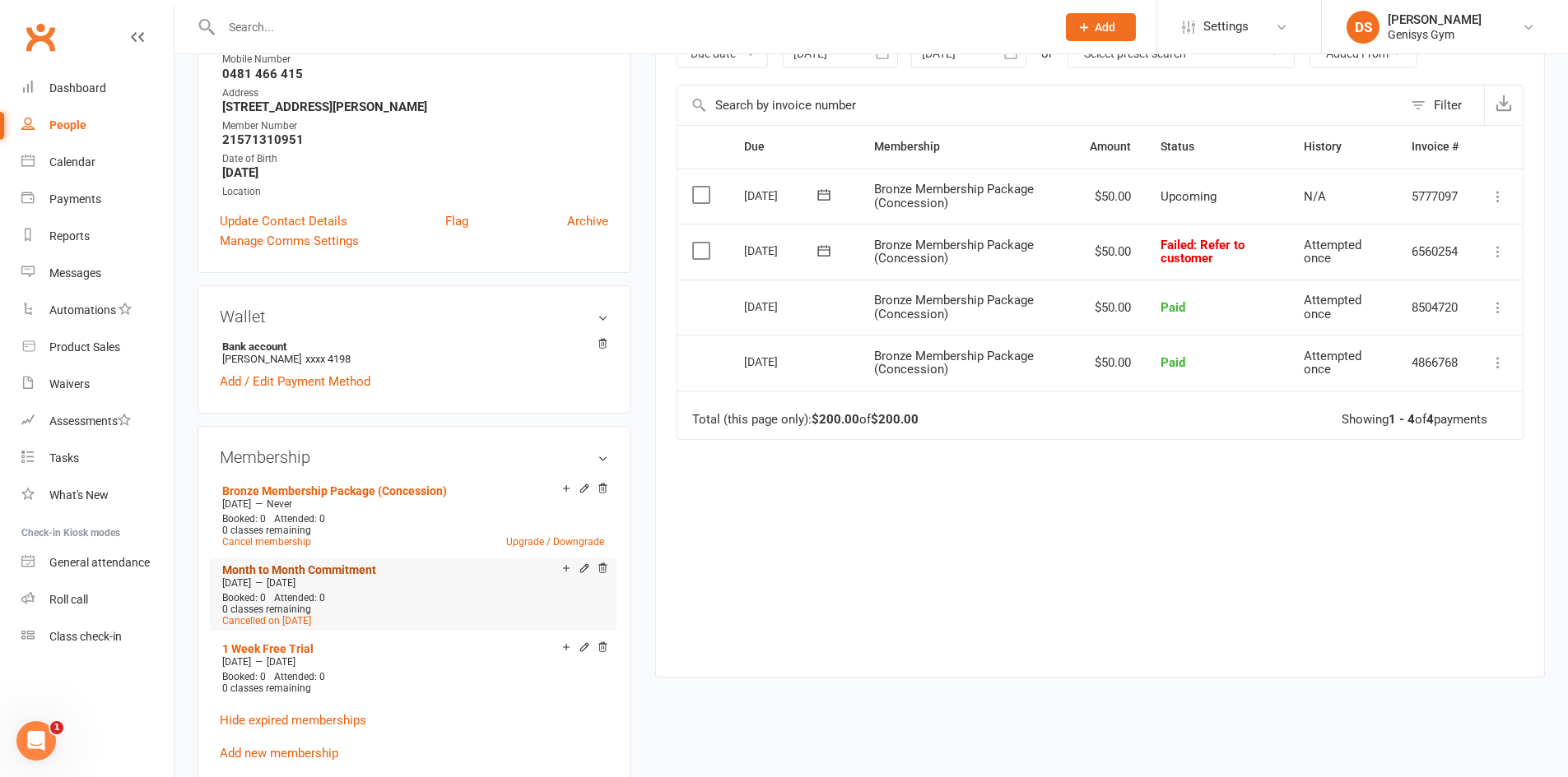
scroll to position [329, 0]
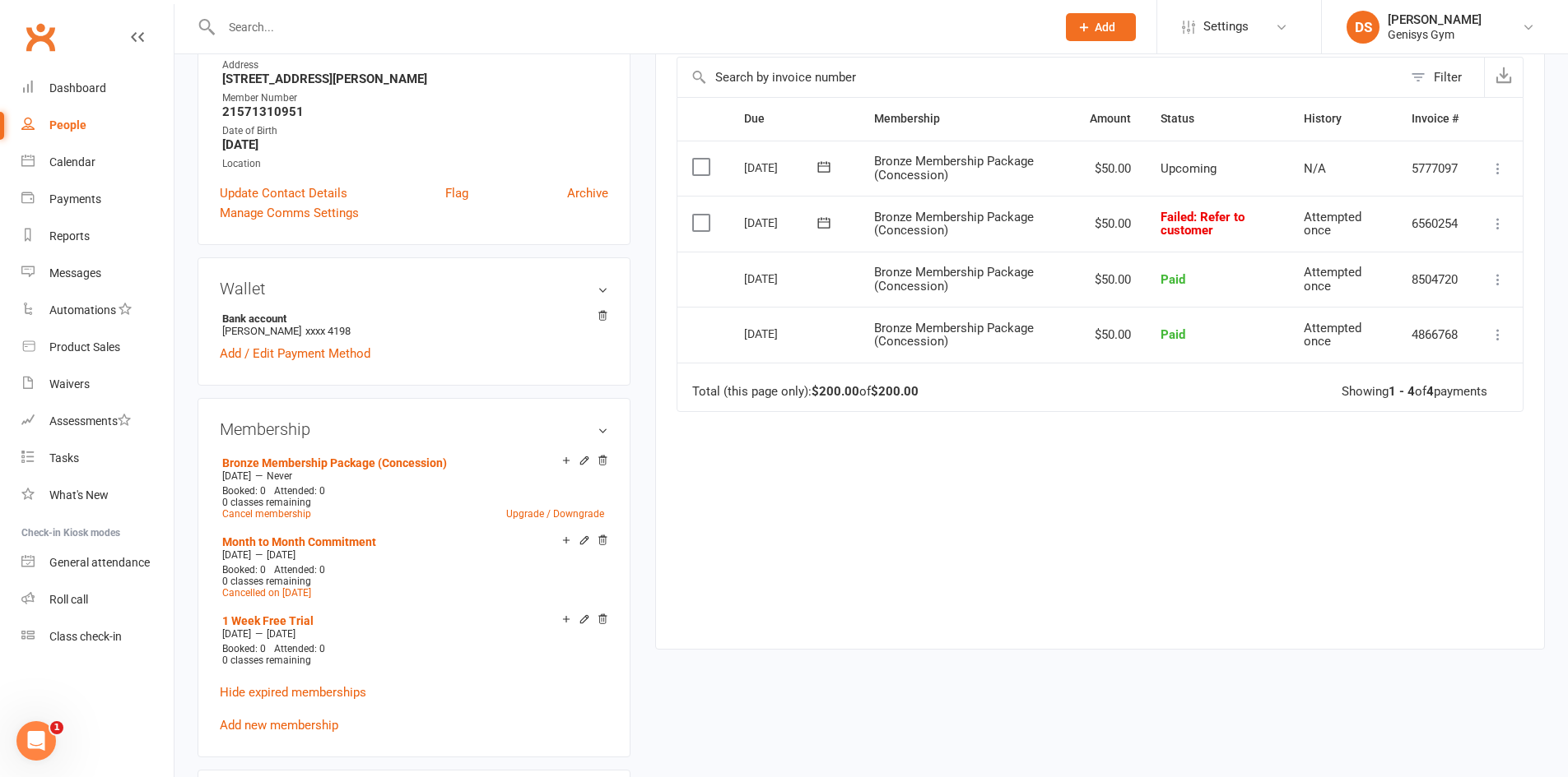
click at [314, 686] on link "Hide expired memberships" at bounding box center [293, 693] width 147 height 15
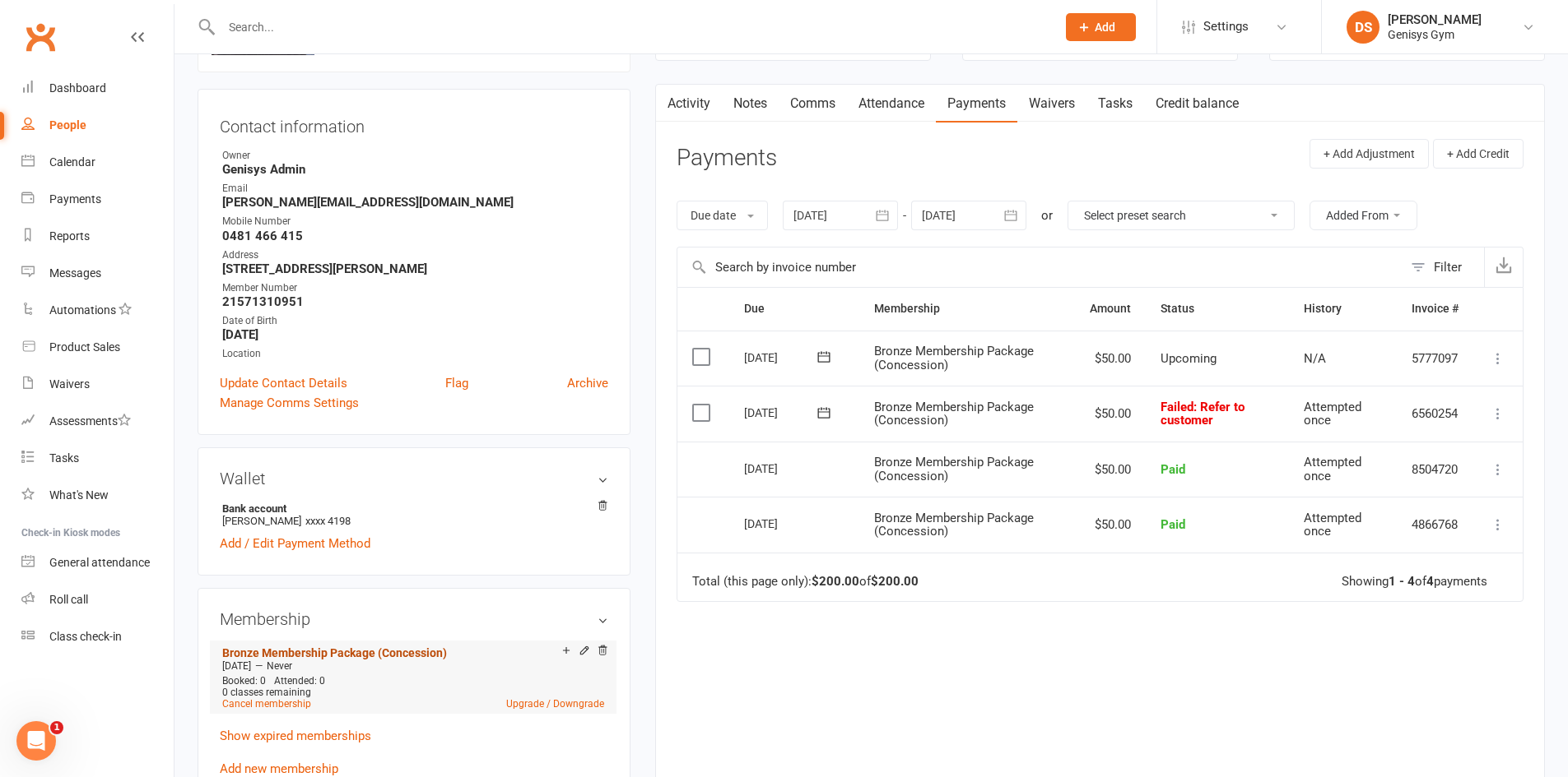
scroll to position [164, 0]
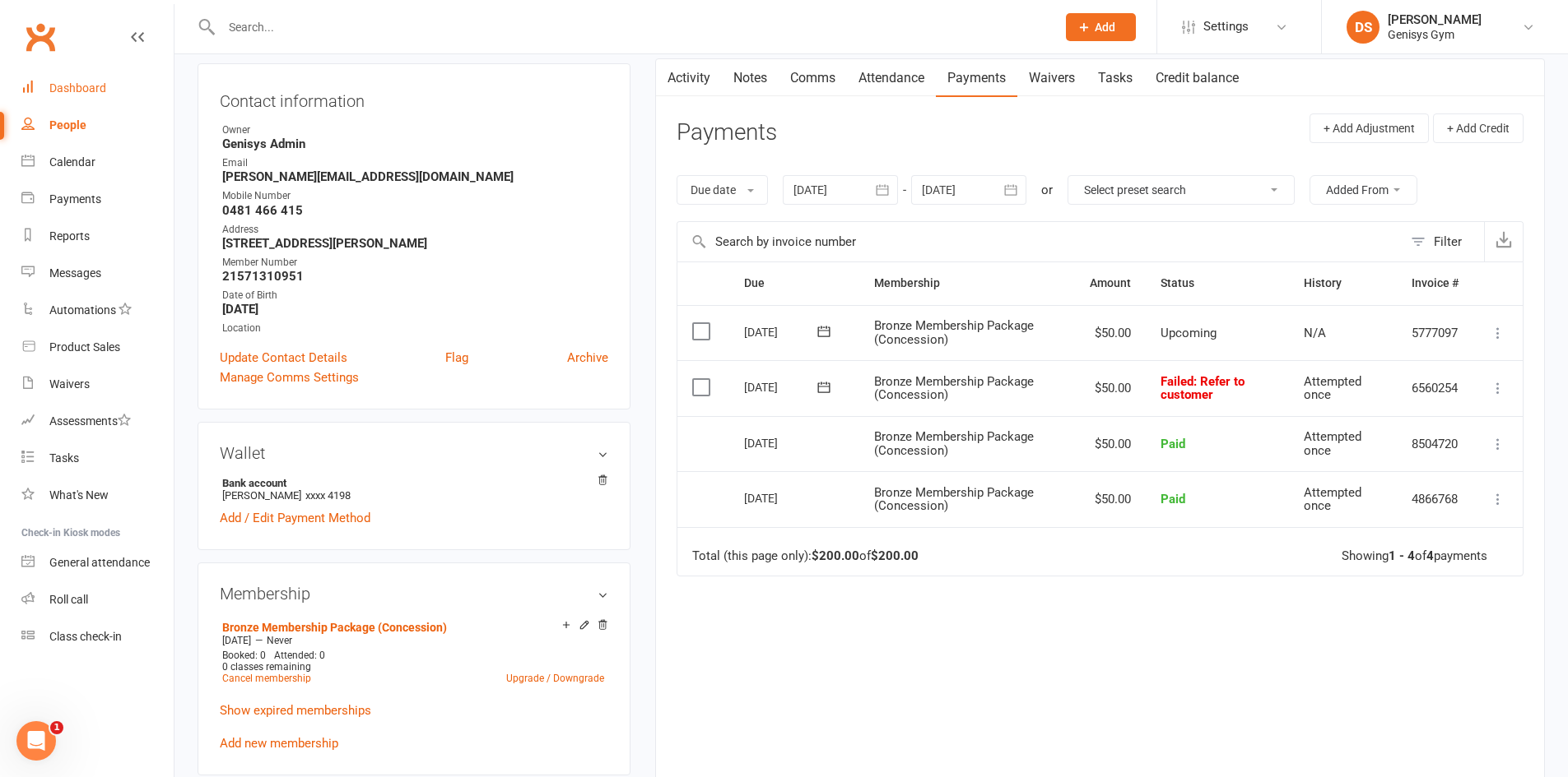
click at [99, 81] on link "Dashboard" at bounding box center [98, 88] width 153 height 37
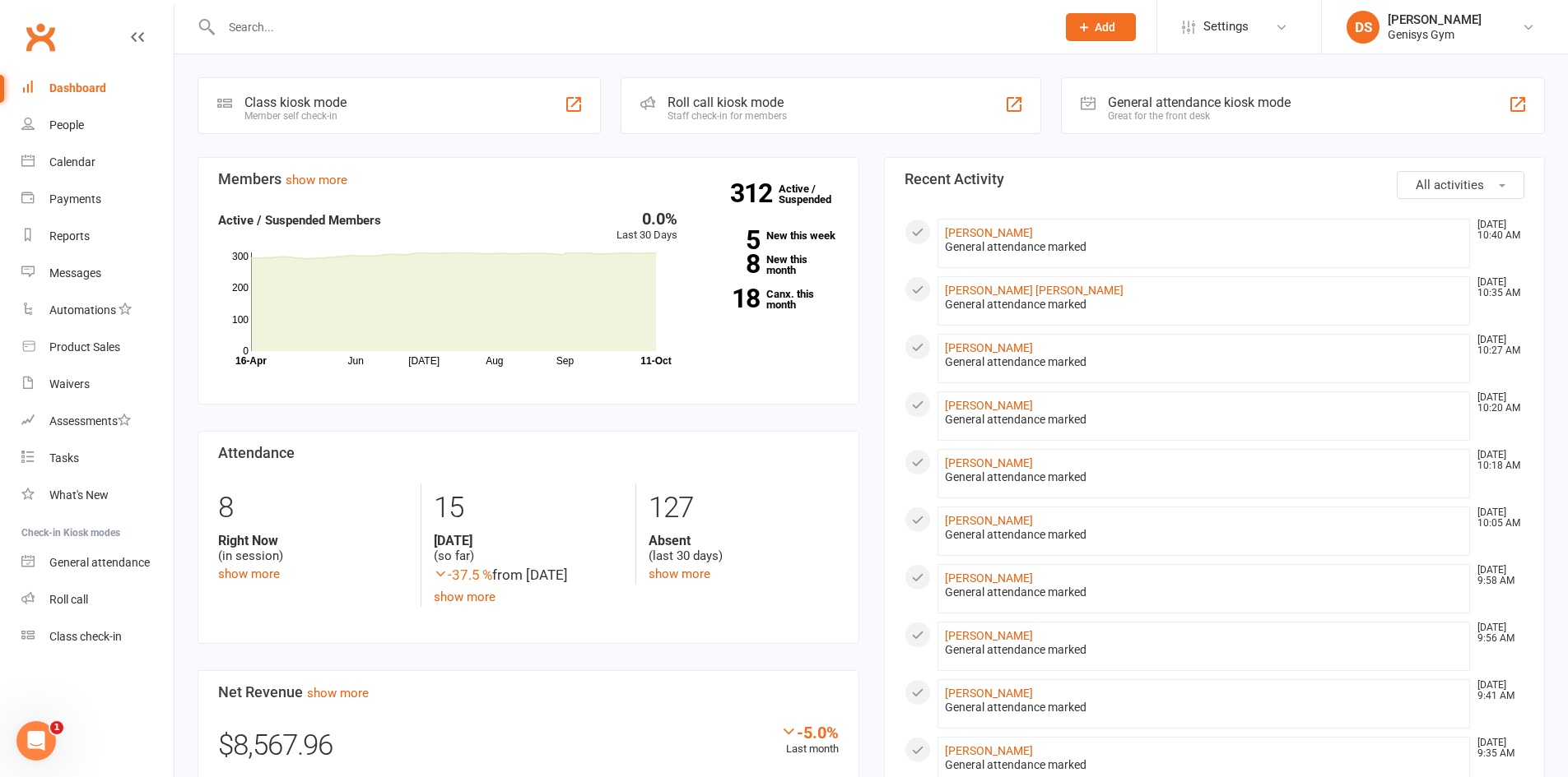
click at [232, 26] on input "text" at bounding box center [631, 28] width 828 height 23
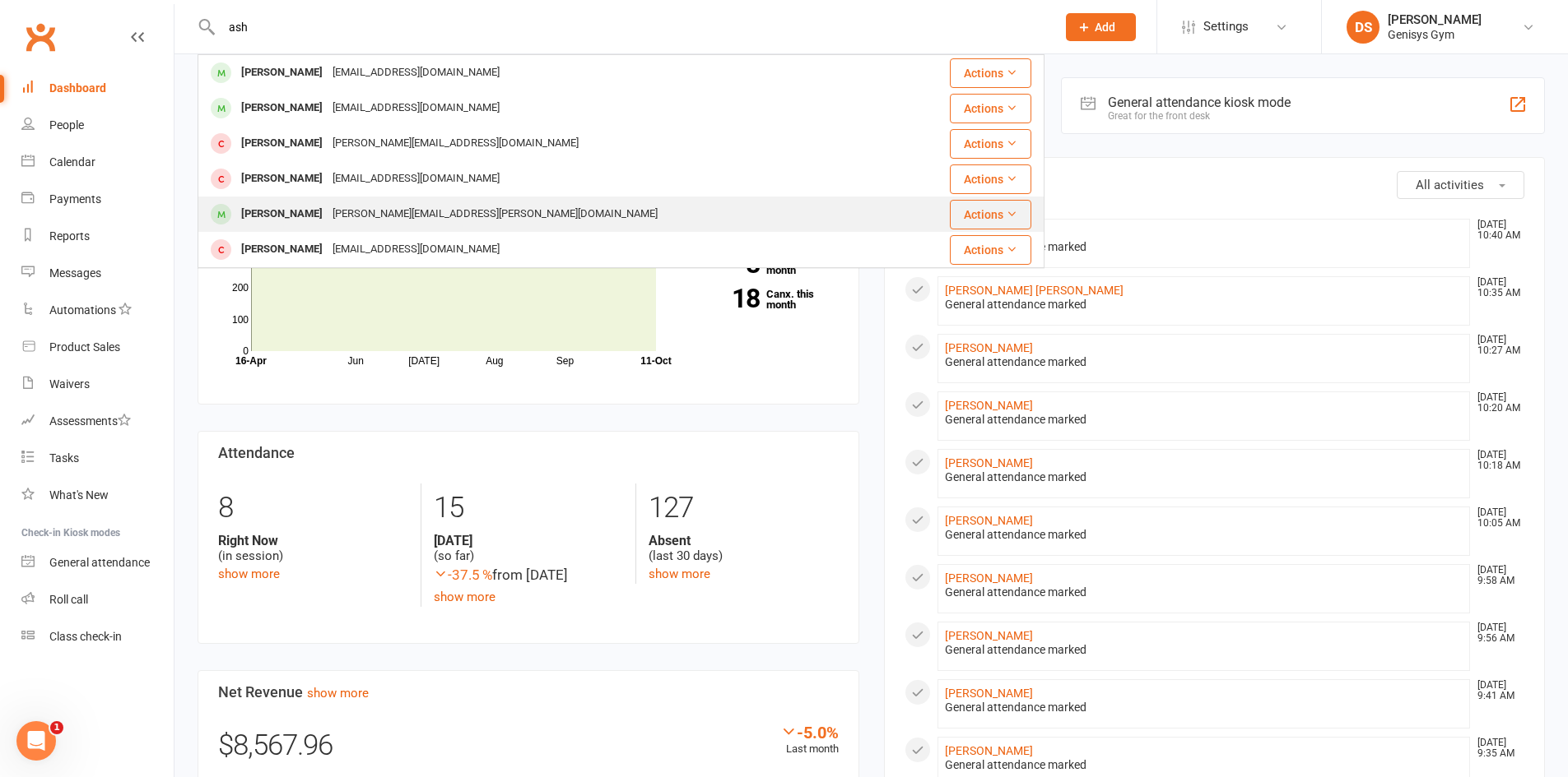
type input "ash"
click at [370, 208] on div "Ashley.mascarinas@icloud.com" at bounding box center [495, 214] width 335 height 24
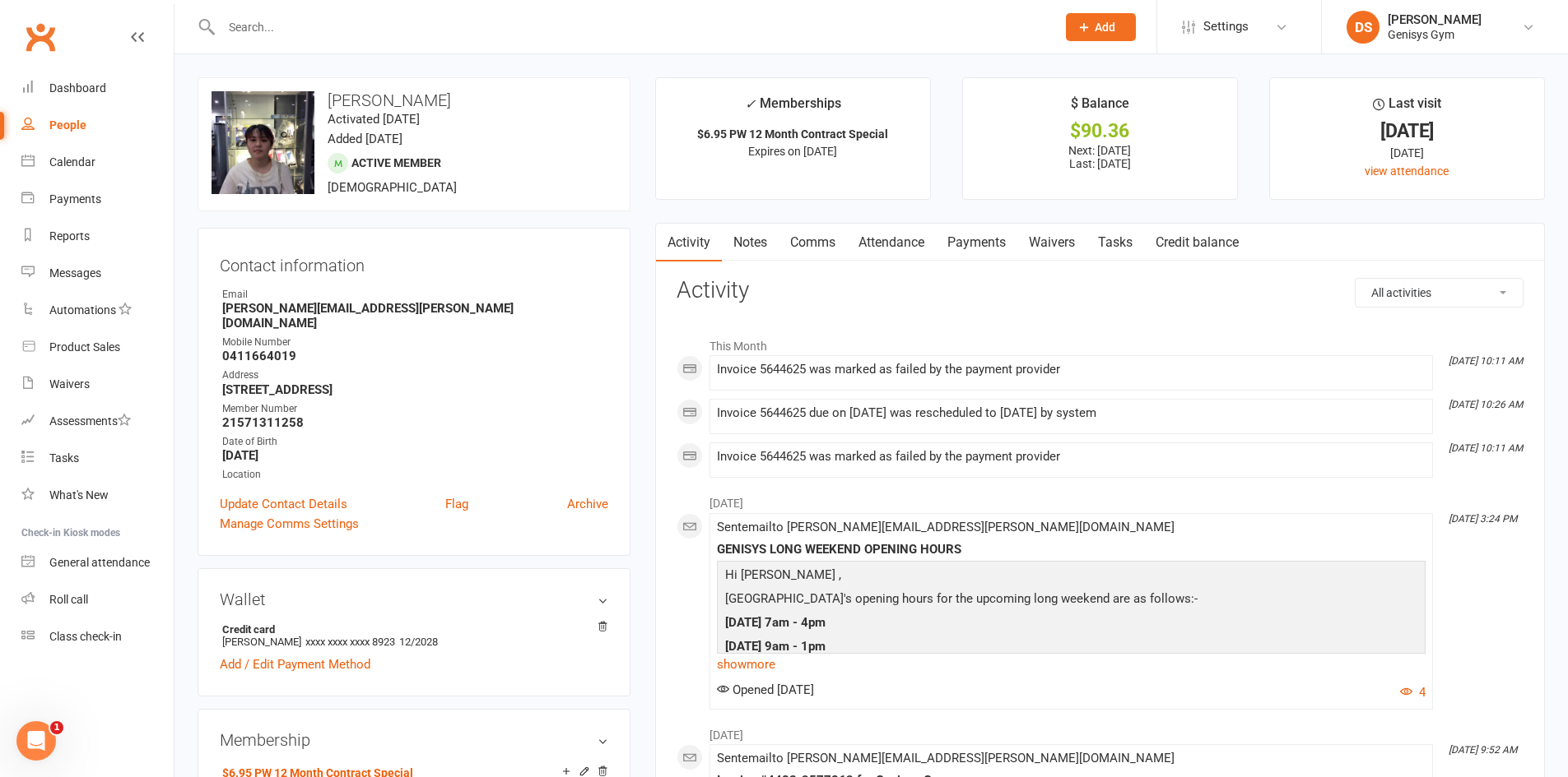
click at [975, 244] on link "Payments" at bounding box center [977, 242] width 82 height 38
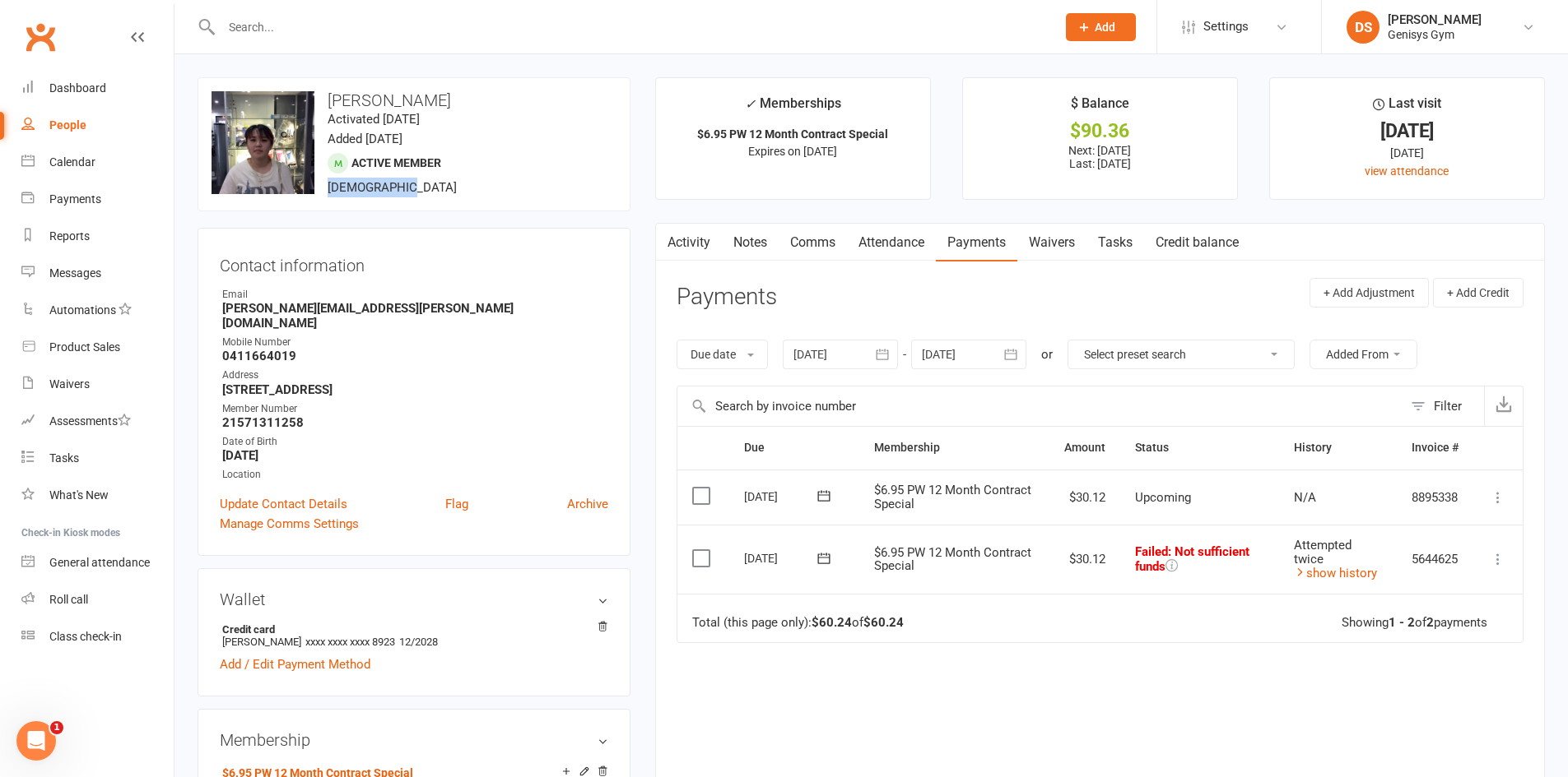
drag, startPoint x: 329, startPoint y: 185, endPoint x: 408, endPoint y: 181, distance: 79.1
click at [408, 181] on div "upload photo change photo Ashley Mascarinas Activated 29 January, 2025 Added 29…" at bounding box center [414, 144] width 433 height 134
click at [405, 181] on div "upload photo change photo Ashley Mascarinas Activated 29 January, 2025 Added 29…" at bounding box center [414, 144] width 433 height 134
click at [879, 358] on icon "button" at bounding box center [882, 354] width 17 height 17
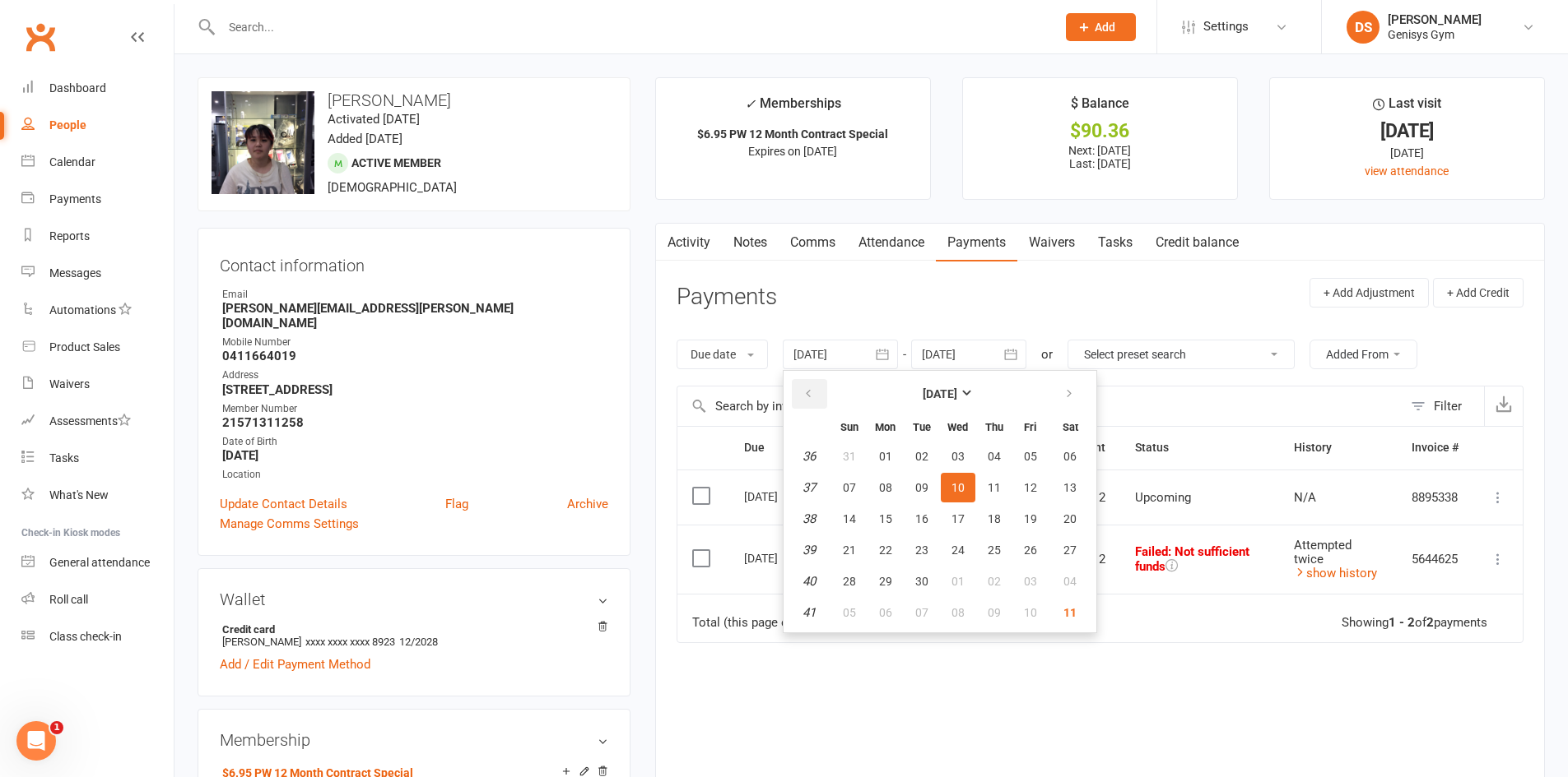
click at [818, 393] on button "button" at bounding box center [809, 394] width 35 height 30
drag, startPoint x: 818, startPoint y: 393, endPoint x: 829, endPoint y: 413, distance: 22.8
click at [818, 394] on button "button" at bounding box center [809, 394] width 35 height 30
click at [939, 540] on button "22" at bounding box center [921, 550] width 34 height 30
type input "22 Jul 2025"
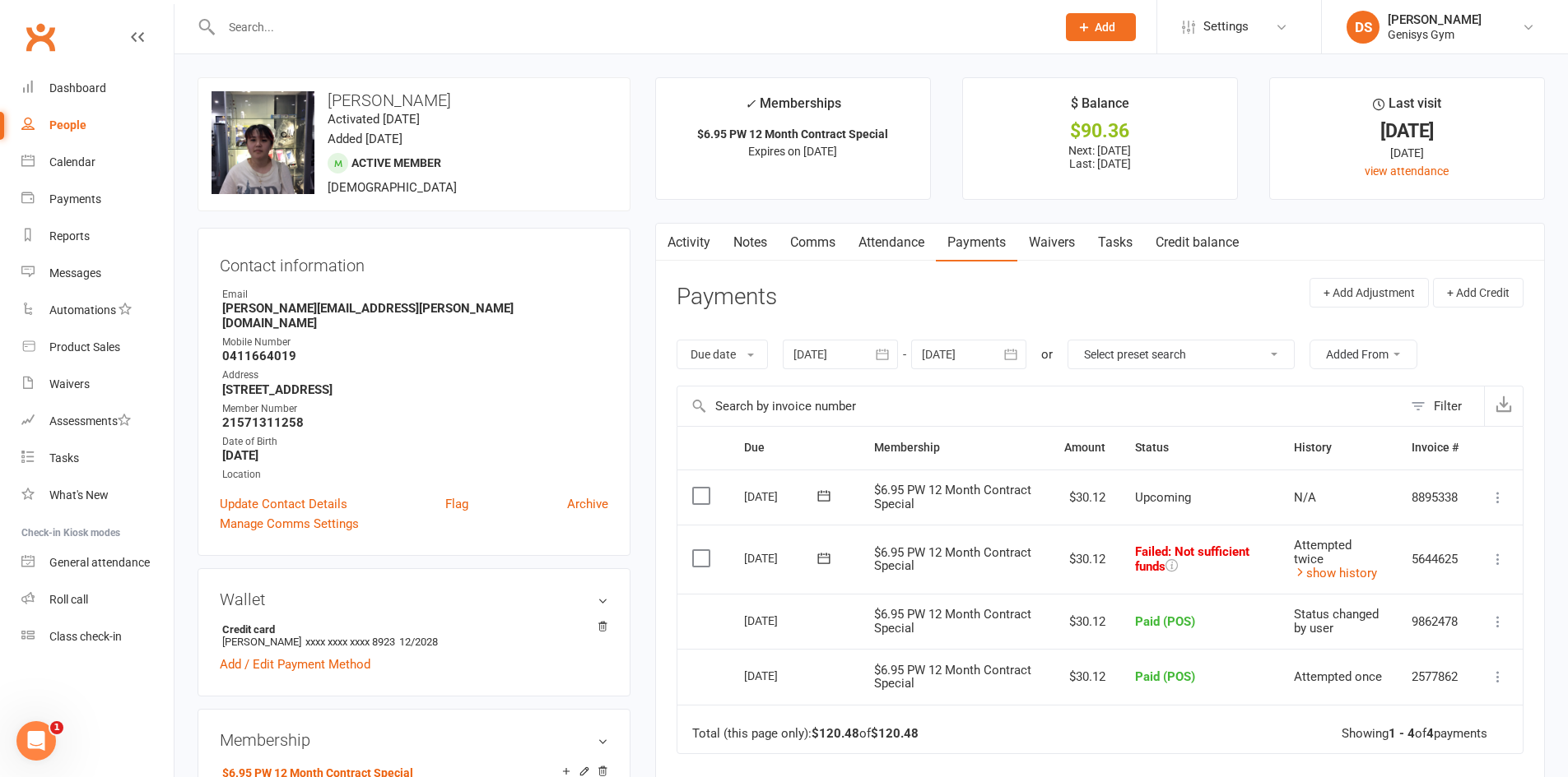
scroll to position [83, 0]
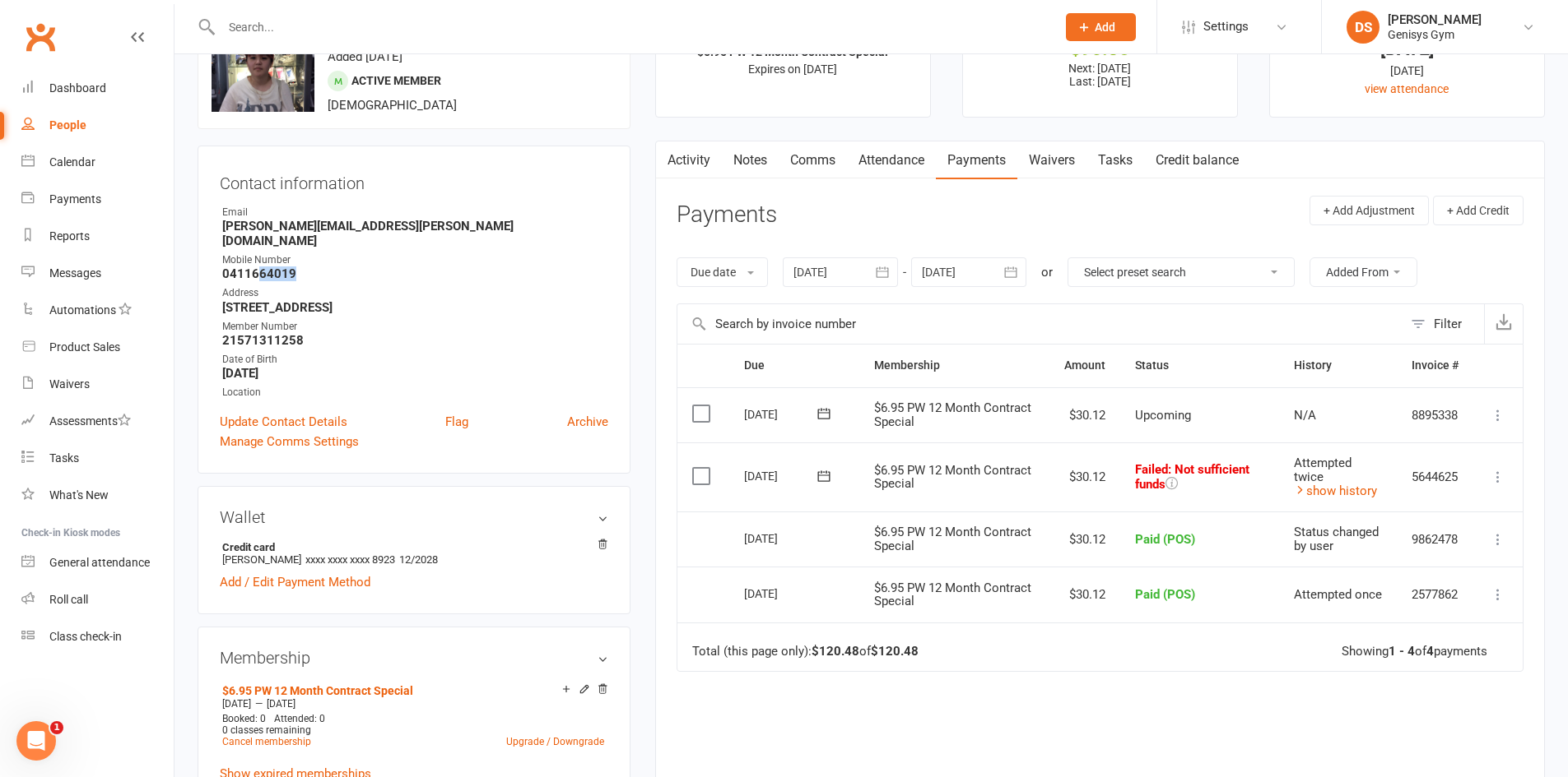
drag, startPoint x: 254, startPoint y: 258, endPoint x: 294, endPoint y: 258, distance: 40.0
click at [294, 267] on strong "0411664019" at bounding box center [415, 274] width 386 height 15
drag, startPoint x: 1186, startPoint y: 492, endPoint x: 1103, endPoint y: 470, distance: 85.9
click at [1103, 470] on tr "Select this 07 Oct 2025 Ashley Mascarinas $6.95 PW 12 Month Contract Special $3…" at bounding box center [1099, 477] width 845 height 69
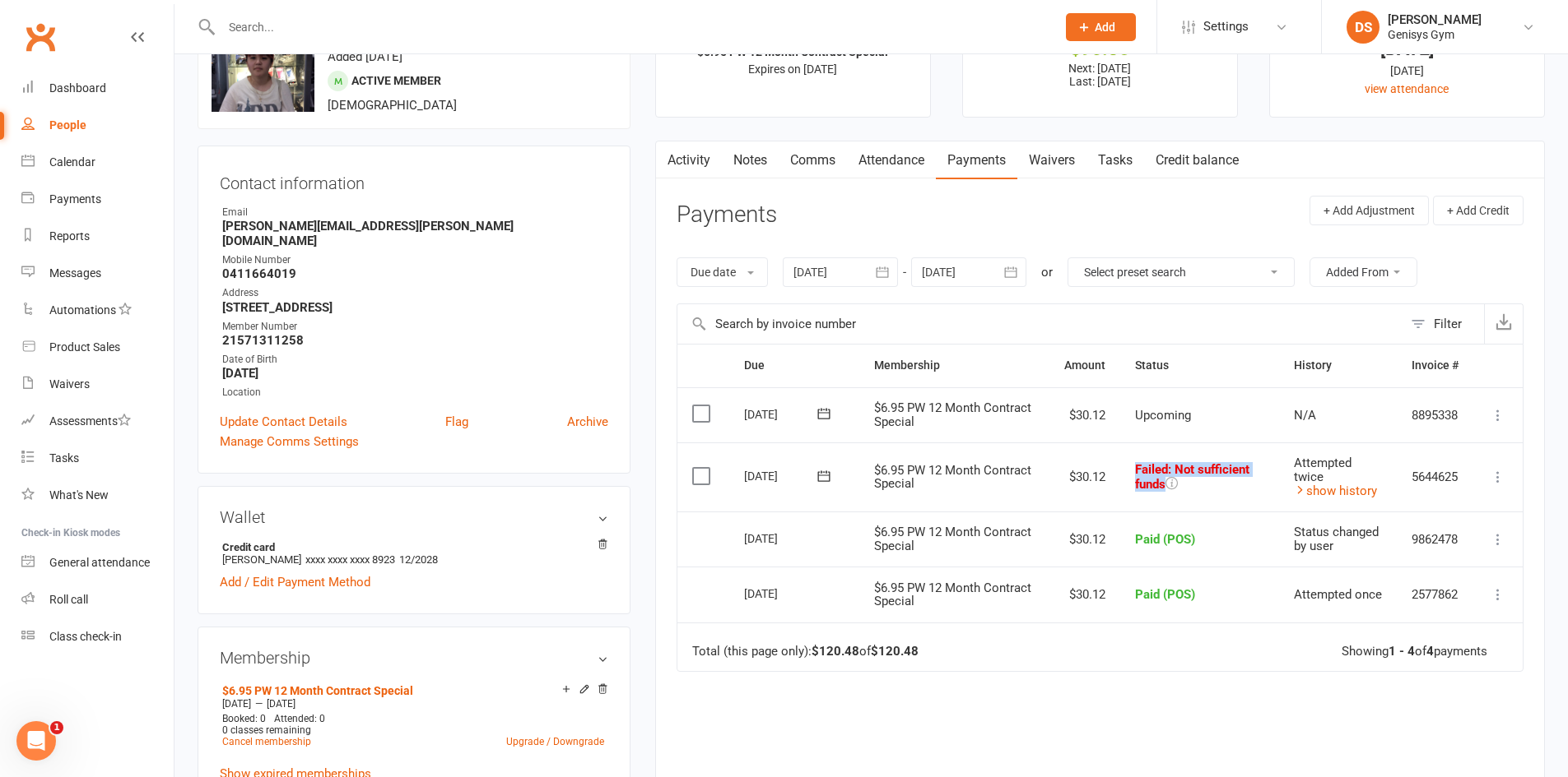
click at [1120, 453] on td "Failed : Not sufficient funds" at bounding box center [1199, 477] width 158 height 69
click at [1339, 484] on link "show history" at bounding box center [1335, 491] width 83 height 15
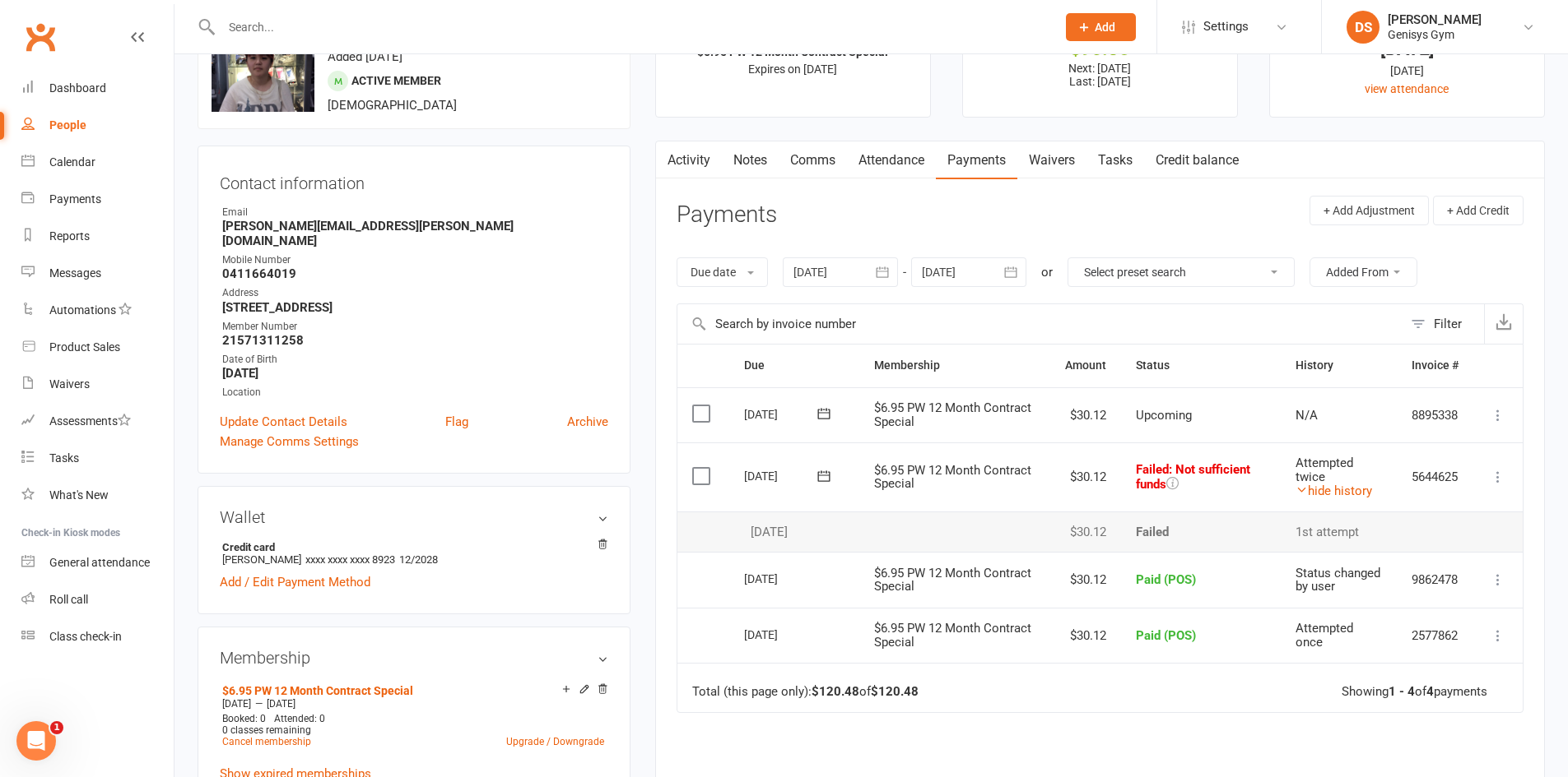
click at [239, 25] on input "text" at bounding box center [631, 28] width 828 height 23
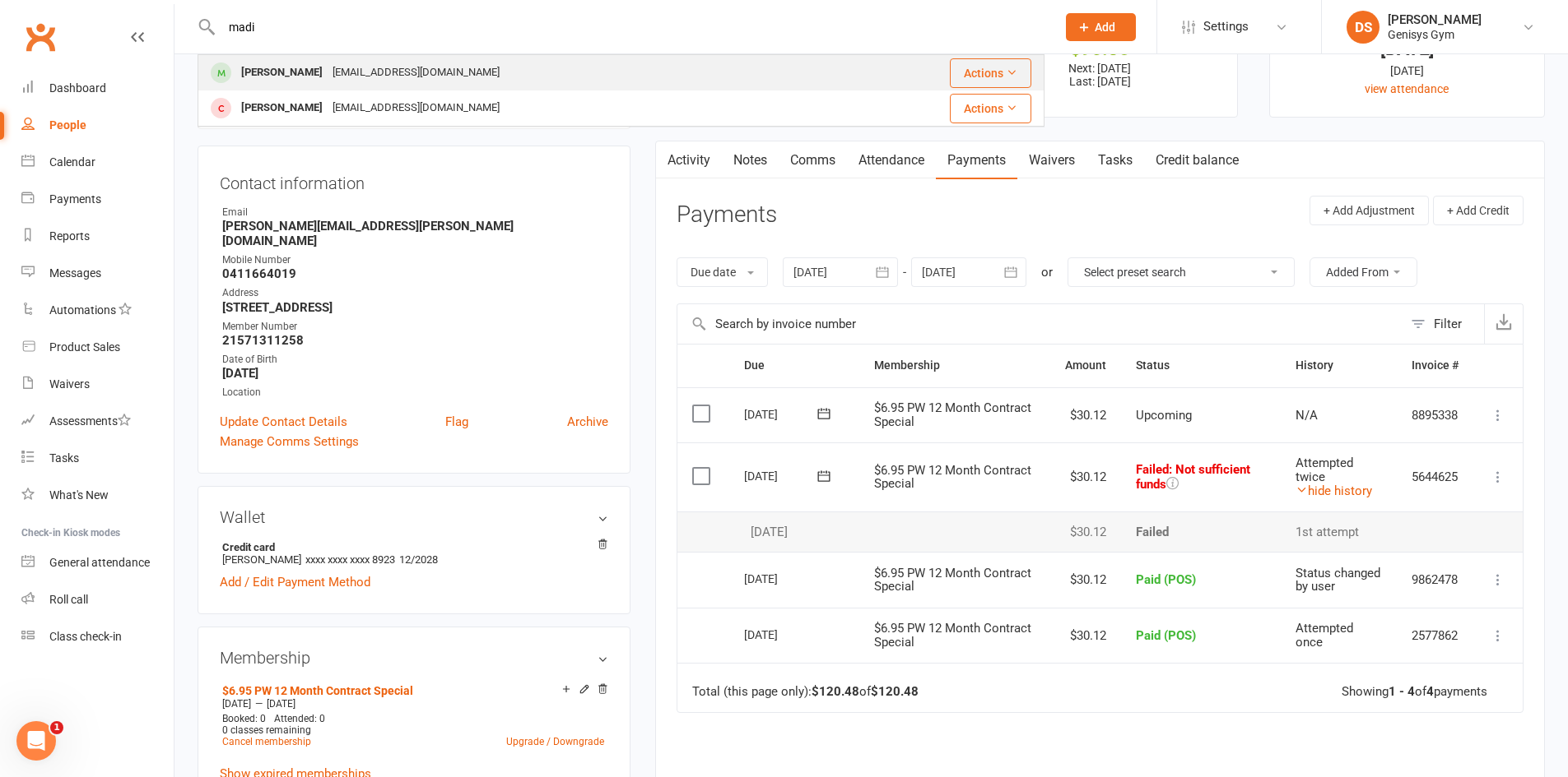
type input "madi"
click at [414, 73] on div "madisynmatiahaeynon458@education.nsw.edu.au" at bounding box center [416, 73] width 177 height 24
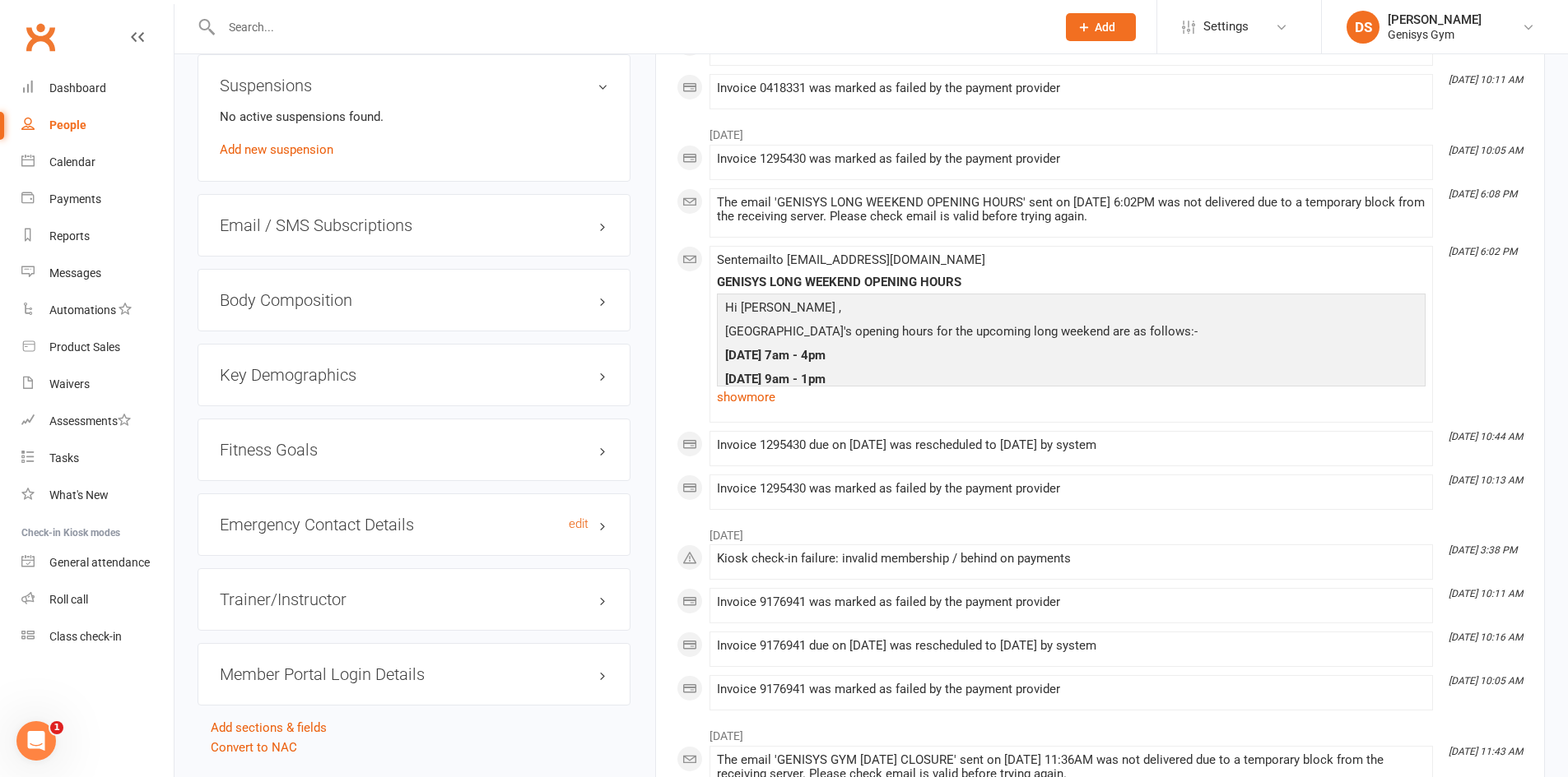
scroll to position [1151, 0]
click at [367, 534] on div "Emergency Contact Details edit" at bounding box center [414, 523] width 433 height 63
click at [381, 527] on h3 "Emergency Contact Details edit" at bounding box center [414, 524] width 389 height 18
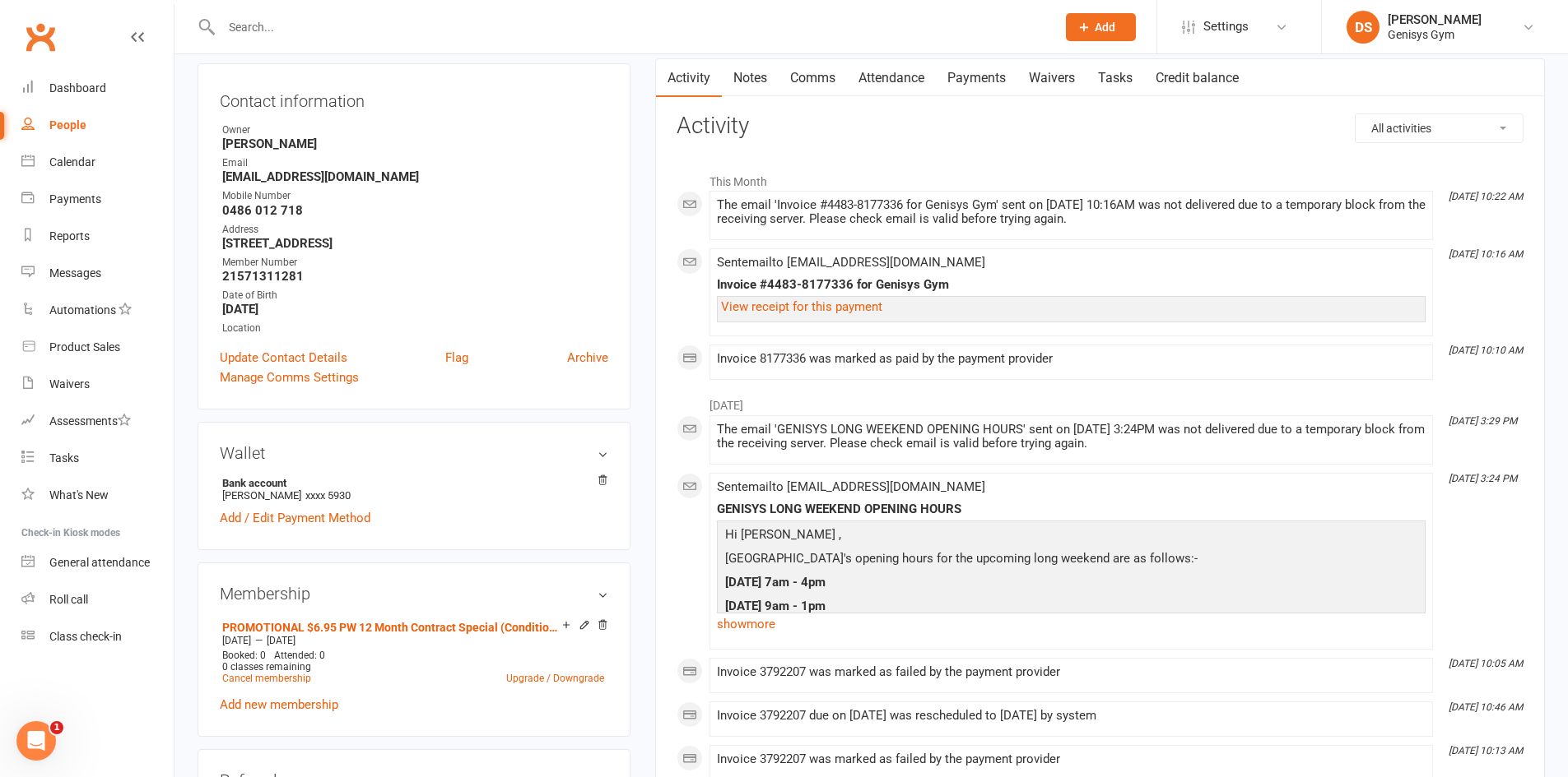
scroll to position [0, 0]
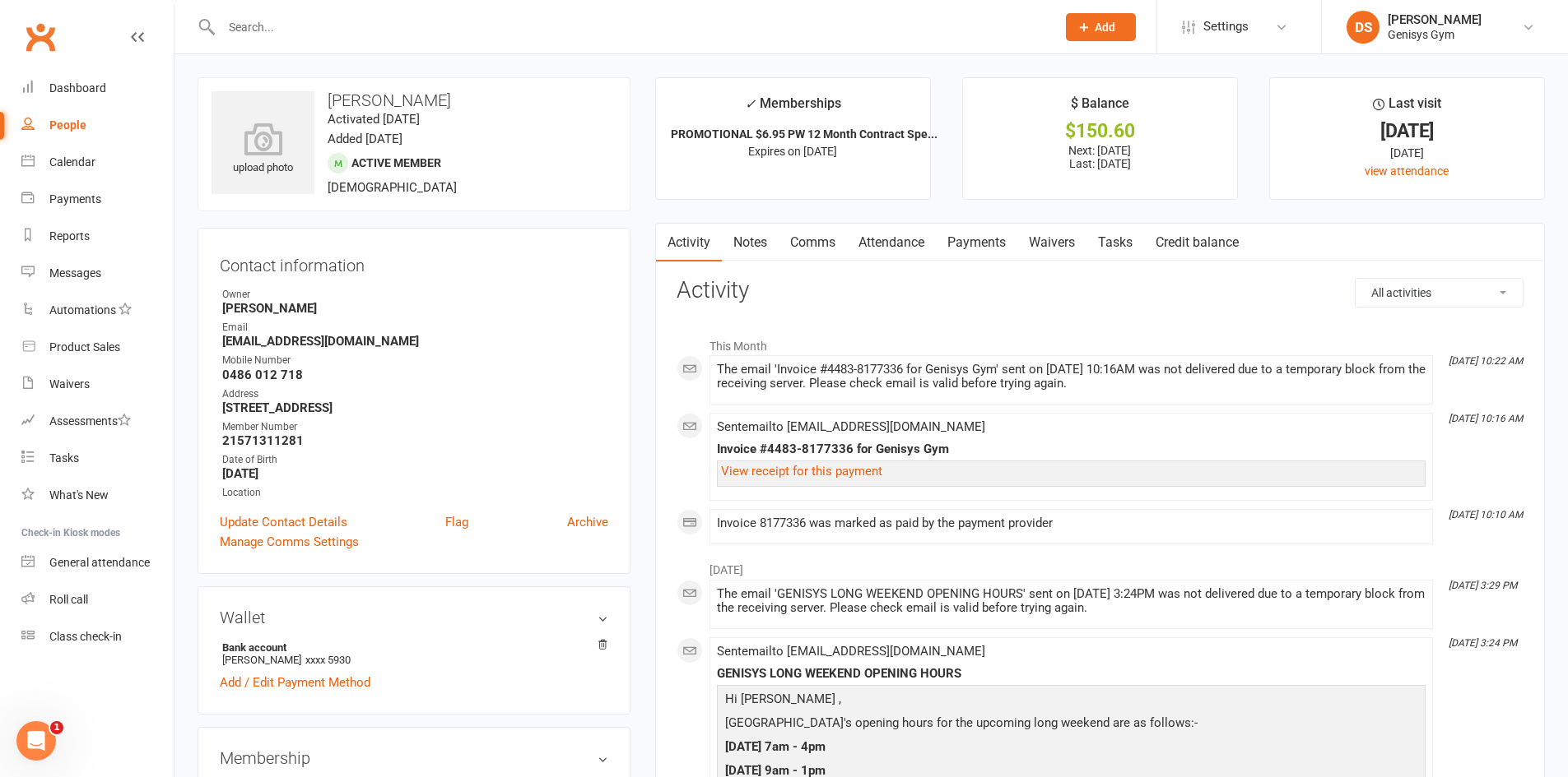
click at [962, 238] on link "Payments" at bounding box center [977, 242] width 82 height 38
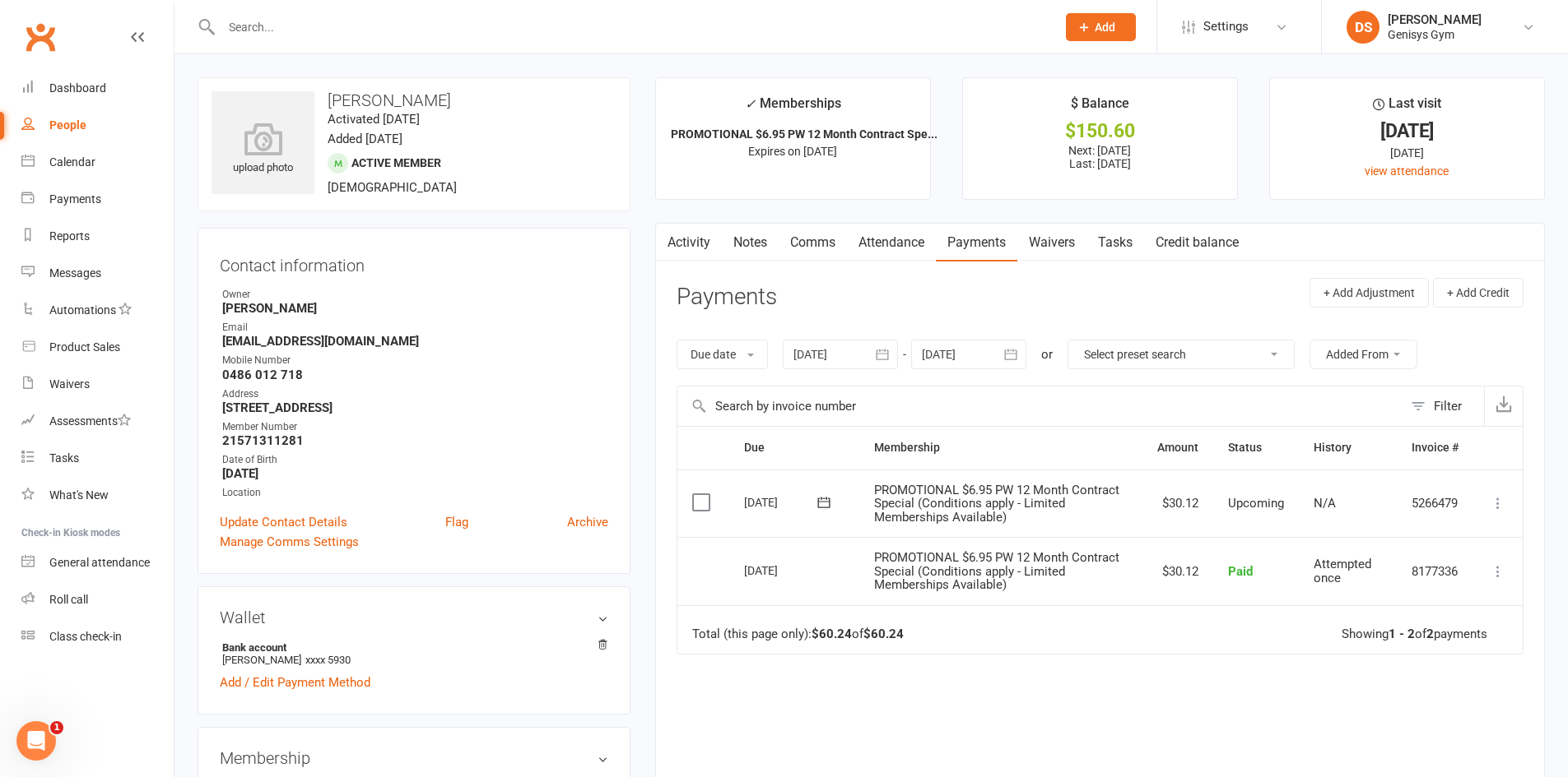
click at [865, 349] on div at bounding box center [840, 355] width 115 height 30
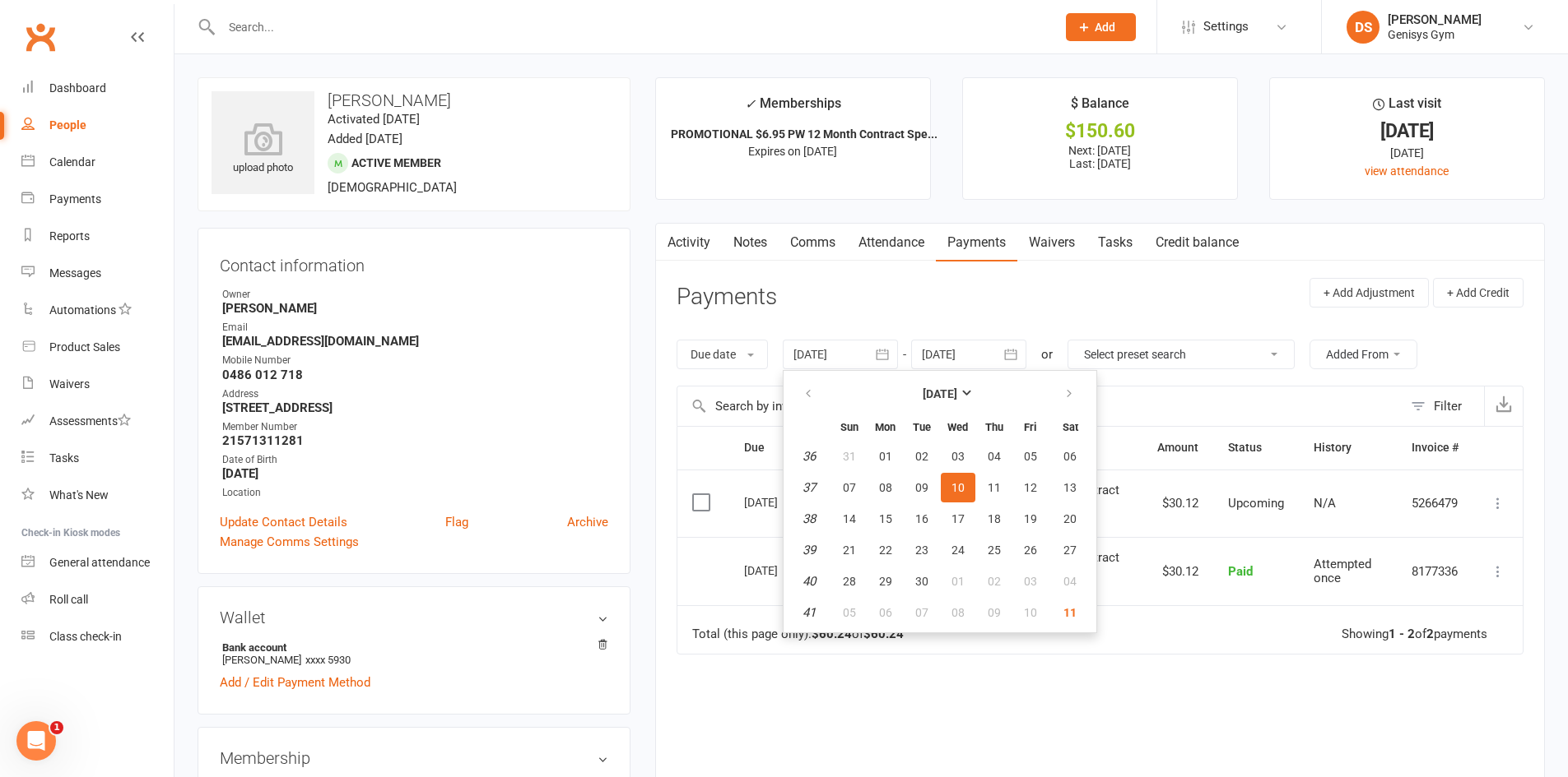
click at [804, 377] on th at bounding box center [809, 394] width 42 height 36
drag, startPoint x: 803, startPoint y: 378, endPoint x: 807, endPoint y: 391, distance: 13.6
click at [805, 388] on th at bounding box center [809, 394] width 42 height 36
click at [807, 391] on icon "button" at bounding box center [808, 394] width 12 height 13
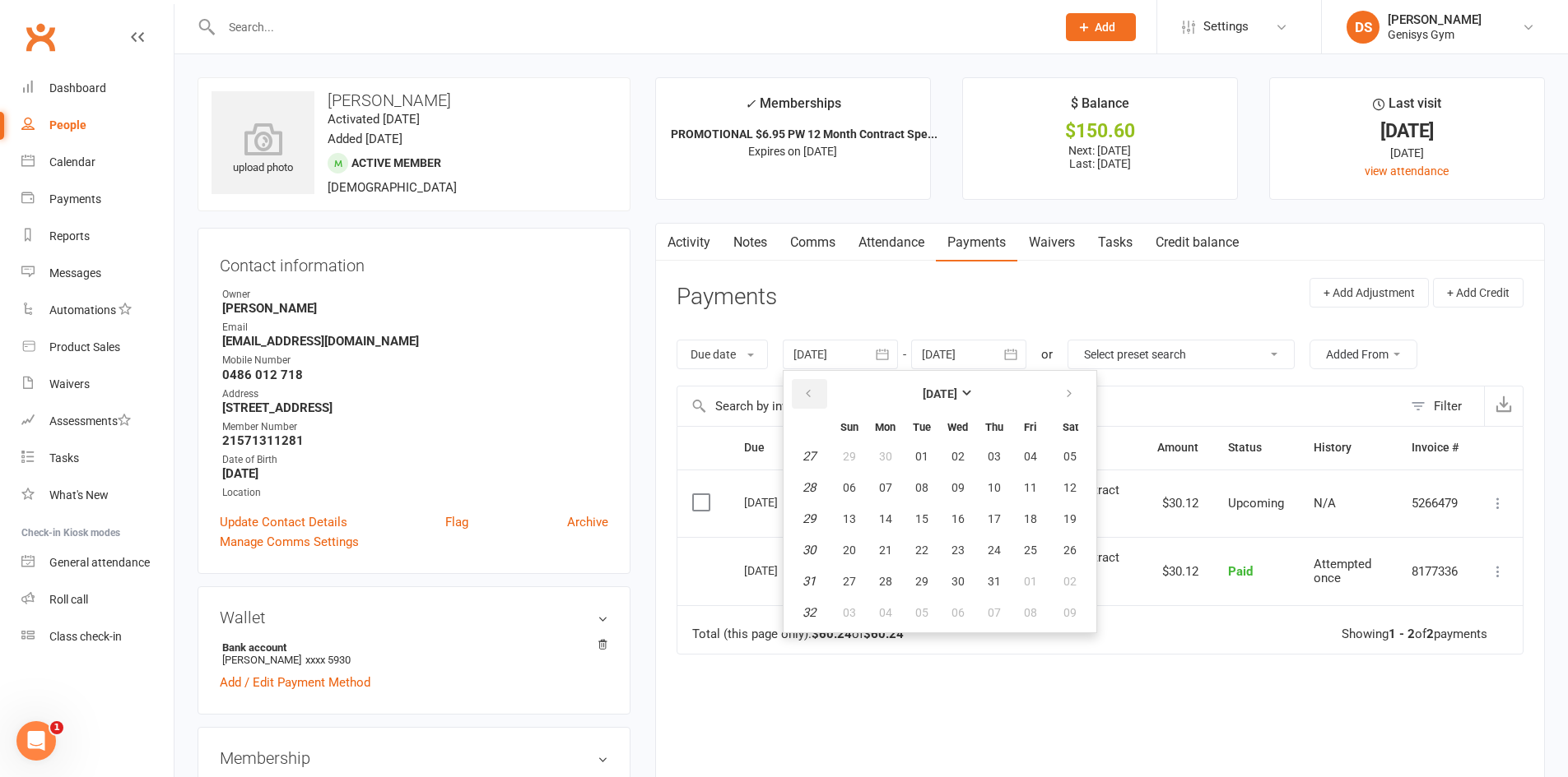
click at [807, 391] on icon "button" at bounding box center [808, 394] width 12 height 13
click at [912, 526] on button "15" at bounding box center [921, 519] width 34 height 30
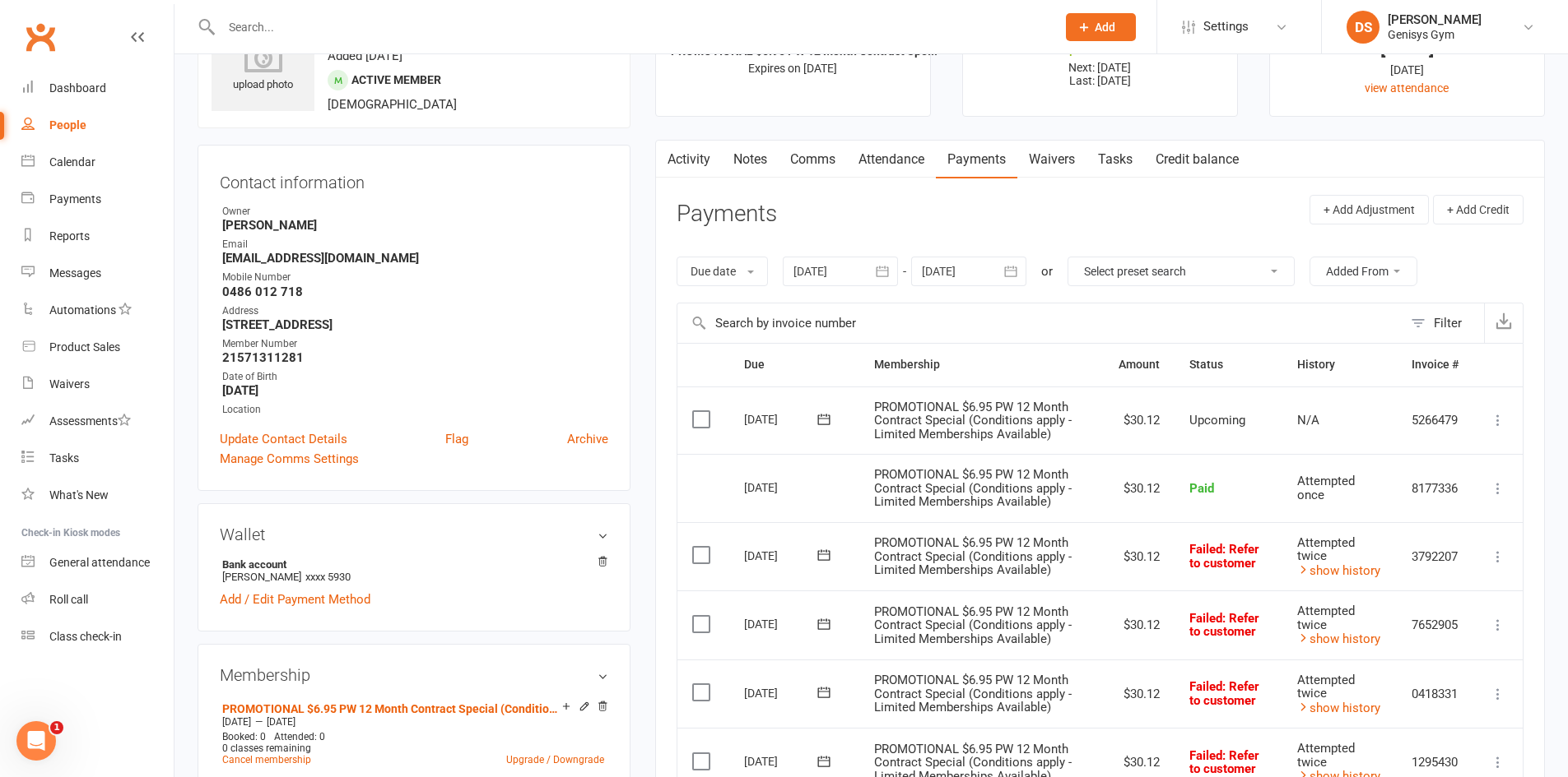
scroll to position [83, 0]
click at [887, 275] on icon "button" at bounding box center [882, 273] width 17 height 17
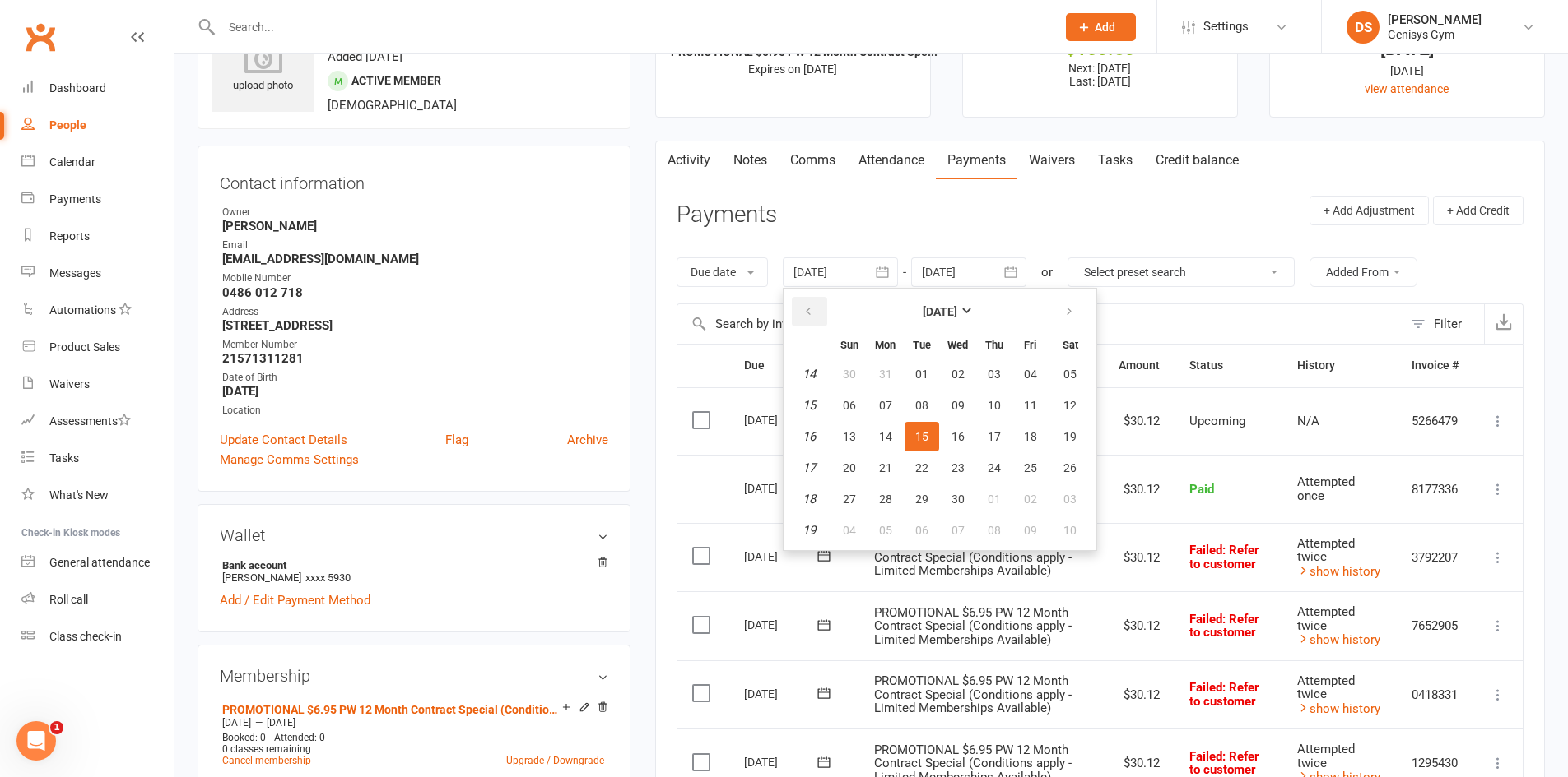
click at [823, 313] on button "button" at bounding box center [809, 312] width 35 height 30
click at [856, 478] on button "16" at bounding box center [849, 469] width 34 height 30
type input "16 Feb 2025"
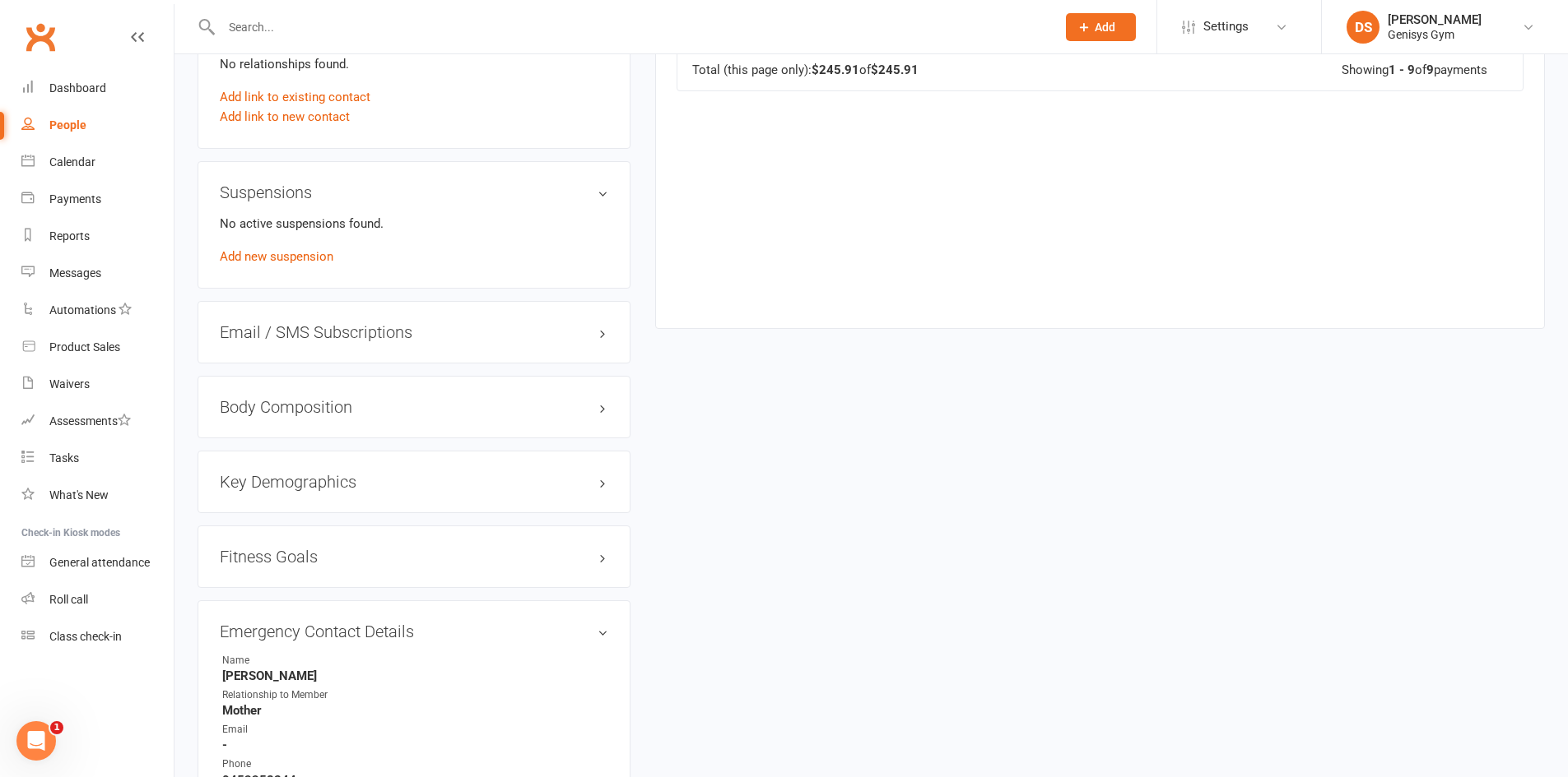
scroll to position [1151, 0]
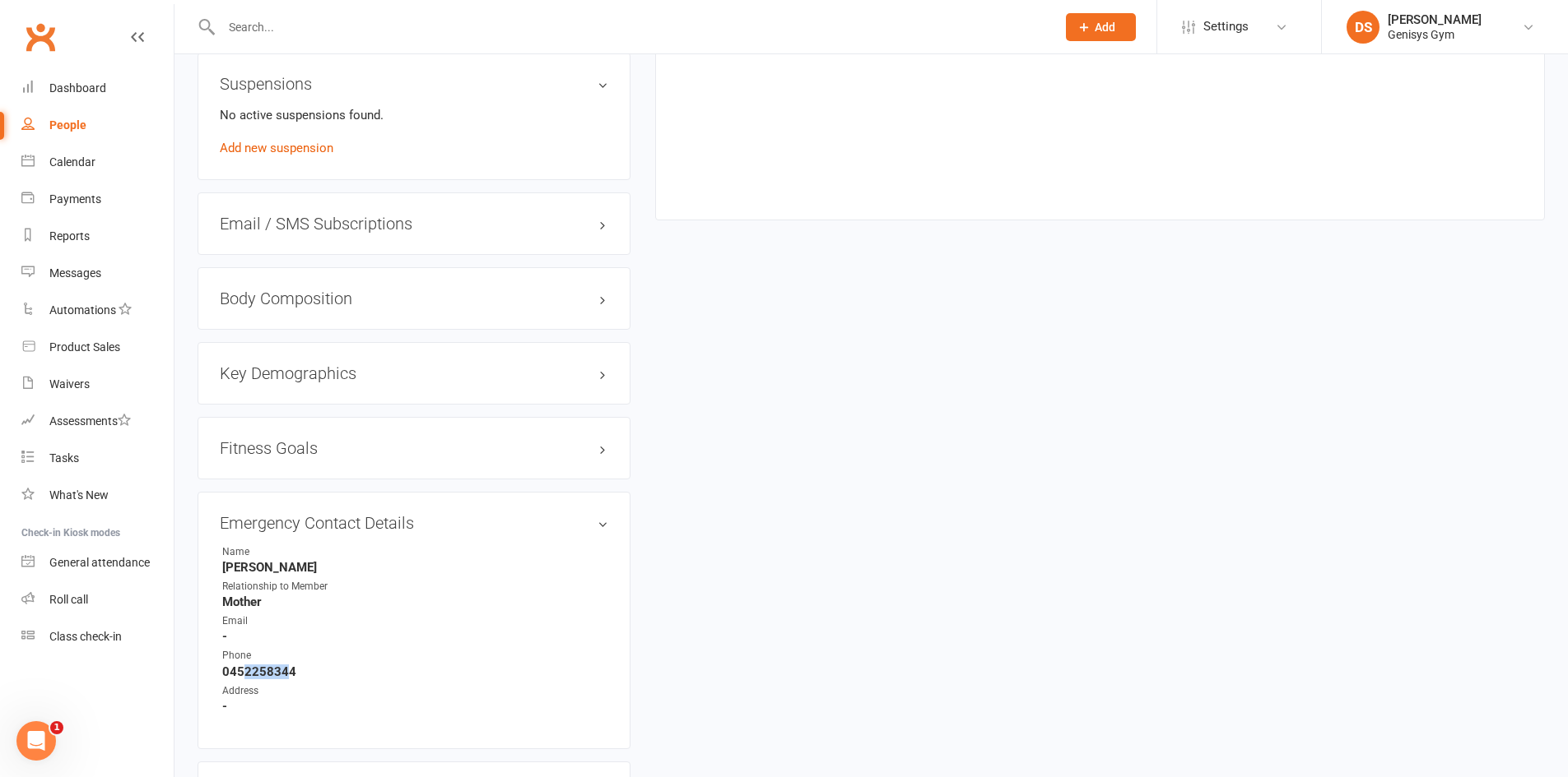
drag, startPoint x: 242, startPoint y: 669, endPoint x: 288, endPoint y: 667, distance: 46.0
click at [288, 667] on strong "0452258344" at bounding box center [415, 672] width 386 height 15
click at [289, 667] on strong "0452258344" at bounding box center [415, 672] width 386 height 15
drag, startPoint x: 228, startPoint y: 671, endPoint x: 247, endPoint y: 666, distance: 19.6
click at [247, 666] on strong "0452258344" at bounding box center [415, 672] width 386 height 15
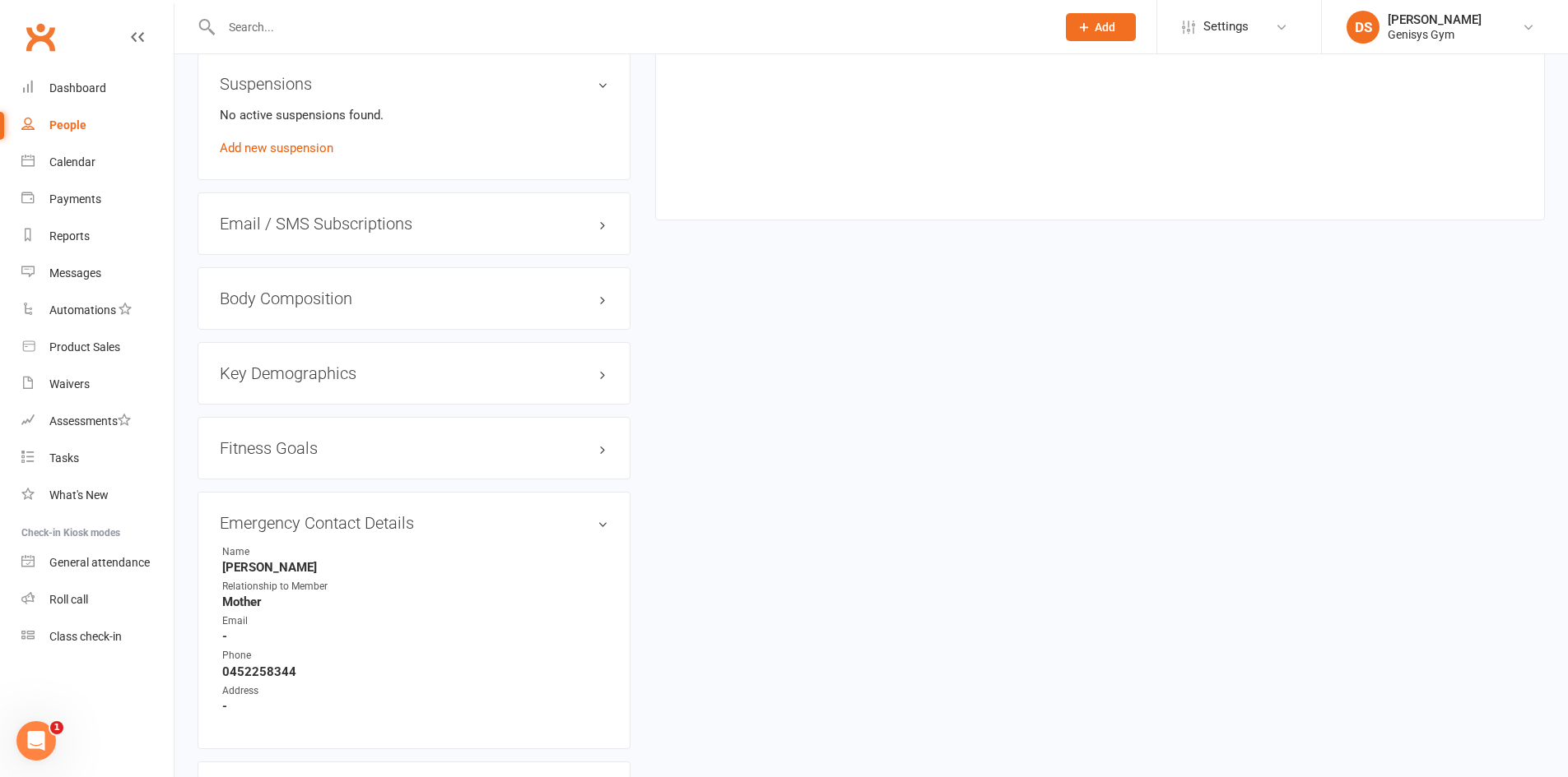
click at [319, 677] on strong "0452258344" at bounding box center [415, 672] width 386 height 15
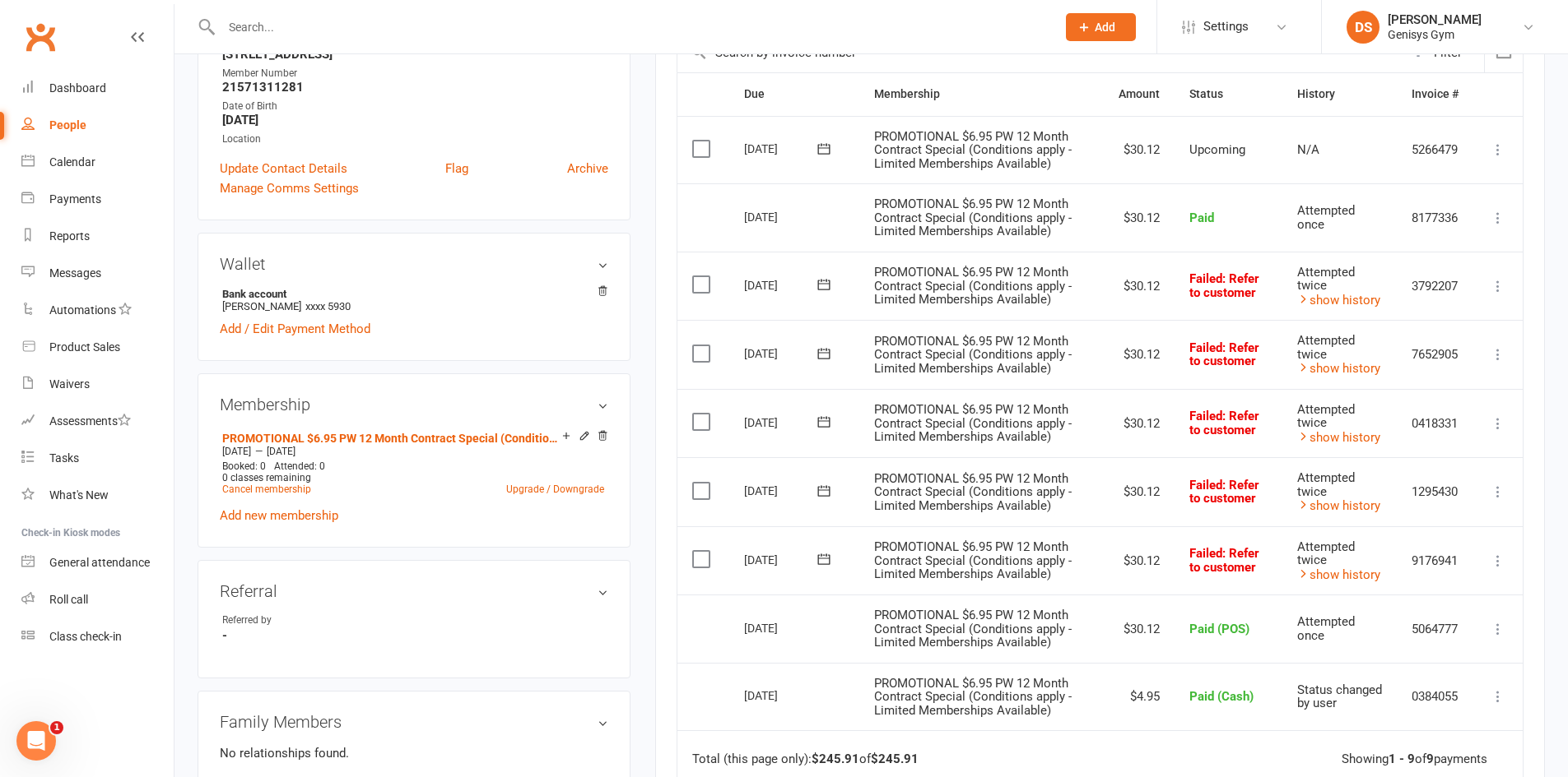
scroll to position [329, 0]
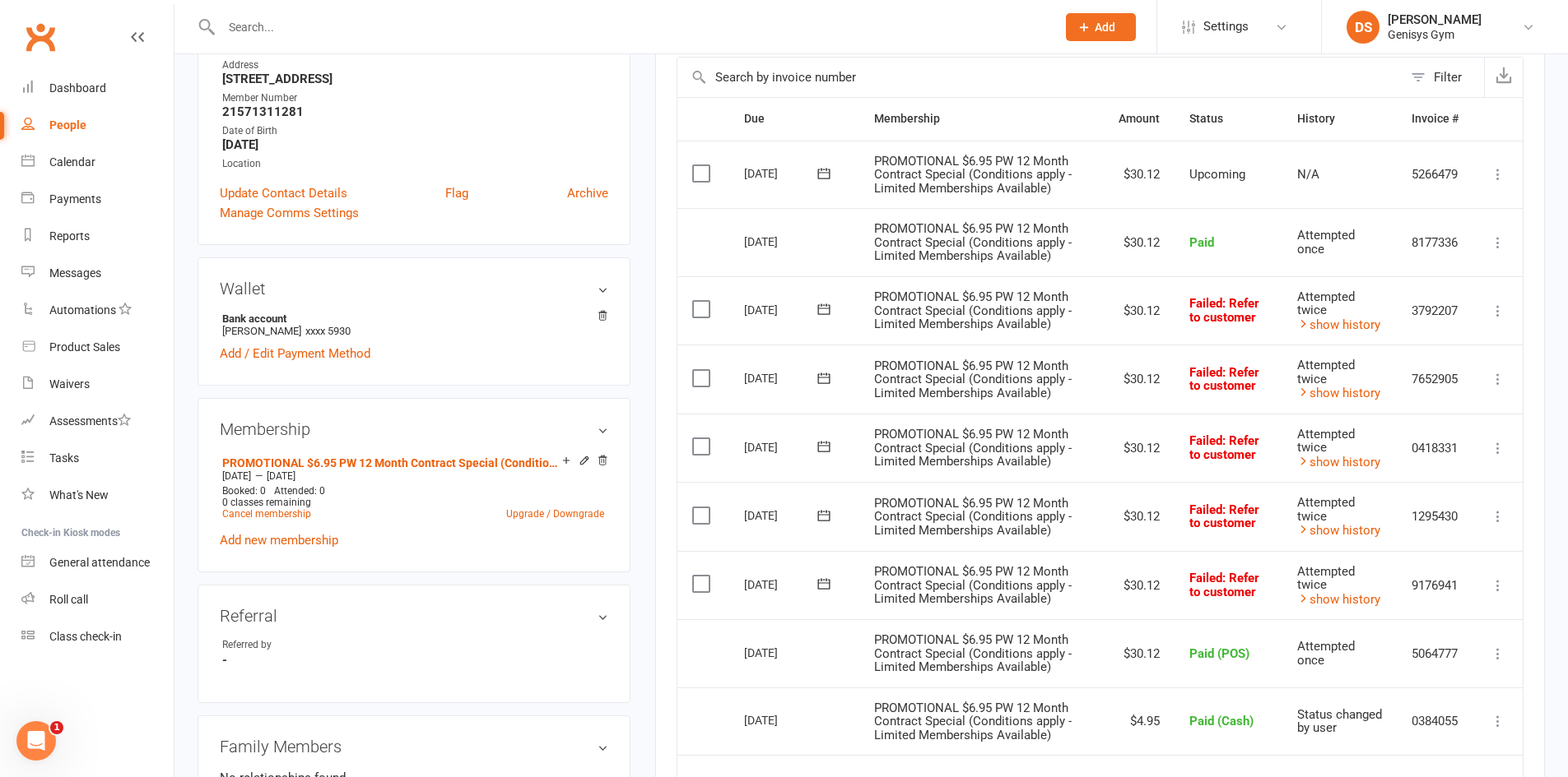
drag, startPoint x: 751, startPoint y: 234, endPoint x: 816, endPoint y: 237, distance: 65.1
click at [816, 237] on div "01 Oct 2025" at bounding box center [781, 241] width 76 height 26
click at [811, 238] on div "01 Oct 2025" at bounding box center [781, 241] width 76 height 26
click at [806, 239] on div "01 Oct 2025" at bounding box center [781, 241] width 76 height 26
drag, startPoint x: 801, startPoint y: 244, endPoint x: 739, endPoint y: 245, distance: 62.0
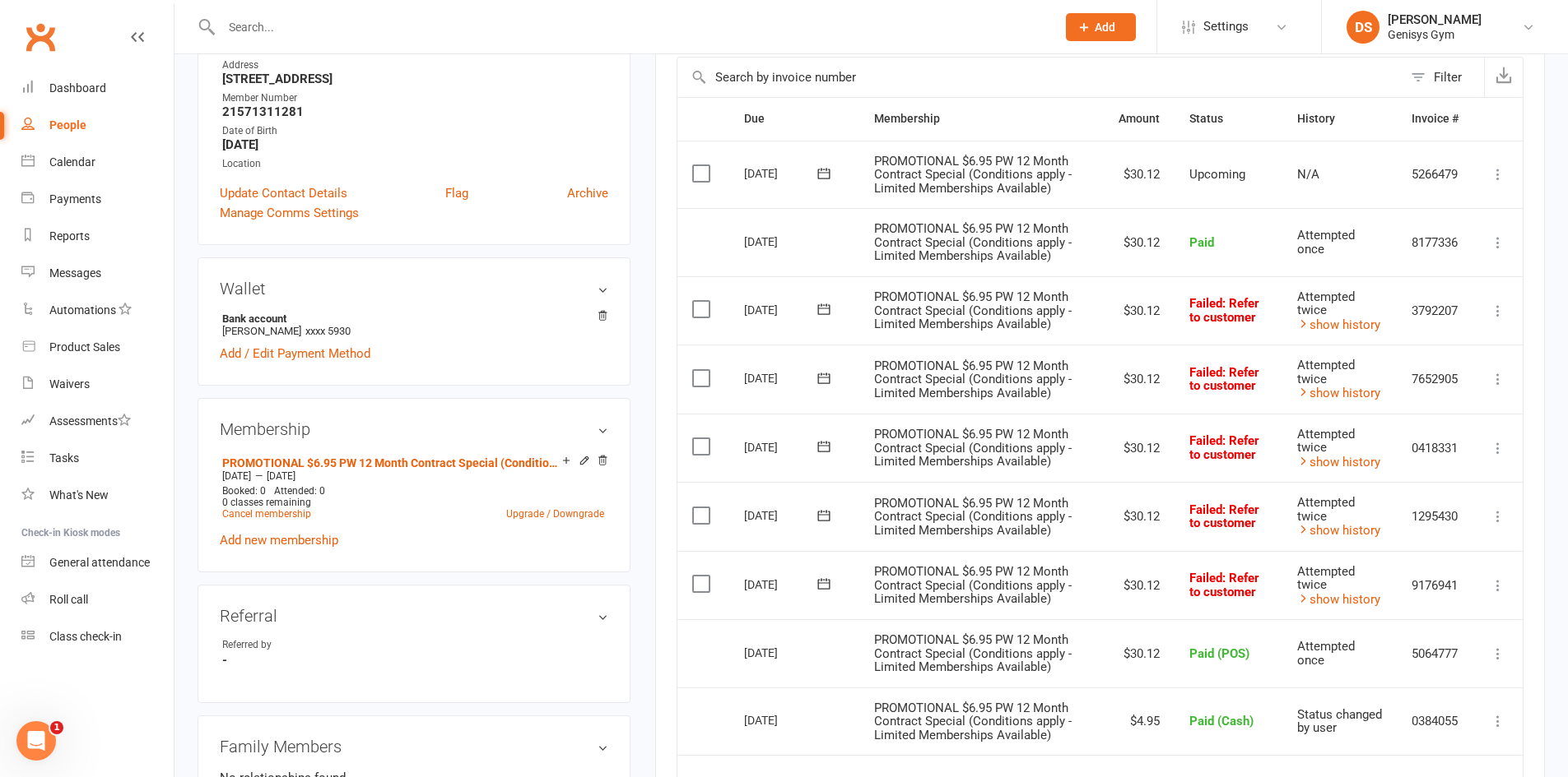
click at [739, 245] on td "01 Oct 2025" at bounding box center [794, 243] width 130 height 68
drag, startPoint x: 773, startPoint y: 242, endPoint x: 817, endPoint y: 243, distance: 44.0
click at [817, 243] on td "01 Oct 2025" at bounding box center [794, 243] width 130 height 68
click at [816, 243] on div "01 Oct 2025" at bounding box center [781, 241] width 76 height 26
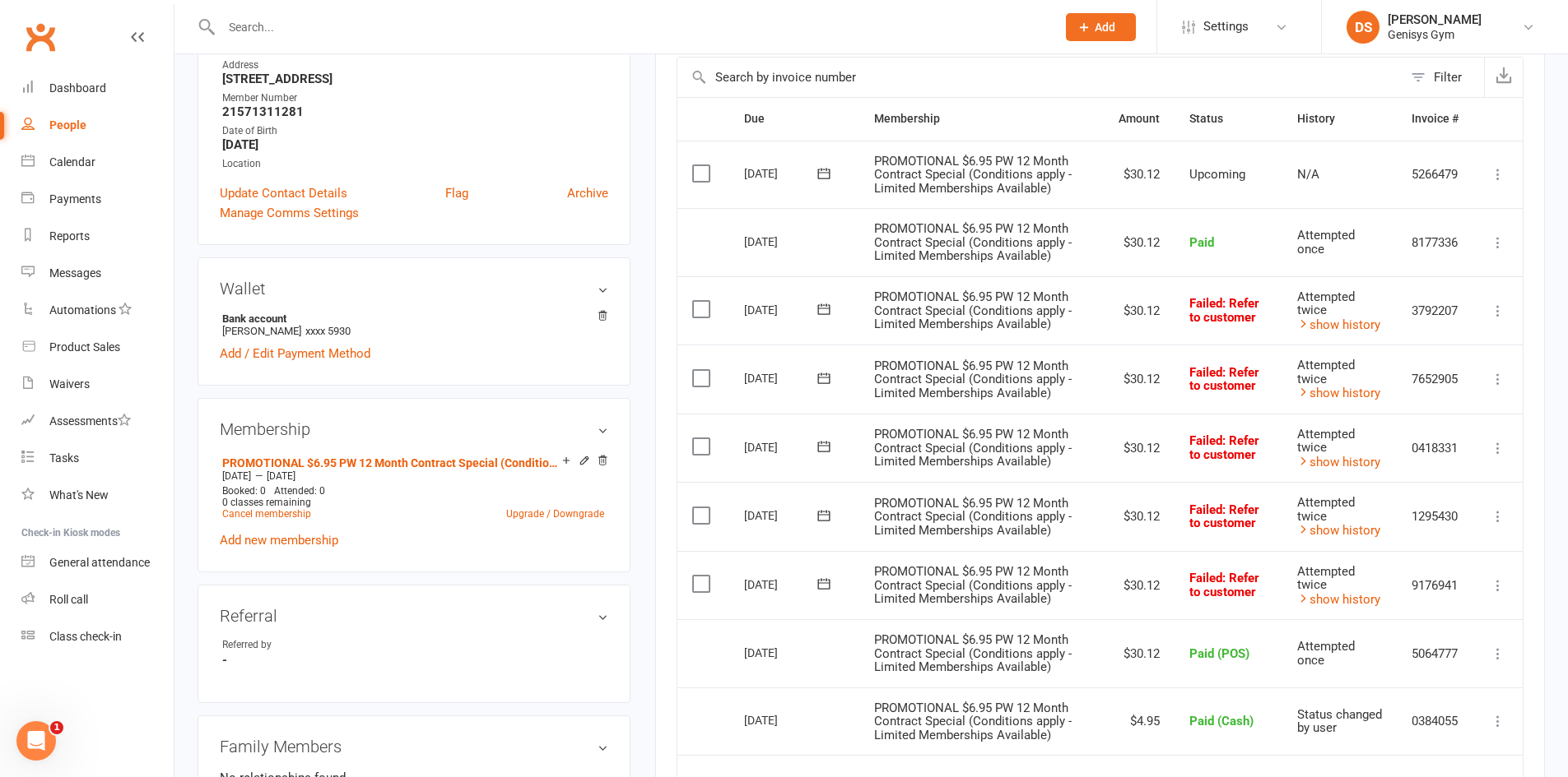
click at [804, 245] on div "01 Oct 2025" at bounding box center [781, 241] width 76 height 26
click at [779, 252] on div "01 Oct 2025" at bounding box center [781, 241] width 76 height 26
drag, startPoint x: 757, startPoint y: 242, endPoint x: 826, endPoint y: 251, distance: 69.6
click at [826, 251] on div "01 Oct 2025" at bounding box center [794, 240] width 100 height 24
click at [823, 251] on div "01 Oct 2025" at bounding box center [794, 240] width 100 height 24
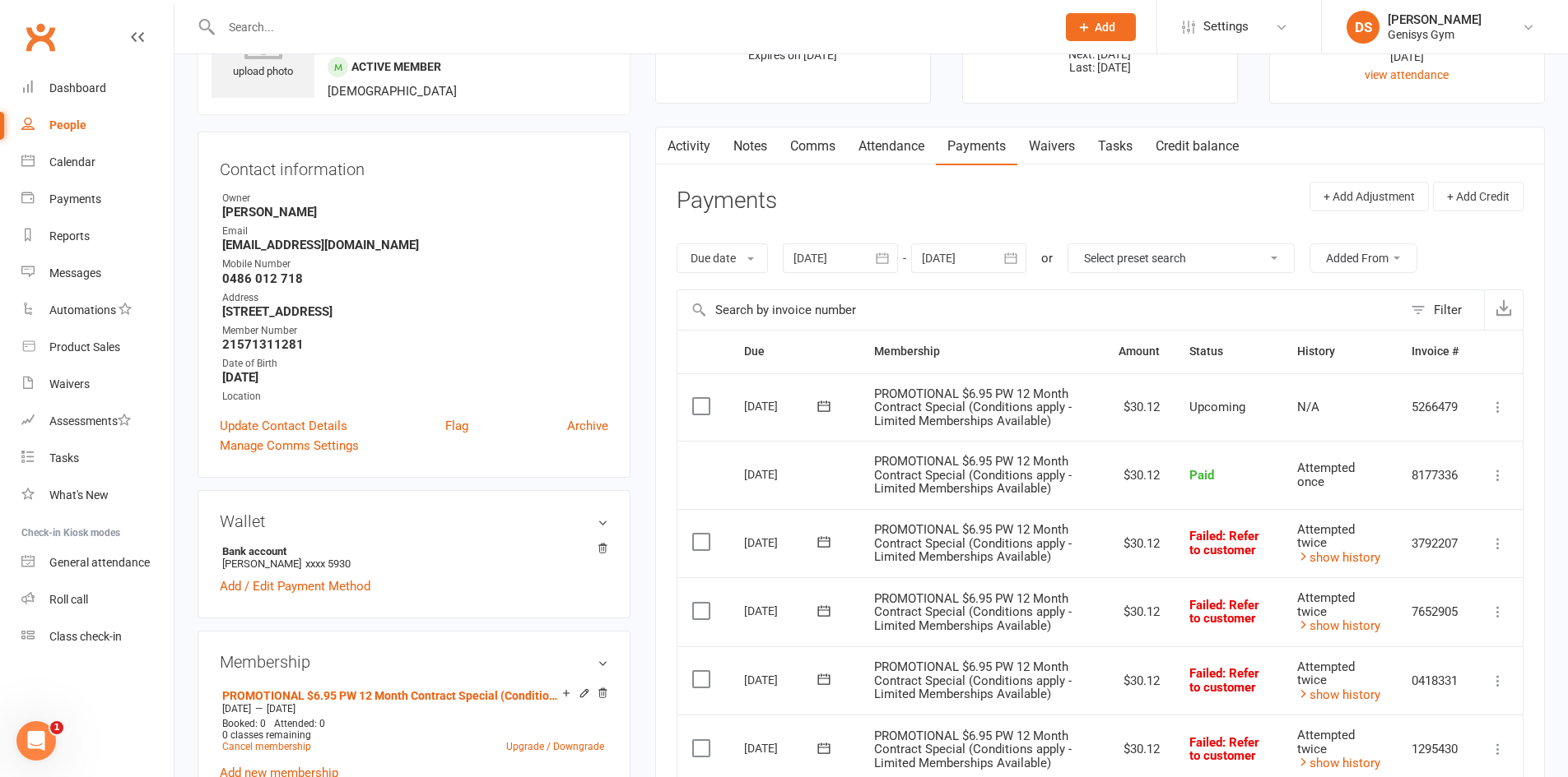
scroll to position [83, 0]
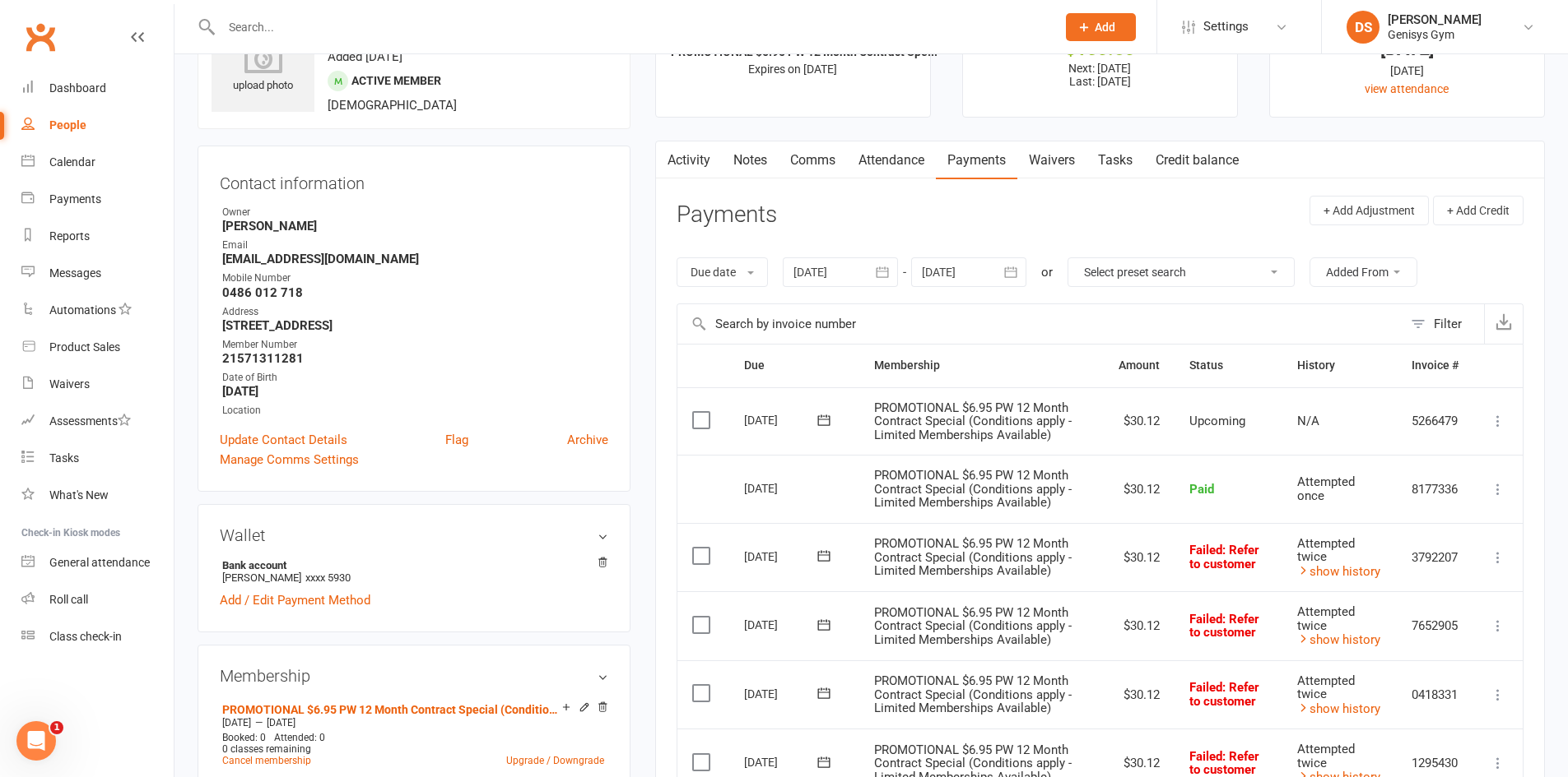
drag, startPoint x: 800, startPoint y: 449, endPoint x: 799, endPoint y: 484, distance: 35.0
click at [800, 451] on td "01 Nov 2025" at bounding box center [794, 422] width 130 height 68
click at [800, 487] on div "01 Oct 2025" at bounding box center [781, 488] width 76 height 26
drag, startPoint x: 812, startPoint y: 485, endPoint x: 756, endPoint y: 482, distance: 56.1
click at [756, 482] on div "01 Oct 2025" at bounding box center [781, 488] width 76 height 26
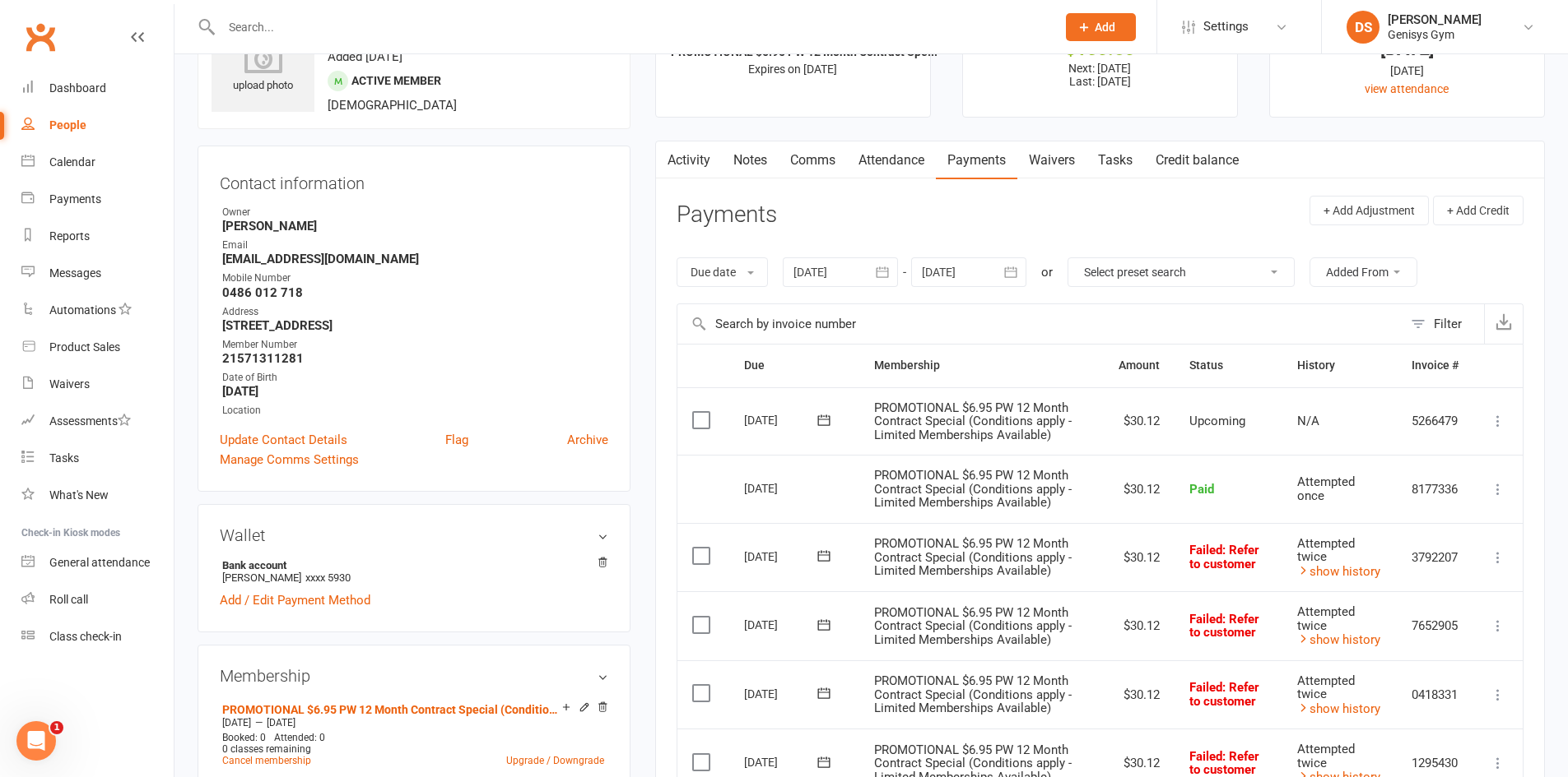
click at [756, 482] on div "01 Oct 2025" at bounding box center [781, 488] width 76 height 26
click at [110, 80] on link "Dashboard" at bounding box center [98, 88] width 153 height 37
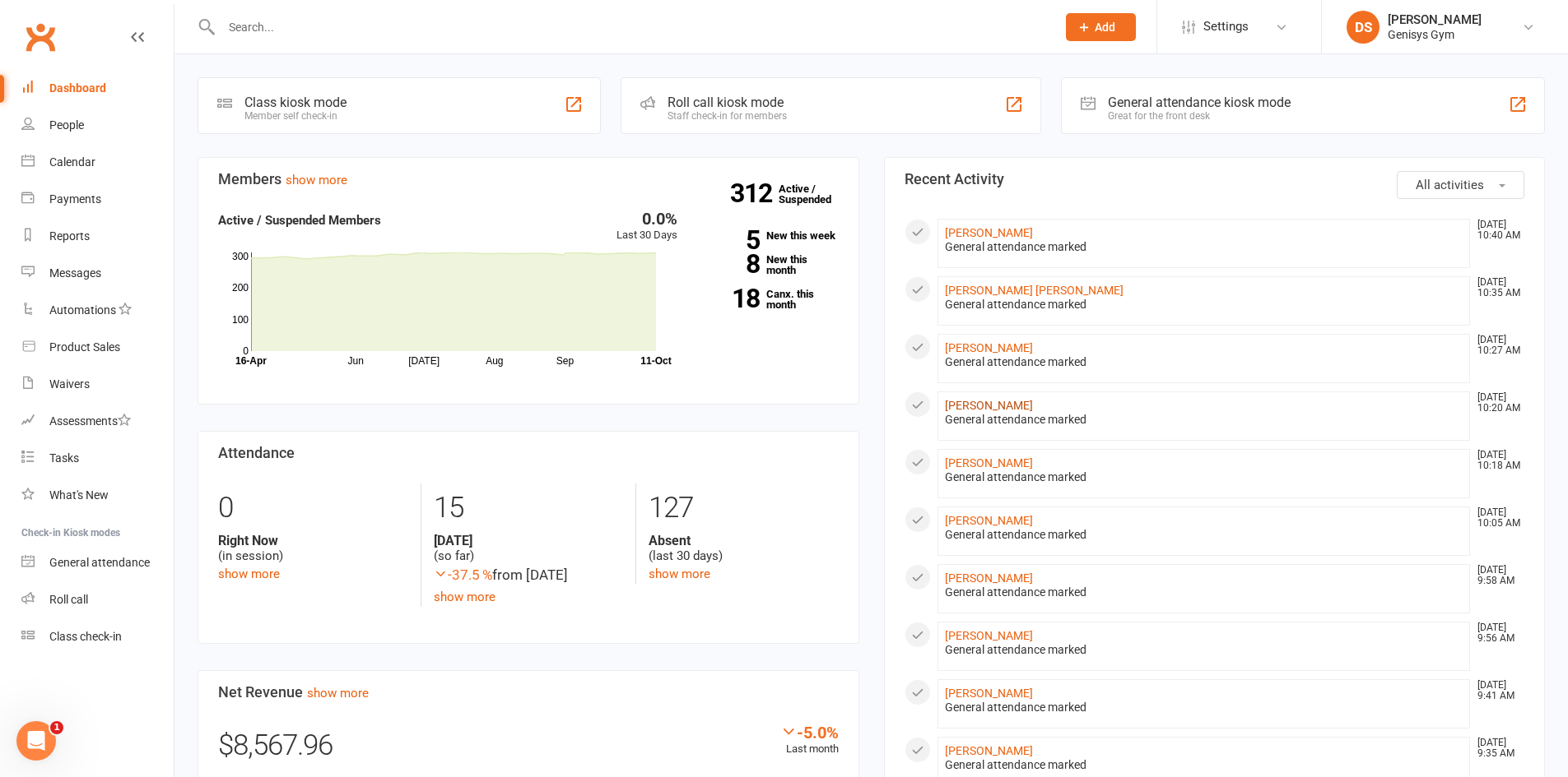
click at [1006, 404] on link "[PERSON_NAME]" at bounding box center [989, 406] width 88 height 13
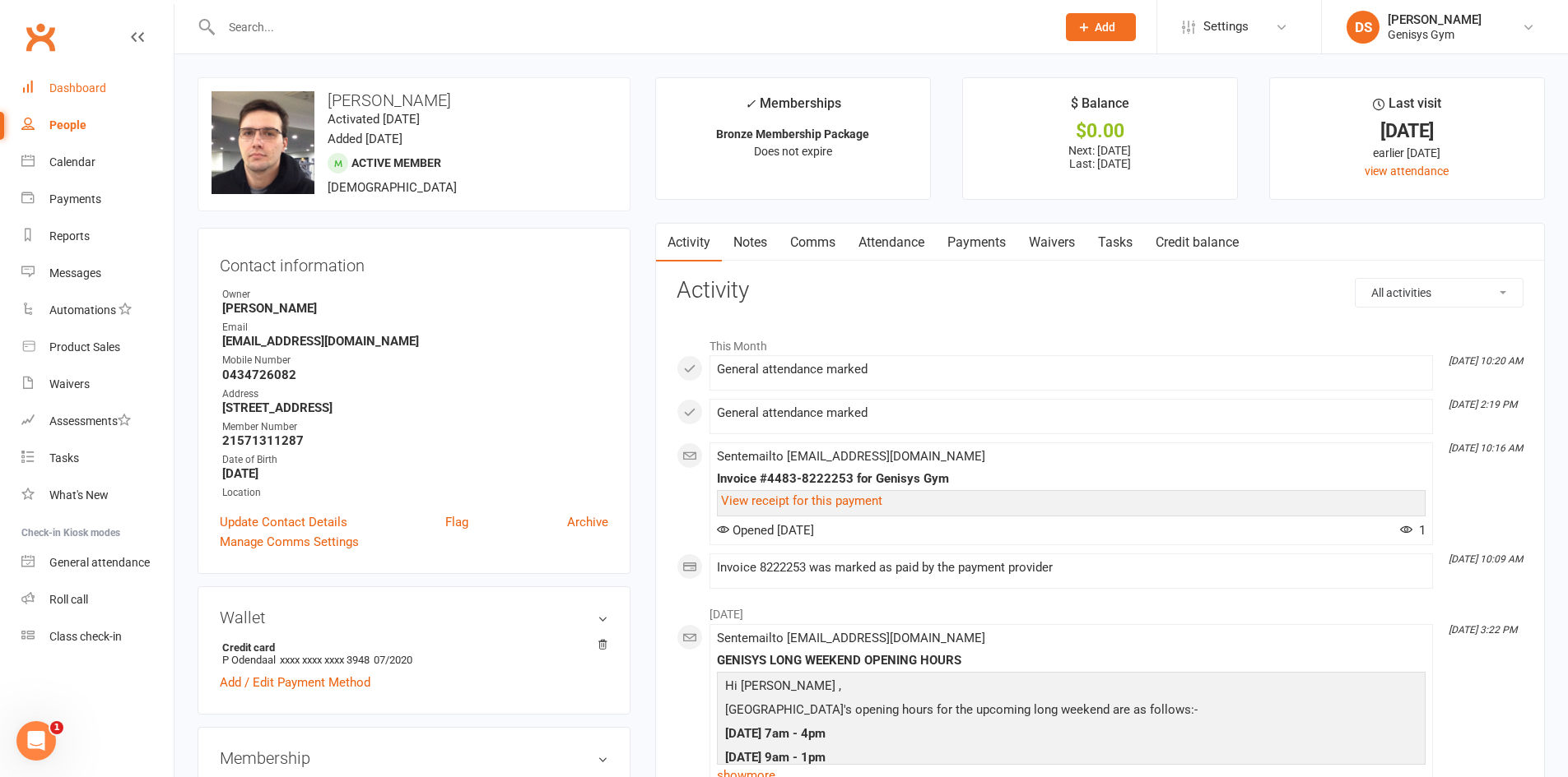
click at [125, 83] on link "Dashboard" at bounding box center [98, 88] width 153 height 37
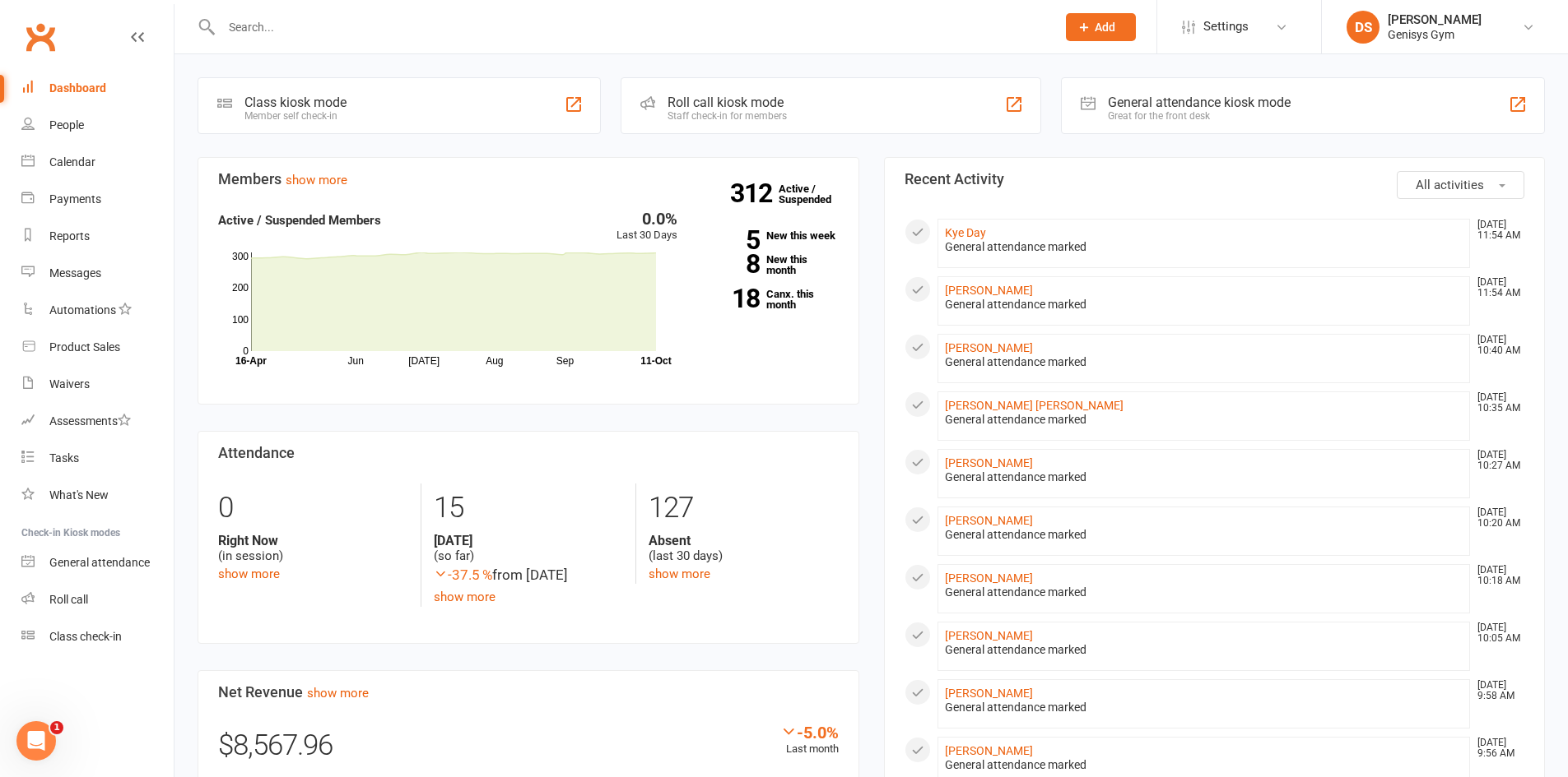
click at [249, 44] on div at bounding box center [621, 27] width 847 height 53
click at [250, 30] on input "text" at bounding box center [631, 28] width 828 height 23
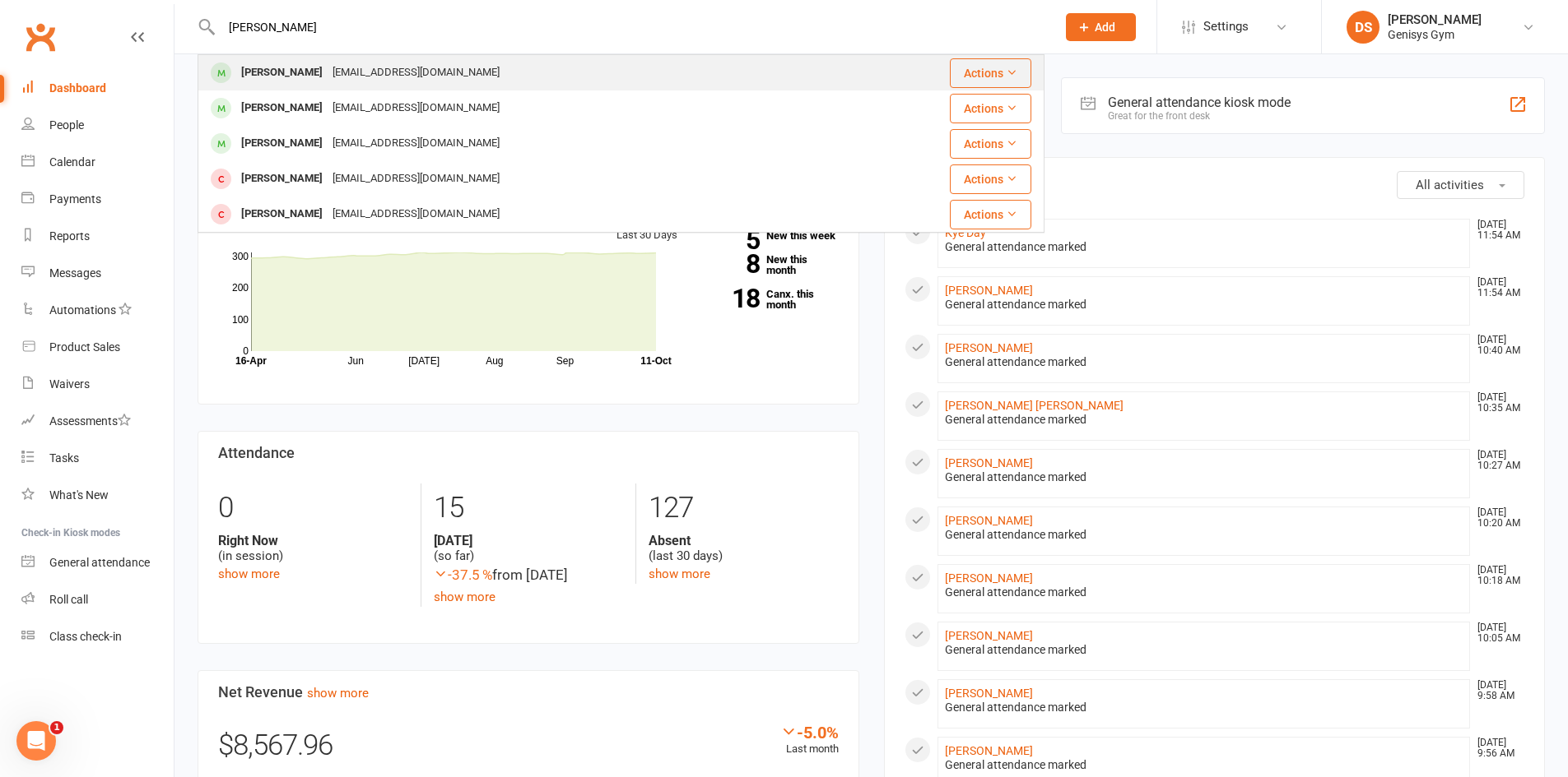
type input "[PERSON_NAME]"
click at [274, 69] on div "[PERSON_NAME]" at bounding box center [282, 73] width 92 height 24
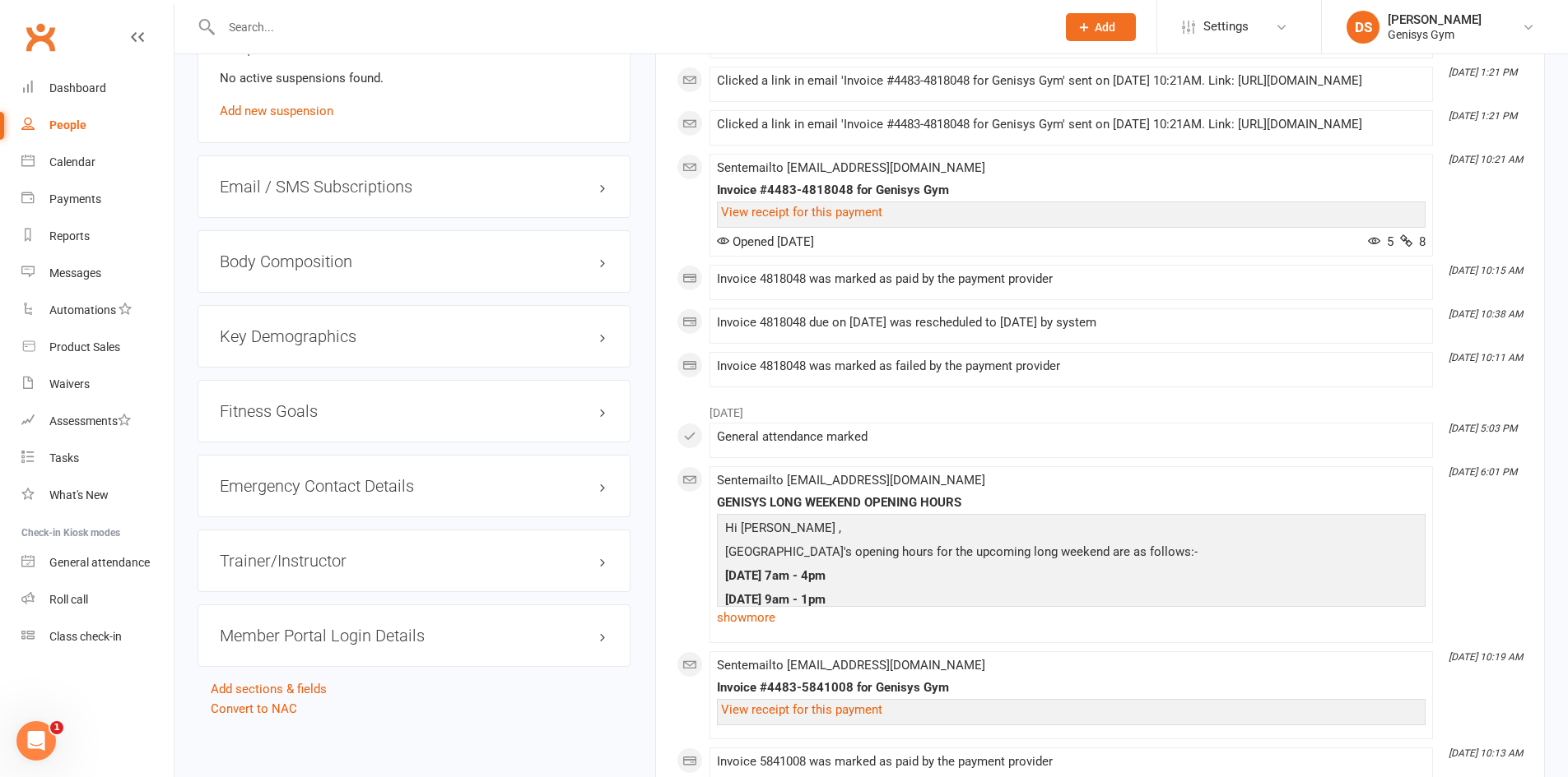
scroll to position [1226, 0]
click at [376, 485] on h3 "Emergency Contact Details edit" at bounding box center [414, 488] width 389 height 18
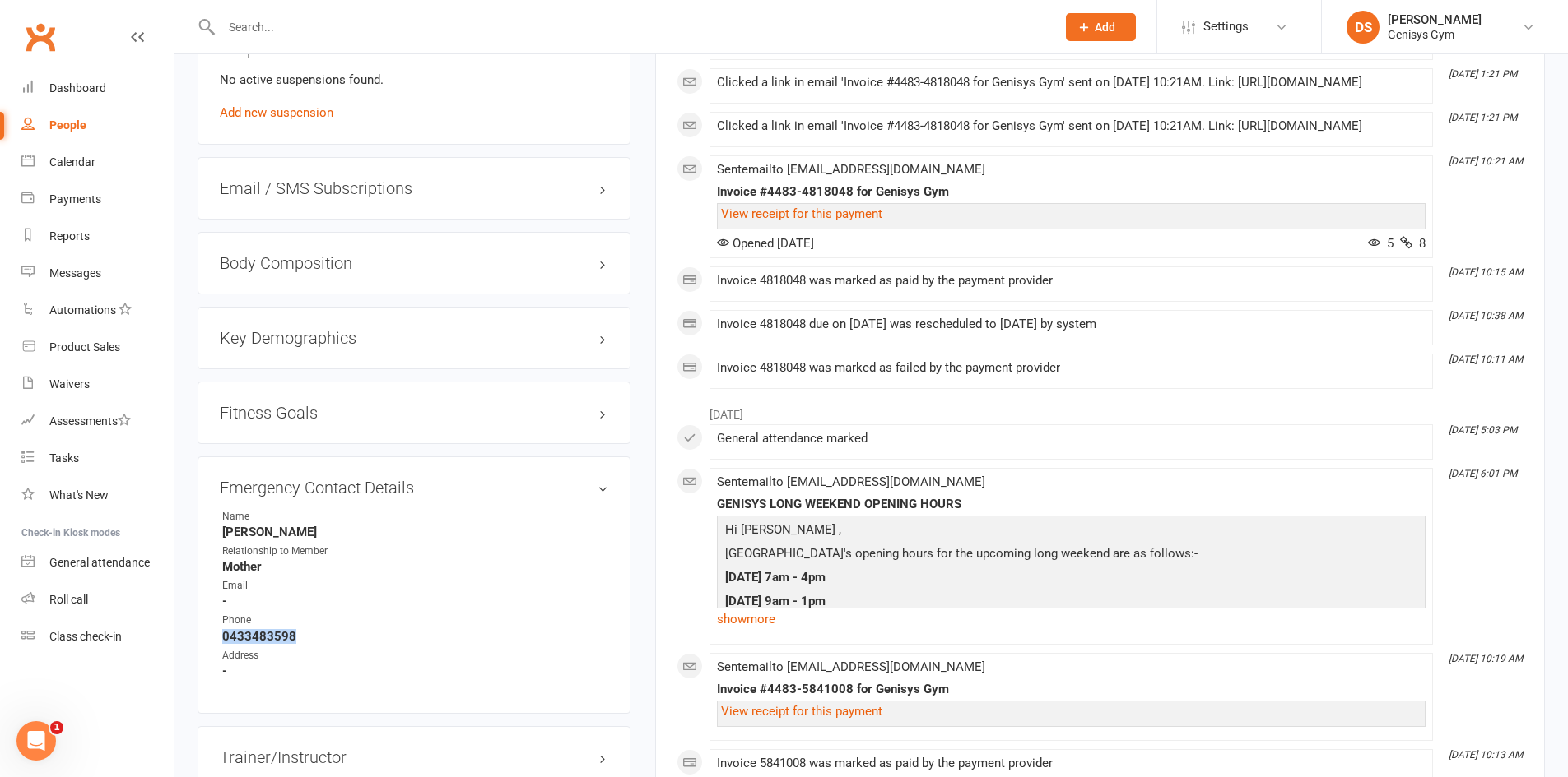
drag, startPoint x: 295, startPoint y: 637, endPoint x: 204, endPoint y: 634, distance: 91.0
click at [204, 634] on div "Emergency Contact Details edit Name Ryoko Farley Relationship to Member Mother …" at bounding box center [414, 585] width 433 height 258
copy strong "0433483598"
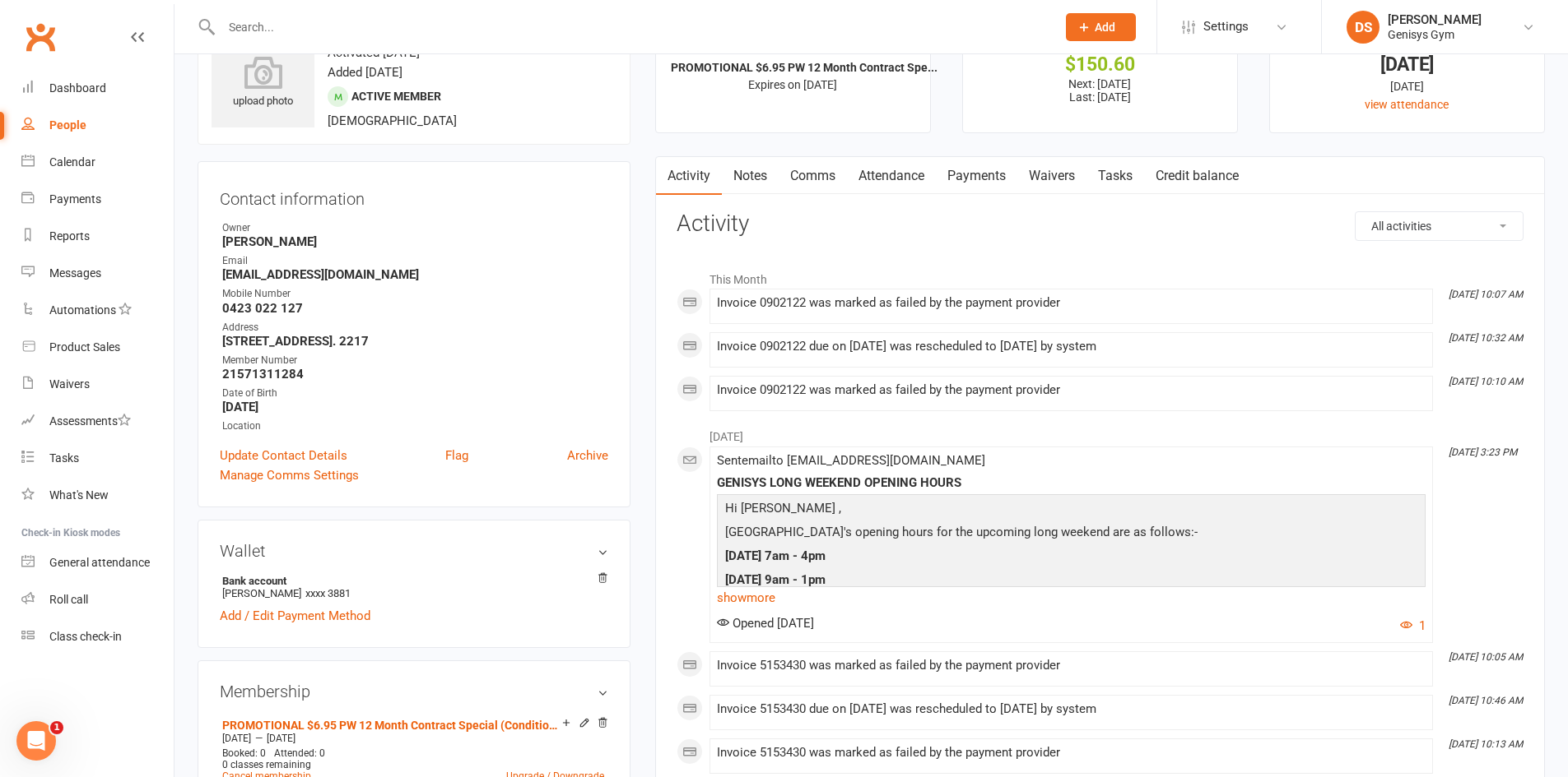
scroll to position [0, 0]
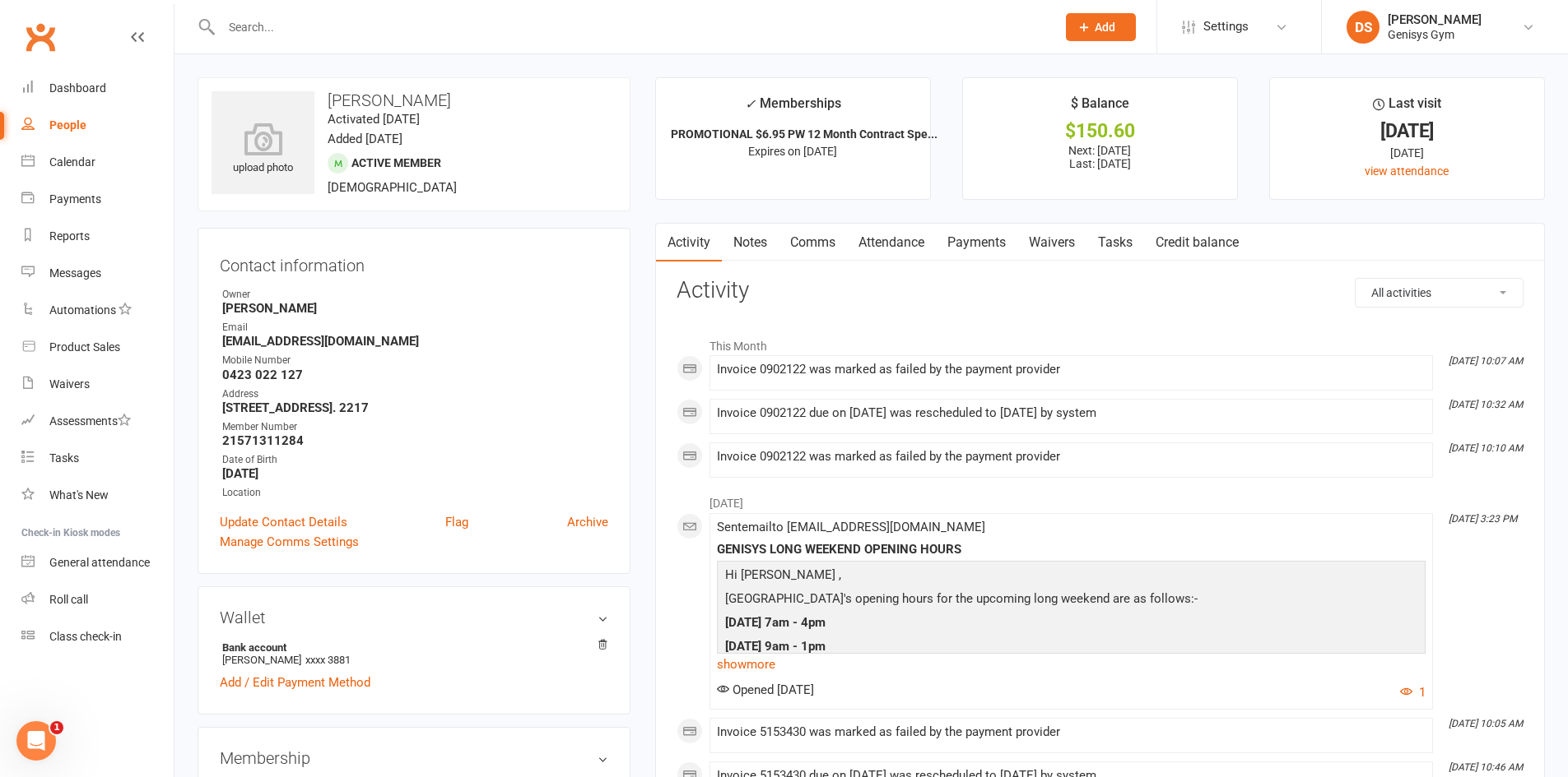
click at [951, 243] on link "Payments" at bounding box center [977, 242] width 82 height 38
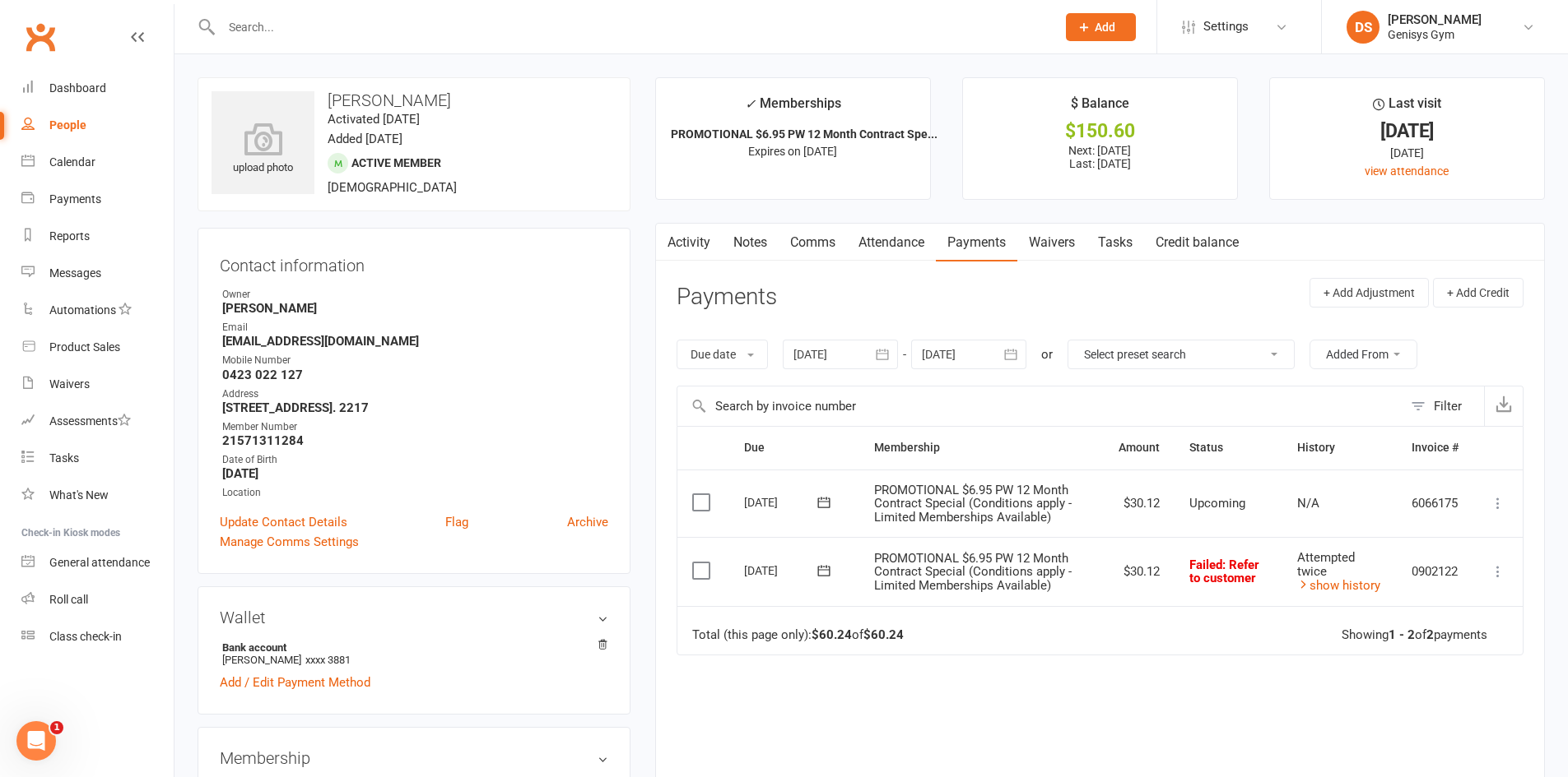
click at [872, 355] on button "button" at bounding box center [883, 355] width 30 height 30
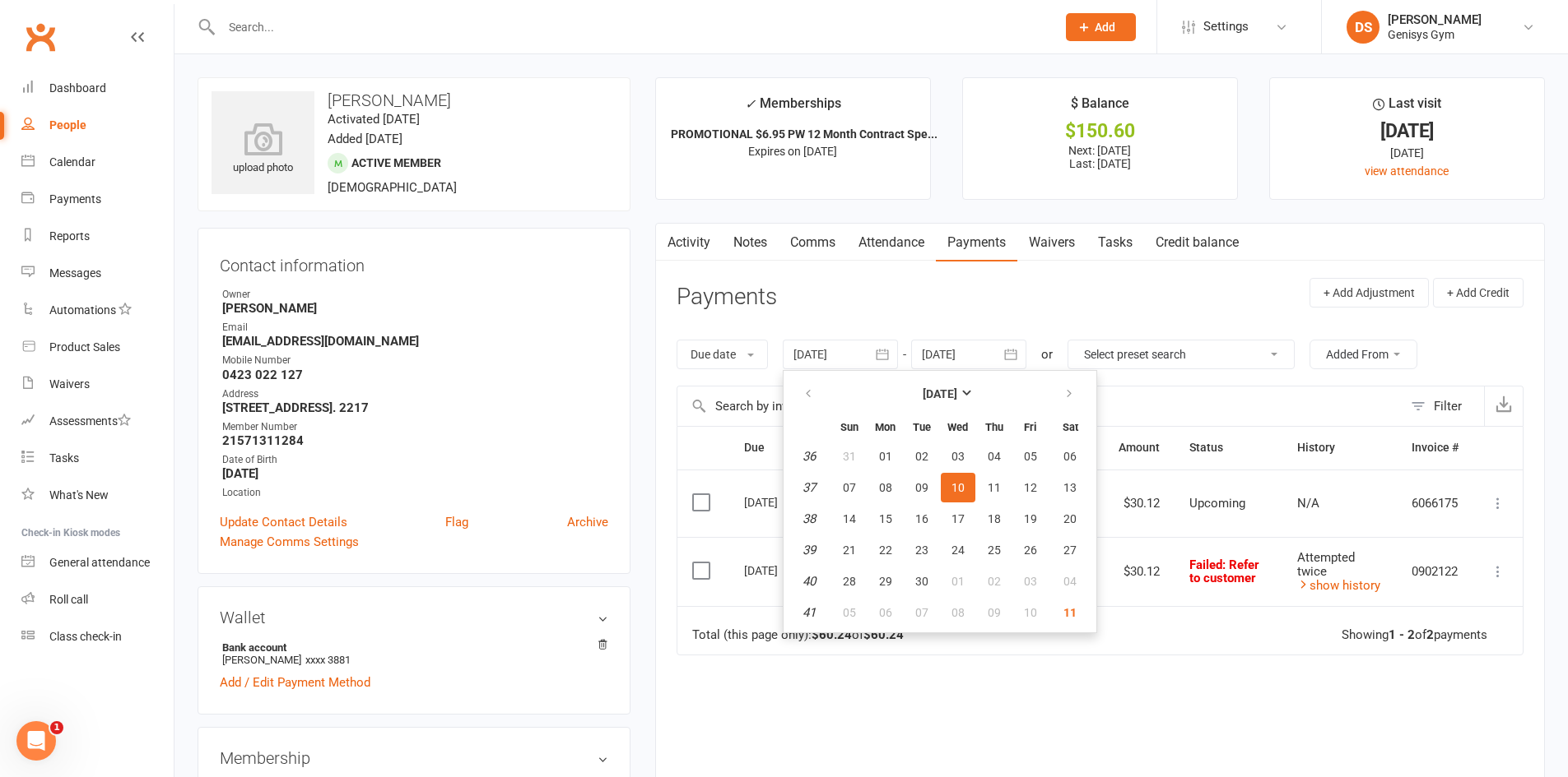
click at [793, 382] on th at bounding box center [809, 394] width 42 height 36
click at [797, 385] on button "button" at bounding box center [809, 394] width 35 height 30
drag, startPoint x: 797, startPoint y: 385, endPoint x: 833, endPoint y: 448, distance: 72.6
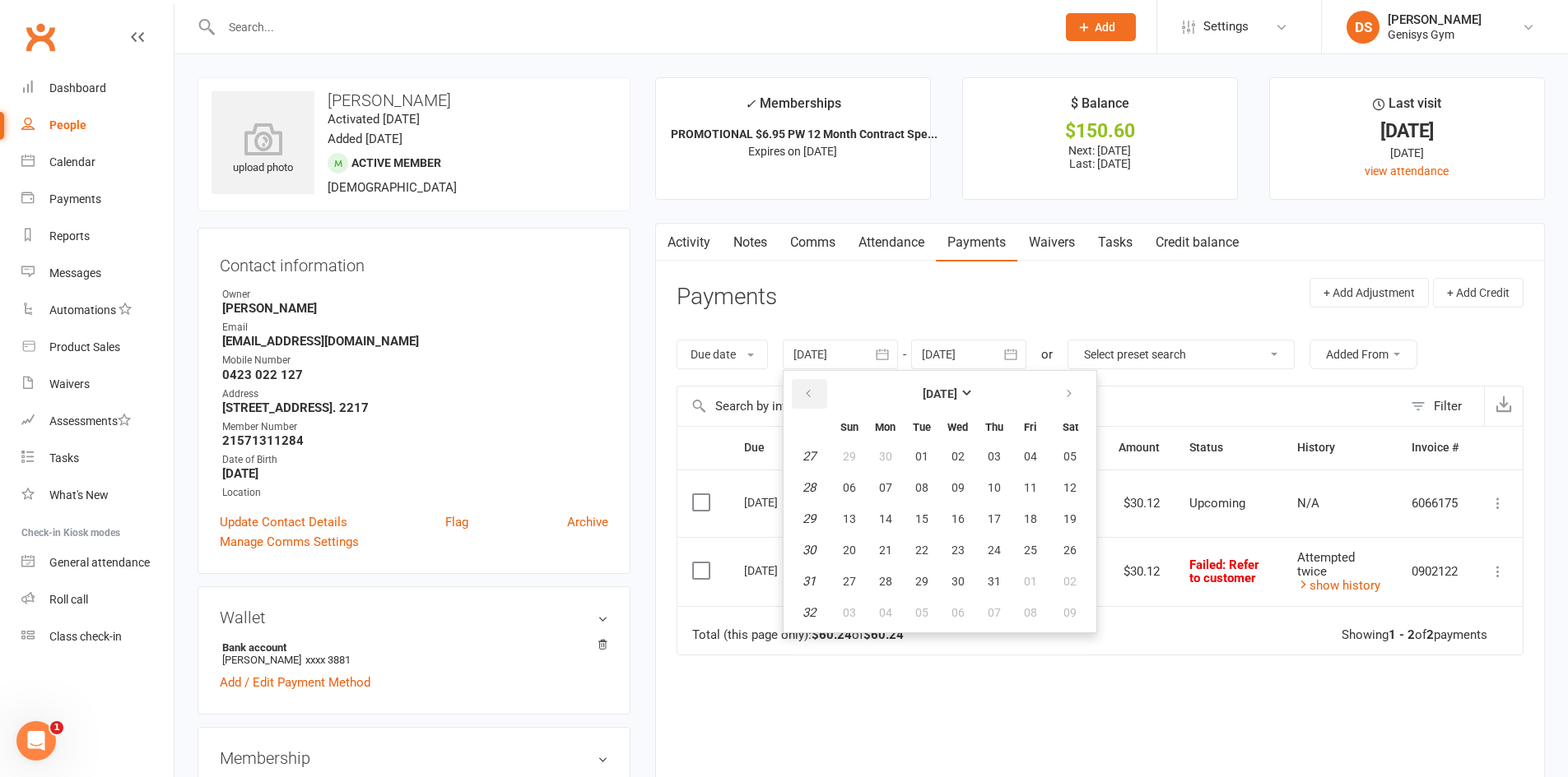
click at [804, 394] on button "button" at bounding box center [809, 394] width 35 height 30
click at [933, 603] on button "03" at bounding box center [921, 613] width 34 height 30
type input "03 Jun 2025"
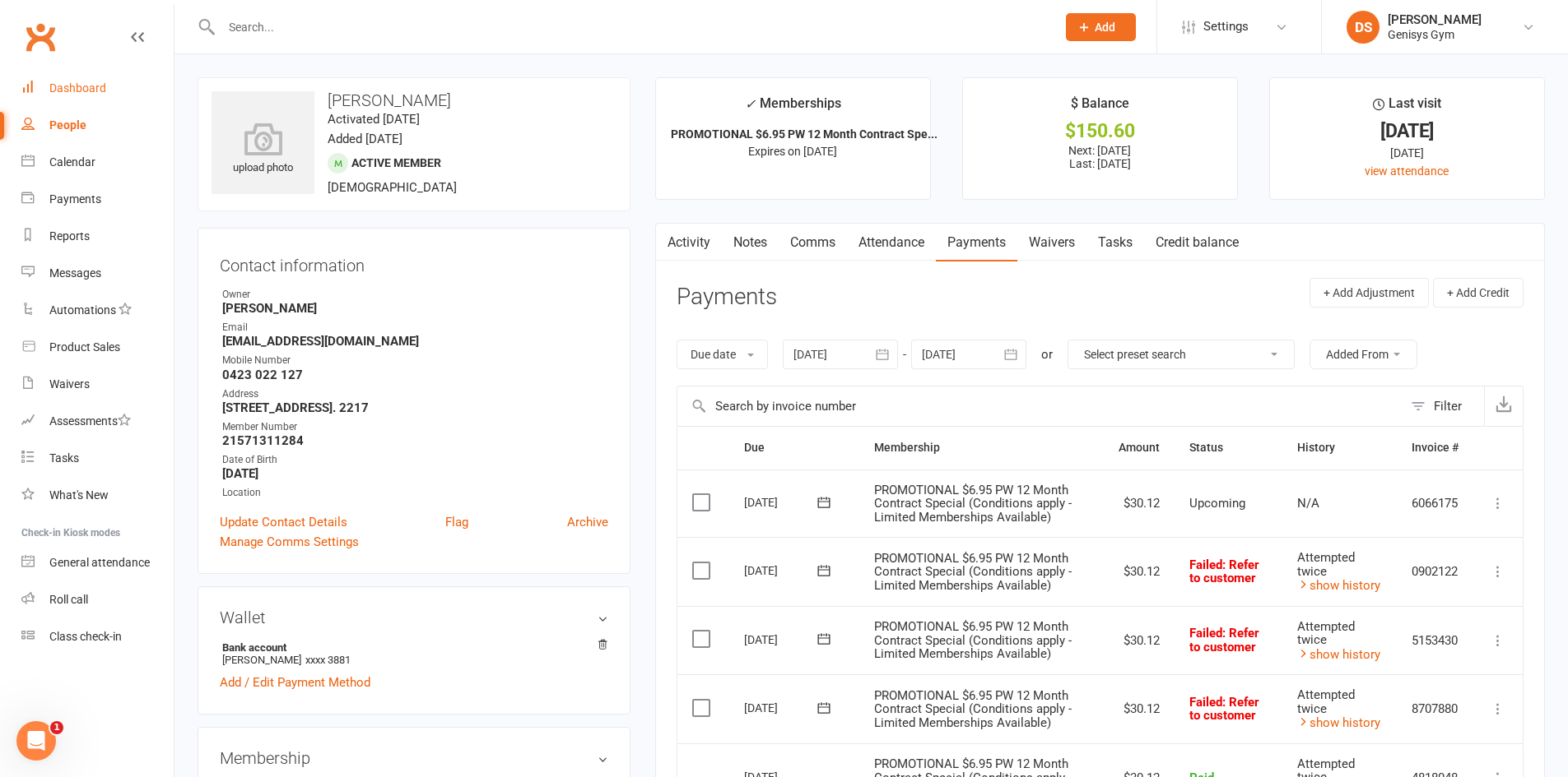
click at [43, 83] on link "Dashboard" at bounding box center [98, 88] width 153 height 37
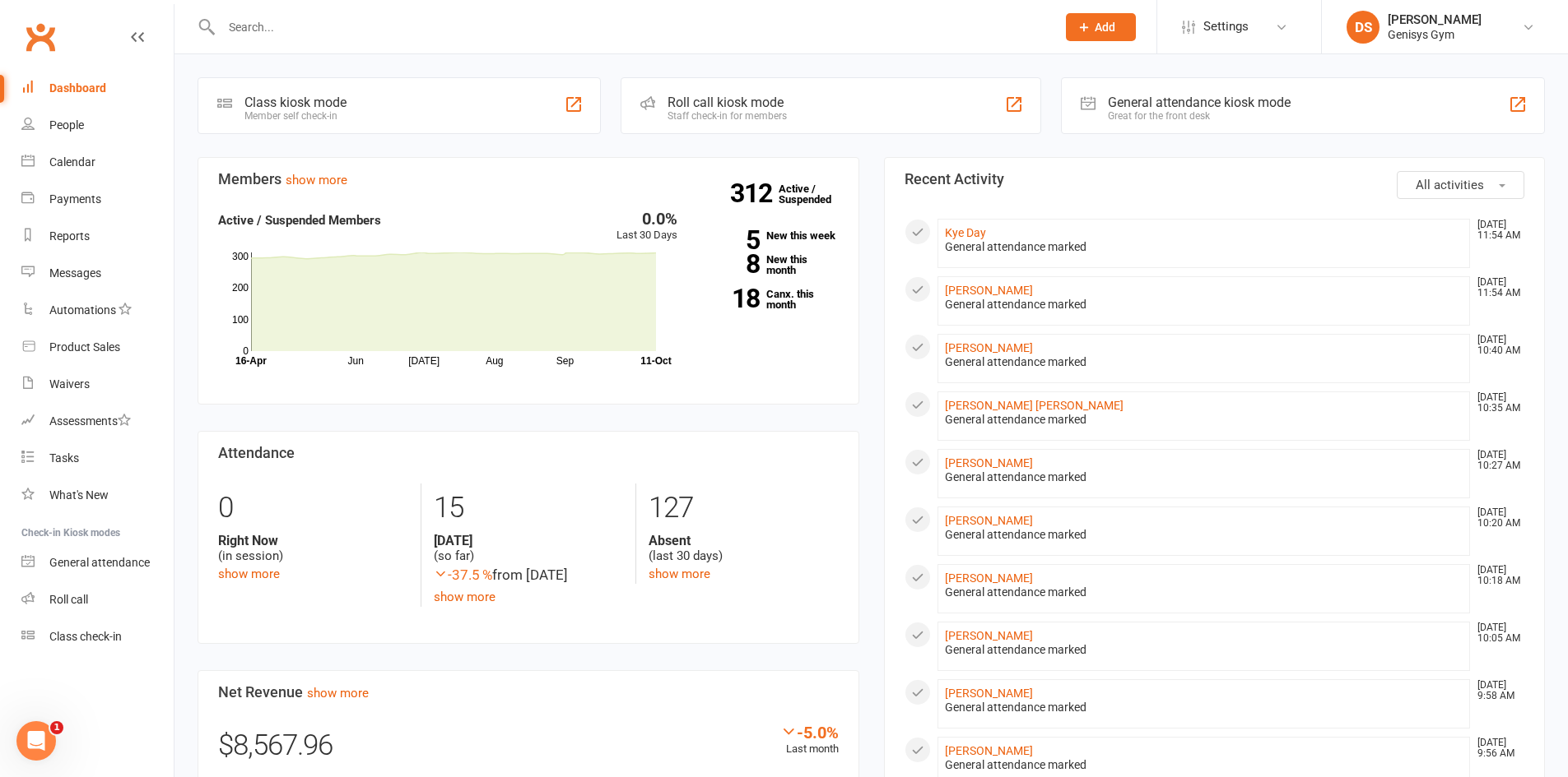
click at [319, 49] on div at bounding box center [621, 27] width 847 height 53
click at [312, 37] on input "text" at bounding box center [631, 28] width 828 height 23
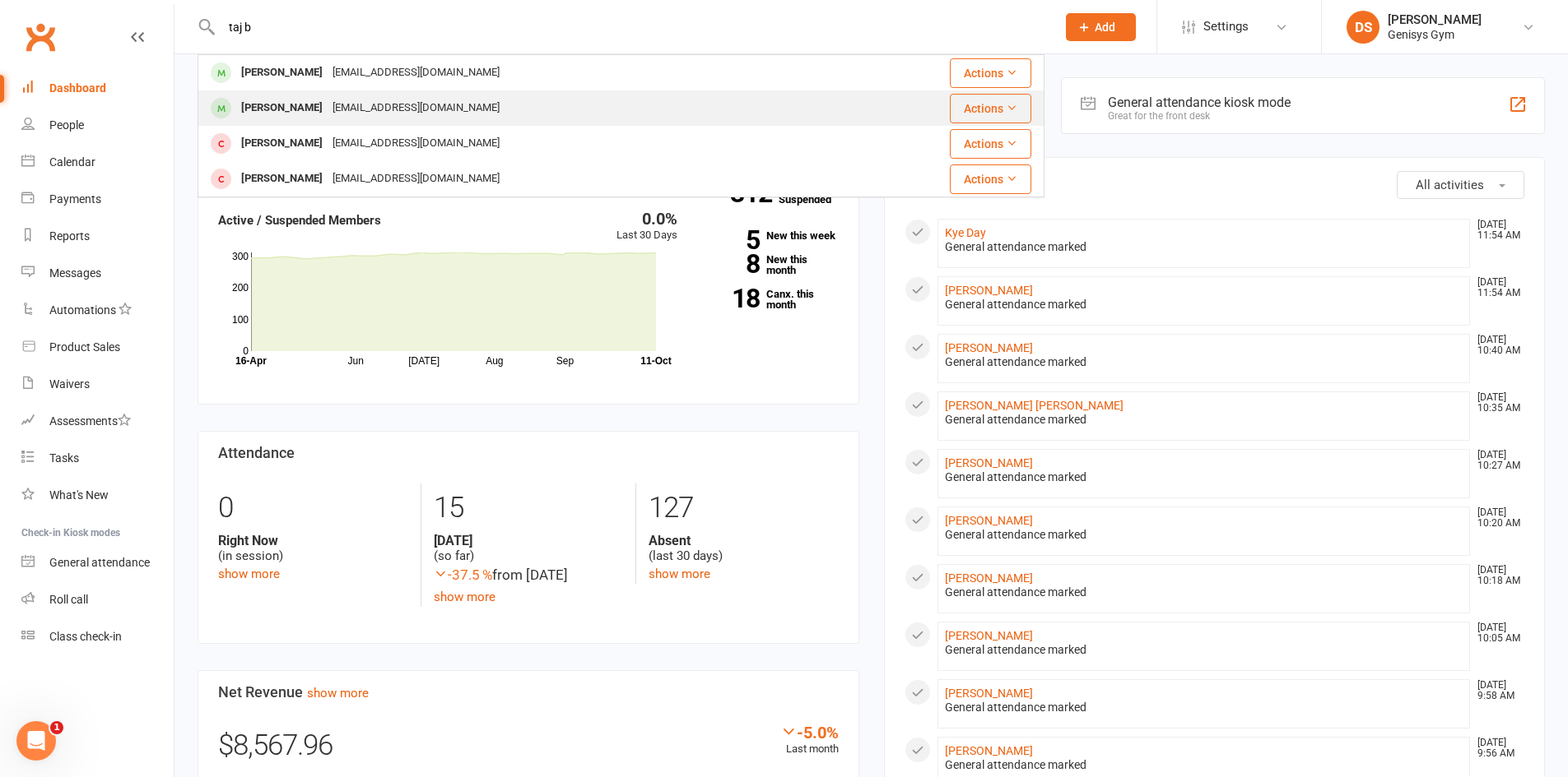
type input "taj b"
click at [352, 115] on div "tajbuchanan714@gmail.com" at bounding box center [416, 108] width 177 height 24
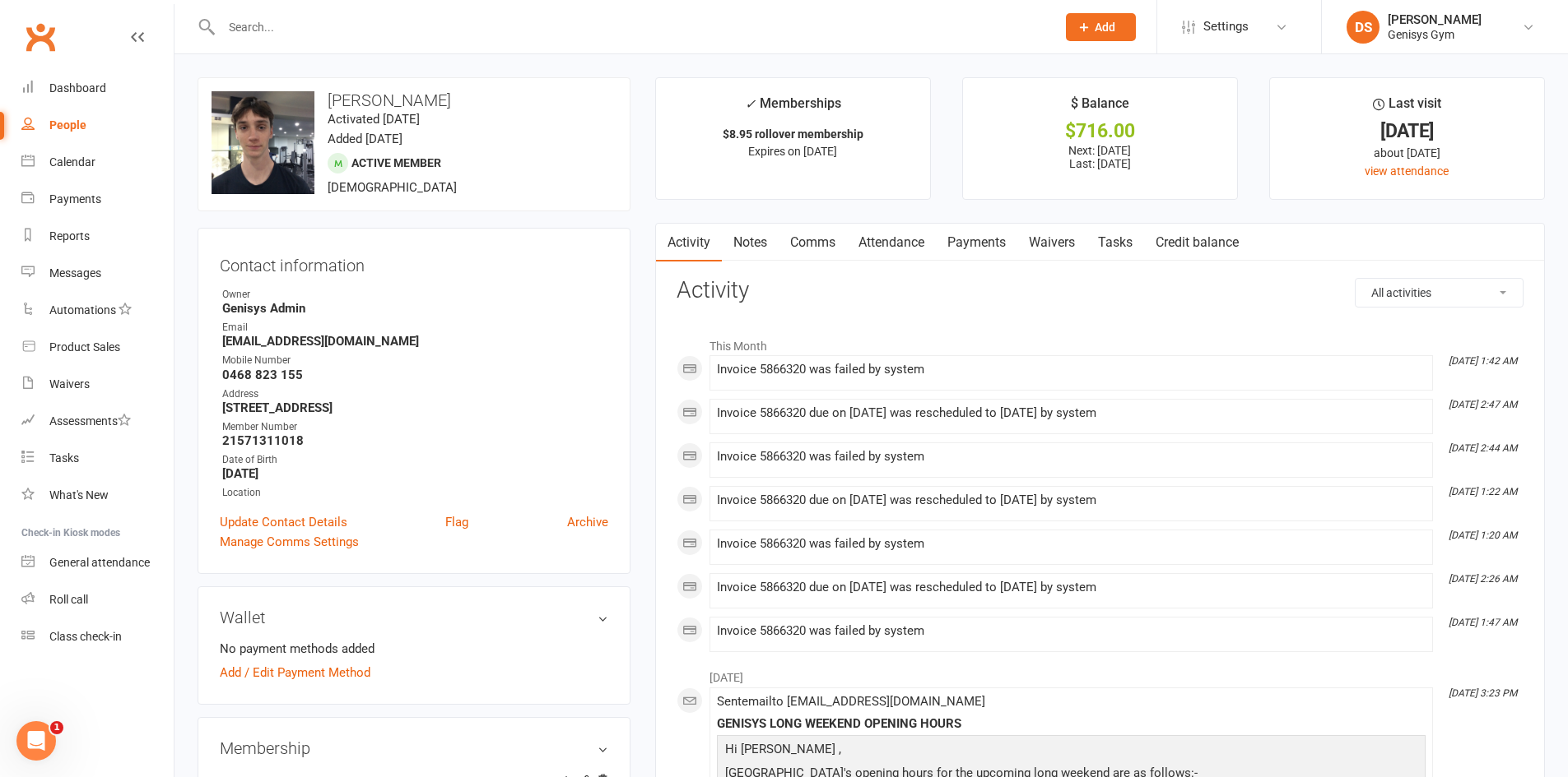
click at [967, 260] on link "Payments" at bounding box center [977, 242] width 82 height 38
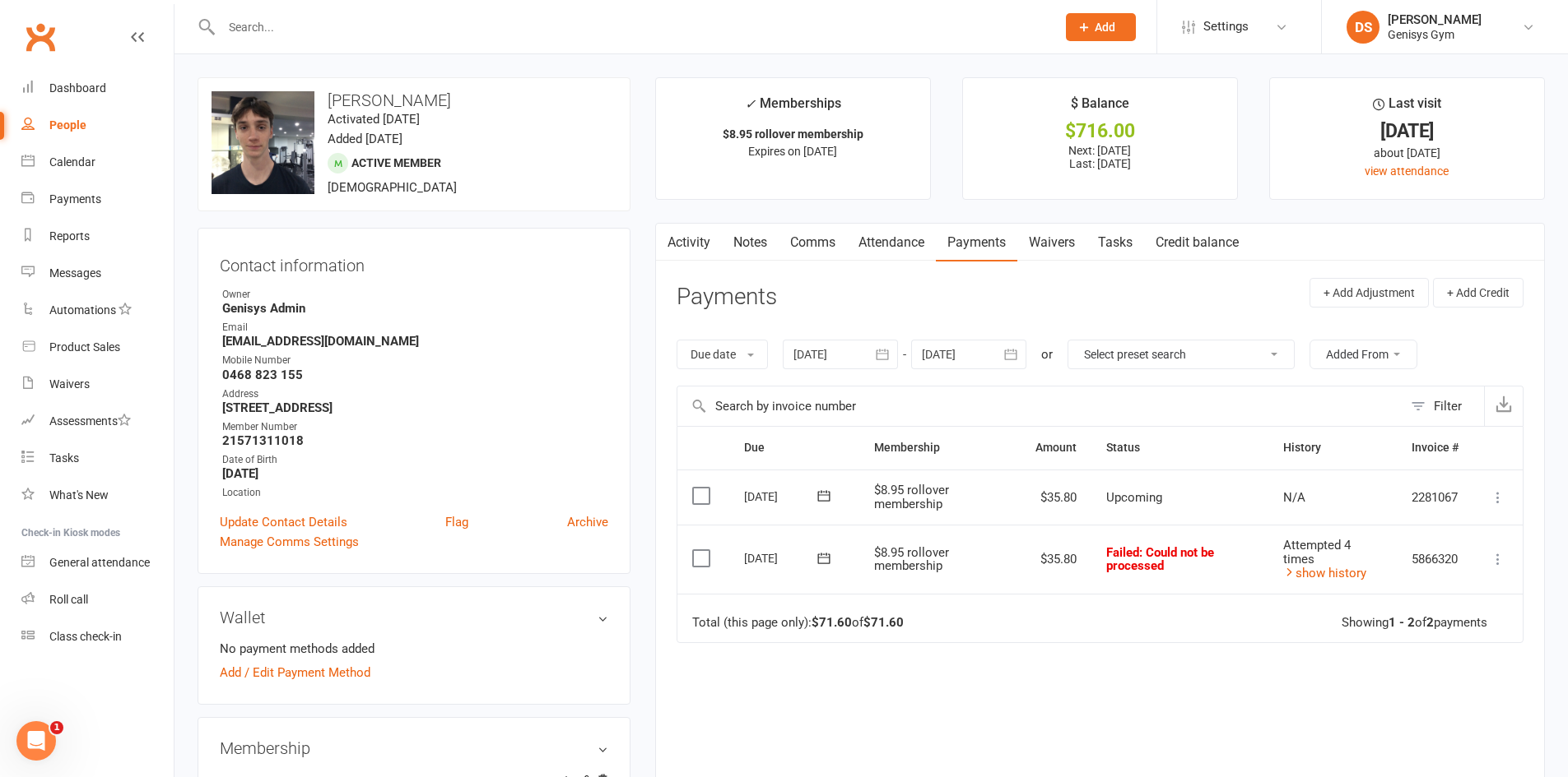
click at [897, 346] on button "button" at bounding box center [883, 355] width 30 height 30
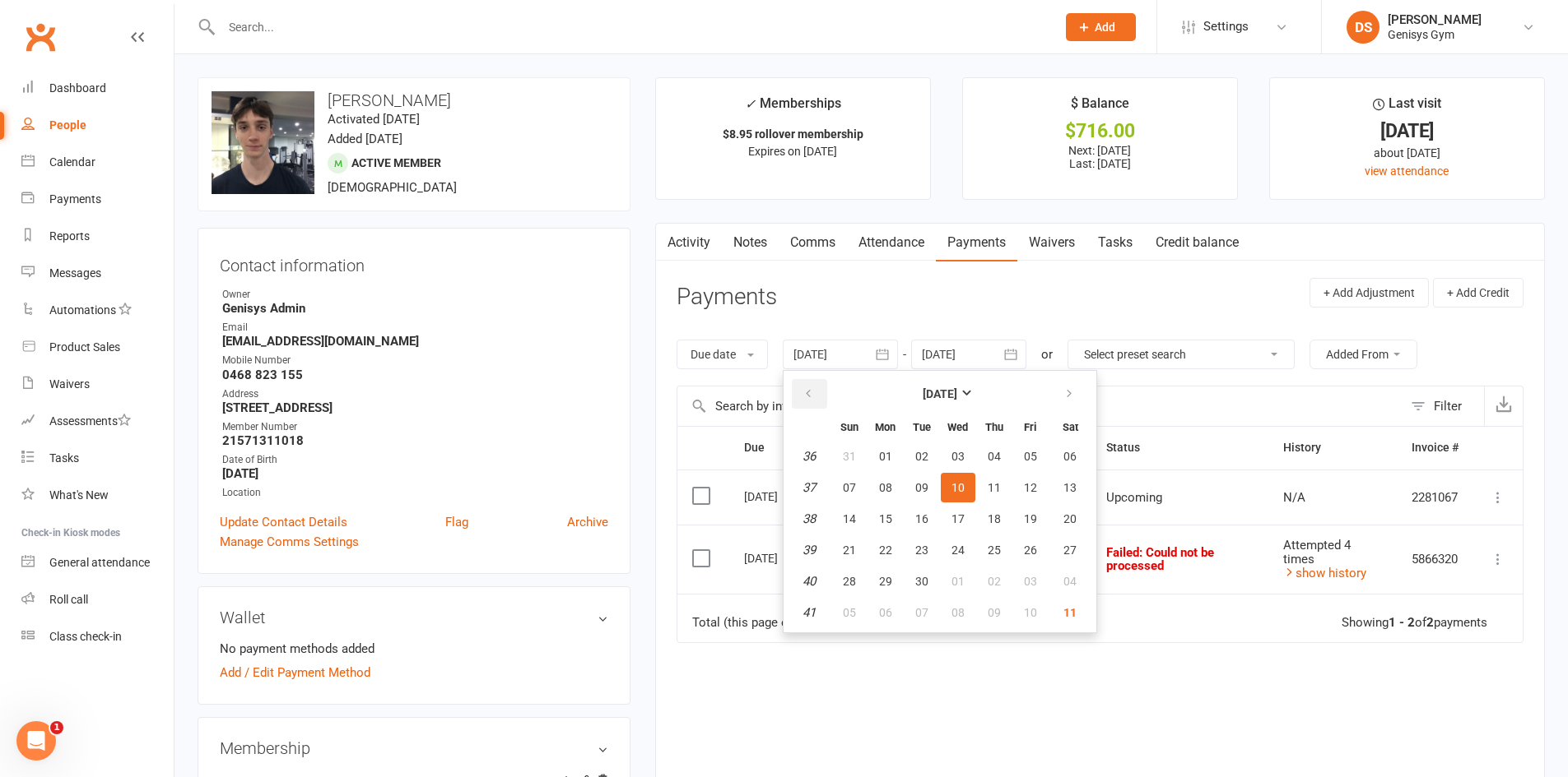
click at [809, 396] on icon "button" at bounding box center [808, 394] width 12 height 13
click at [890, 495] on button "09" at bounding box center [885, 488] width 34 height 30
type input "09 Jun 2025"
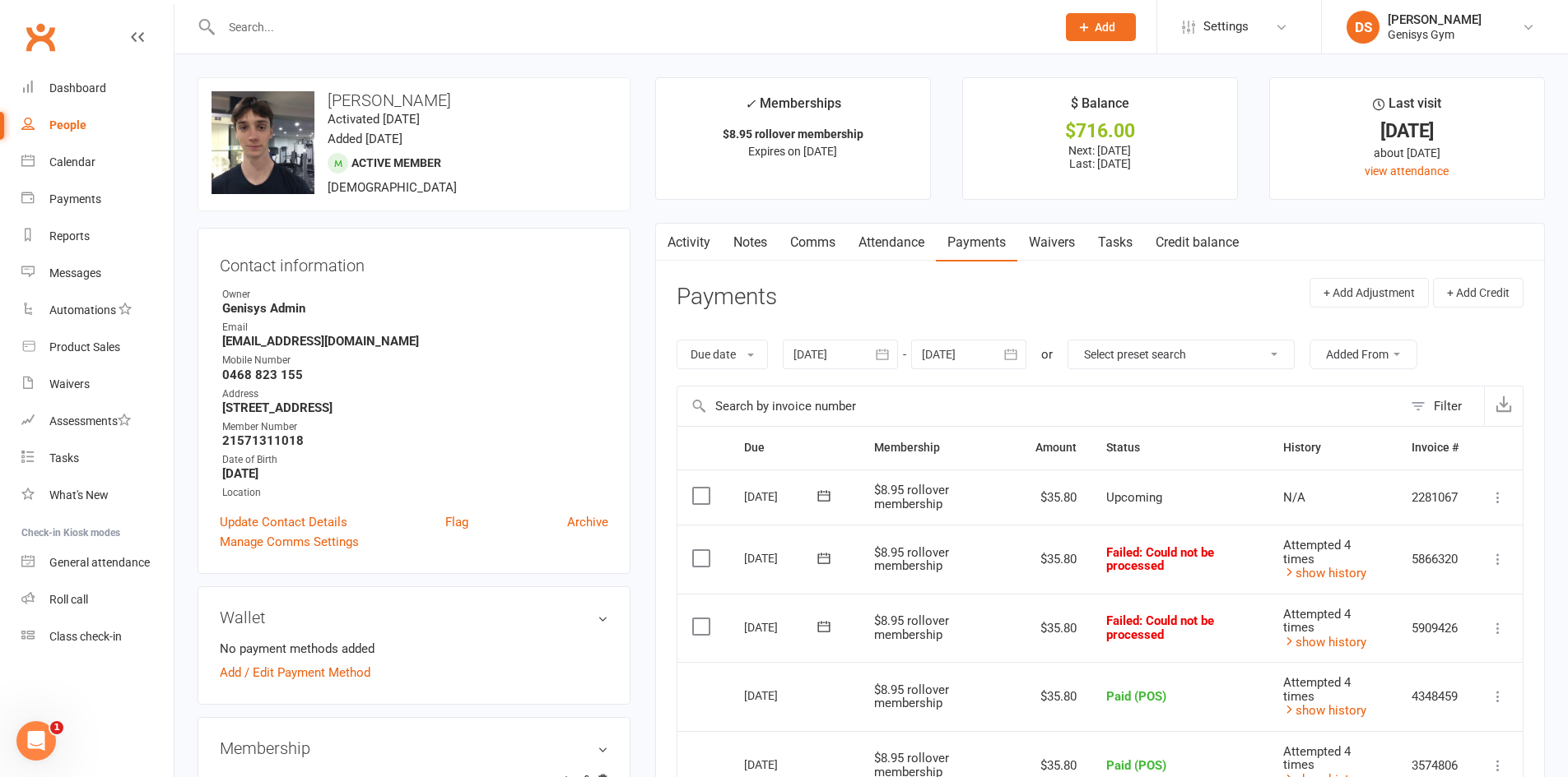
drag, startPoint x: 350, startPoint y: 29, endPoint x: 329, endPoint y: 31, distance: 21.1
click at [343, 31] on input "text" at bounding box center [631, 28] width 828 height 23
paste input "Taj Buchanan"
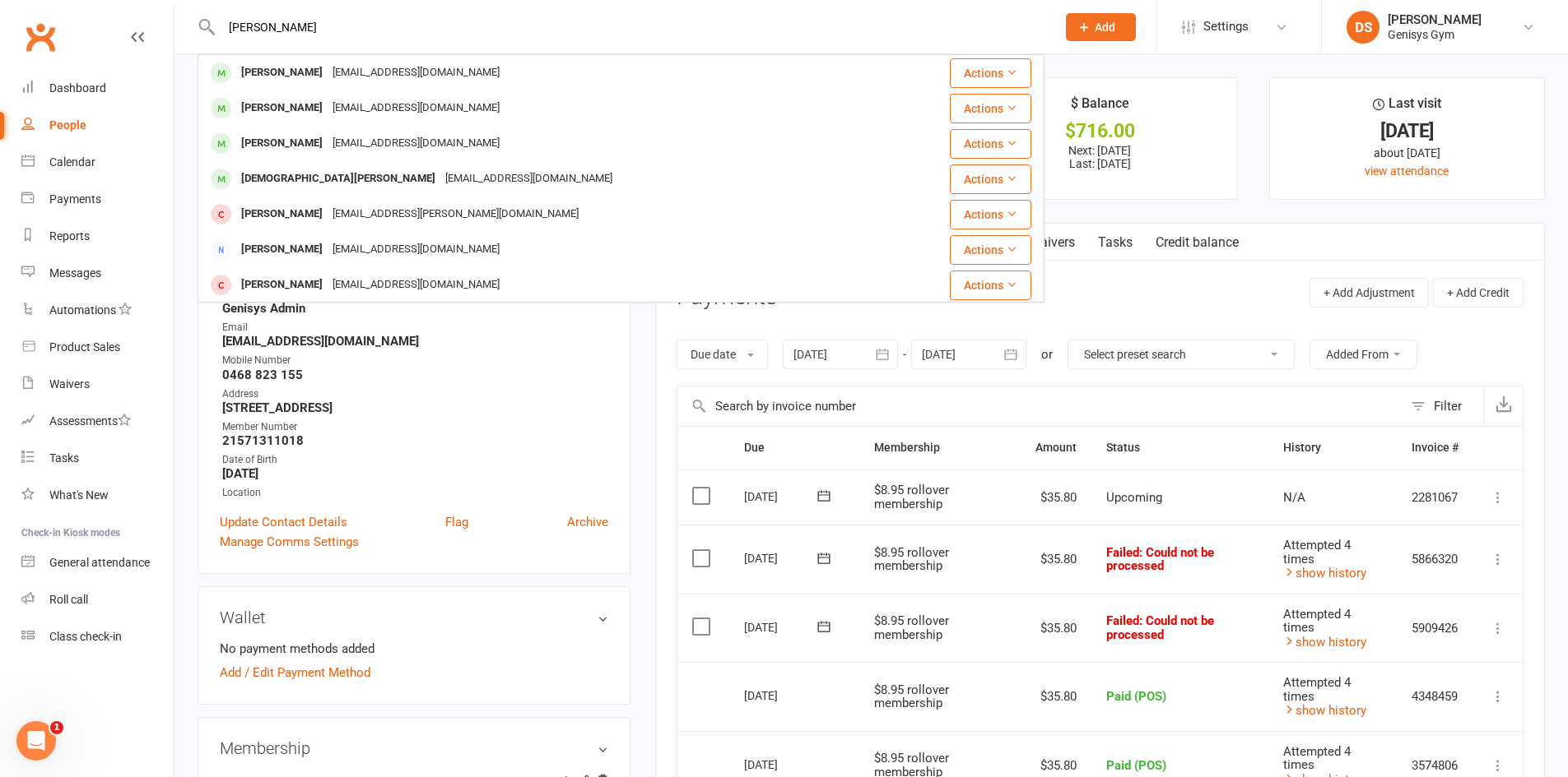
type input "Taj Buchanan"
click at [410, 63] on div "tajbuchanan714@gmail.com" at bounding box center [416, 73] width 177 height 24
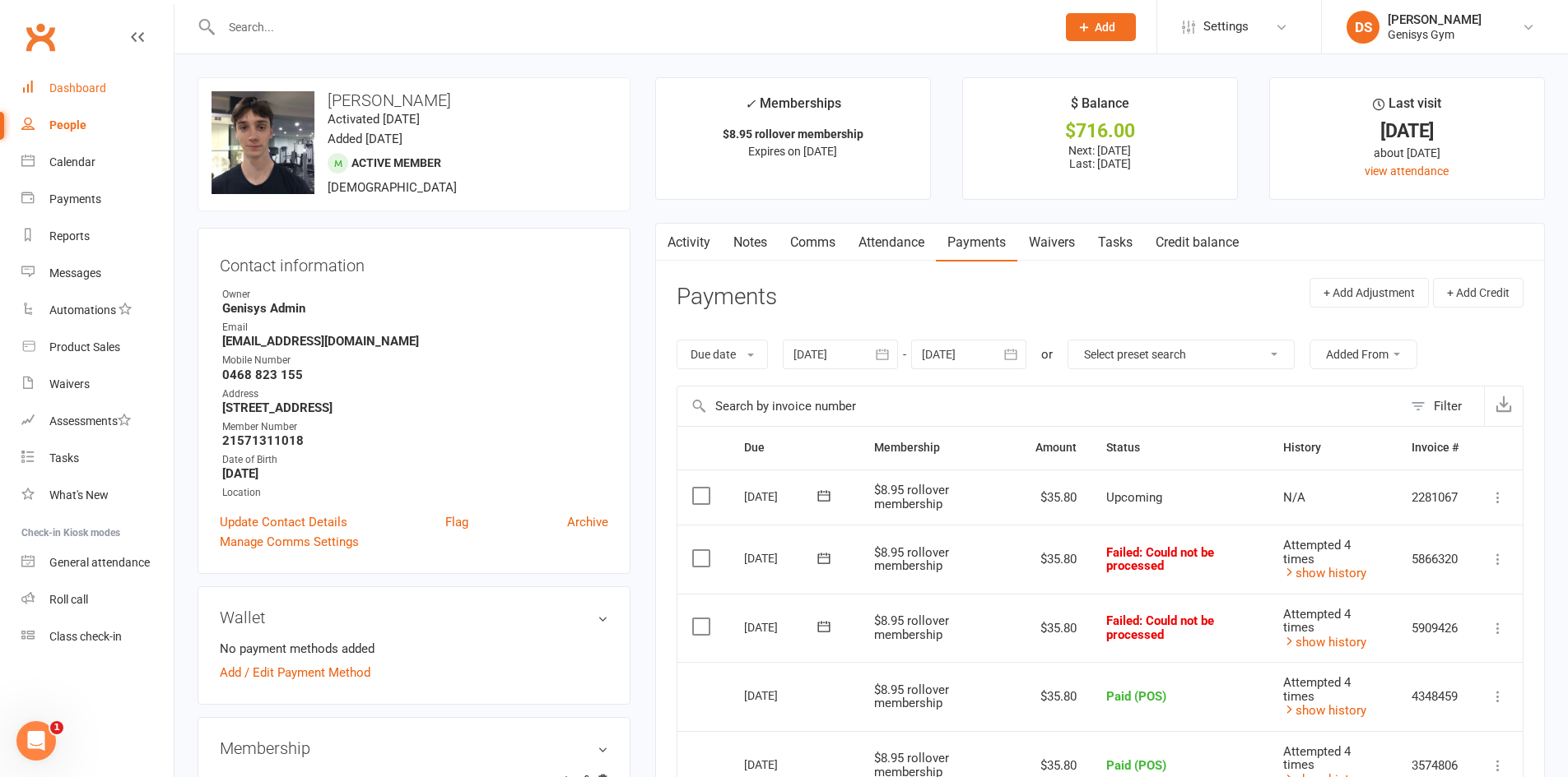
click at [97, 88] on div "Dashboard" at bounding box center [78, 88] width 57 height 13
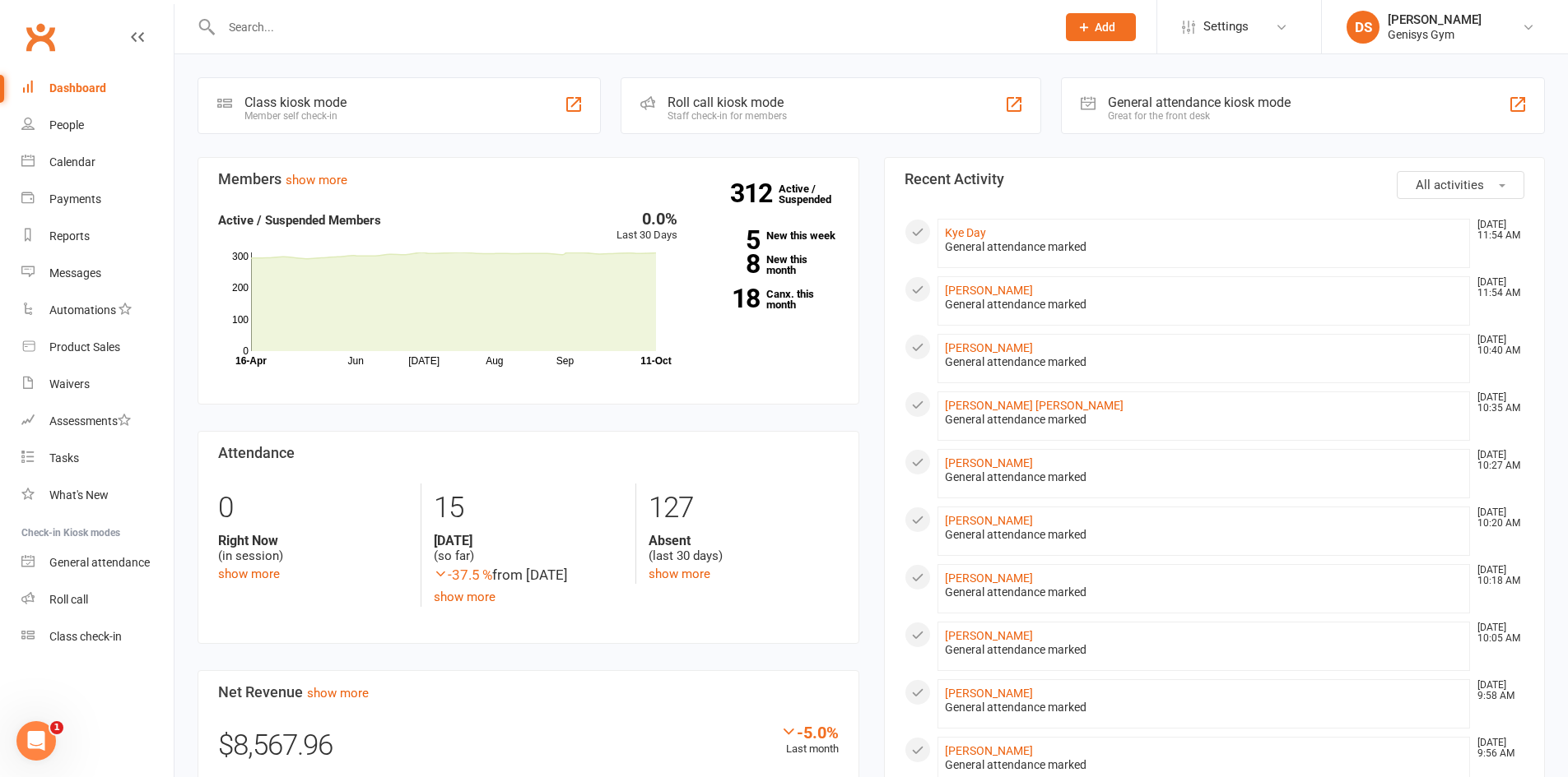
click at [307, 33] on input "text" at bounding box center [631, 28] width 828 height 23
click at [84, 93] on div "Dashboard" at bounding box center [78, 88] width 57 height 13
click at [282, 12] on div at bounding box center [621, 27] width 847 height 53
click at [280, 23] on input "text" at bounding box center [631, 28] width 828 height 23
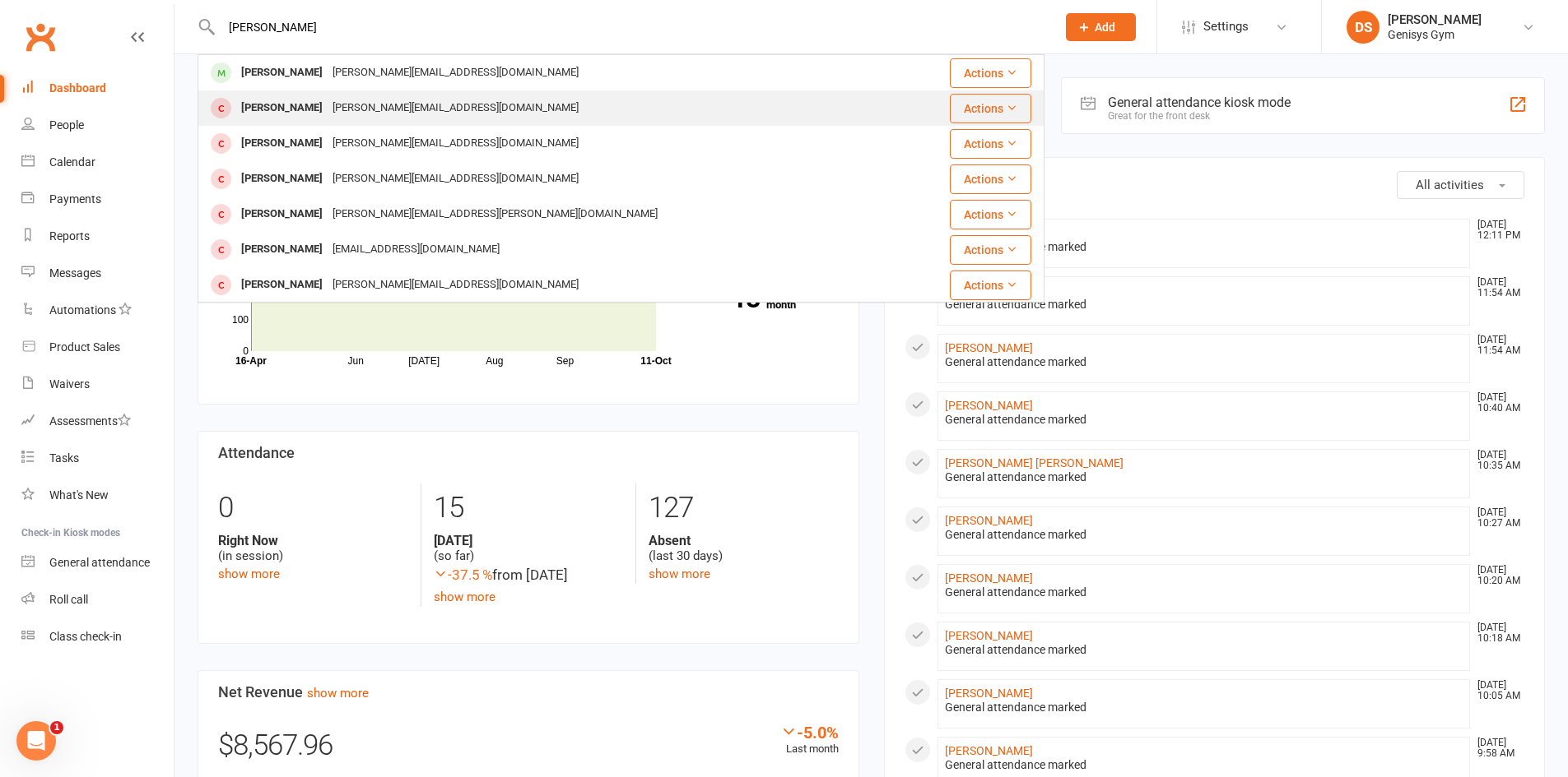
type input "[PERSON_NAME]"
click at [299, 97] on div "[PERSON_NAME]" at bounding box center [282, 108] width 92 height 24
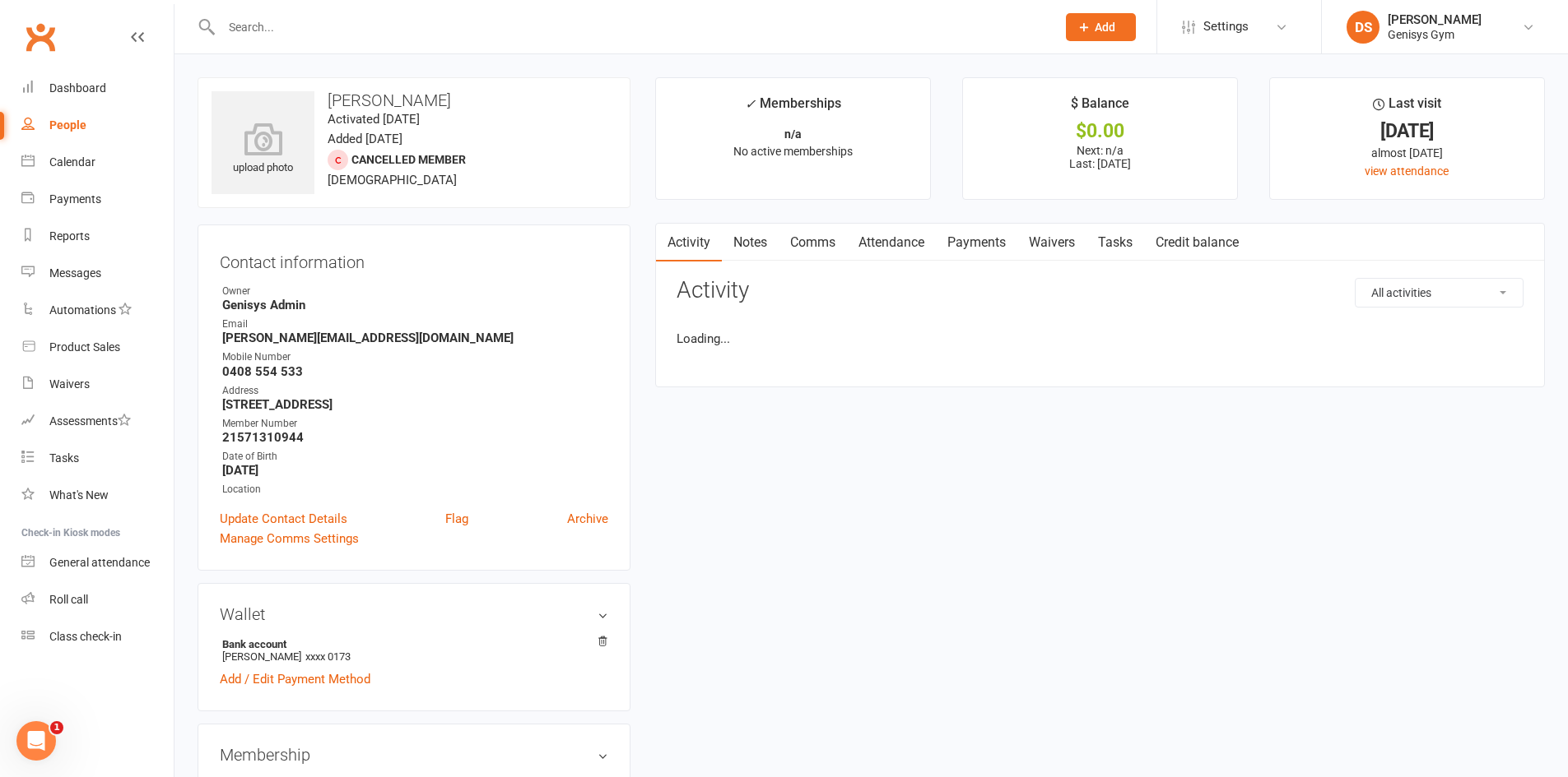
click at [279, 25] on input "text" at bounding box center [631, 28] width 828 height 23
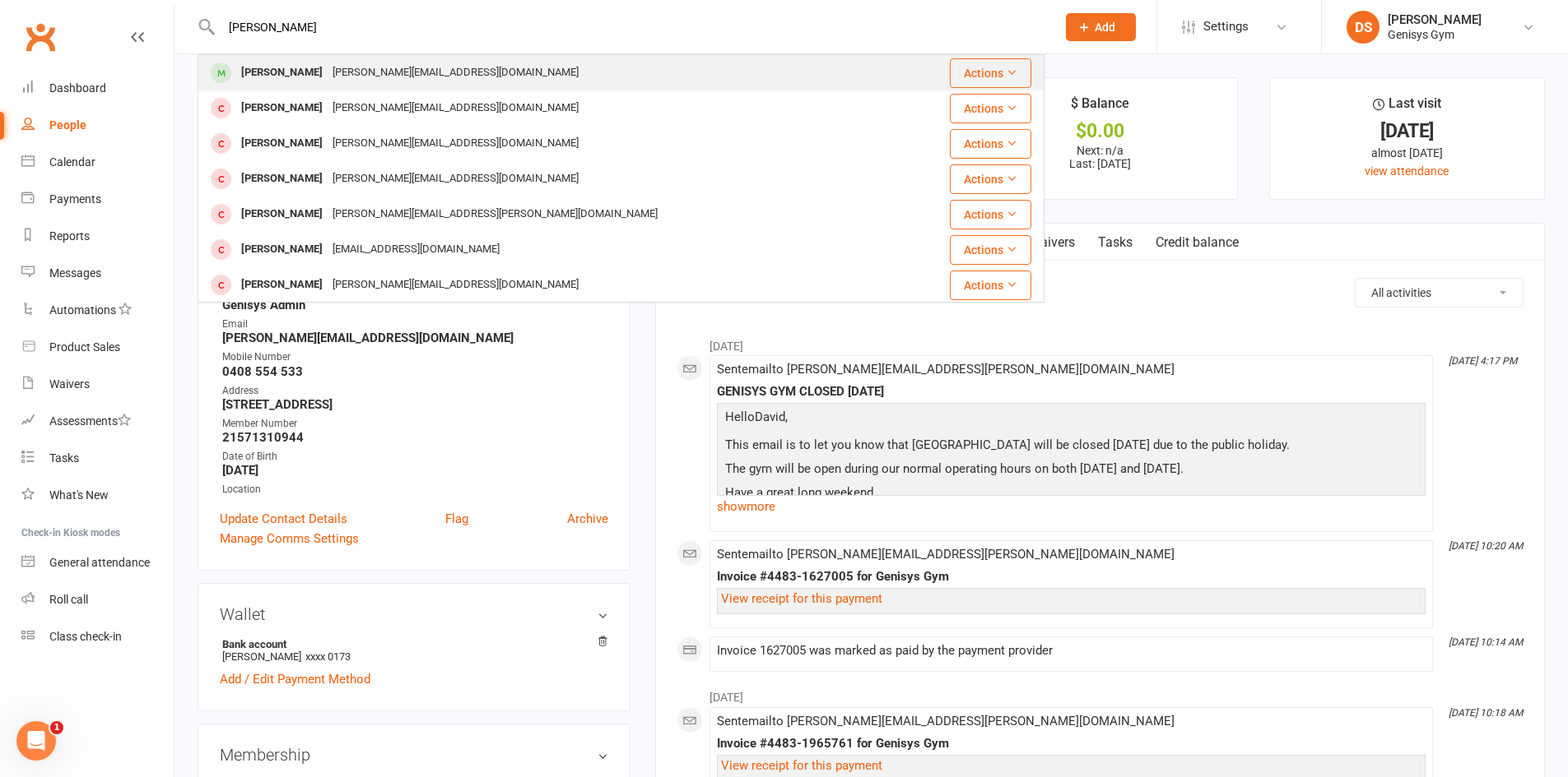
type input "[PERSON_NAME]"
click at [286, 71] on div "[PERSON_NAME]" at bounding box center [282, 73] width 92 height 24
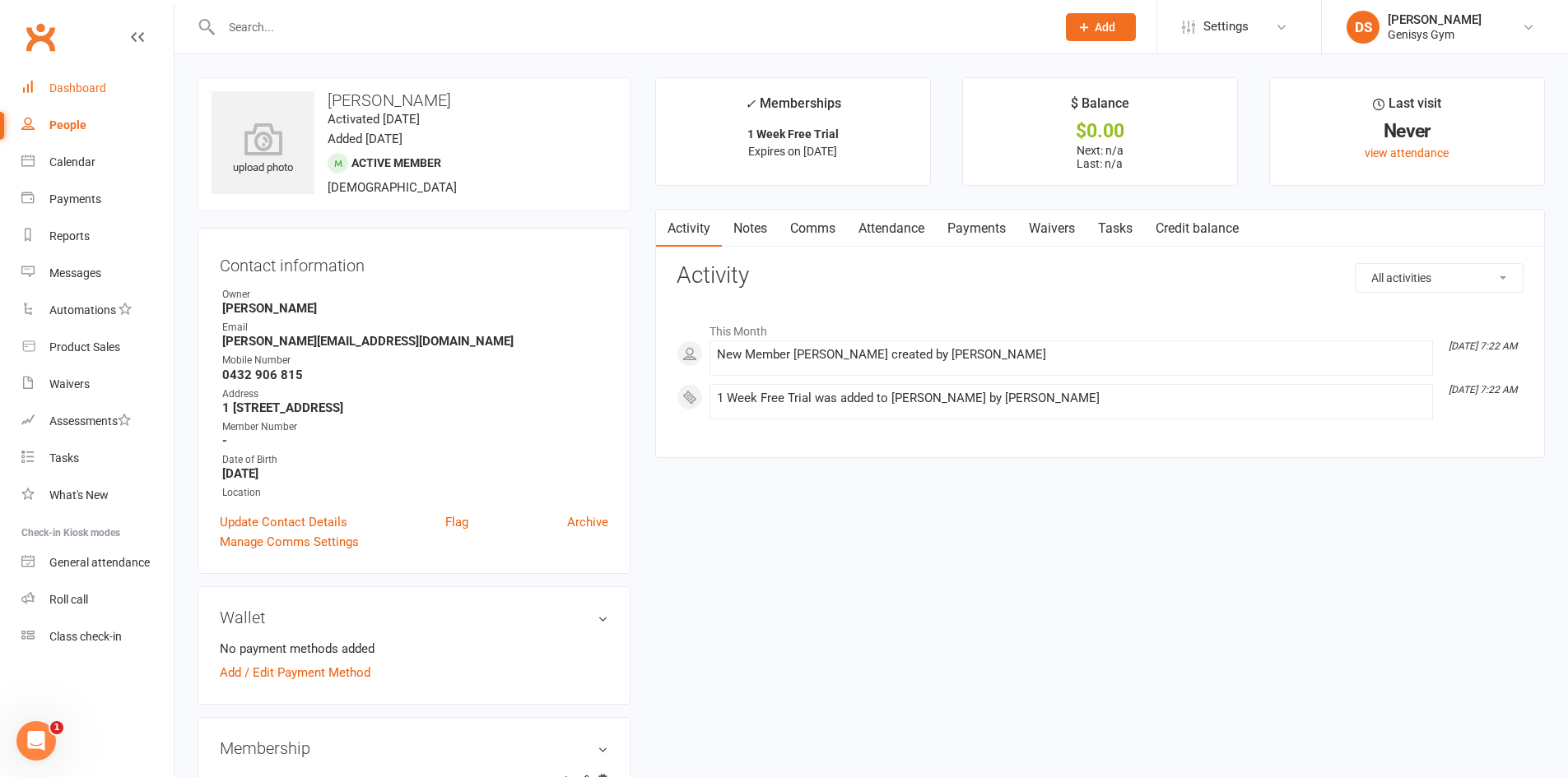
click at [77, 71] on link "Dashboard" at bounding box center [98, 88] width 153 height 37
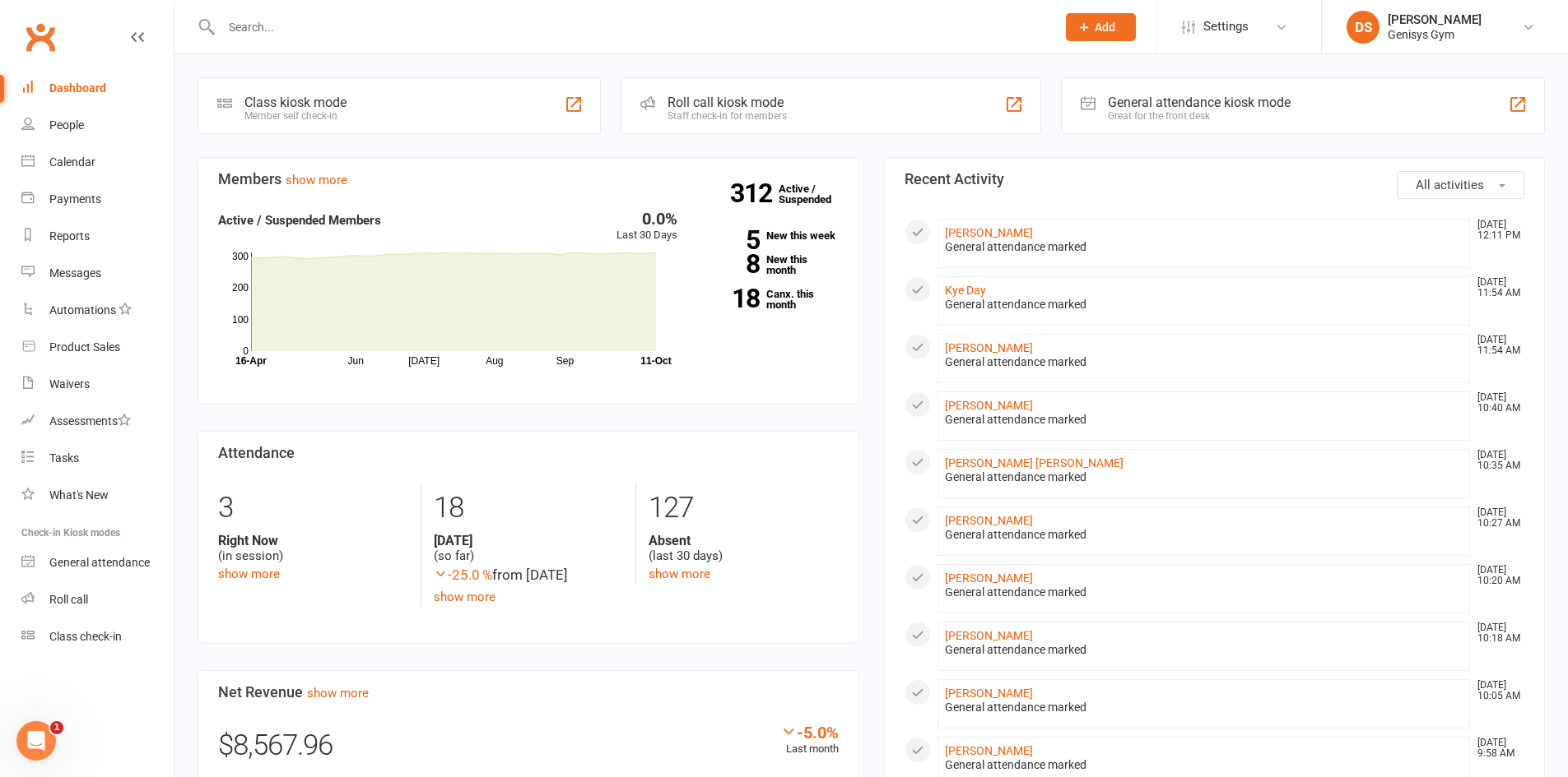
click at [1133, 107] on div "General attendance kiosk mode" at bounding box center [1199, 102] width 183 height 16
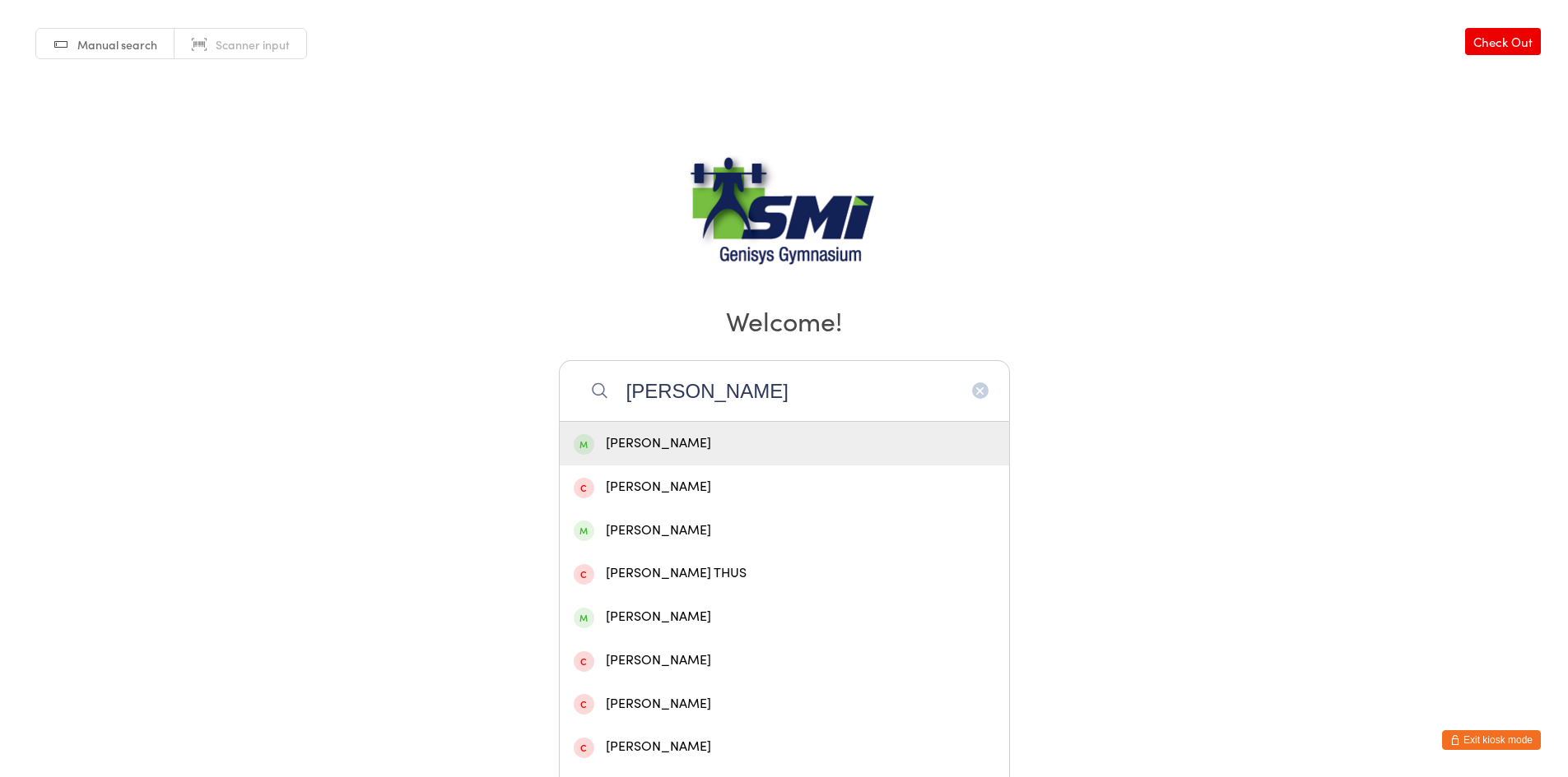
type input "[PERSON_NAME]"
click at [660, 443] on div "[PERSON_NAME]" at bounding box center [784, 444] width 421 height 23
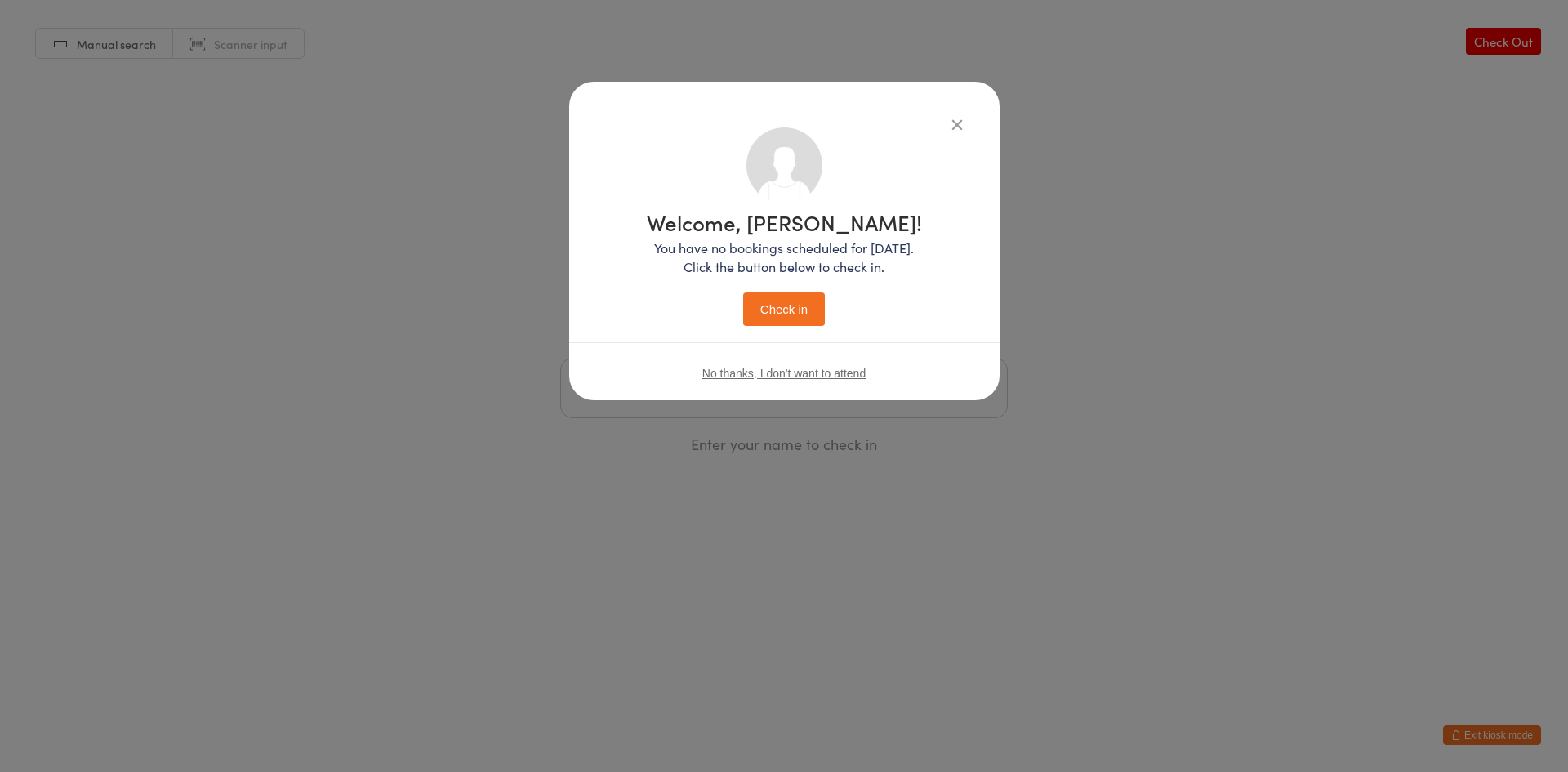
click at [777, 298] on button "Check in" at bounding box center [784, 309] width 82 height 33
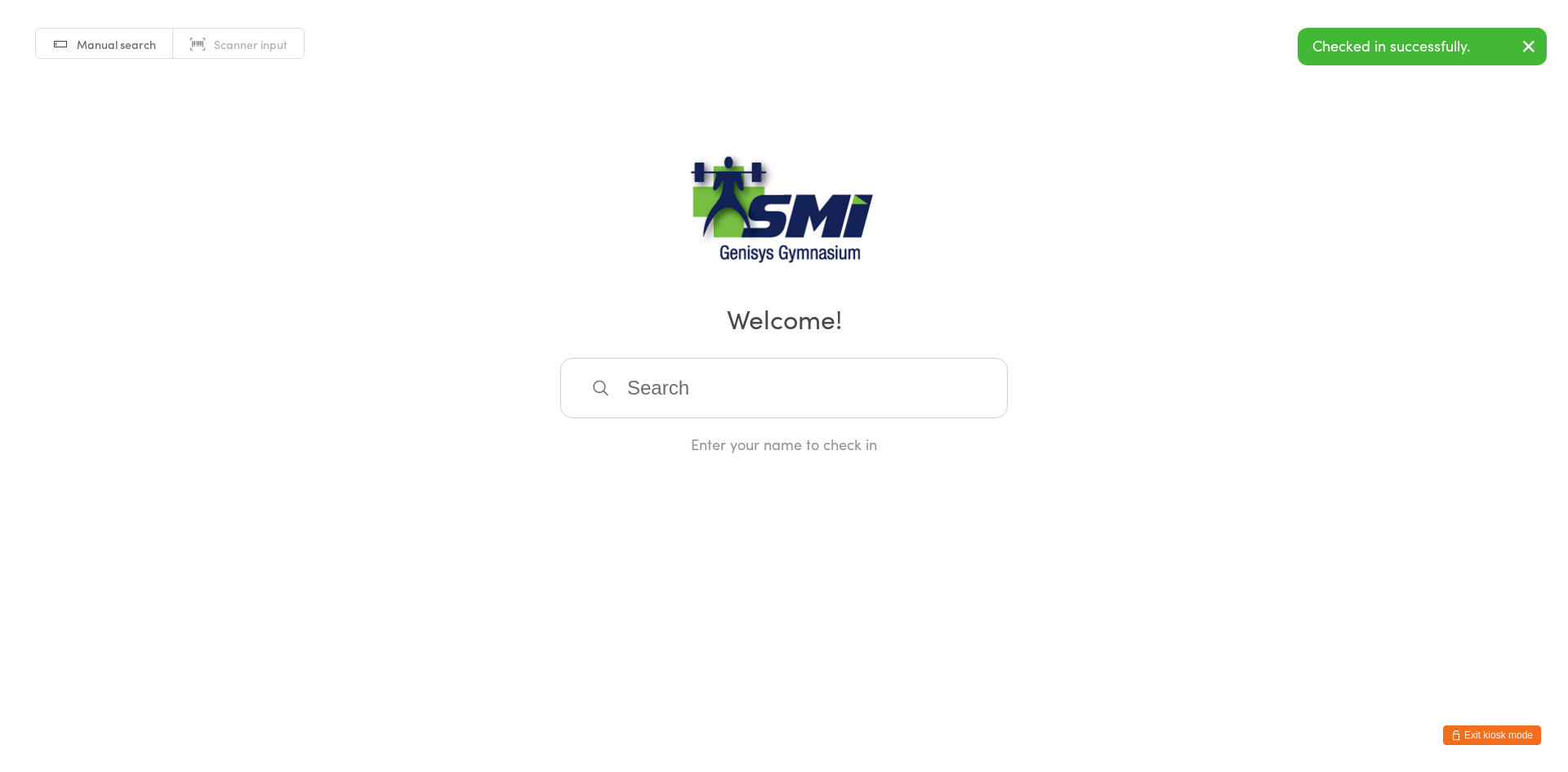
click at [1504, 726] on button "Exit kiosk mode" at bounding box center [1493, 736] width 98 height 20
